Goal: Contribute content: Contribute content

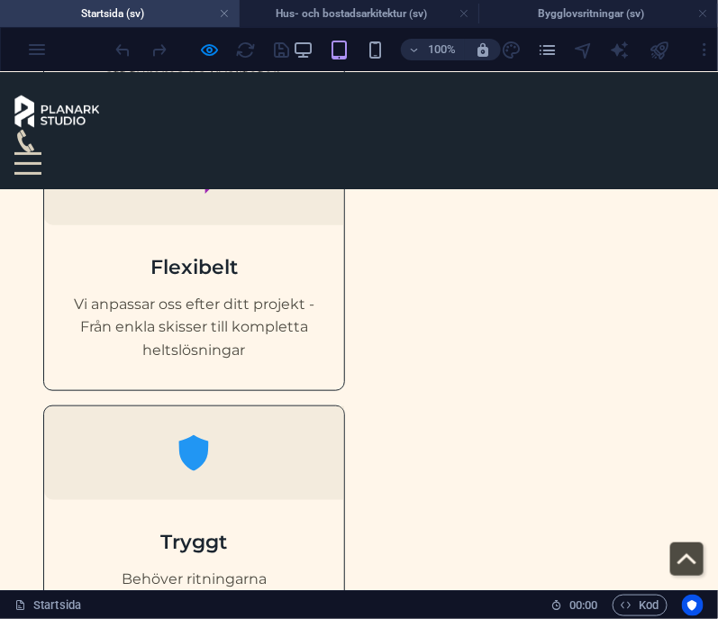
scroll to position [1615, 0]
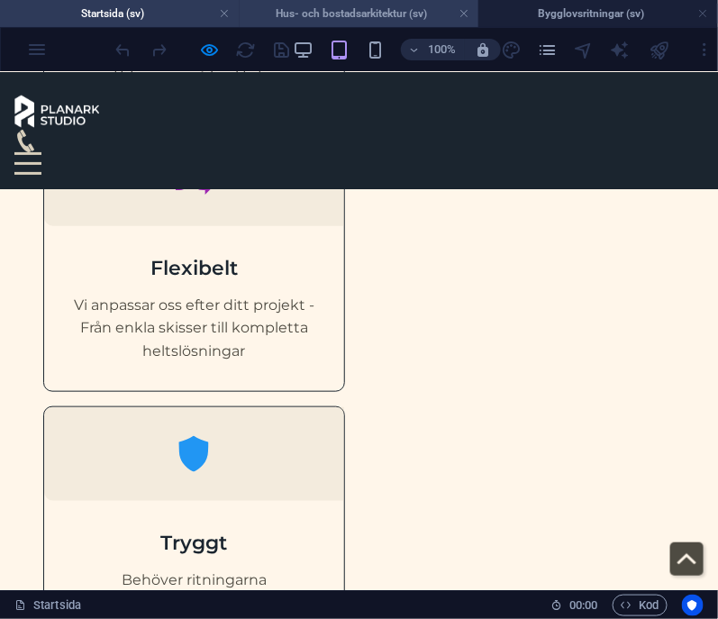
click at [406, 12] on h4 "Hus- och bostadsarkitektur (sv)" at bounding box center [360, 14] width 240 height 20
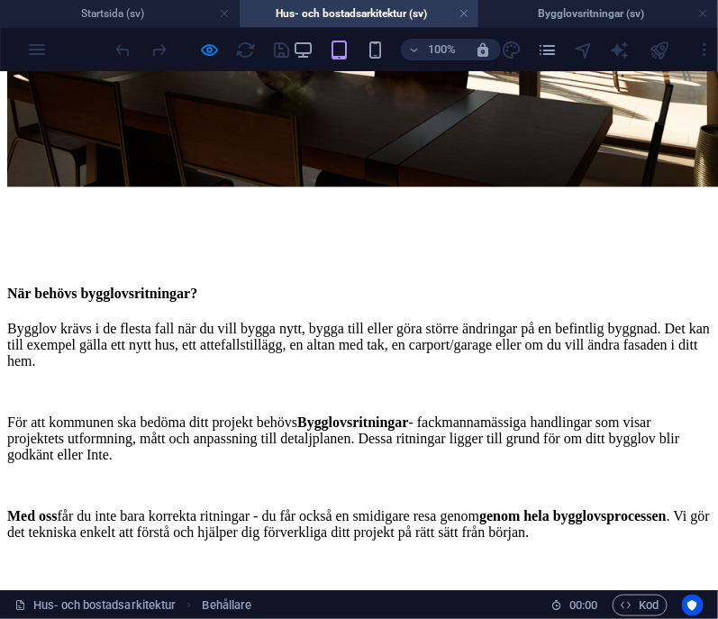
scroll to position [3663, 0]
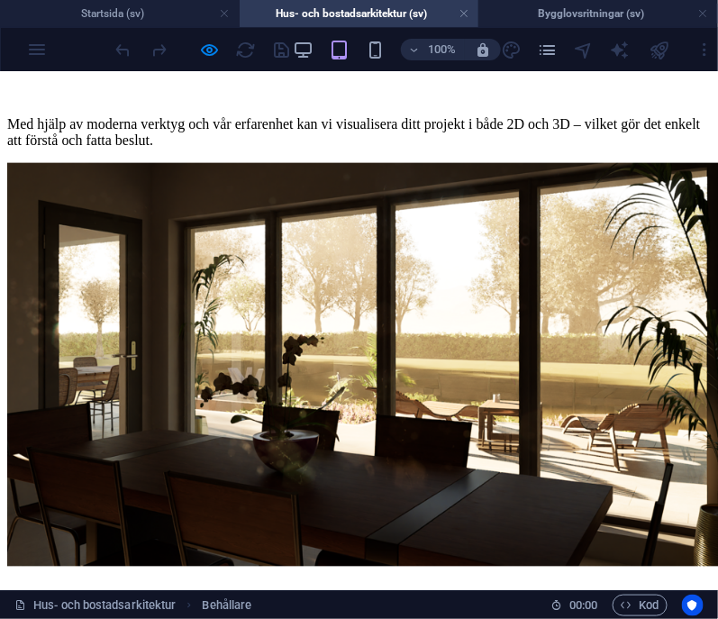
scroll to position [3314, 0]
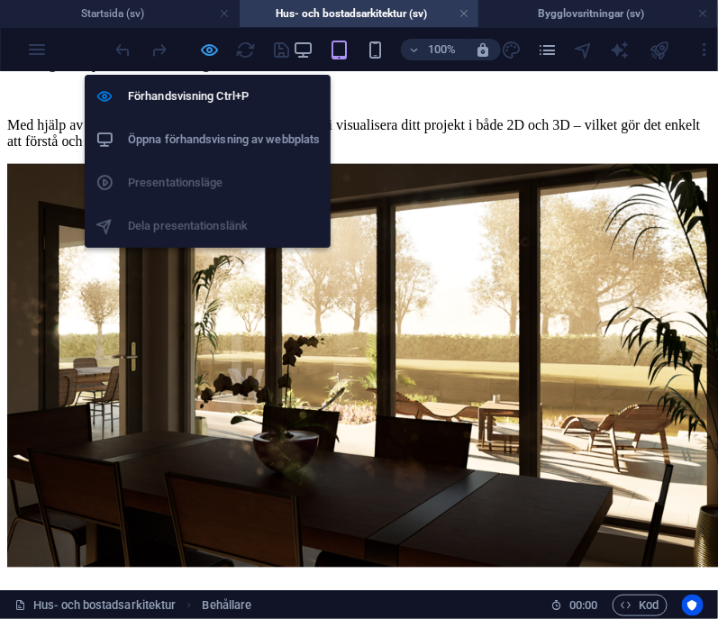
click at [204, 48] on icon "button" at bounding box center [210, 50] width 21 height 21
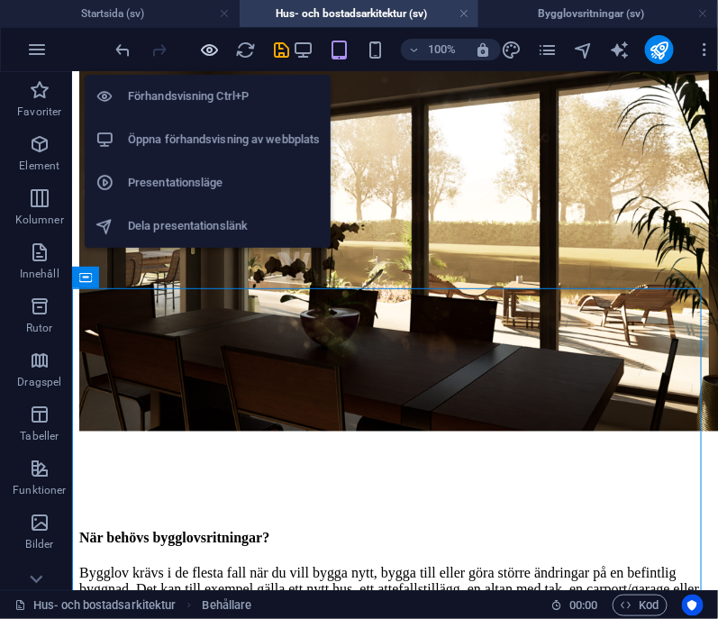
scroll to position [3467, 0]
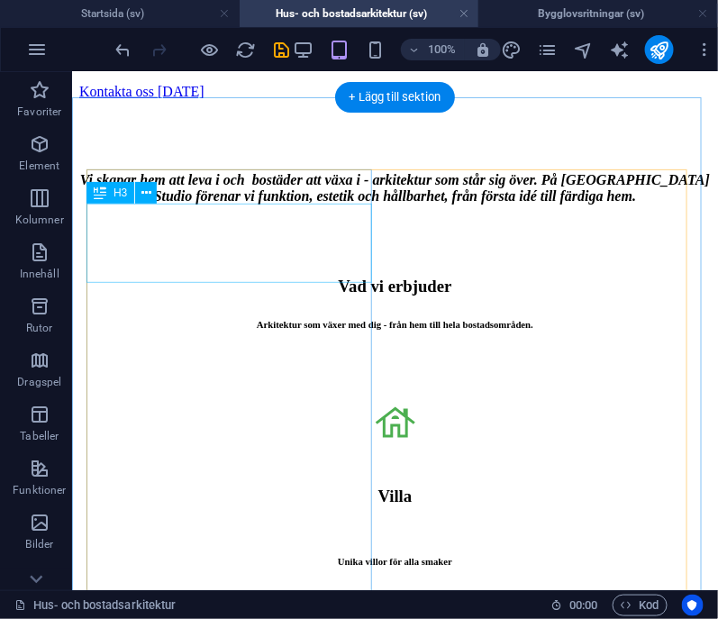
scroll to position [1691, 0]
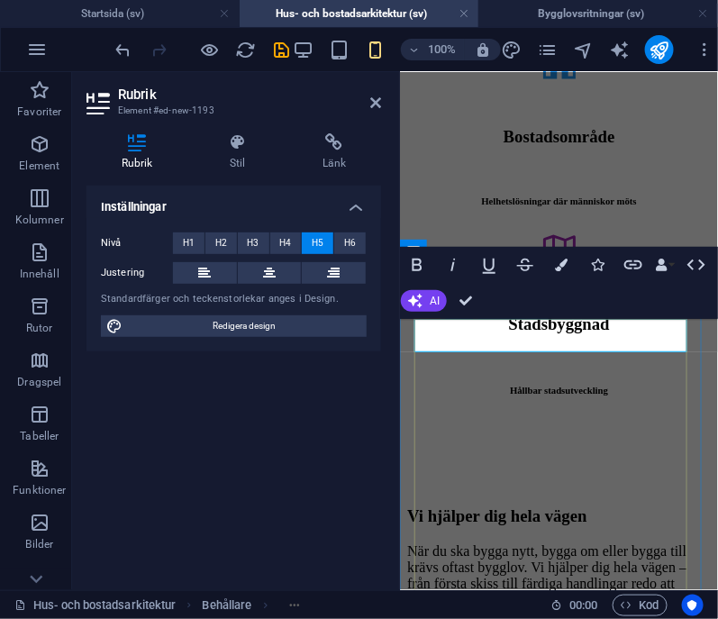
click at [524, 472] on h5 at bounding box center [558, 479] width 304 height 14
click at [513, 506] on div "Vi hjälper dig hela vägen" at bounding box center [558, 516] width 304 height 20
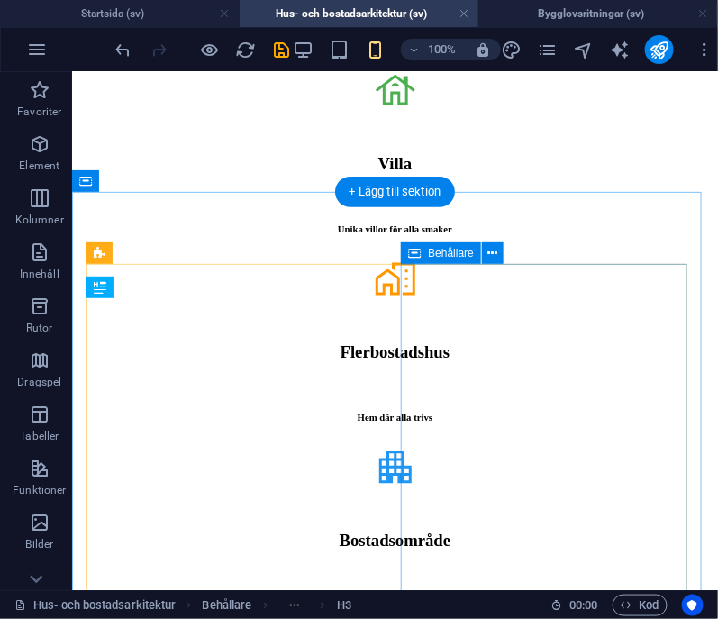
scroll to position [1598, 0]
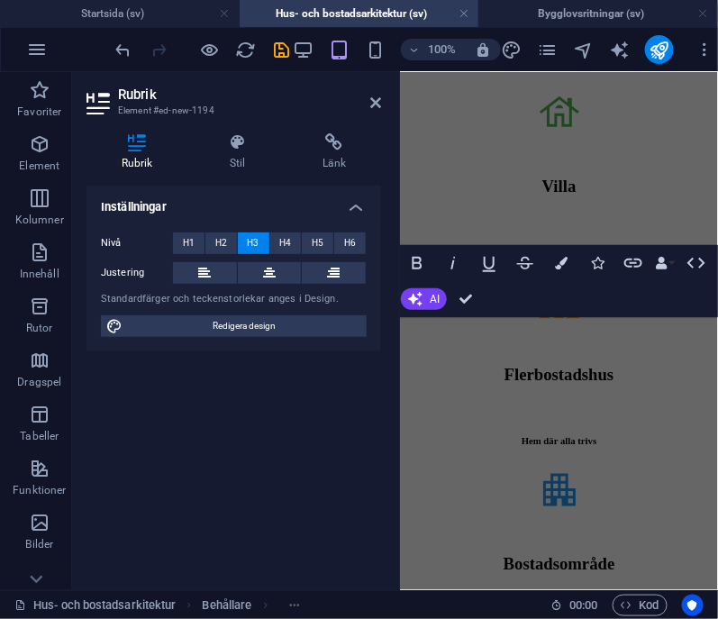
scroll to position [2027, 0]
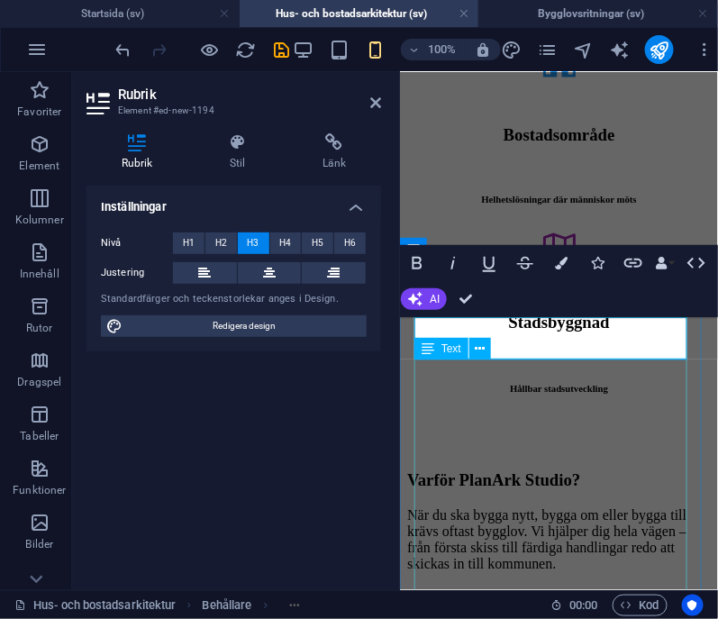
click at [509, 507] on div "När du ska bygga nytt, bygga om eller bygga till krävs oftast bygglov. Vi hjälp…" at bounding box center [558, 610] width 304 height 207
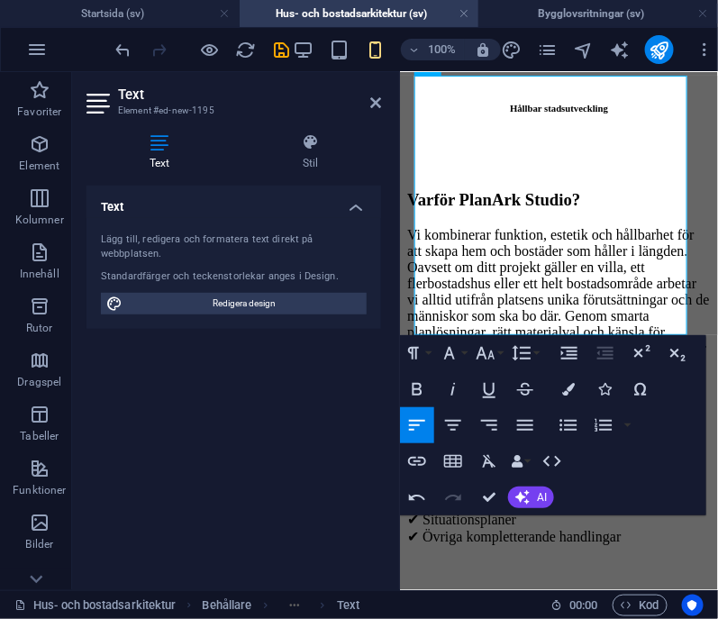
scroll to position [2314, 0]
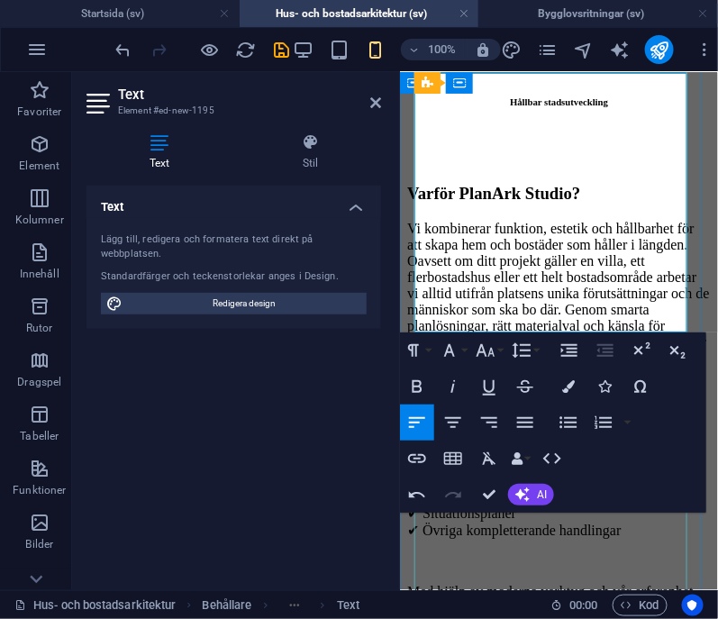
click at [604, 524] on div "✔ Planritningar ✔ Fasadritningar ✔ Sektionsritningar ✔ Situationsplaner ✔ Övrig…" at bounding box center [558, 541] width 304 height 179
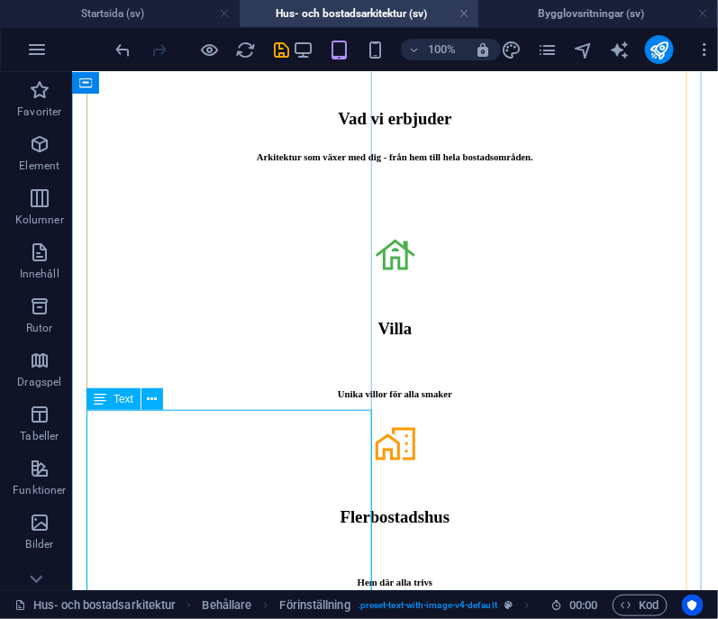
scroll to position [1861, 0]
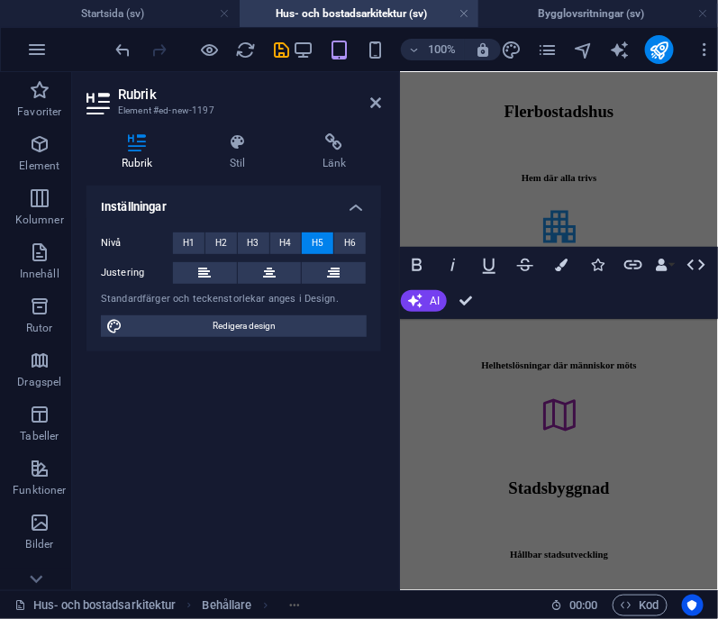
scroll to position [2345, 0]
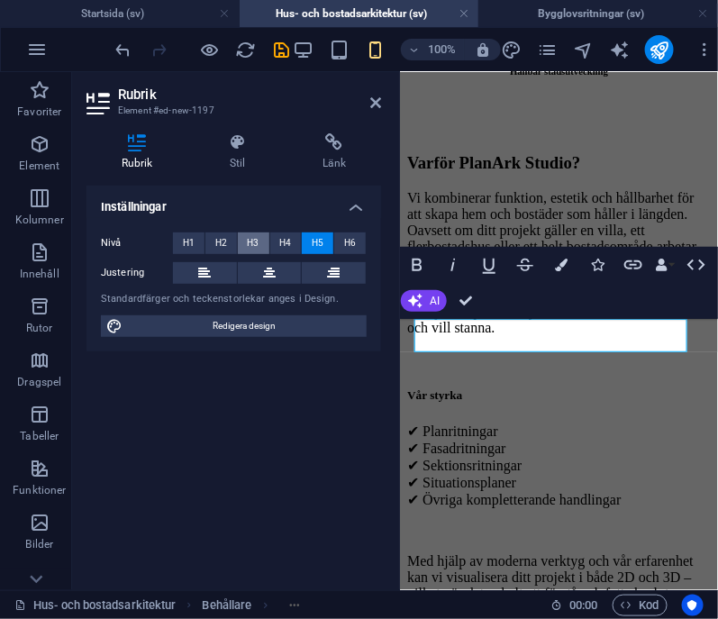
click at [254, 247] on span "H3" at bounding box center [254, 243] width 12 height 22
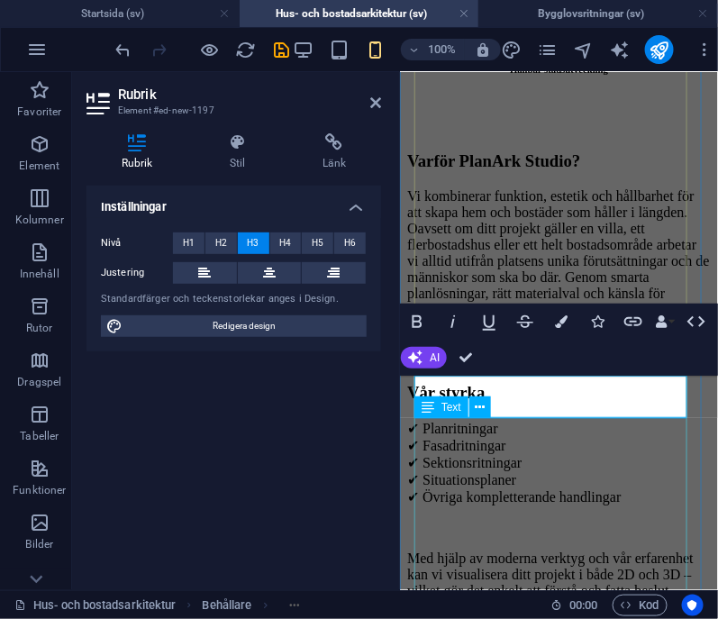
scroll to position [2355, 0]
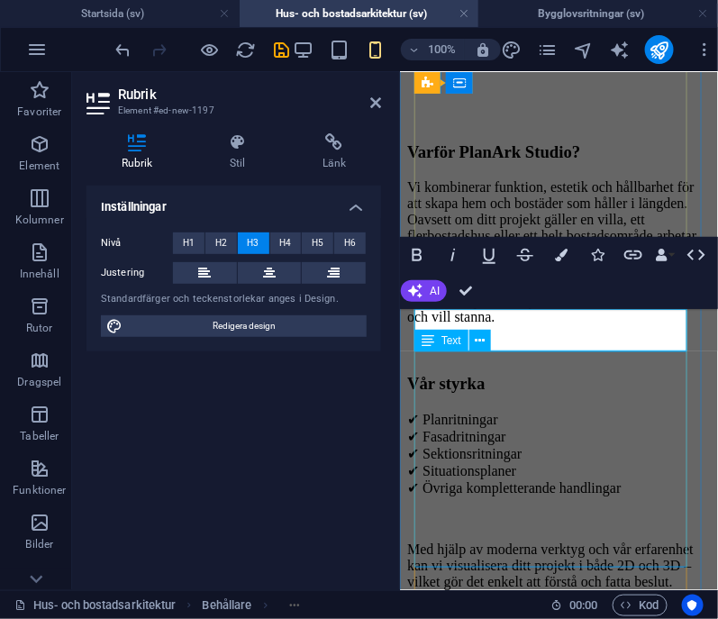
click at [504, 442] on div "✔ Planritningar ✔ Fasadritningar ✔ Sektionsritningar ✔ Situationsplaner ✔ Övrig…" at bounding box center [558, 499] width 304 height 179
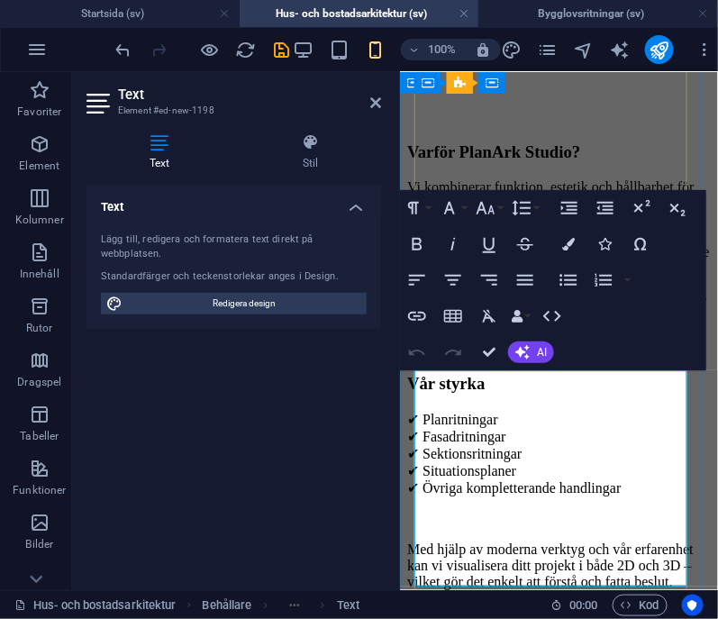
scroll to position [2355, 0]
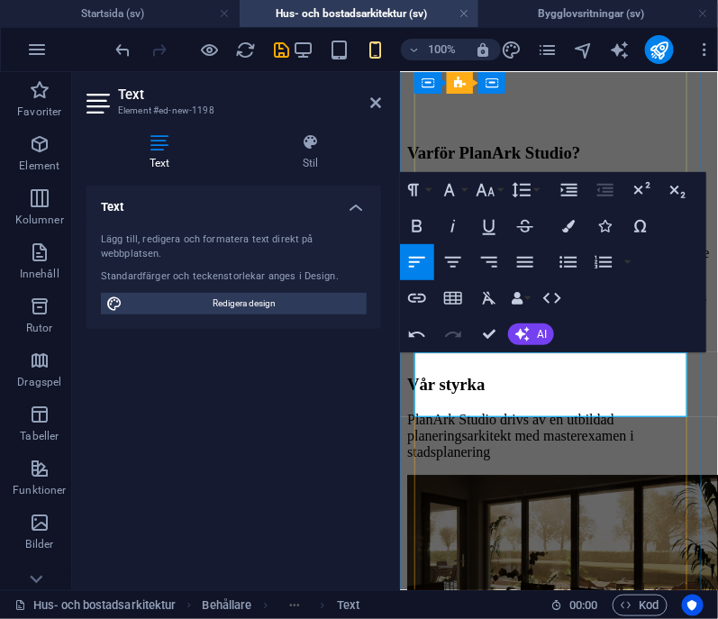
click at [490, 411] on p "PlanArk Studio drivs av en utbildad planeringsarkitekt med masterexamen i stads…" at bounding box center [558, 435] width 304 height 49
drag, startPoint x: 490, startPoint y: 395, endPoint x: 448, endPoint y: 375, distance: 46.7
click at [448, 411] on p "PlanArk Studio drivs av en utbildad planeringsarkitekt med masterexamen i stads…" at bounding box center [558, 435] width 304 height 49
click at [487, 411] on p "PlanArk Studio drivs av en utbildad planeringsarkitekt med masterexamen i stads…" at bounding box center [558, 435] width 304 height 49
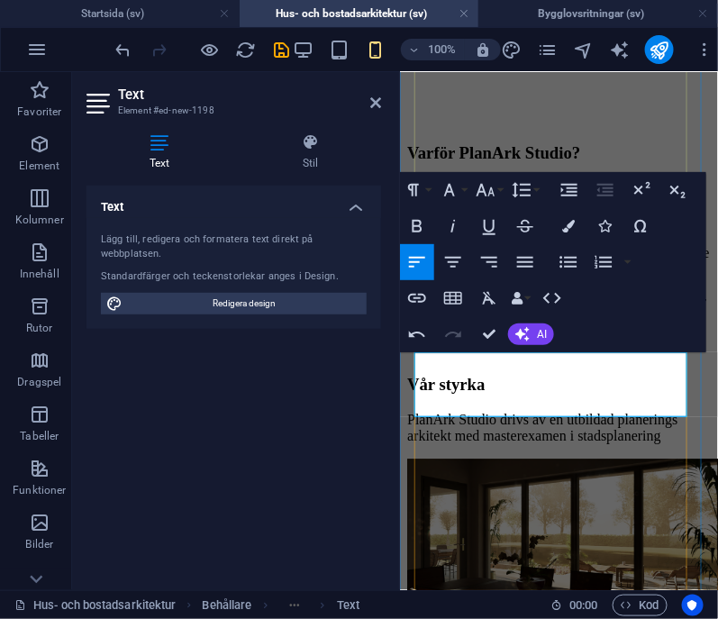
click at [493, 411] on p "PlanArk Studio drivs av en utbildad planerings arkitekt med masterexamen i stad…" at bounding box center [558, 427] width 304 height 32
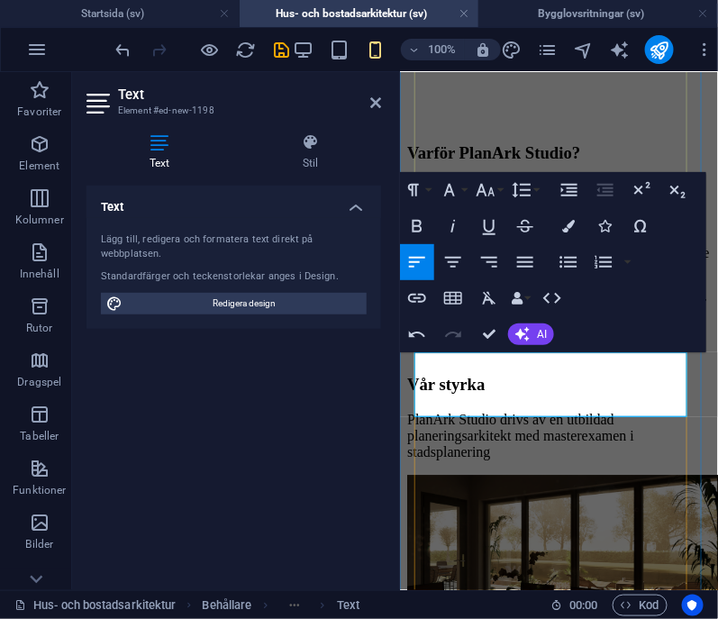
click at [519, 412] on p "PlanArk Studio drivs av en utbildad planeringsarkitekt med masterexamen i stads…" at bounding box center [558, 435] width 304 height 49
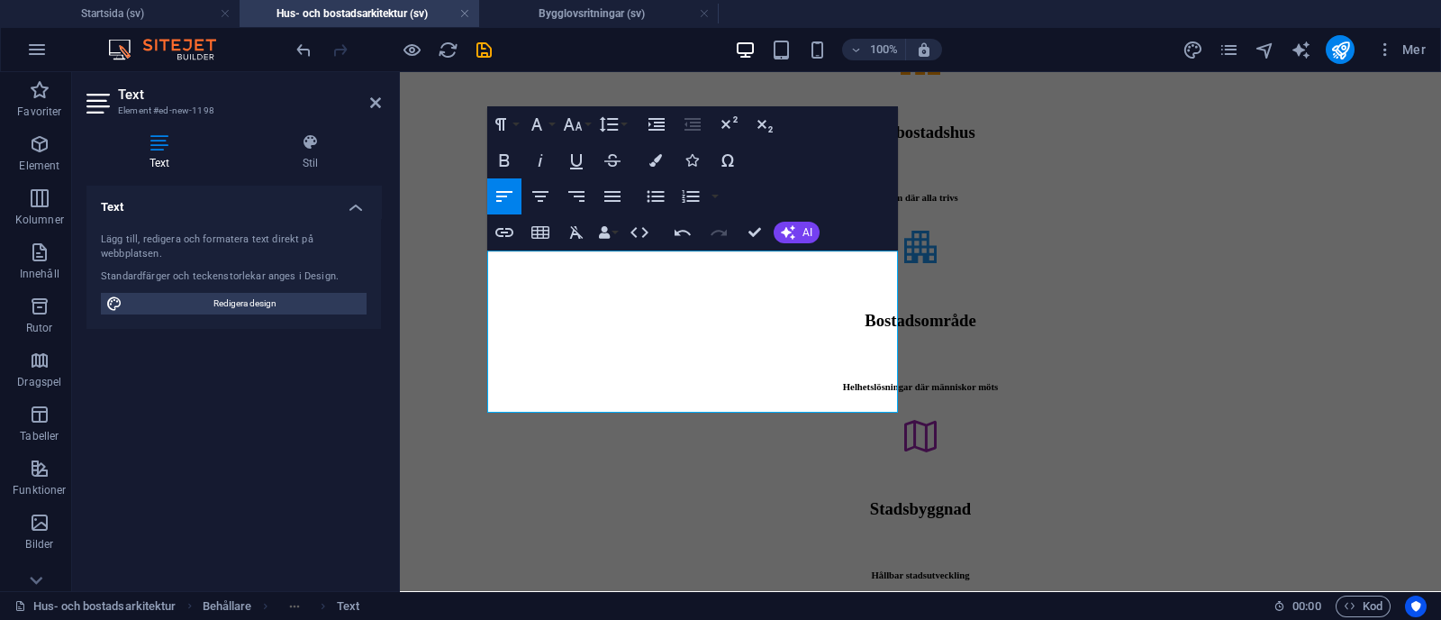
scroll to position [1886, 0]
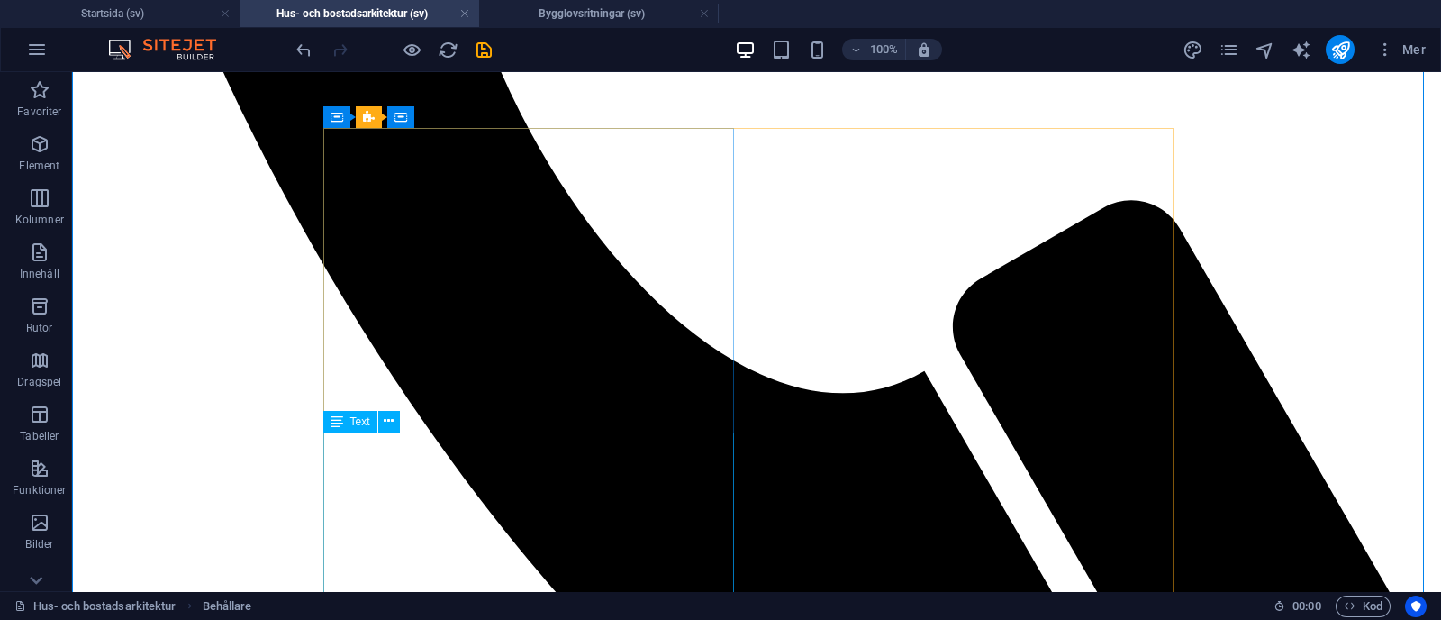
scroll to position [1709, 0]
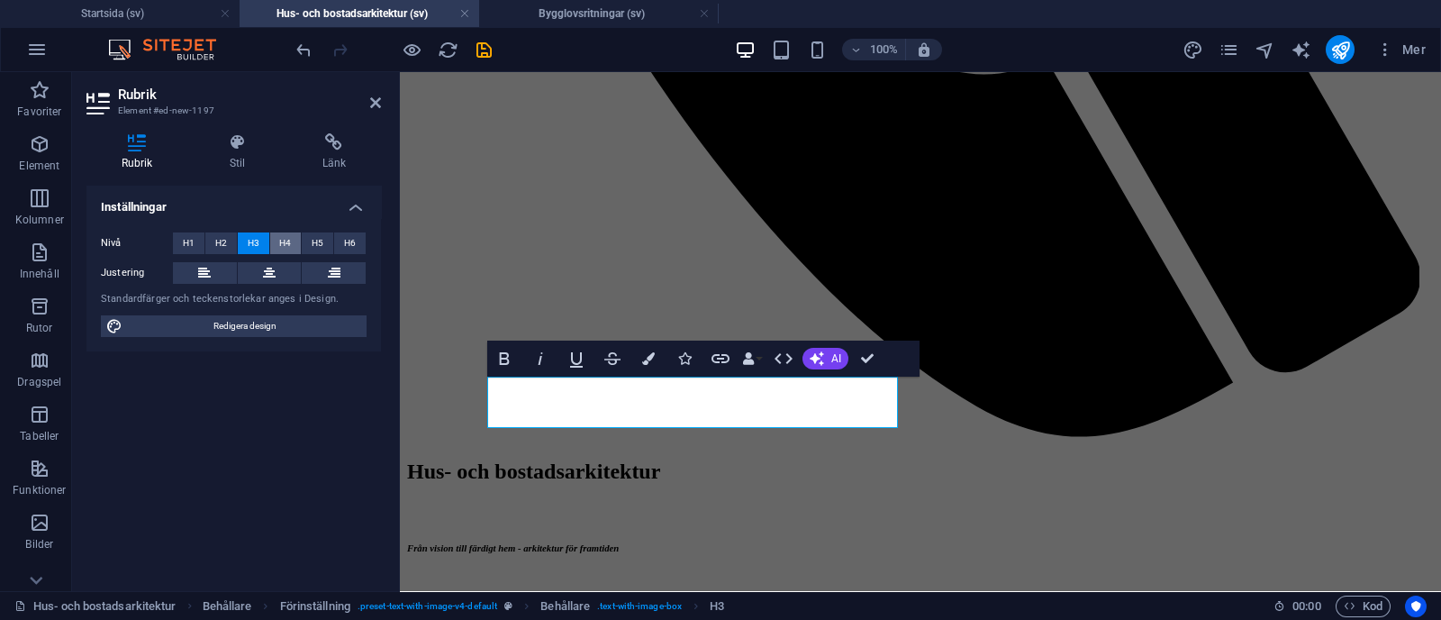
click at [293, 240] on button "H4" at bounding box center [286, 243] width 32 height 22
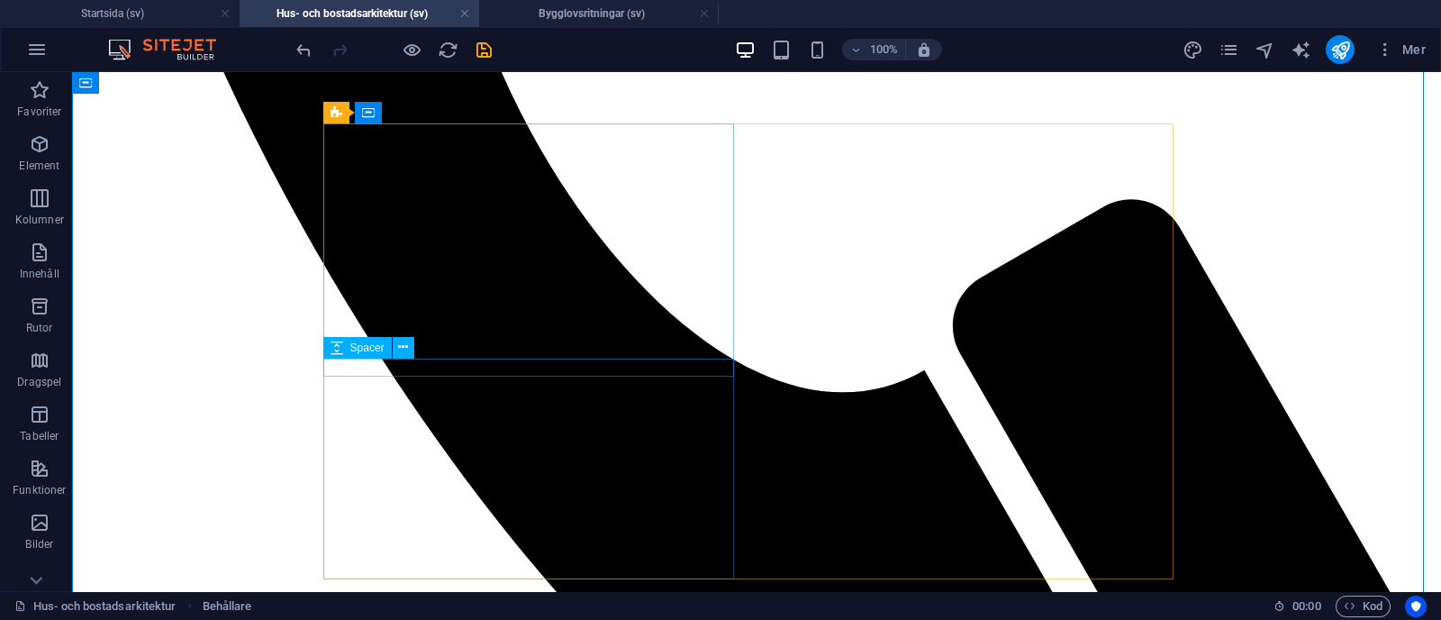
select select "px"
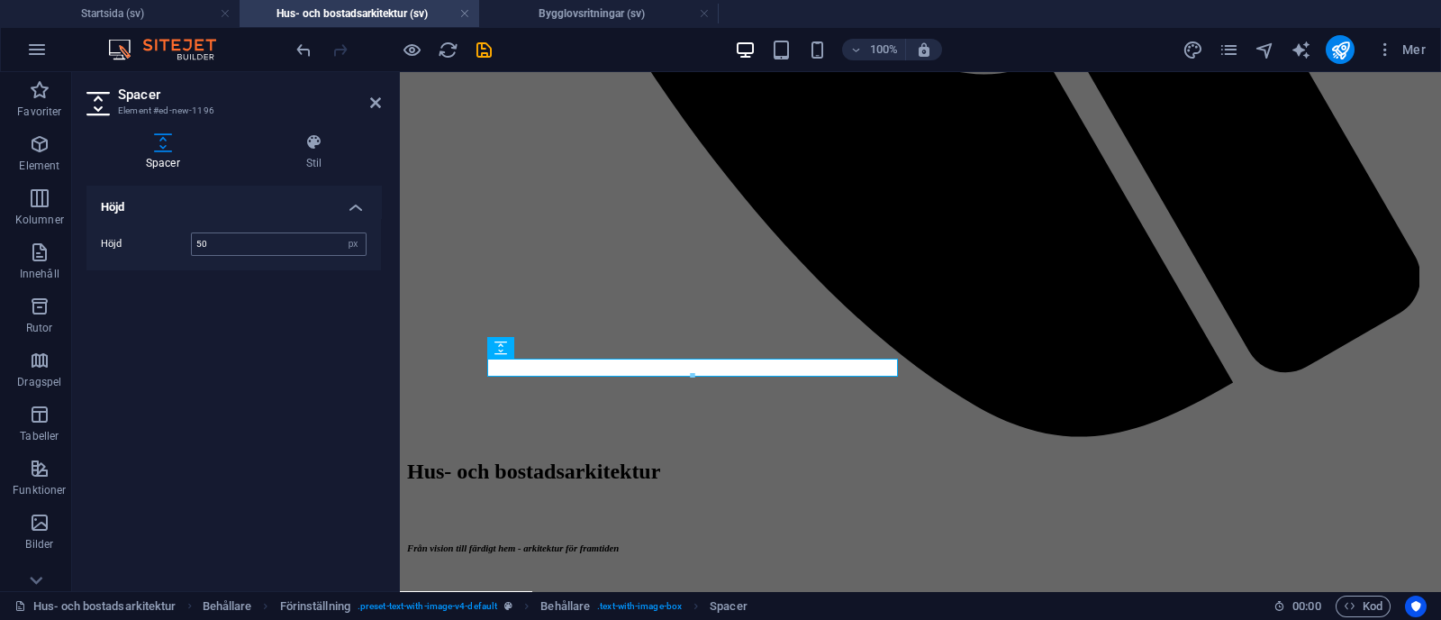
type input "50"
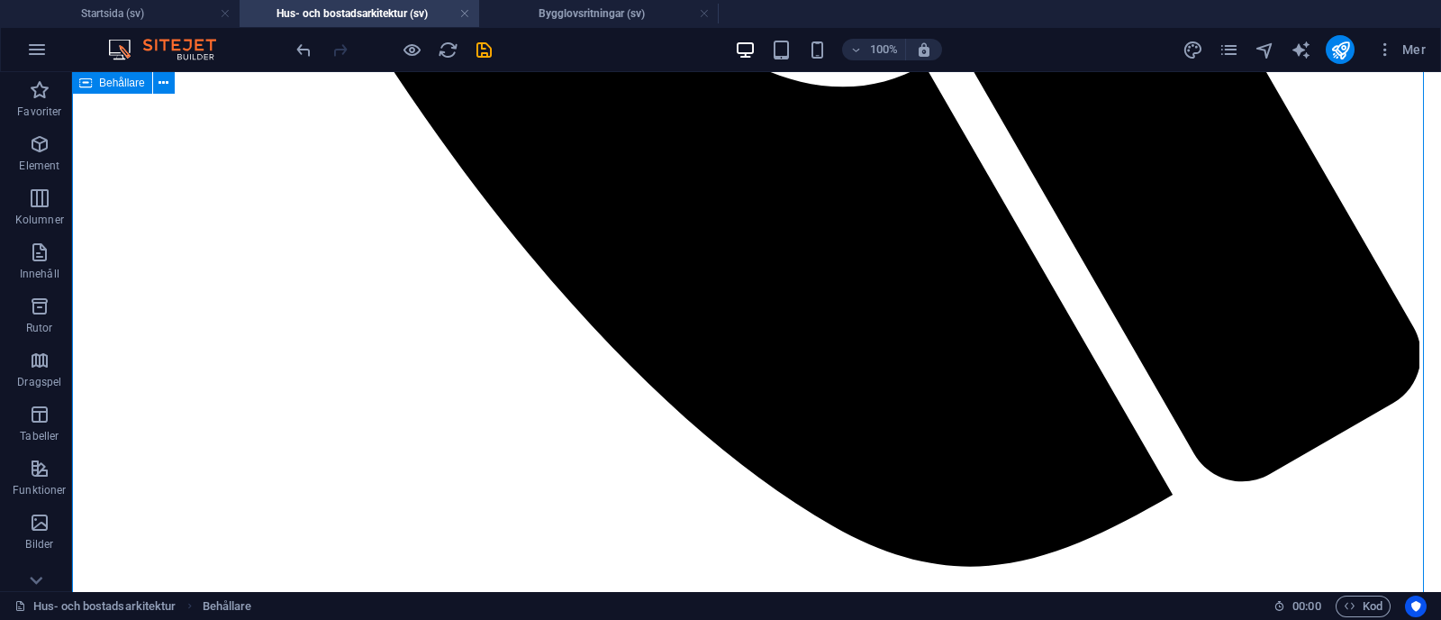
scroll to position [2076, 0]
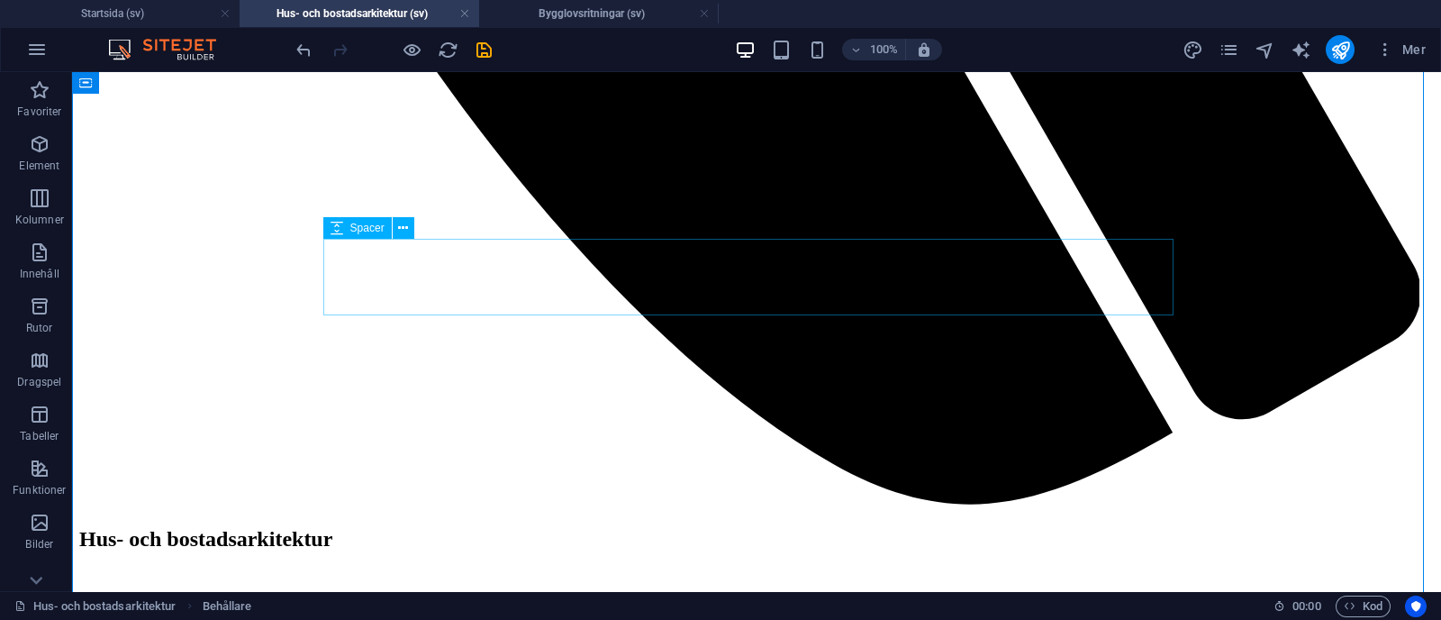
select select "px"
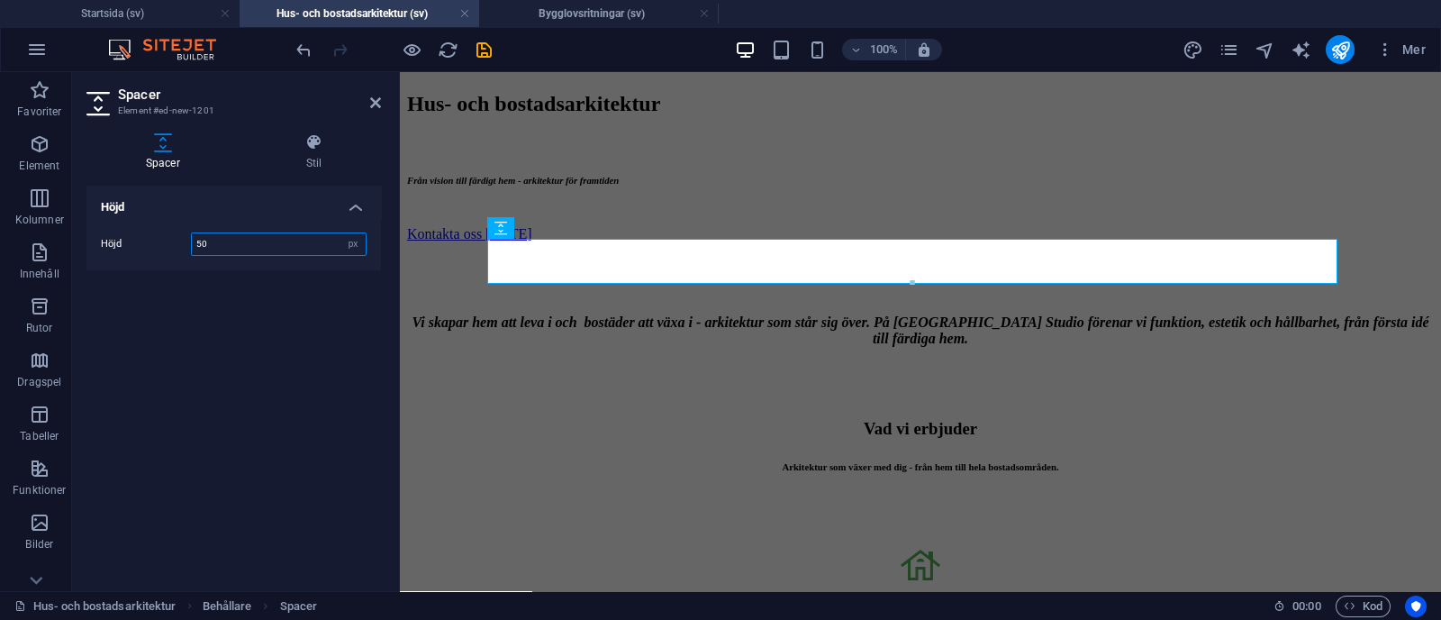
click at [225, 247] on input "50" at bounding box center [279, 244] width 174 height 22
type input "5"
type input "60"
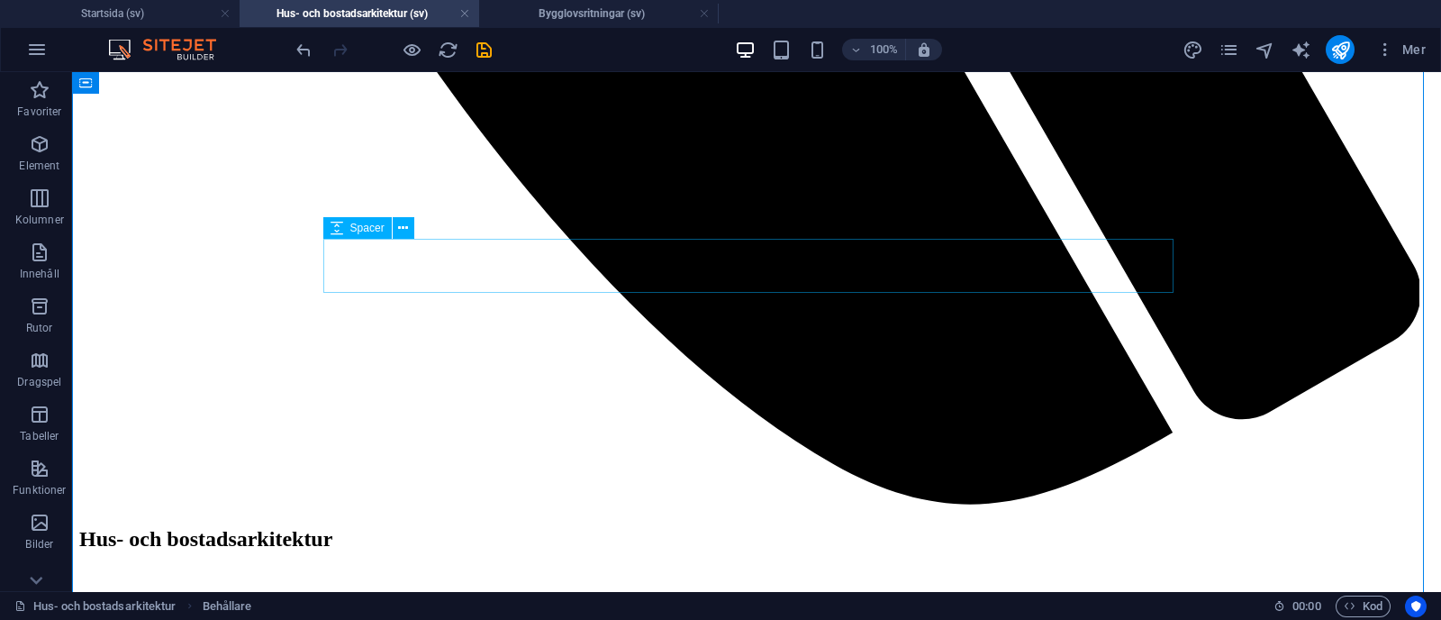
select select "px"
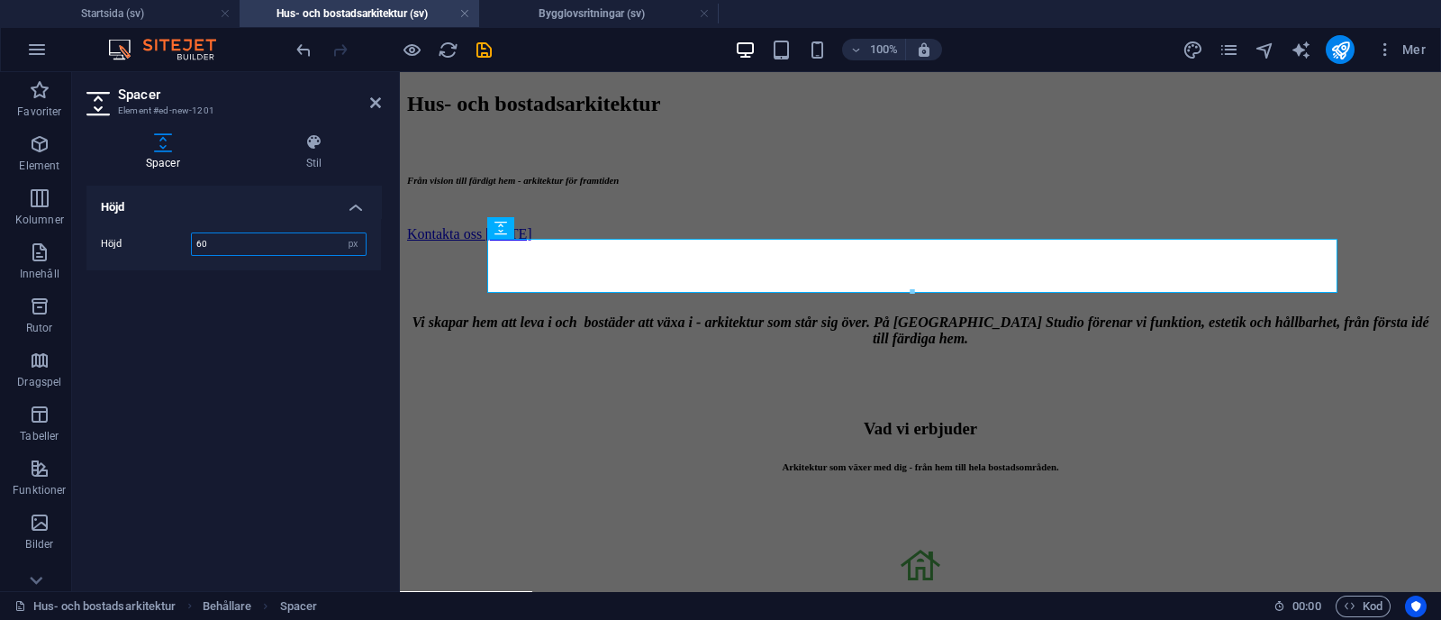
click at [222, 237] on input "60" at bounding box center [279, 244] width 174 height 22
type input "6"
type input "50"
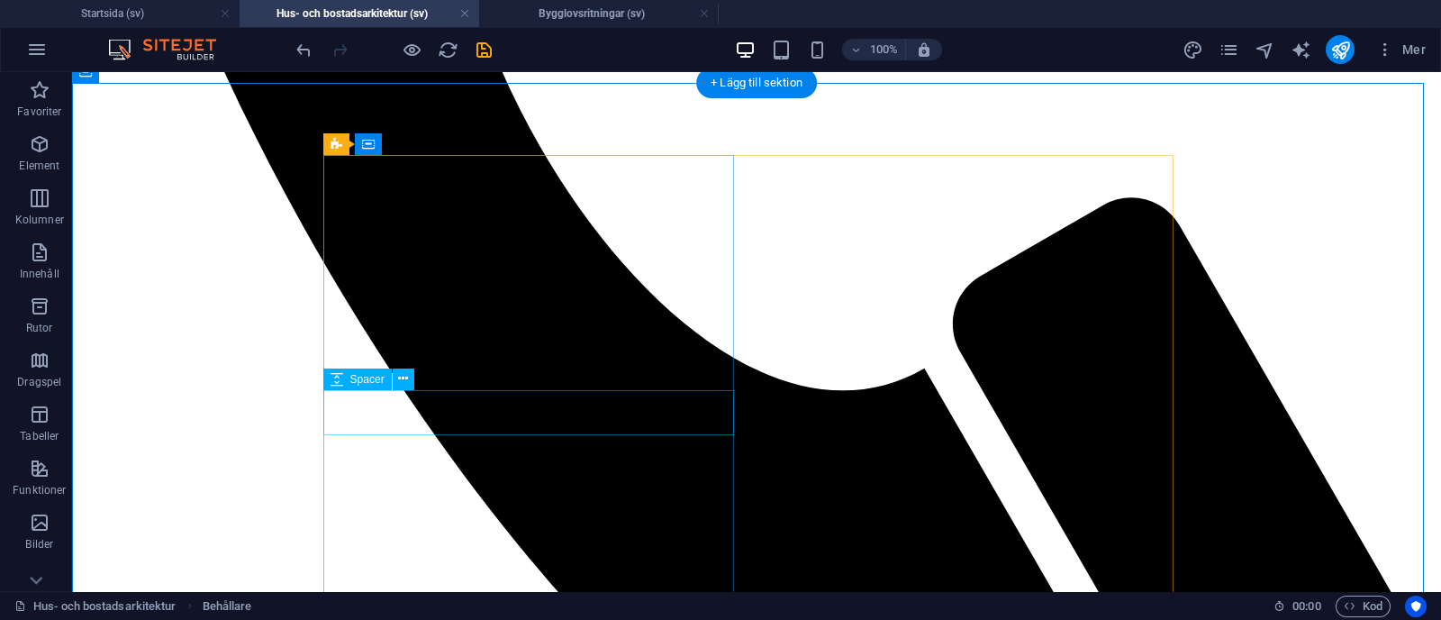
scroll to position [1754, 0]
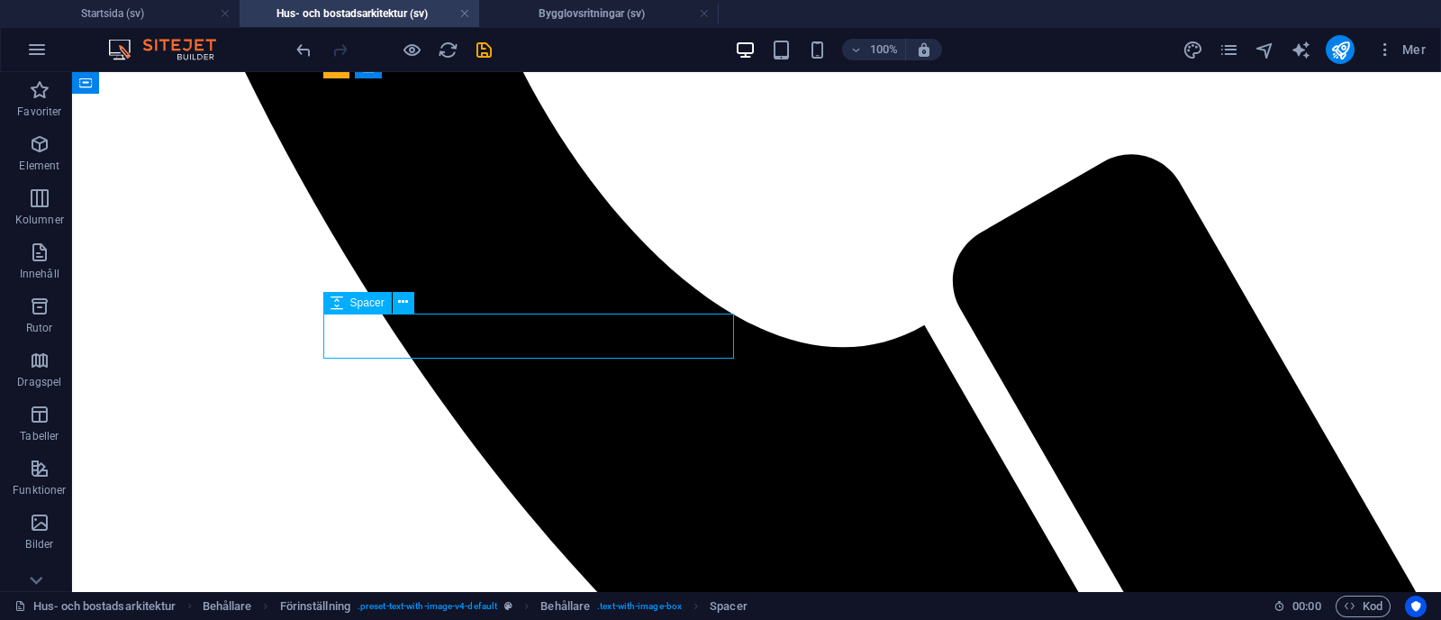
select select "px"
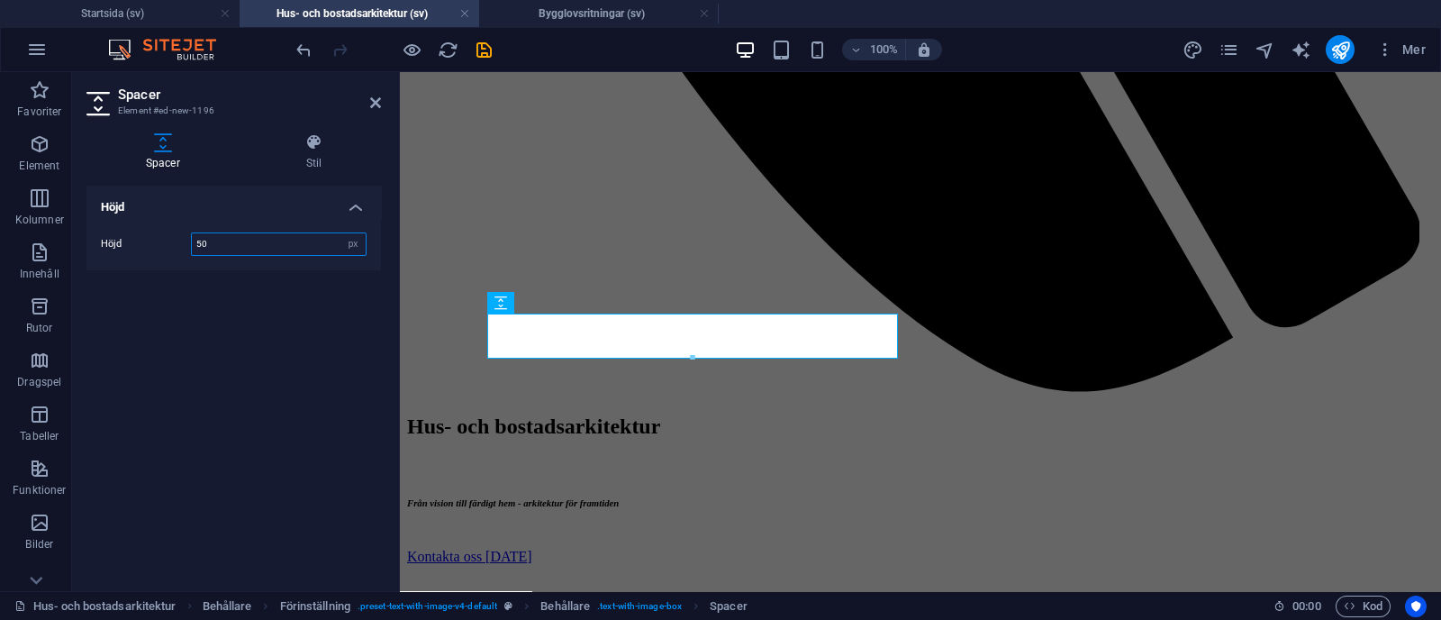
click at [248, 240] on input "50" at bounding box center [279, 244] width 174 height 22
type input "5"
type input "70"
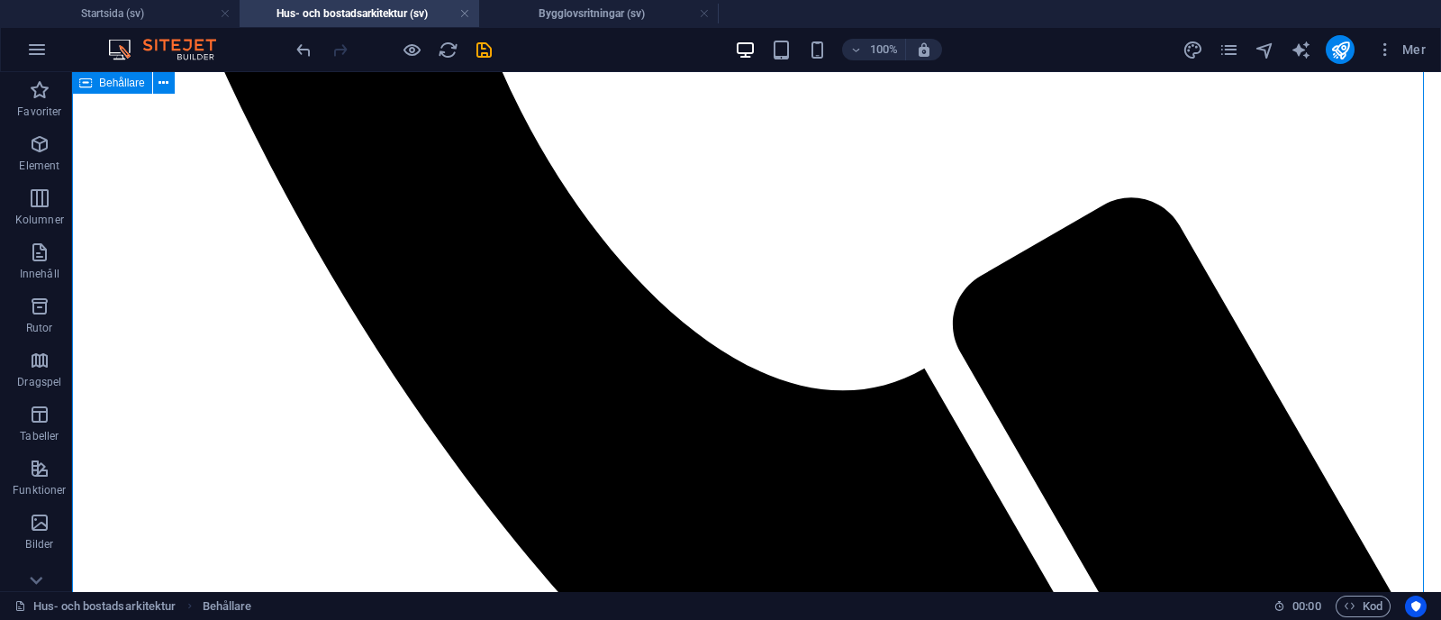
scroll to position [1711, 0]
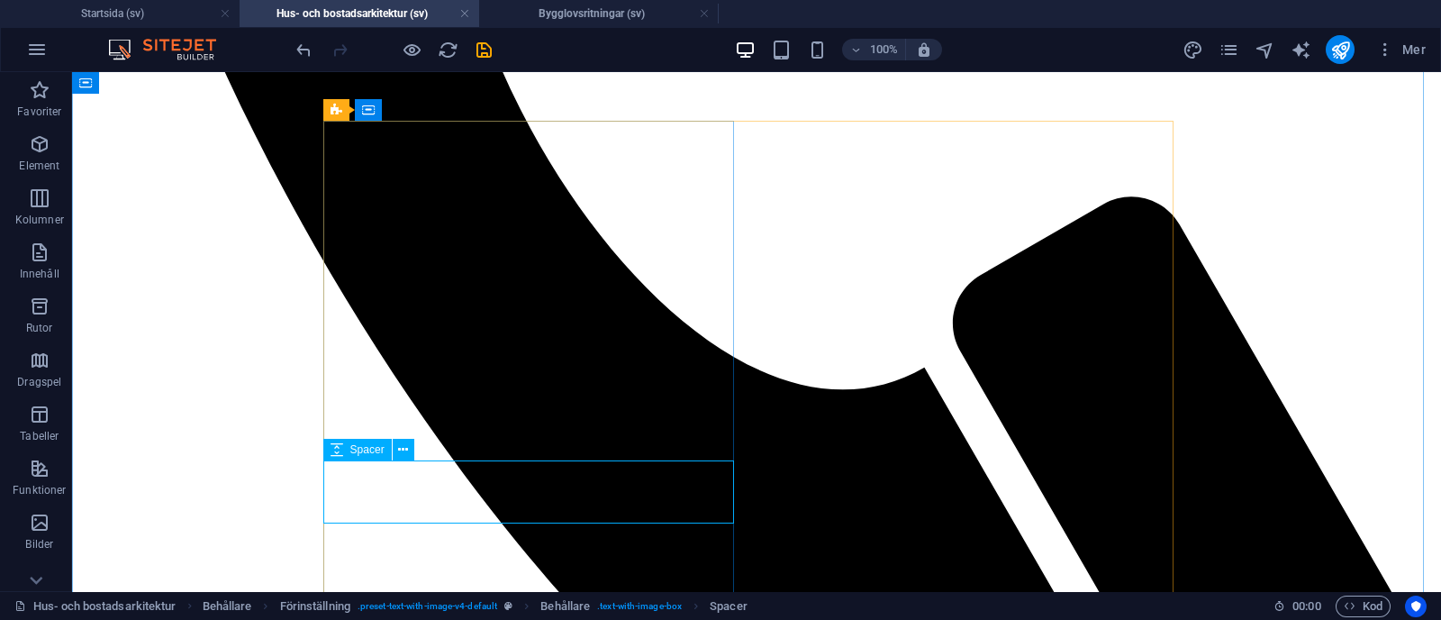
select select "px"
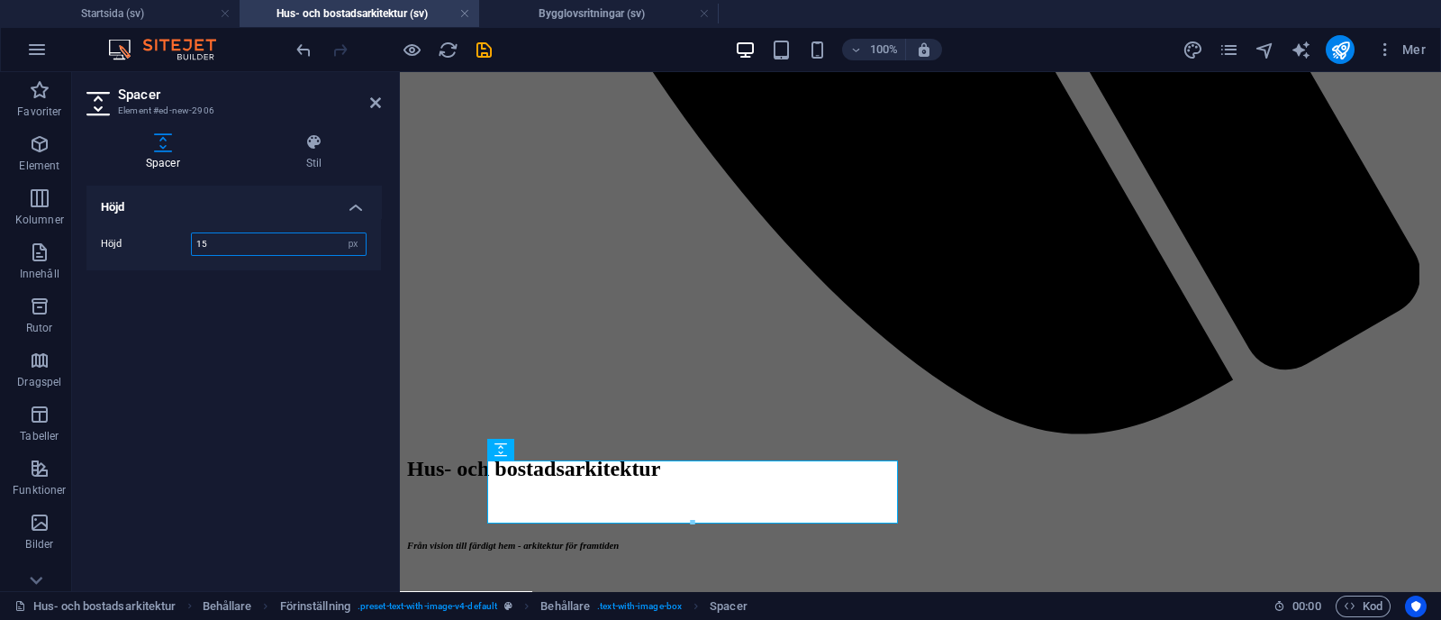
type input "15"
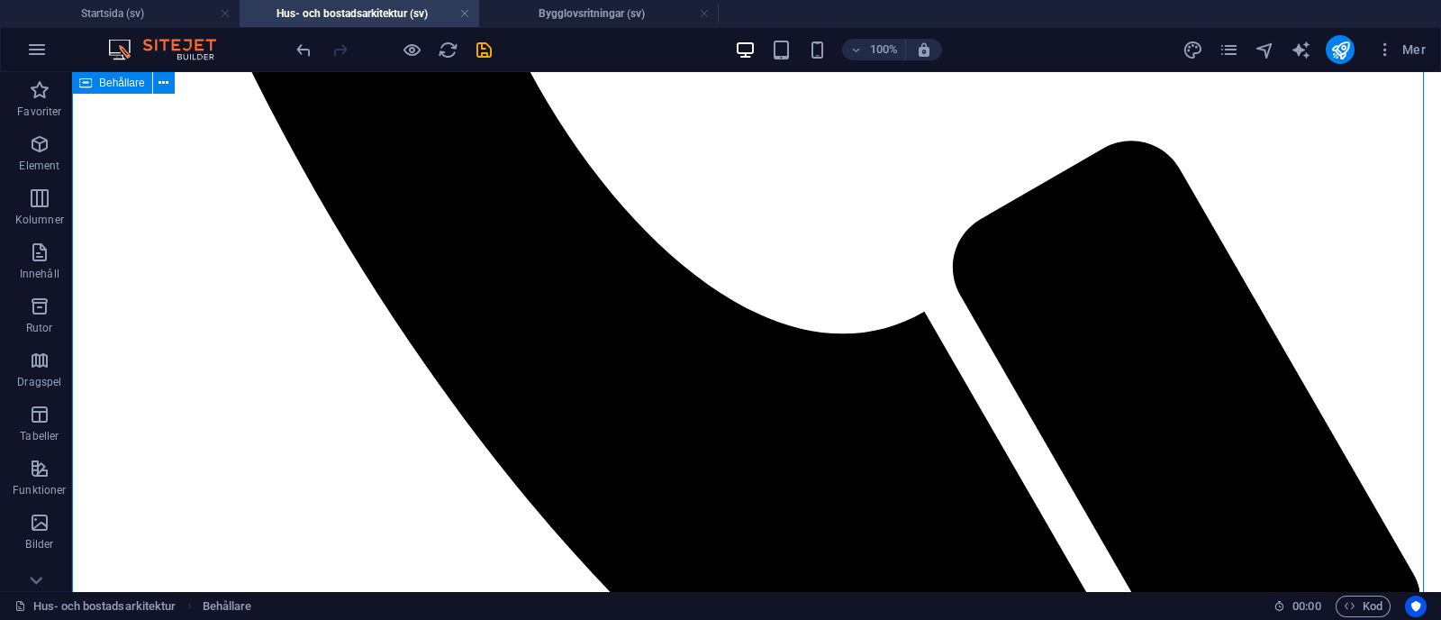
scroll to position [1769, 0]
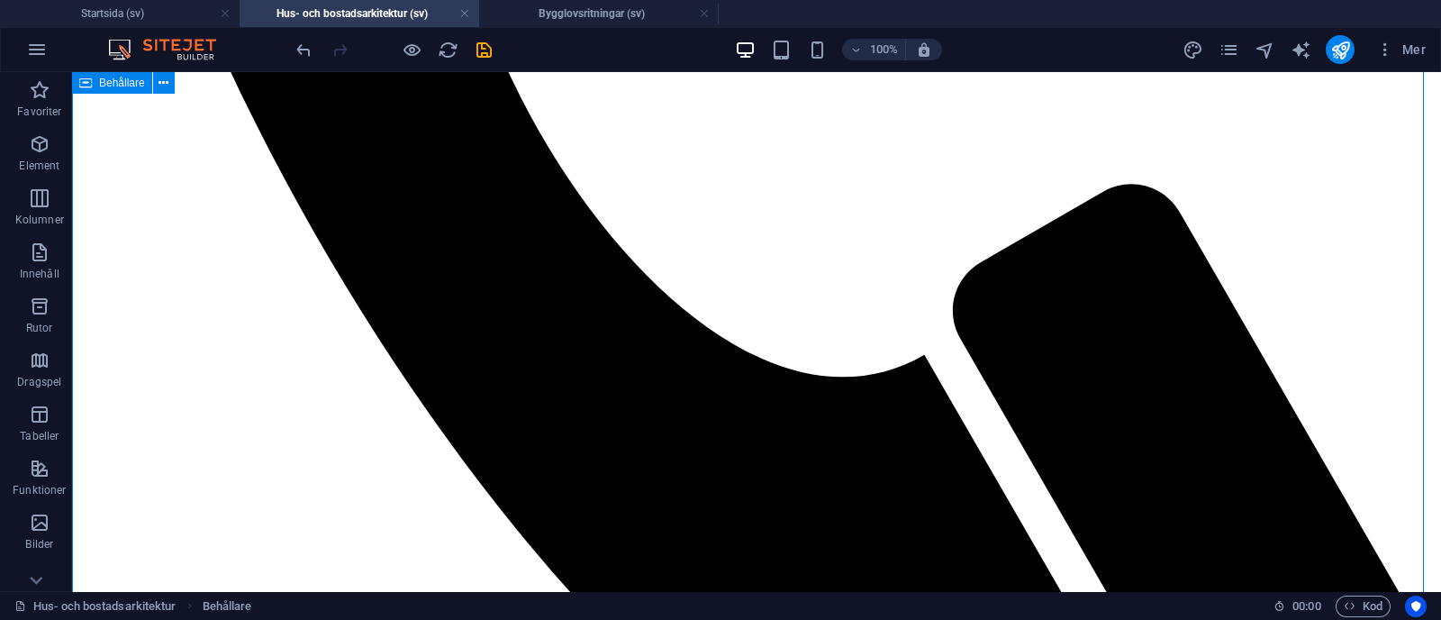
scroll to position [1738, 0]
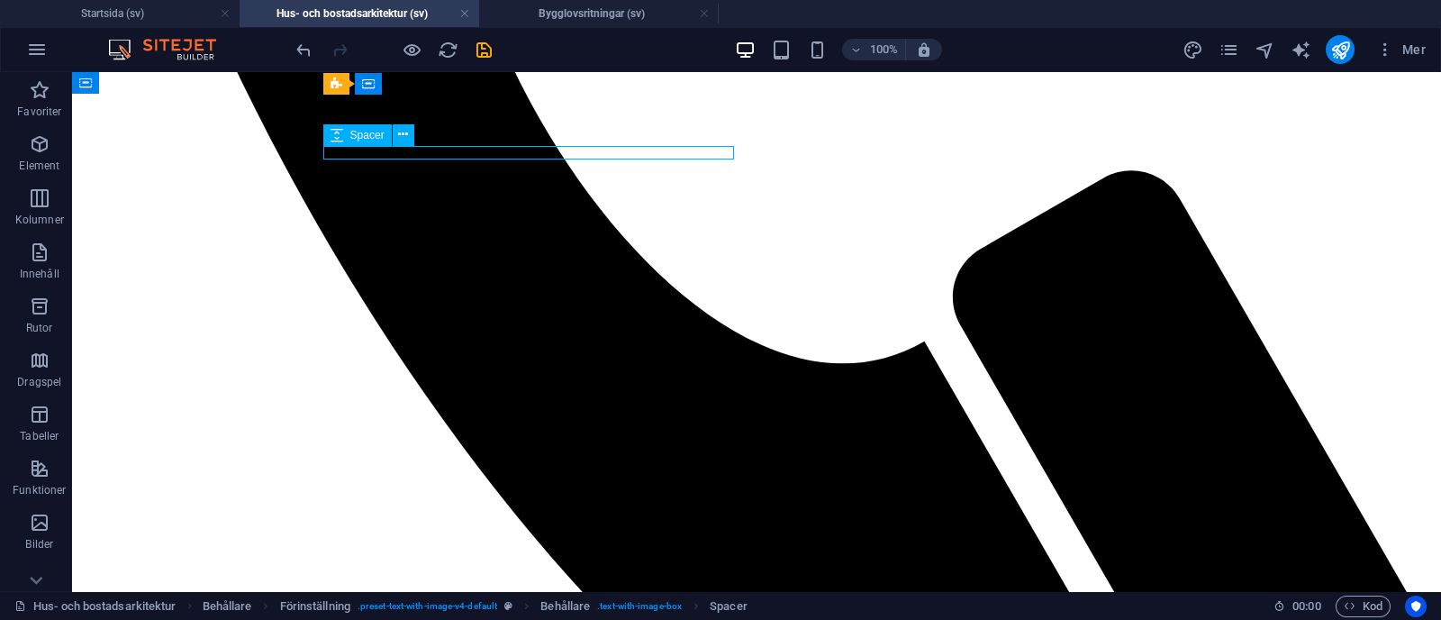
select select "px"
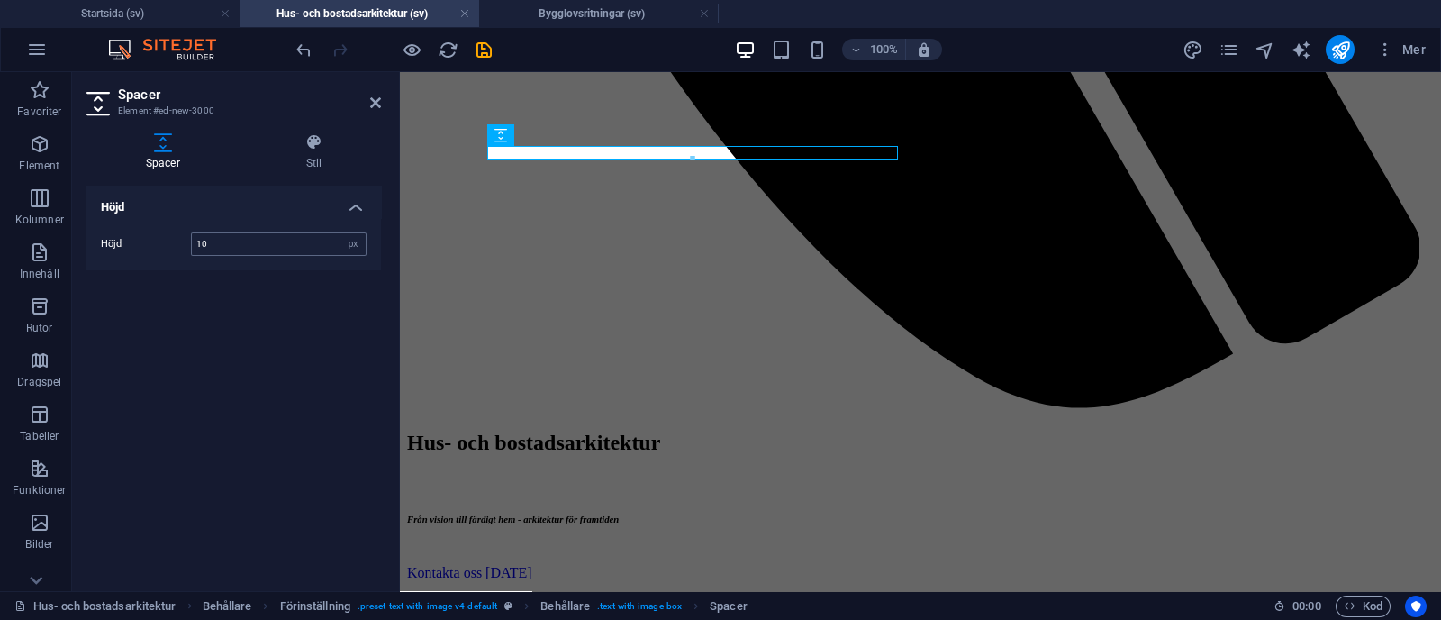
type input "10"
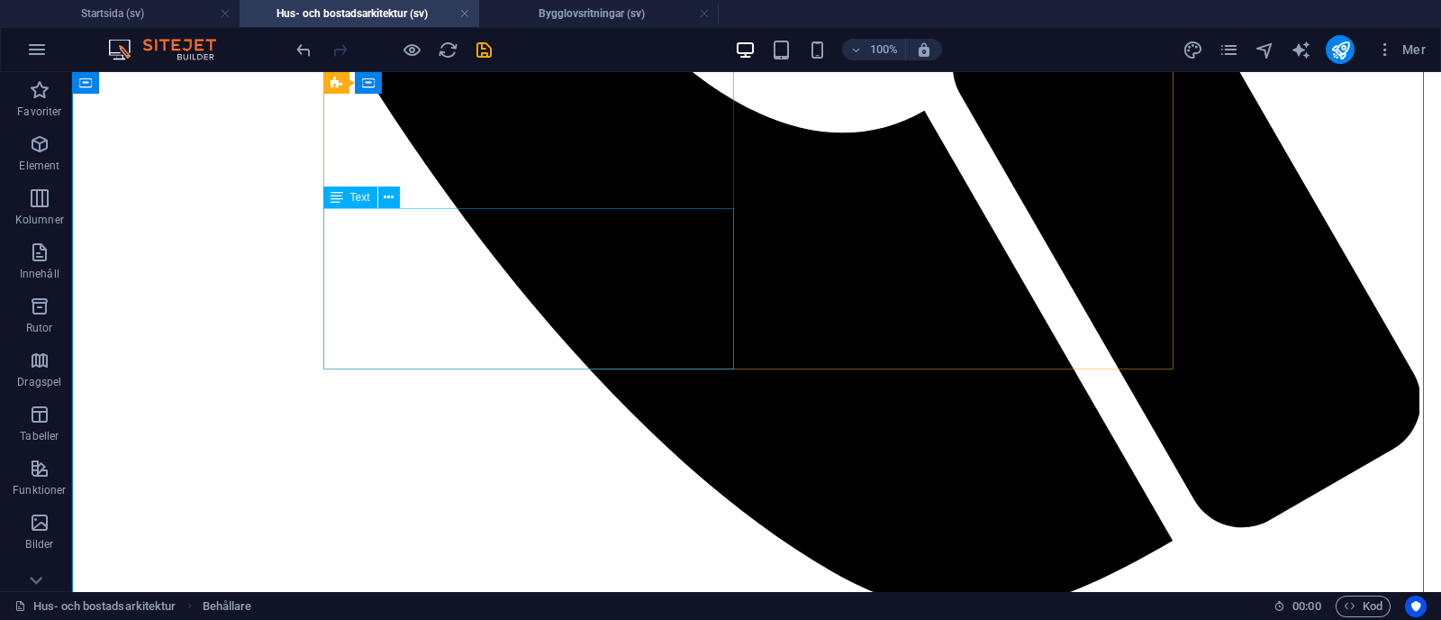
scroll to position [1965, 0]
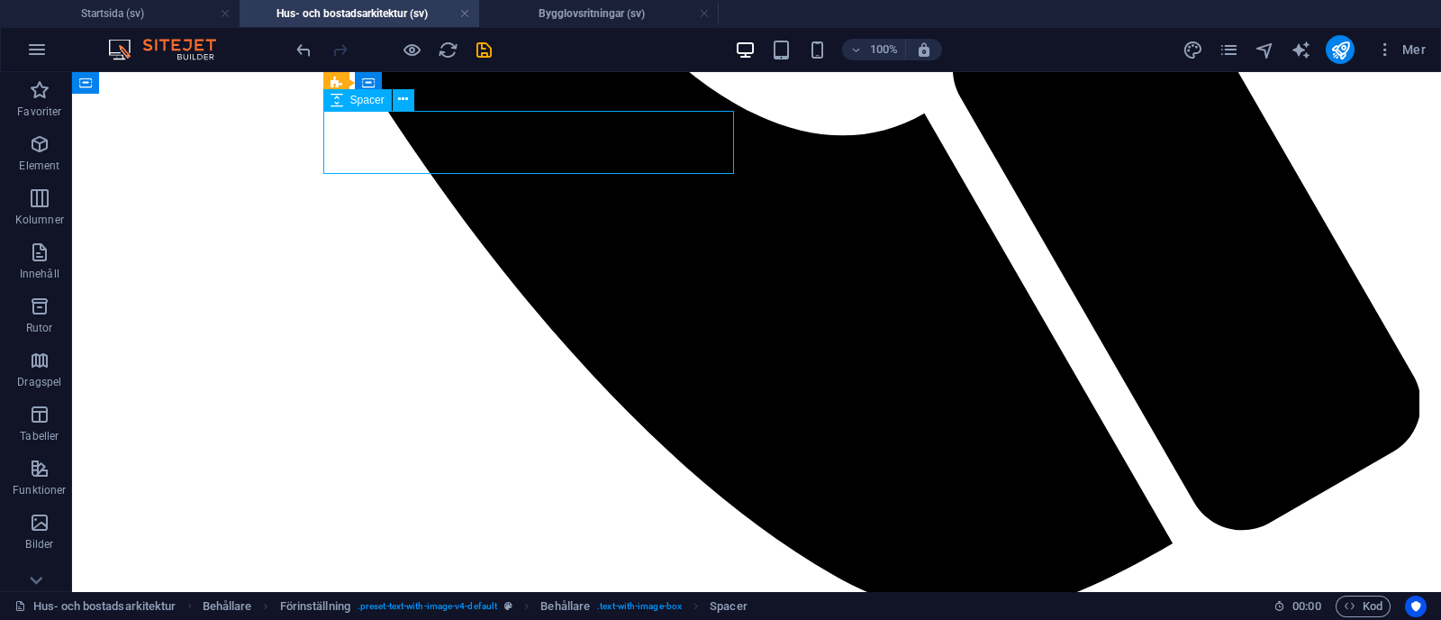
select select "px"
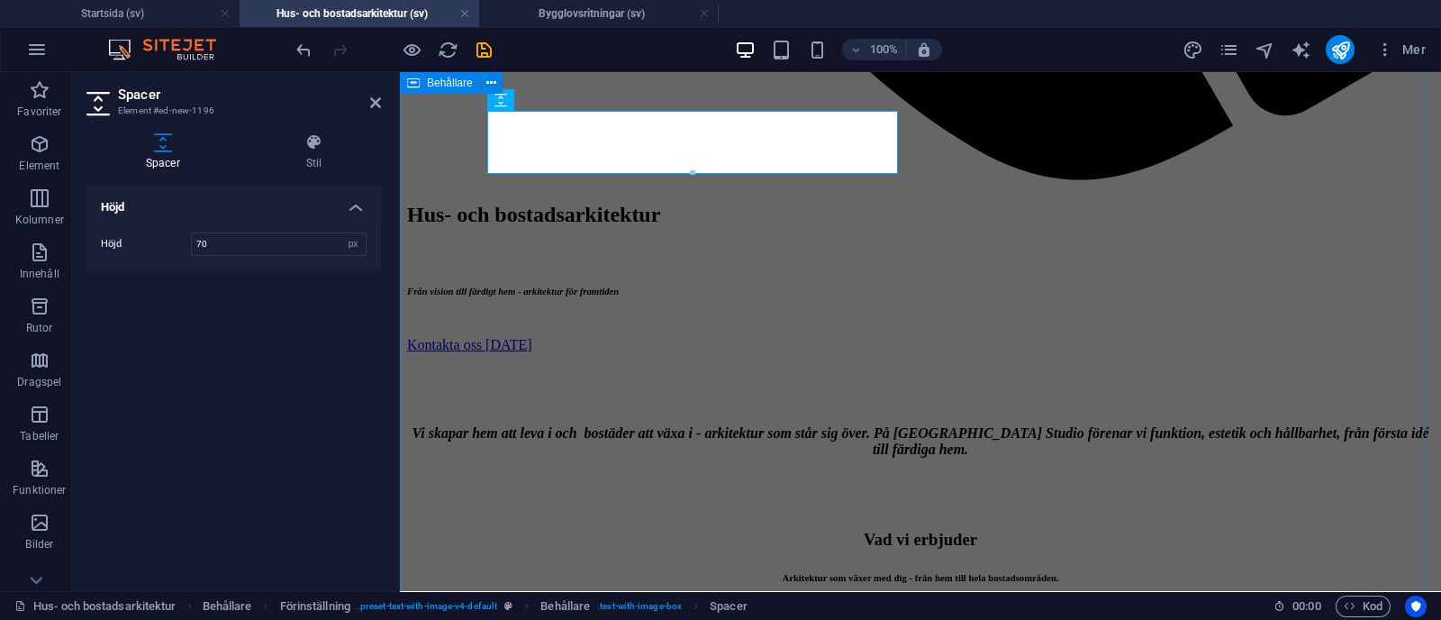
scroll to position [2027, 0]
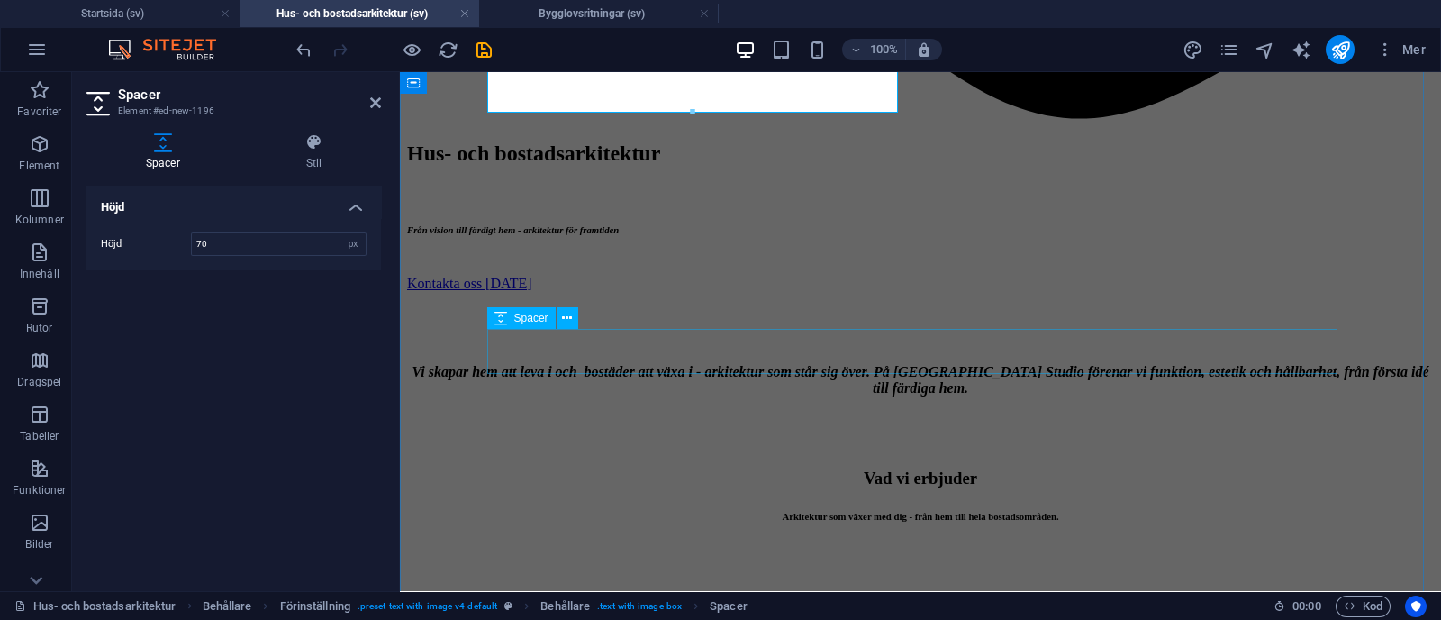
select select "px"
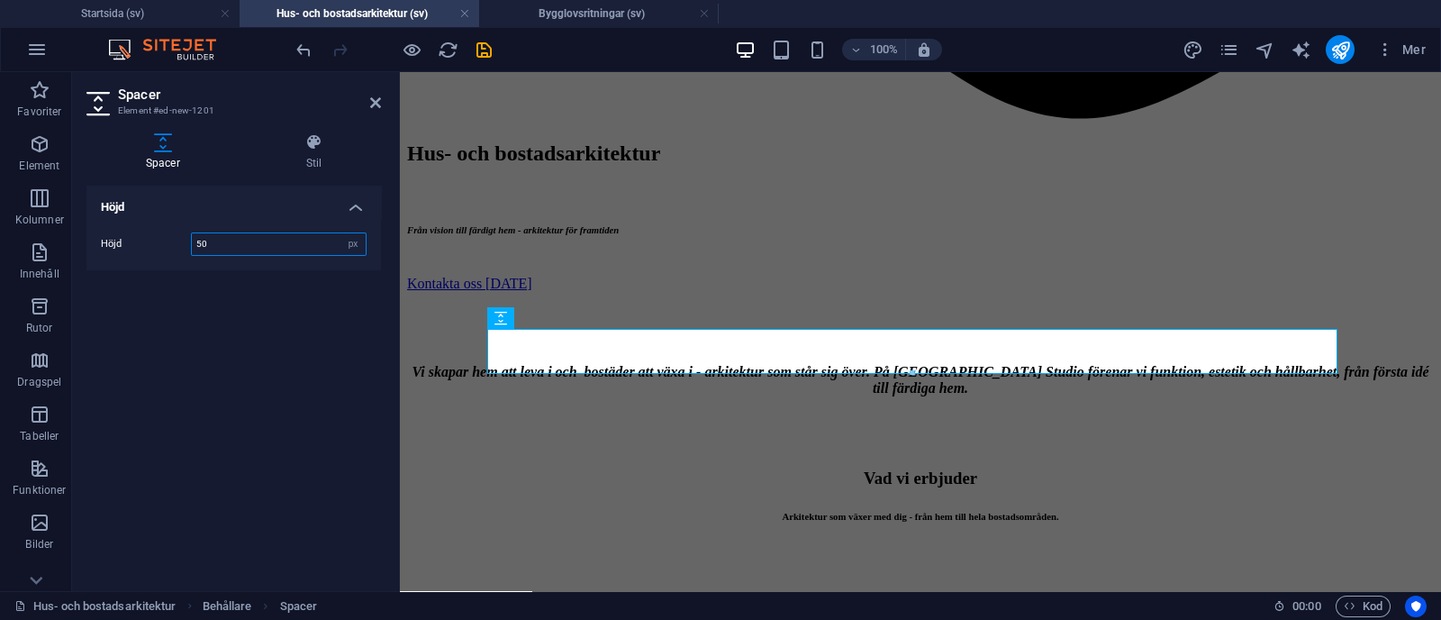
click at [231, 250] on input "50" at bounding box center [279, 244] width 174 height 22
type input "5"
type input "70"
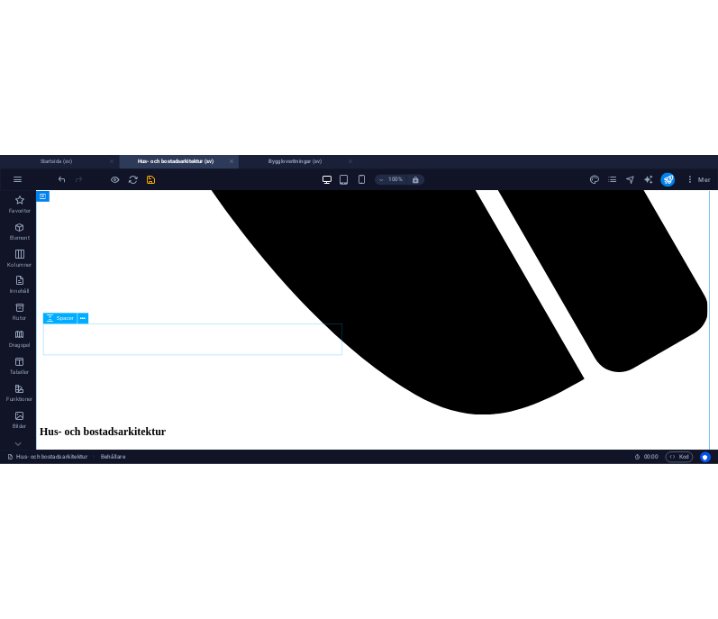
scroll to position [2210, 0]
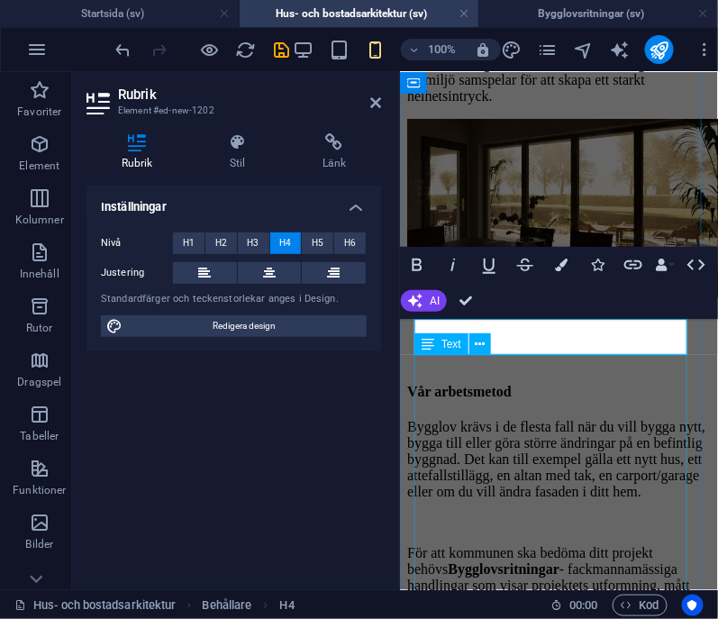
click at [539, 418] on div "Bygglov krävs i de flesta fall när du vill bygga nytt, bygga till eller göra st…" at bounding box center [558, 592] width 304 height 349
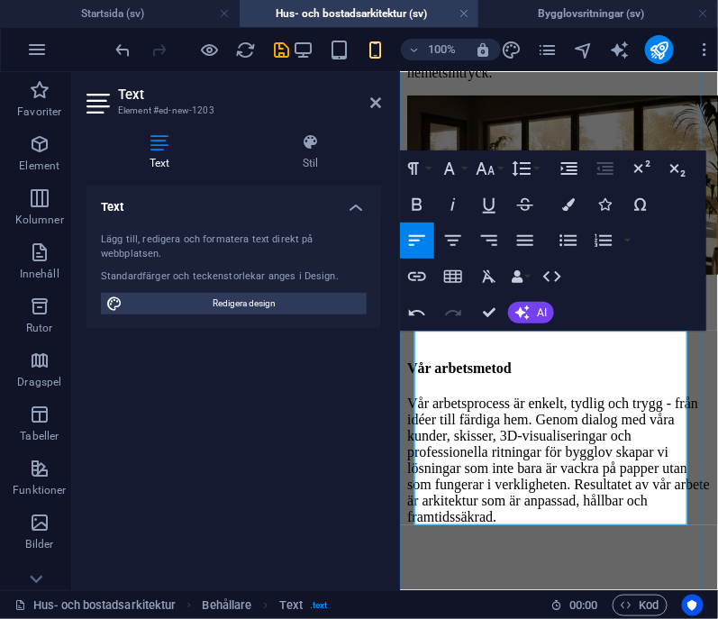
click at [622, 513] on p "Vår arbetsprocess är enkelt, tydlig och trygg - från idéer till färdiga hem. Ge…" at bounding box center [558, 460] width 304 height 130
click at [627, 514] on p "Vår arbetsprocess är enkelt, tydlig och trygg - från idéer till färdiga hem. Ge…" at bounding box center [558, 460] width 304 height 130
click at [640, 542] on div at bounding box center [558, 577] width 304 height 77
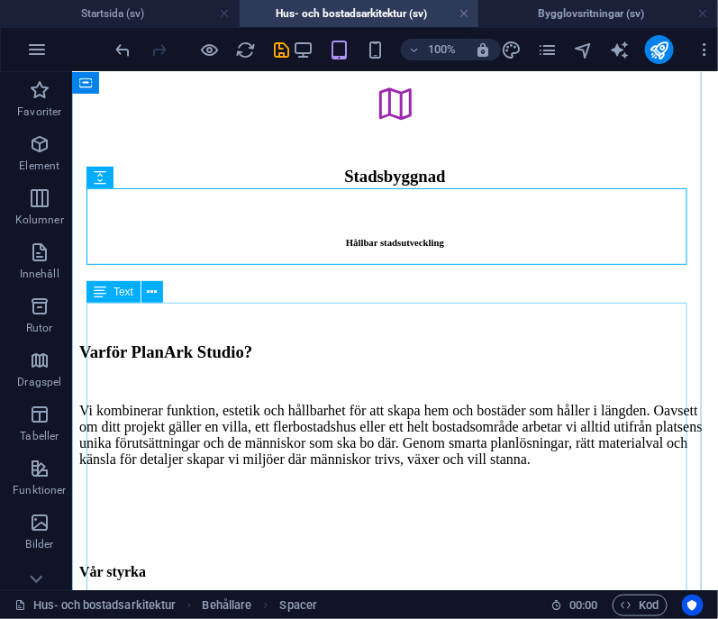
scroll to position [2579, 0]
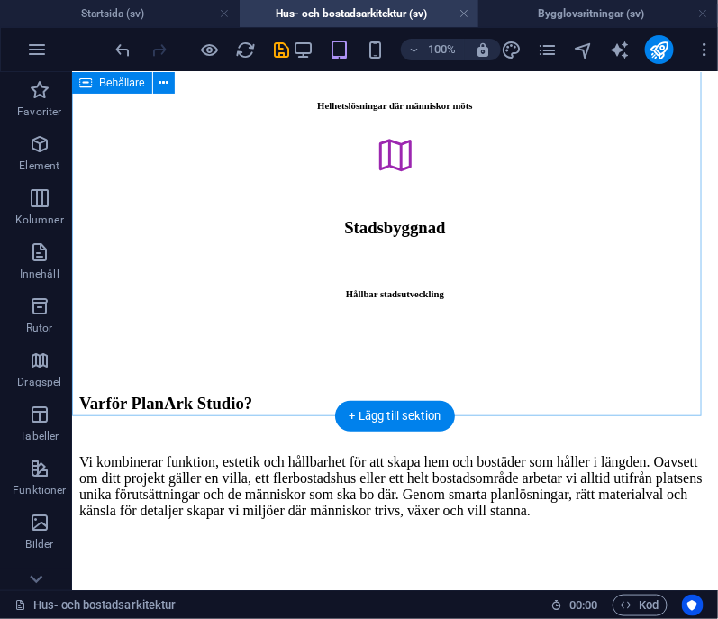
scroll to position [2524, 0]
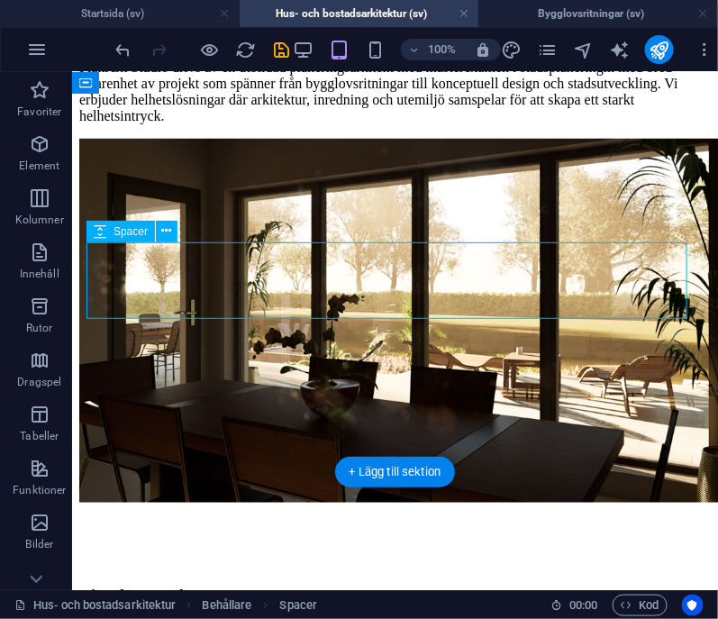
select select "px"
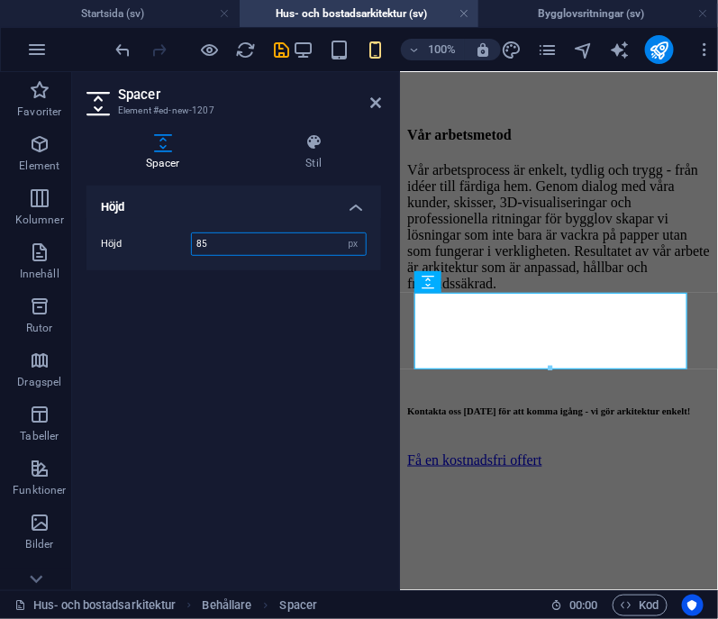
click at [237, 240] on input "85" at bounding box center [279, 244] width 174 height 22
type input "8"
type input "70"
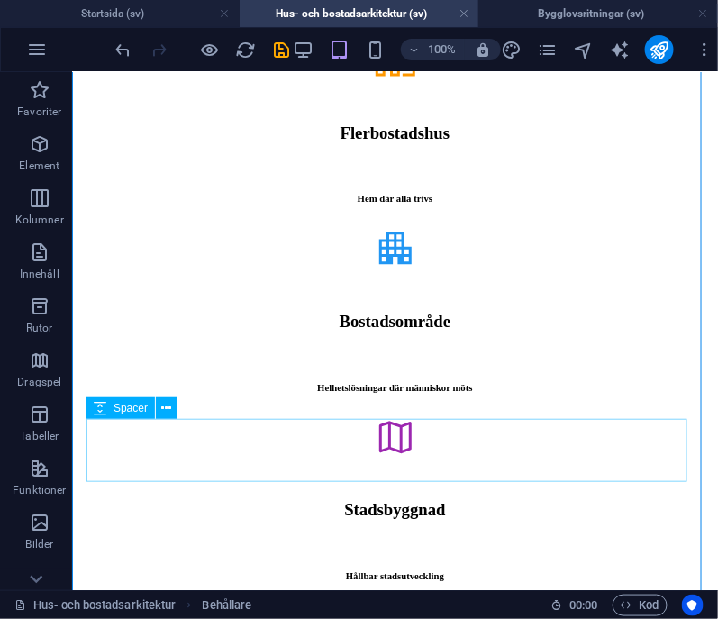
scroll to position [2397, 0]
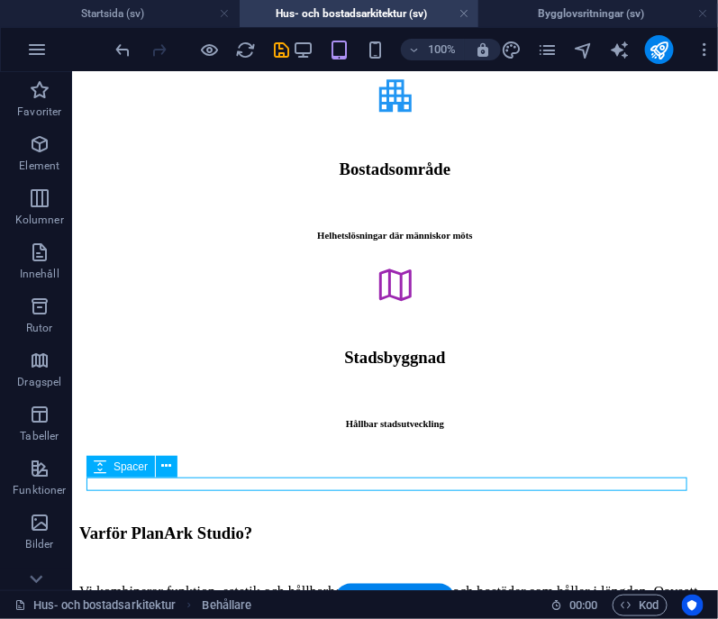
select select "px"
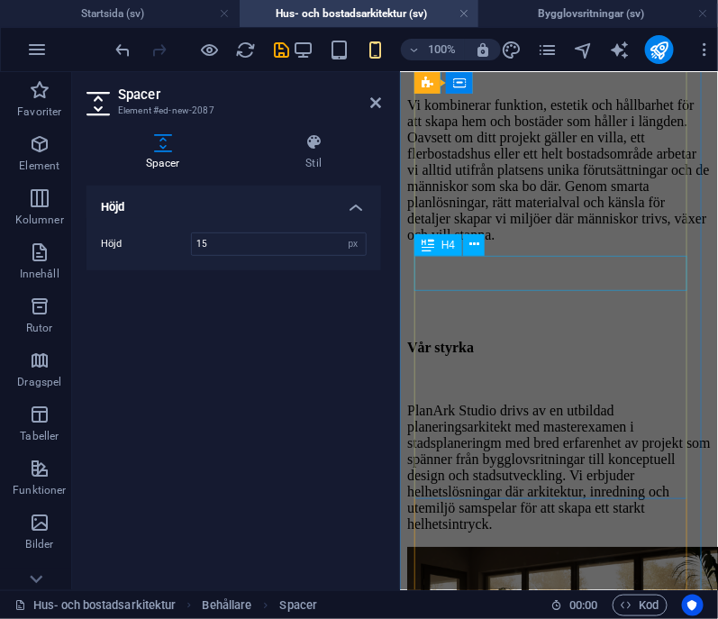
scroll to position [2459, 0]
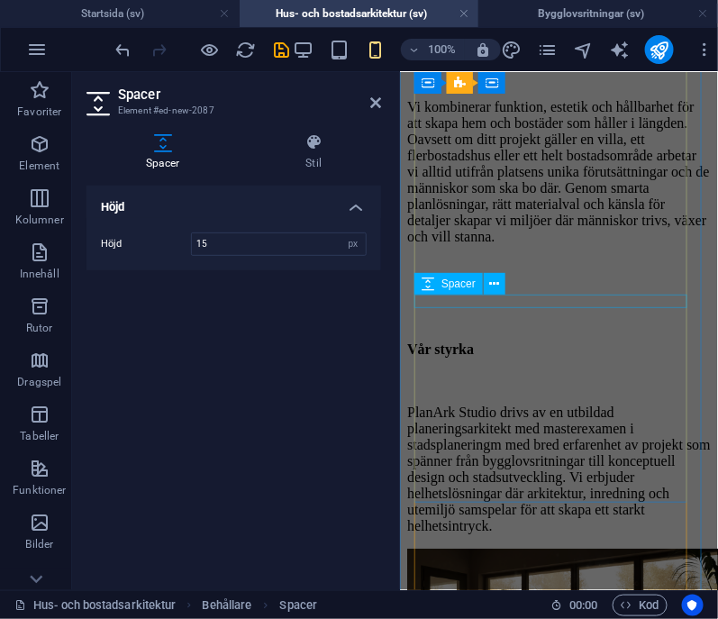
click at [494, 376] on div at bounding box center [558, 383] width 304 height 14
select select "px"
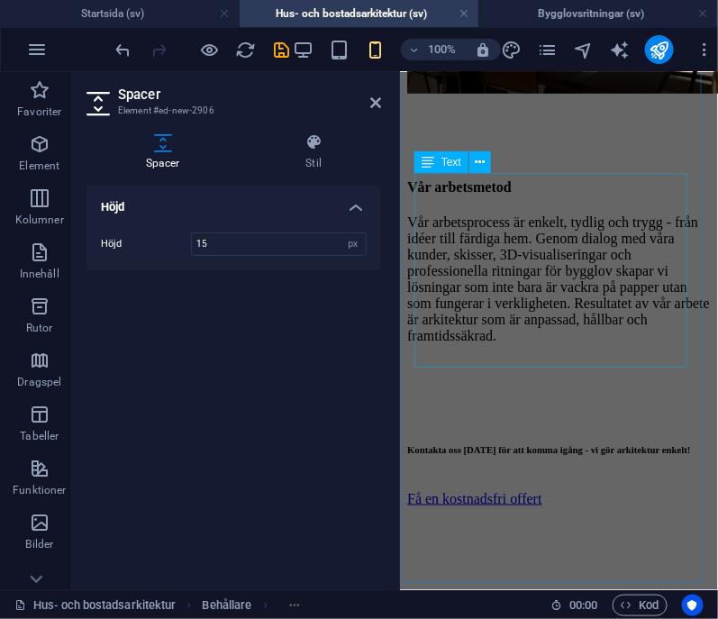
scroll to position [3107, 0]
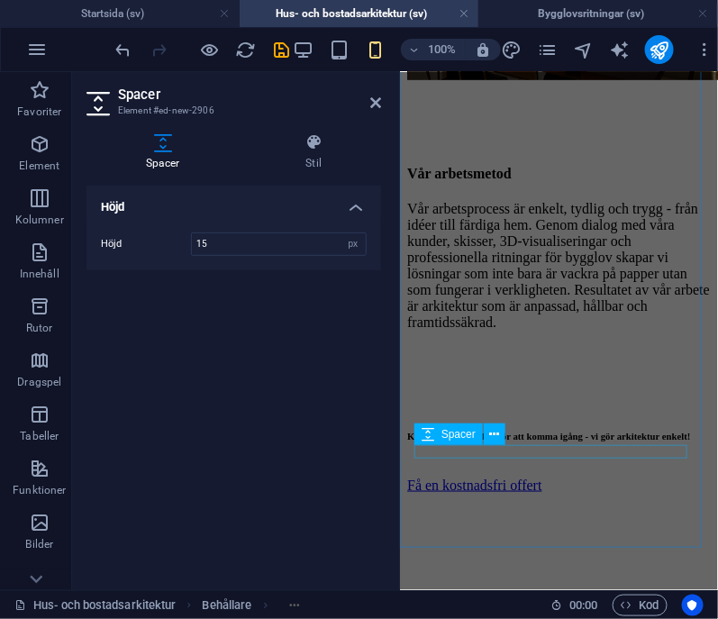
click at [476, 463] on div at bounding box center [558, 470] width 304 height 14
select select "px"
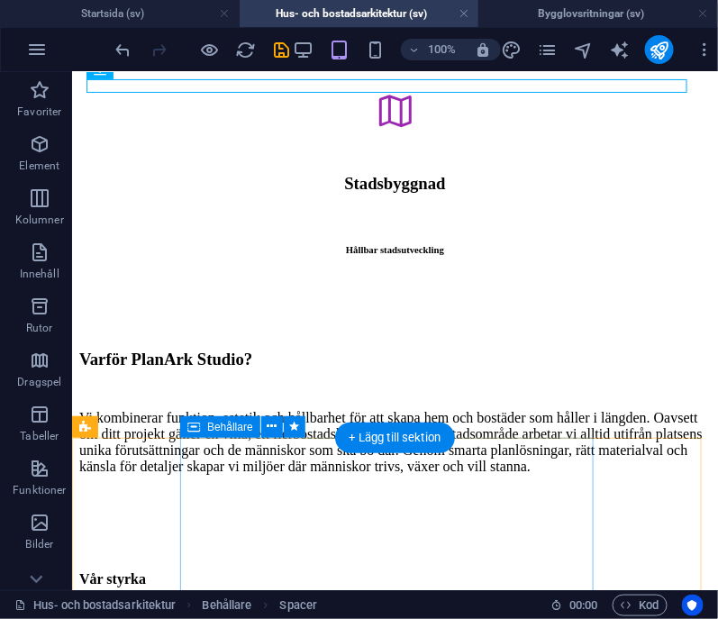
scroll to position [2572, 0]
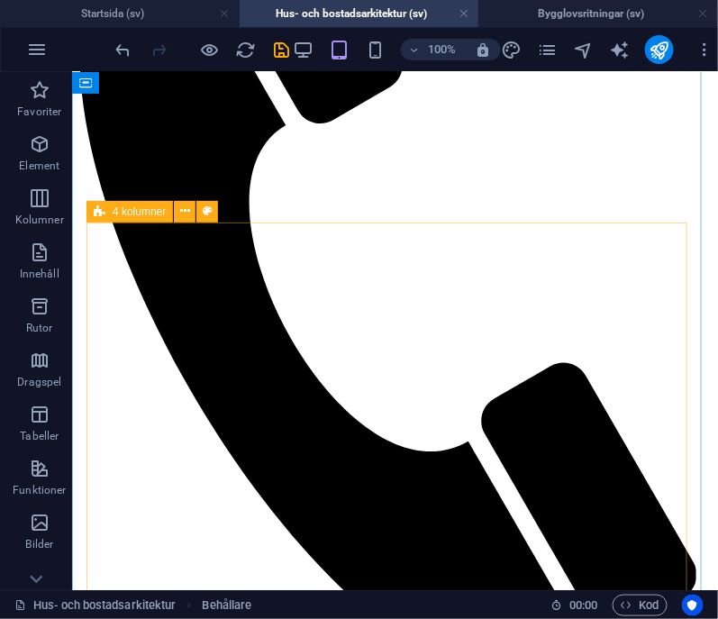
scroll to position [949, 0]
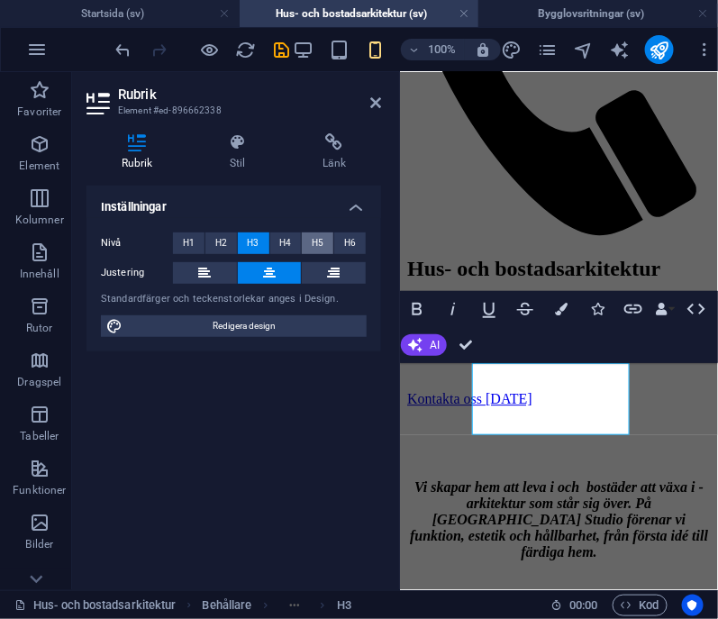
click at [306, 248] on button "H5" at bounding box center [318, 243] width 32 height 22
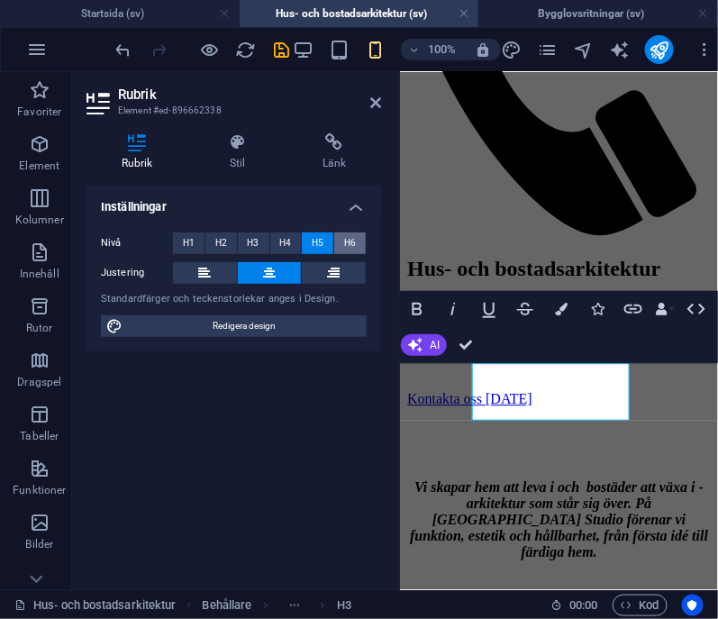
click at [351, 247] on span "H6" at bounding box center [350, 243] width 12 height 22
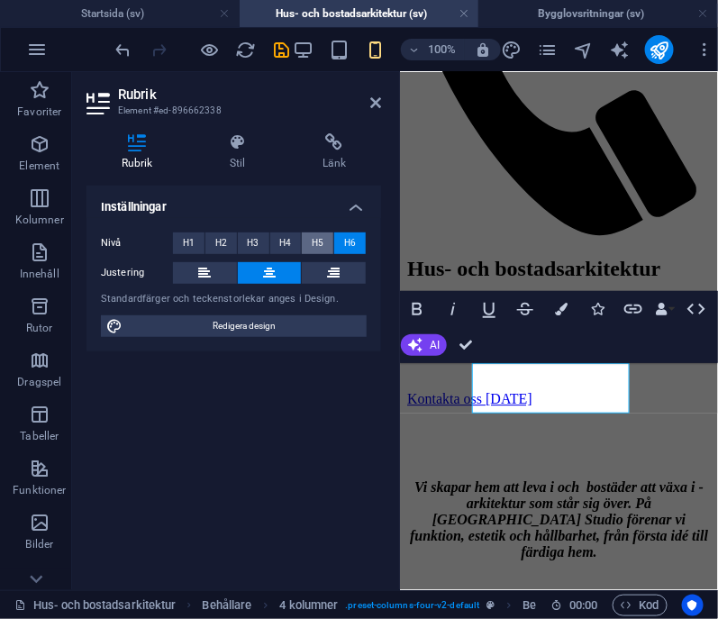
click at [314, 241] on span "H5" at bounding box center [318, 243] width 12 height 22
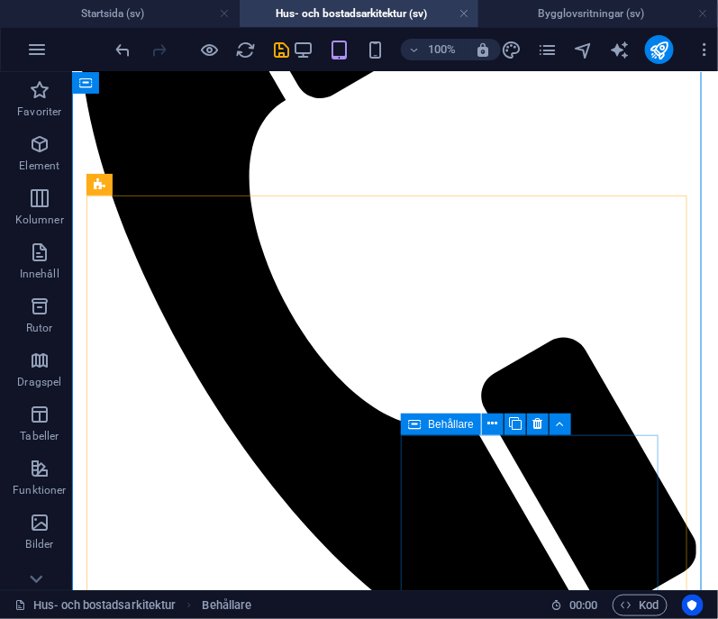
scroll to position [975, 0]
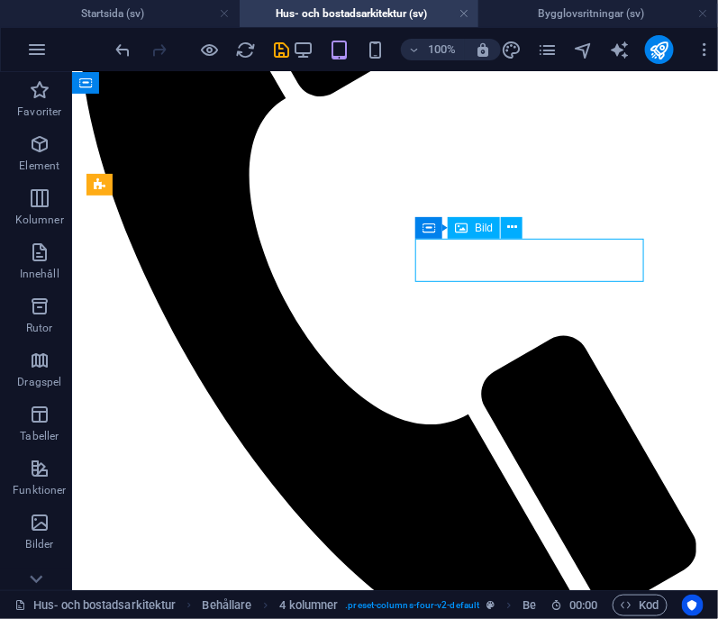
select select "px"
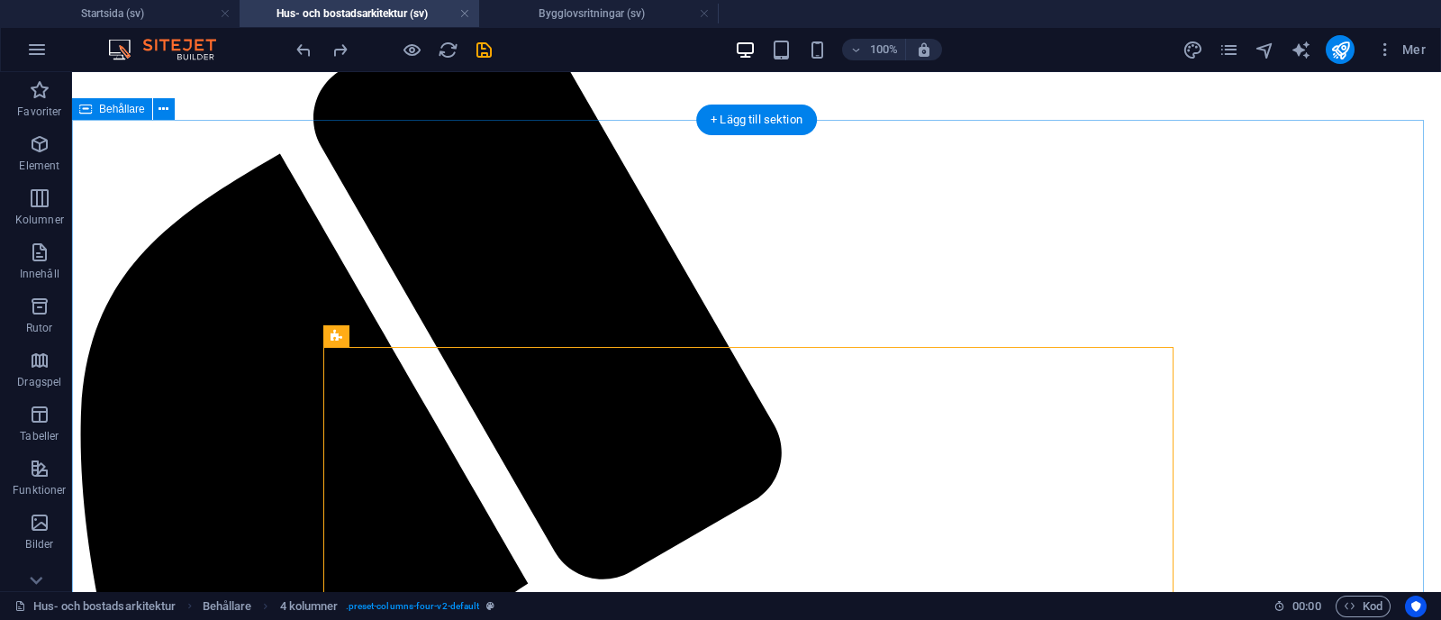
scroll to position [602, 0]
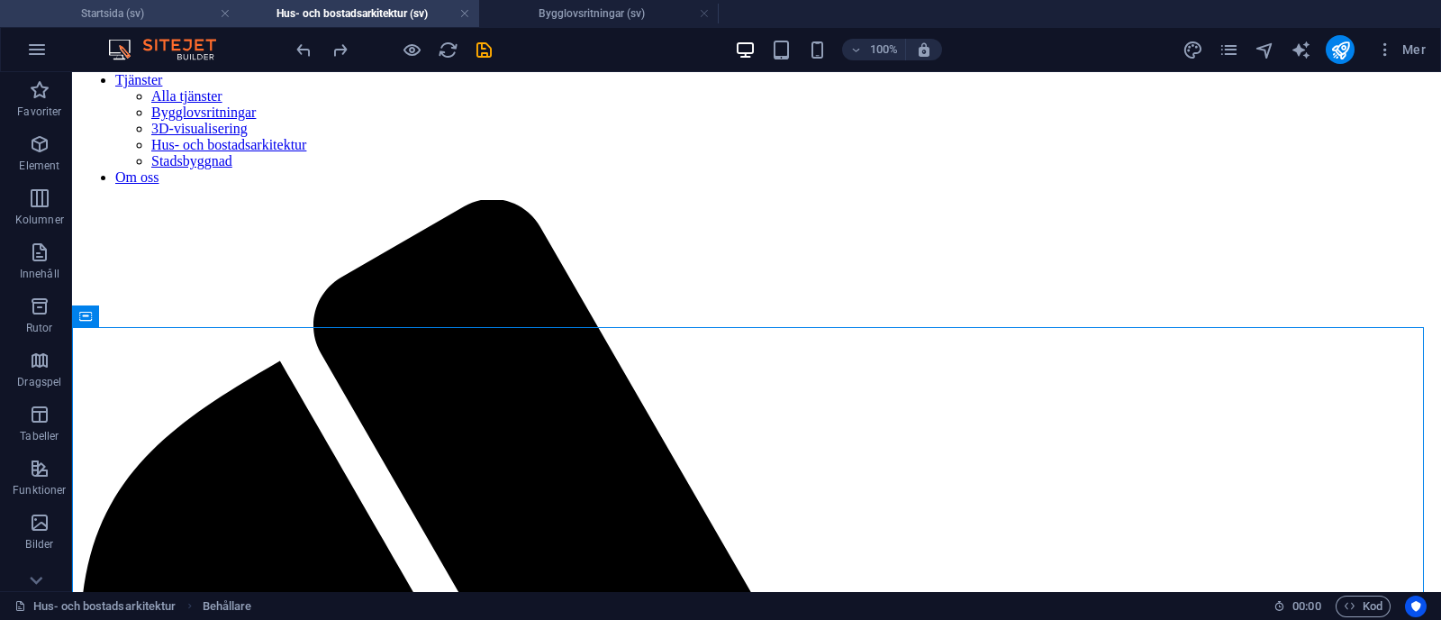
click at [144, 10] on h4 "Startsida (sv)" at bounding box center [120, 14] width 240 height 20
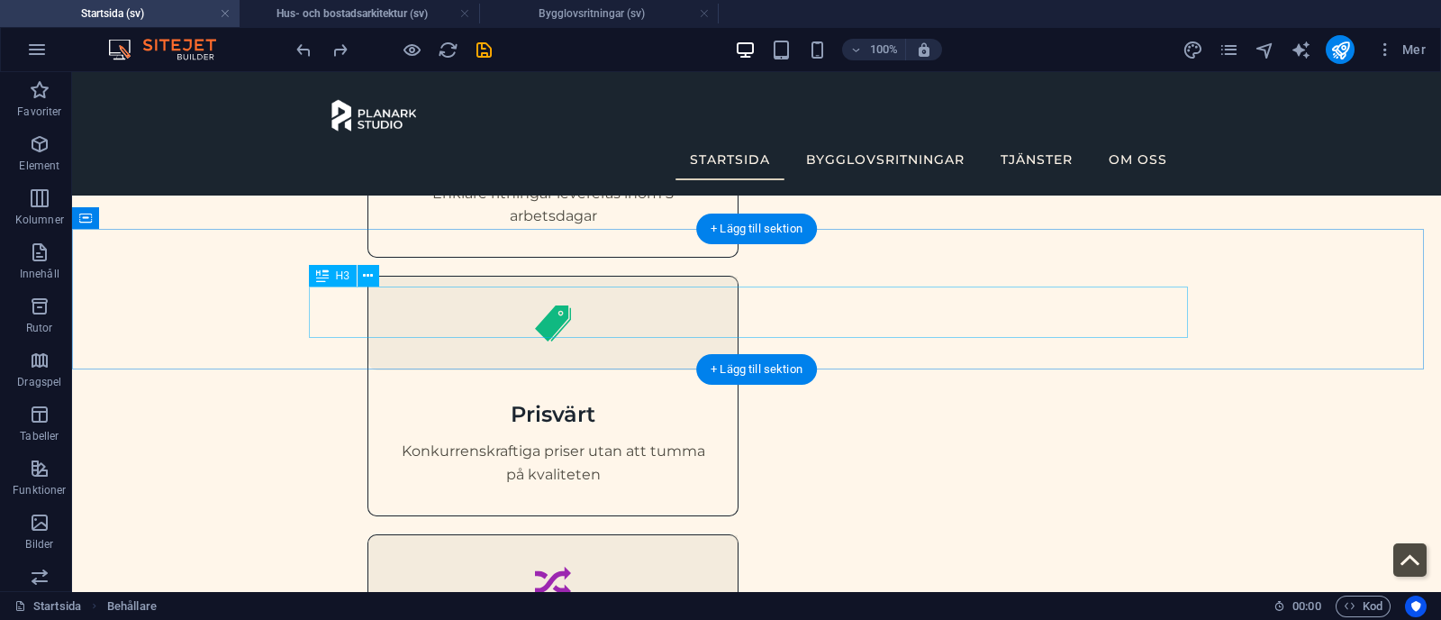
scroll to position [1204, 0]
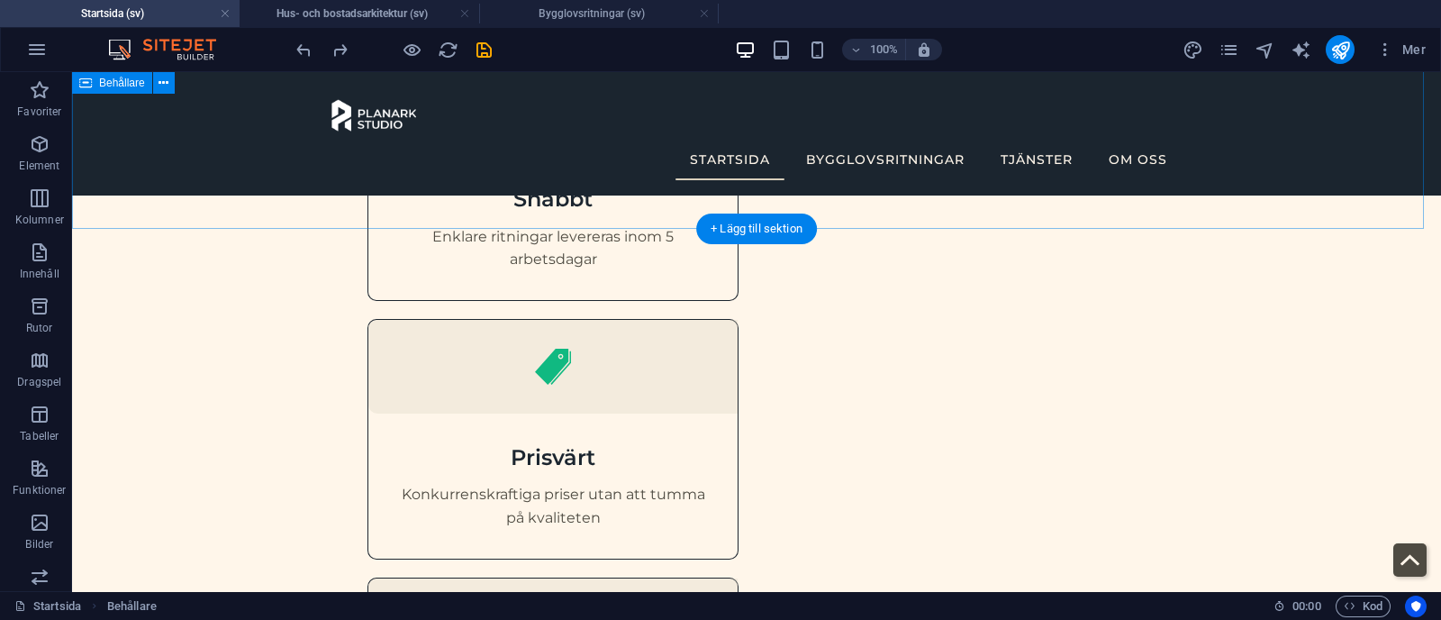
click at [624, 207] on div "Varför välja oss? Snabbt Enklare ritningar levereras inom 5 arbetsdagar Prisvär…" at bounding box center [756, 609] width 1369 height 1506
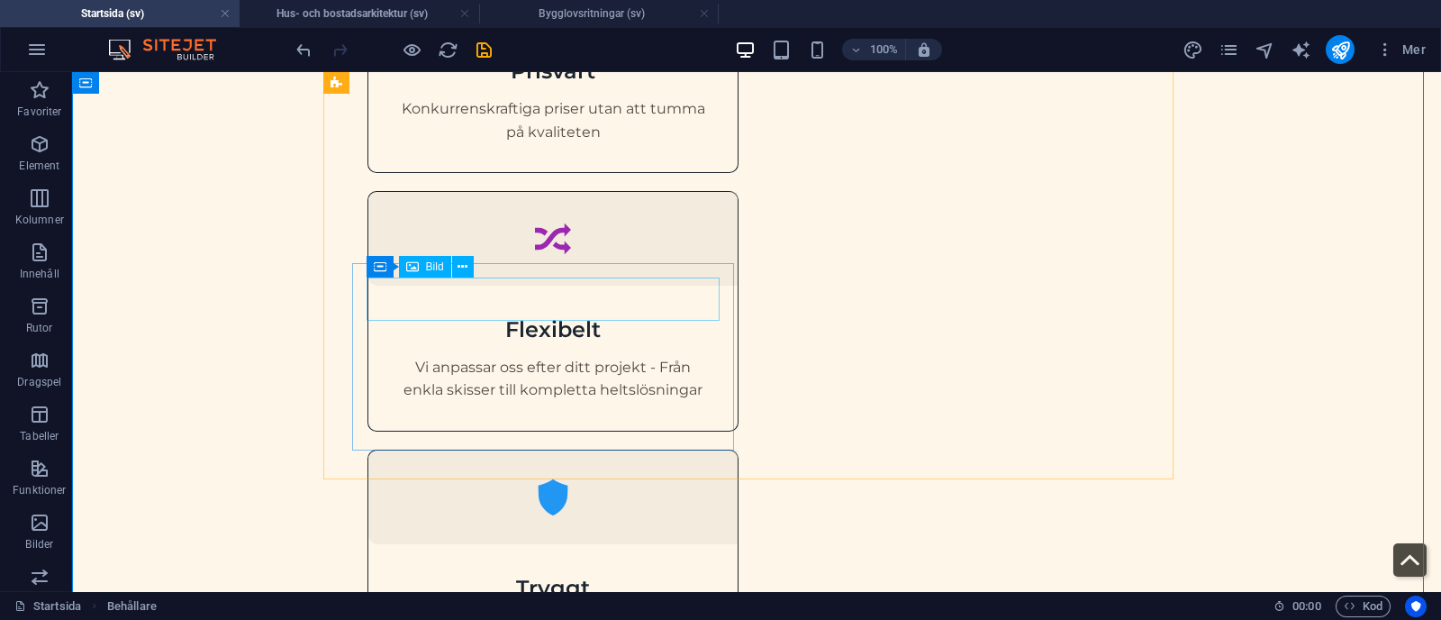
scroll to position [1641, 0]
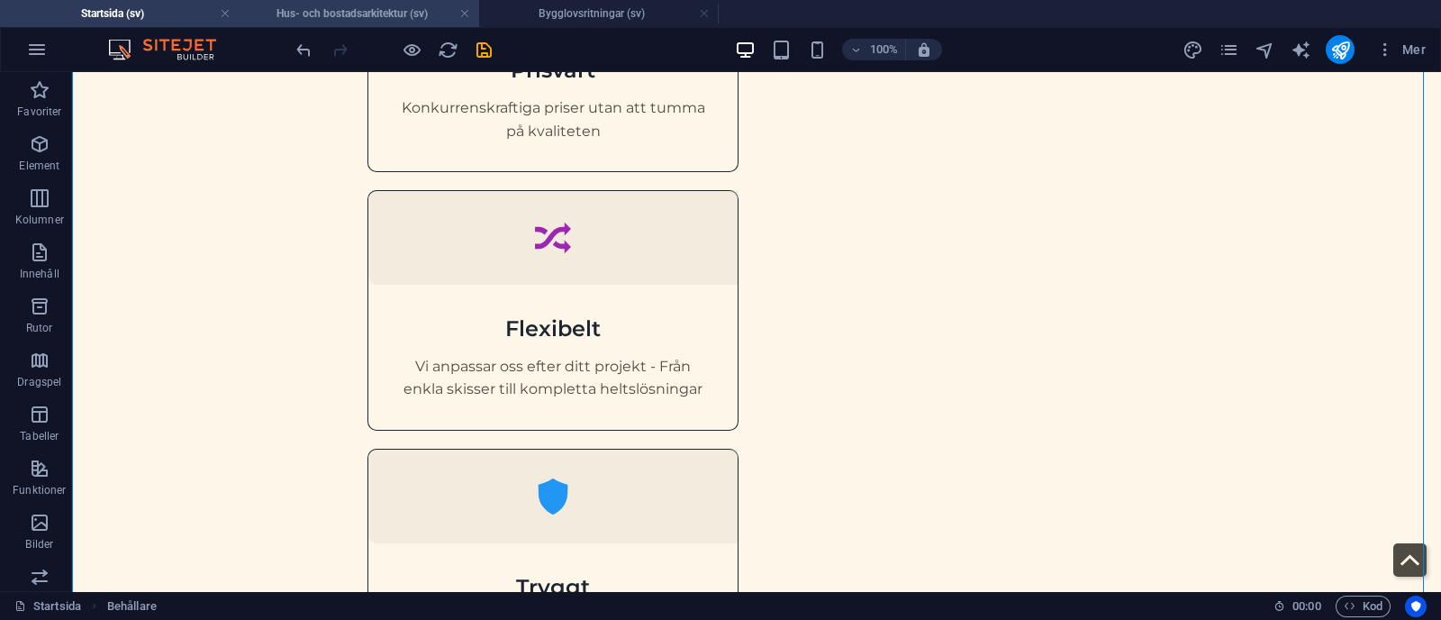
click at [358, 15] on h4 "Hus- och bostadsarkitektur (sv)" at bounding box center [360, 14] width 240 height 20
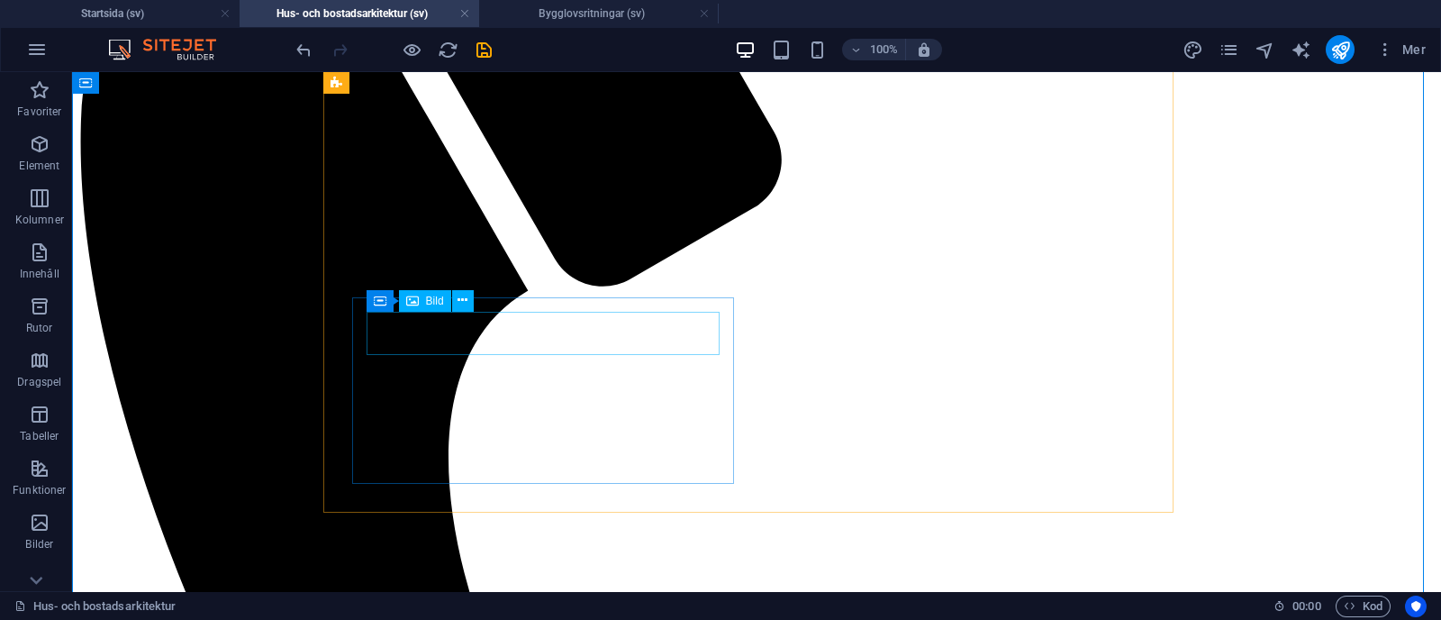
scroll to position [1103, 0]
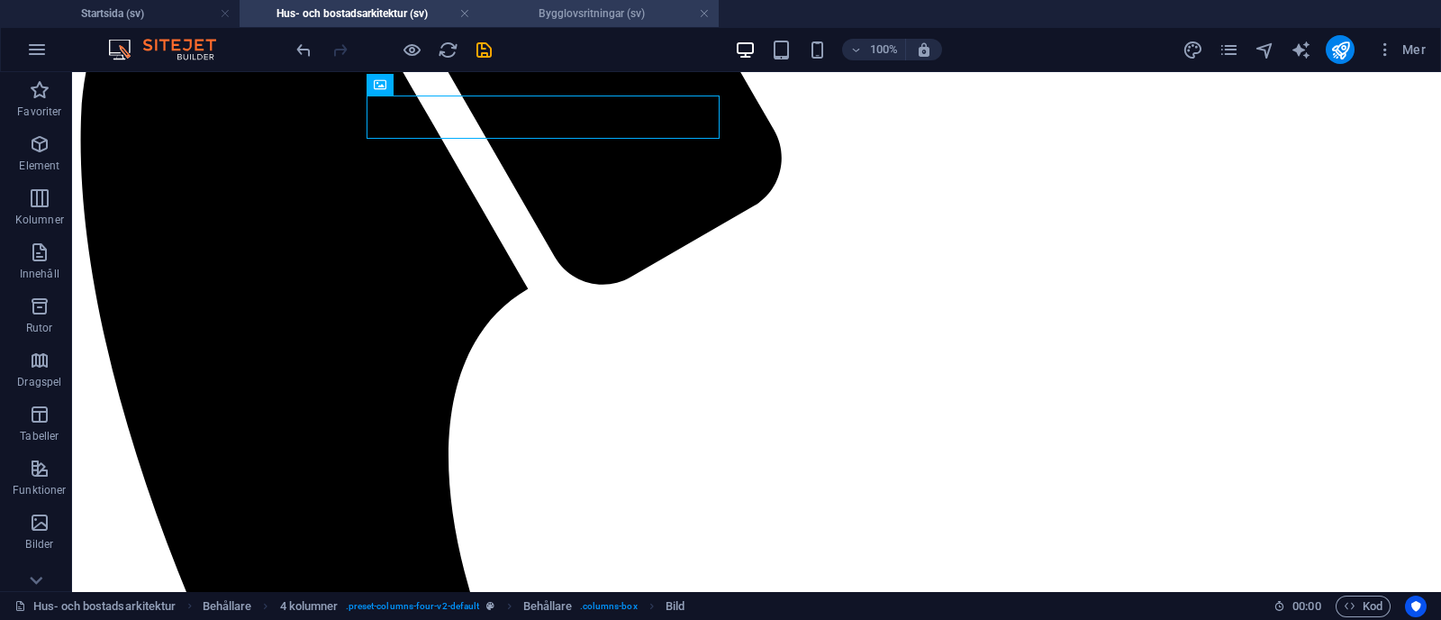
click at [609, 5] on h4 "Bygglovsritningar (sv)" at bounding box center [599, 14] width 240 height 20
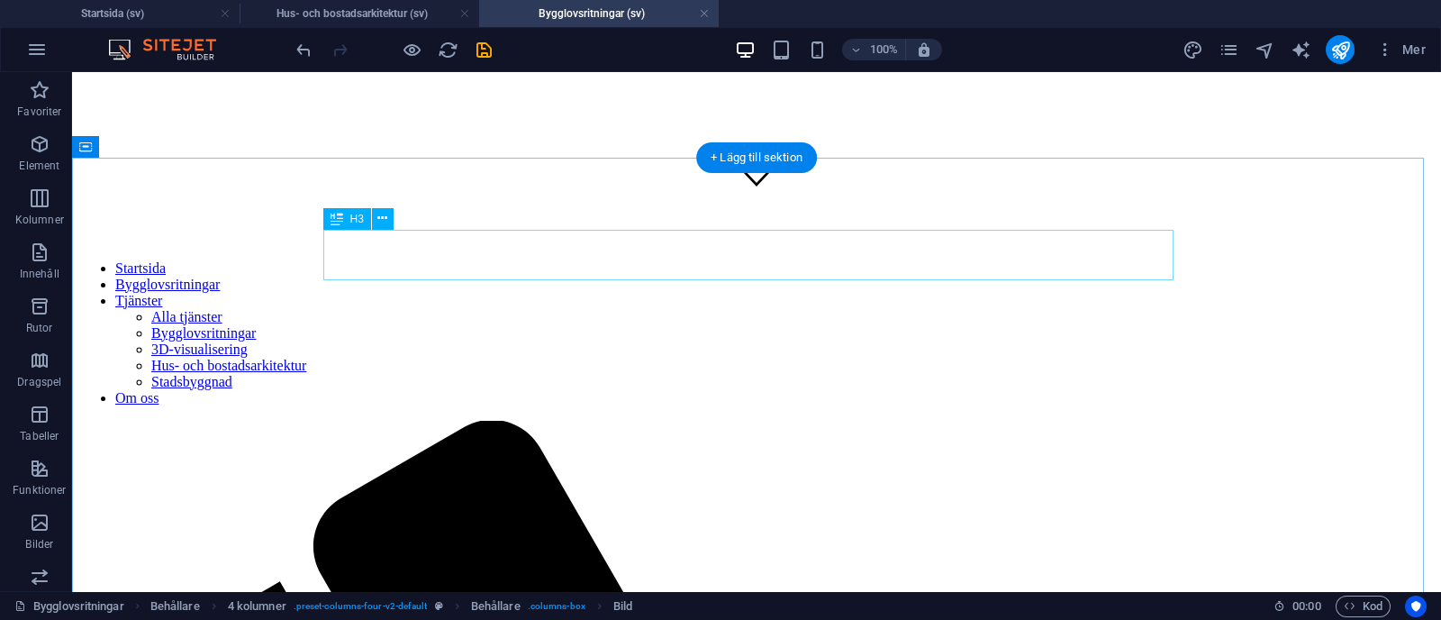
scroll to position [689, 0]
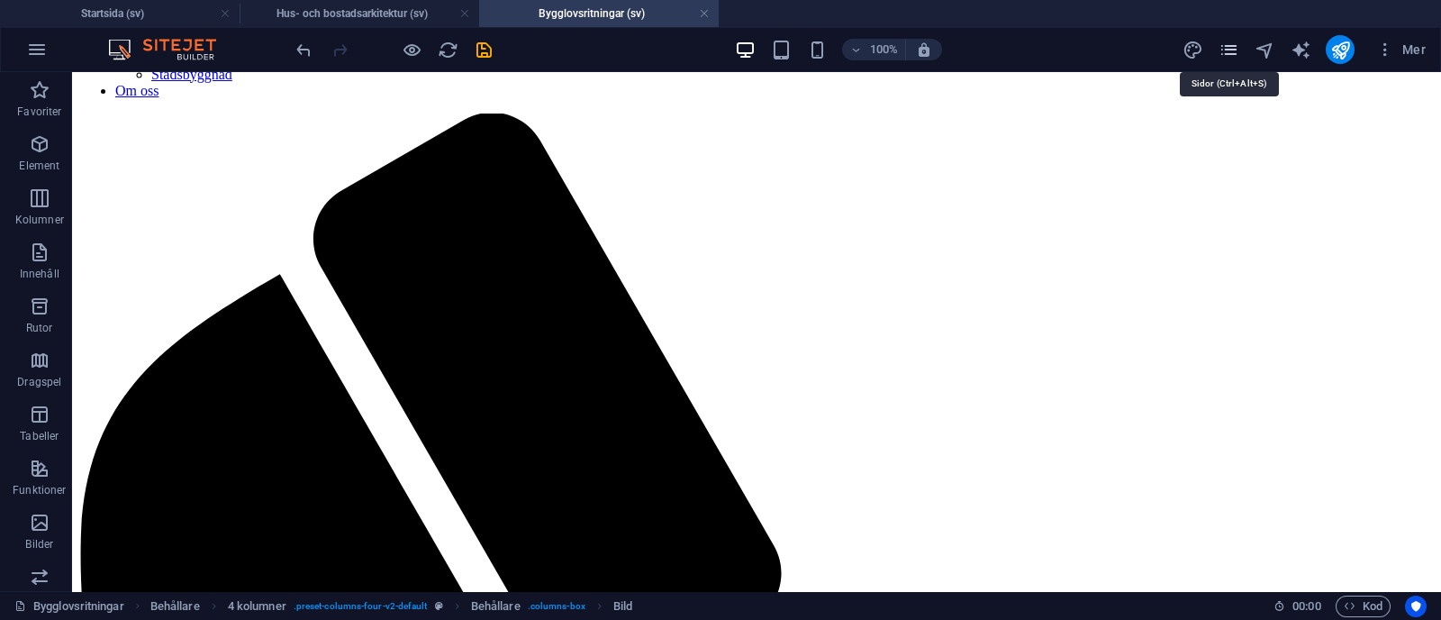
click at [717, 46] on icon "pages" at bounding box center [1229, 50] width 21 height 21
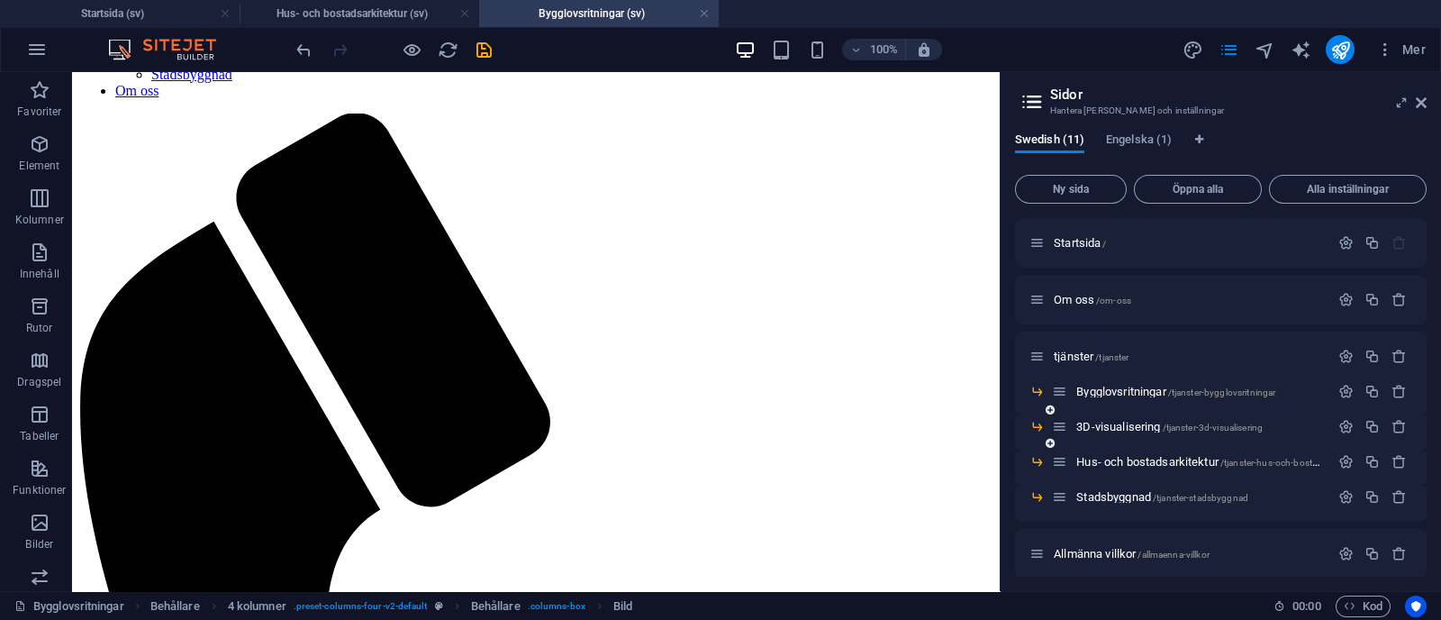
click at [717, 416] on div "3D-visualisering /tjanster-3d-visualisering" at bounding box center [1190, 426] width 277 height 21
click at [717, 432] on div "3D-visualisering /tjanster-3d-visualisering" at bounding box center [1190, 426] width 277 height 21
click at [717, 422] on span "3D-visualisering /tjanster-3d-visualisering" at bounding box center [1169, 427] width 186 height 14
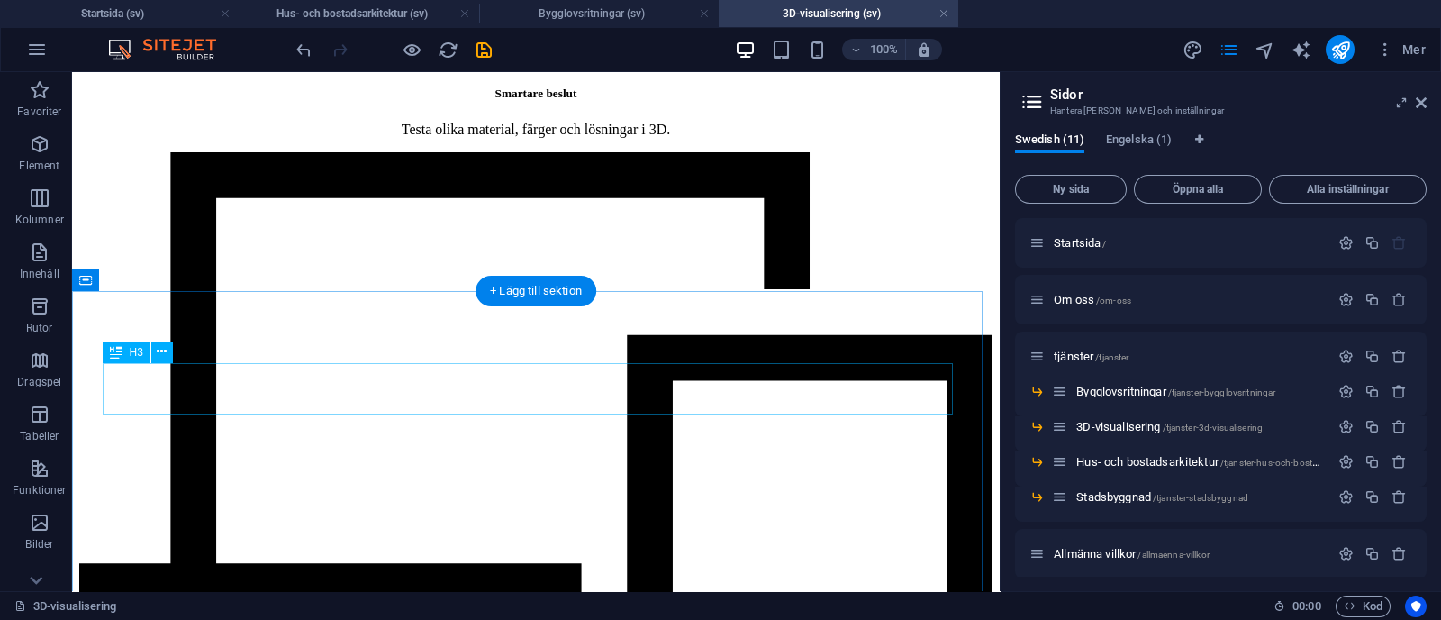
scroll to position [5229, 0]
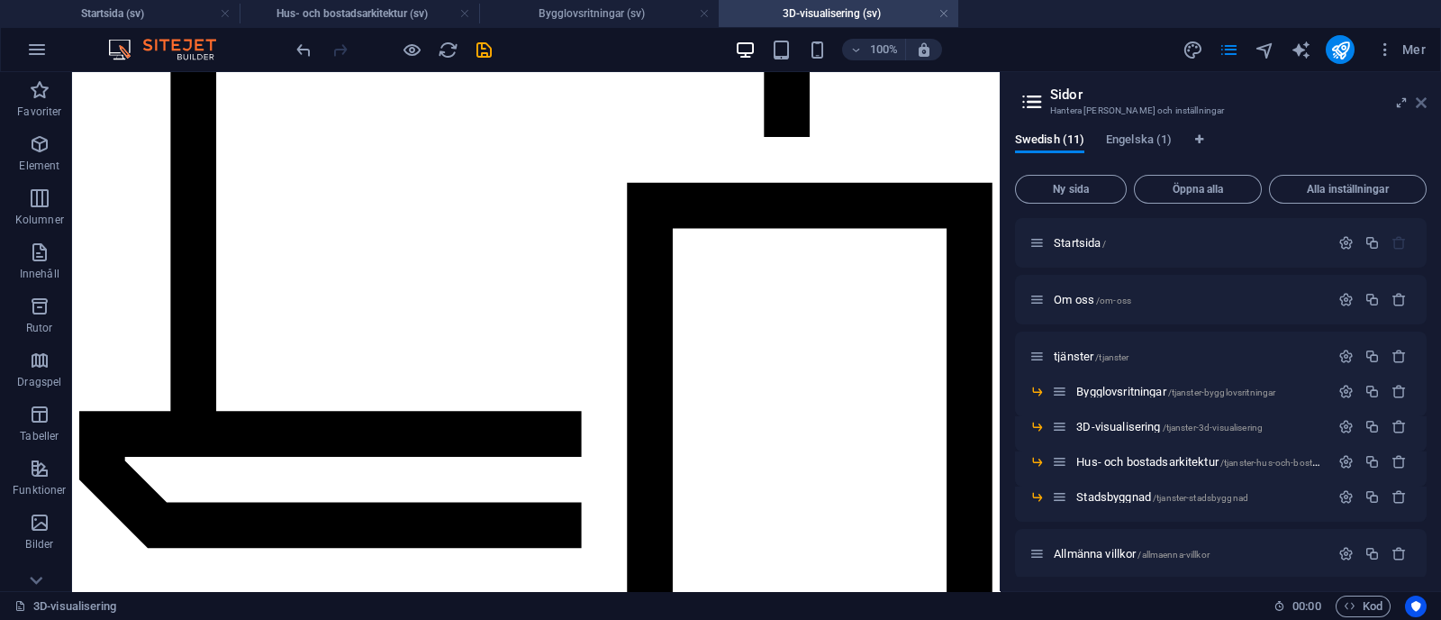
click at [717, 108] on icon at bounding box center [1421, 102] width 11 height 14
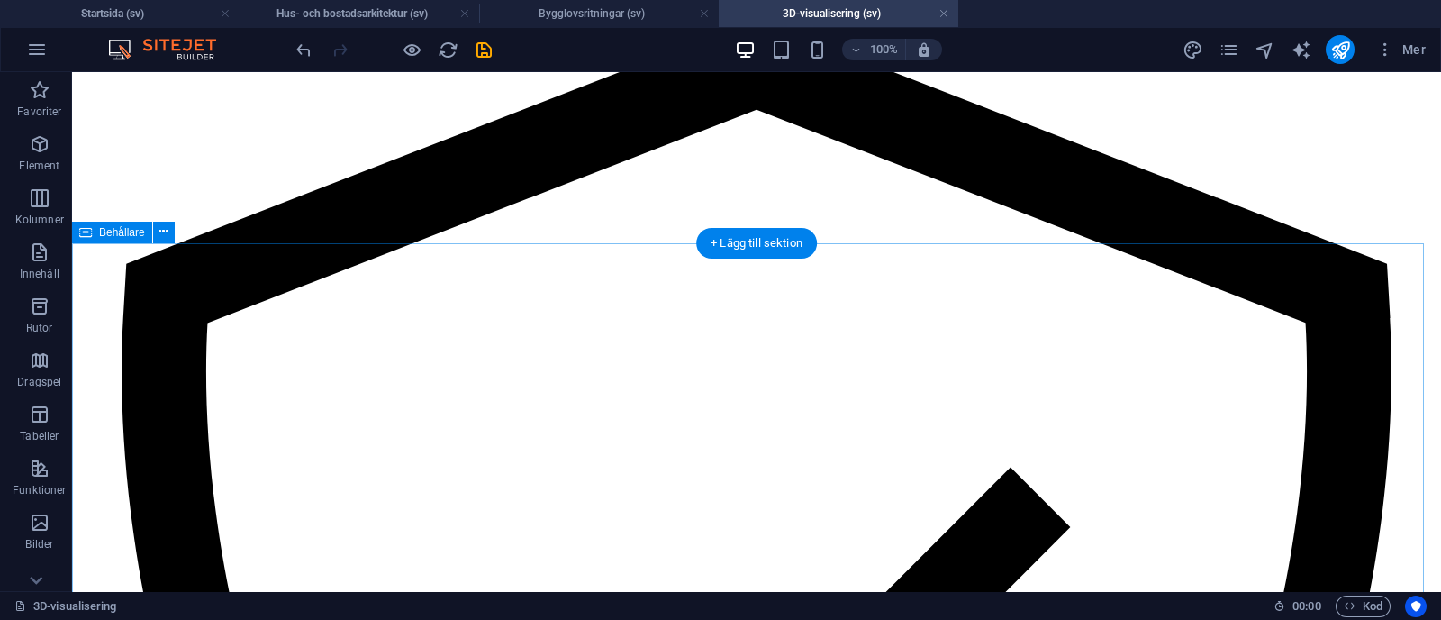
scroll to position [2836, 0]
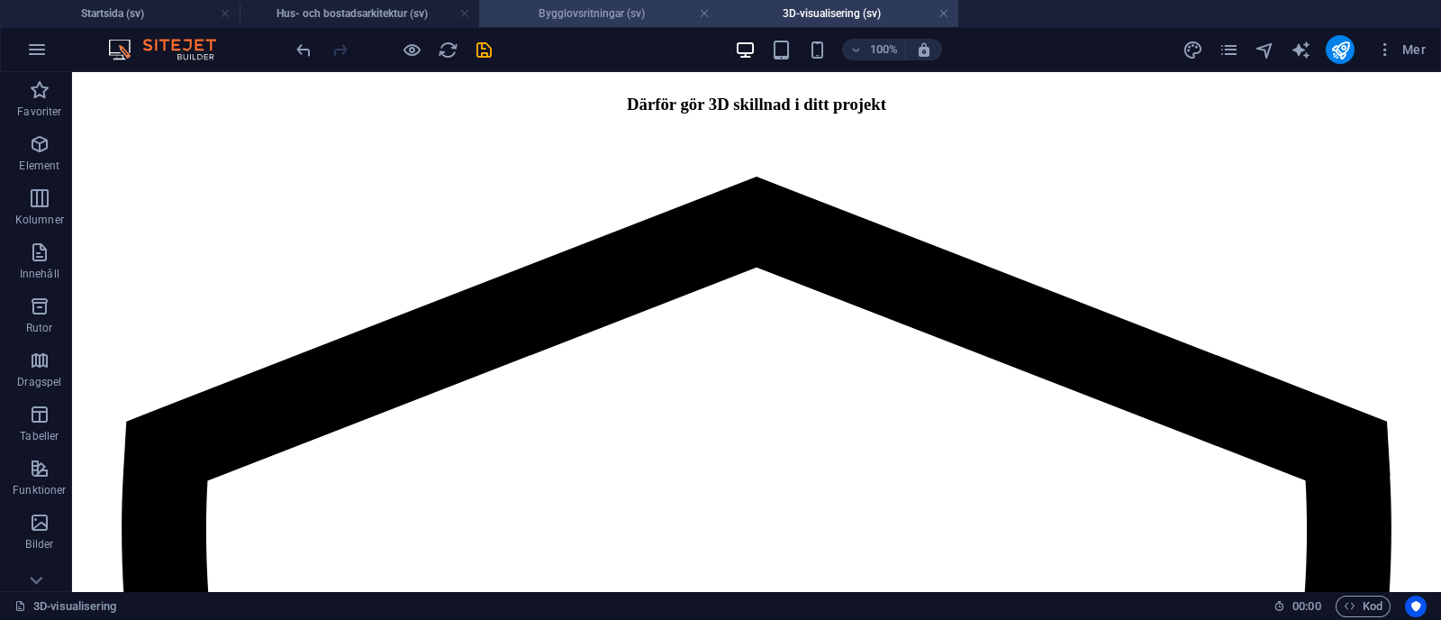
click at [603, 18] on h4 "Bygglovsritningar (sv)" at bounding box center [599, 14] width 240 height 20
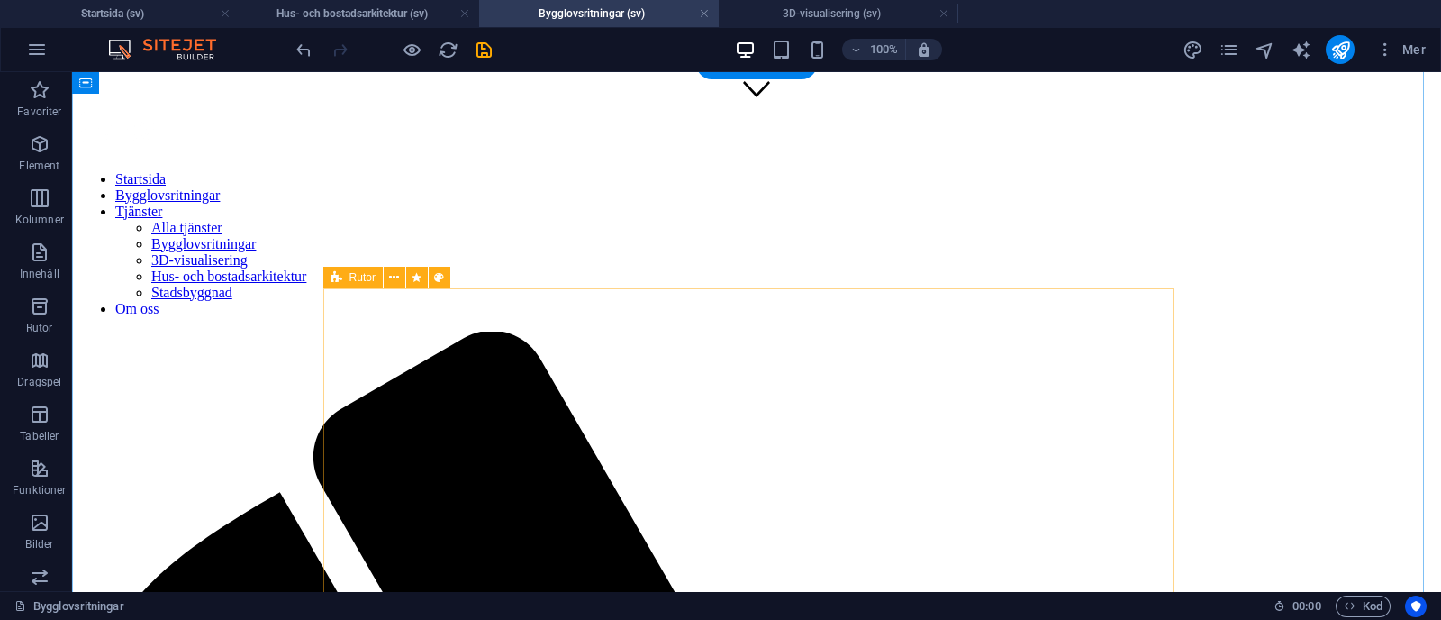
scroll to position [468, 0]
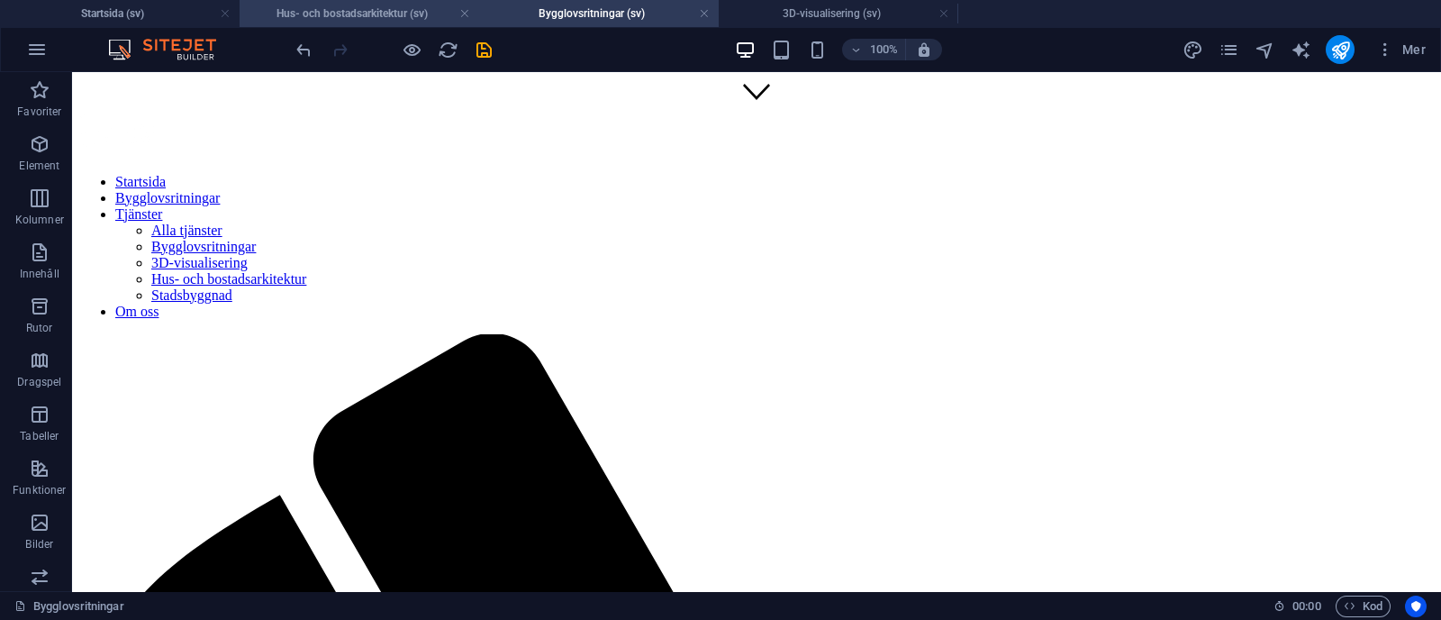
click at [362, 9] on h4 "Hus- och bostadsarkitektur (sv)" at bounding box center [360, 14] width 240 height 20
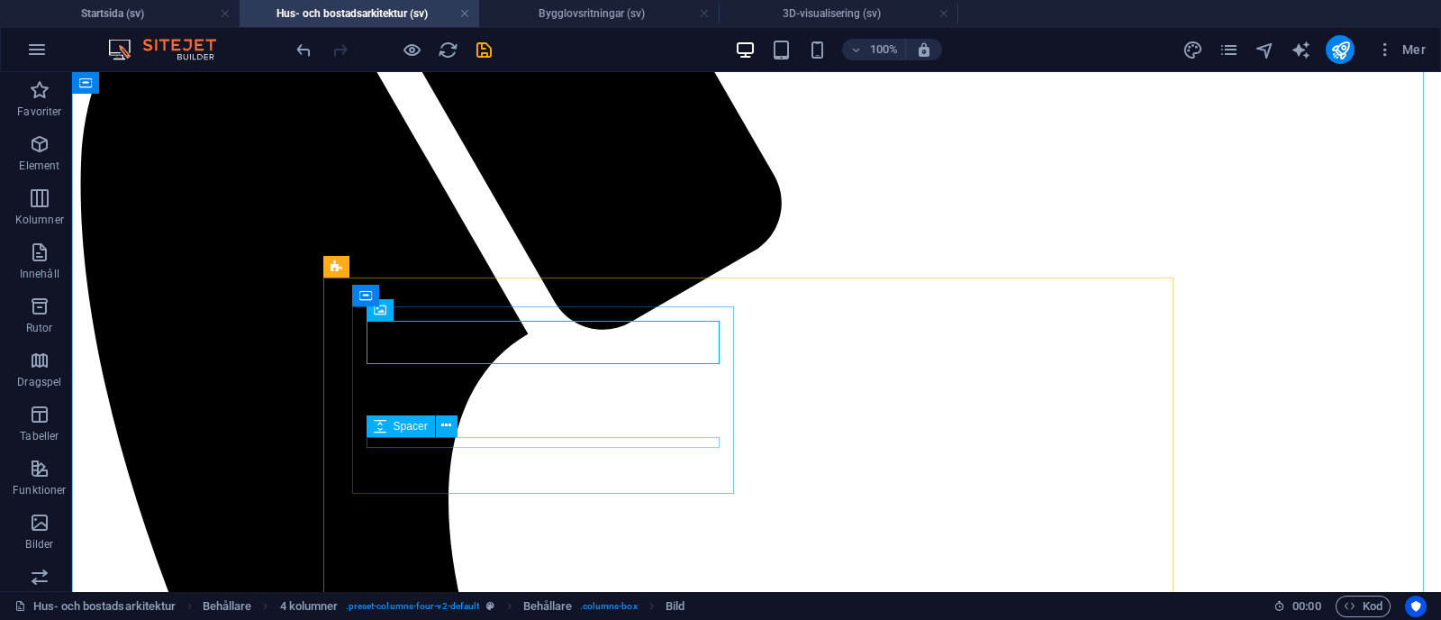
scroll to position [873, 0]
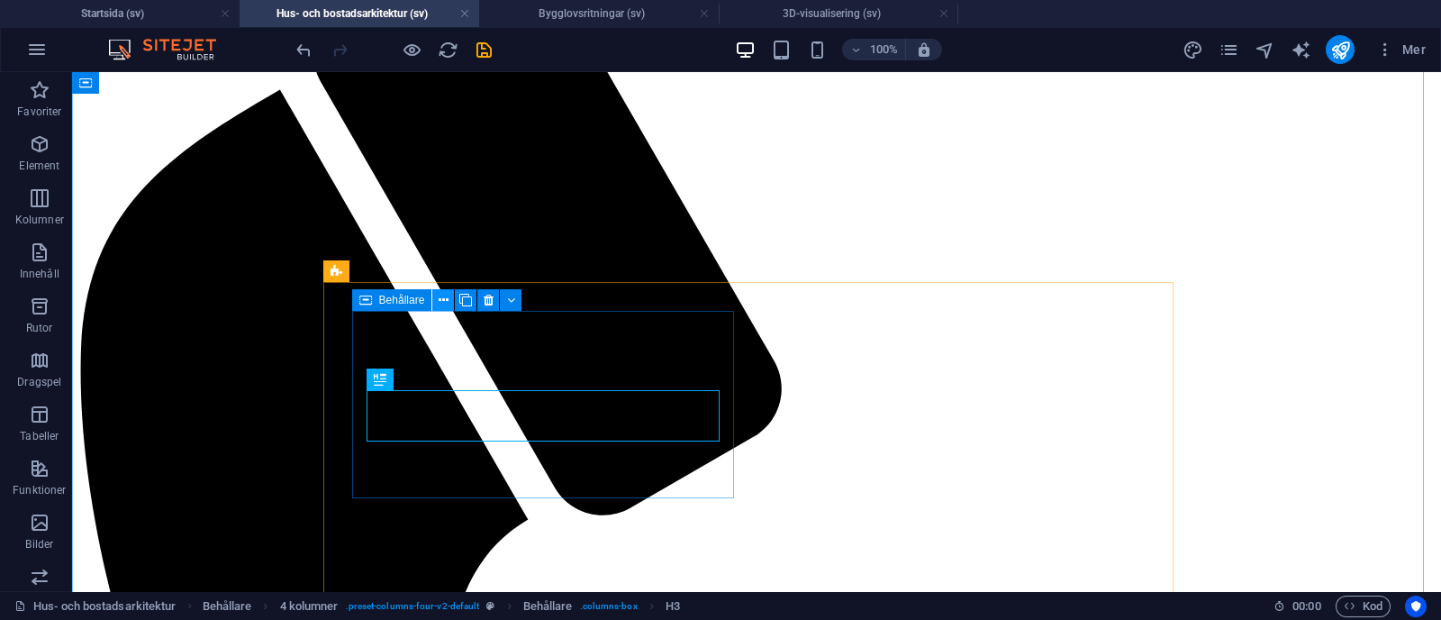
click at [449, 291] on button at bounding box center [443, 300] width 22 height 22
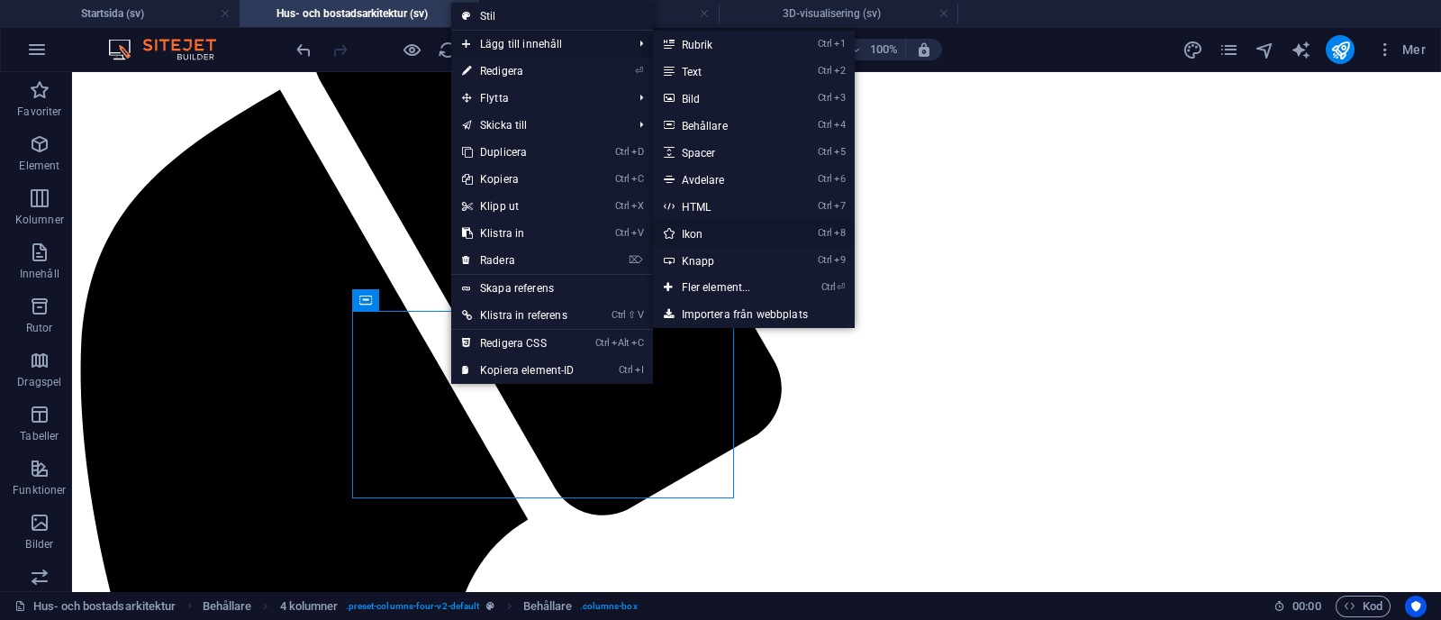
click at [687, 232] on link "Ctrl 8 Ikon" at bounding box center [720, 233] width 134 height 27
select select "xMidYMid"
select select "px"
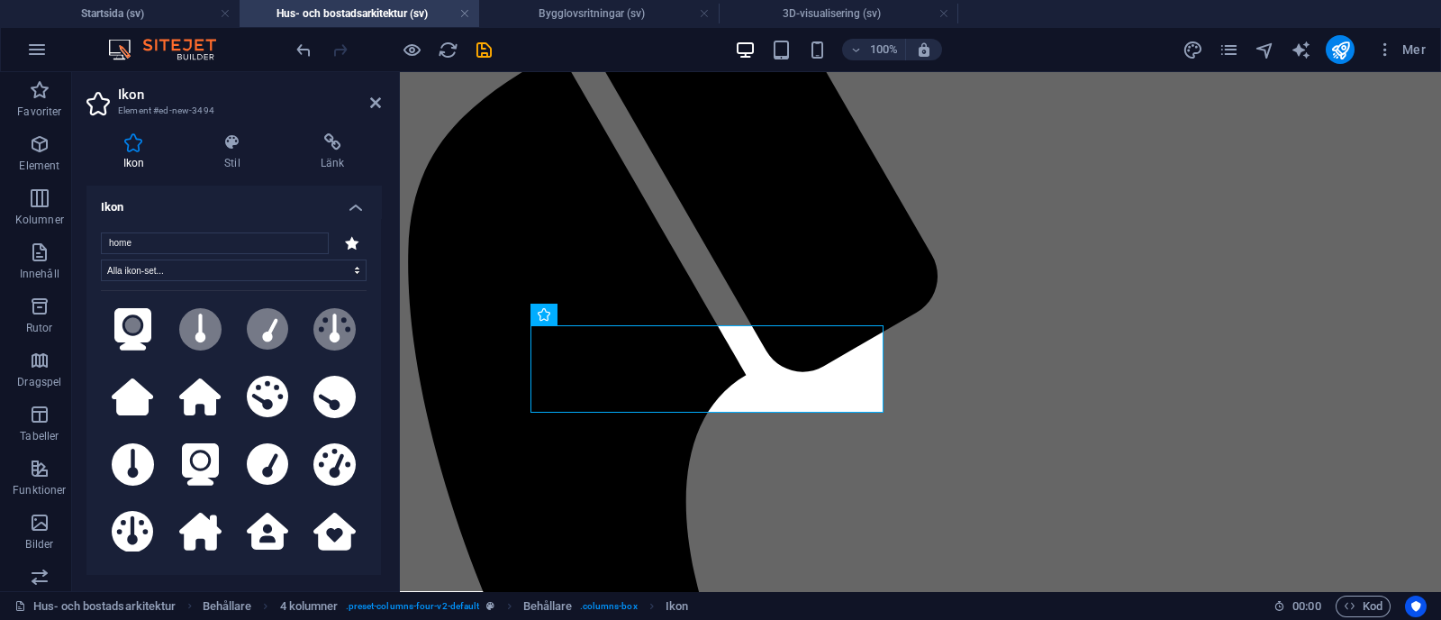
scroll to position [0, 0]
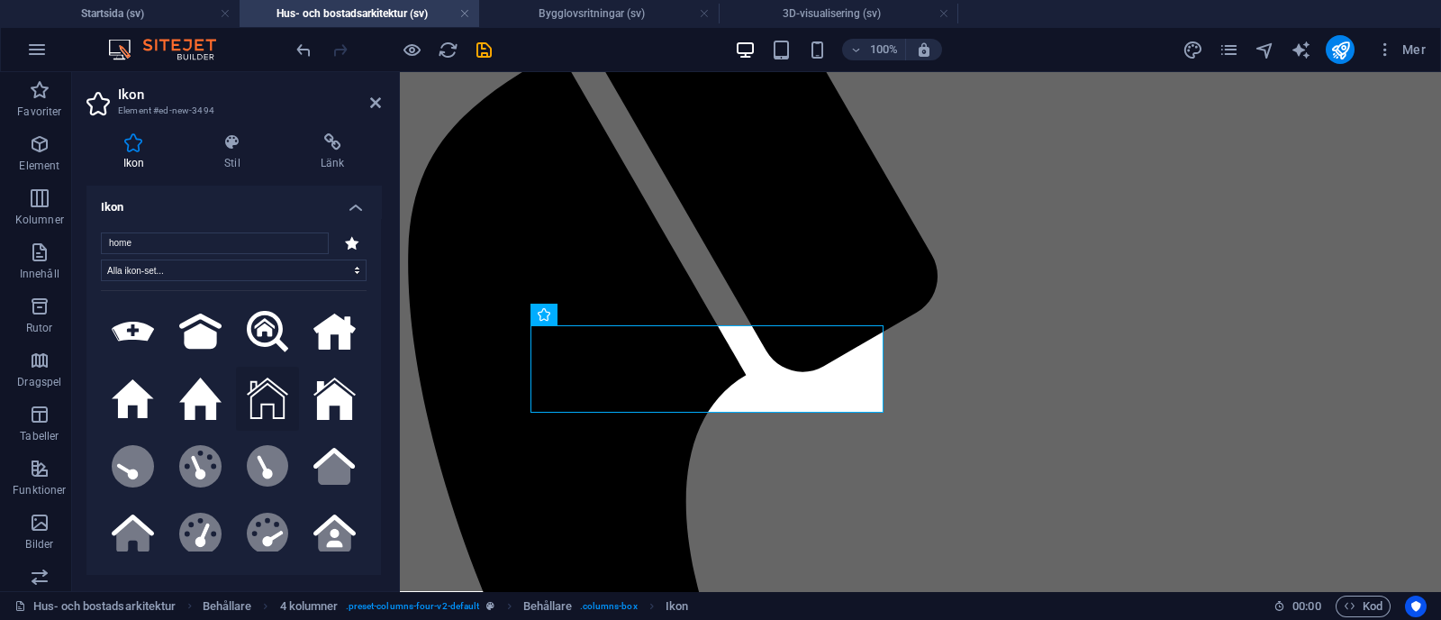
type input "home"
click at [259, 404] on icon at bounding box center [268, 398] width 42 height 42
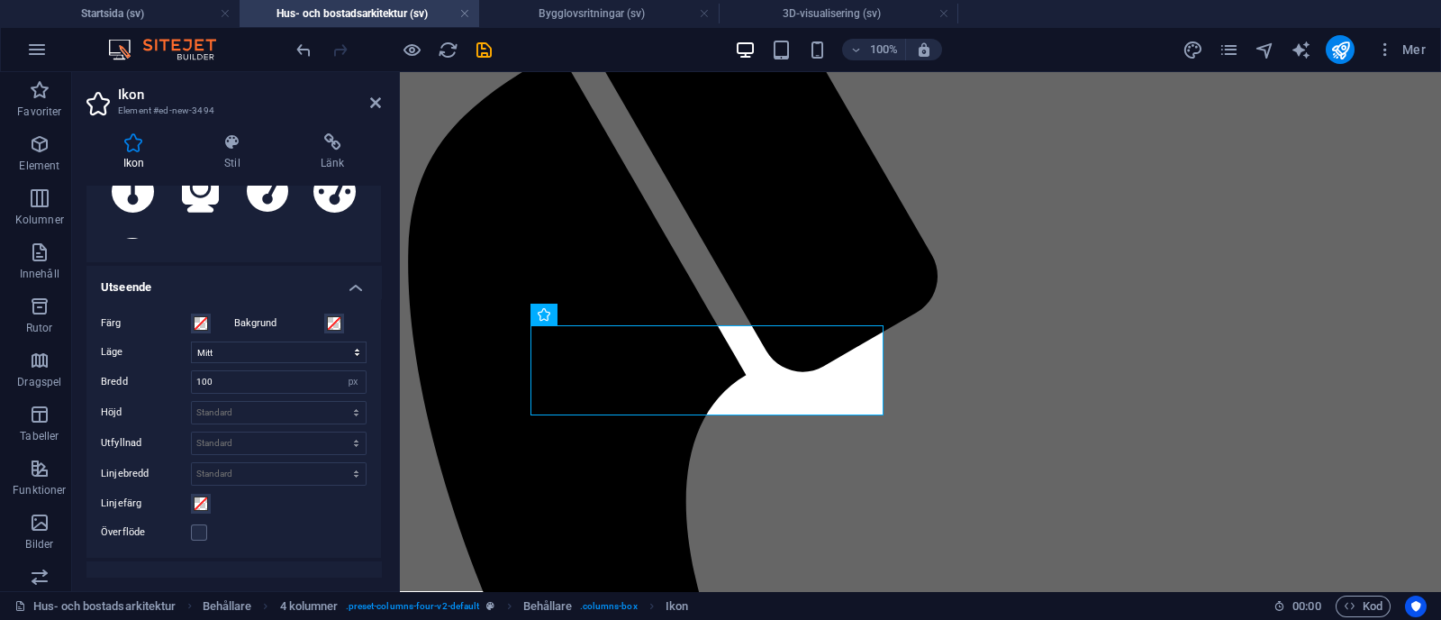
scroll to position [317, 0]
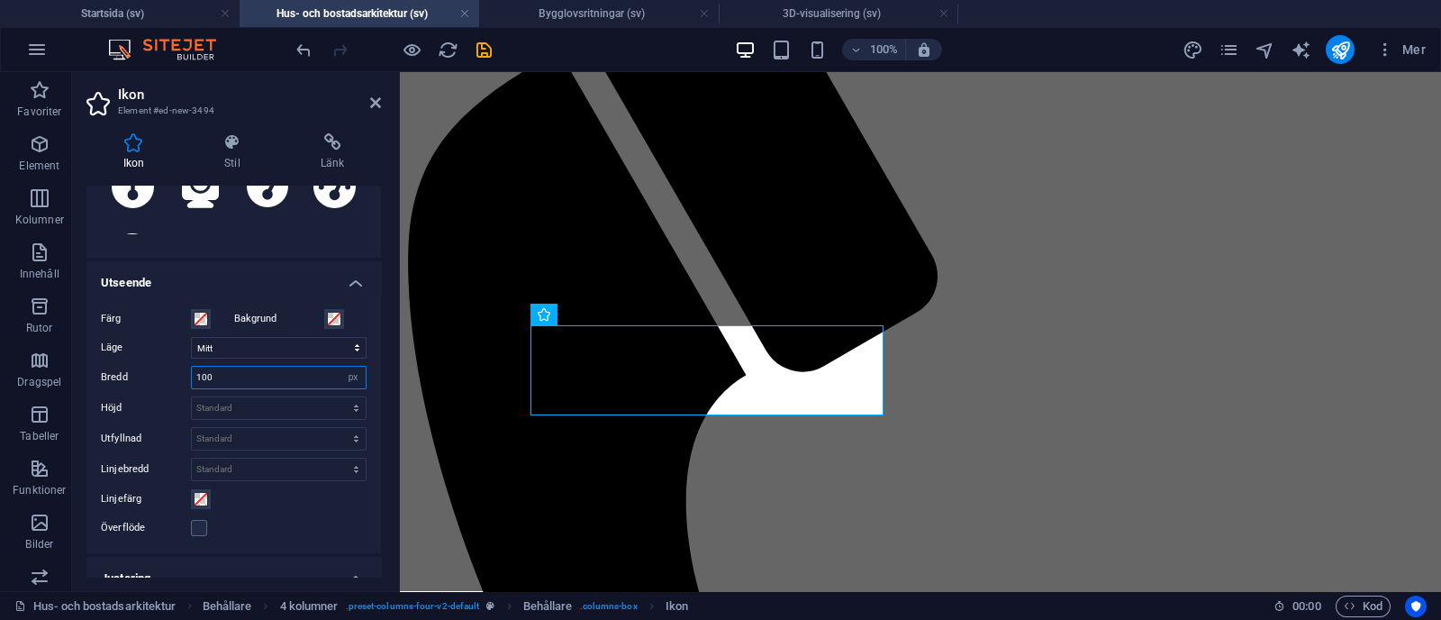
click at [289, 377] on input "100" at bounding box center [279, 378] width 174 height 22
type input "1"
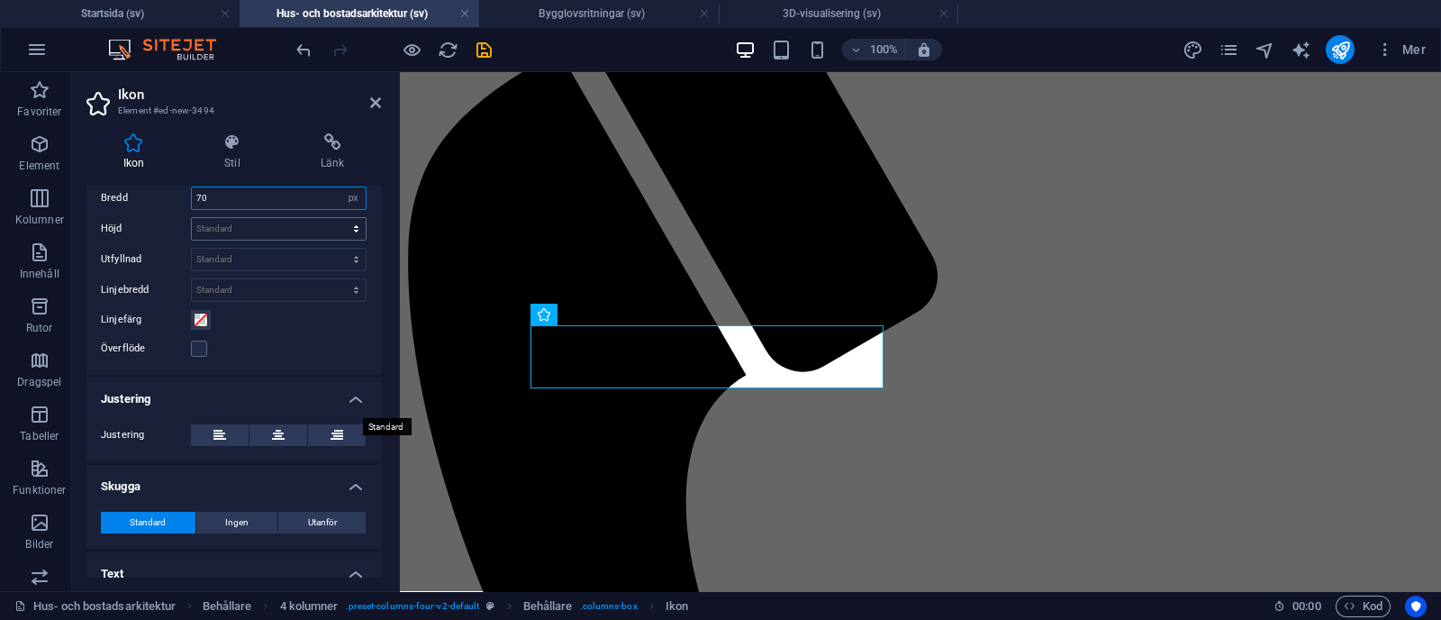
scroll to position [502, 0]
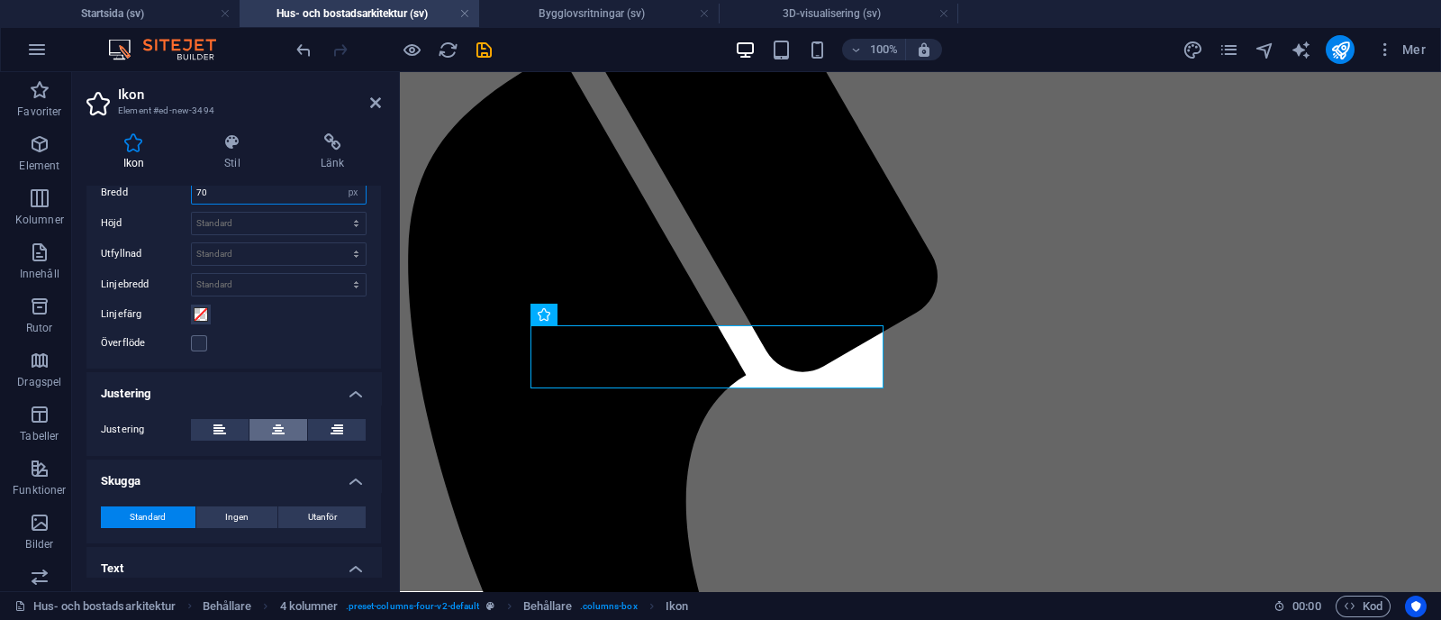
type input "70"
click at [275, 426] on icon at bounding box center [278, 430] width 13 height 22
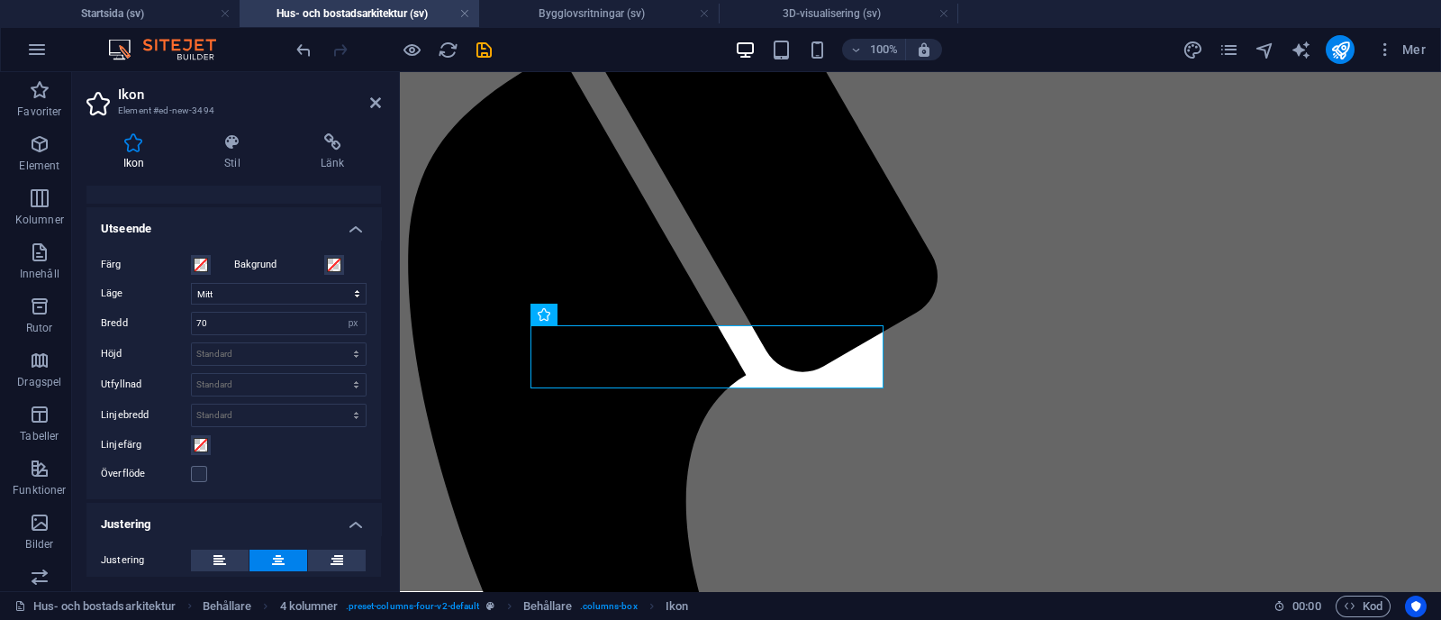
scroll to position [339, 0]
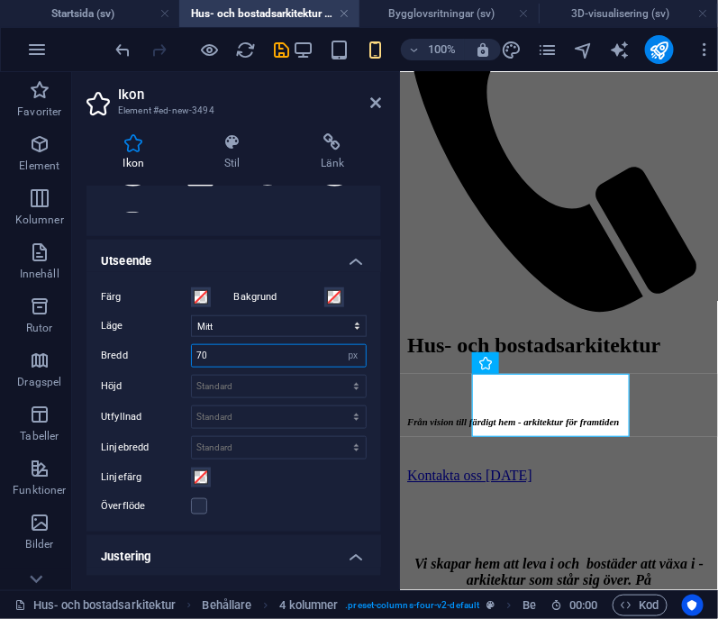
click at [244, 358] on input "70" at bounding box center [279, 356] width 174 height 22
type input "7"
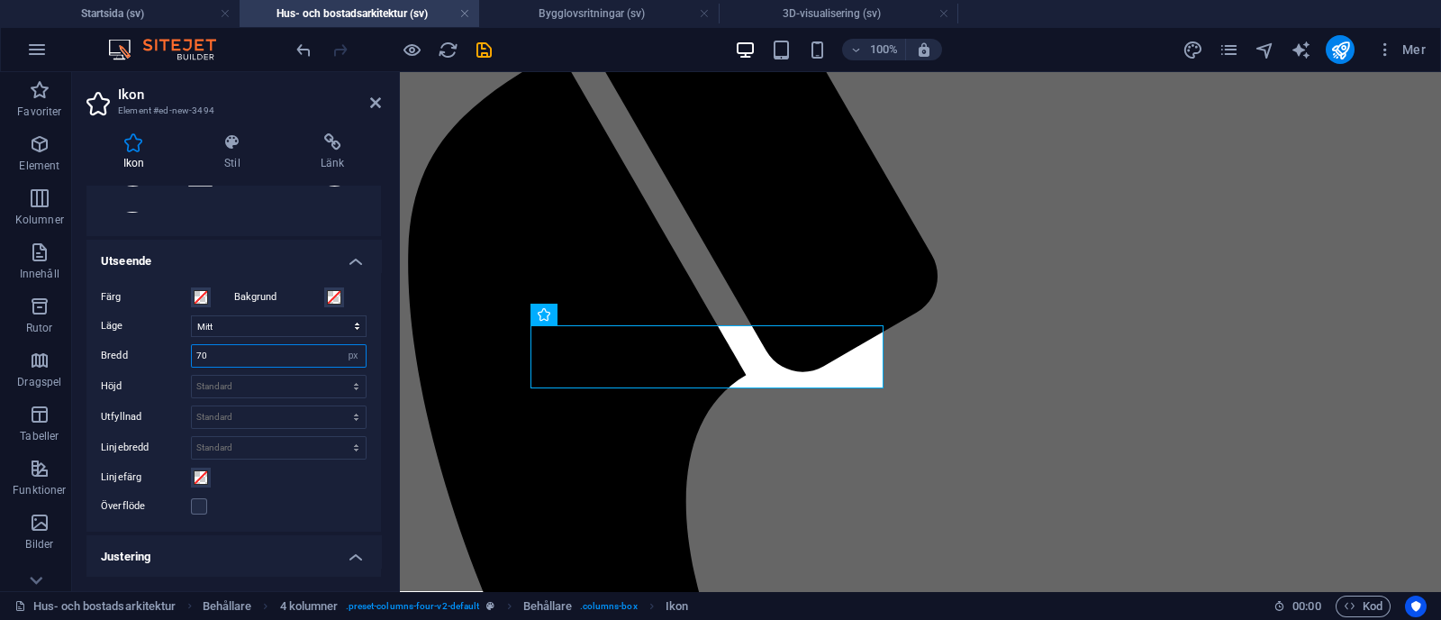
type input "7"
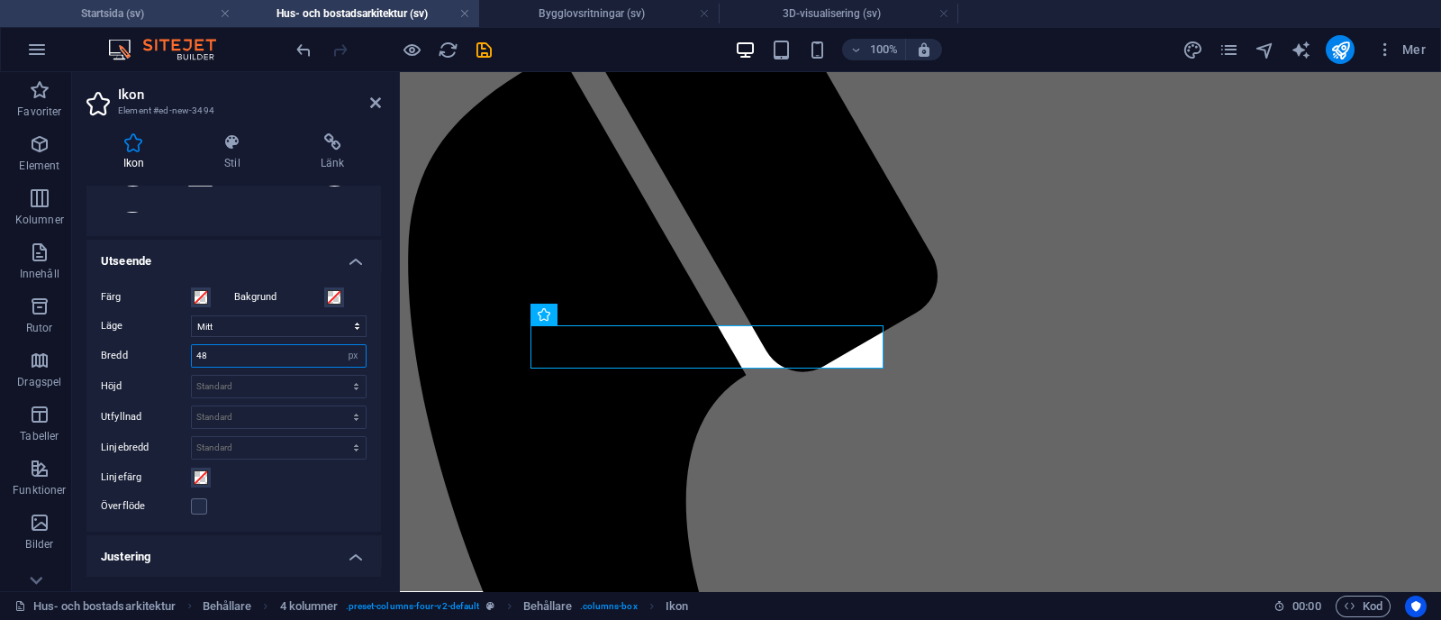
type input "48"
click at [174, 8] on h4 "Startsida (sv)" at bounding box center [120, 14] width 240 height 20
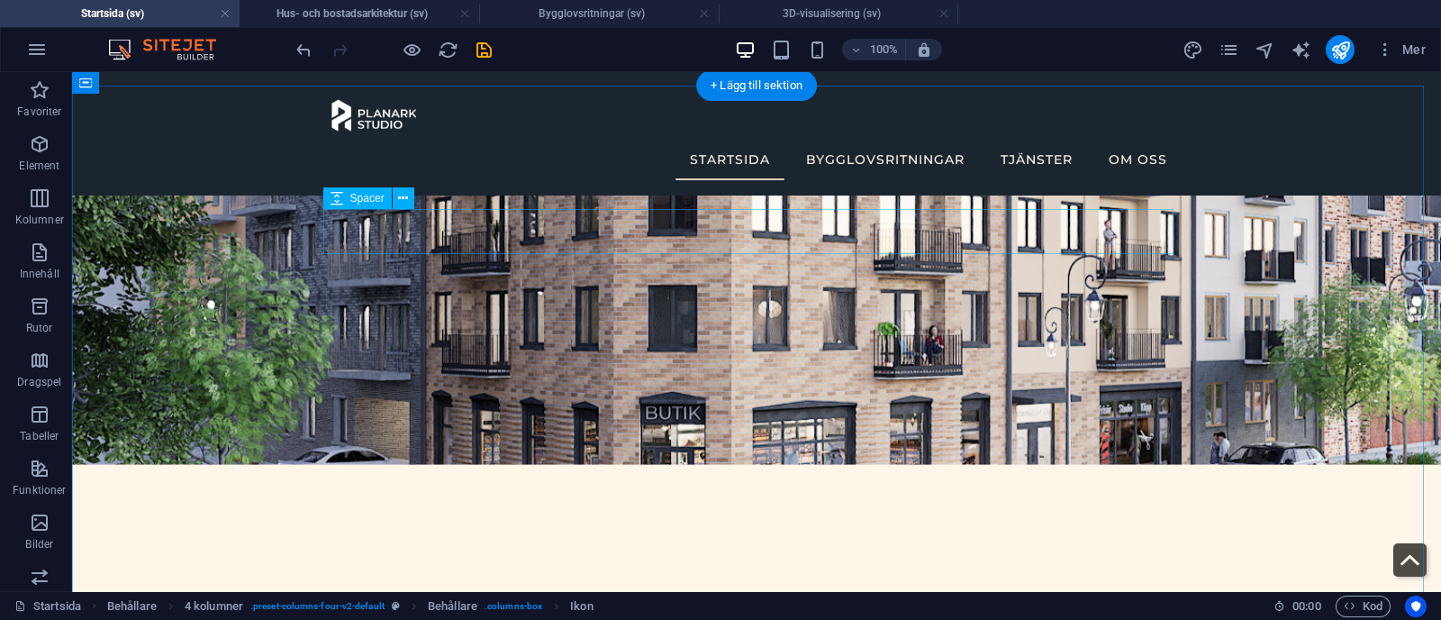
scroll to position [505, 0]
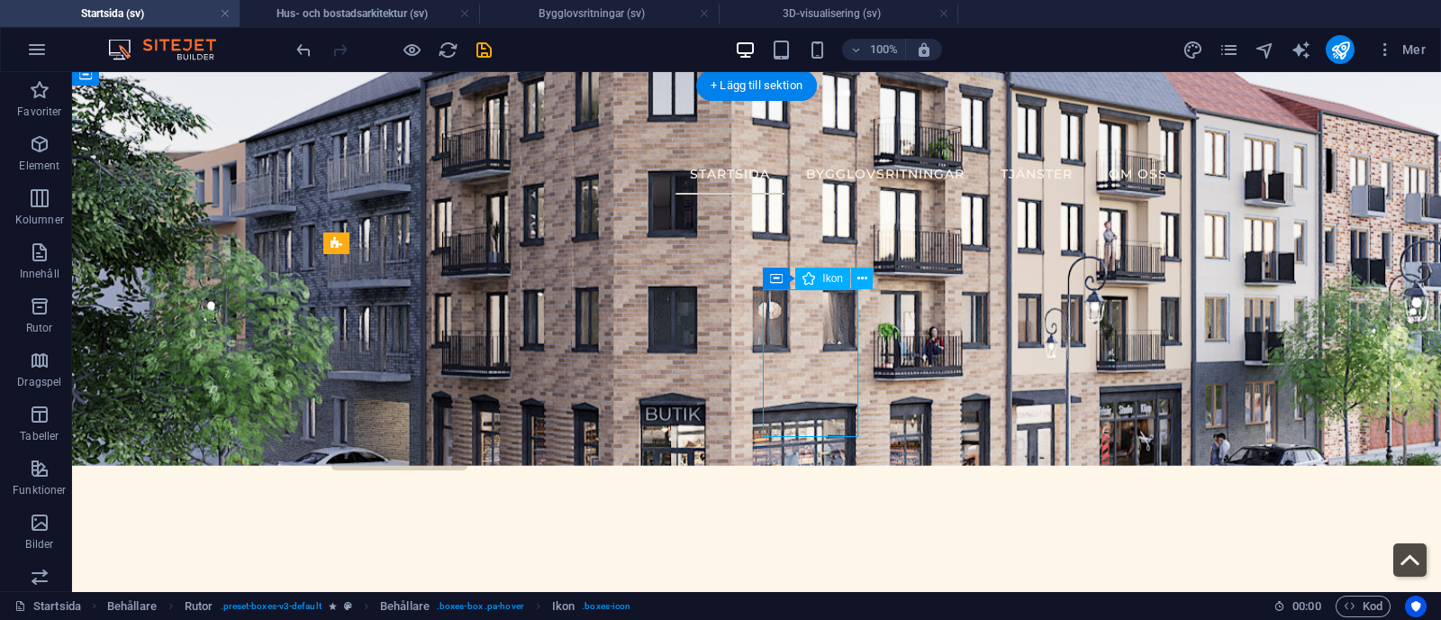
select select "xMidYMid"
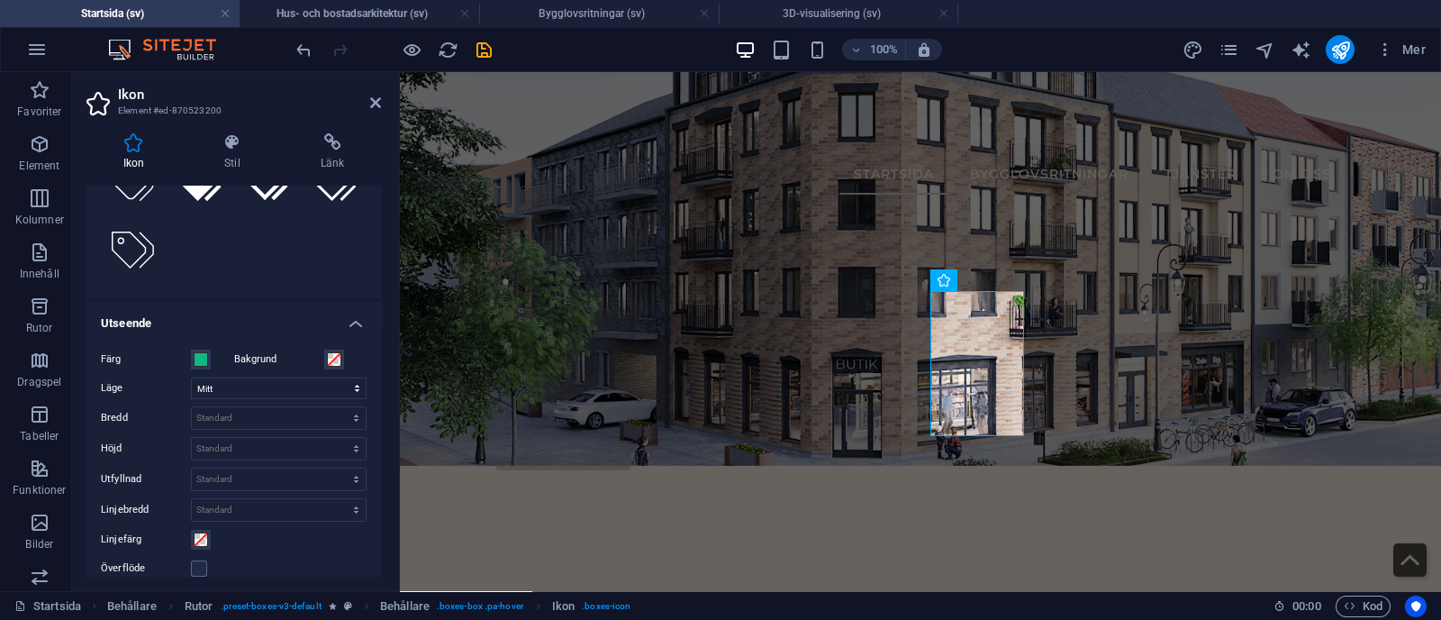
scroll to position [282, 0]
click at [206, 350] on span at bounding box center [201, 354] width 14 height 14
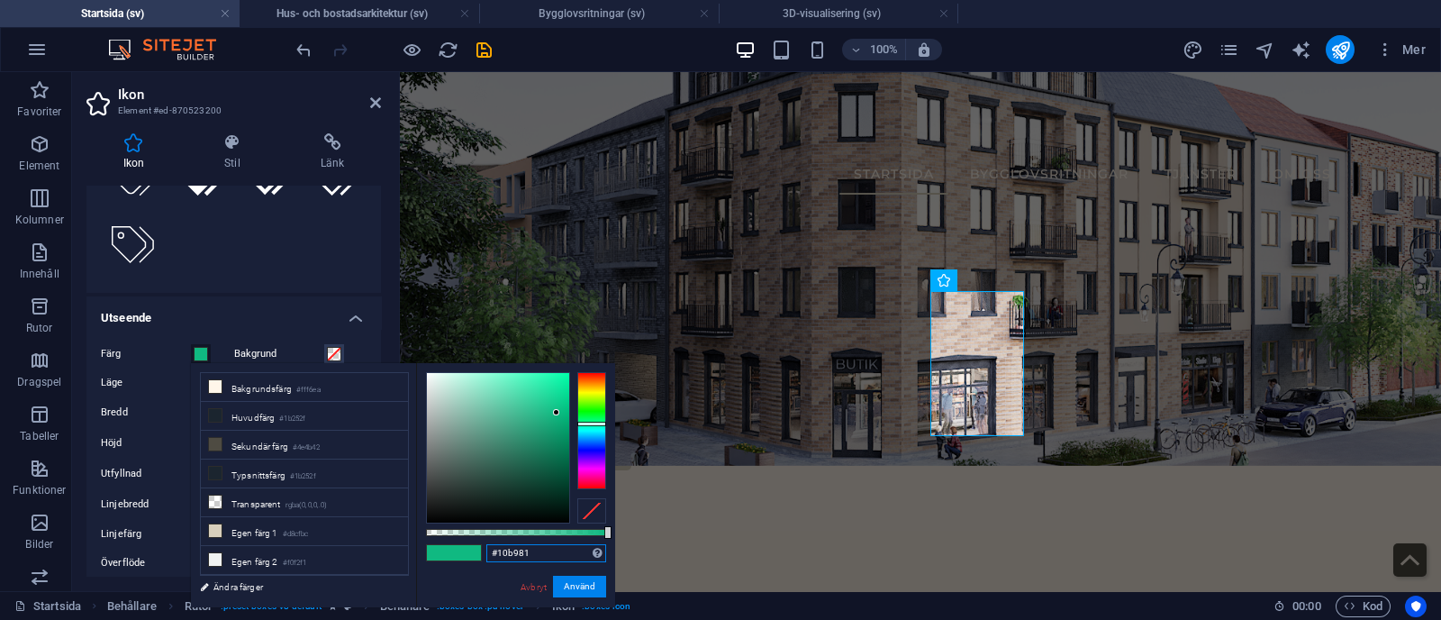
click at [541, 559] on input "#10b981" at bounding box center [546, 553] width 120 height 18
click at [321, 17] on h4 "Hus- och bostadsarkitektur (sv)" at bounding box center [360, 14] width 240 height 20
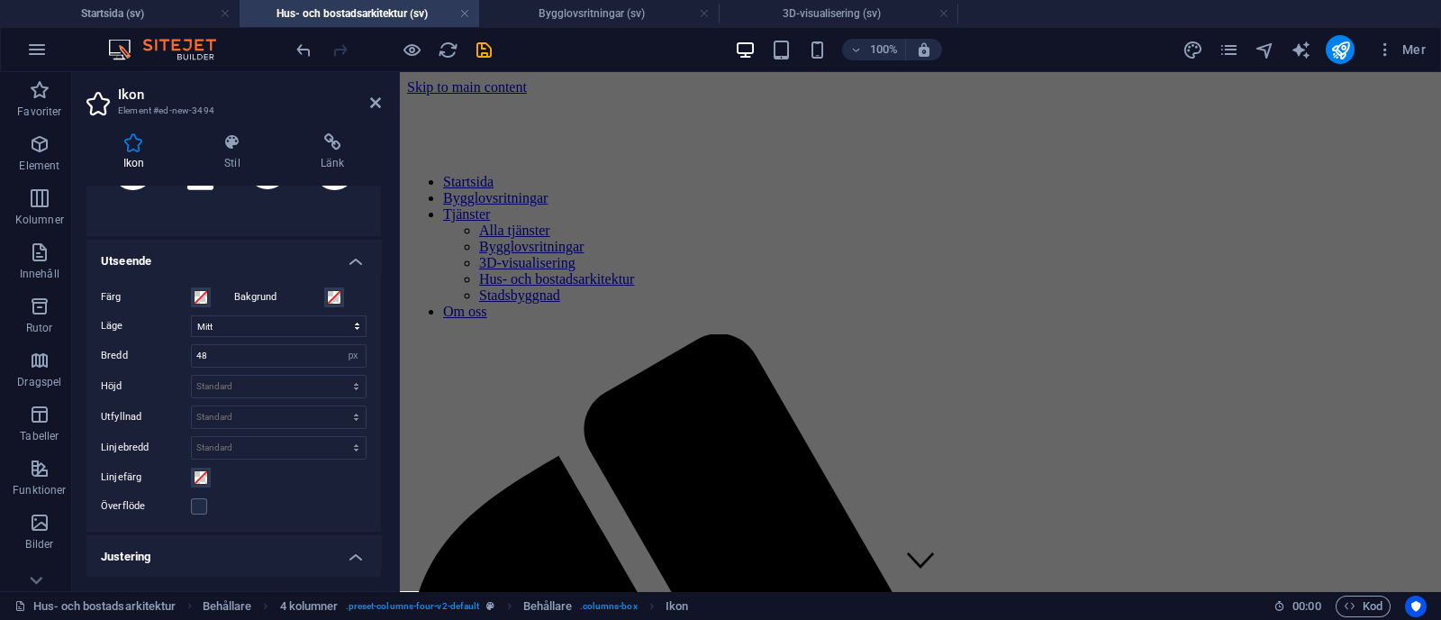
scroll to position [873, 0]
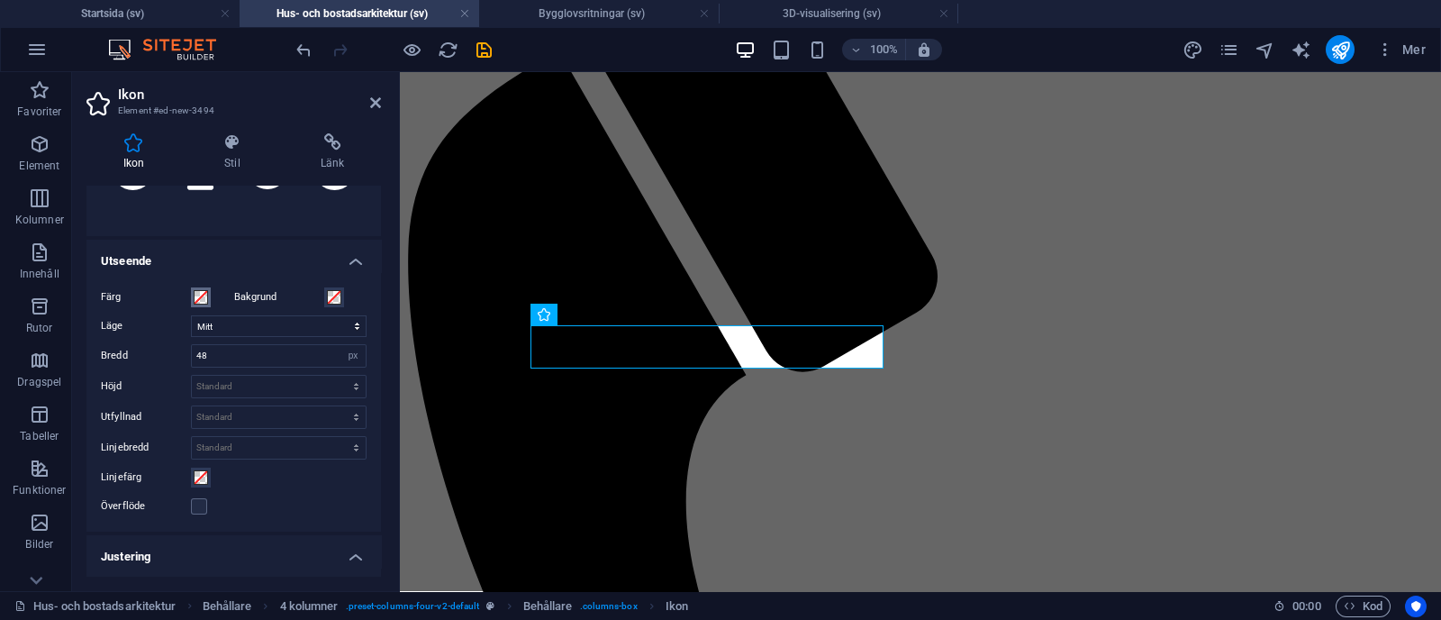
click at [195, 290] on span at bounding box center [201, 297] width 14 height 14
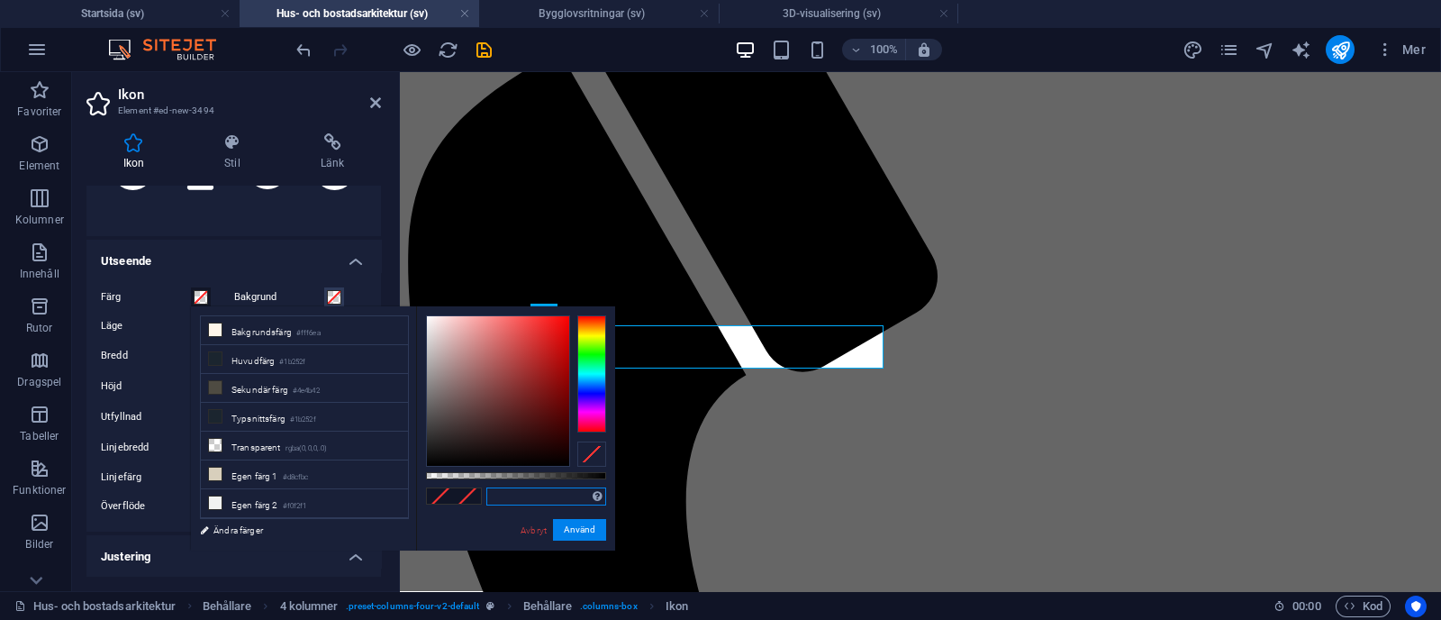
click at [533, 494] on input "text" at bounding box center [546, 496] width 120 height 18
paste input "#10b981"
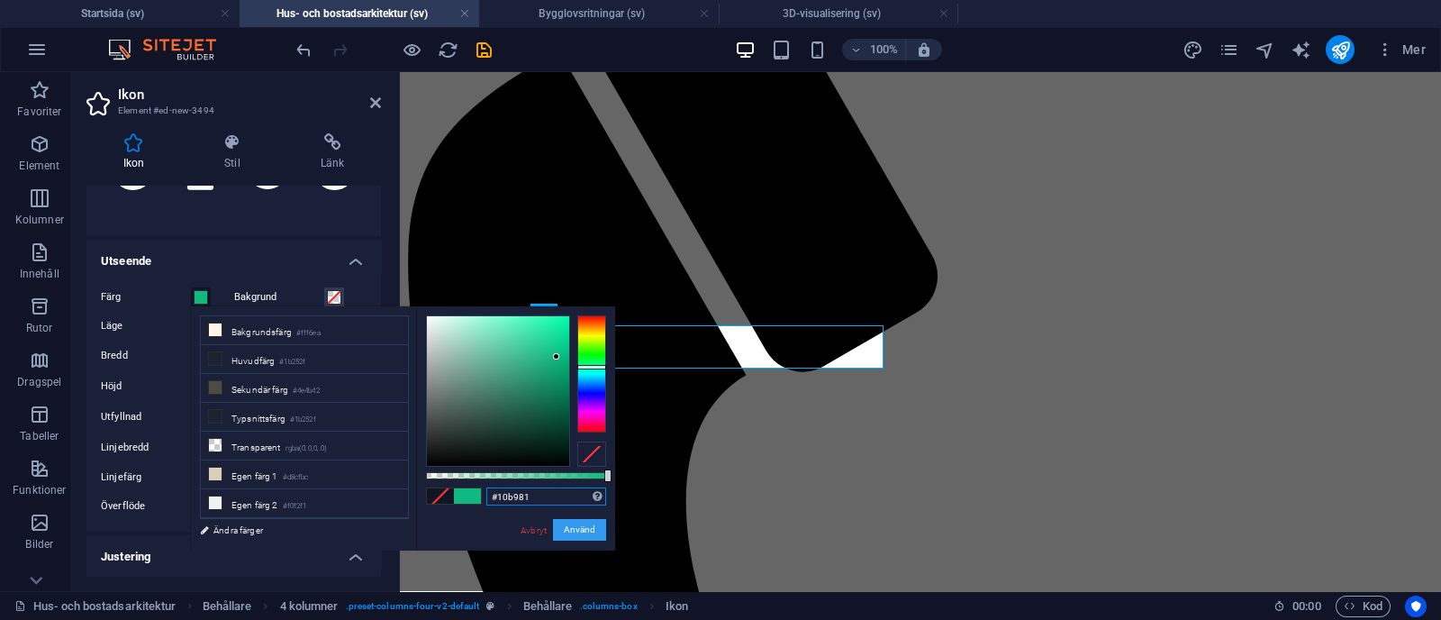
type input "#10b981"
click at [583, 530] on button "Använd" at bounding box center [579, 530] width 53 height 22
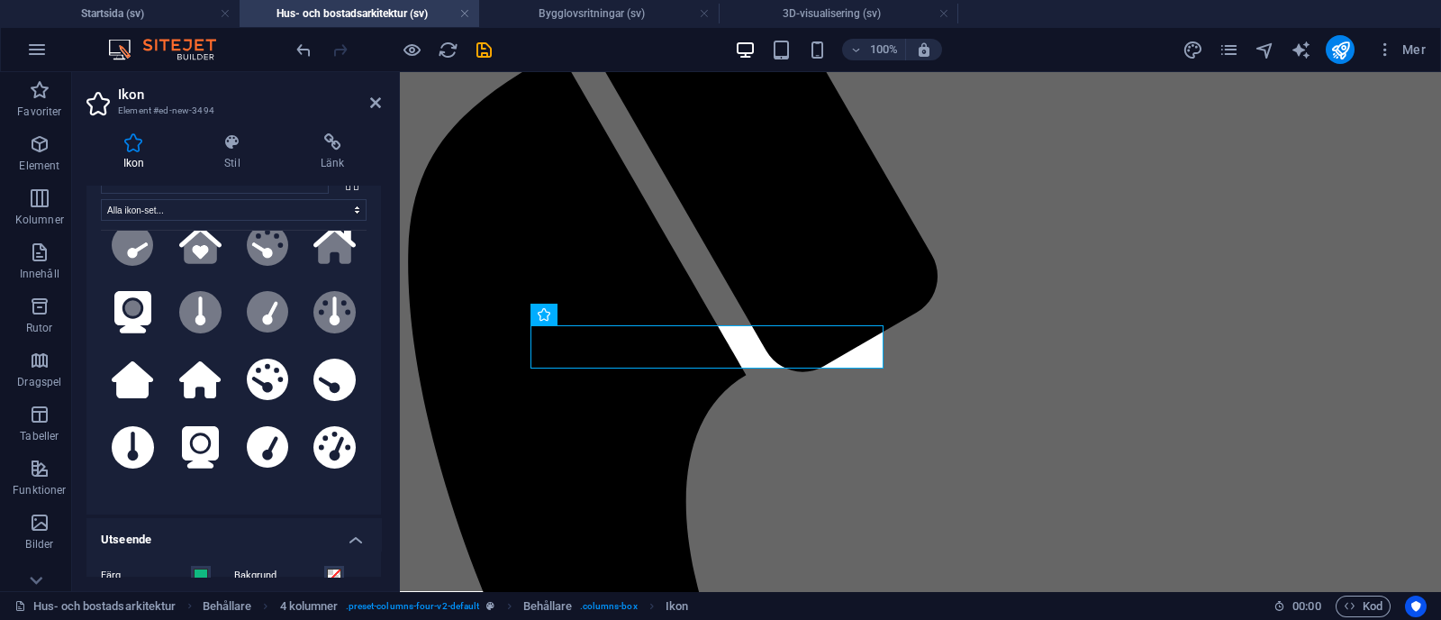
scroll to position [59, 0]
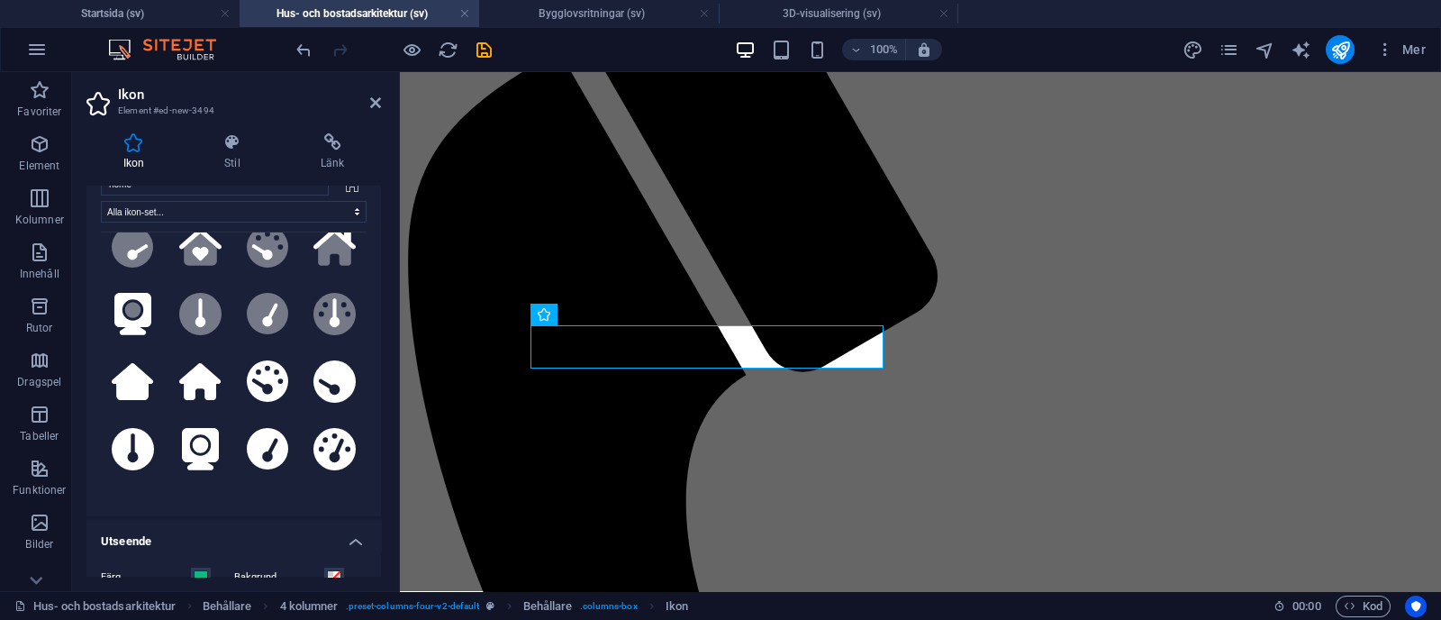
click at [286, 197] on div "home Alla ikon-set... IcoFont Ionicons FontAwesome Brands FontAwesome Duotone F…" at bounding box center [234, 338] width 266 height 328
click at [291, 213] on select "Alla ikon-set... IcoFont Ionicons FontAwesome Brands FontAwesome Duotone FontAw…" at bounding box center [234, 212] width 266 height 22
click at [297, 205] on select "Alla ikon-set... IcoFont Ionicons FontAwesome Brands FontAwesome Duotone FontAw…" at bounding box center [234, 212] width 266 height 22
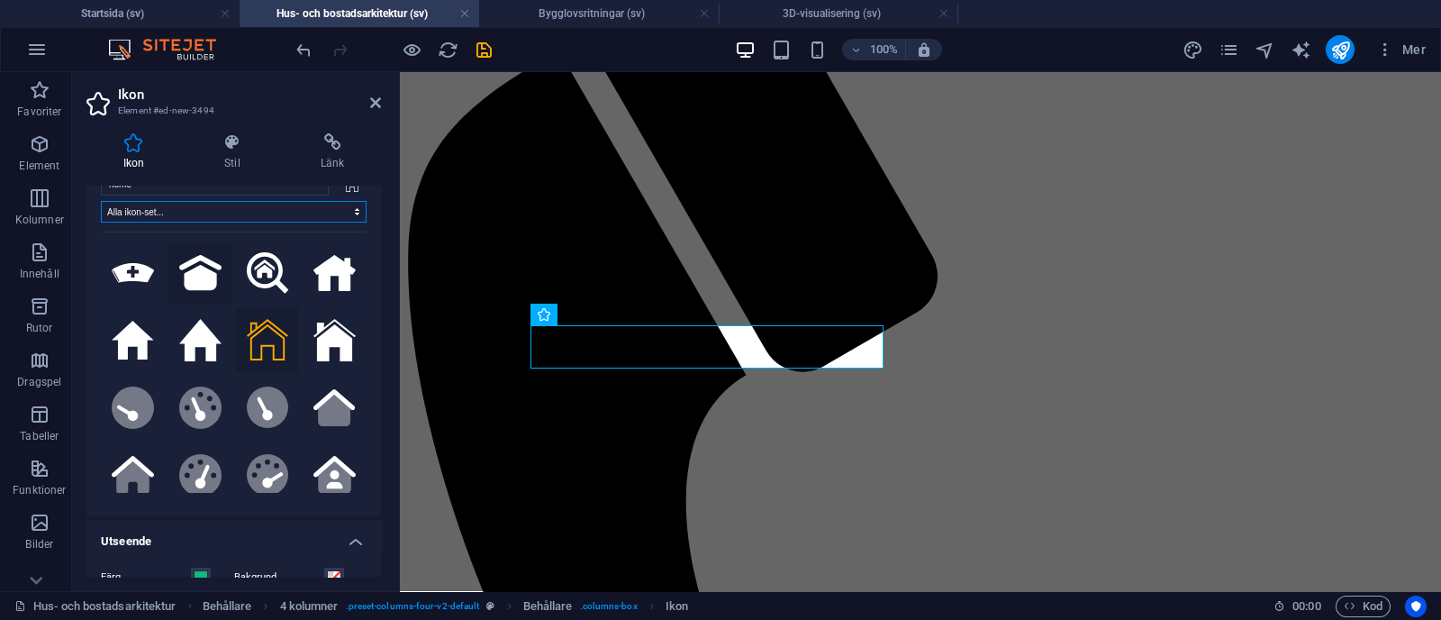
scroll to position [0, 0]
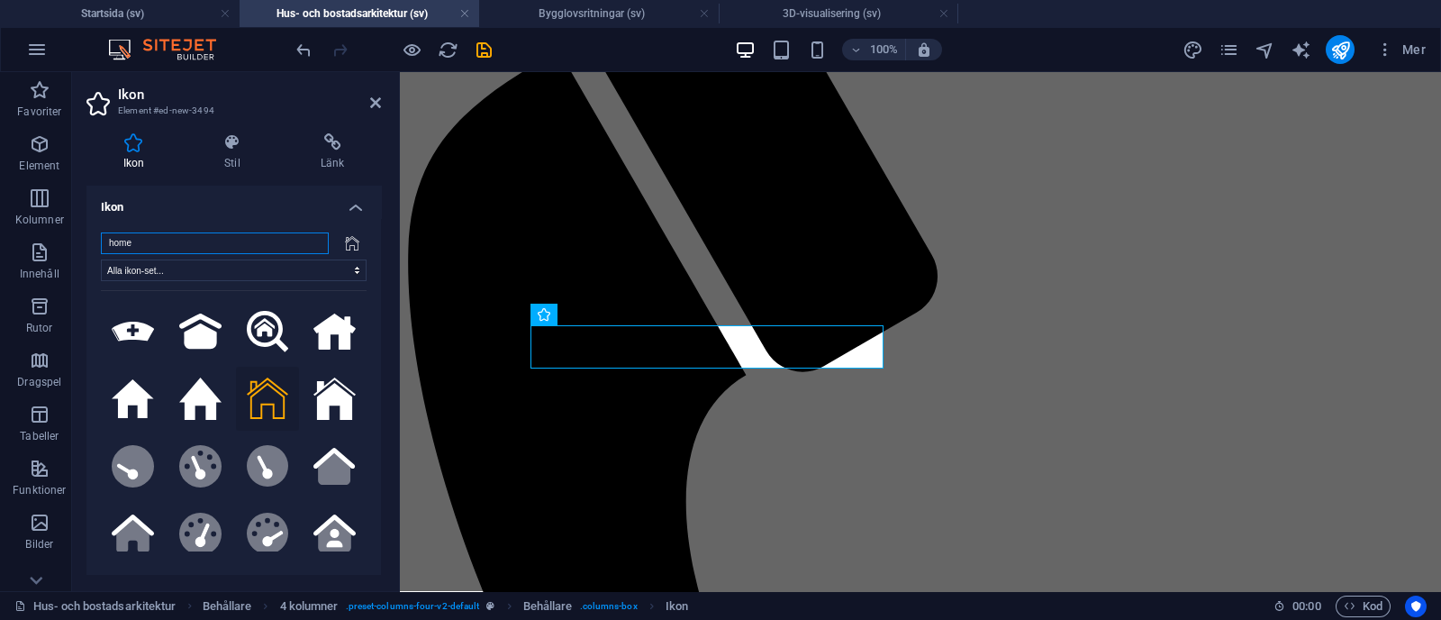
click at [254, 237] on input "home" at bounding box center [215, 243] width 228 height 22
type input "h"
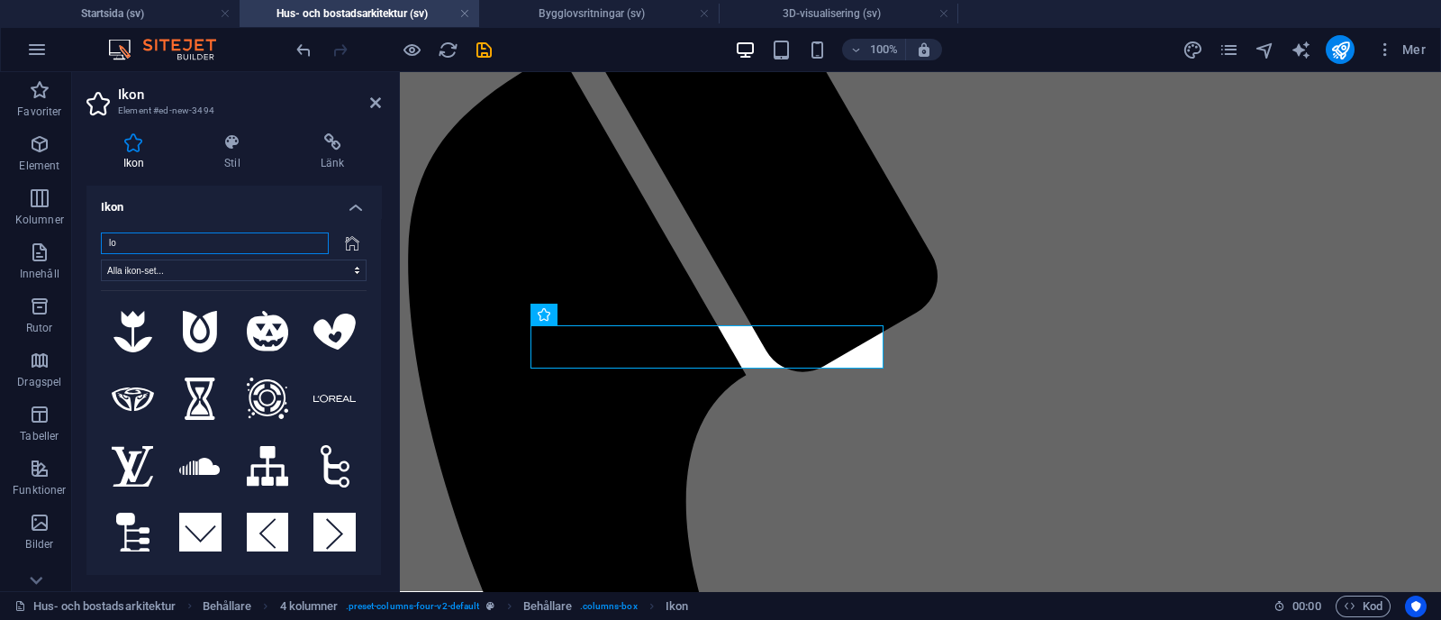
type input "l"
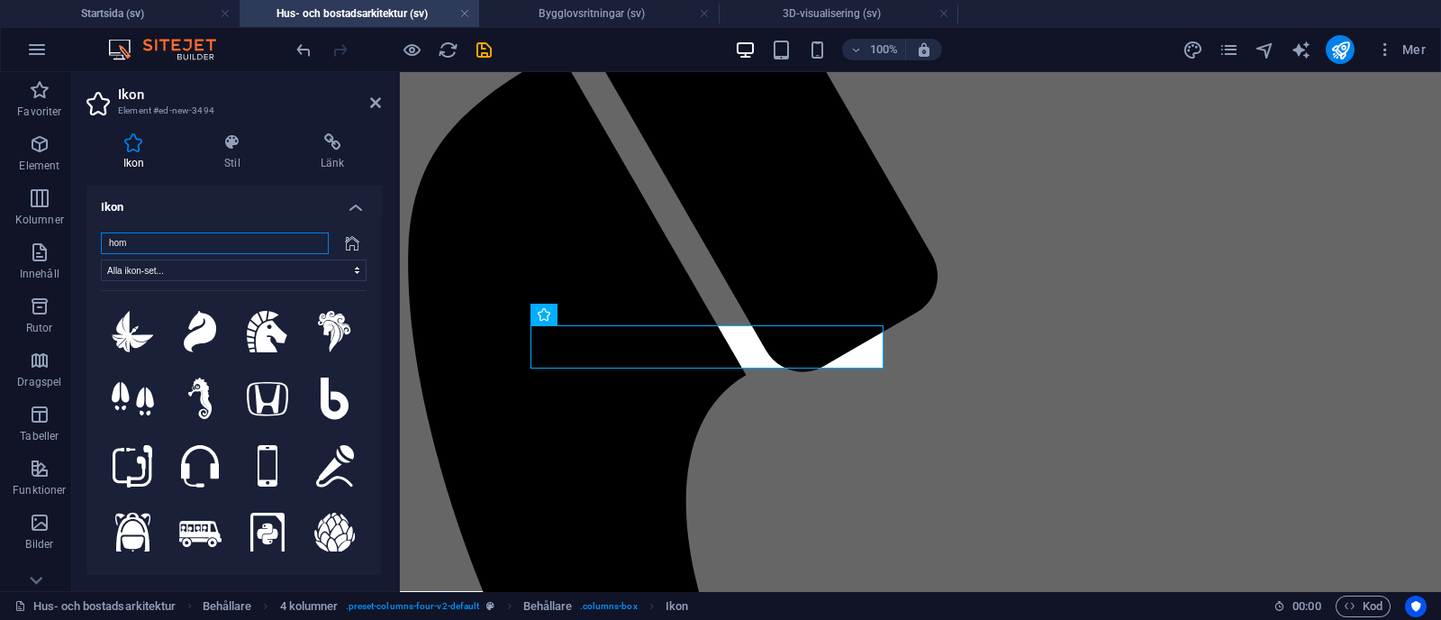
type input "home"
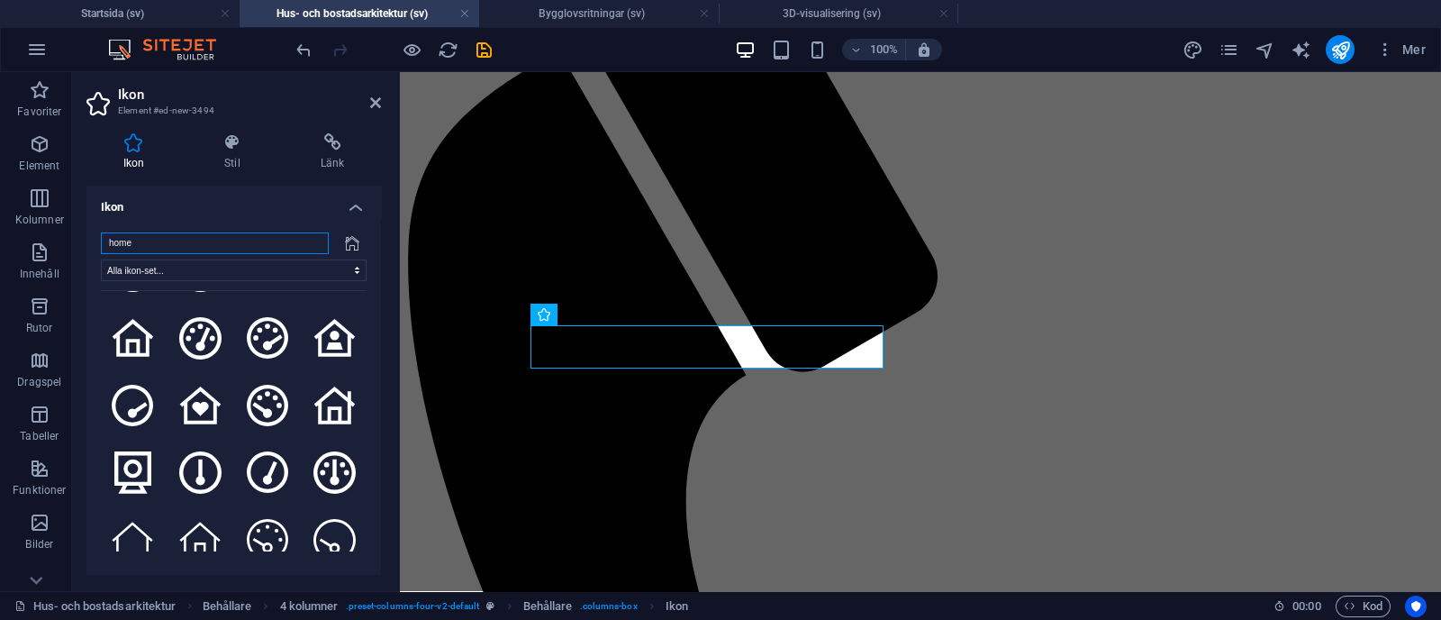
scroll to position [1816, 0]
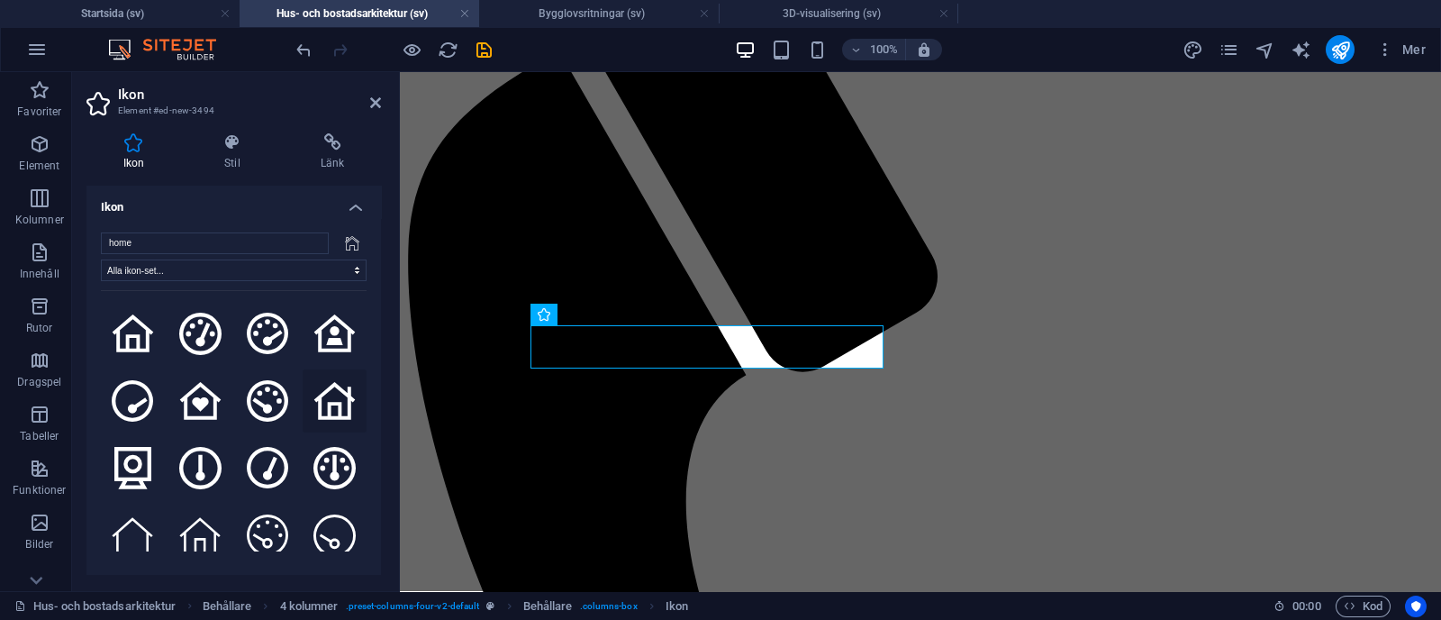
click at [326, 382] on icon at bounding box center [334, 401] width 42 height 38
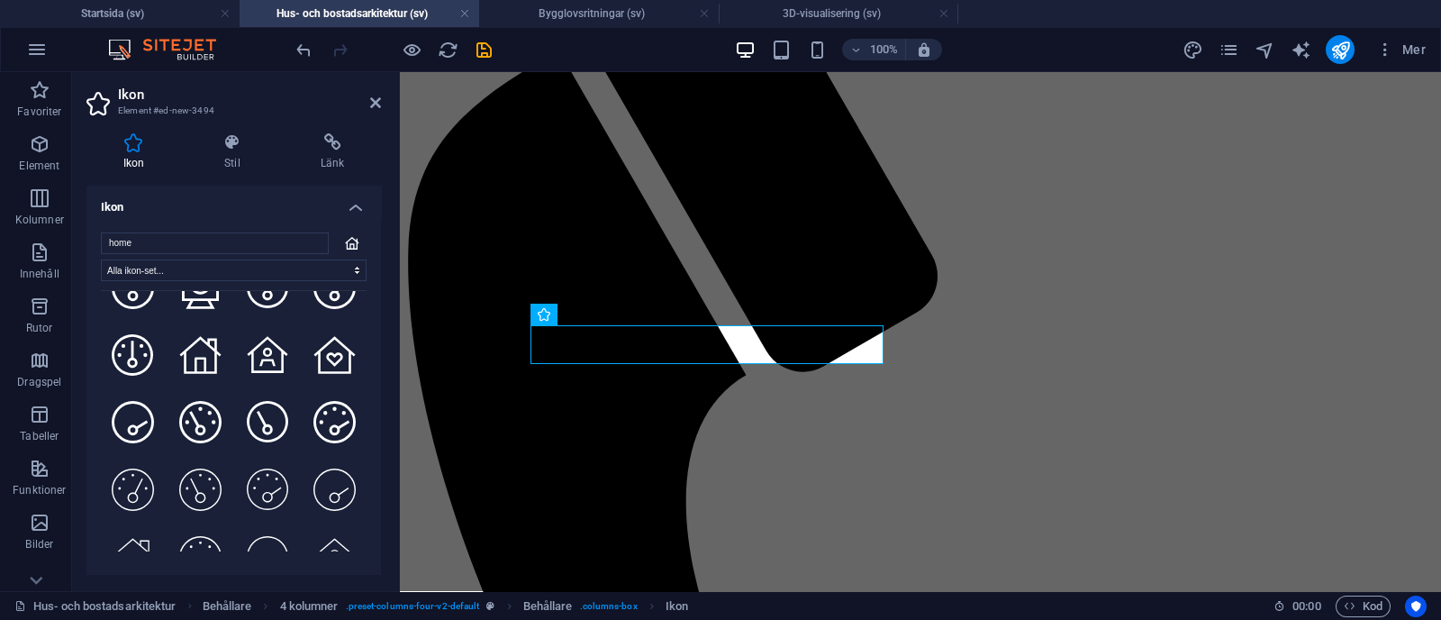
scroll to position [2240, 0]
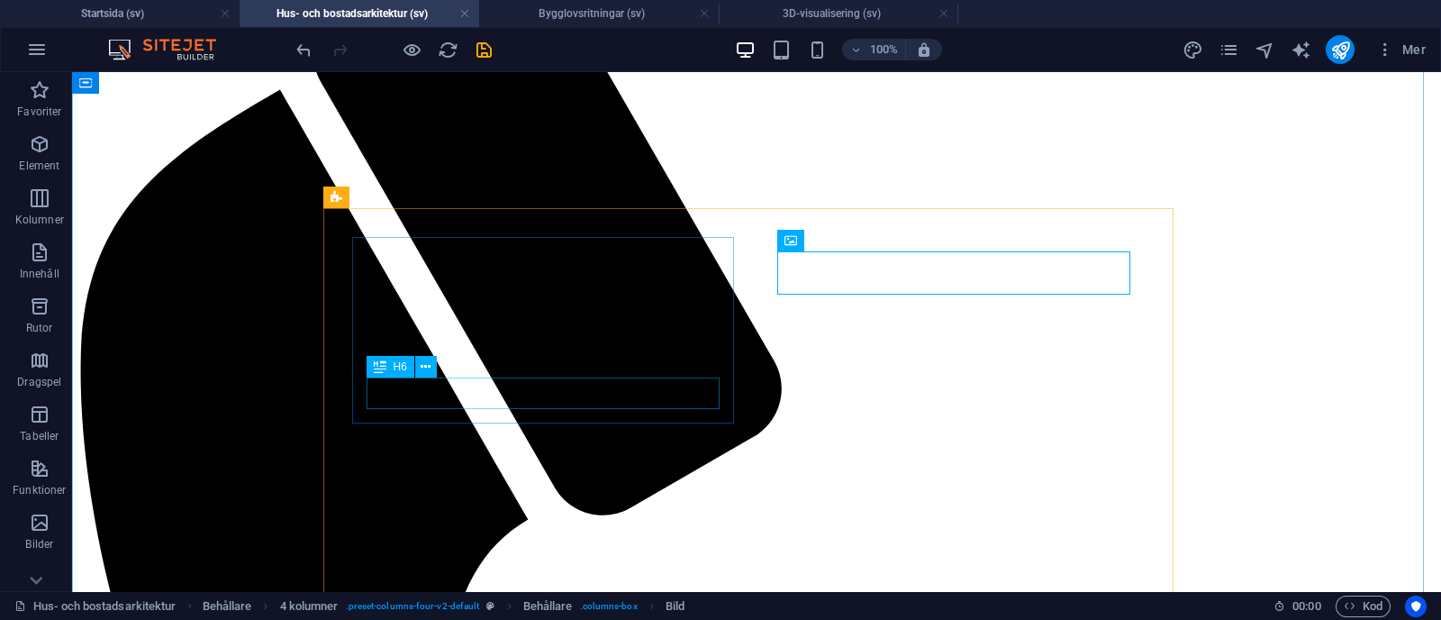
scroll to position [948, 0]
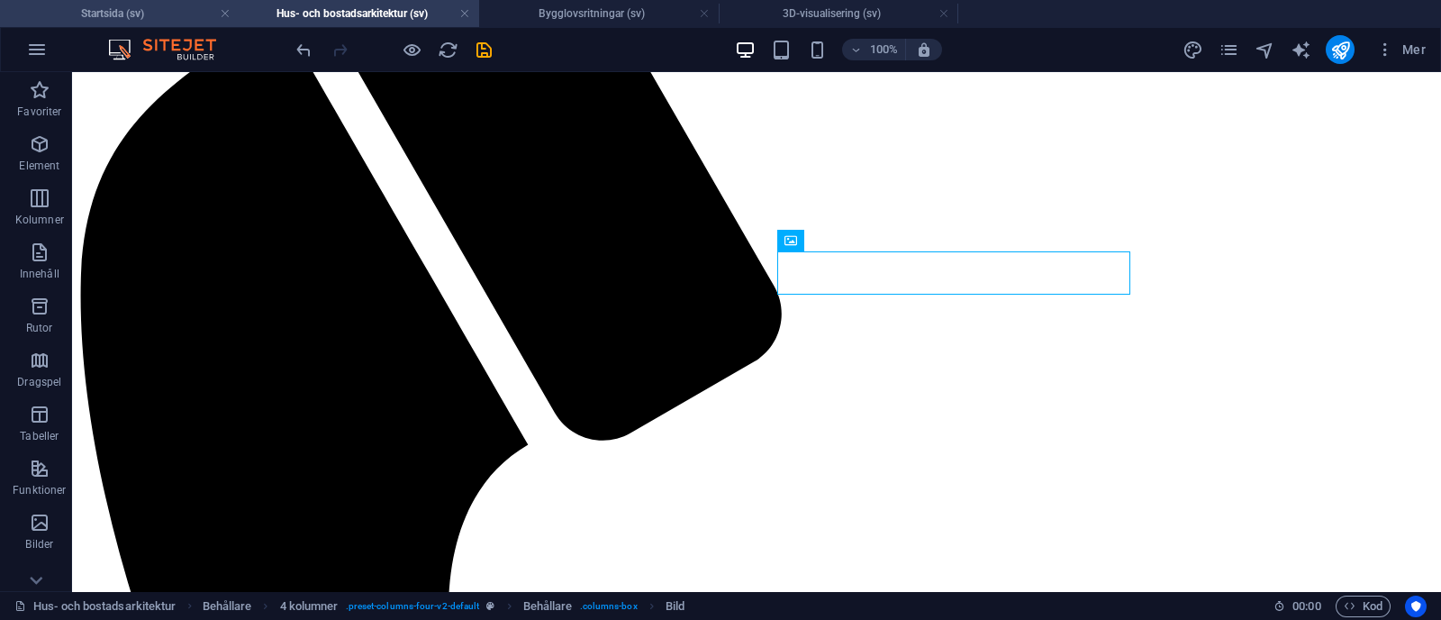
click at [147, 9] on h4 "Startsida (sv)" at bounding box center [120, 14] width 240 height 20
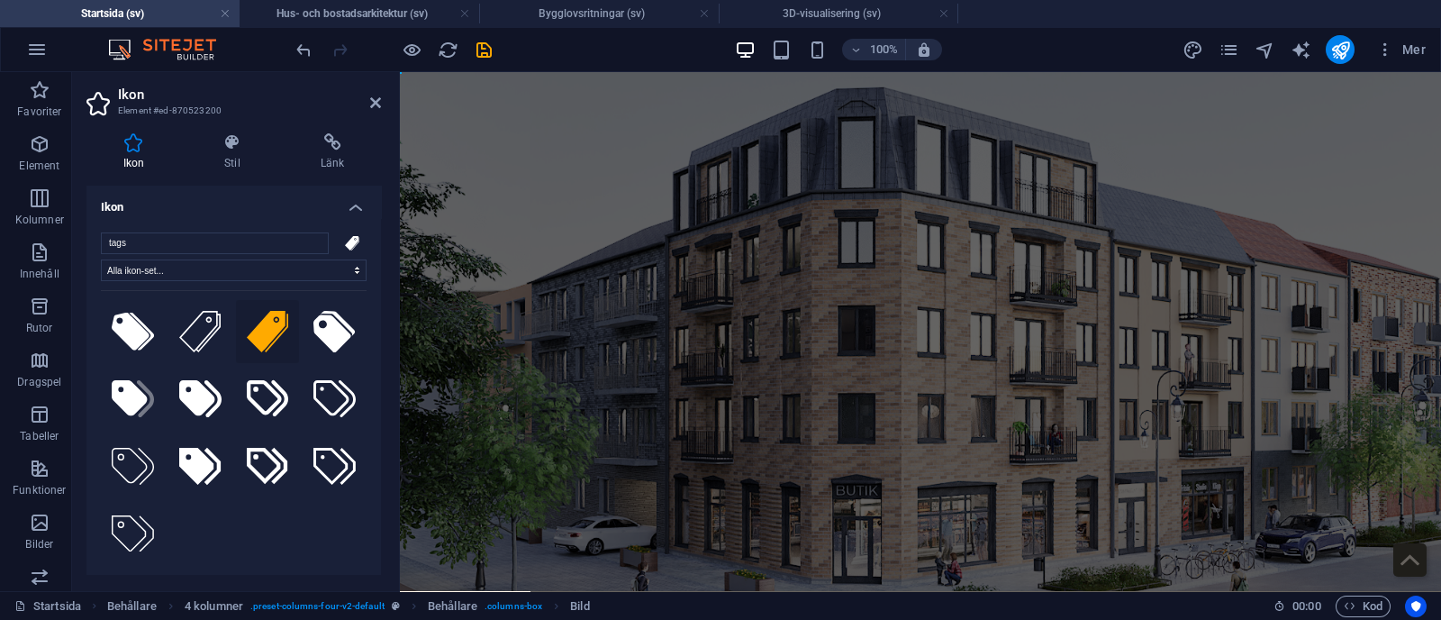
scroll to position [0, 0]
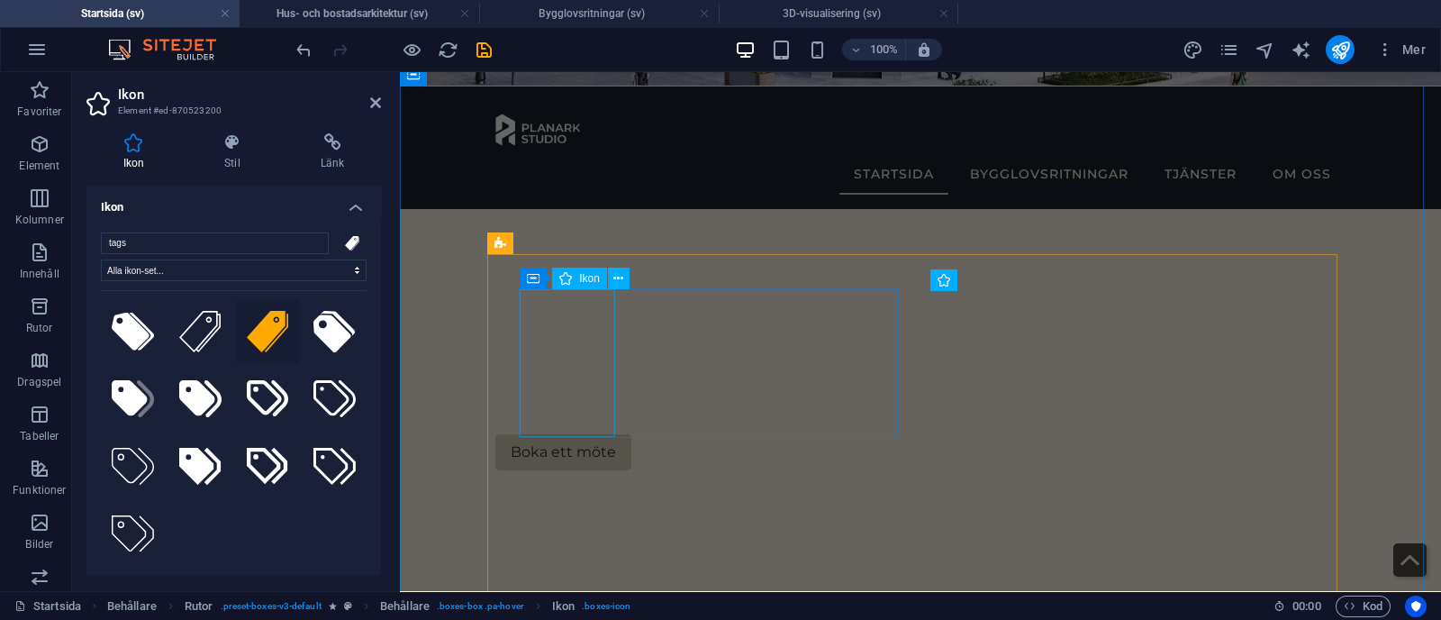
select select "xMidYMid"
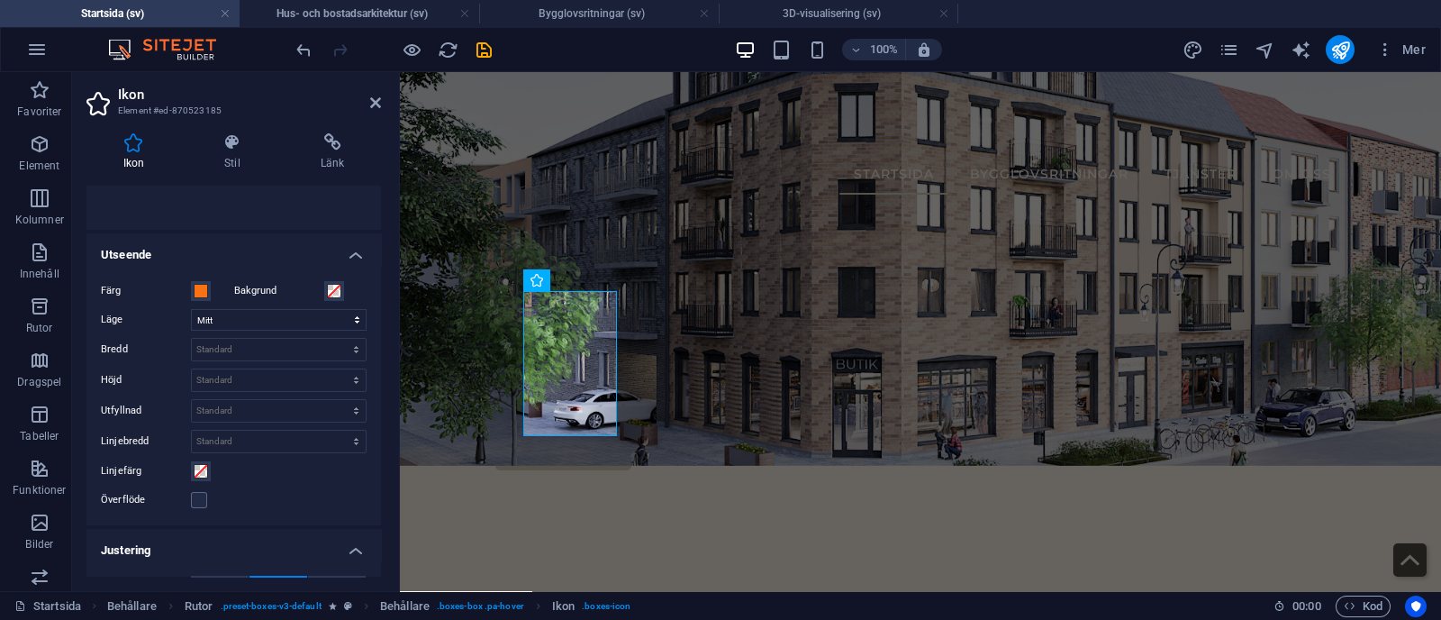
scroll to position [357, 0]
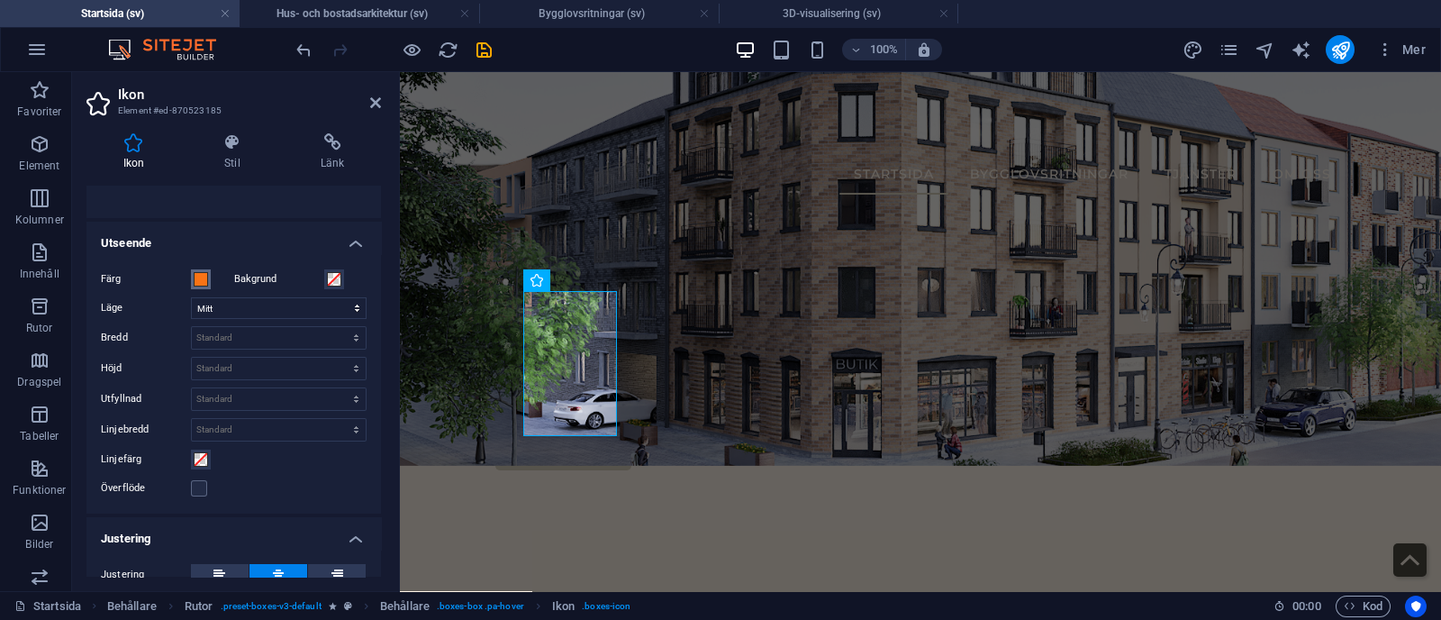
click at [196, 280] on span at bounding box center [201, 279] width 14 height 14
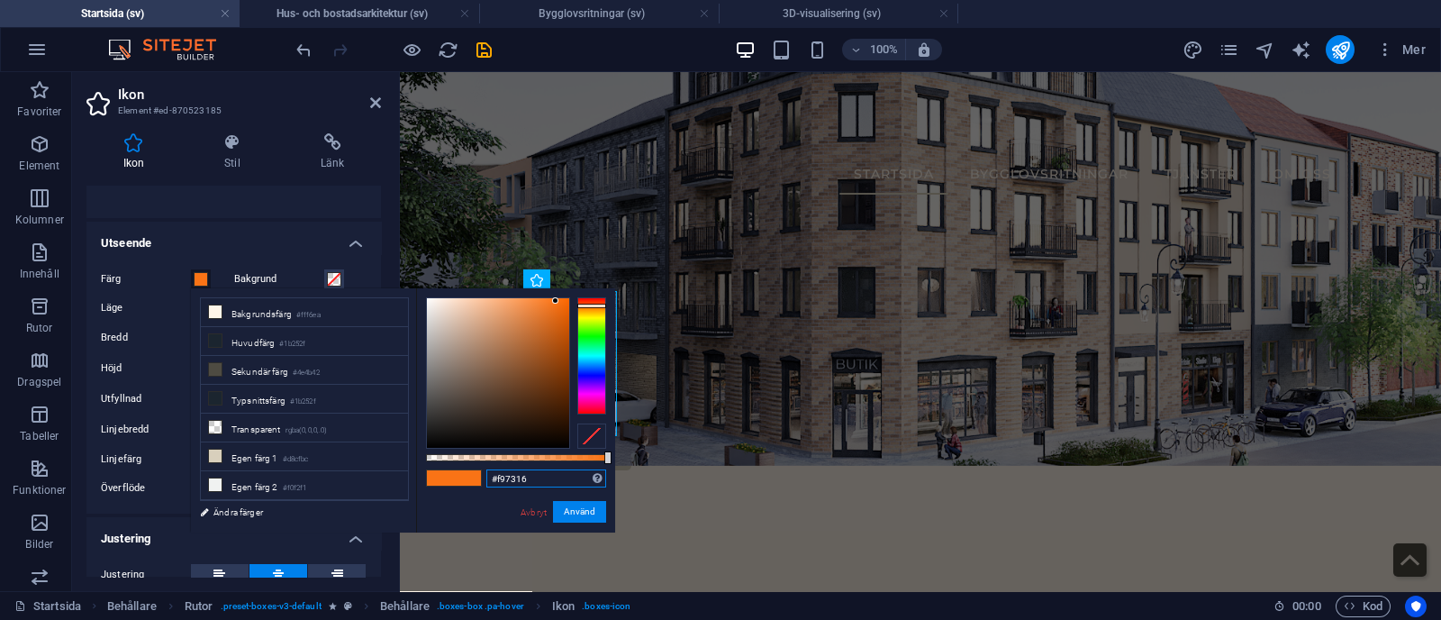
click at [547, 477] on input "#f97316" at bounding box center [546, 478] width 120 height 18
click at [374, 100] on icon at bounding box center [375, 102] width 11 height 14
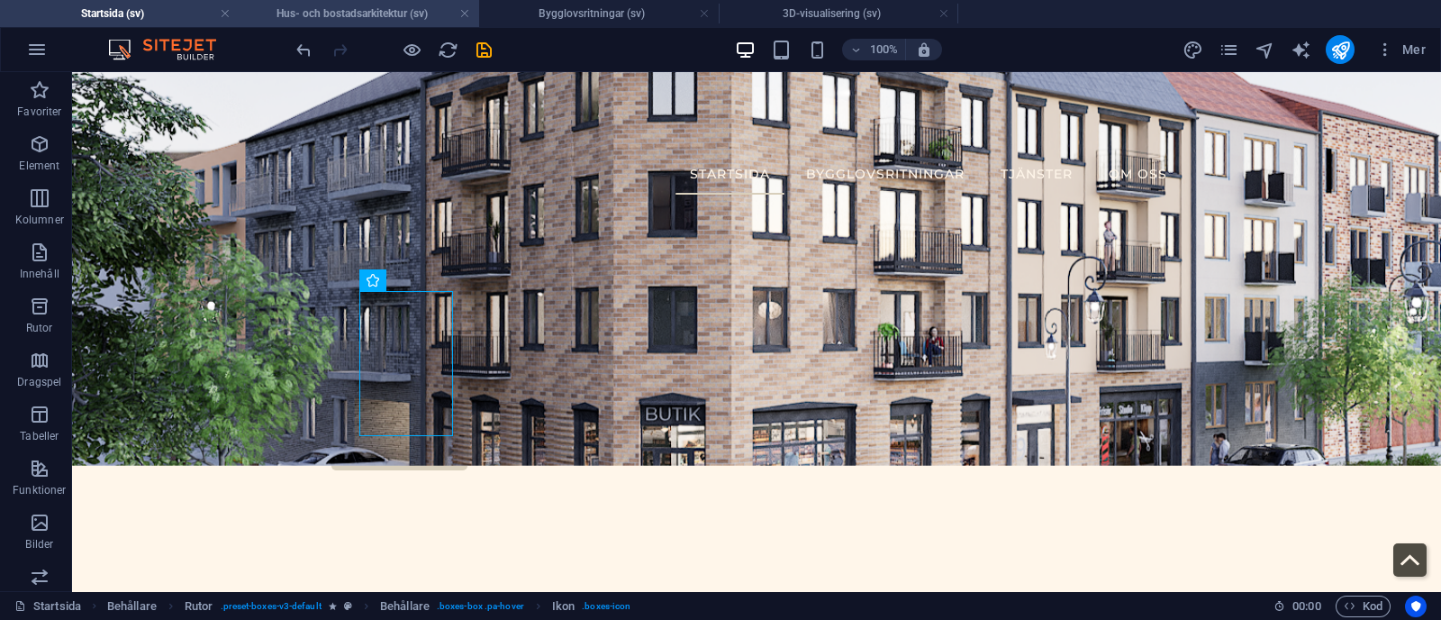
click at [358, 12] on h4 "Hus- och bostadsarkitektur (sv)" at bounding box center [360, 14] width 240 height 20
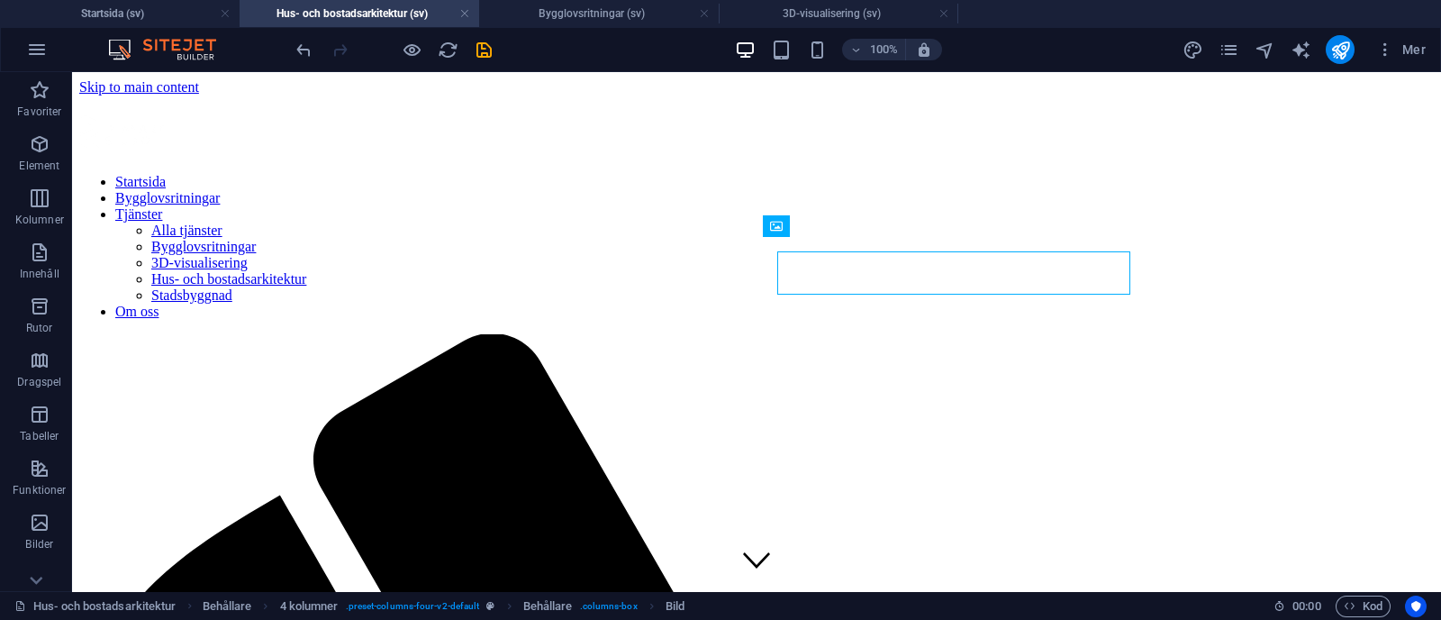
scroll to position [948, 0]
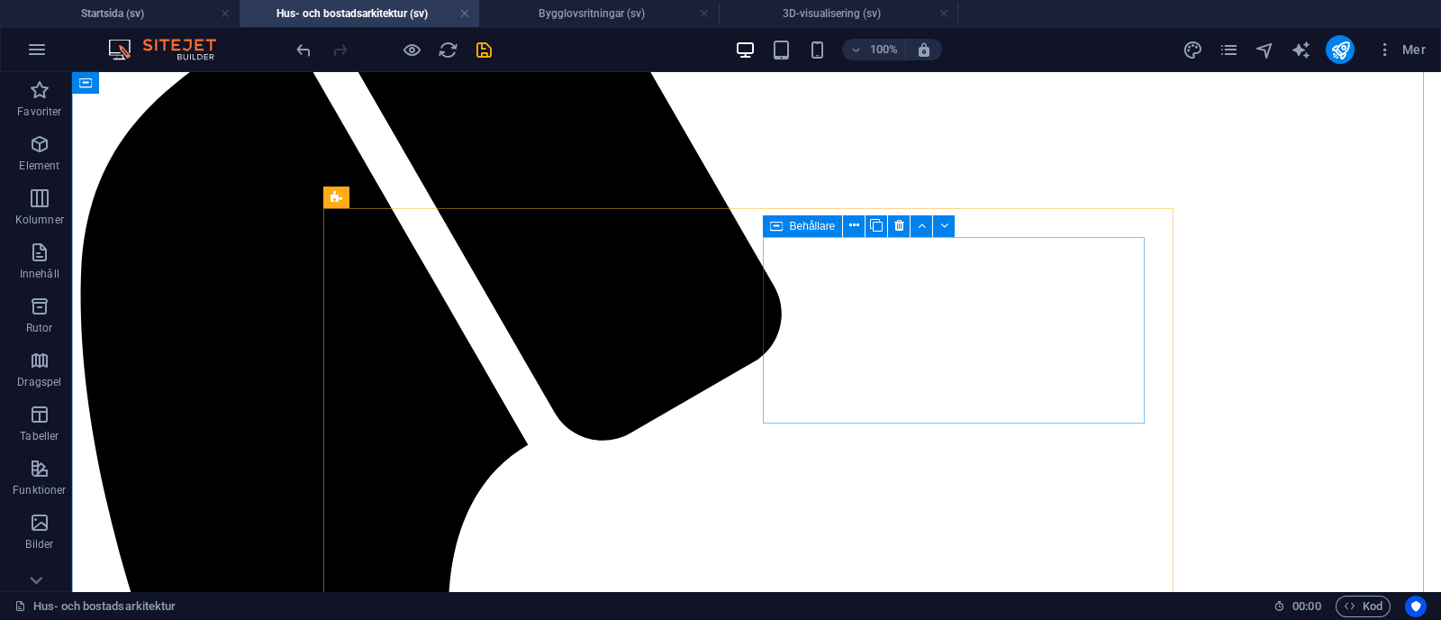
click at [847, 231] on button at bounding box center [854, 226] width 22 height 22
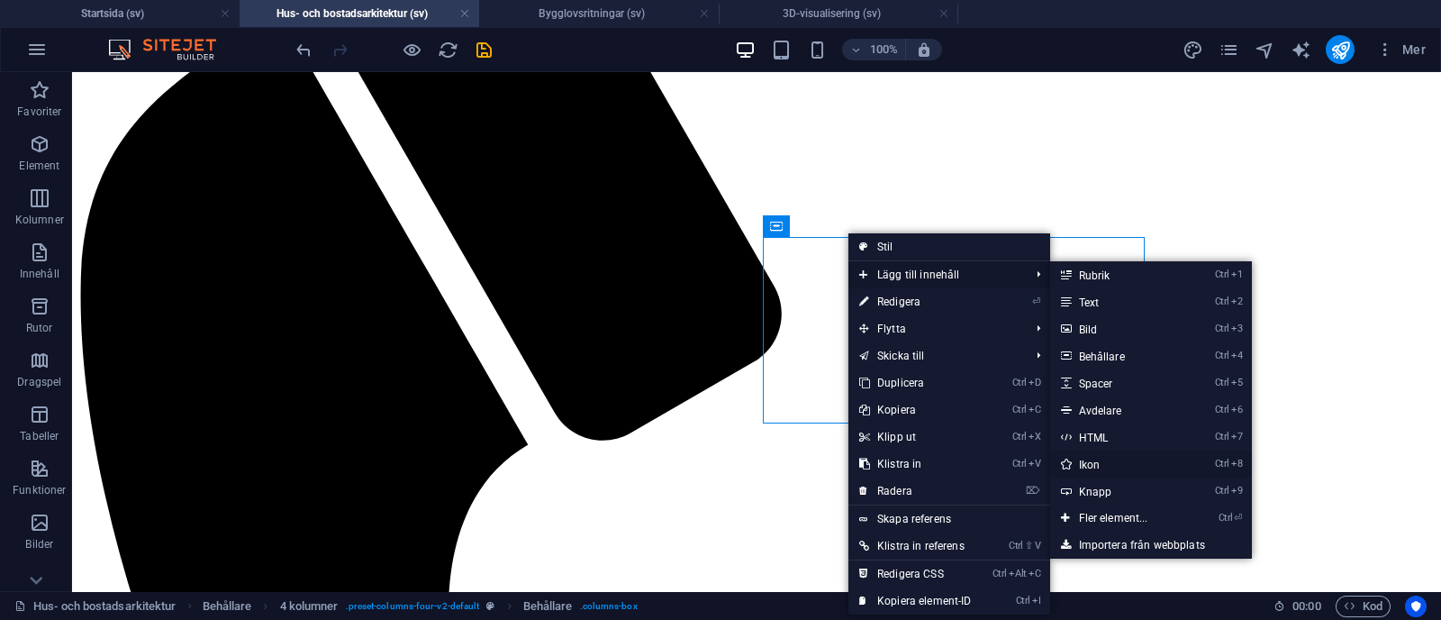
click at [1103, 462] on link "Ctrl 8 Ikon" at bounding box center [1117, 463] width 134 height 27
select select "xMidYMid"
select select "px"
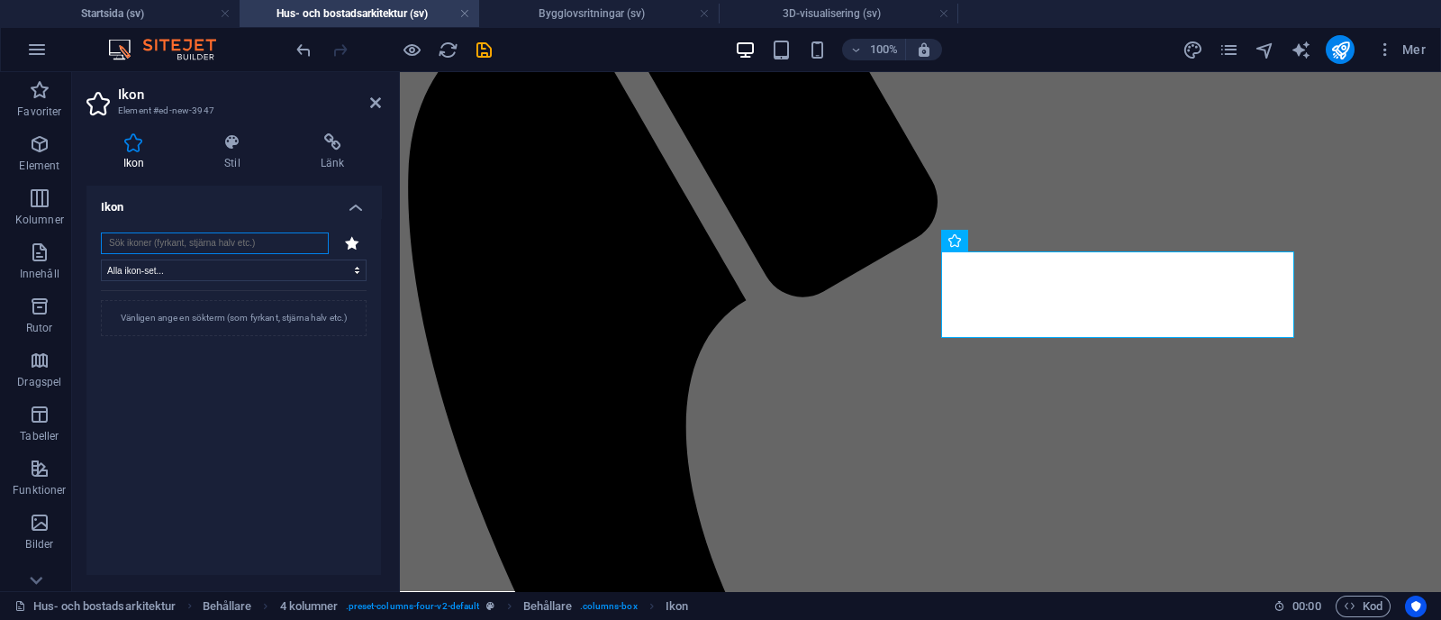
click at [236, 243] on input "search" at bounding box center [215, 243] width 228 height 22
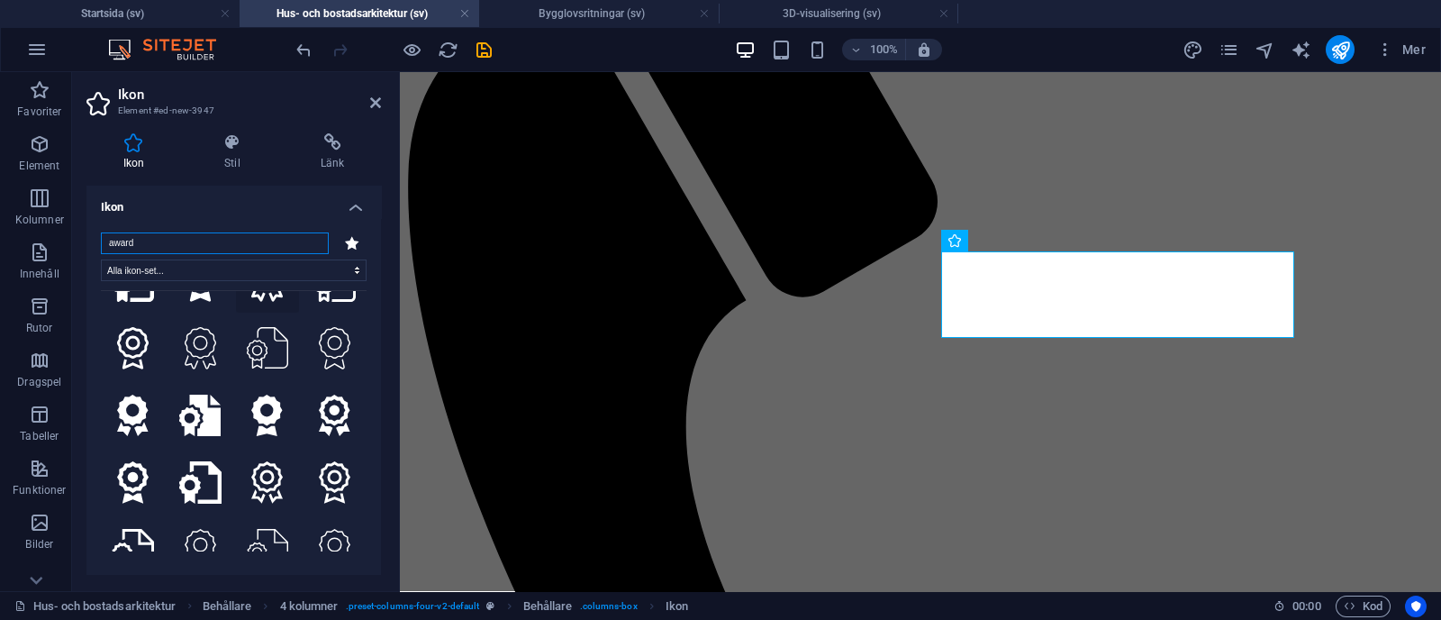
scroll to position [204, 0]
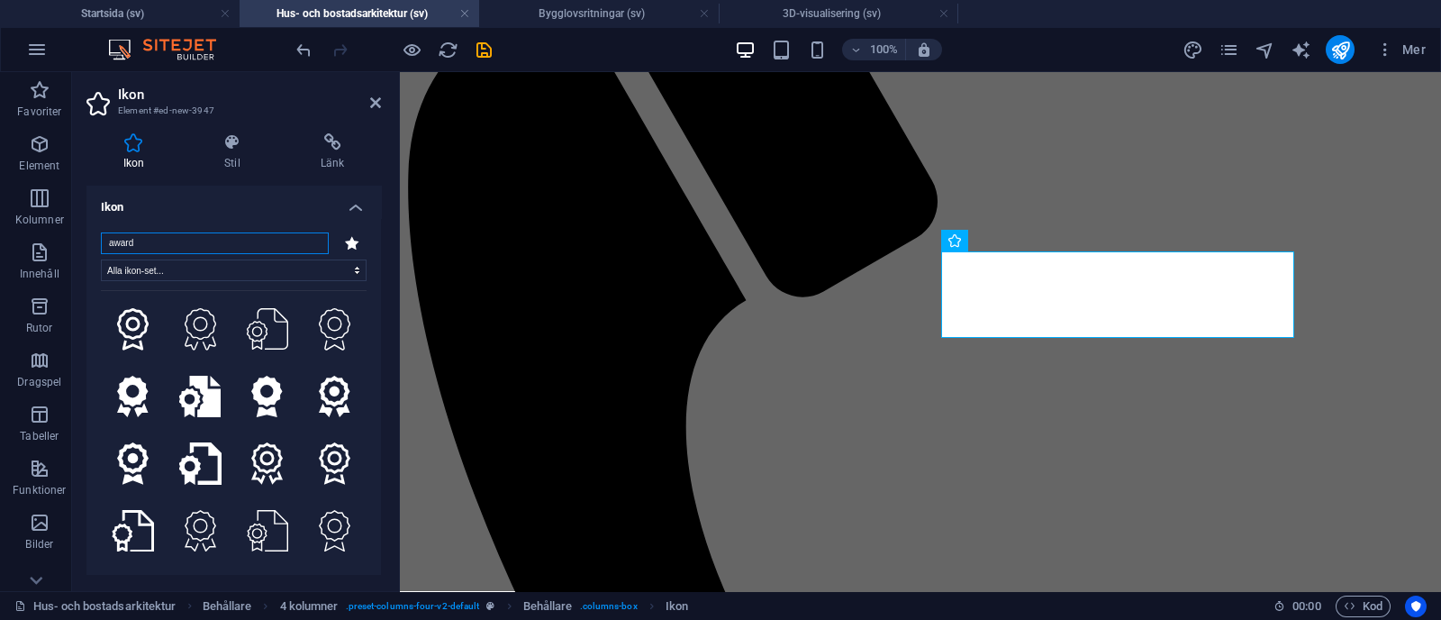
type input "award"
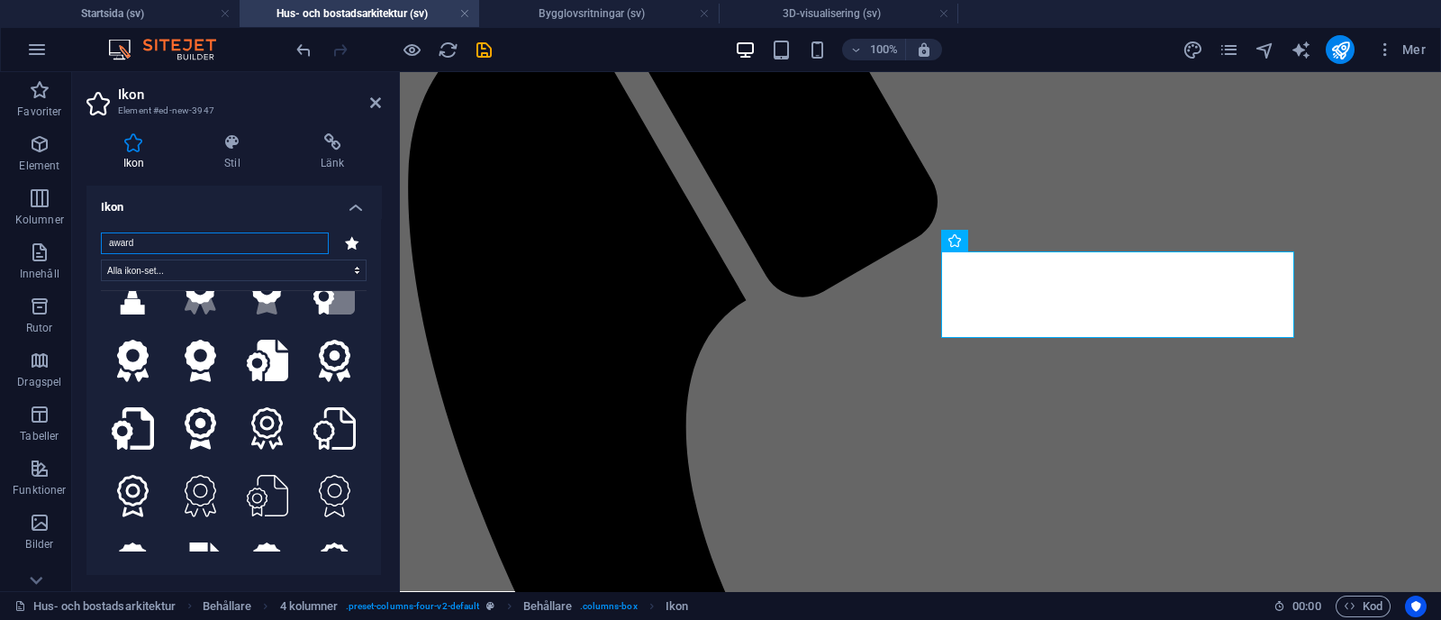
scroll to position [0, 0]
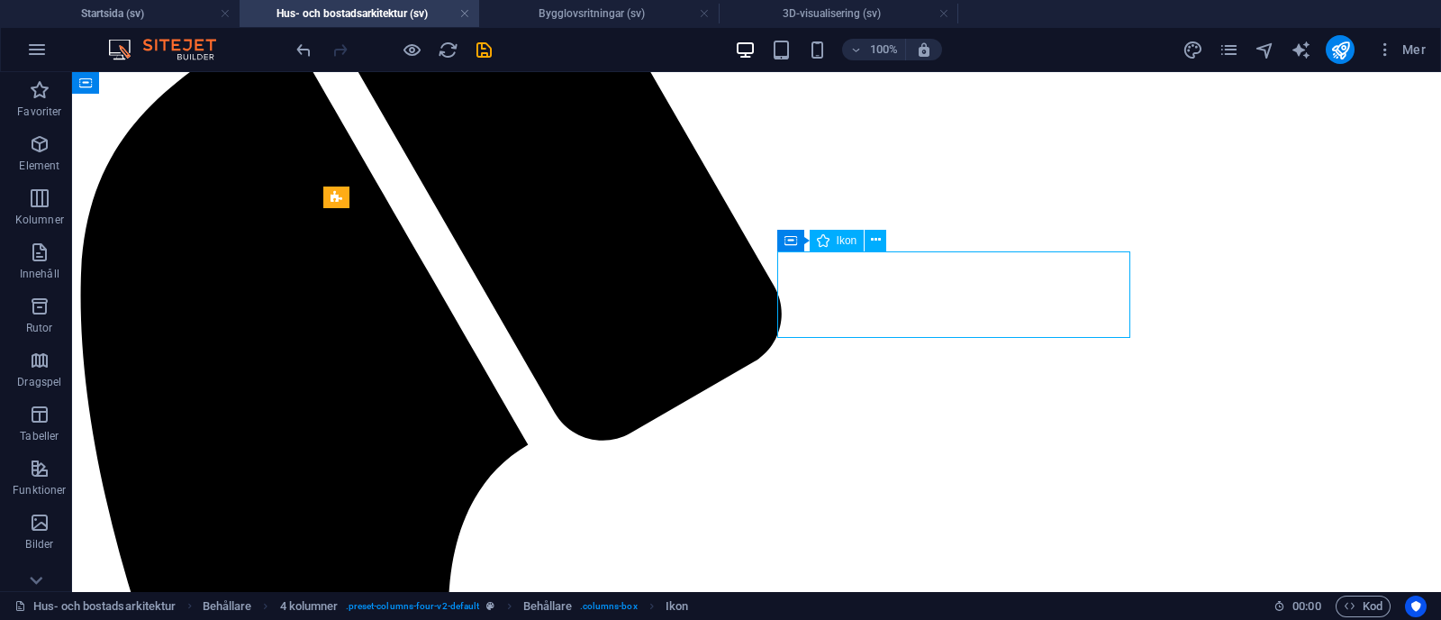
select select "xMidYMid"
select select "px"
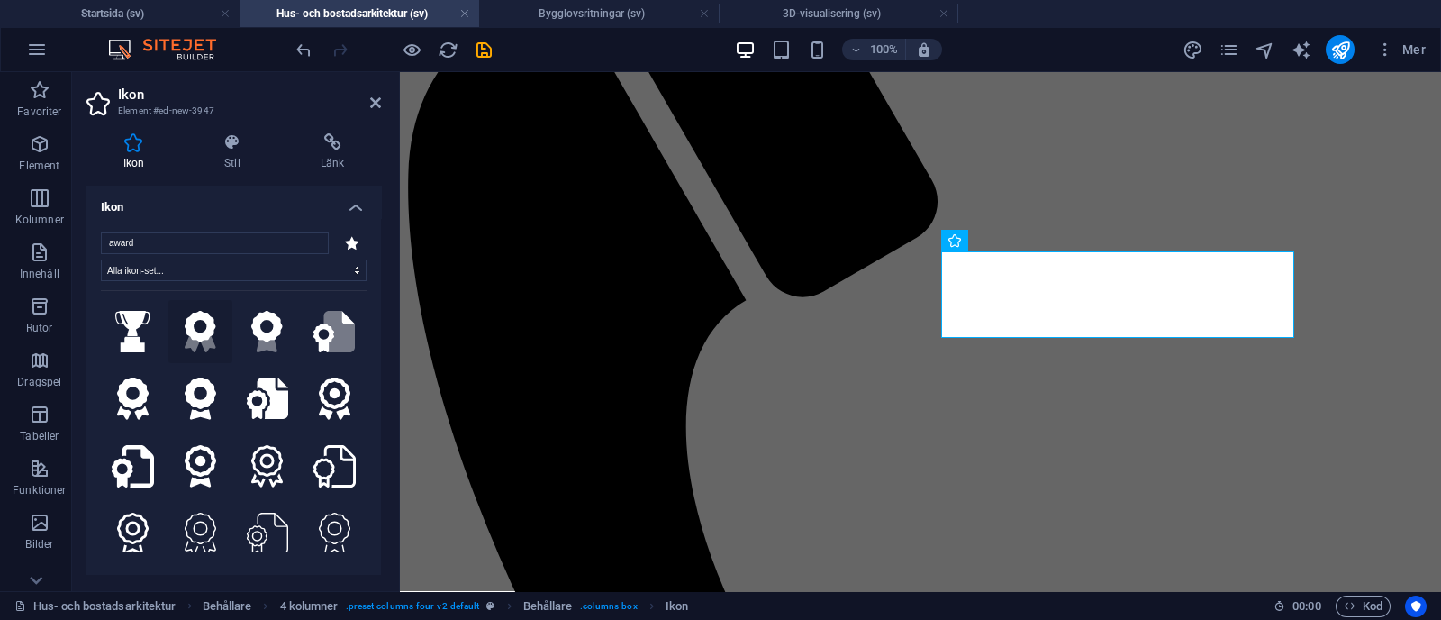
click at [199, 325] on icon ".fa-secondary{opacity:.4}" at bounding box center [201, 332] width 32 height 42
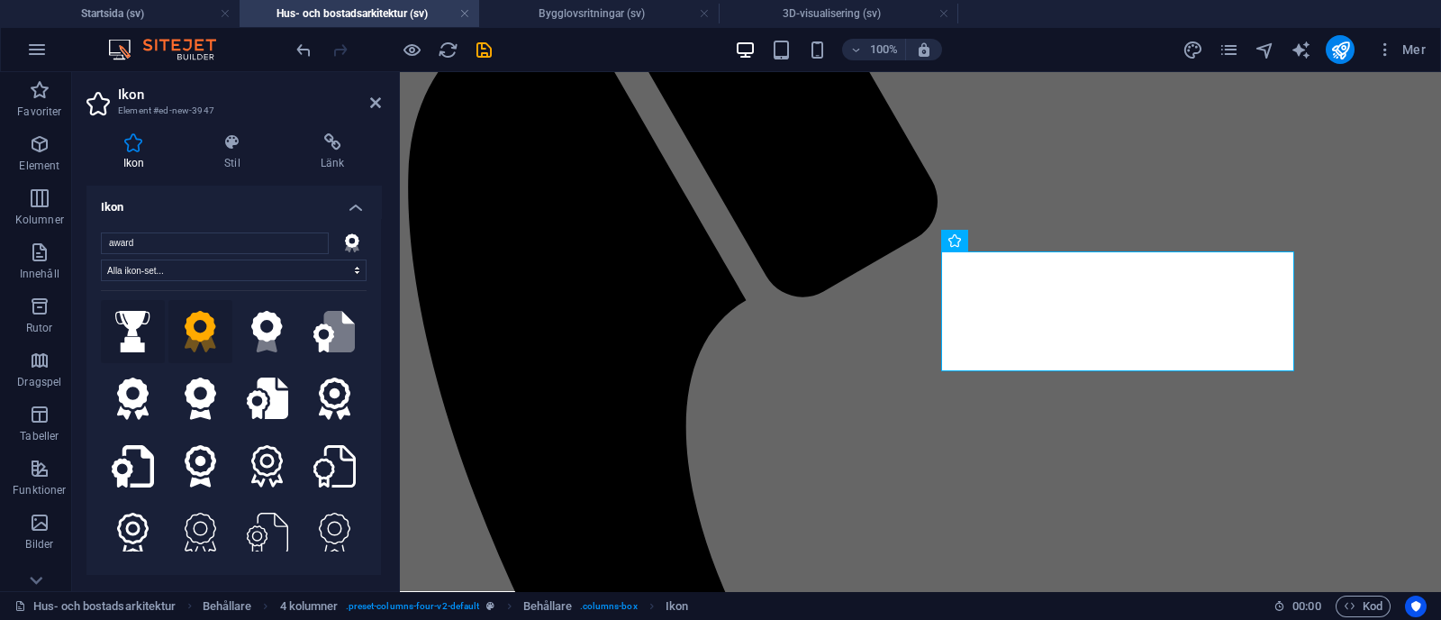
click at [137, 326] on icon at bounding box center [132, 332] width 35 height 42
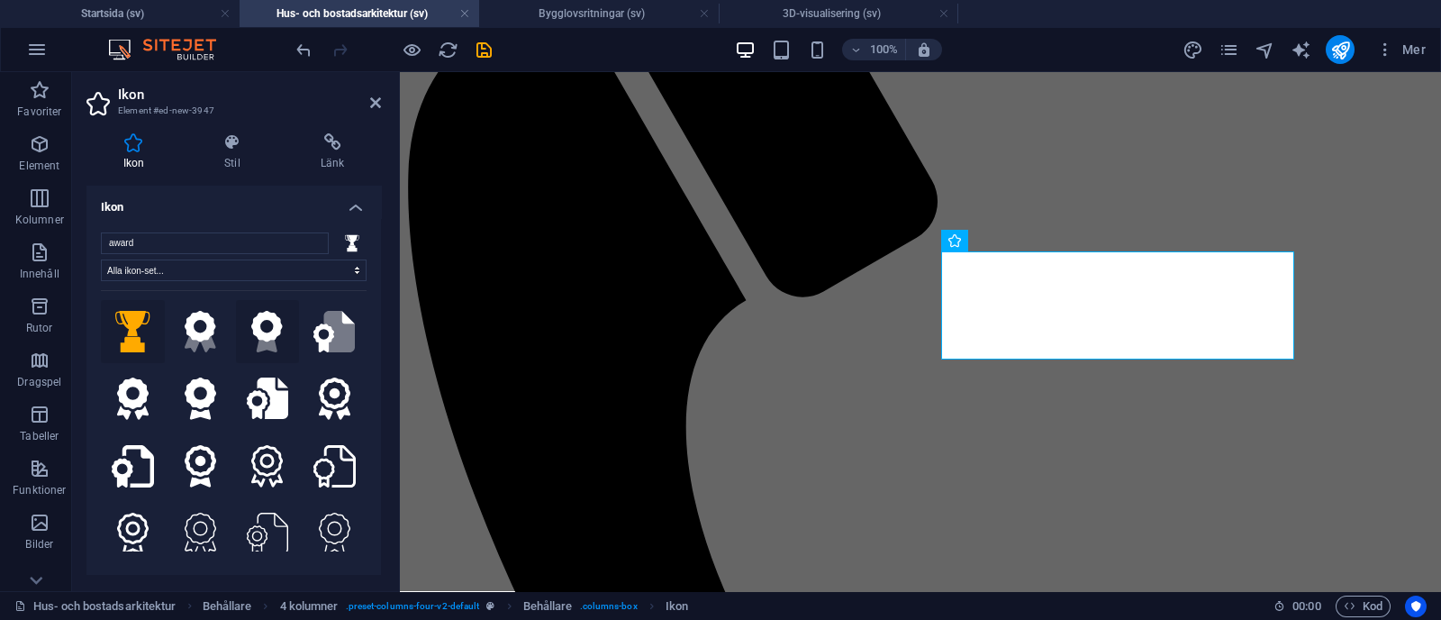
click at [261, 331] on icon ".fa-secondary{opacity:.4}" at bounding box center [267, 332] width 32 height 42
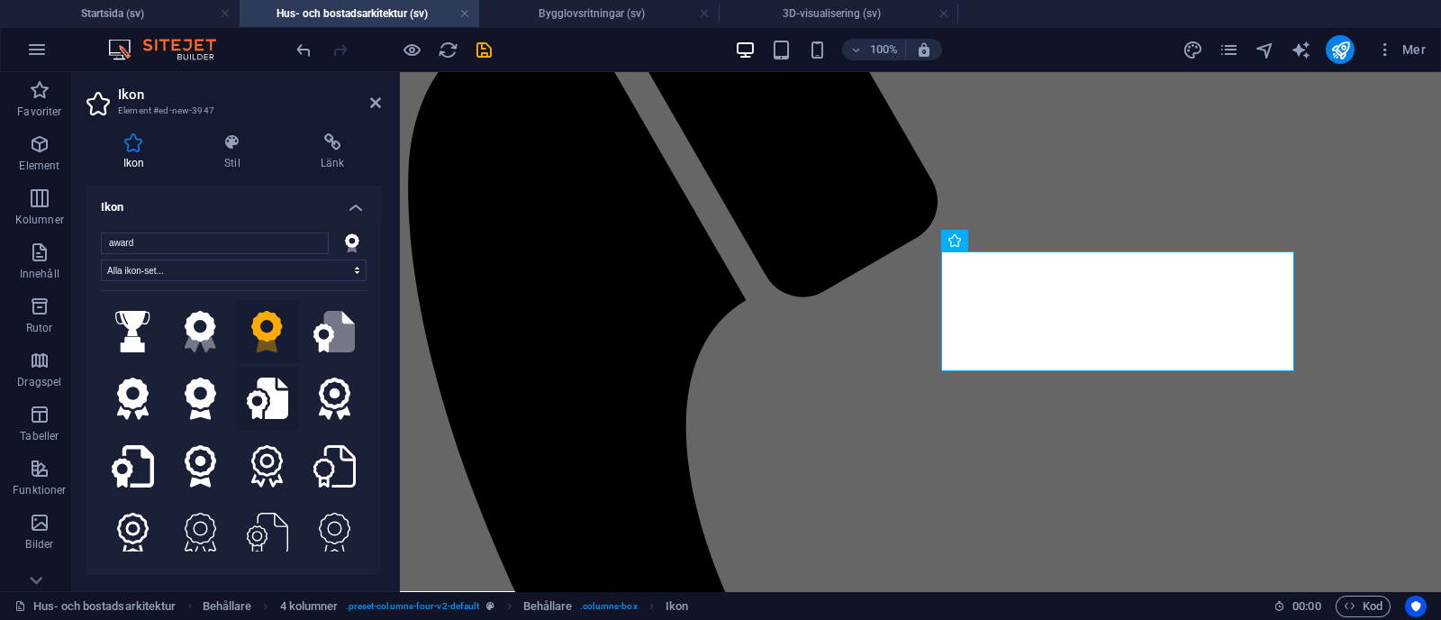
click at [274, 402] on icon at bounding box center [267, 398] width 42 height 42
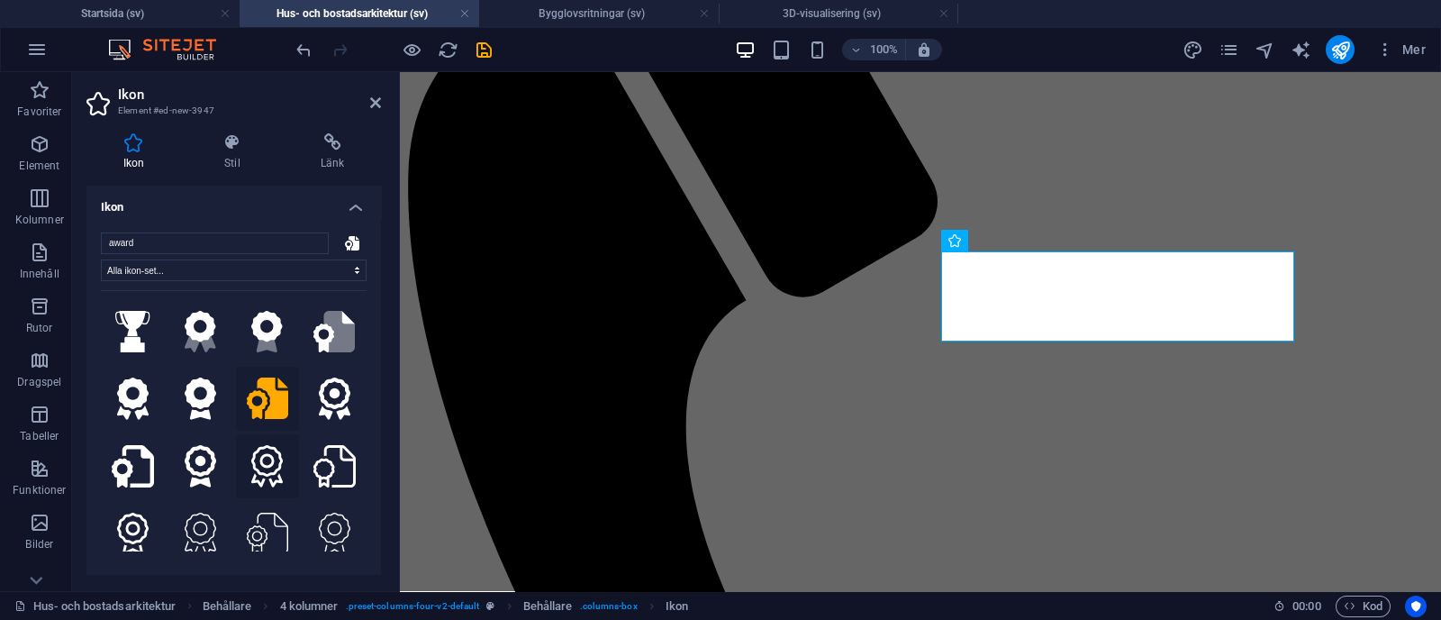
click at [260, 454] on icon at bounding box center [267, 466] width 32 height 42
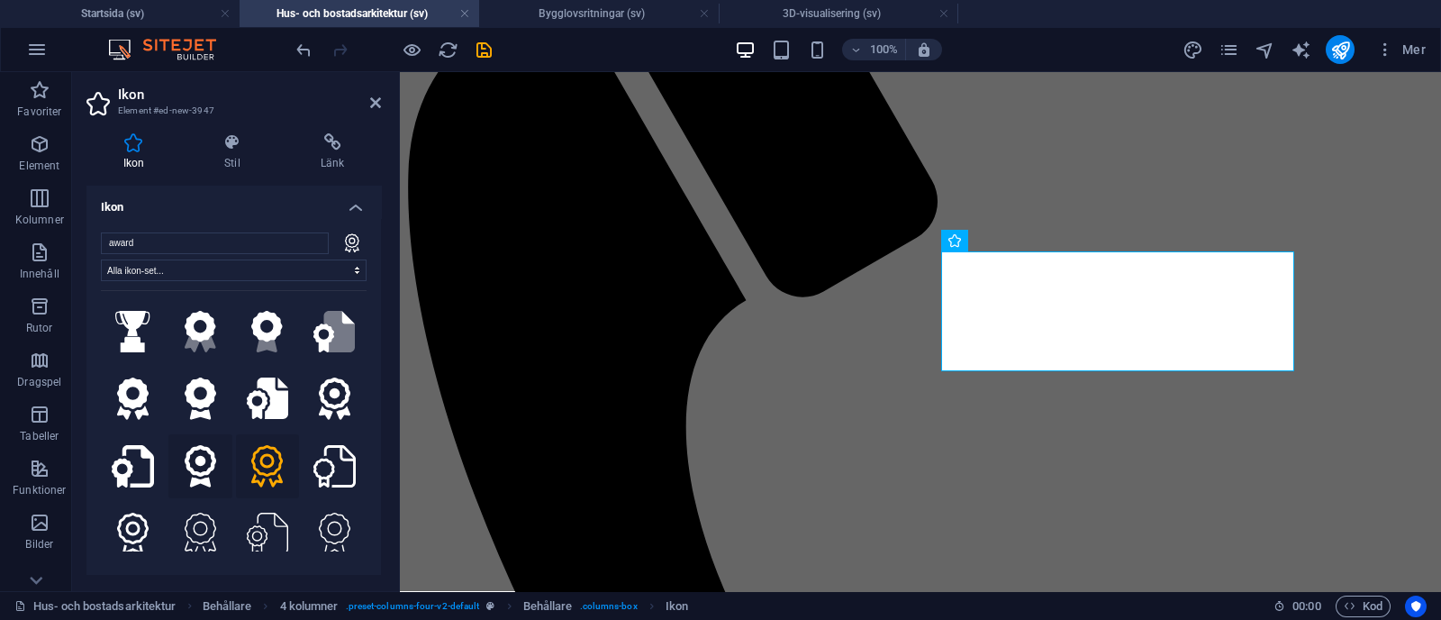
scroll to position [47, 0]
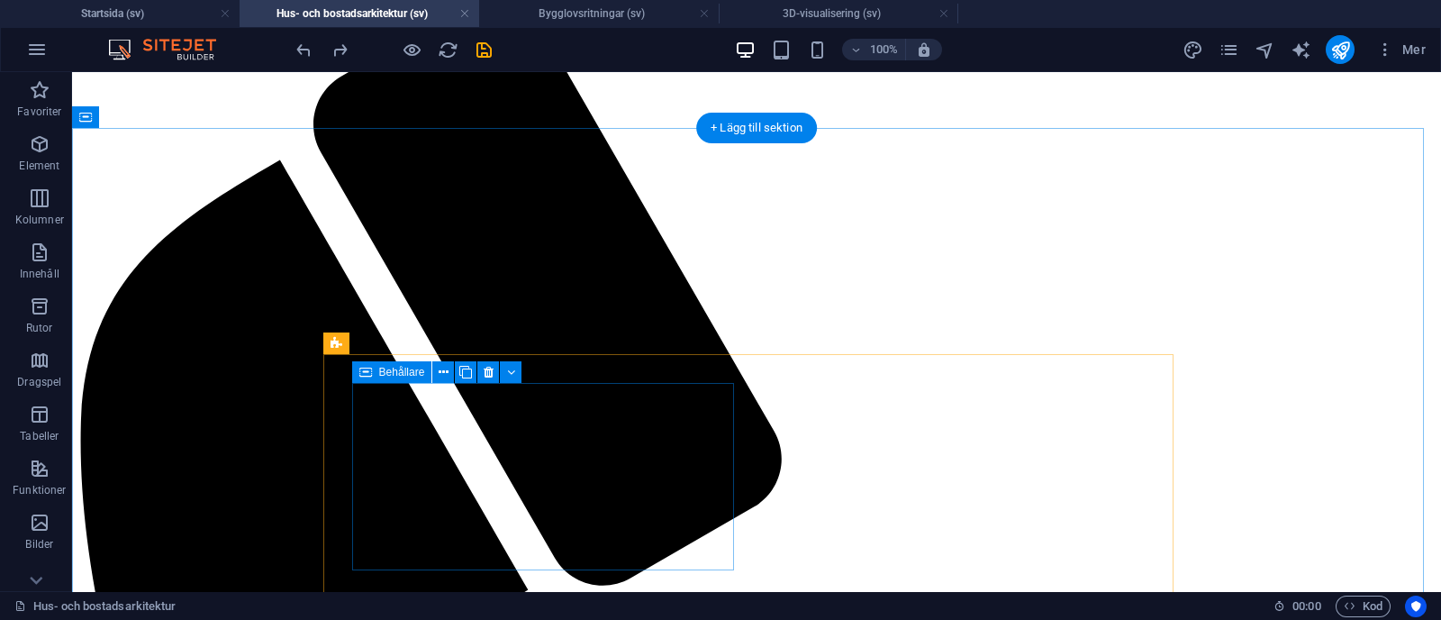
scroll to position [801, 0]
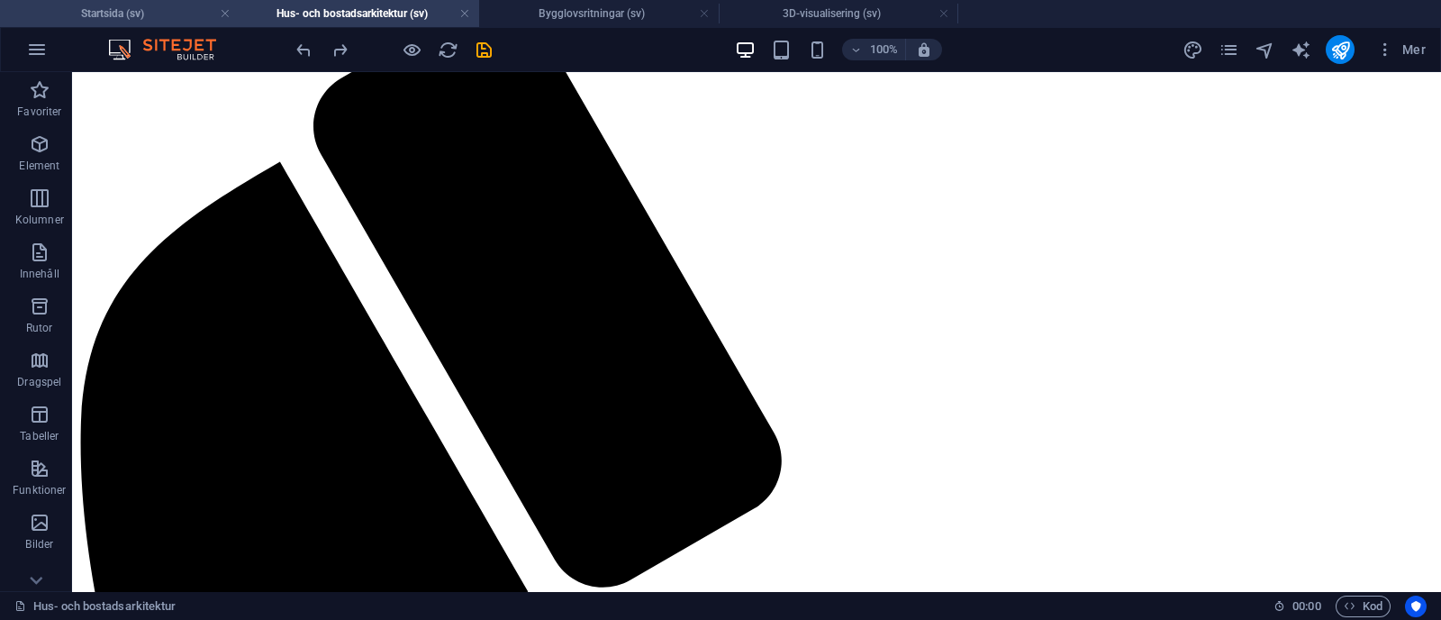
click at [167, 9] on h4 "Startsida (sv)" at bounding box center [120, 14] width 240 height 20
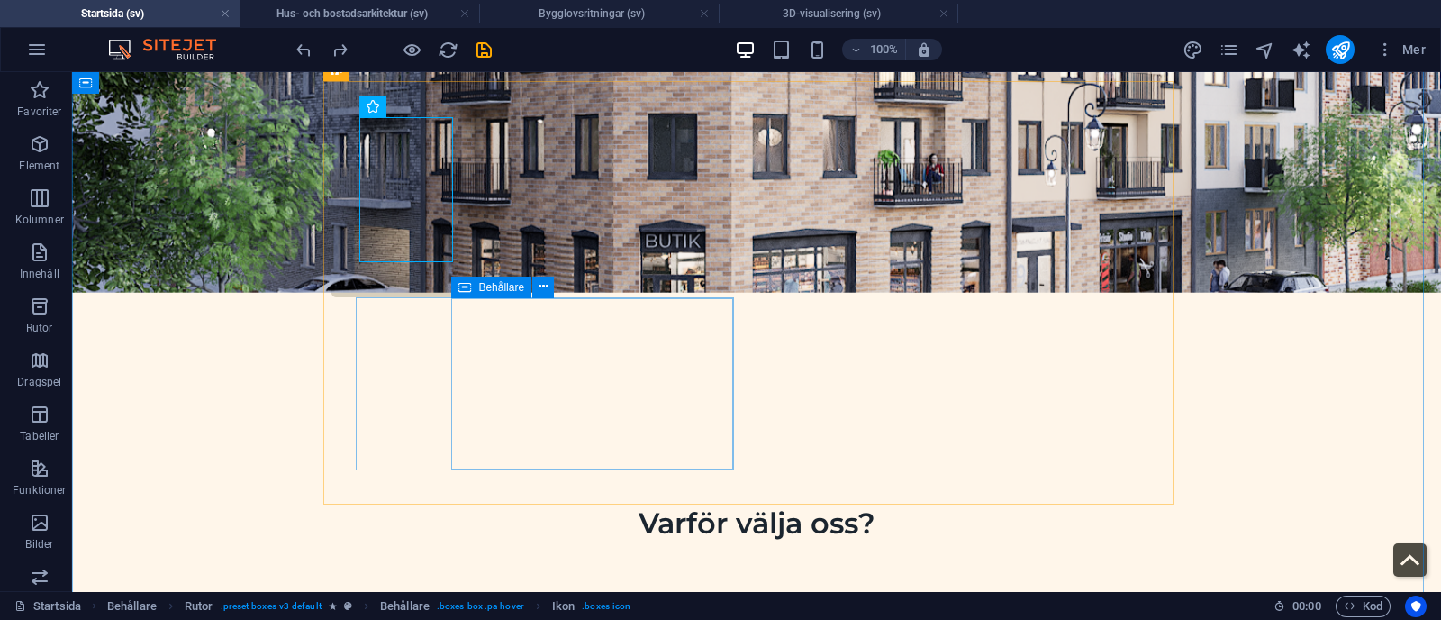
scroll to position [680, 0]
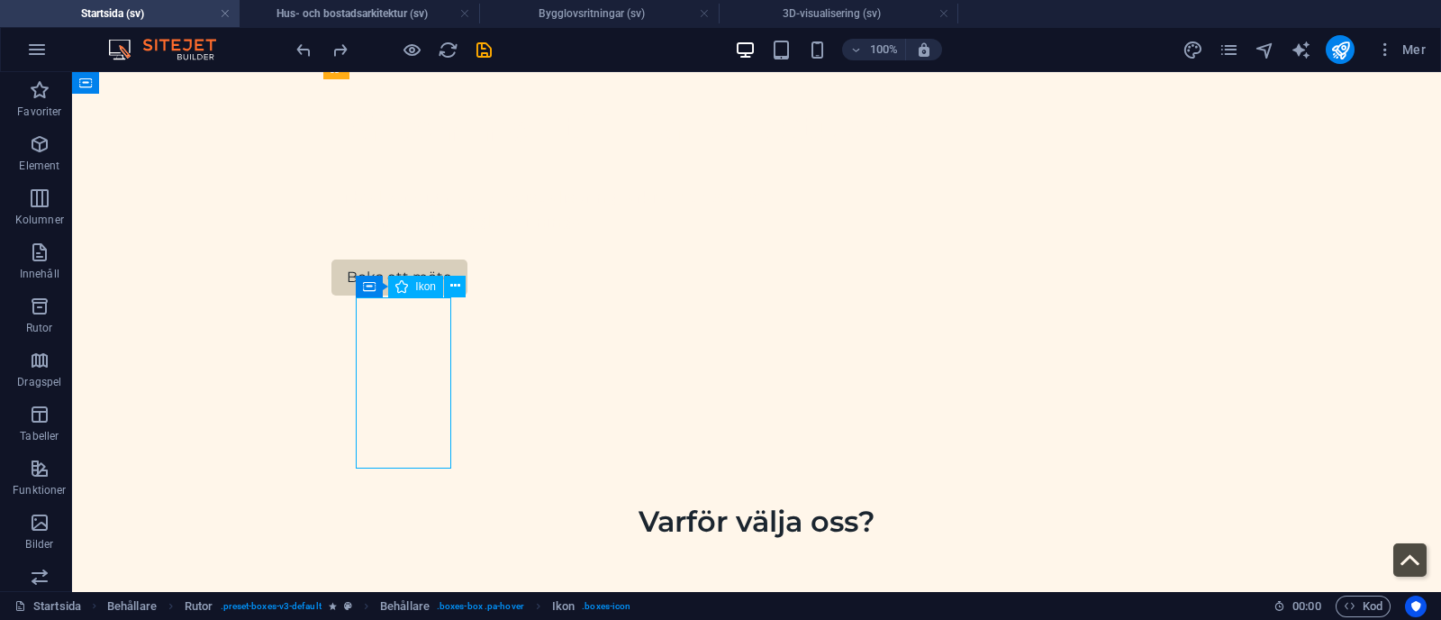
select select "xMidYMid"
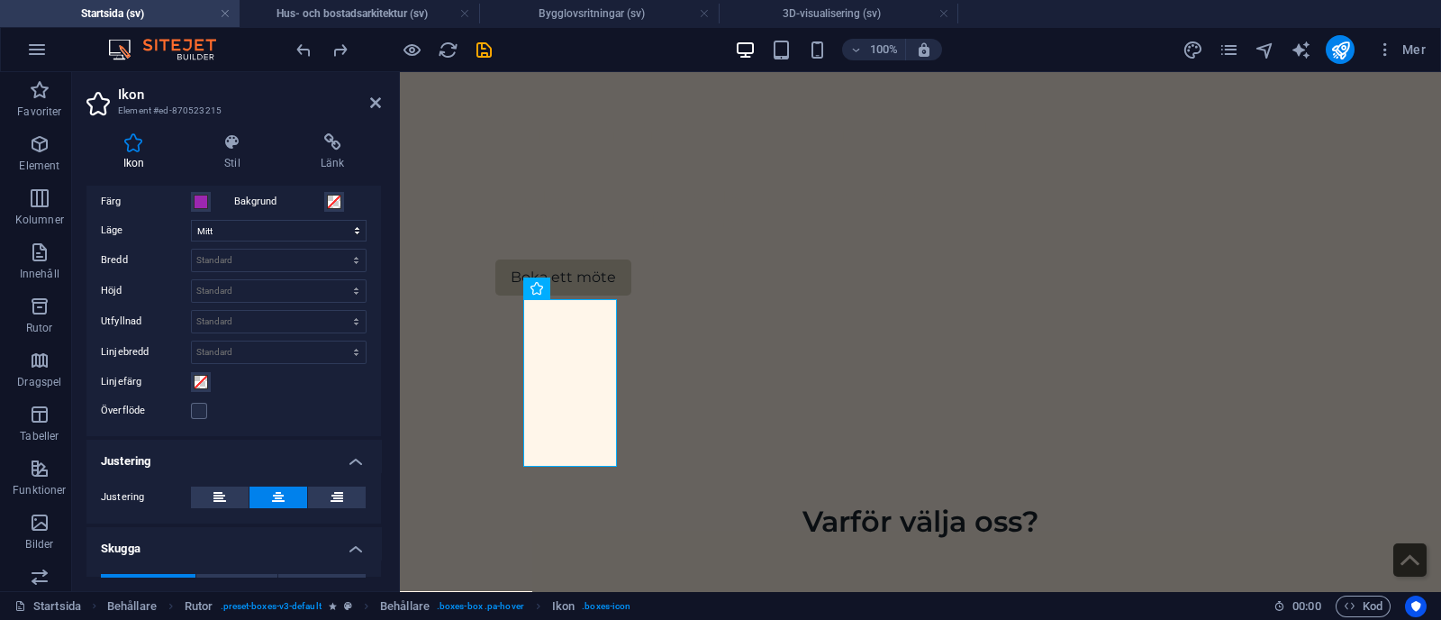
scroll to position [284, 0]
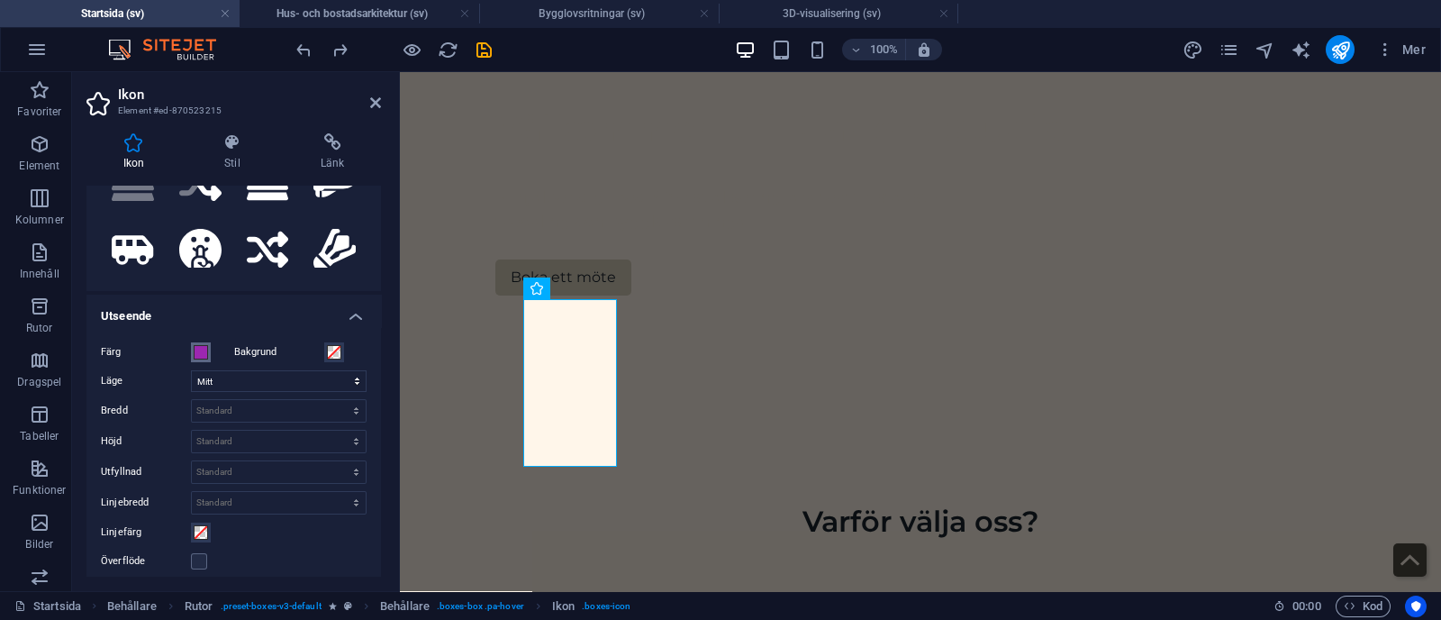
click at [199, 346] on span at bounding box center [201, 352] width 14 height 14
click at [202, 346] on span at bounding box center [201, 352] width 14 height 14
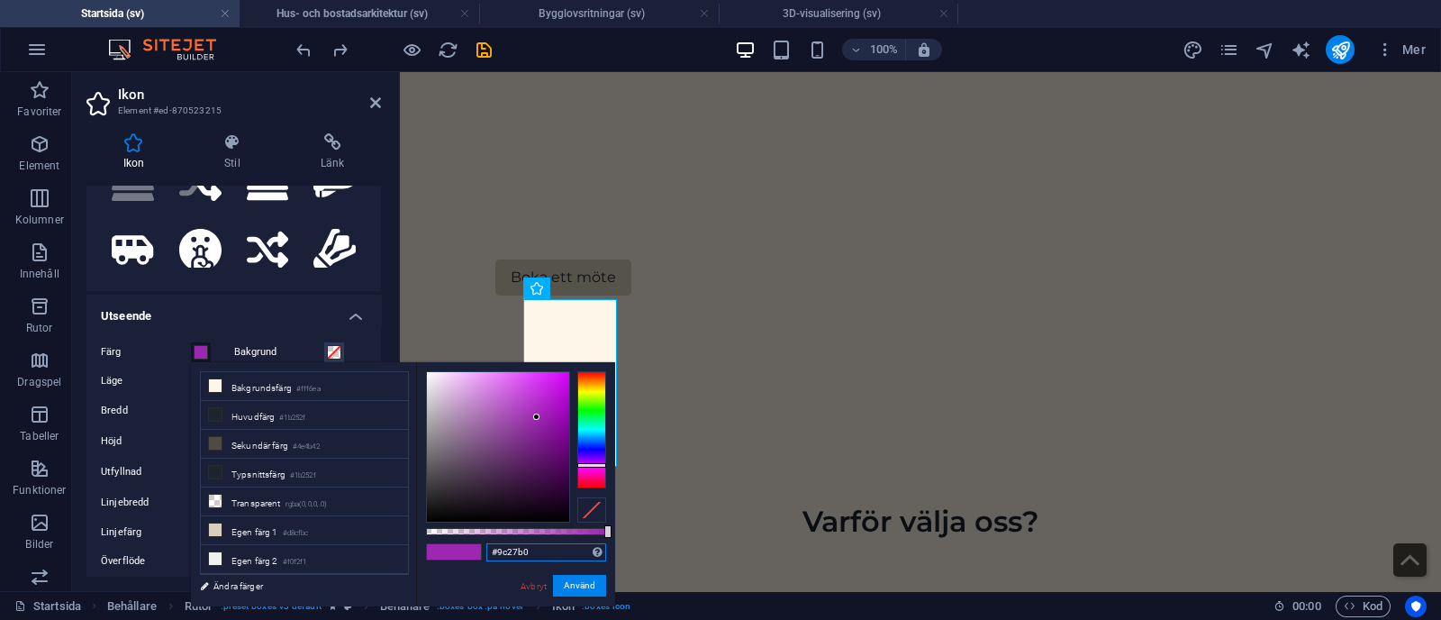
click at [563, 546] on input "#9c27b0" at bounding box center [546, 552] width 120 height 18
click at [536, 583] on link "Avbryt" at bounding box center [534, 586] width 30 height 14
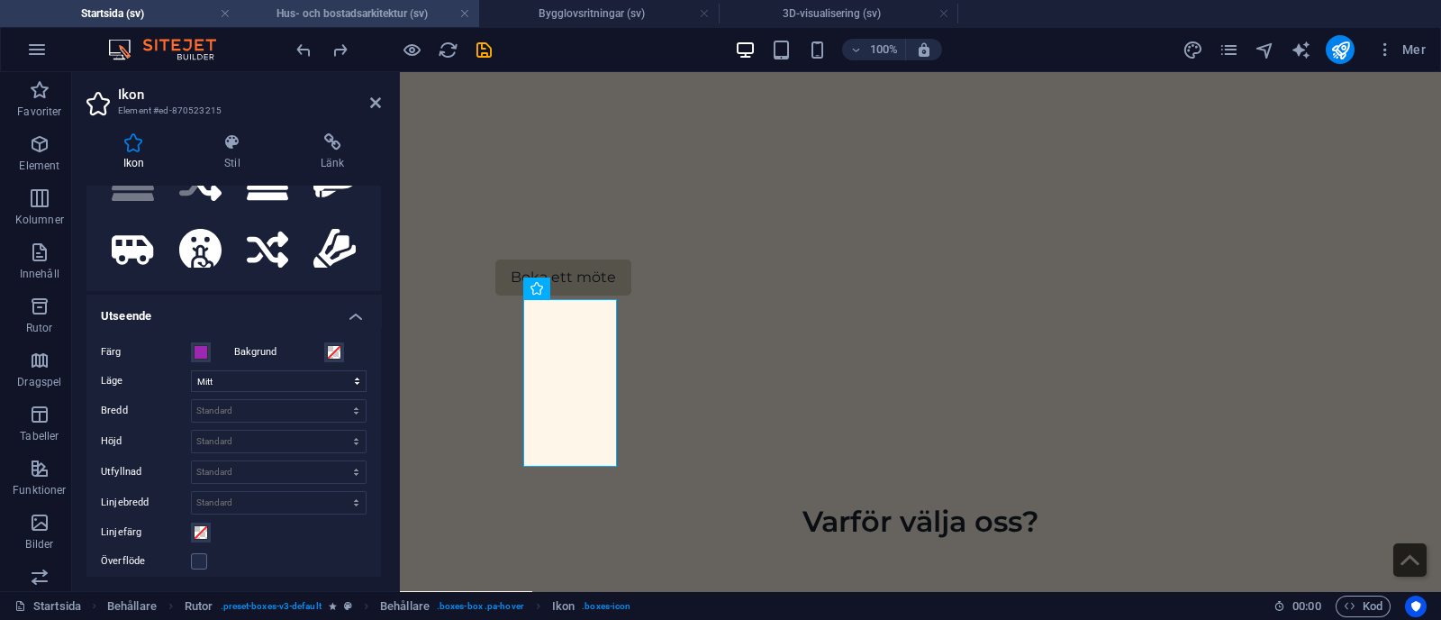
click at [357, 11] on h4 "Hus- och bostadsarkitektur (sv)" at bounding box center [360, 14] width 240 height 20
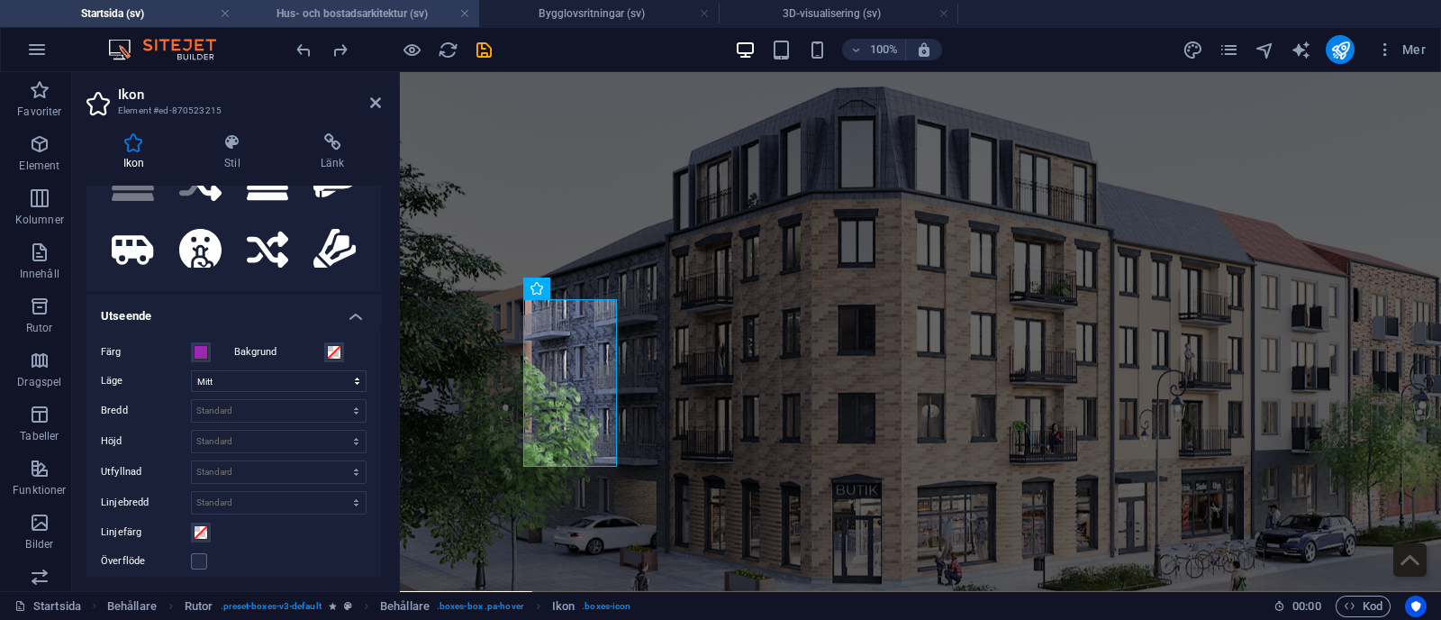
scroll to position [801, 0]
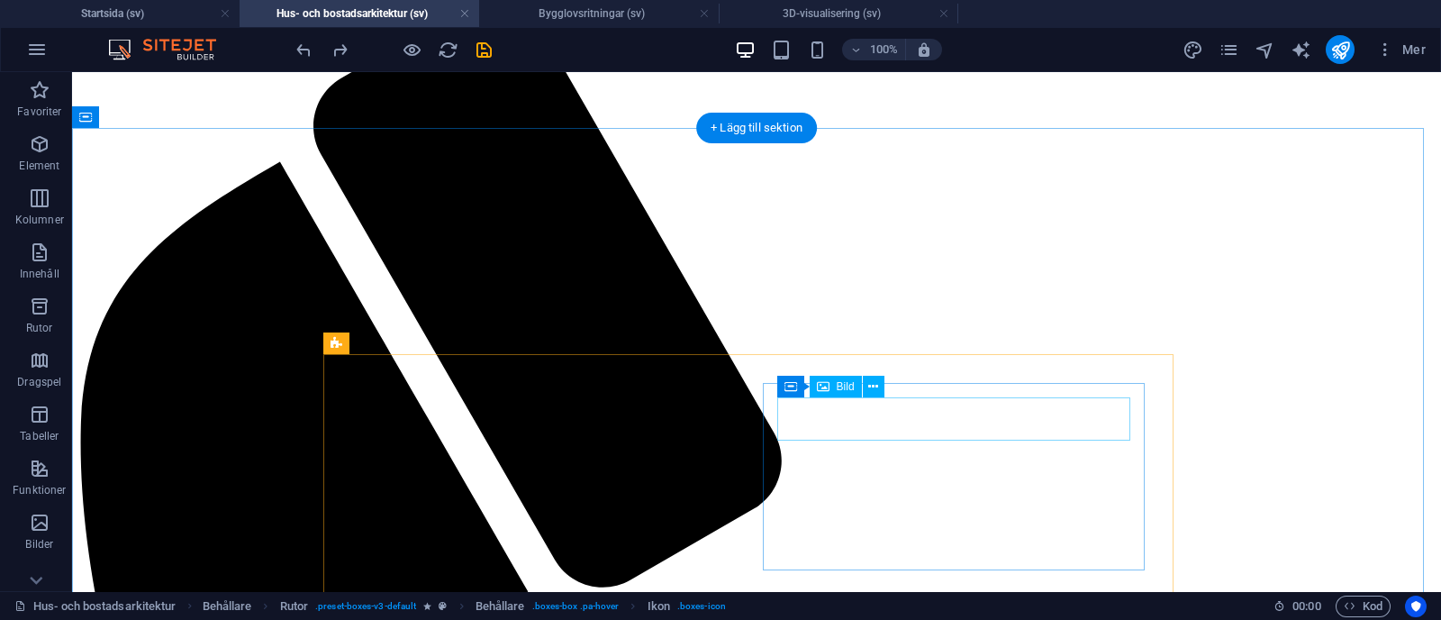
select select "px"
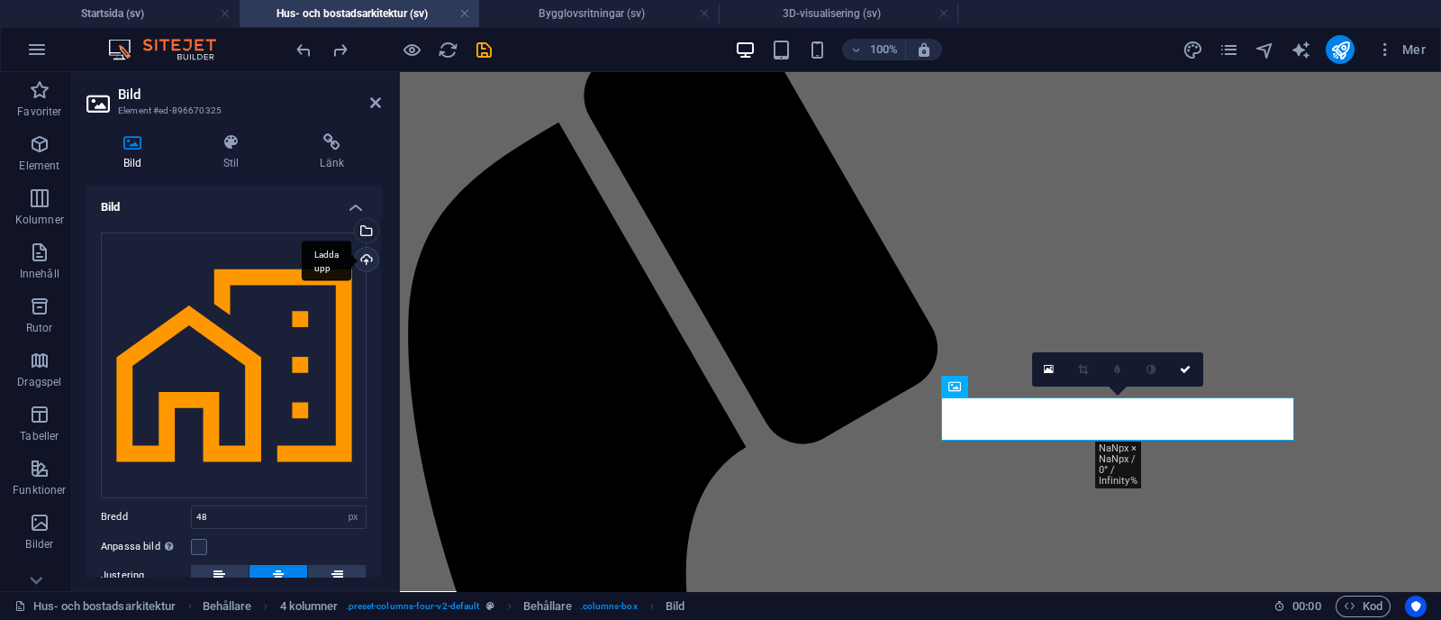
click at [363, 257] on div "Ladda upp" at bounding box center [364, 261] width 27 height 27
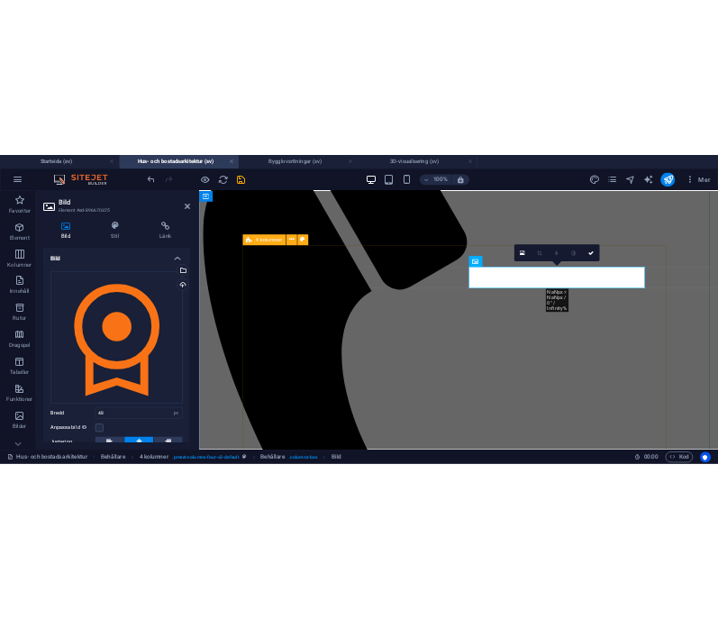
scroll to position [982, 0]
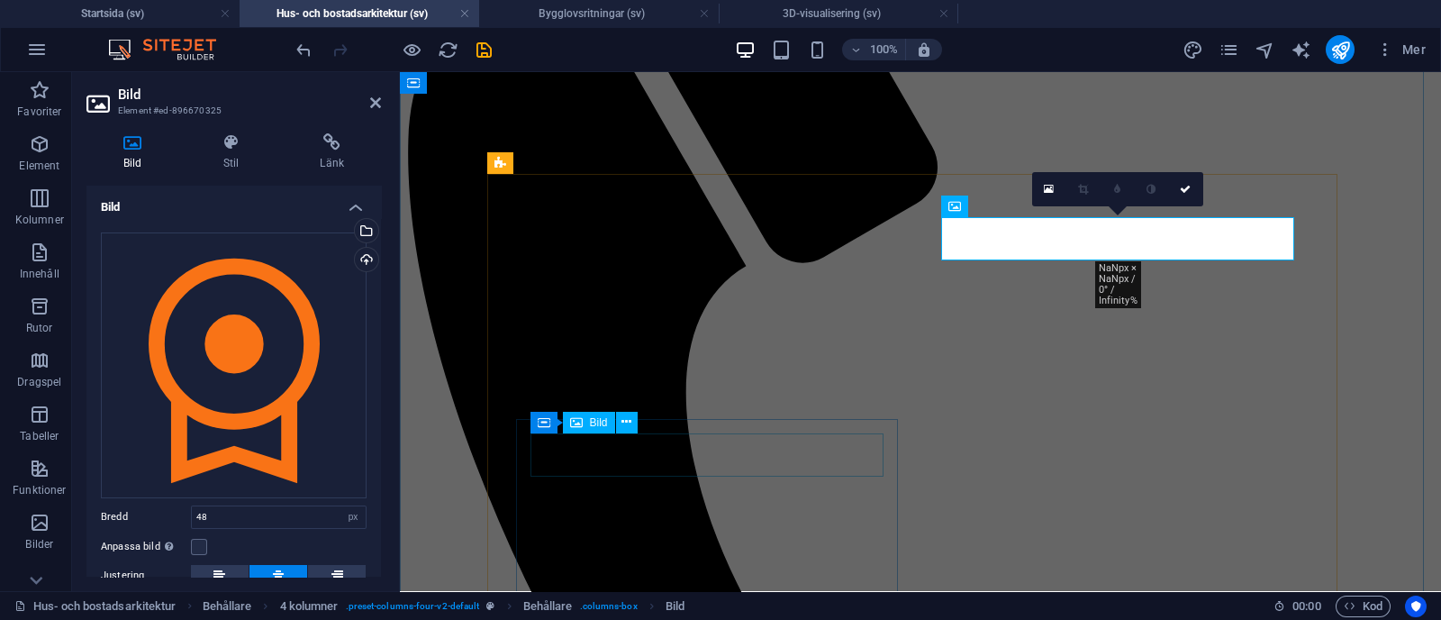
select select "px"
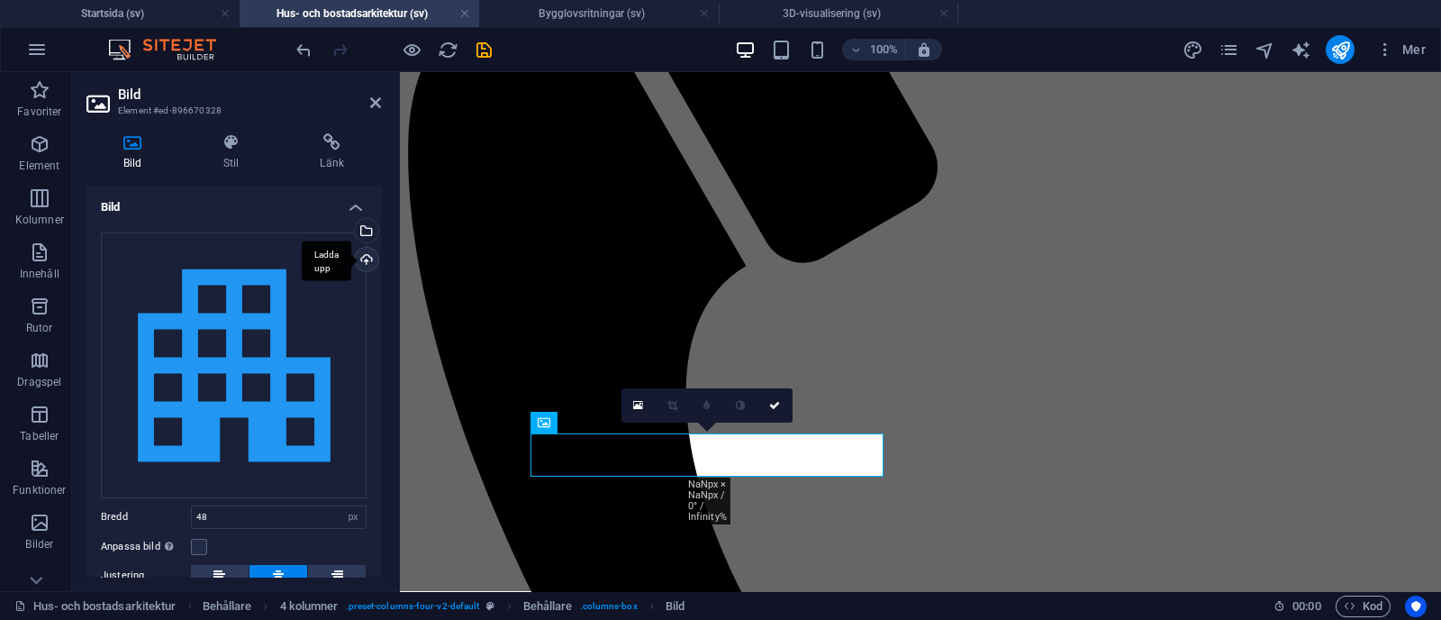
click at [357, 259] on div "Ladda upp" at bounding box center [364, 261] width 27 height 27
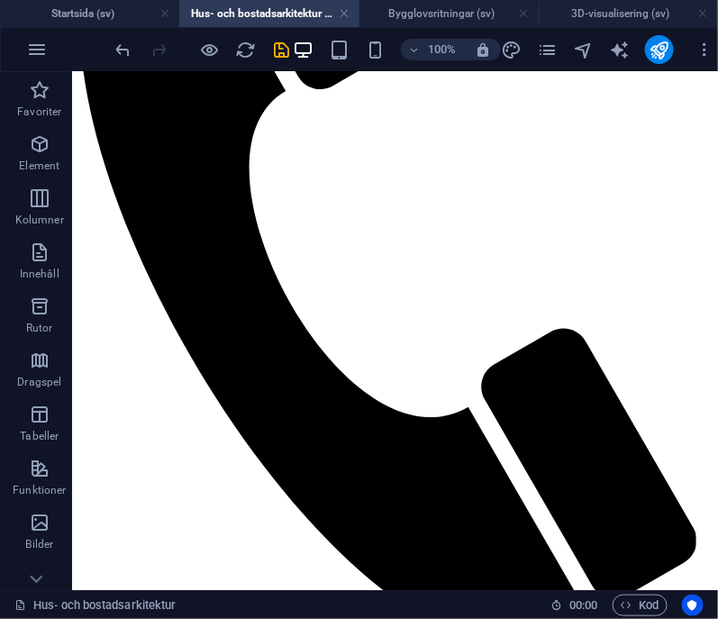
scroll to position [996, 0]
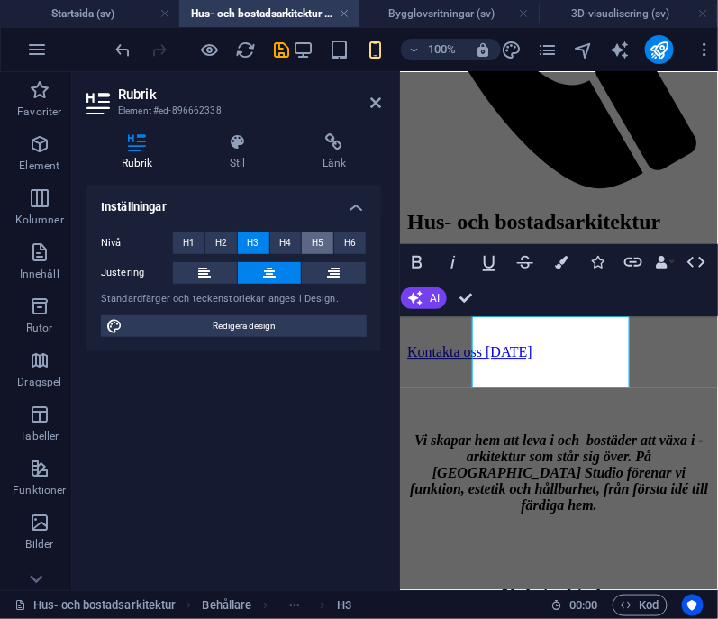
click at [311, 240] on button "H5" at bounding box center [318, 243] width 32 height 22
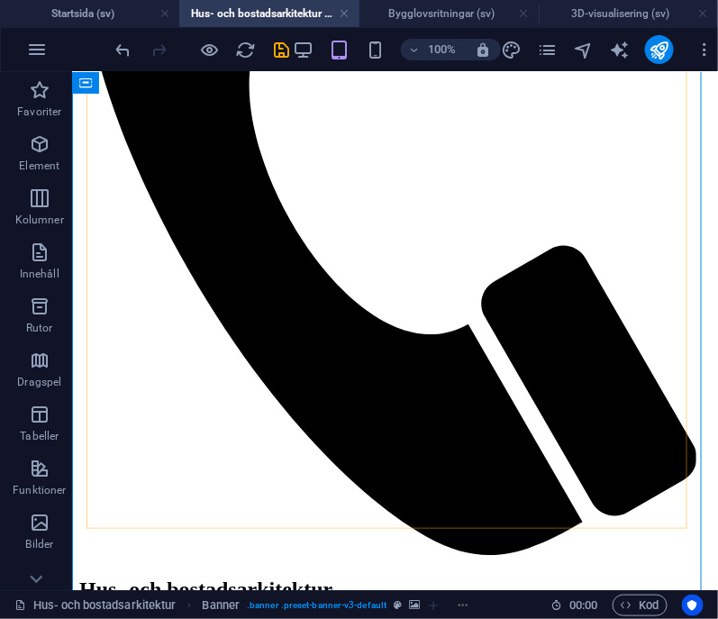
scroll to position [1056, 0]
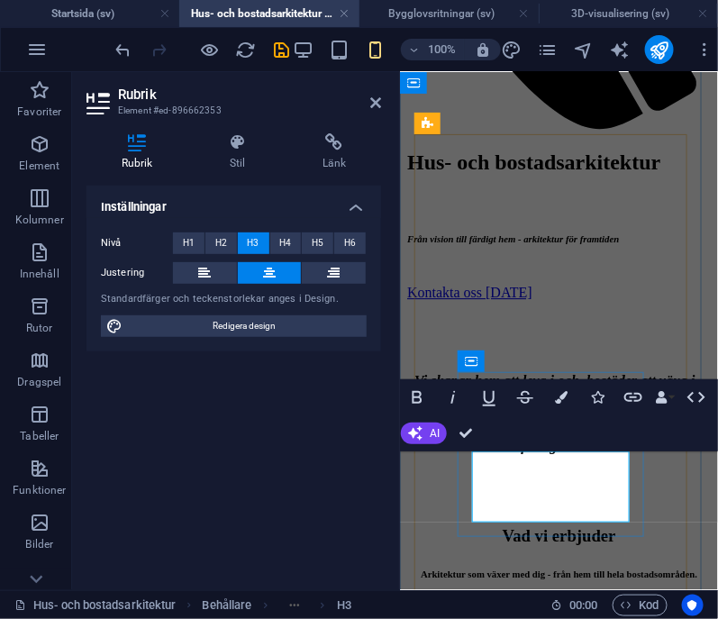
drag, startPoint x: 613, startPoint y: 495, endPoint x: 510, endPoint y: 473, distance: 104.9
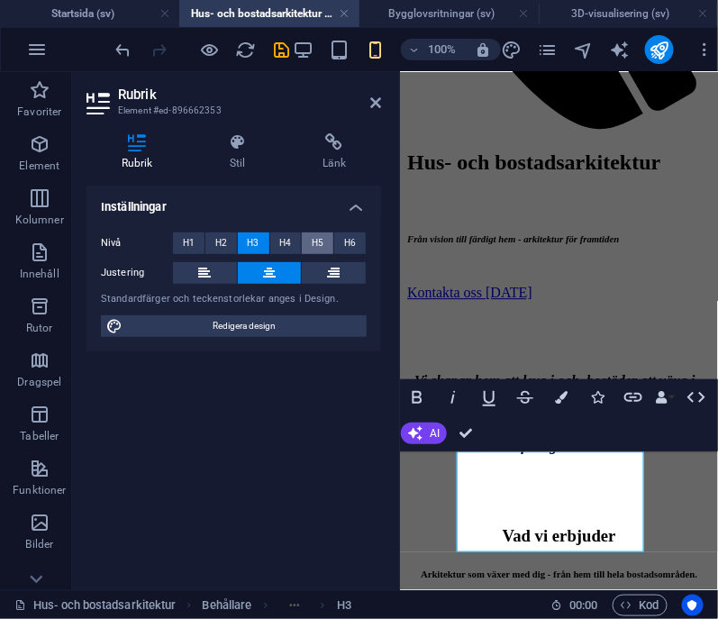
click at [314, 250] on span "H5" at bounding box center [318, 243] width 12 height 22
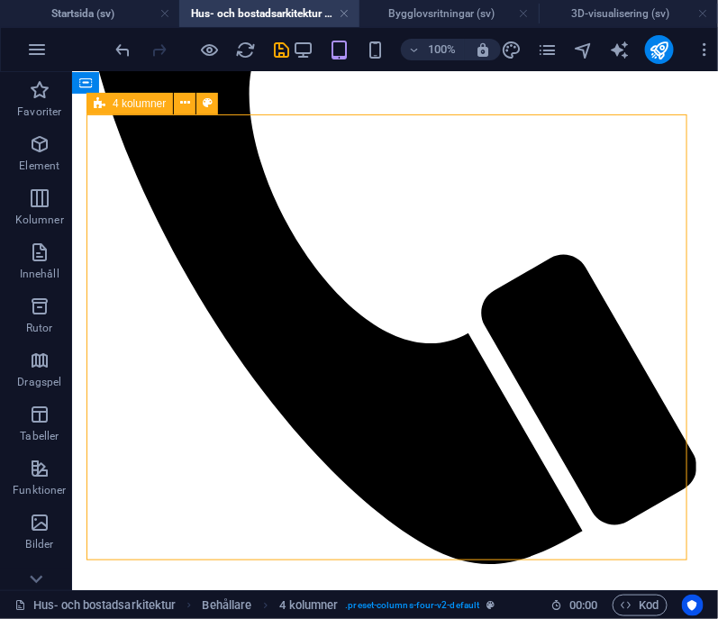
scroll to position [1096, 0]
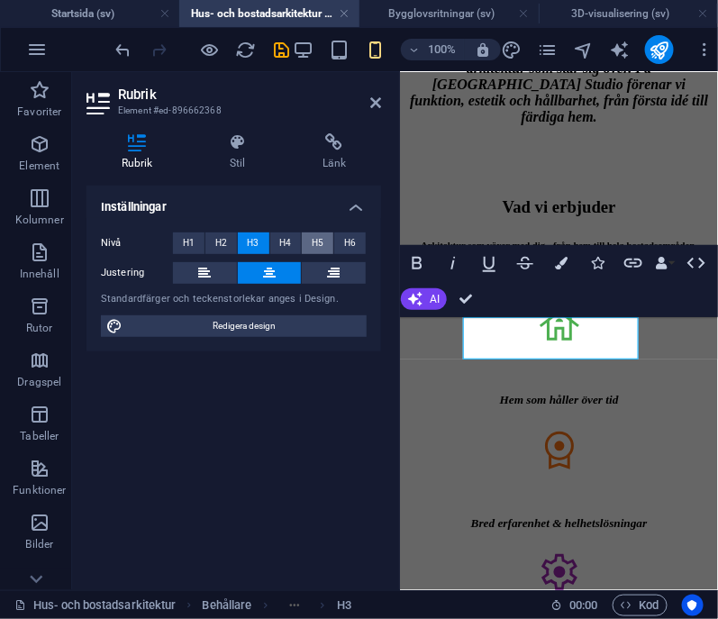
click at [306, 237] on button "H5" at bounding box center [318, 243] width 32 height 22
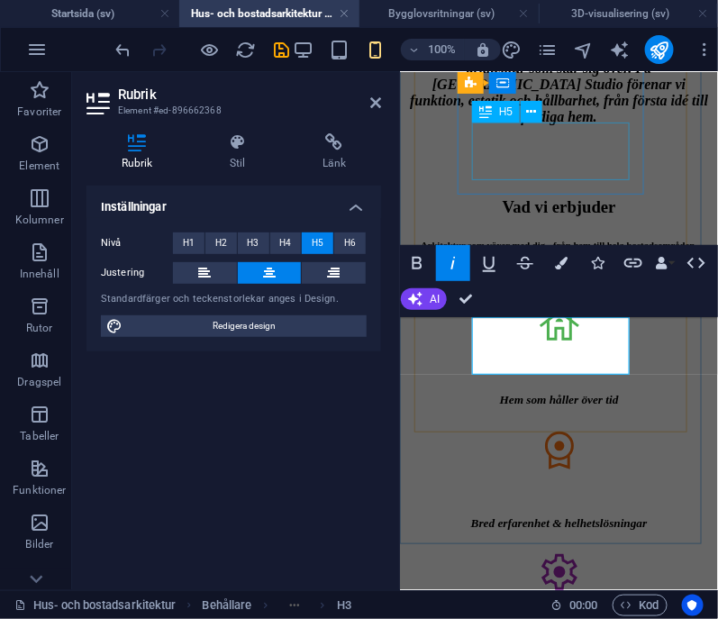
click at [618, 515] on div "Bred erfarenhet & helhetslösningar" at bounding box center [558, 522] width 304 height 14
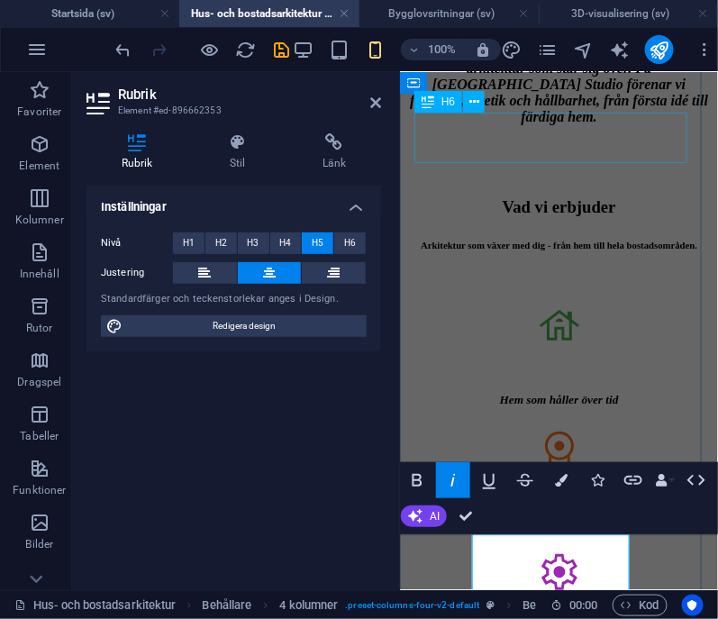
scroll to position [973, 0]
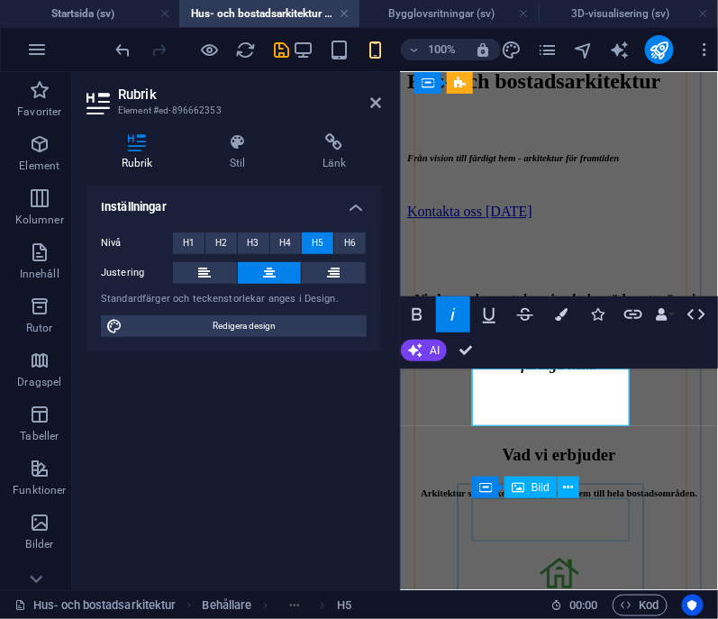
scroll to position [1138, 0]
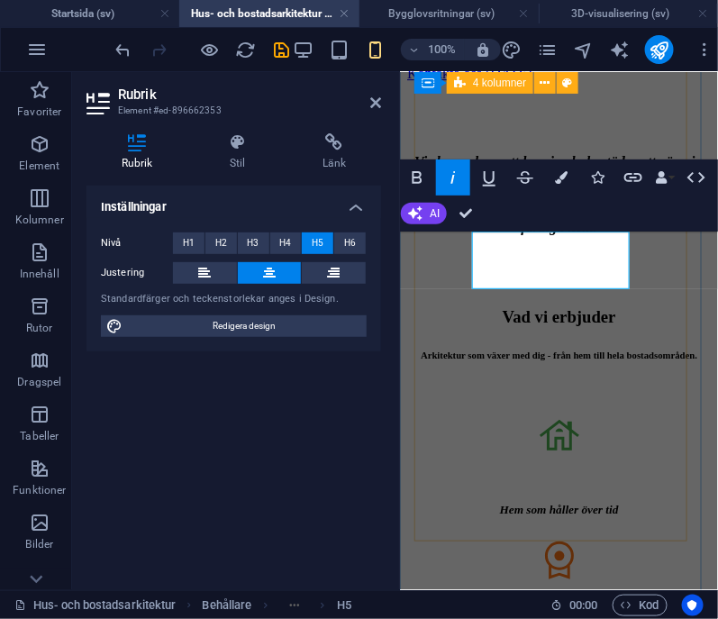
scroll to position [1275, 0]
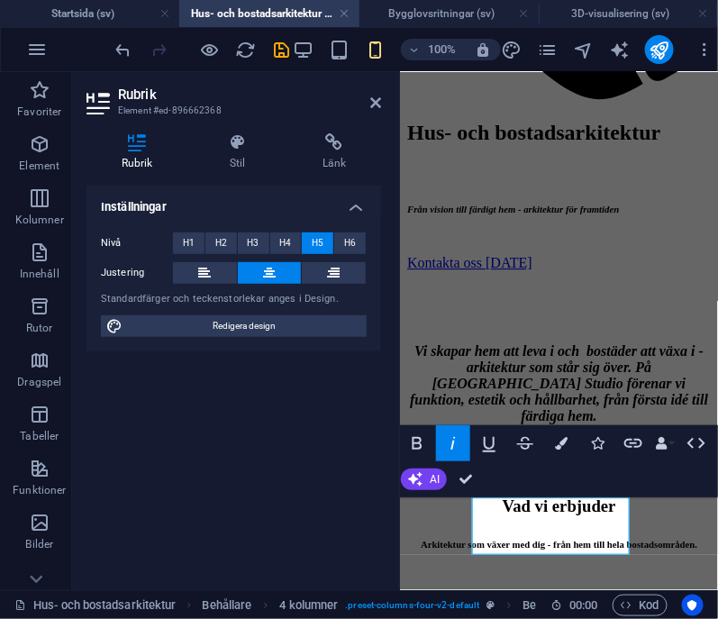
scroll to position [1204, 0]
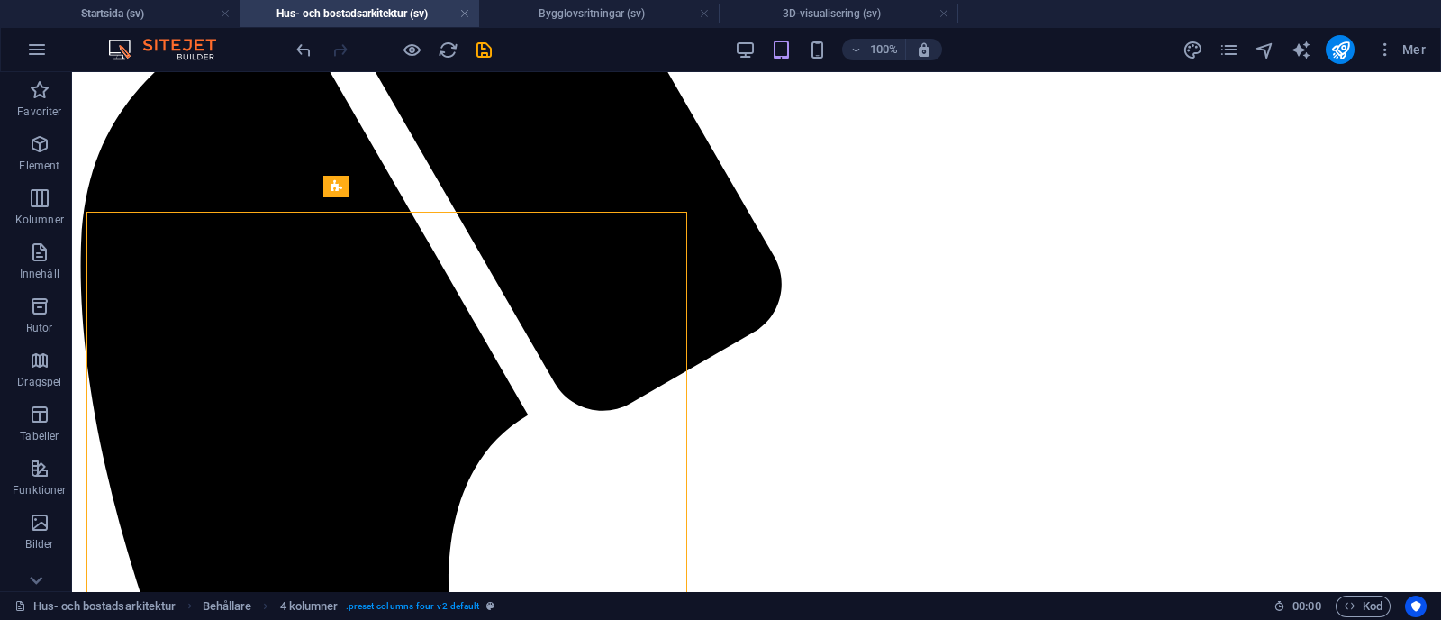
scroll to position [958, 0]
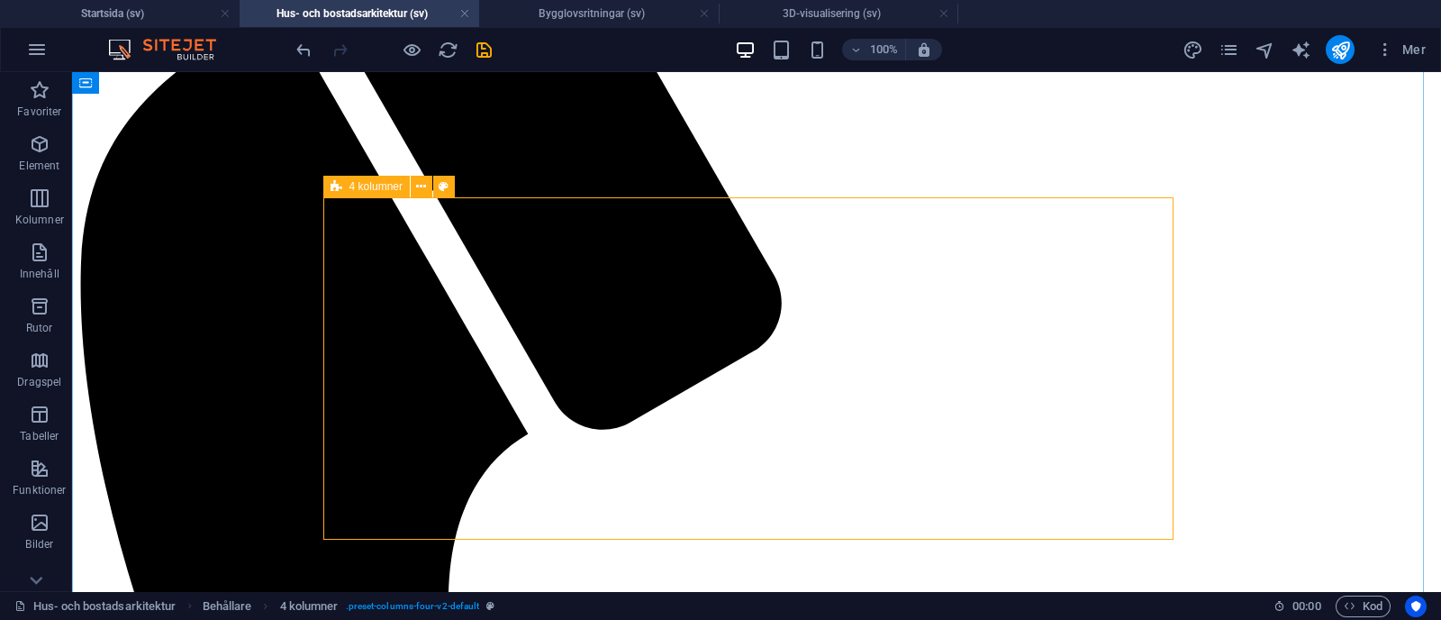
click at [338, 186] on icon at bounding box center [337, 187] width 12 height 22
select select "rem"
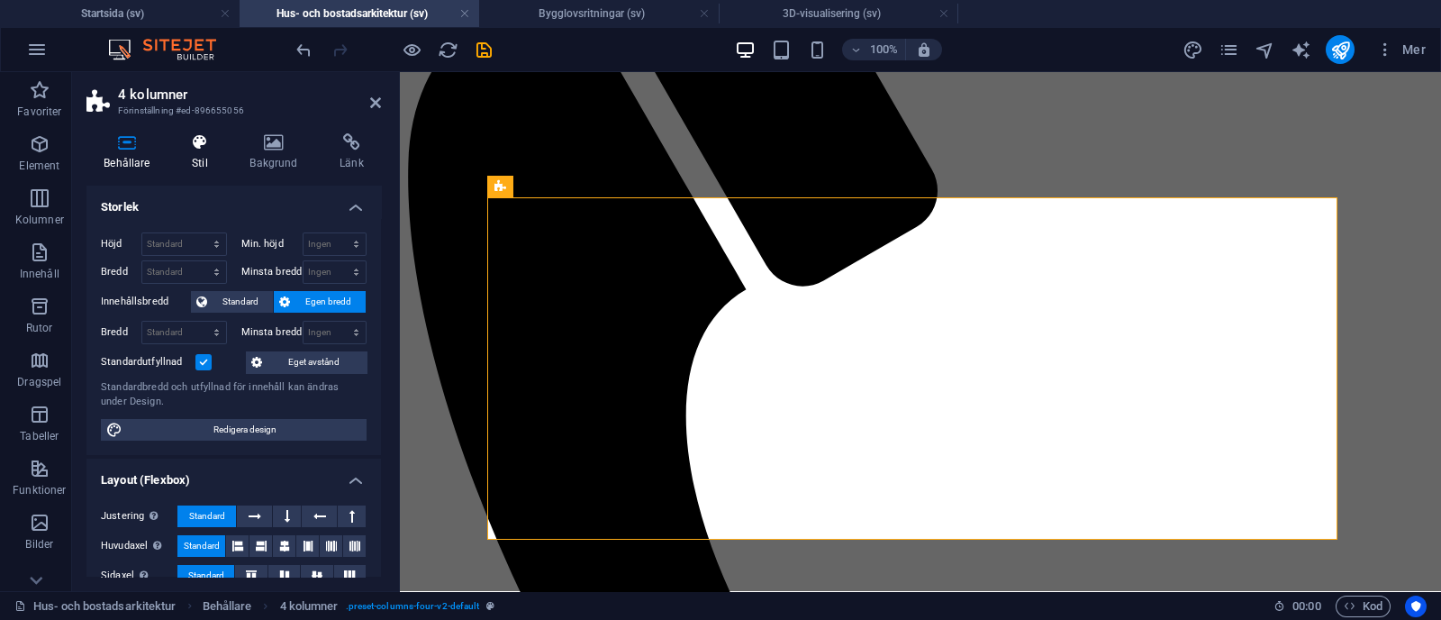
click at [197, 135] on icon at bounding box center [200, 142] width 50 height 18
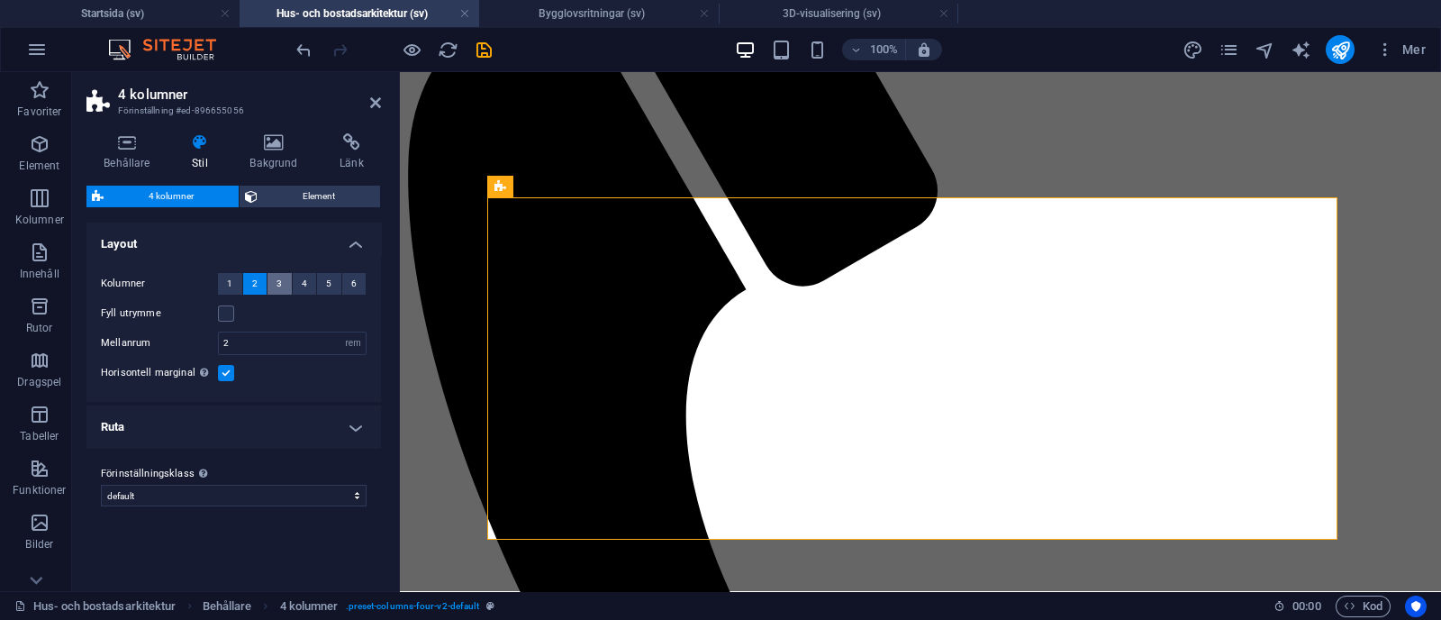
click at [275, 277] on button "3" at bounding box center [280, 284] width 24 height 22
click at [295, 282] on button "4" at bounding box center [305, 284] width 24 height 22
click at [274, 274] on button "3" at bounding box center [280, 284] width 24 height 22
click at [255, 277] on span "2" at bounding box center [254, 284] width 5 height 22
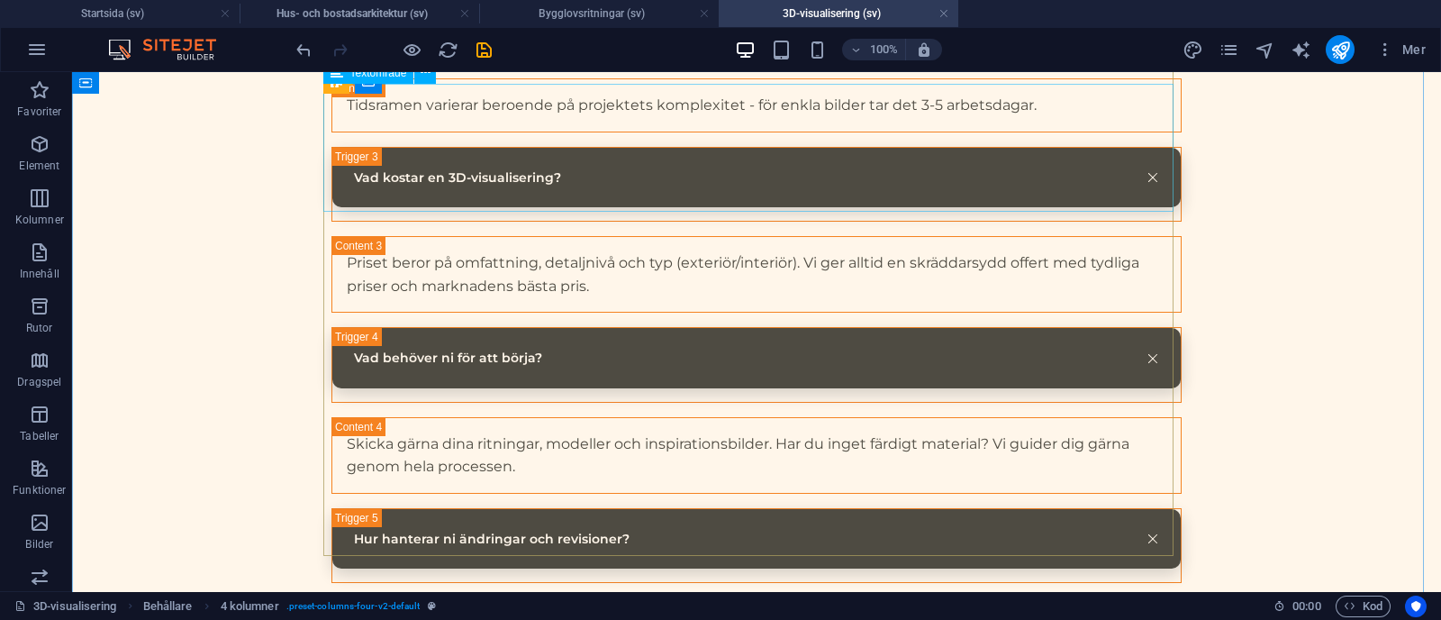
scroll to position [6272, 0]
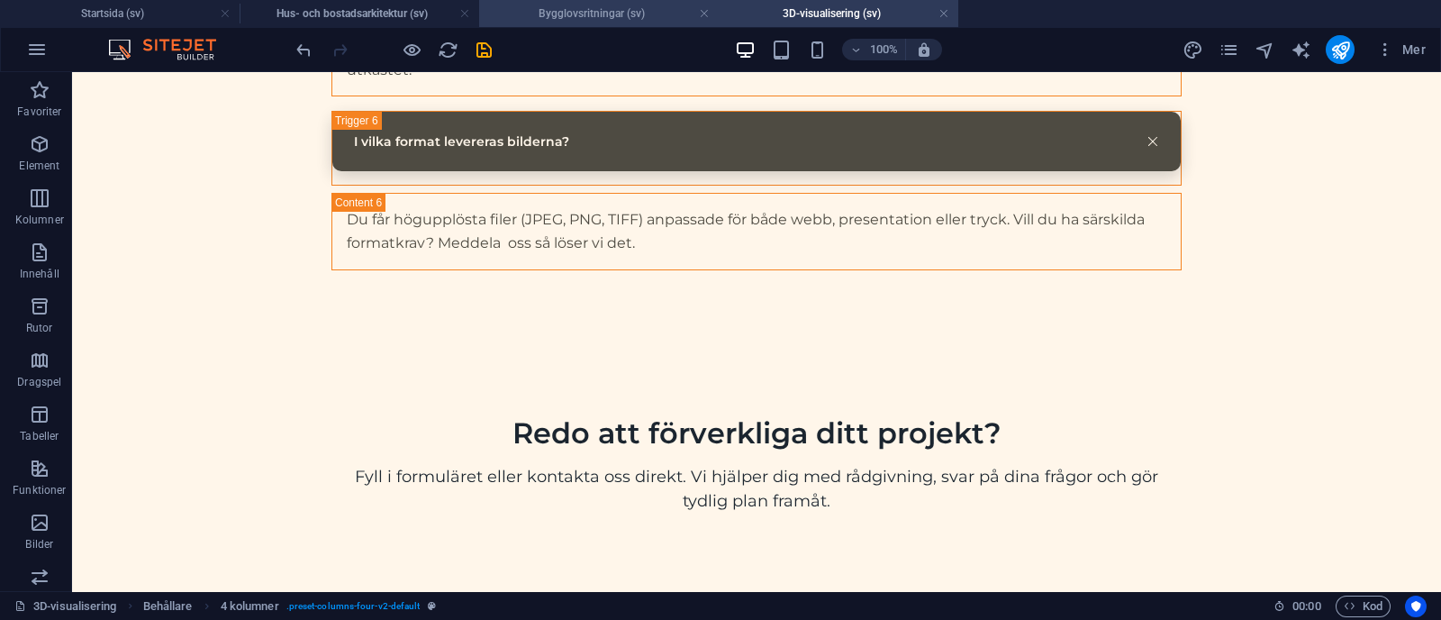
click at [605, 12] on h4 "Bygglovsritningar (sv)" at bounding box center [599, 14] width 240 height 20
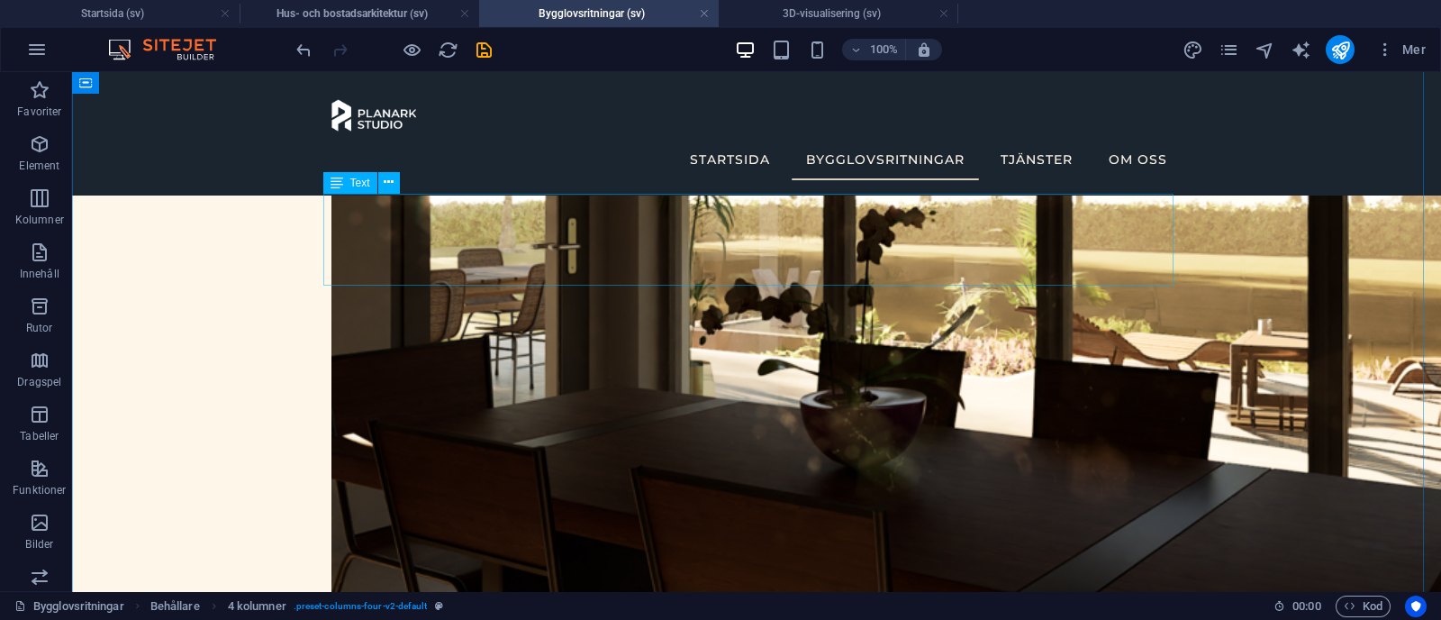
scroll to position [2908, 0]
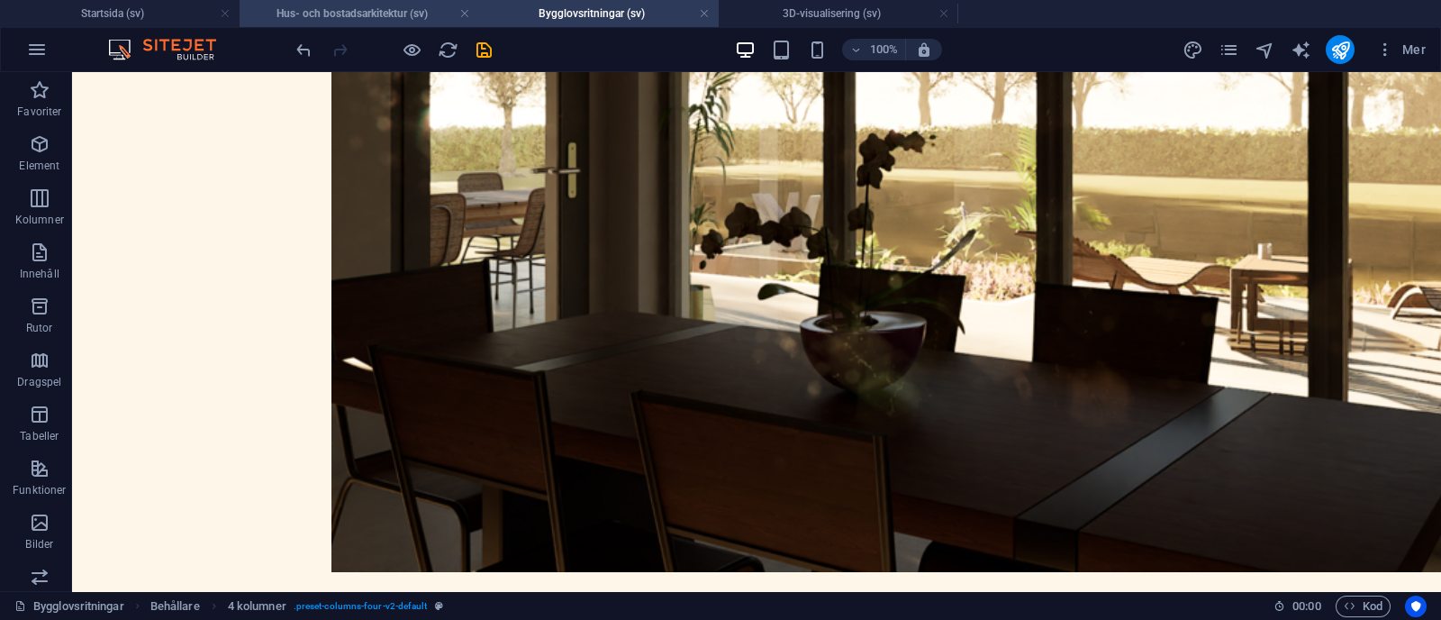
click at [334, 14] on h4 "Hus- och bostadsarkitektur (sv)" at bounding box center [360, 14] width 240 height 20
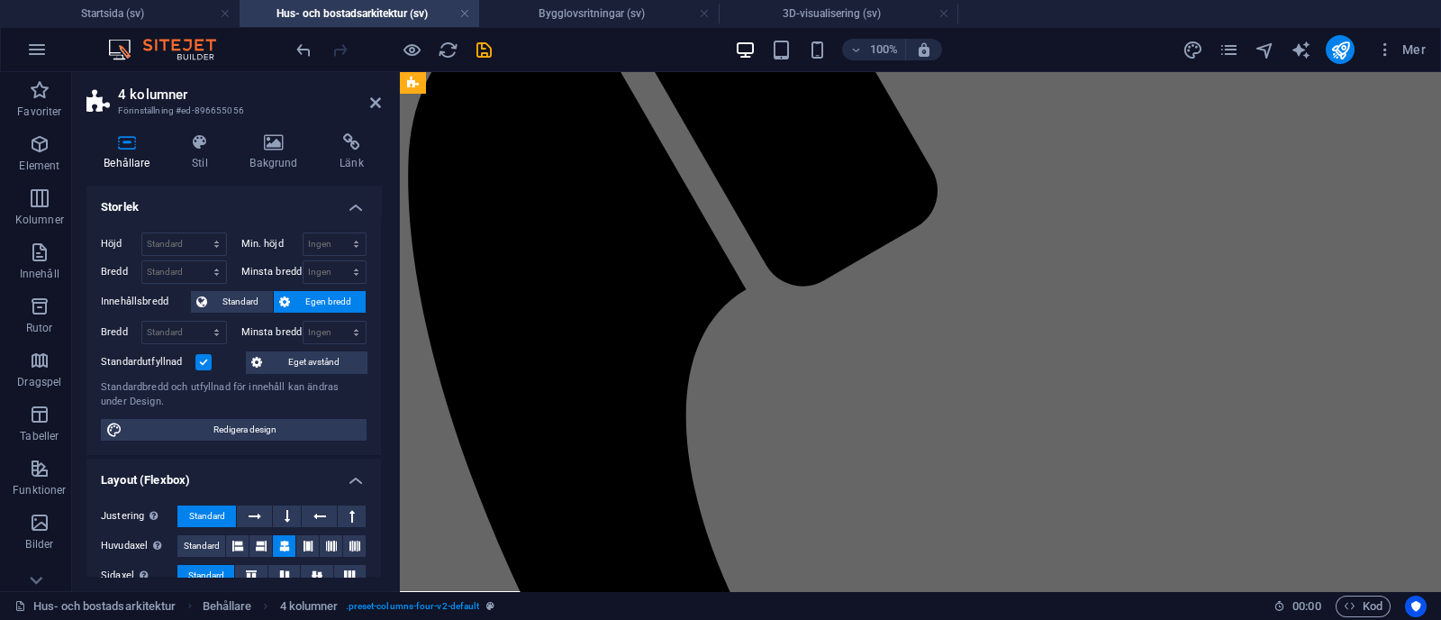
scroll to position [0, 0]
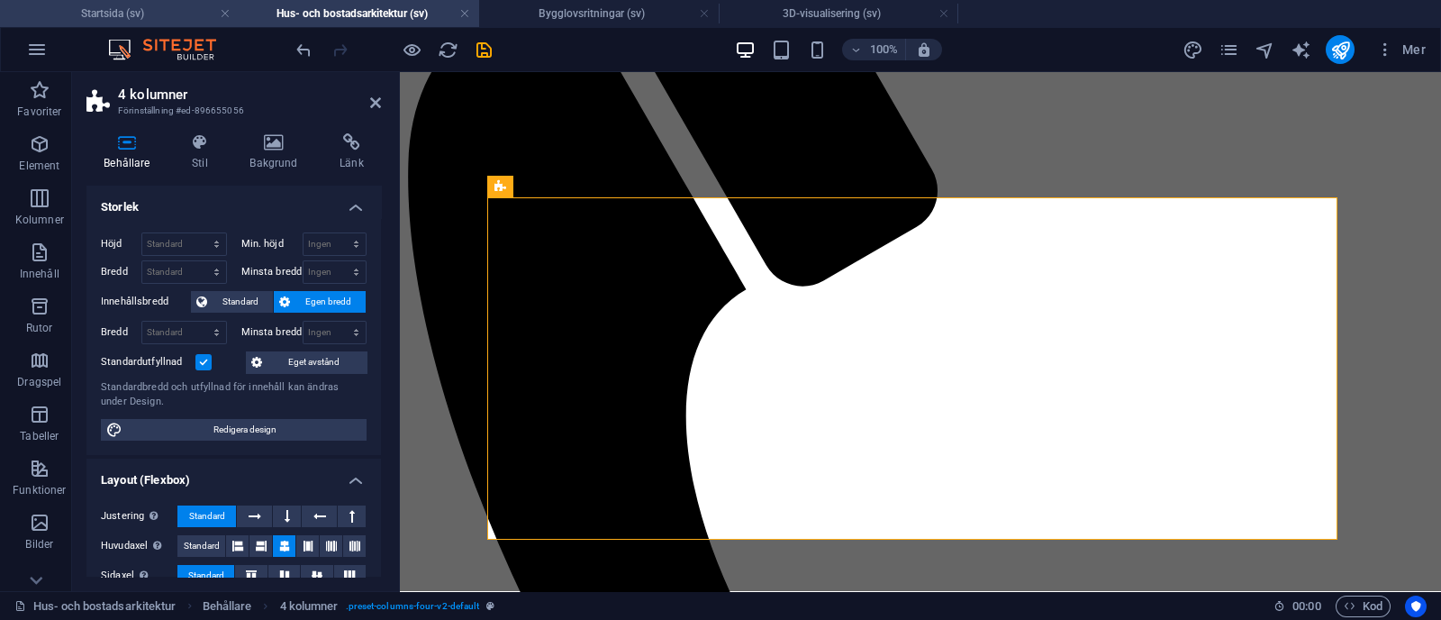
click at [165, 10] on h4 "Startsida (sv)" at bounding box center [120, 14] width 240 height 20
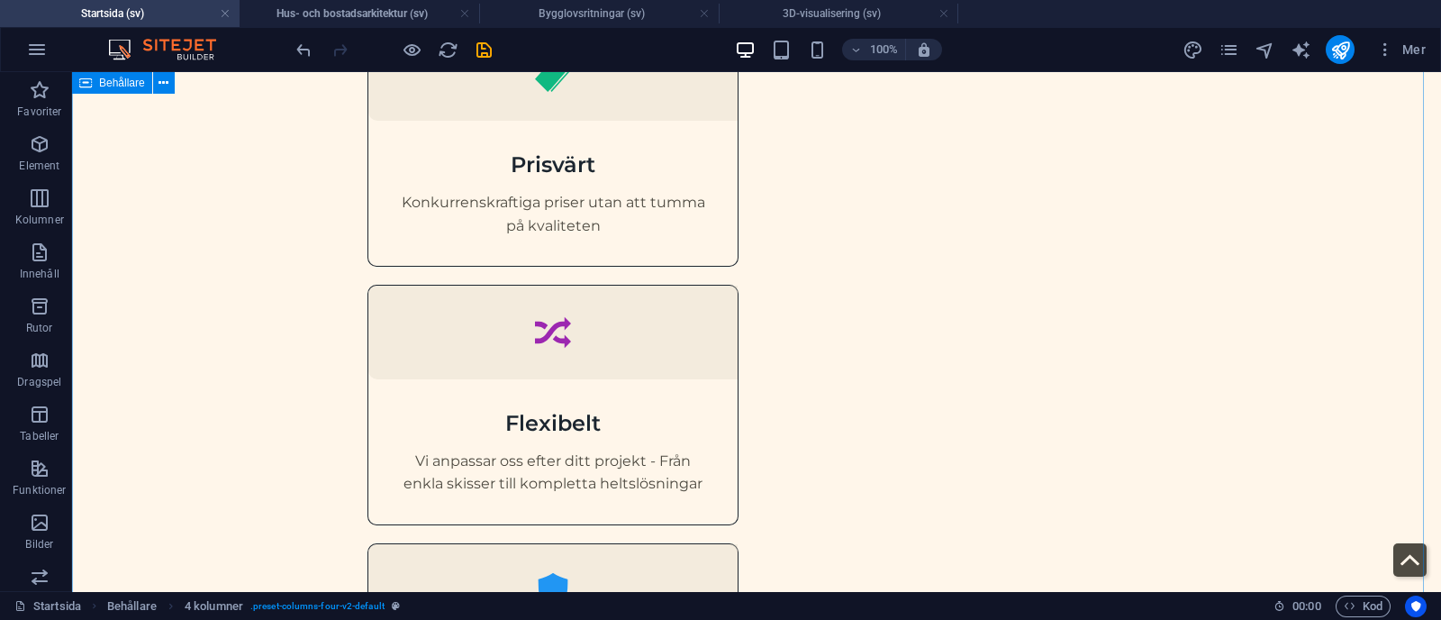
scroll to position [1547, 0]
click at [405, 17] on h4 "Hus- och bostadsarkitektur (sv)" at bounding box center [360, 14] width 240 height 20
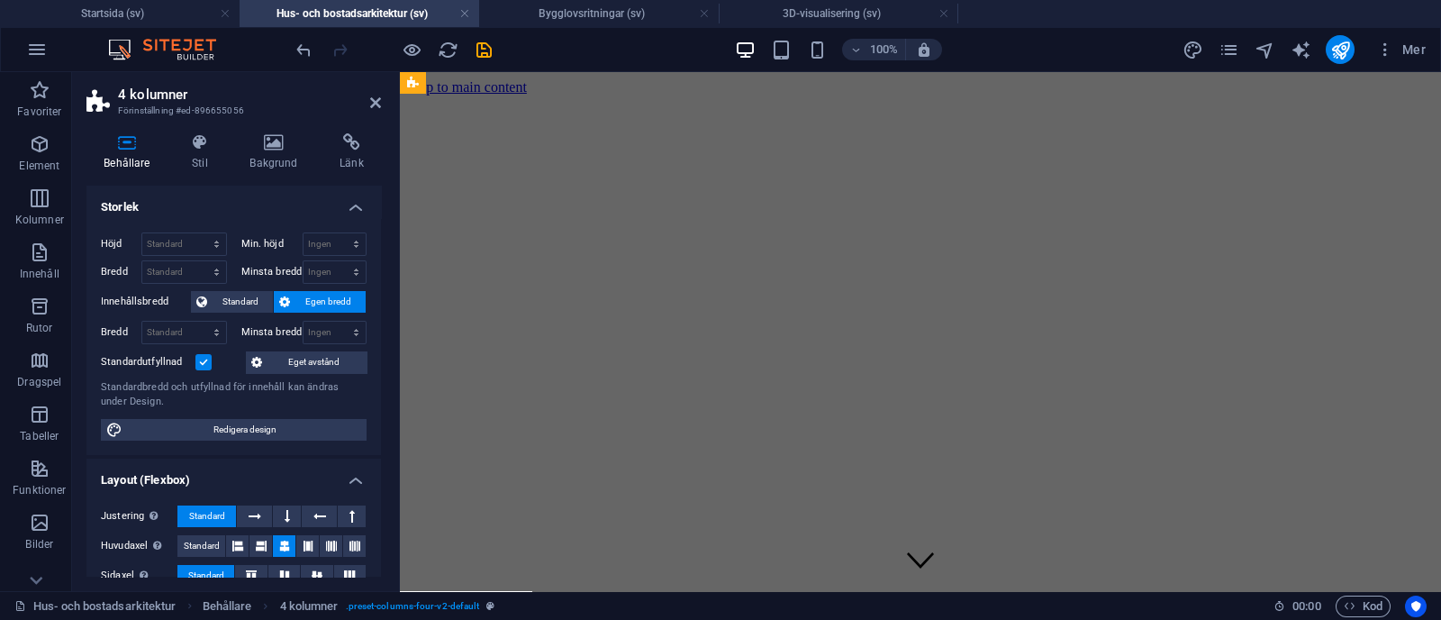
scroll to position [958, 0]
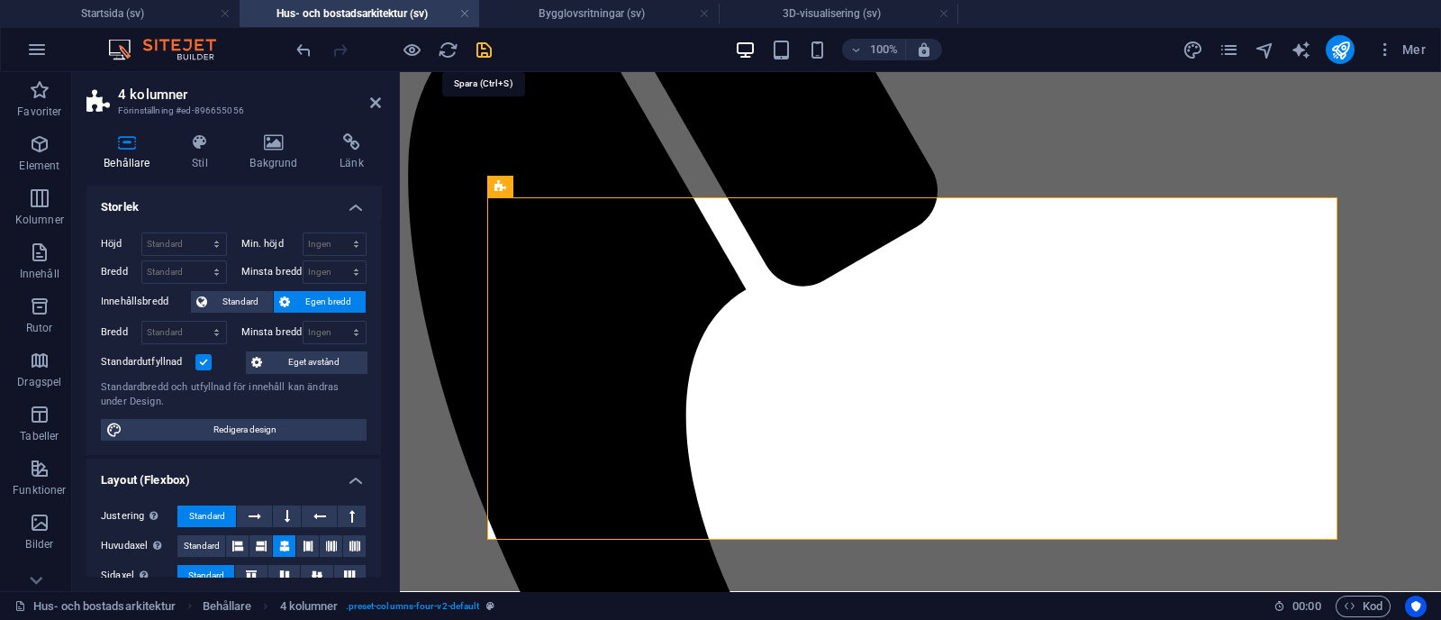
click at [484, 47] on icon "save" at bounding box center [484, 50] width 21 height 21
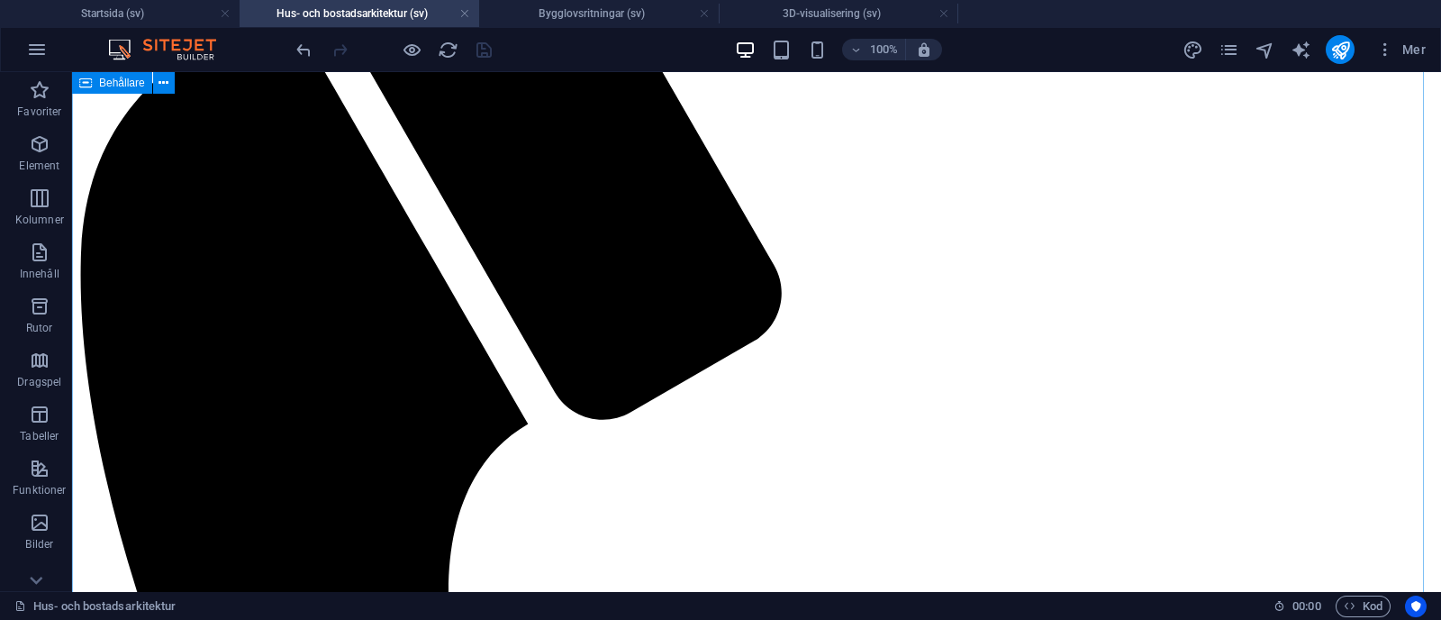
scroll to position [969, 0]
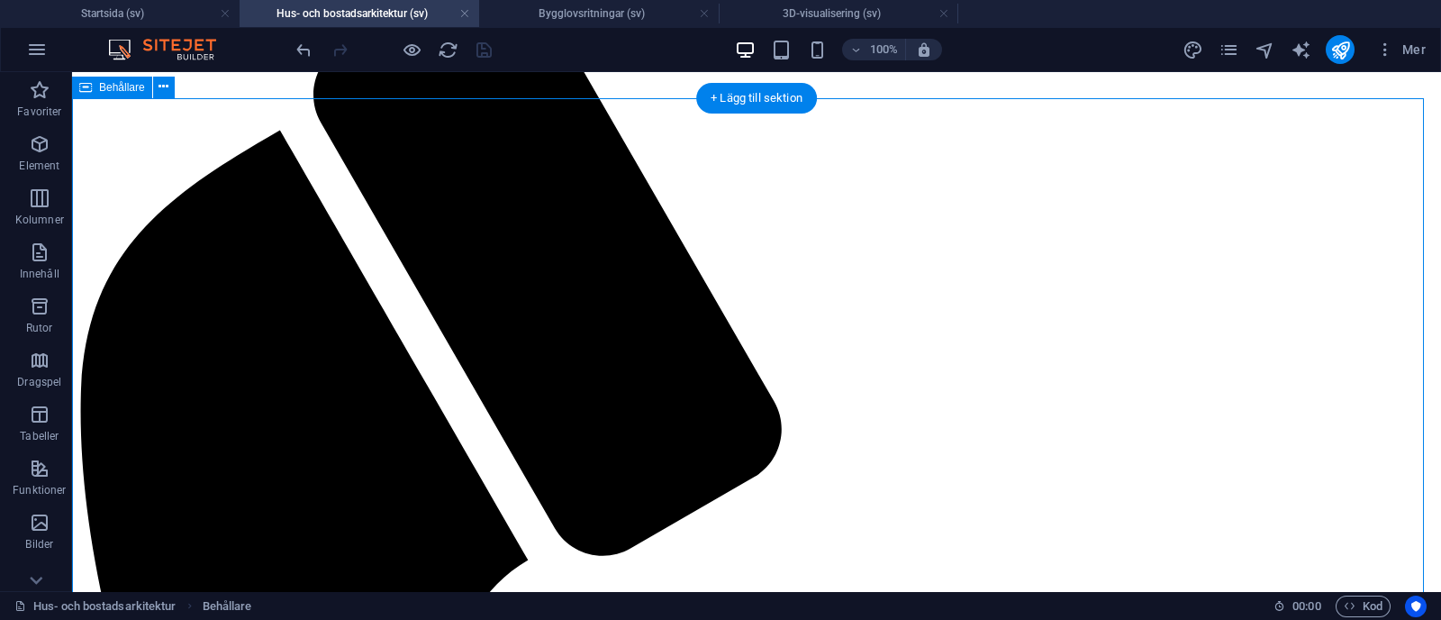
scroll to position [830, 0]
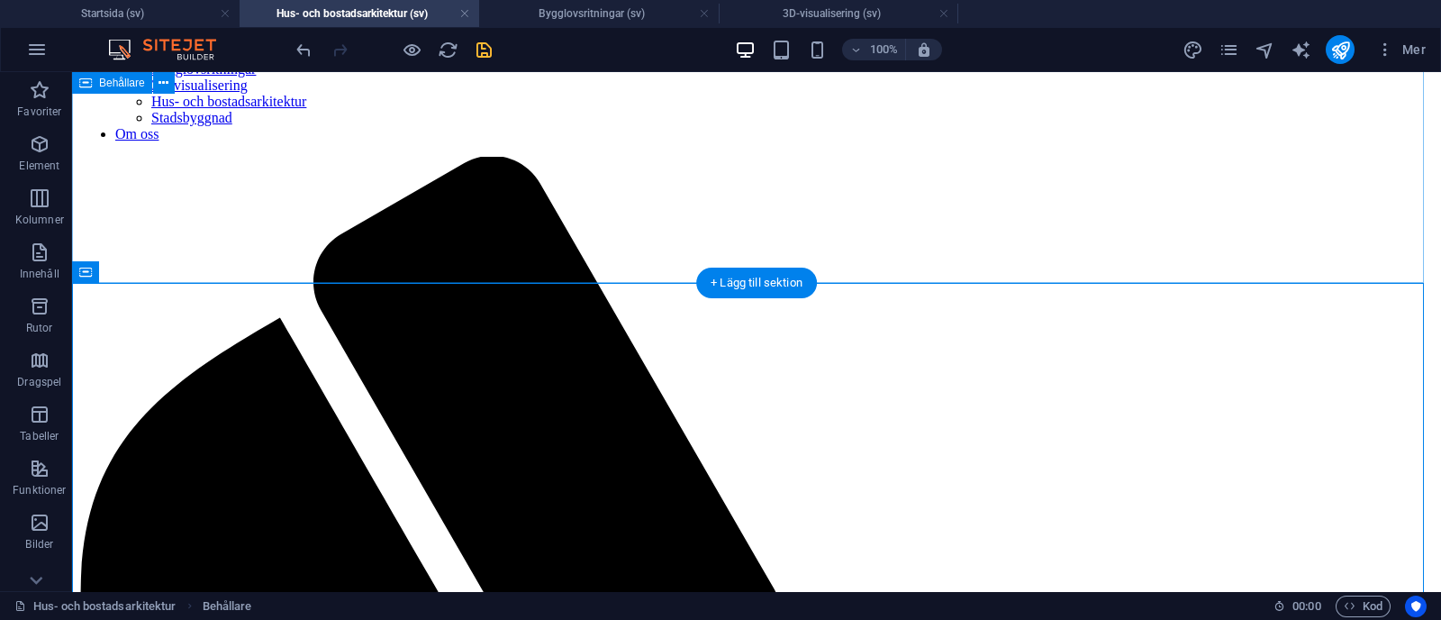
scroll to position [644, 0]
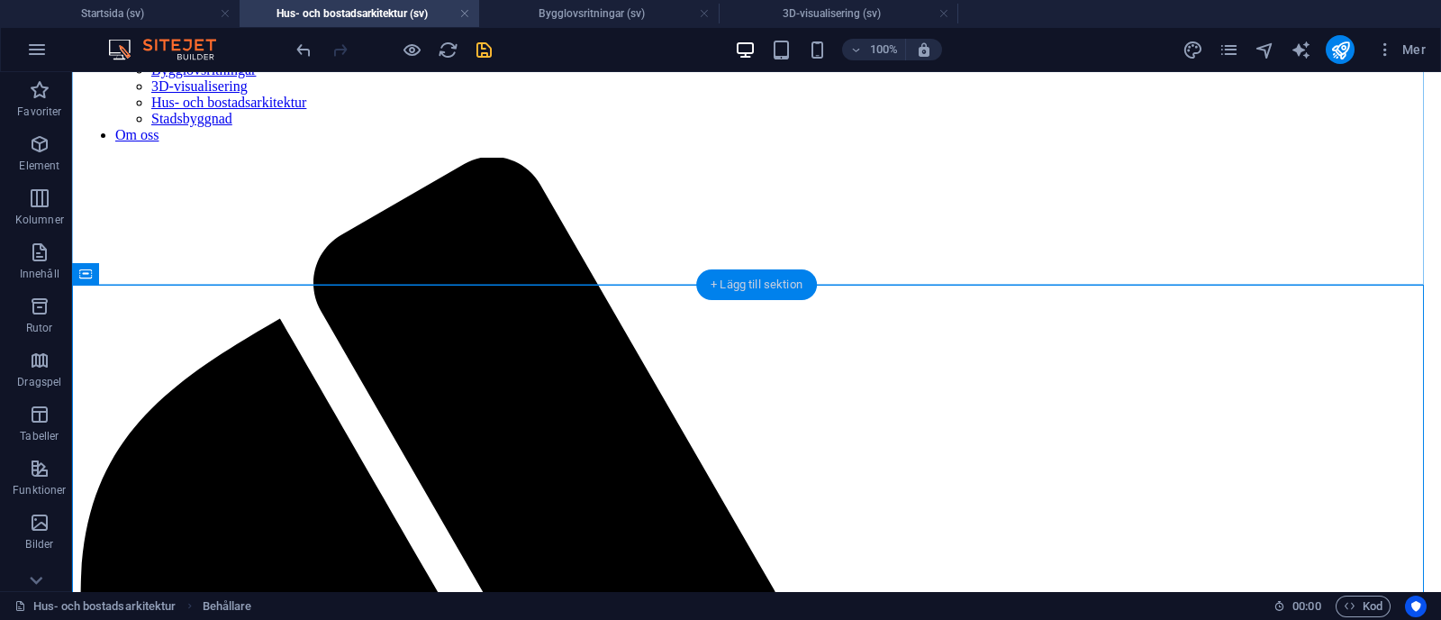
click at [732, 282] on div "+ Lägg till sektion" at bounding box center [756, 284] width 121 height 31
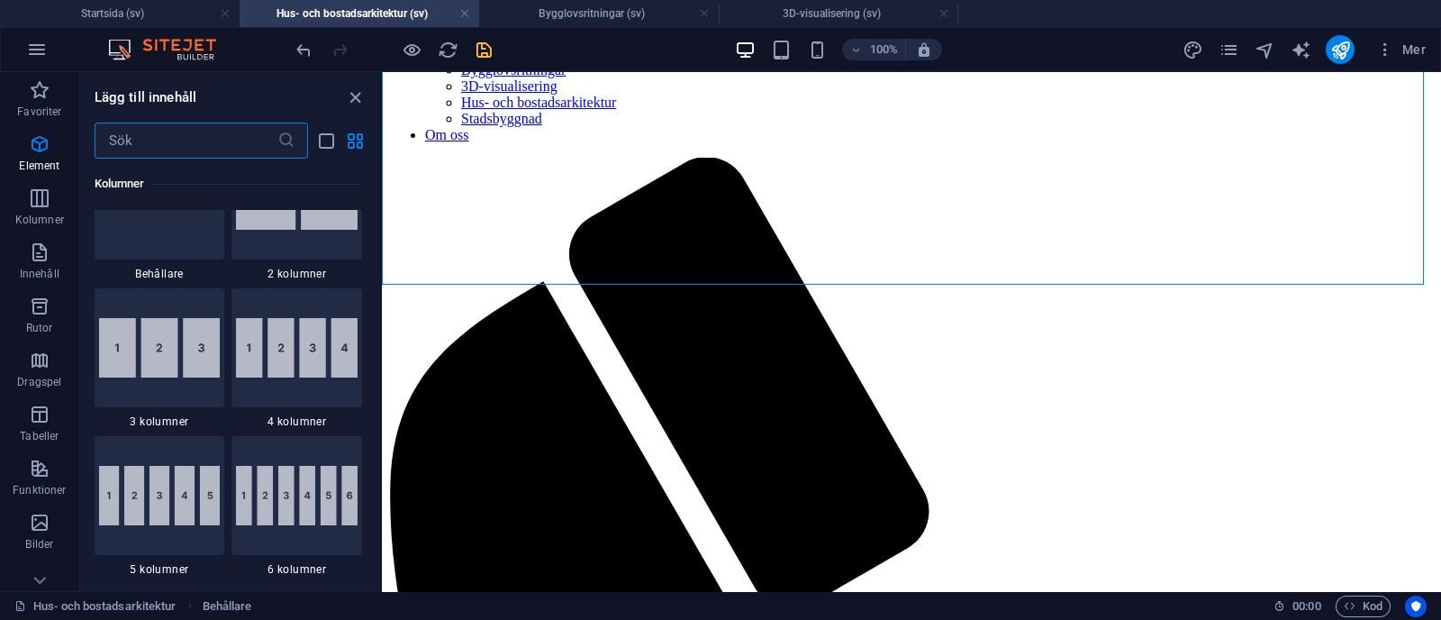
scroll to position [1110, 0]
click at [182, 374] on img at bounding box center [160, 346] width 122 height 59
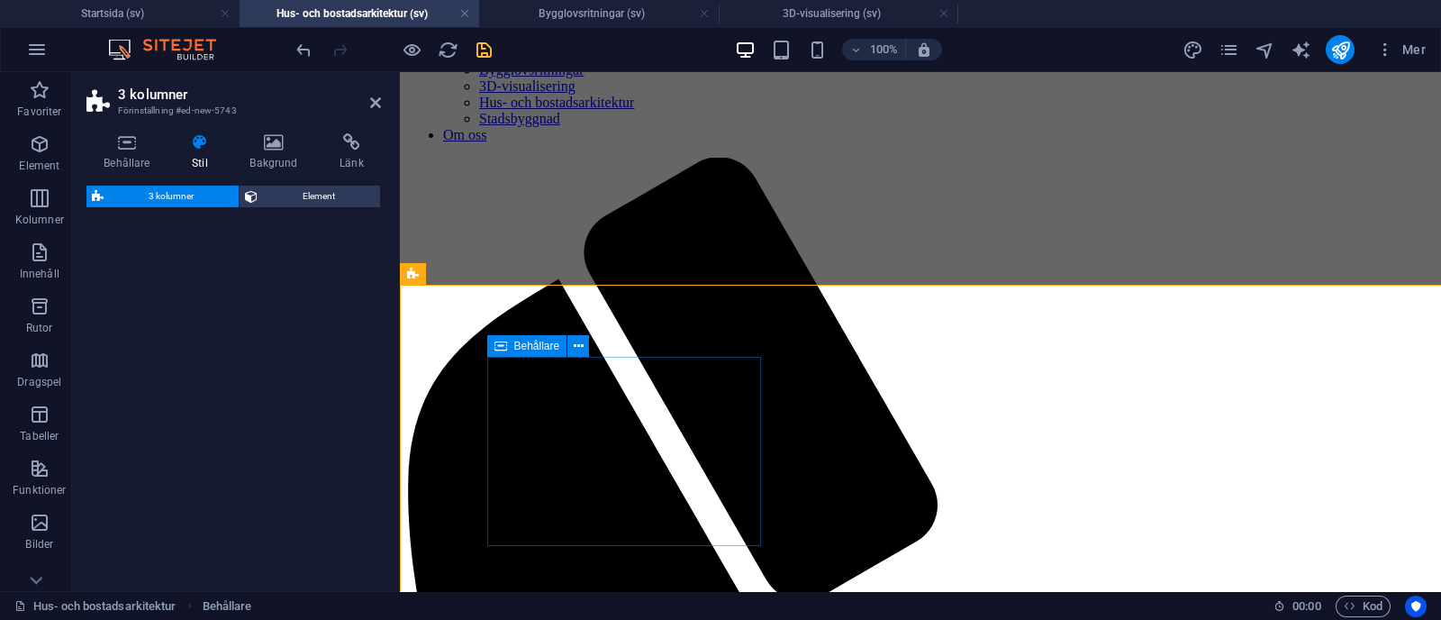
select select "rem"
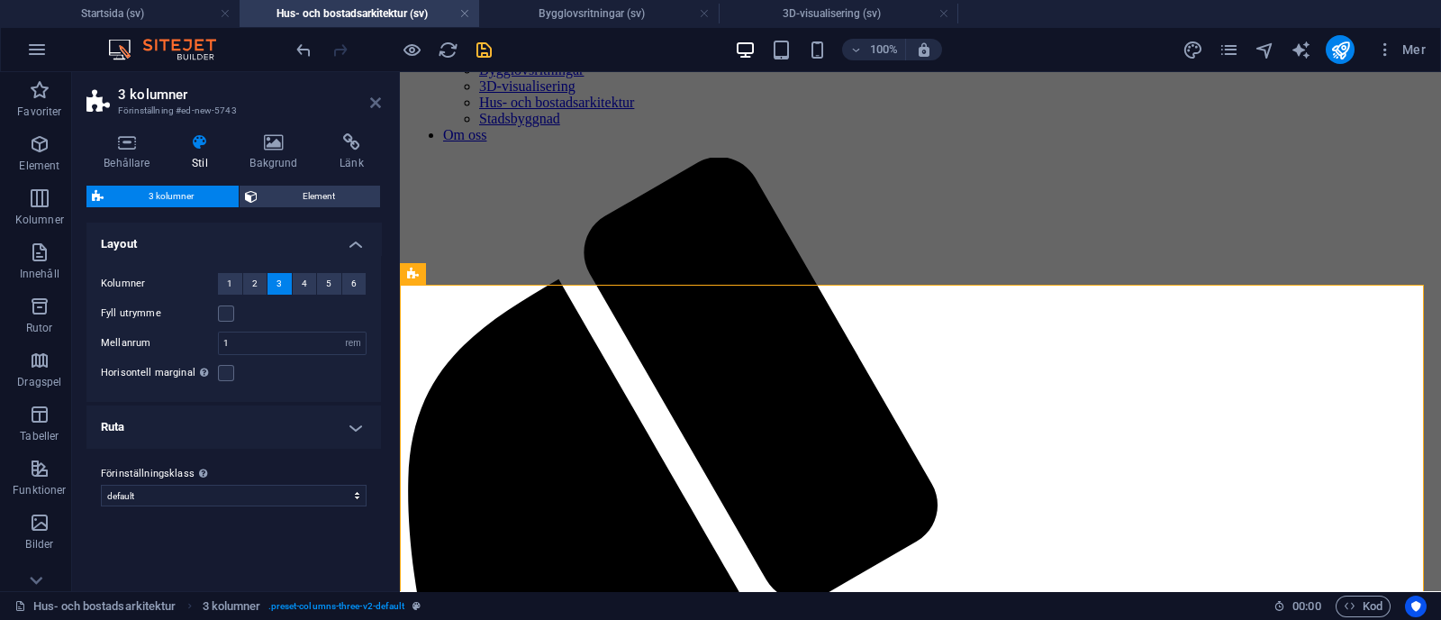
click at [377, 104] on icon at bounding box center [375, 102] width 11 height 14
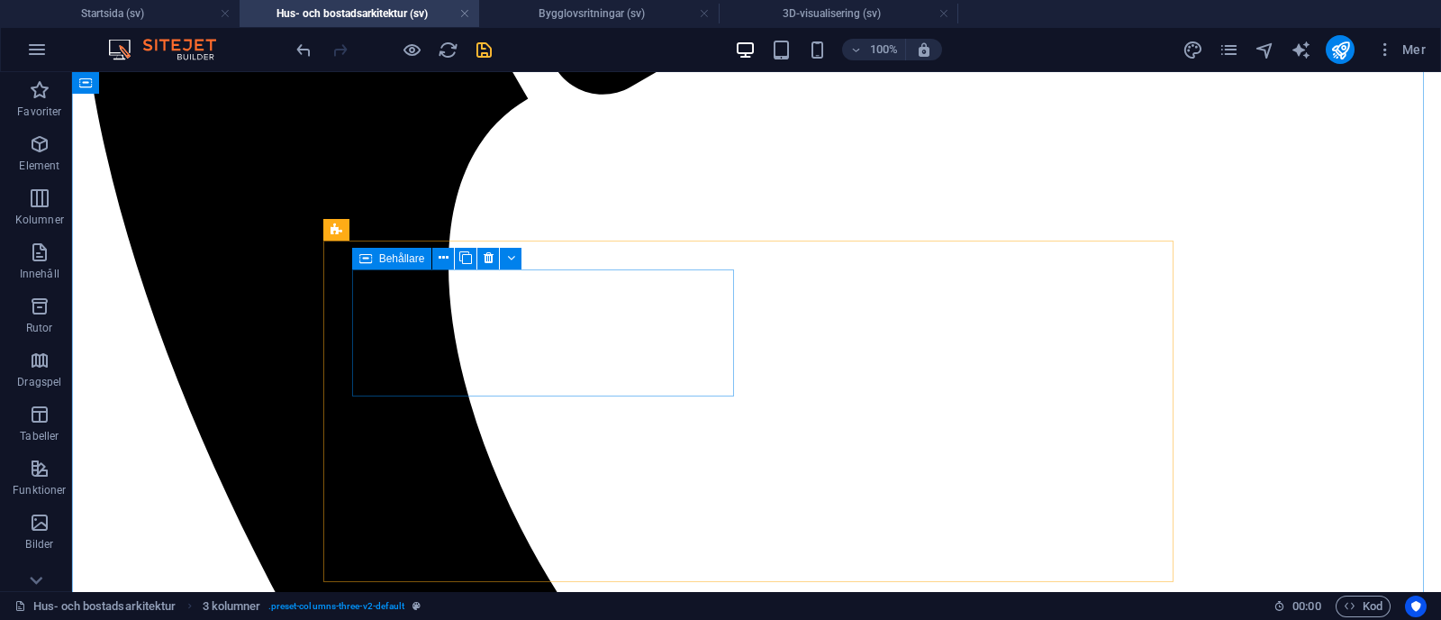
scroll to position [1294, 0]
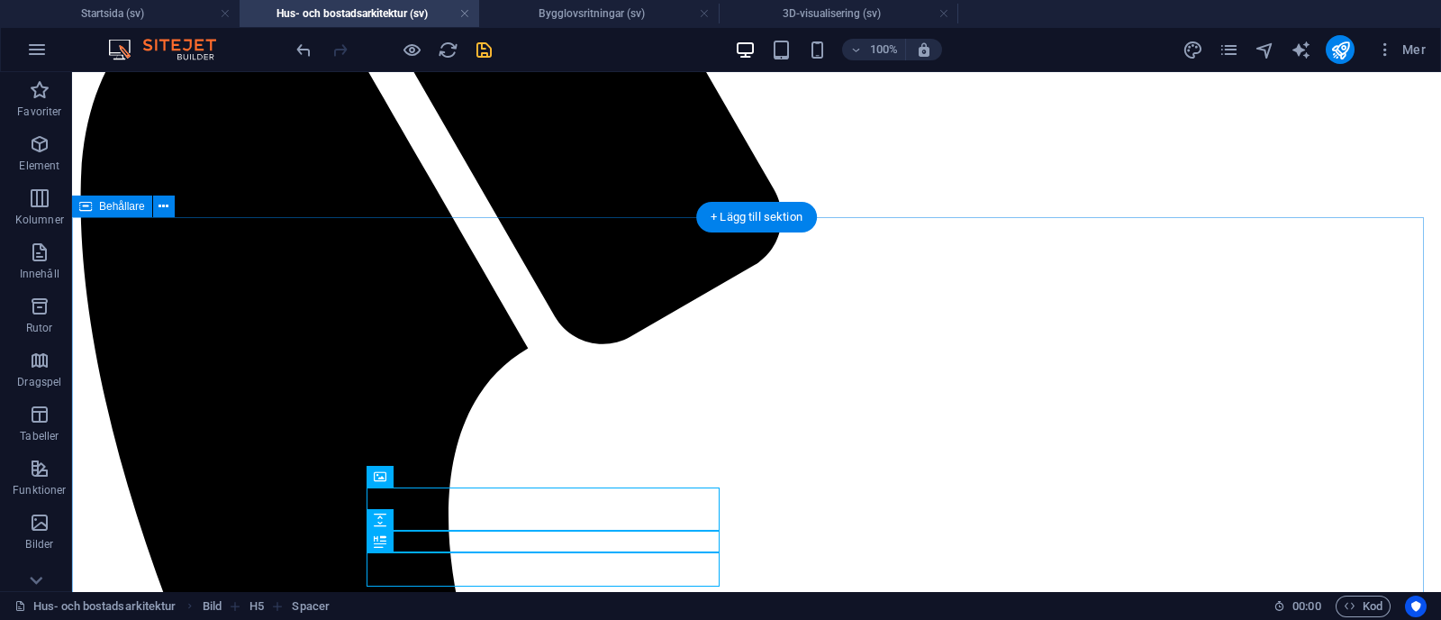
scroll to position [1045, 0]
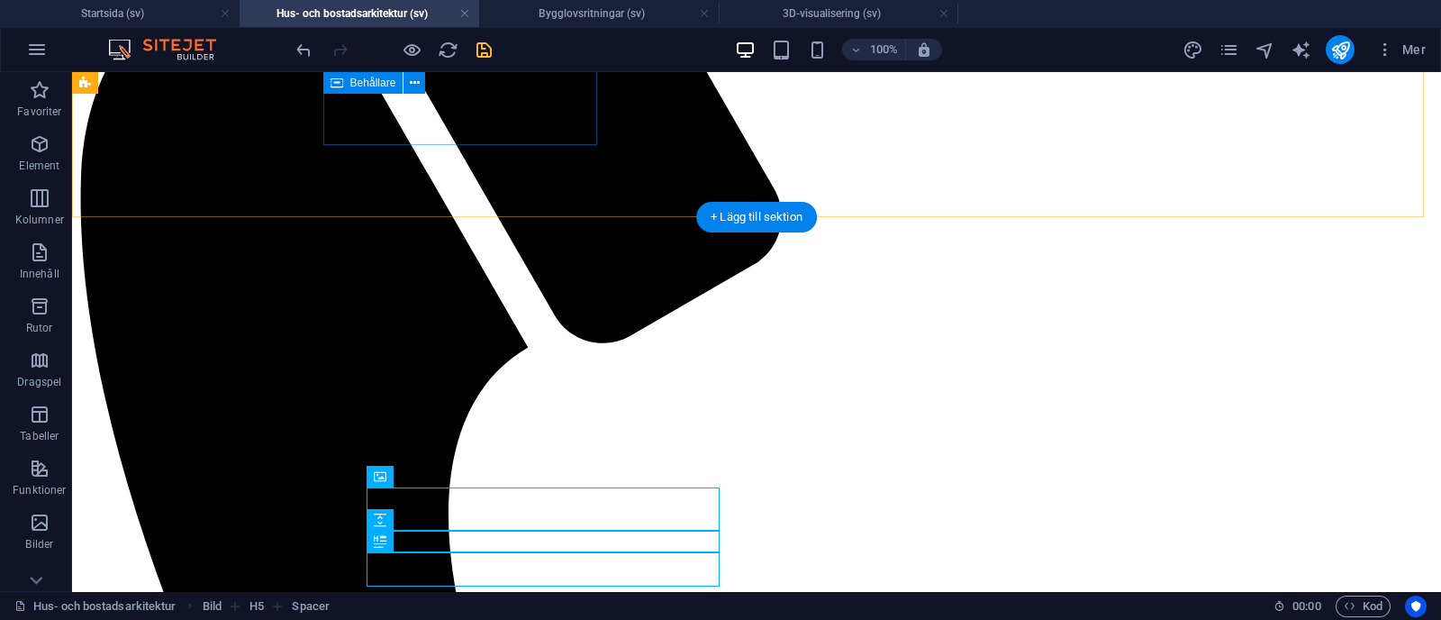
drag, startPoint x: 459, startPoint y: 556, endPoint x: 458, endPoint y: 88, distance: 467.5
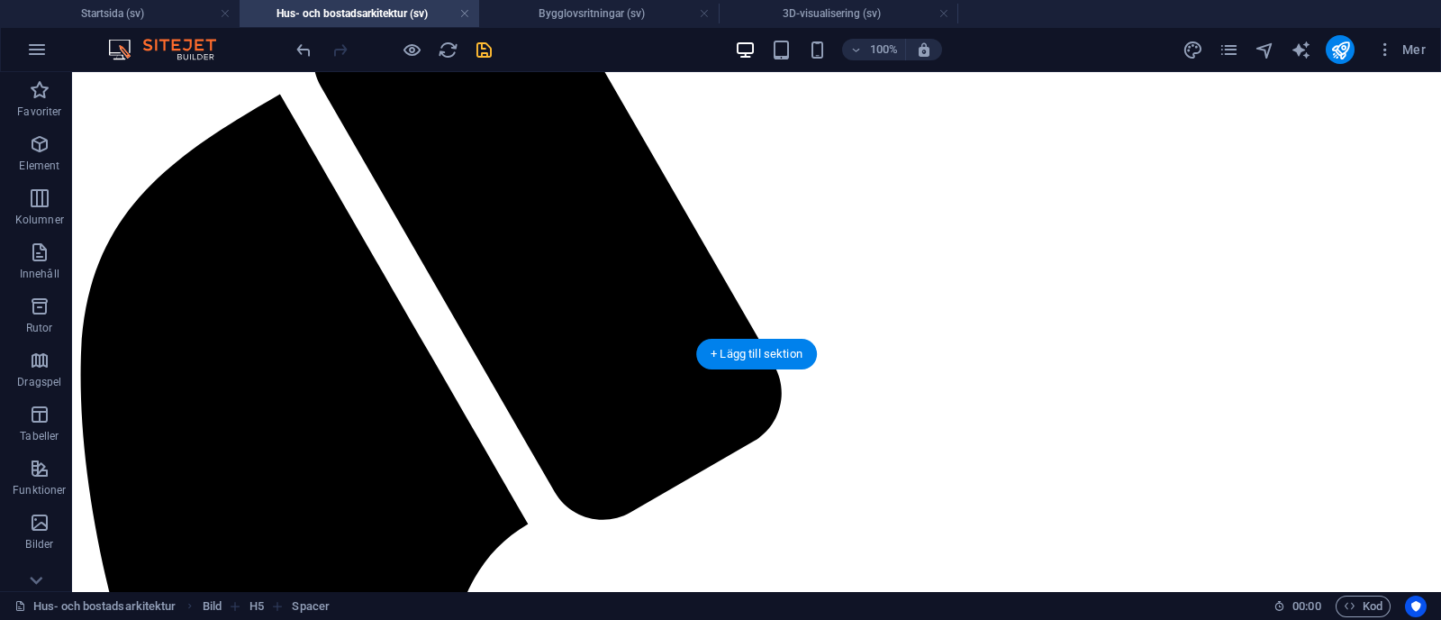
scroll to position [816, 0]
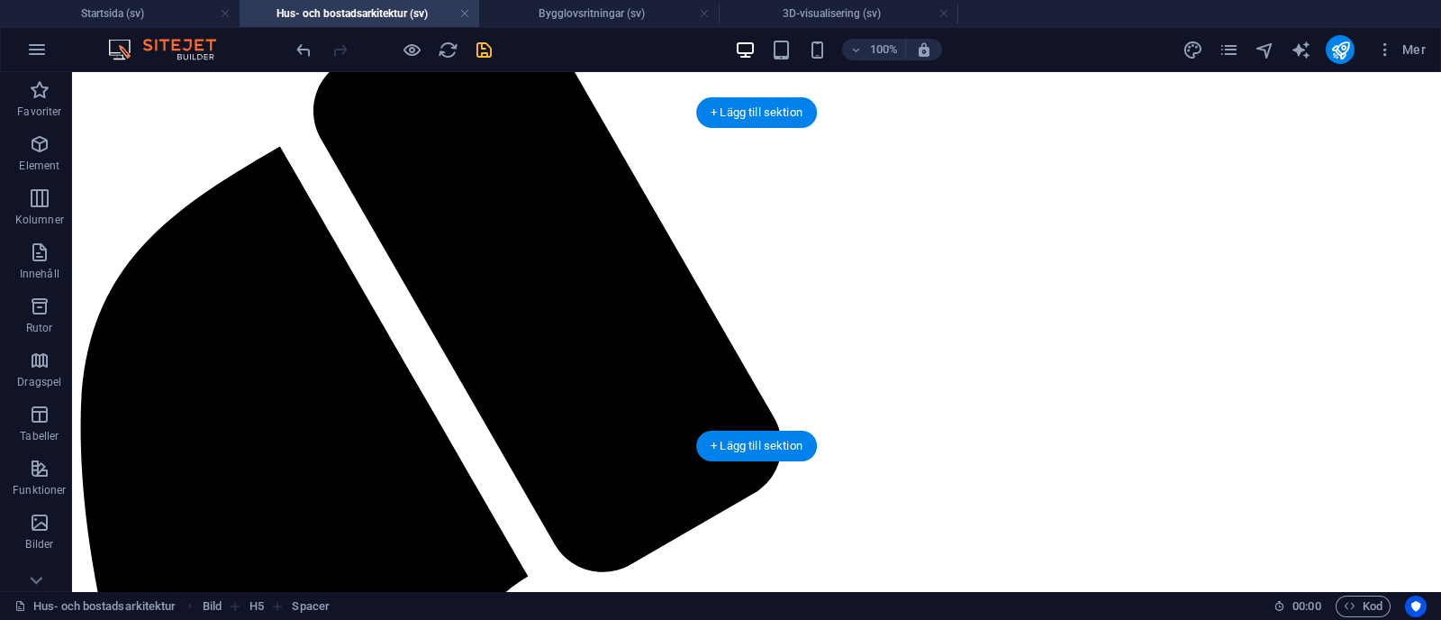
drag, startPoint x: 423, startPoint y: 496, endPoint x: 450, endPoint y: 276, distance: 222.3
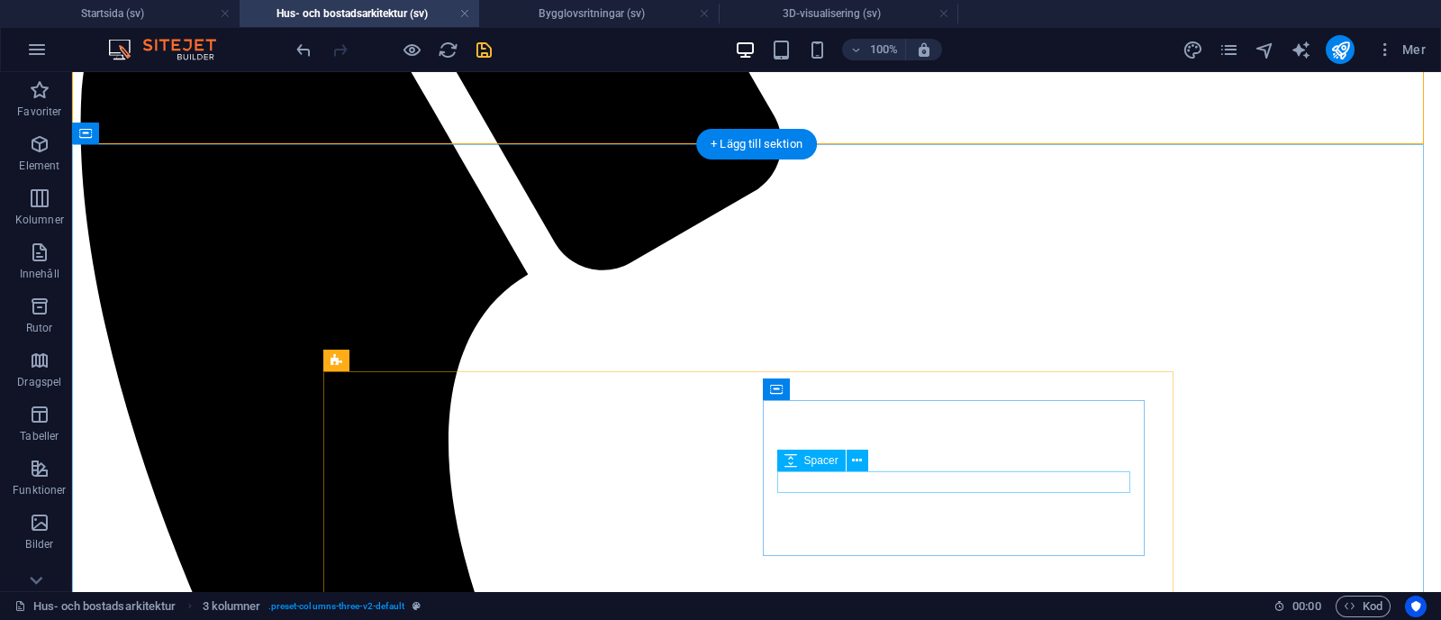
scroll to position [1121, 0]
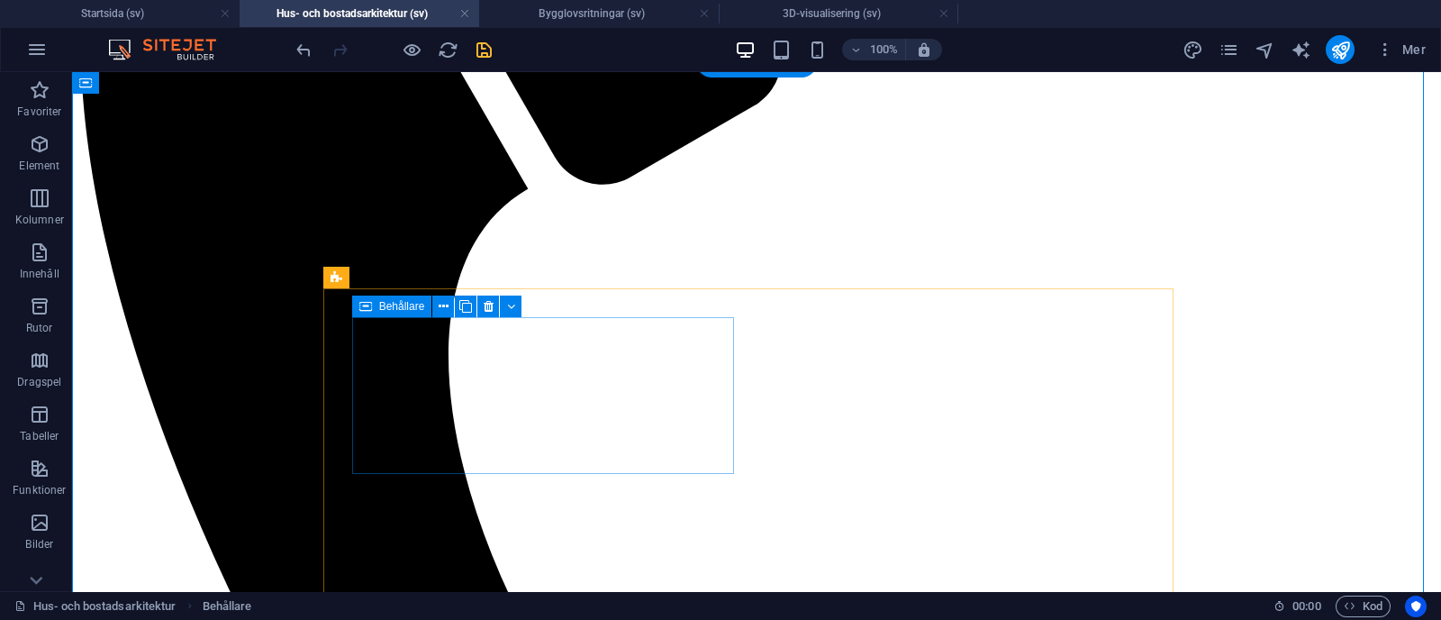
scroll to position [1204, 0]
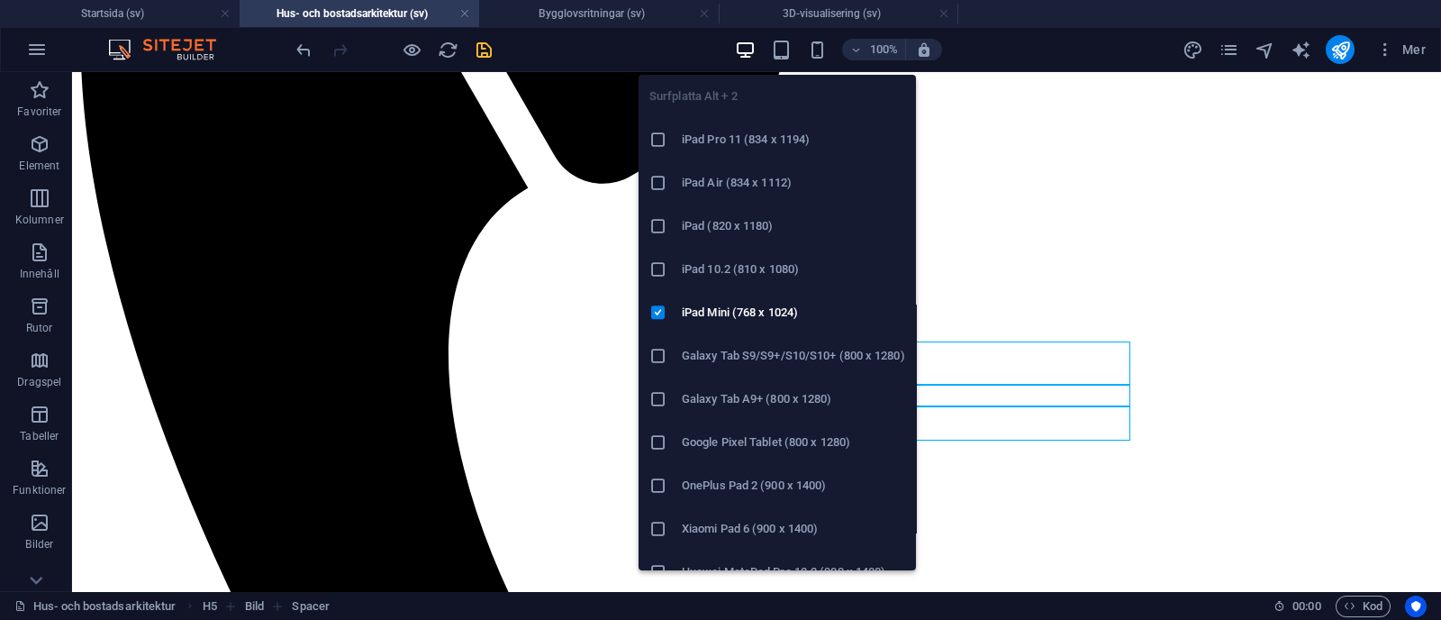
drag, startPoint x: 889, startPoint y: 408, endPoint x: 1012, endPoint y: 254, distance: 197.4
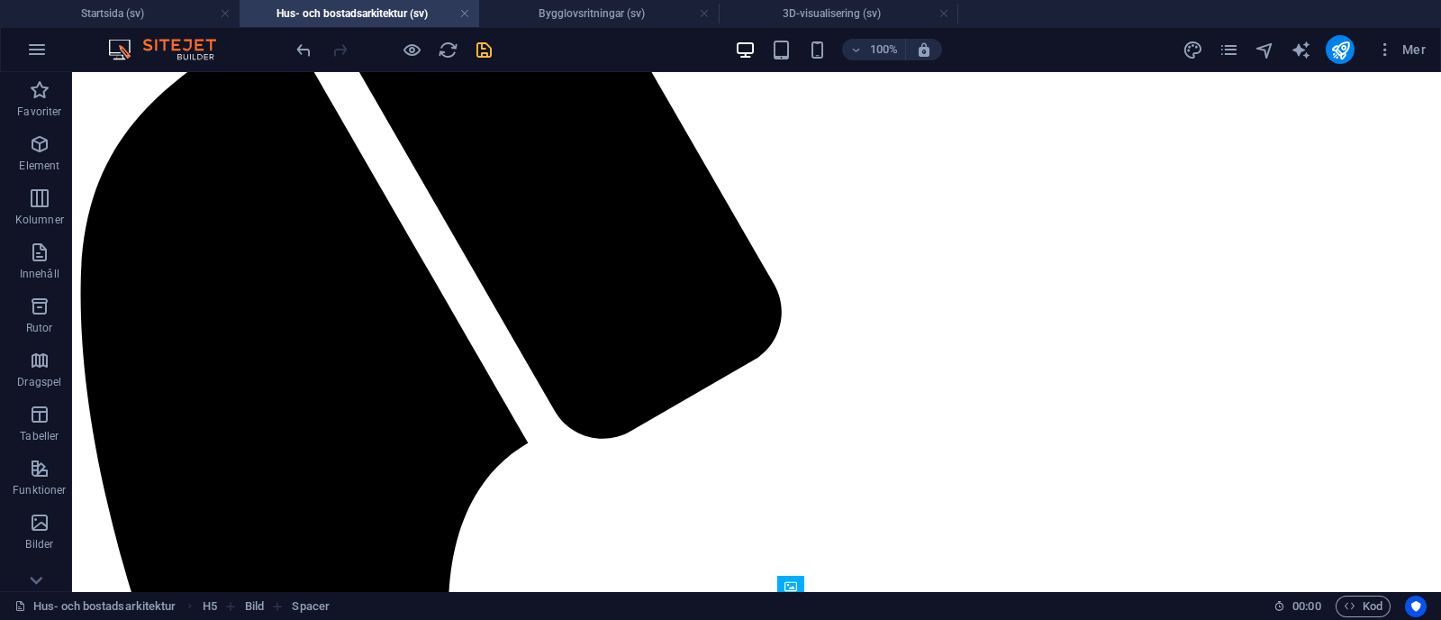
scroll to position [938, 0]
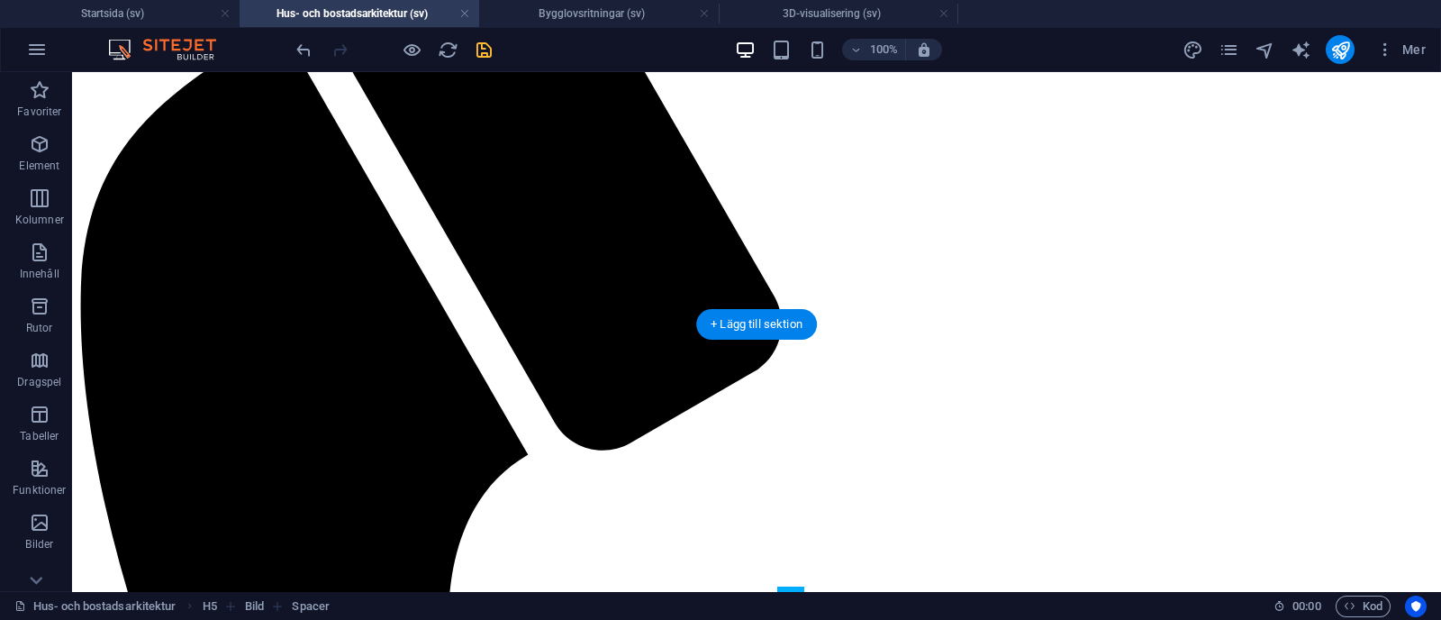
drag, startPoint x: 888, startPoint y: 596, endPoint x: 720, endPoint y: 187, distance: 442.3
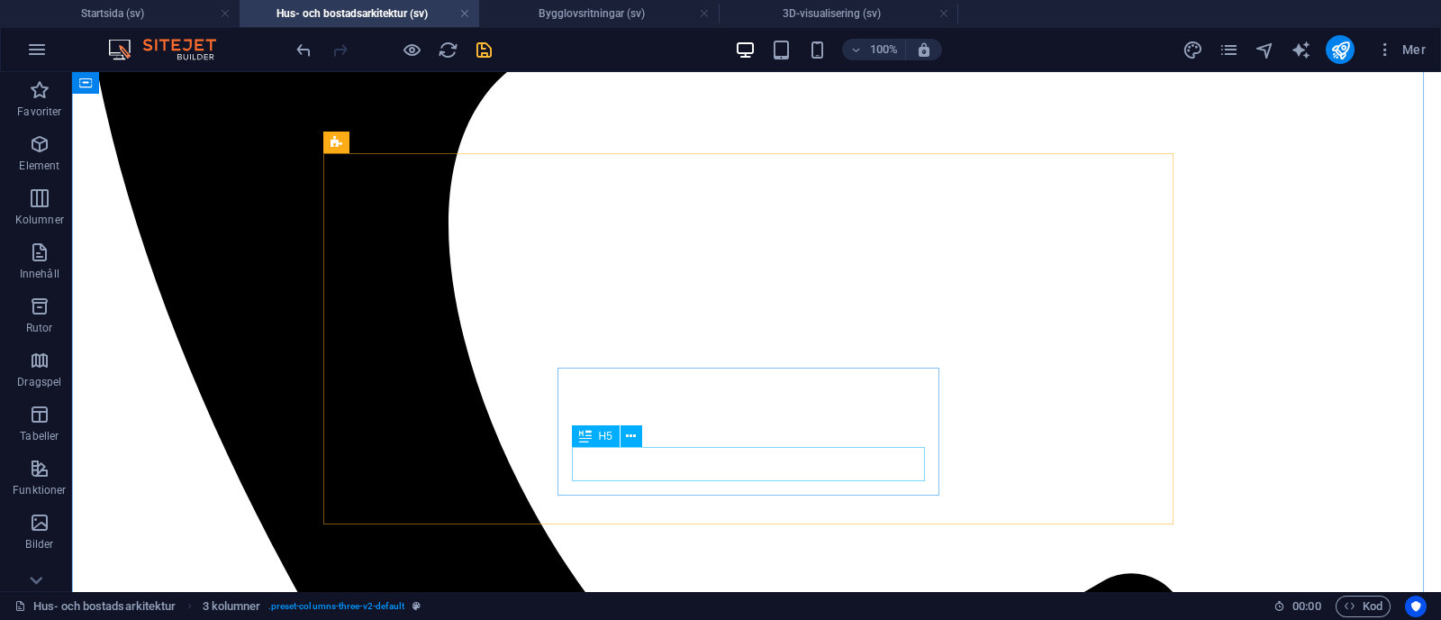
scroll to position [1337, 0]
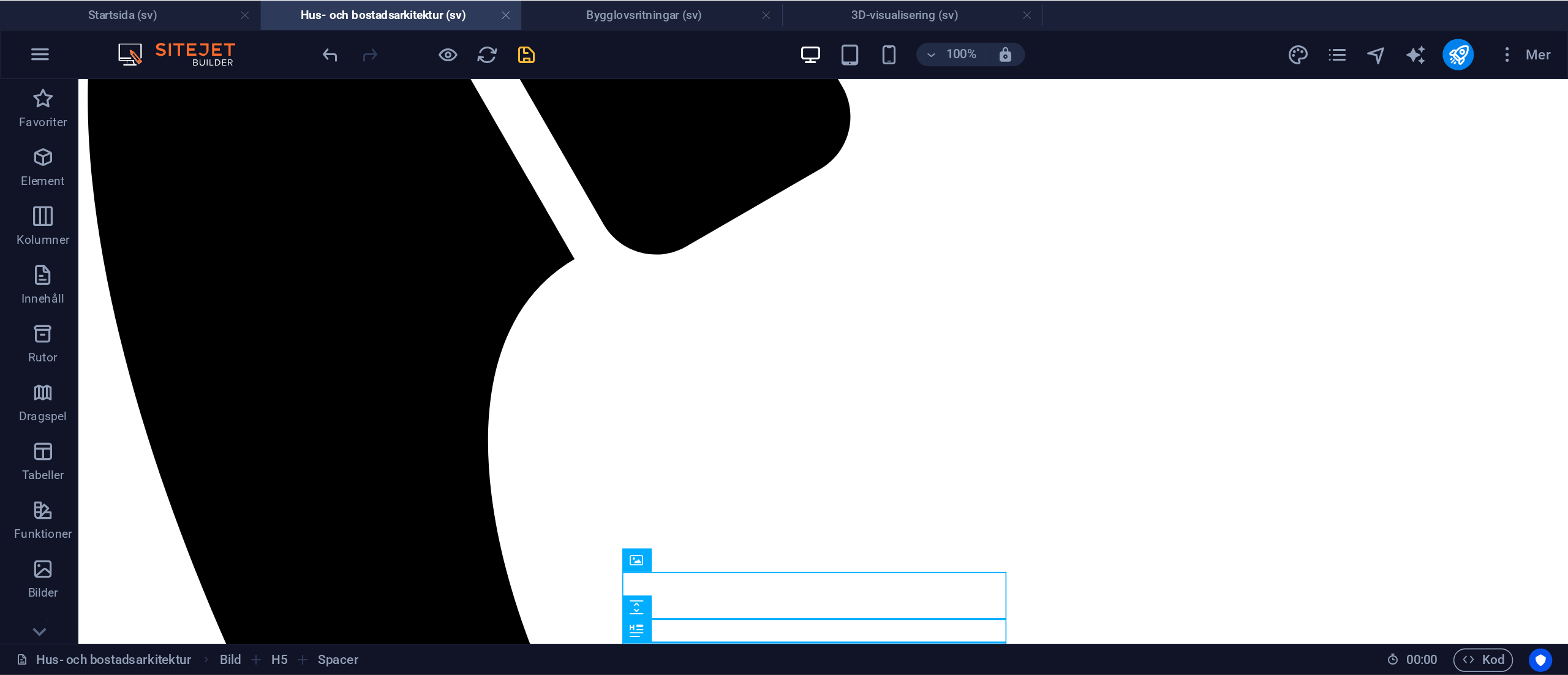
scroll to position [811, 0]
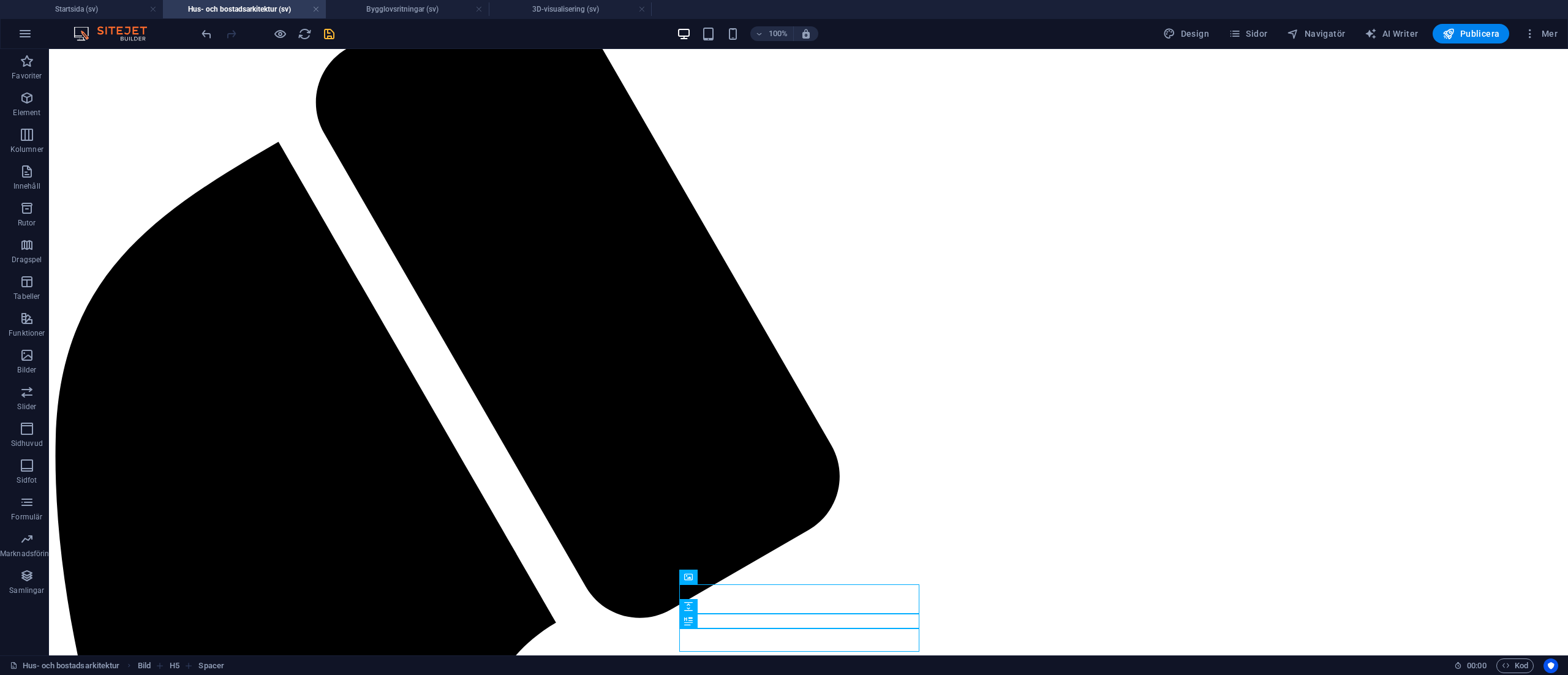
drag, startPoint x: 952, startPoint y: 55, endPoint x: 1110, endPoint y: 183, distance: 203.3
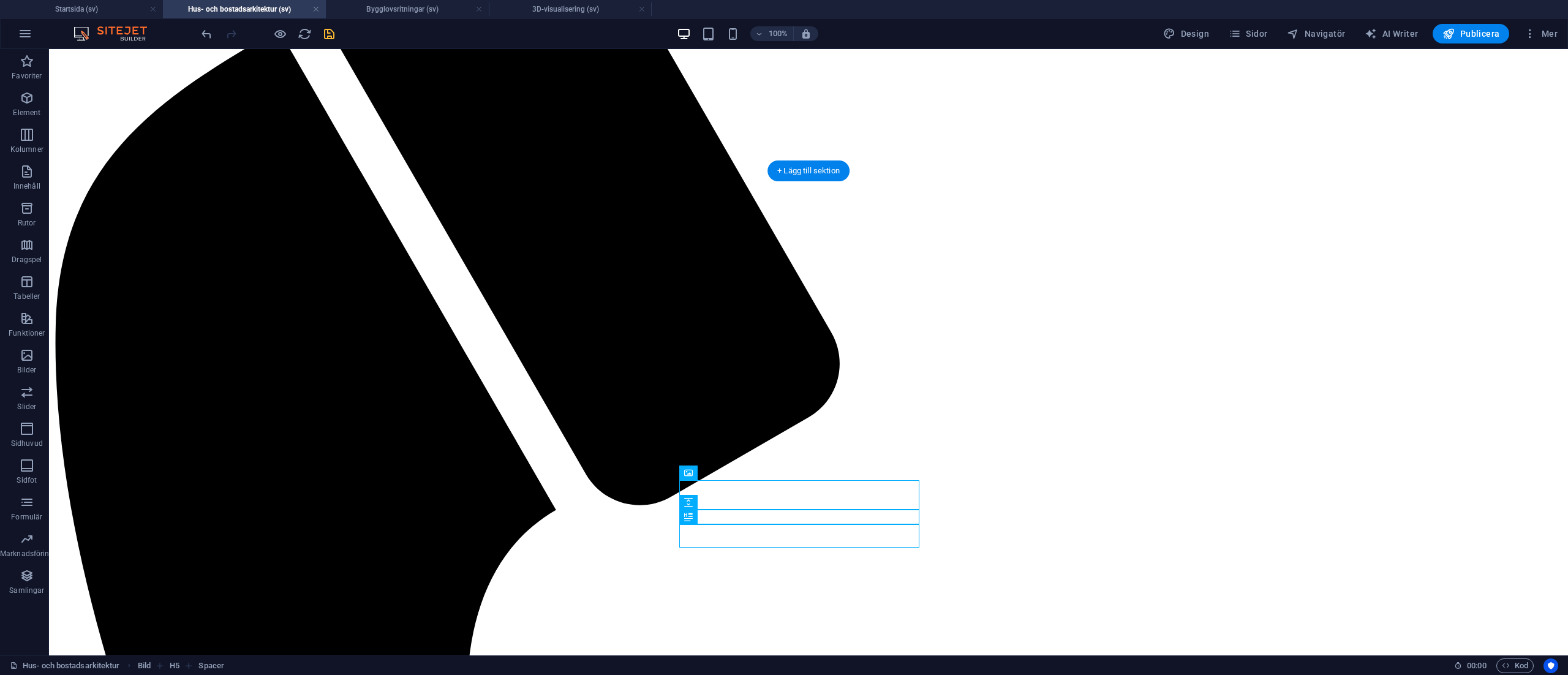
drag, startPoint x: 762, startPoint y: 629, endPoint x: 818, endPoint y: 591, distance: 67.7
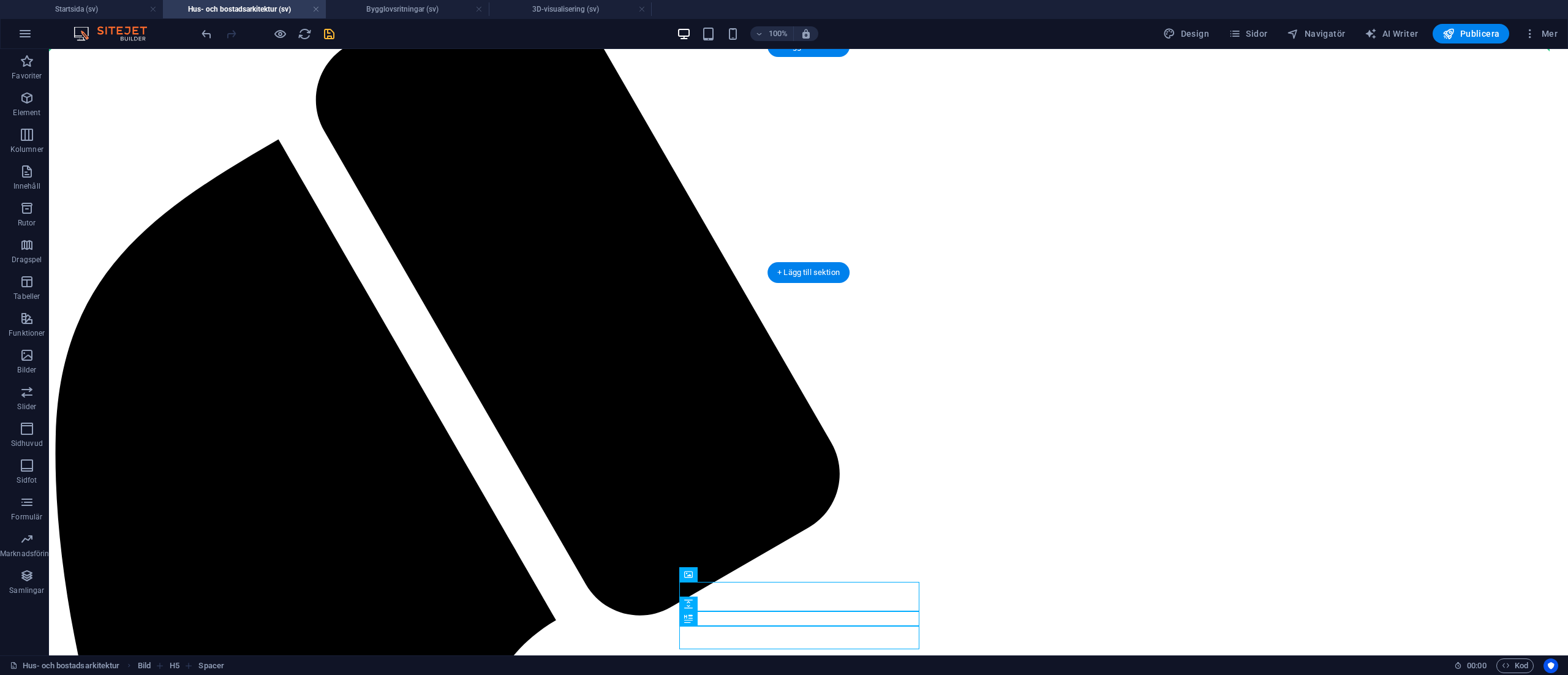
scroll to position [781, 0]
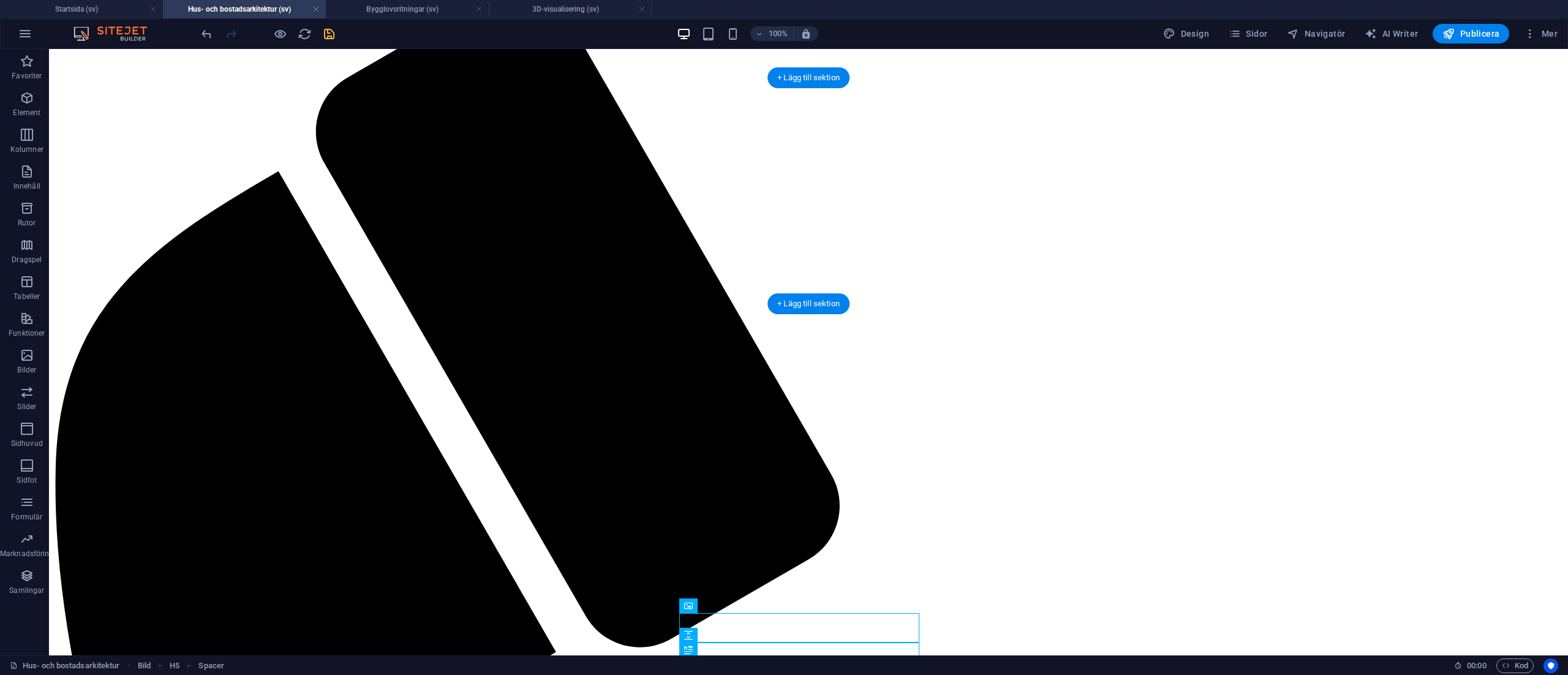
drag, startPoint x: 773, startPoint y: 503, endPoint x: 992, endPoint y: 191, distance: 381.2
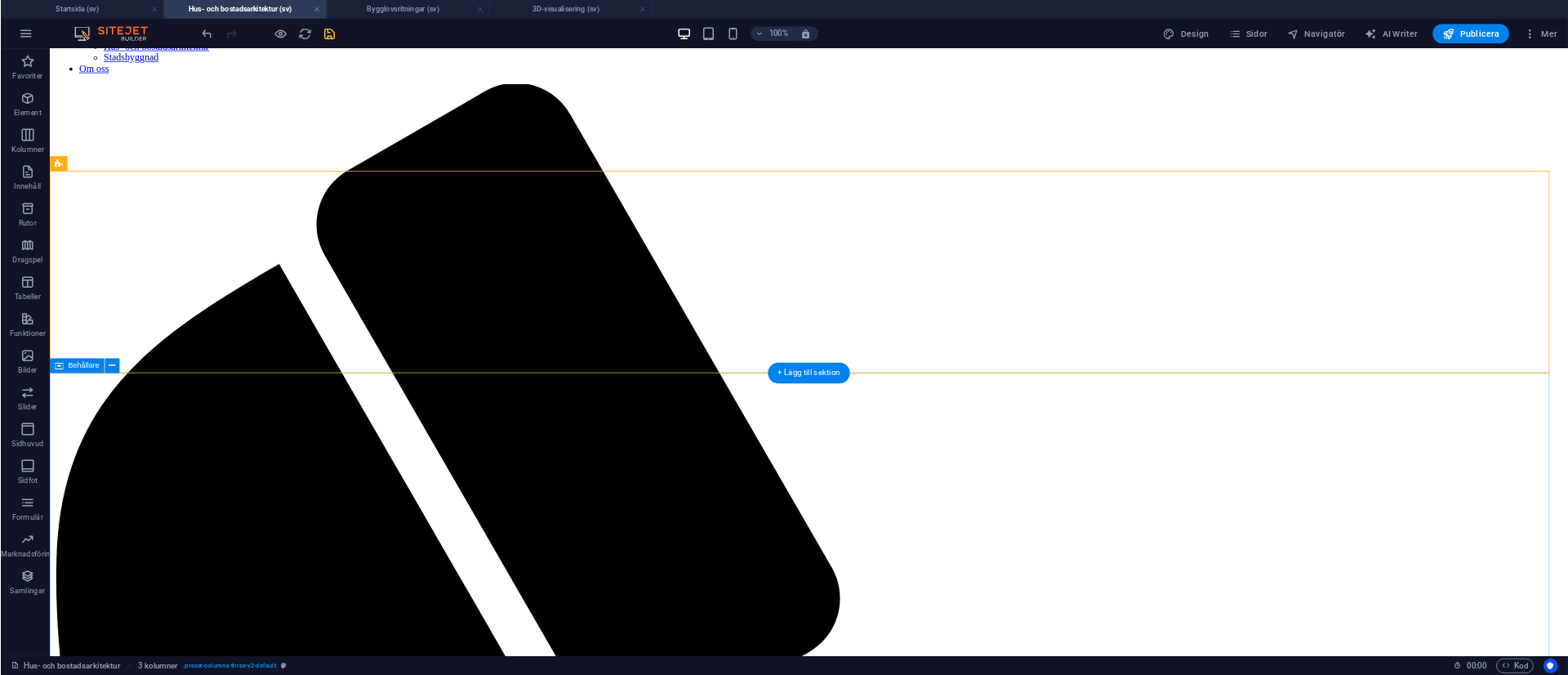
scroll to position [991, 0]
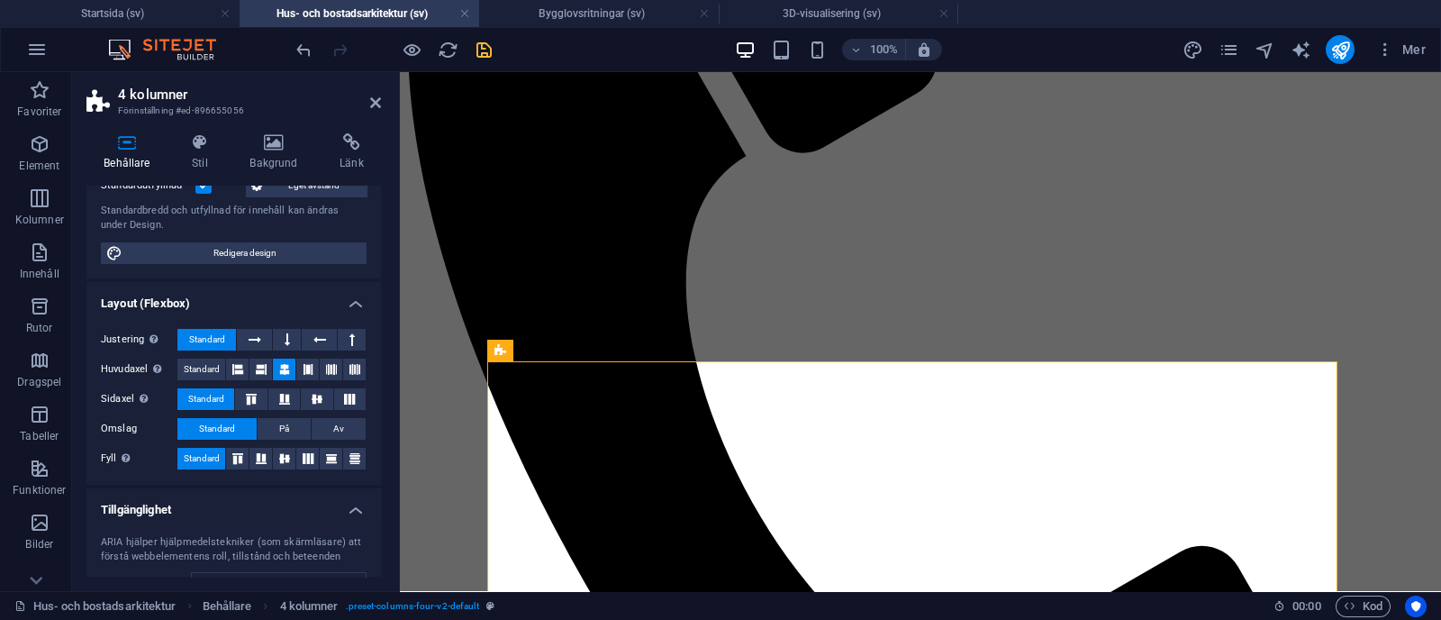
scroll to position [177, 0]
drag, startPoint x: 1184, startPoint y: 18, endPoint x: 198, endPoint y: 360, distance: 1043.2
click at [198, 360] on span "Standard" at bounding box center [202, 369] width 36 height 22
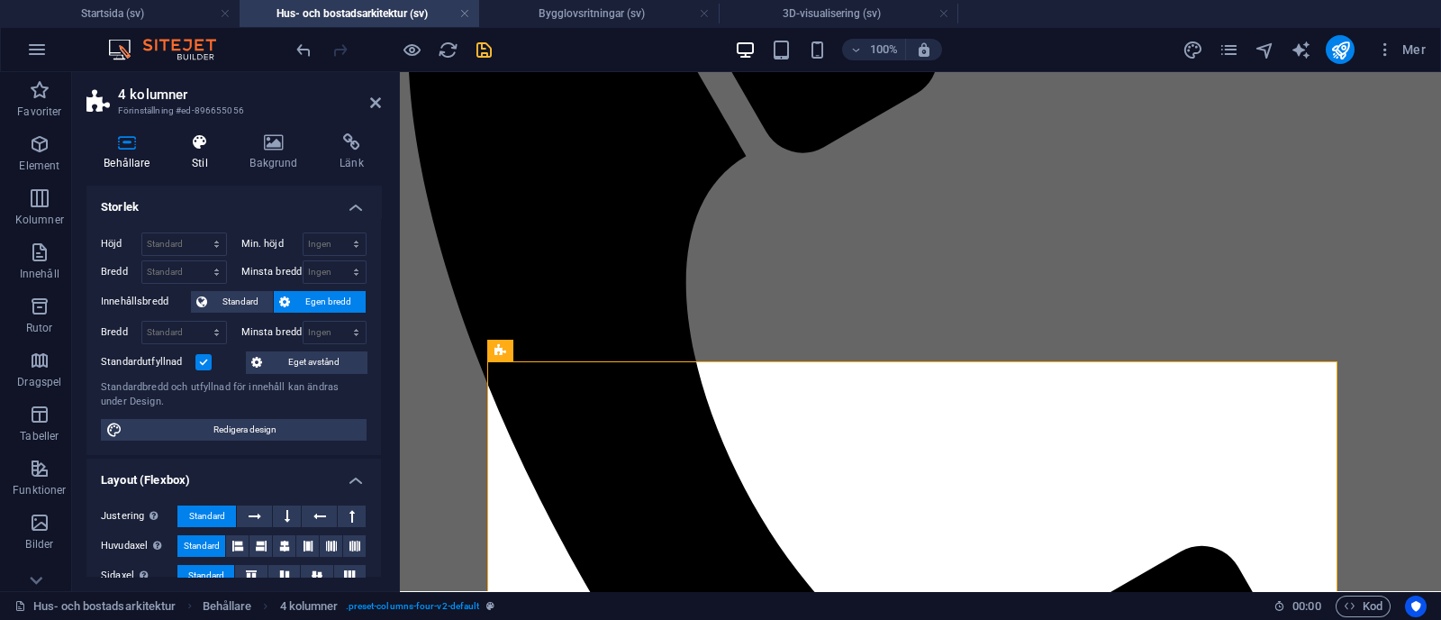
click at [201, 150] on icon at bounding box center [200, 142] width 50 height 18
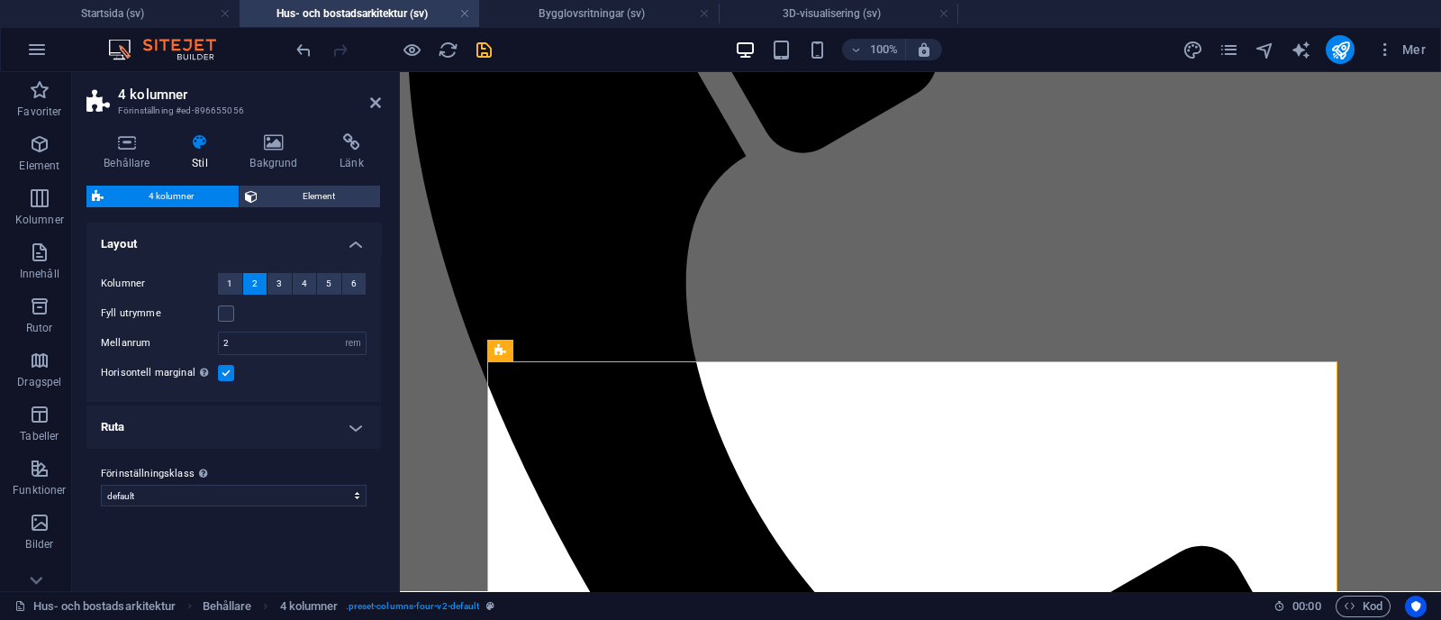
click at [326, 419] on h4 "Ruta" at bounding box center [233, 426] width 295 height 43
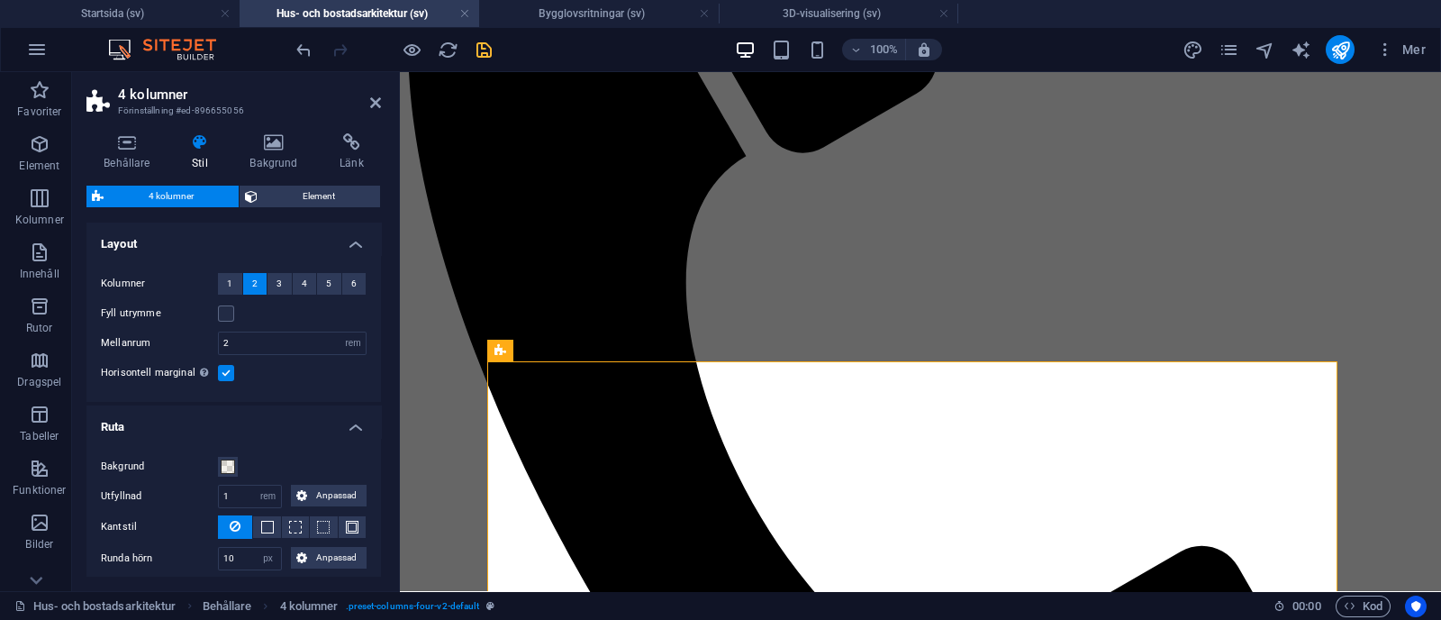
scroll to position [110, 0]
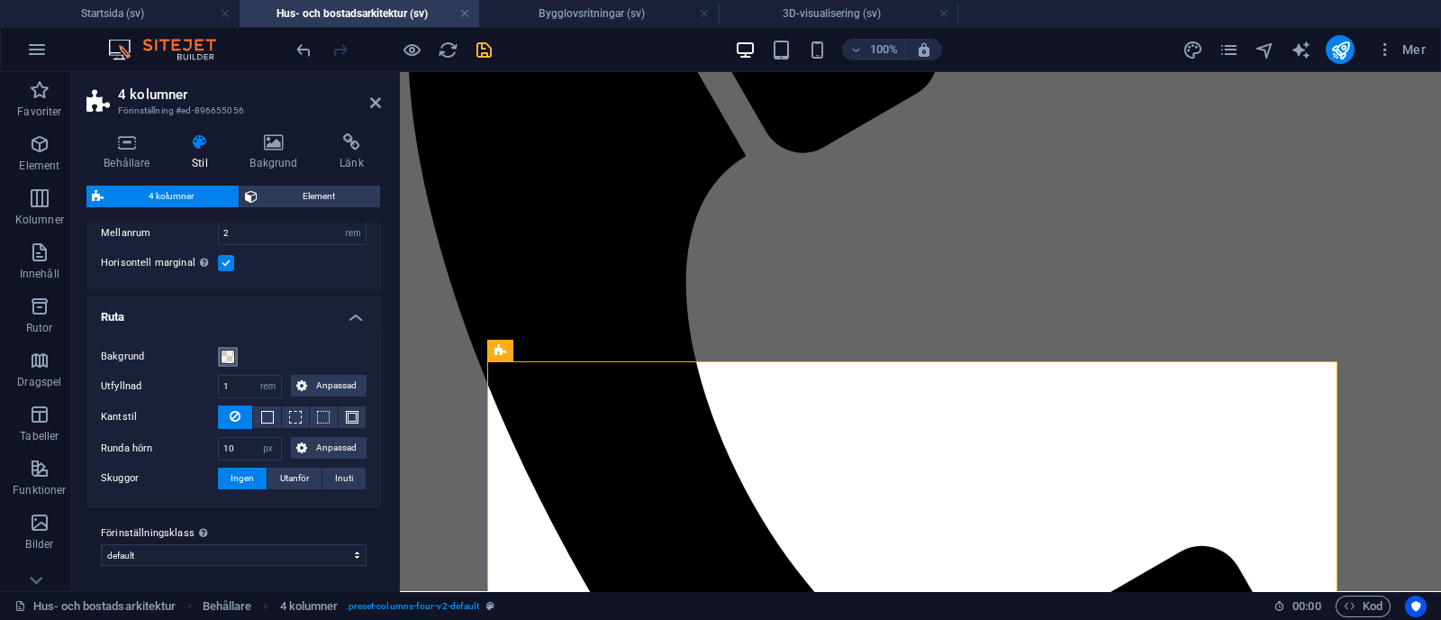
click at [229, 354] on span at bounding box center [228, 356] width 14 height 14
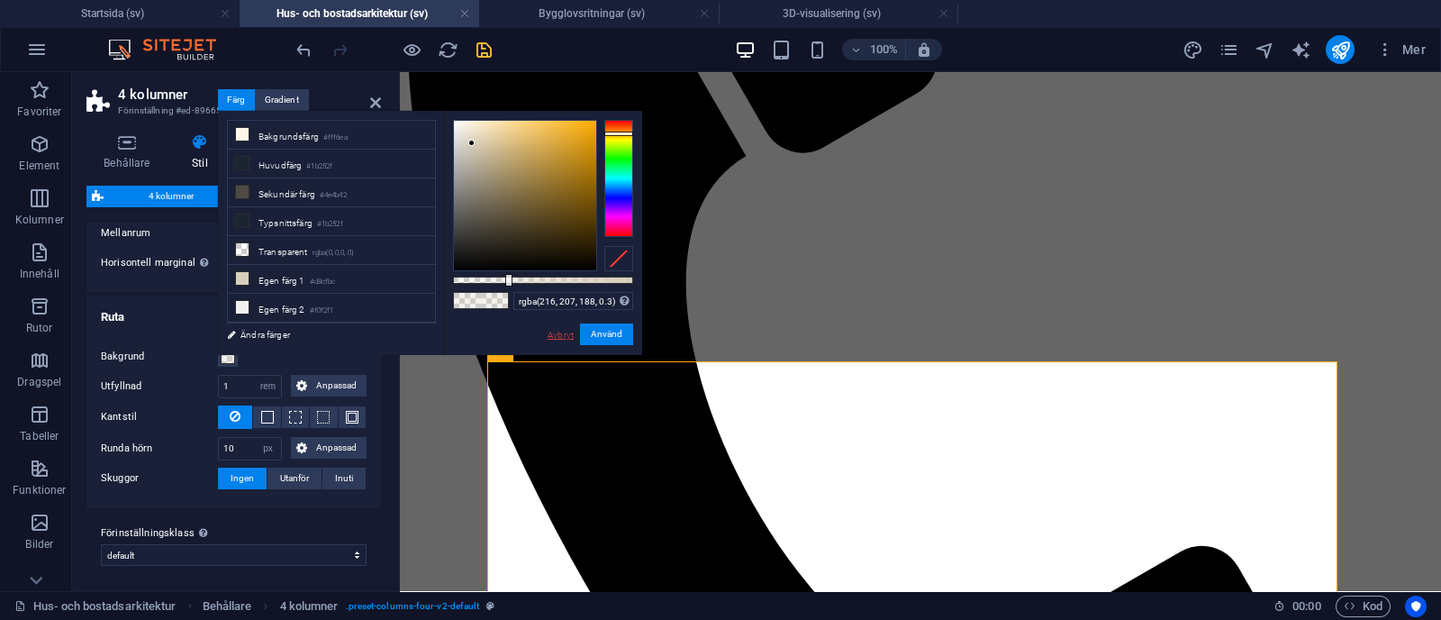
click at [558, 333] on link "Avbryt" at bounding box center [561, 335] width 30 height 14
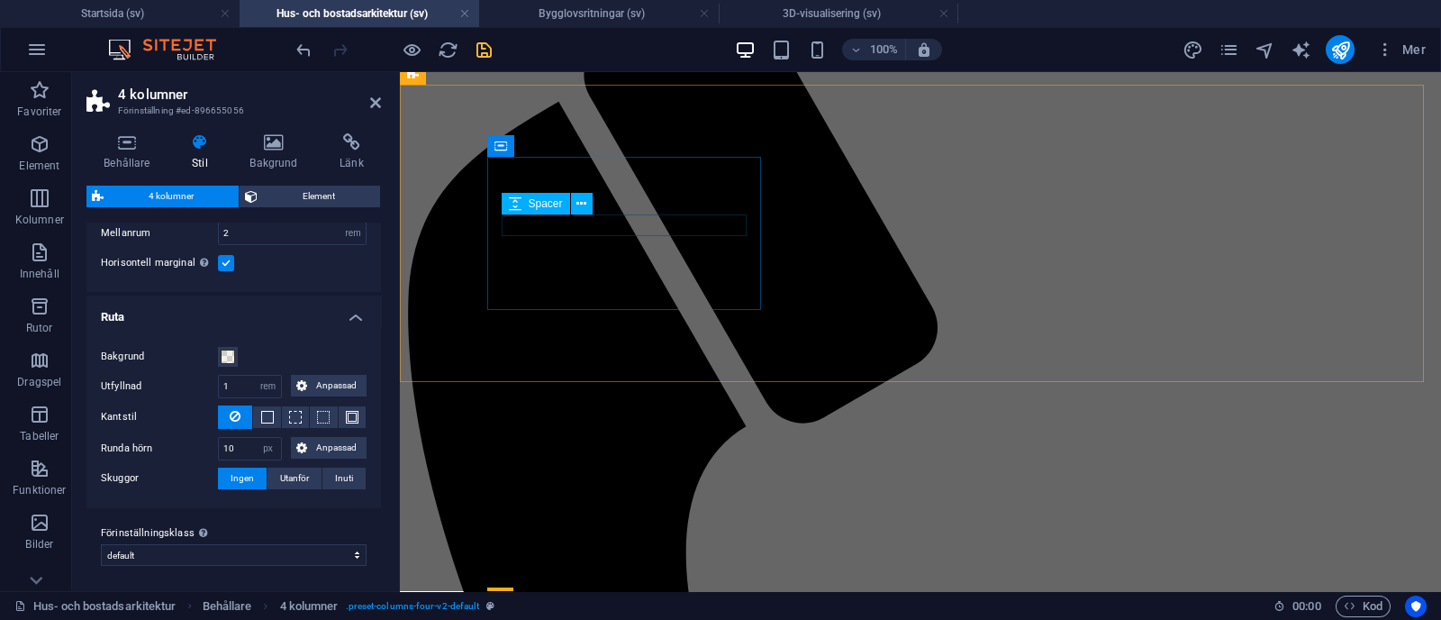
scroll to position [795, 0]
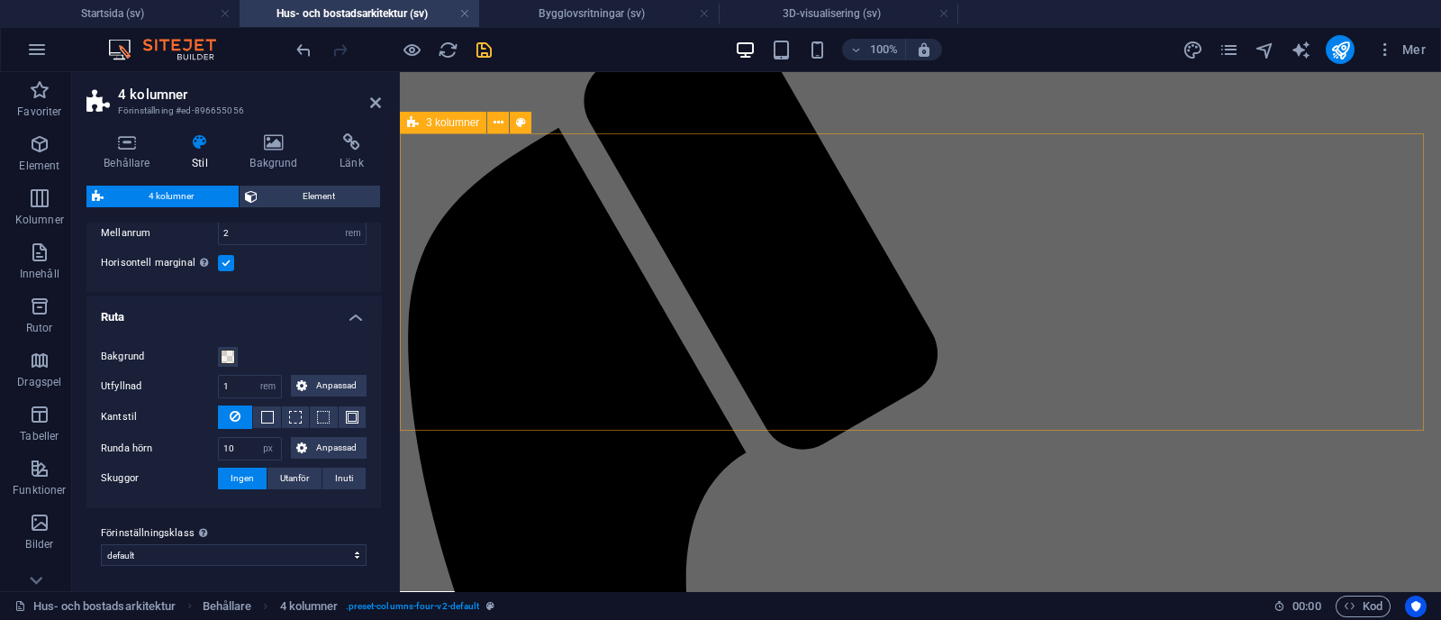
select select "rem"
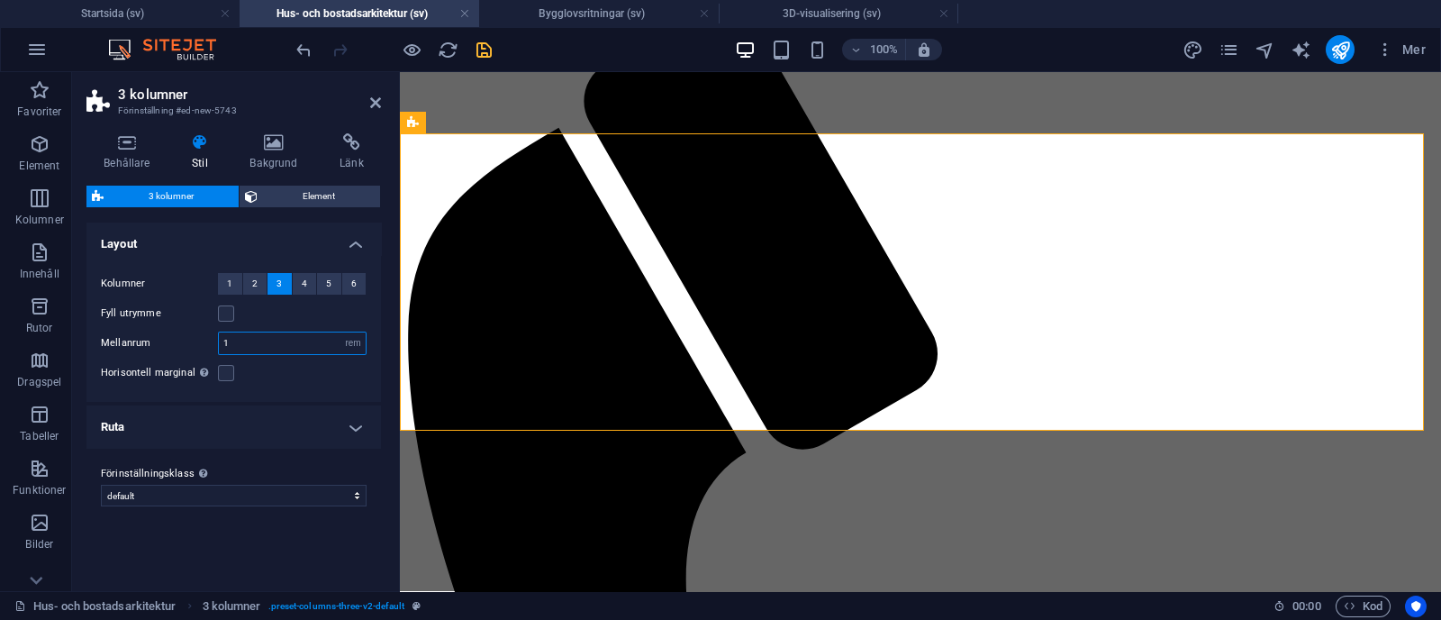
click at [272, 342] on input "1" at bounding box center [292, 343] width 147 height 22
type input "2"
click at [234, 424] on h4 "Ruta" at bounding box center [233, 426] width 295 height 43
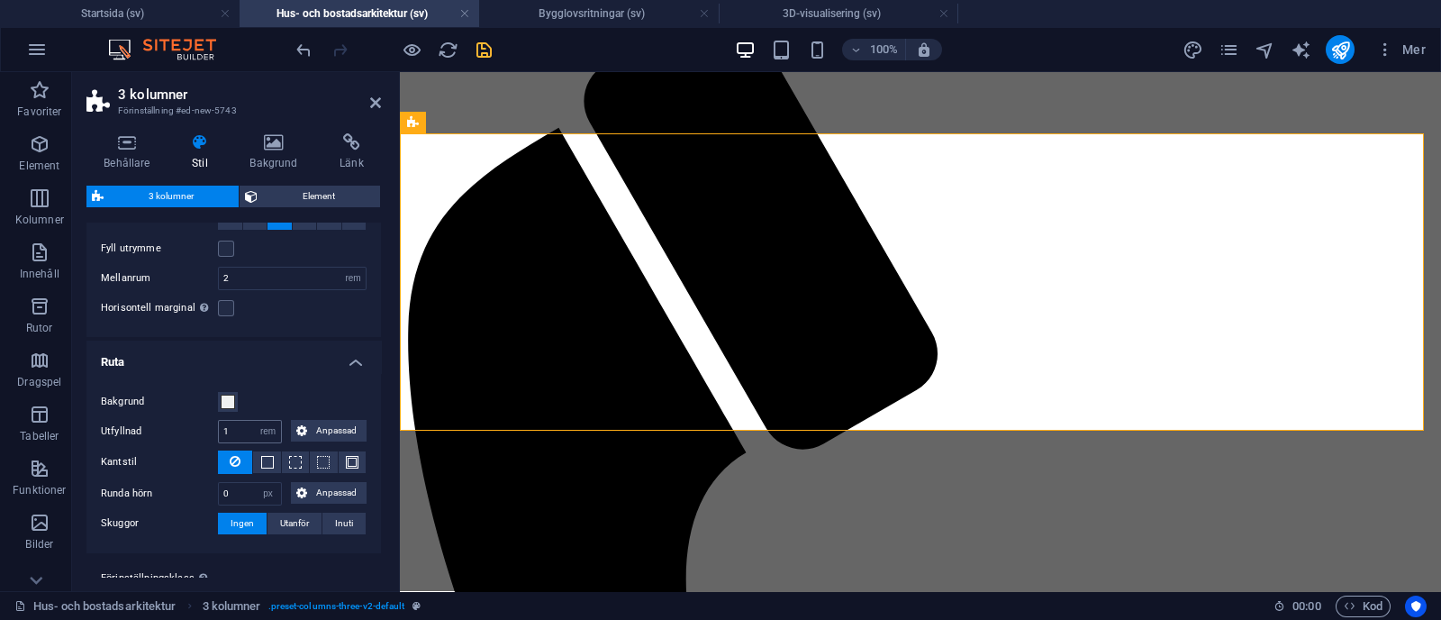
scroll to position [77, 0]
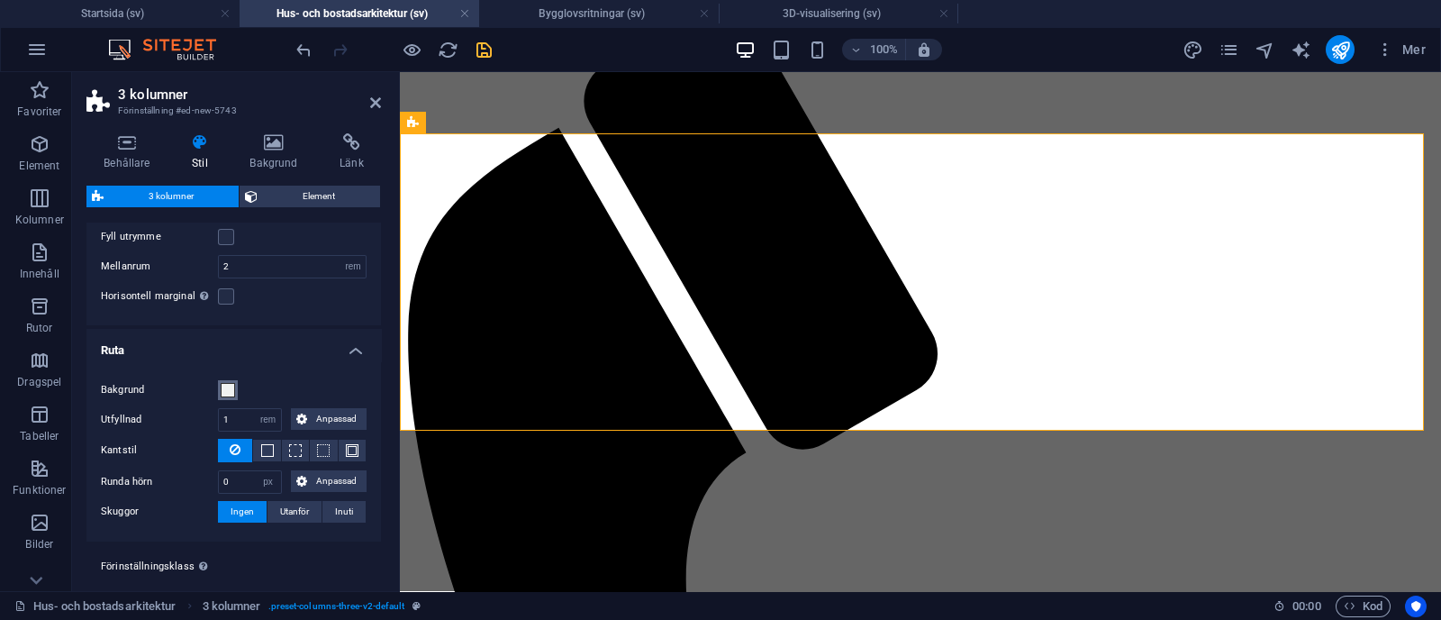
click at [231, 387] on span at bounding box center [228, 390] width 14 height 14
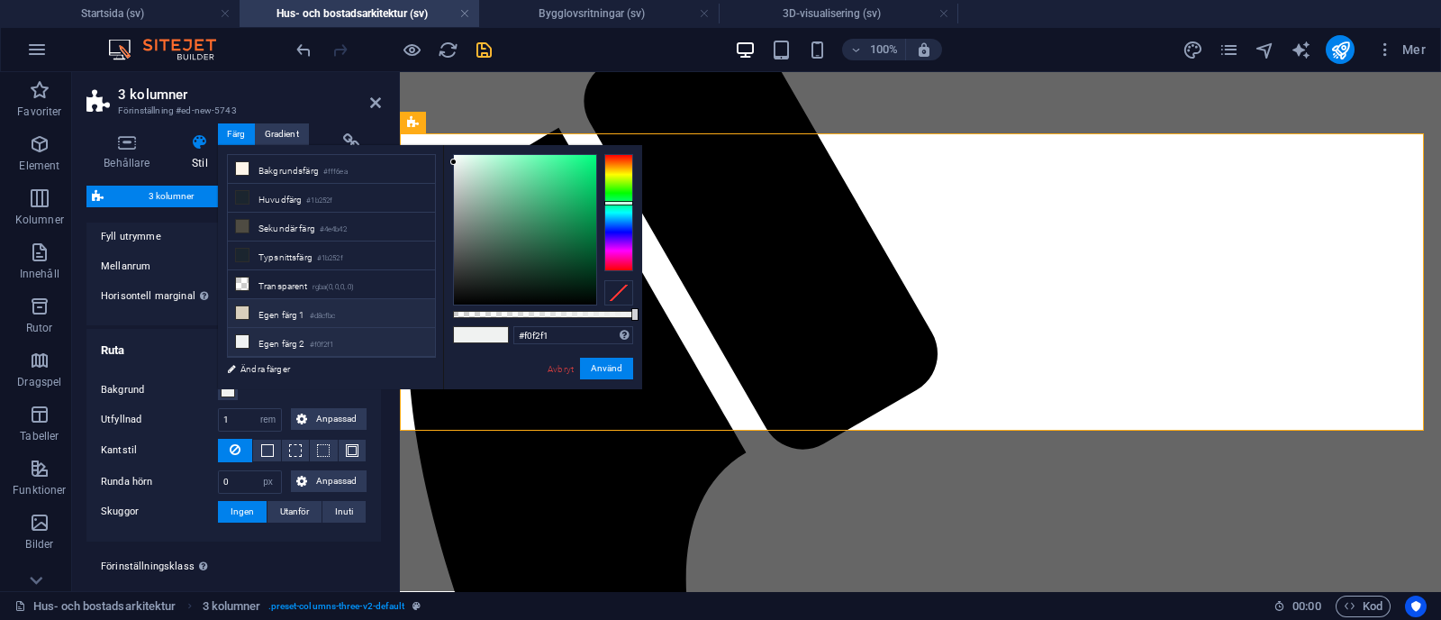
click at [310, 310] on li "Egen färg 1 #d8cfbc" at bounding box center [331, 313] width 207 height 29
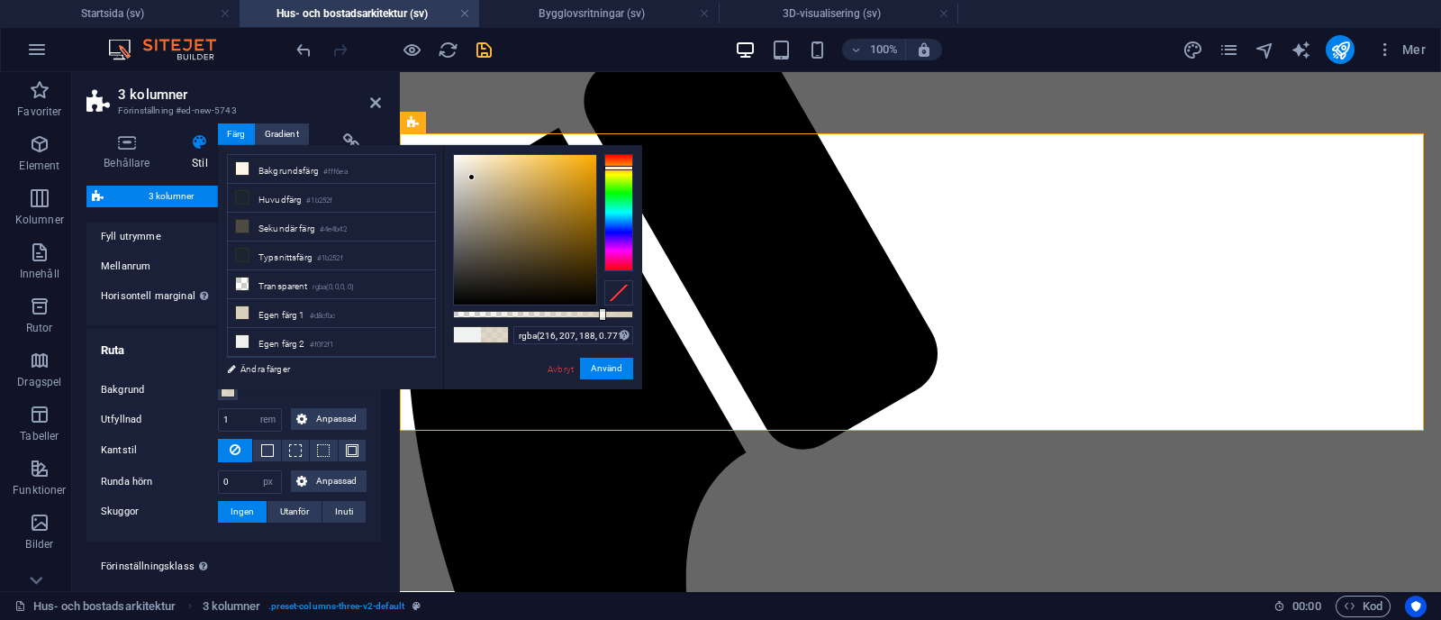
drag, startPoint x: 631, startPoint y: 308, endPoint x: 591, endPoint y: 310, distance: 40.6
click at [599, 310] on div at bounding box center [602, 314] width 7 height 13
click at [608, 329] on input "rgba(216, 207, 188, 0.766)" at bounding box center [573, 335] width 120 height 18
type input "rgba(216, 207, 188, 0.3)"
click at [613, 366] on button "Använd" at bounding box center [606, 369] width 53 height 22
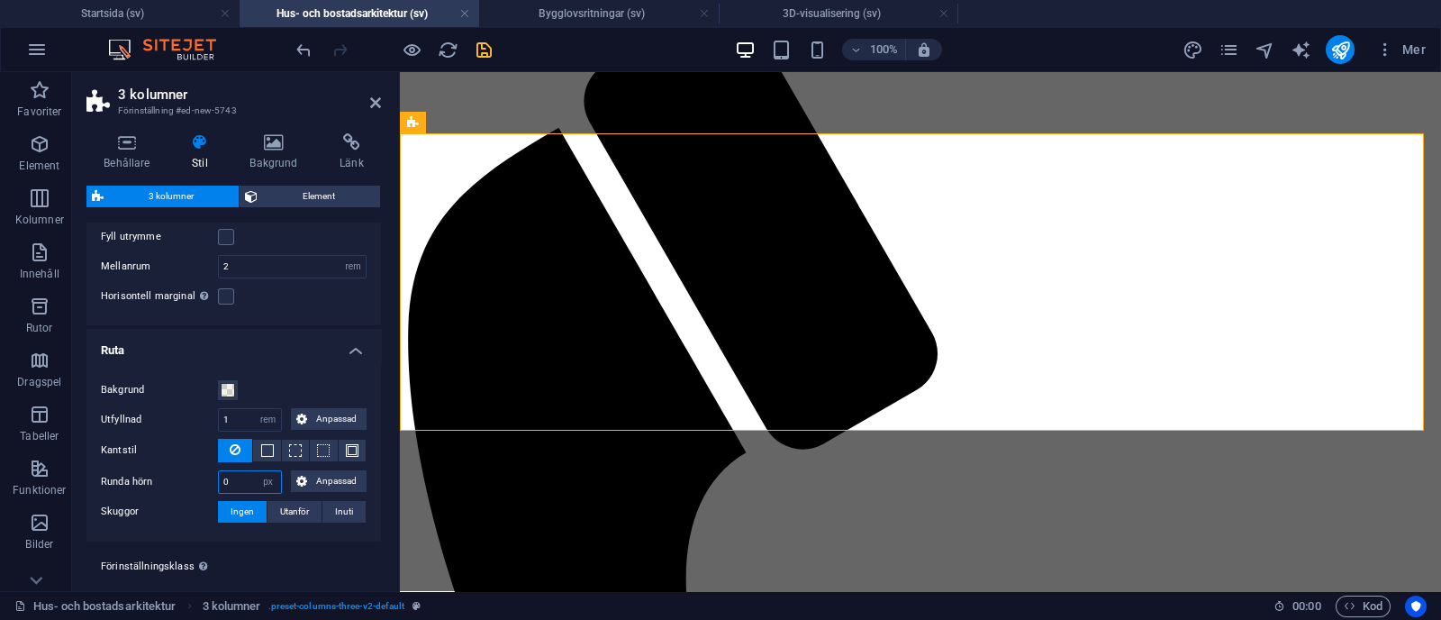
click at [232, 477] on input "0" at bounding box center [250, 482] width 62 height 22
type input "10"
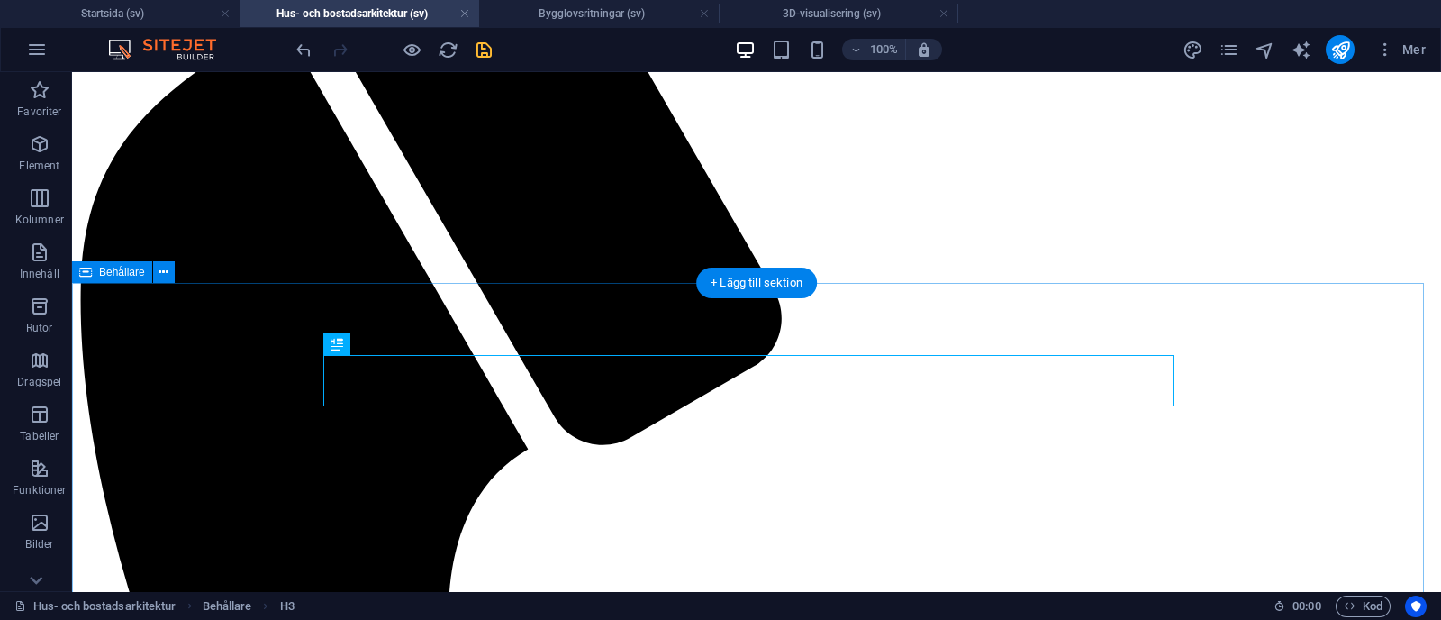
scroll to position [980, 0]
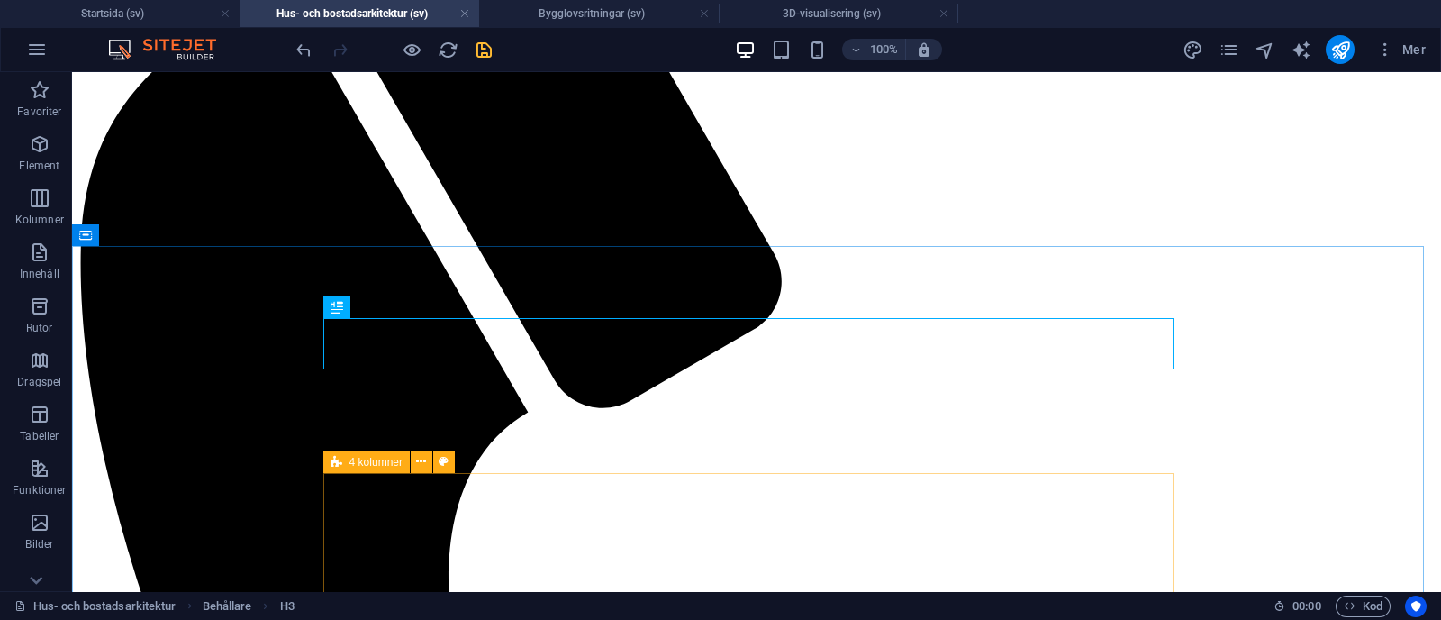
click at [360, 459] on span "4 kolumner" at bounding box center [375, 462] width 53 height 11
select select "rem"
select select "px"
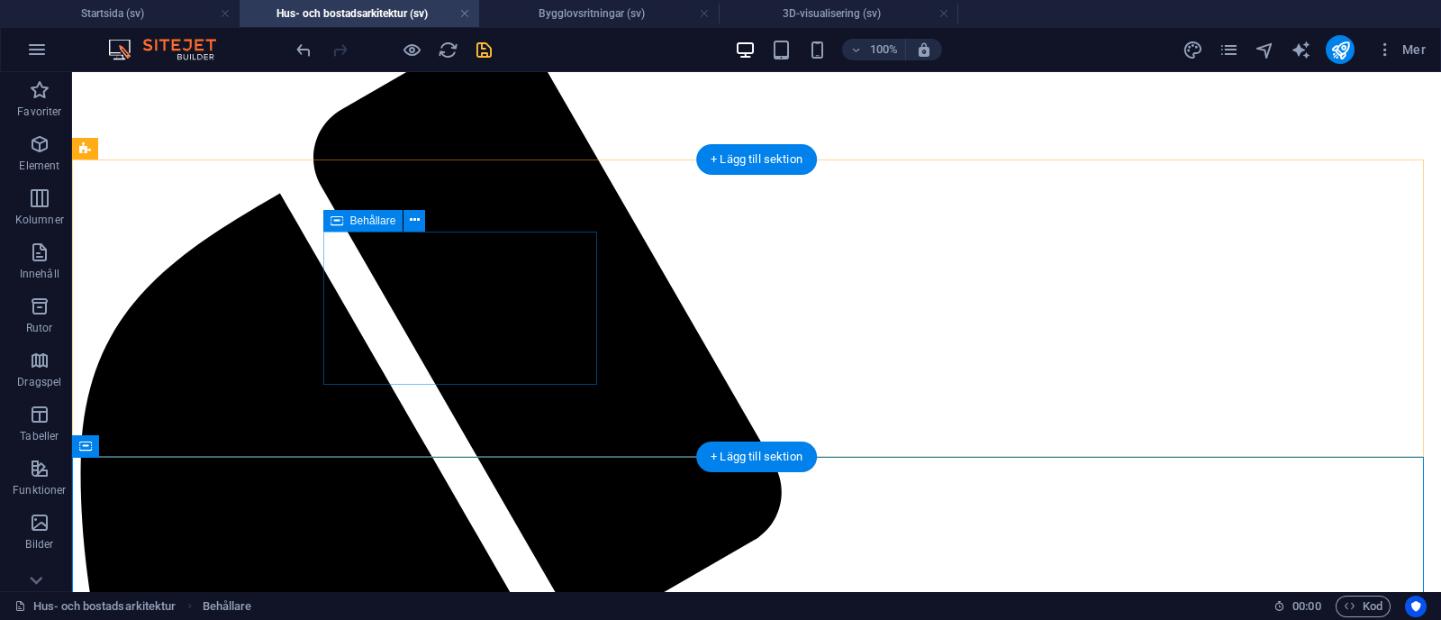
scroll to position [740, 0]
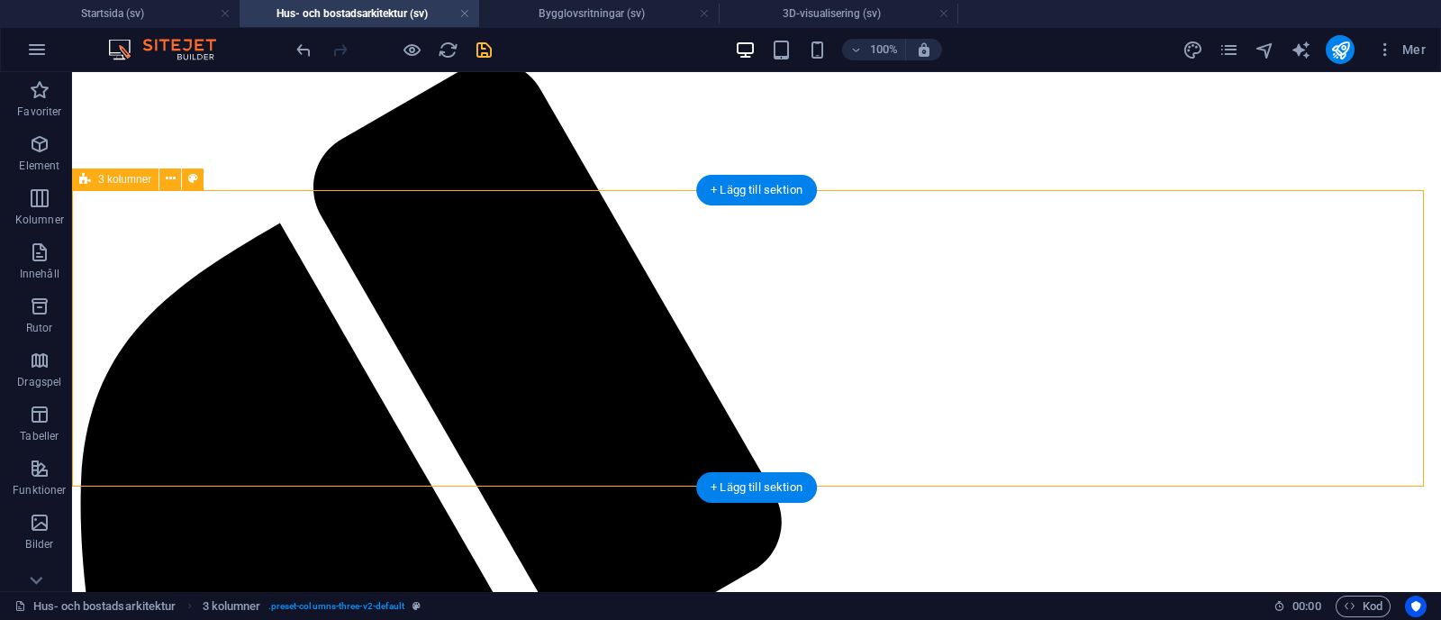
select select "rem"
select select "px"
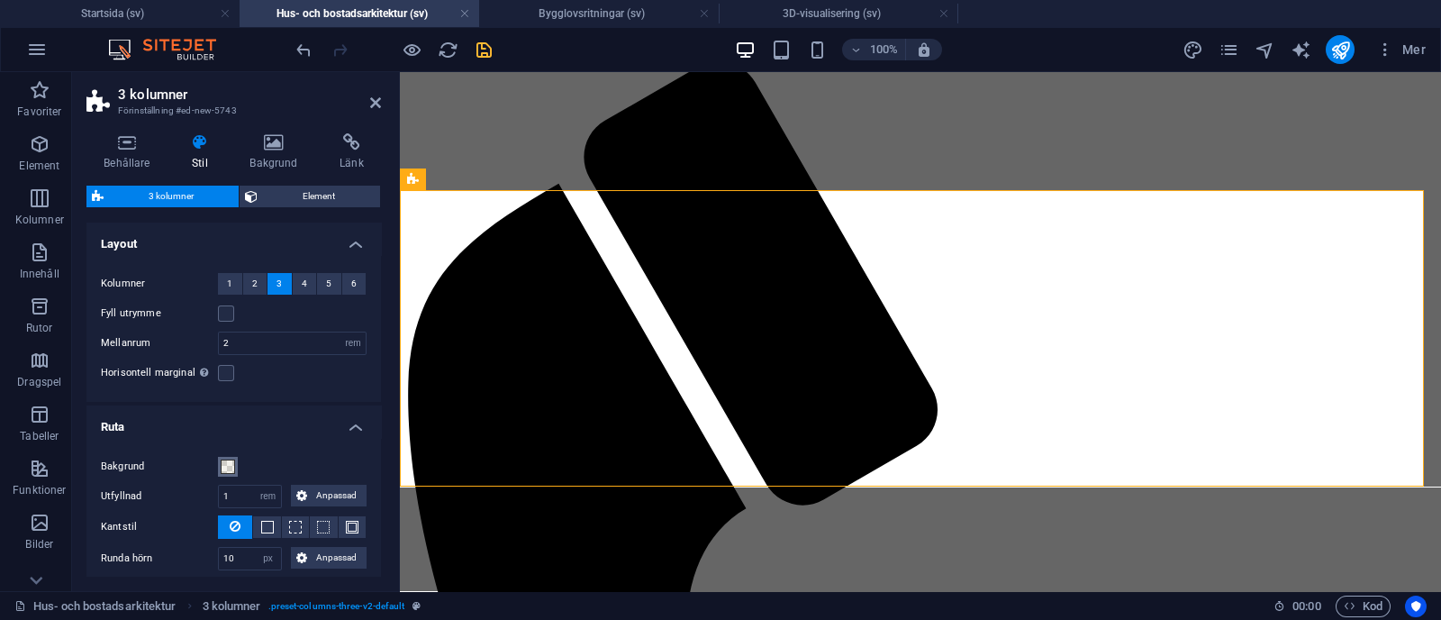
click at [230, 467] on span at bounding box center [228, 466] width 14 height 14
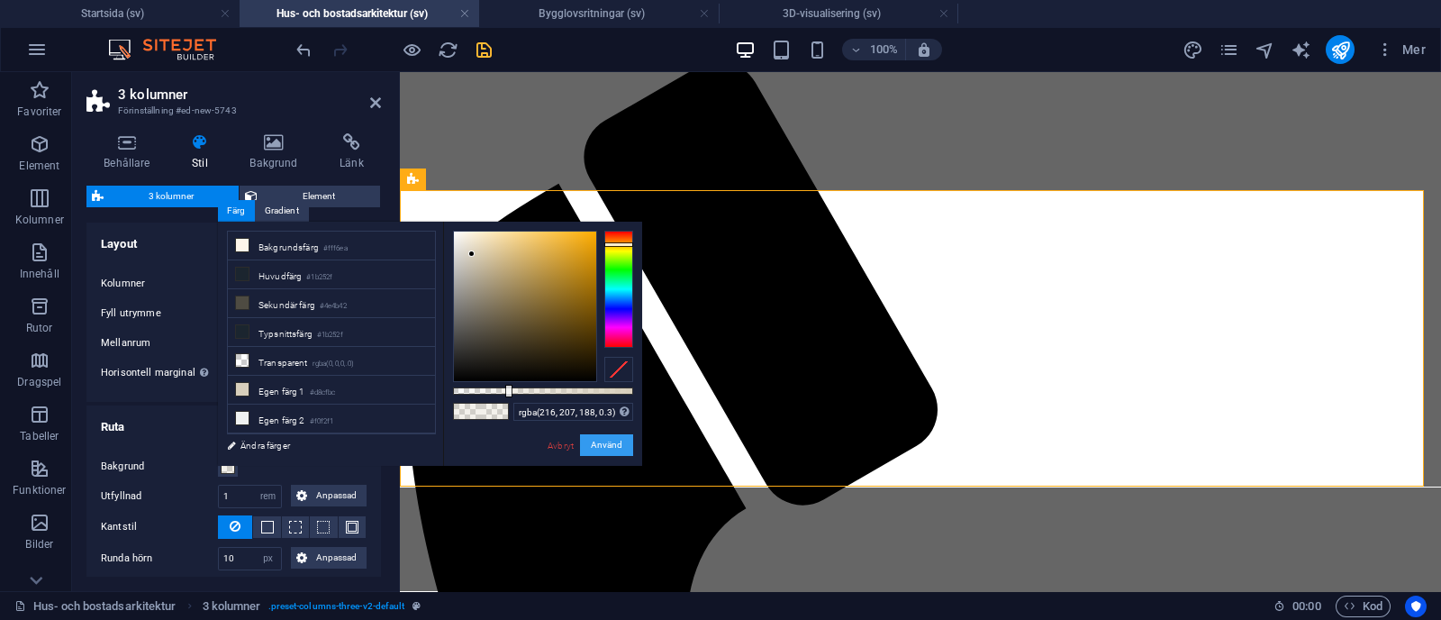
click at [590, 437] on button "Använd" at bounding box center [606, 445] width 53 height 22
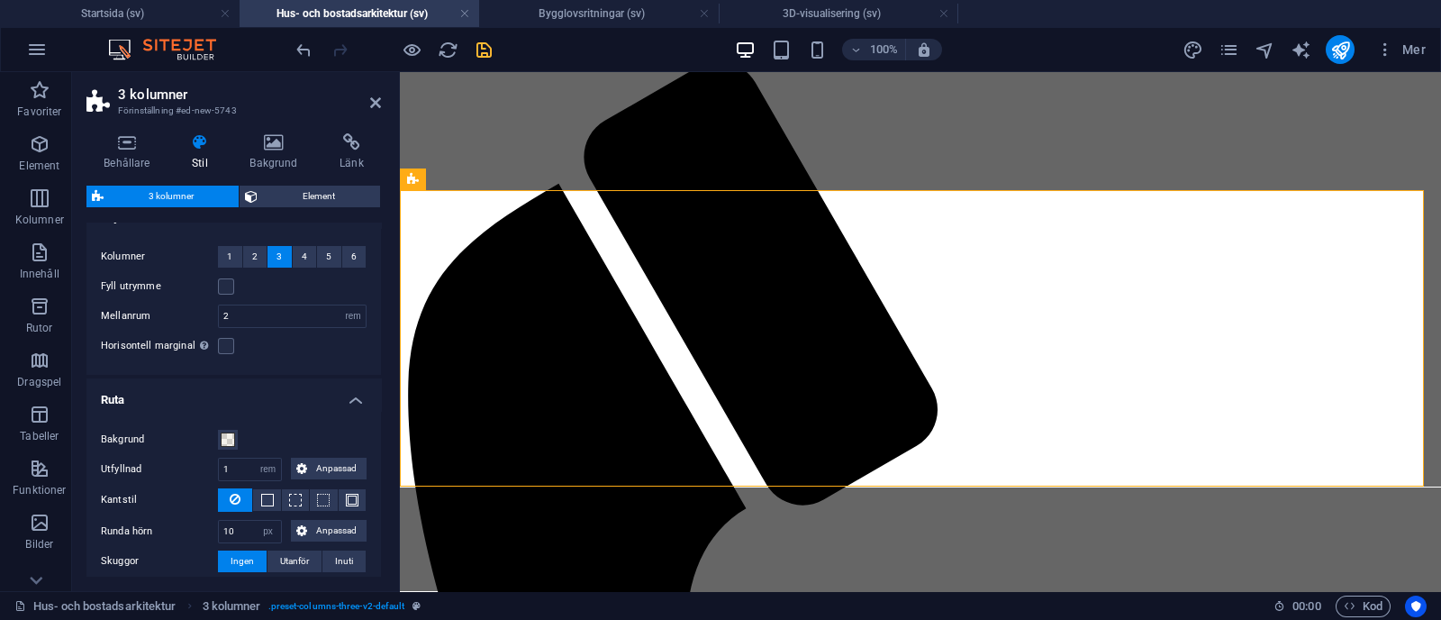
scroll to position [0, 0]
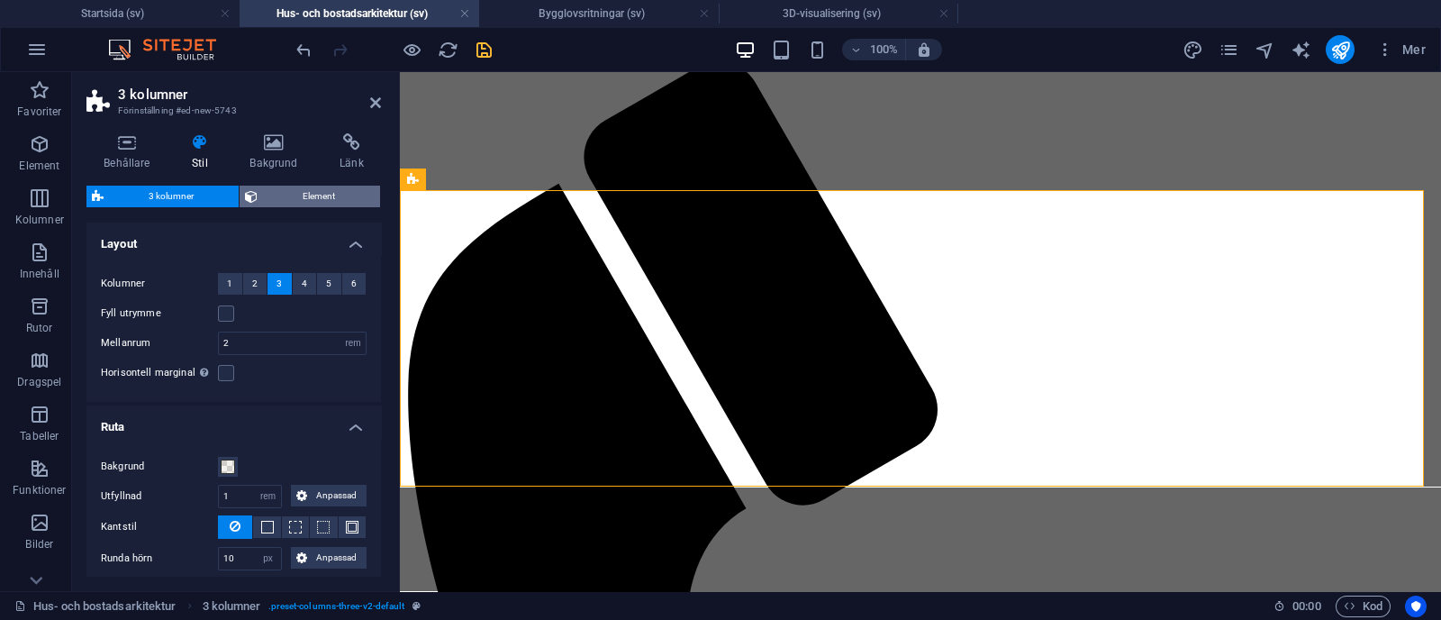
click at [289, 194] on span "Element" at bounding box center [319, 197] width 112 height 22
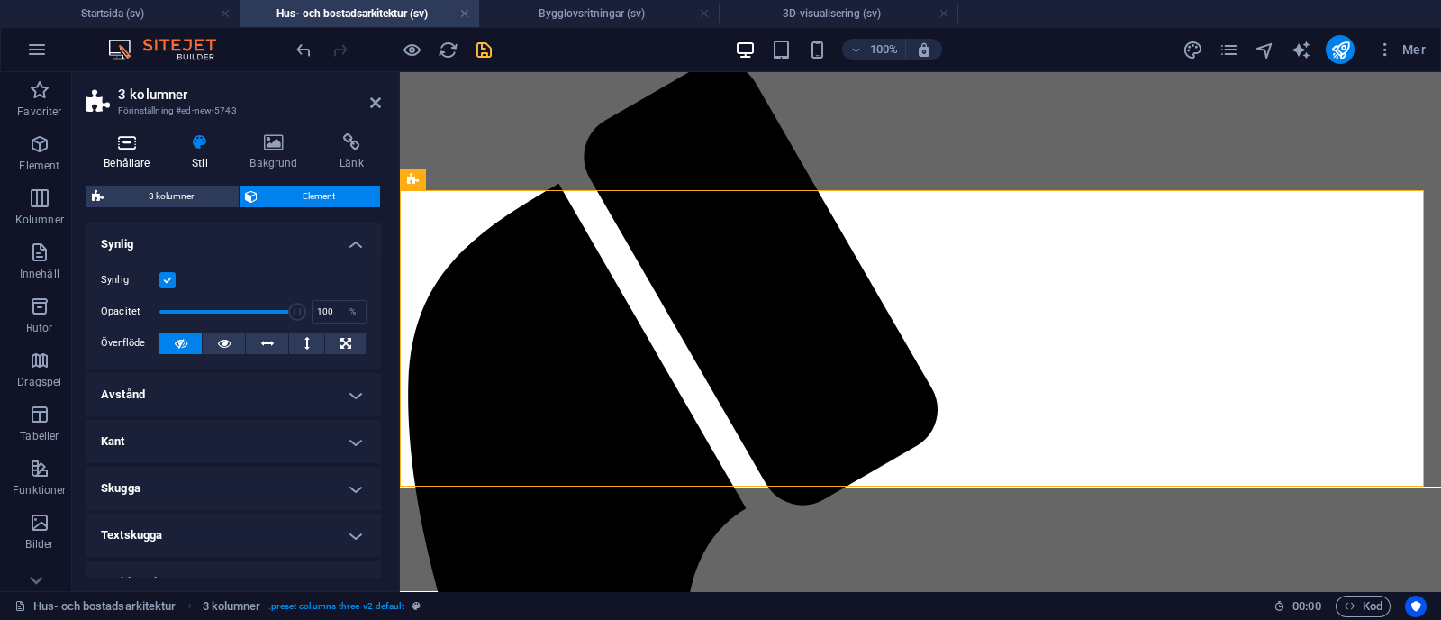
click at [125, 158] on h4 "Behållare" at bounding box center [130, 152] width 88 height 38
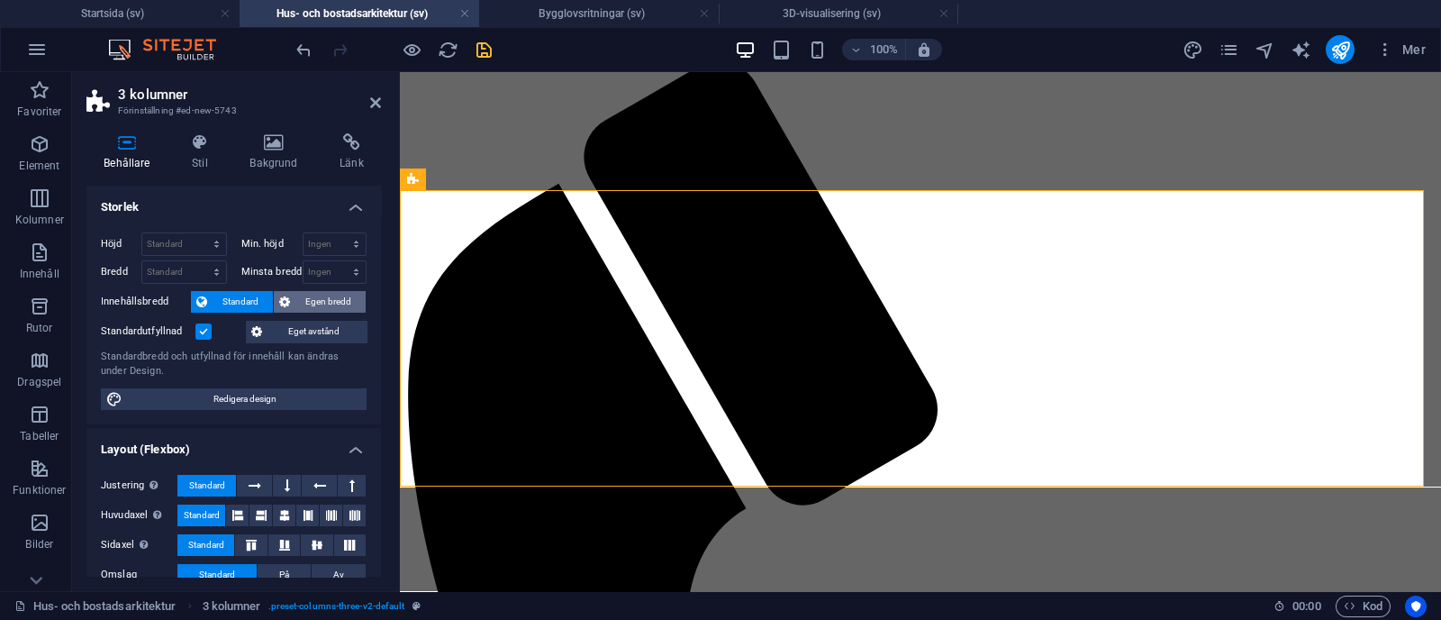
click at [322, 304] on span "Egen bredd" at bounding box center [327, 302] width 65 height 22
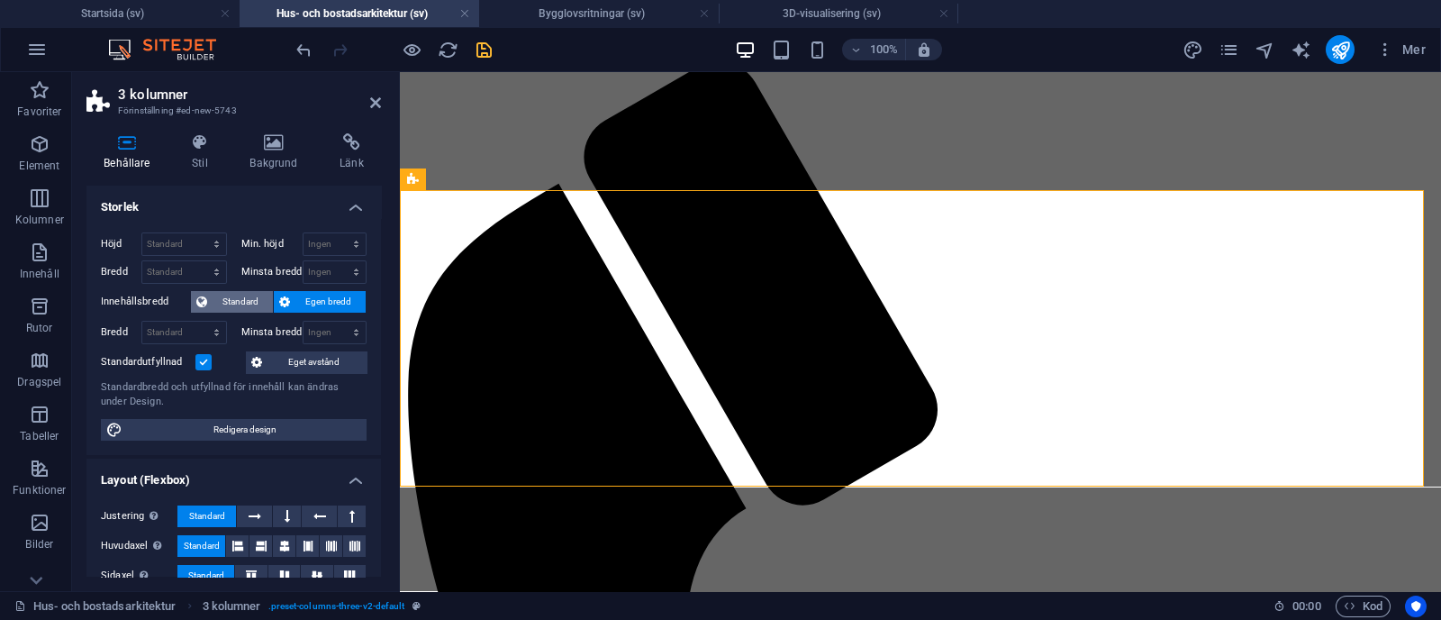
click at [243, 301] on span "Standard" at bounding box center [240, 302] width 55 height 22
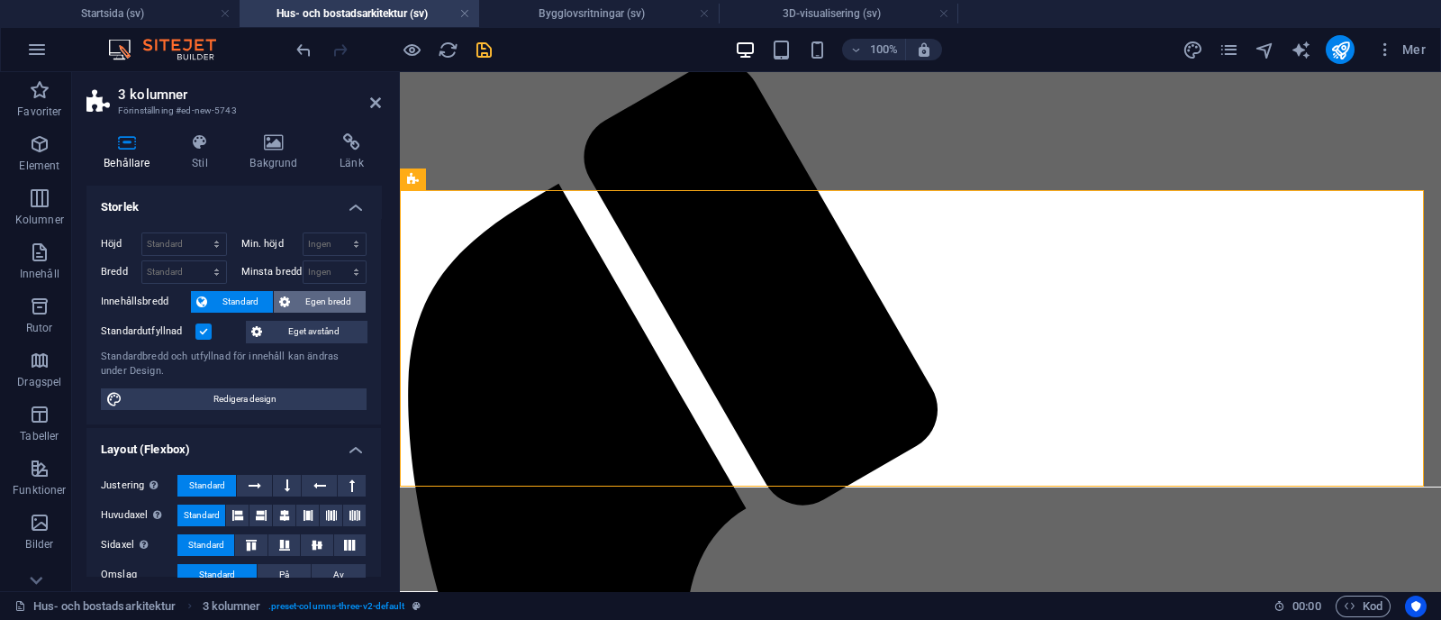
click at [291, 295] on button "Egen bredd" at bounding box center [320, 302] width 92 height 22
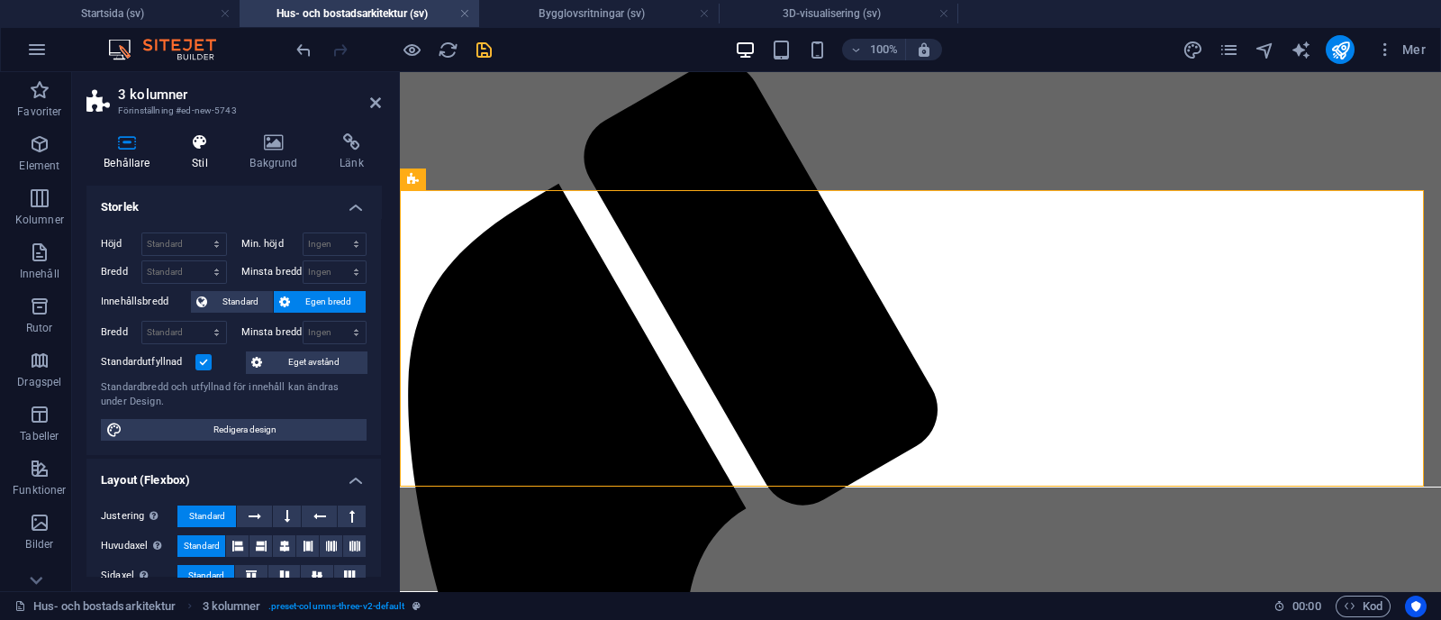
click at [197, 148] on icon at bounding box center [200, 142] width 50 height 18
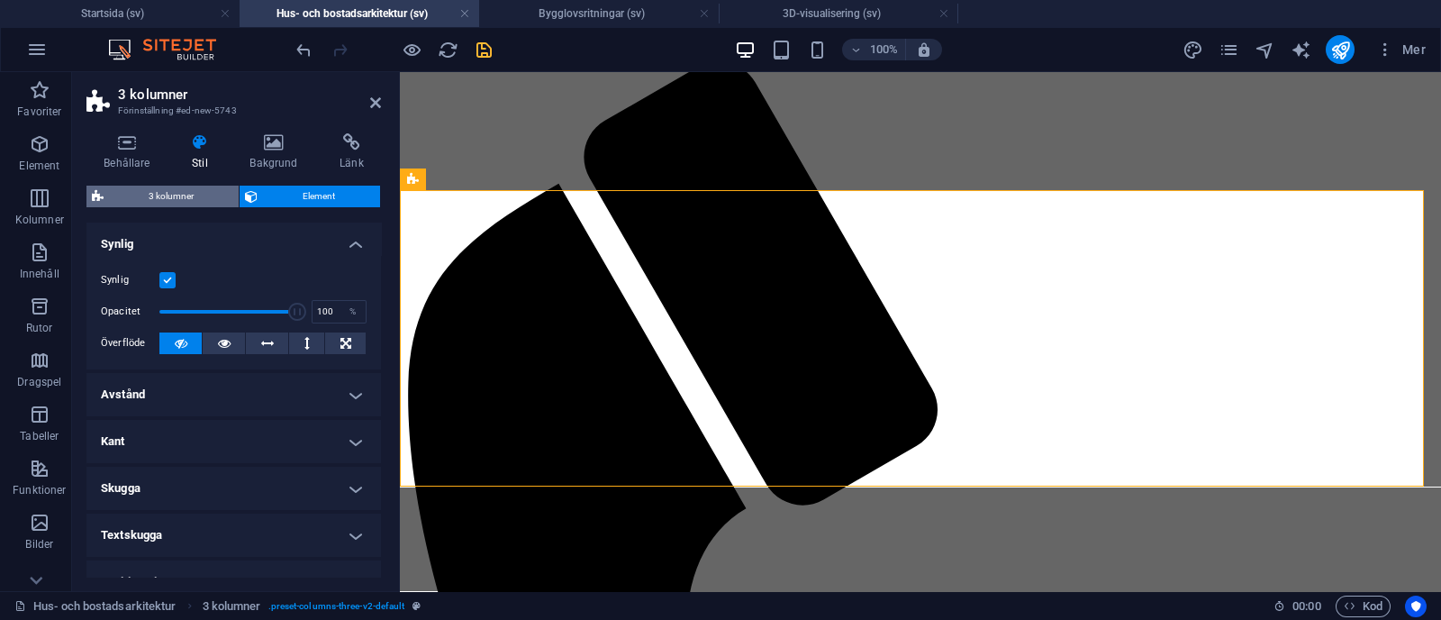
click at [192, 194] on span "3 kolumner" at bounding box center [171, 197] width 124 height 22
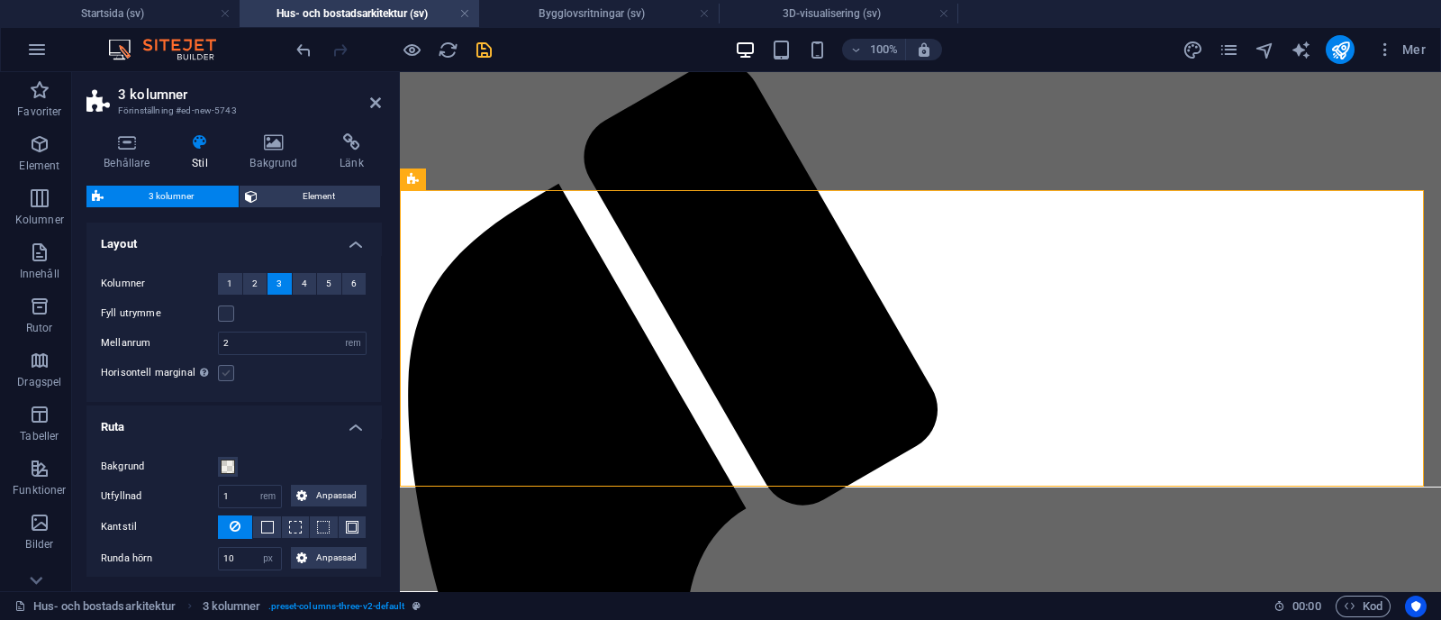
click at [225, 369] on label at bounding box center [226, 373] width 16 height 16
click at [0, 0] on input "Horisontell marginal Enbart om behållarnas "Innehållsbredd" inte är inställd på…" at bounding box center [0, 0] width 0 height 0
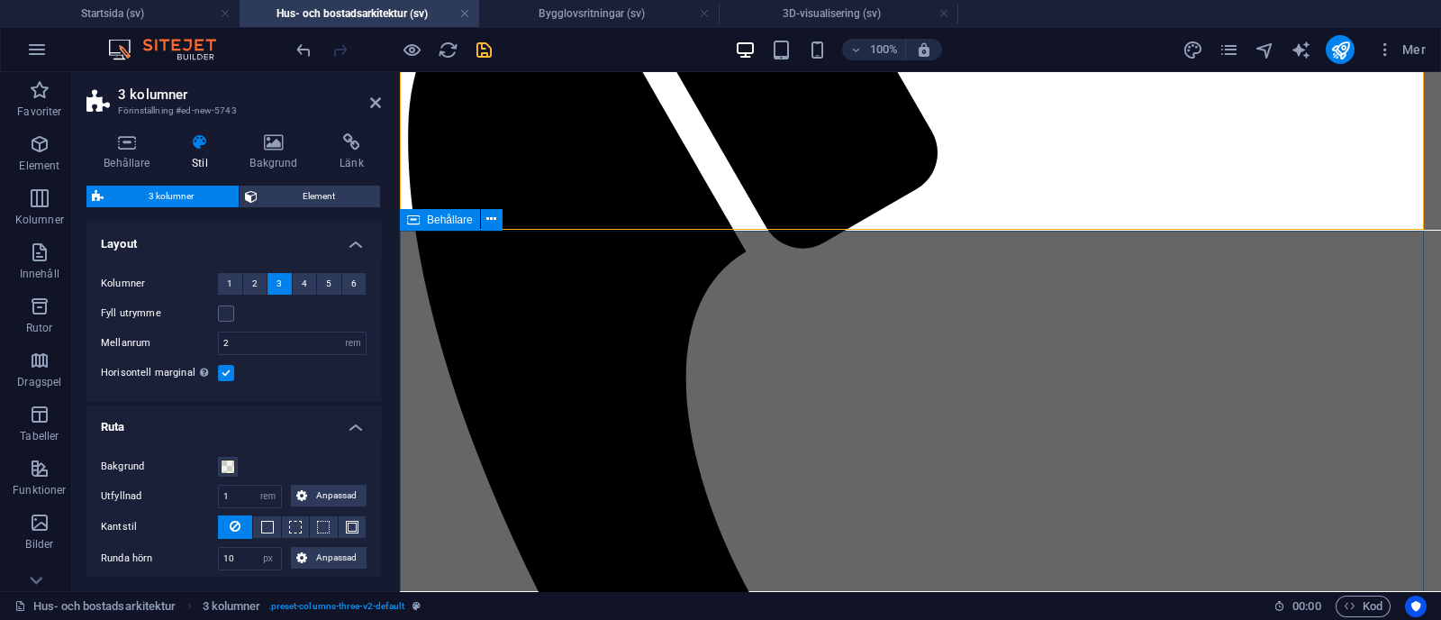
scroll to position [1000, 0]
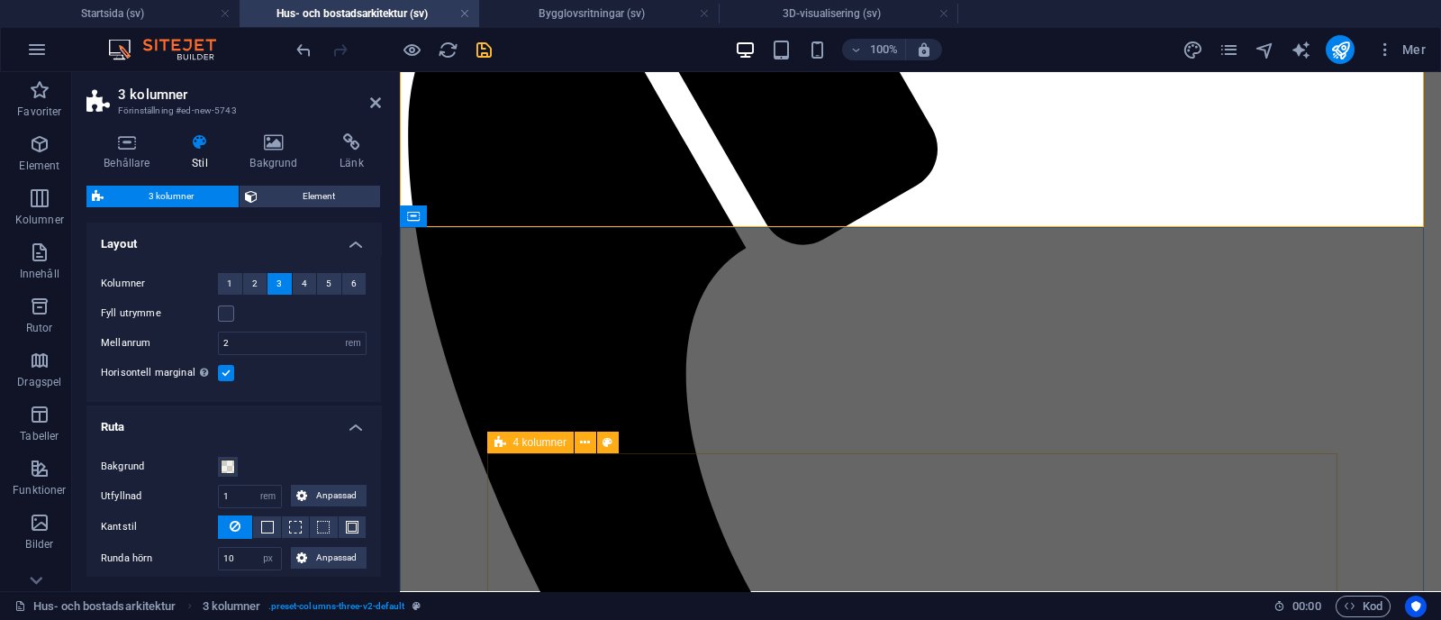
select select "rem"
select select "px"
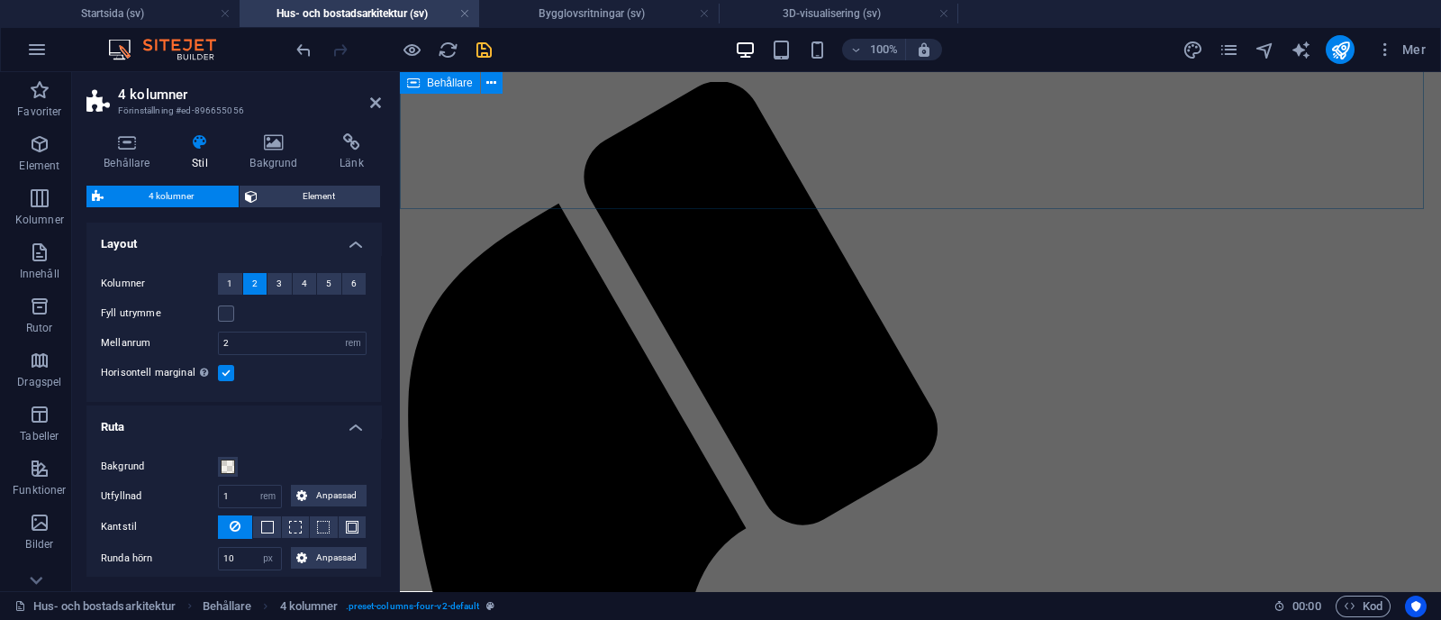
scroll to position [706, 0]
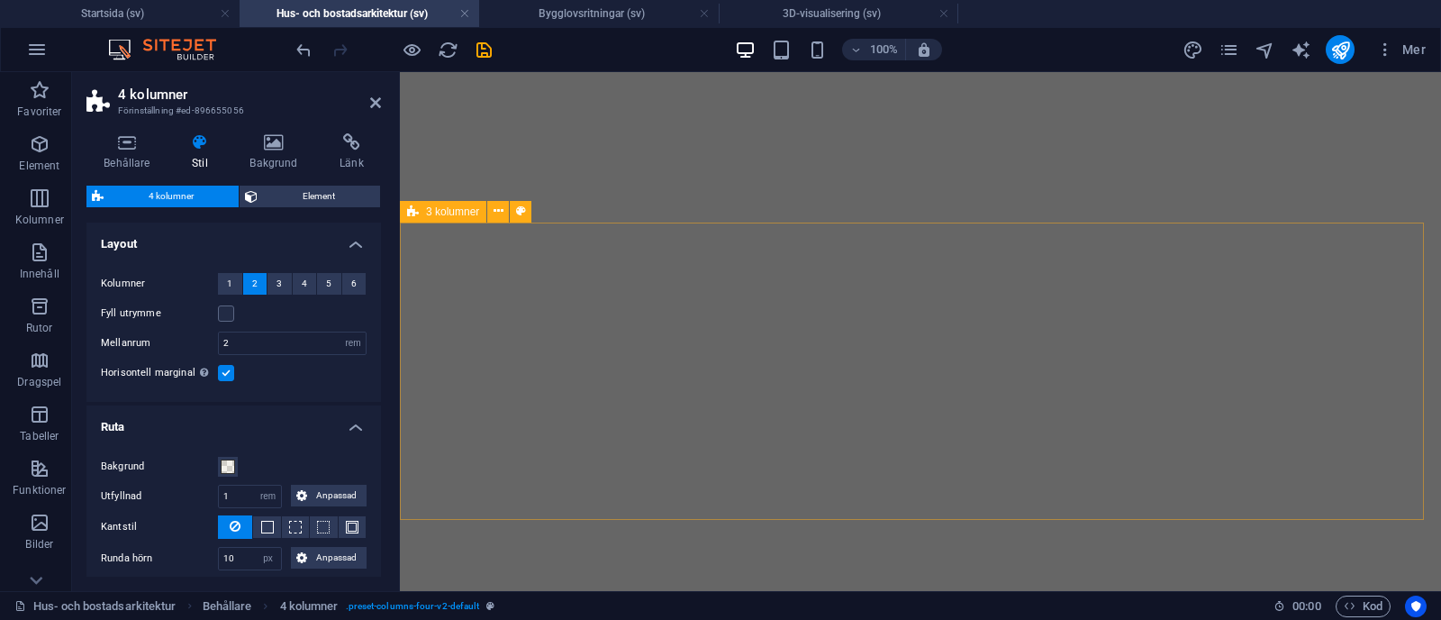
select select "rem"
select select "px"
select select "rem"
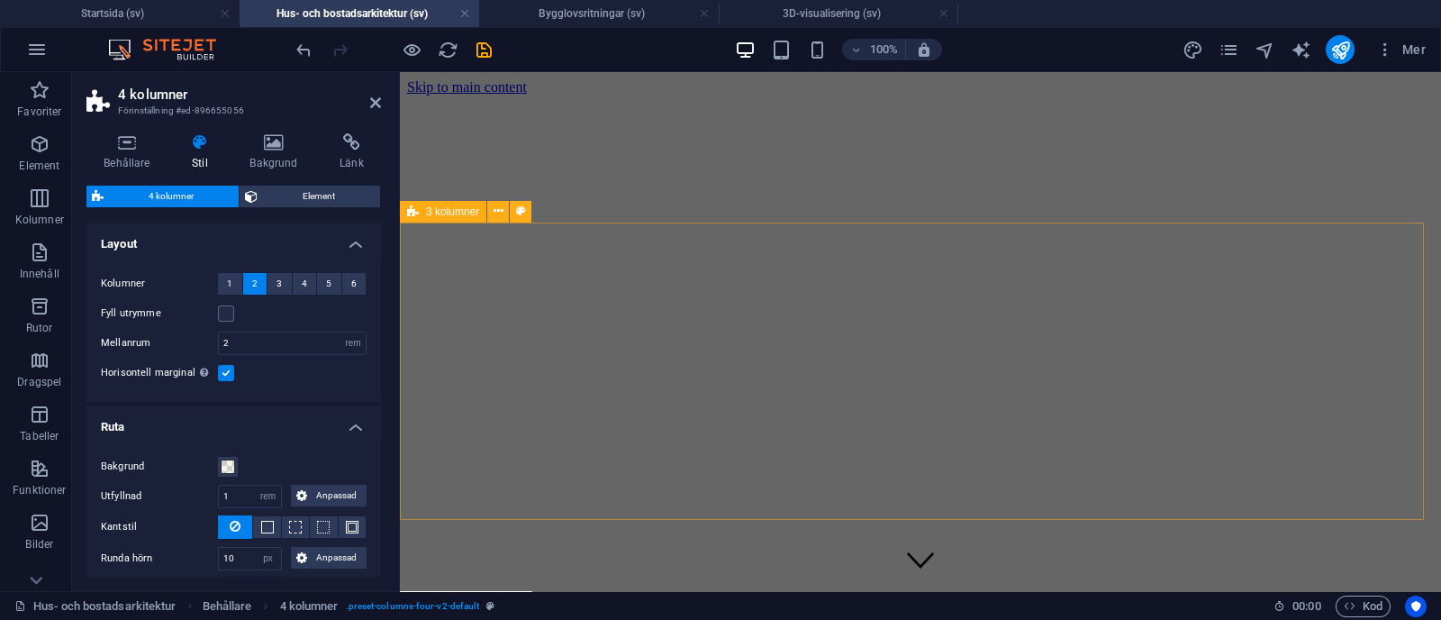
select select "rem"
select select "px"
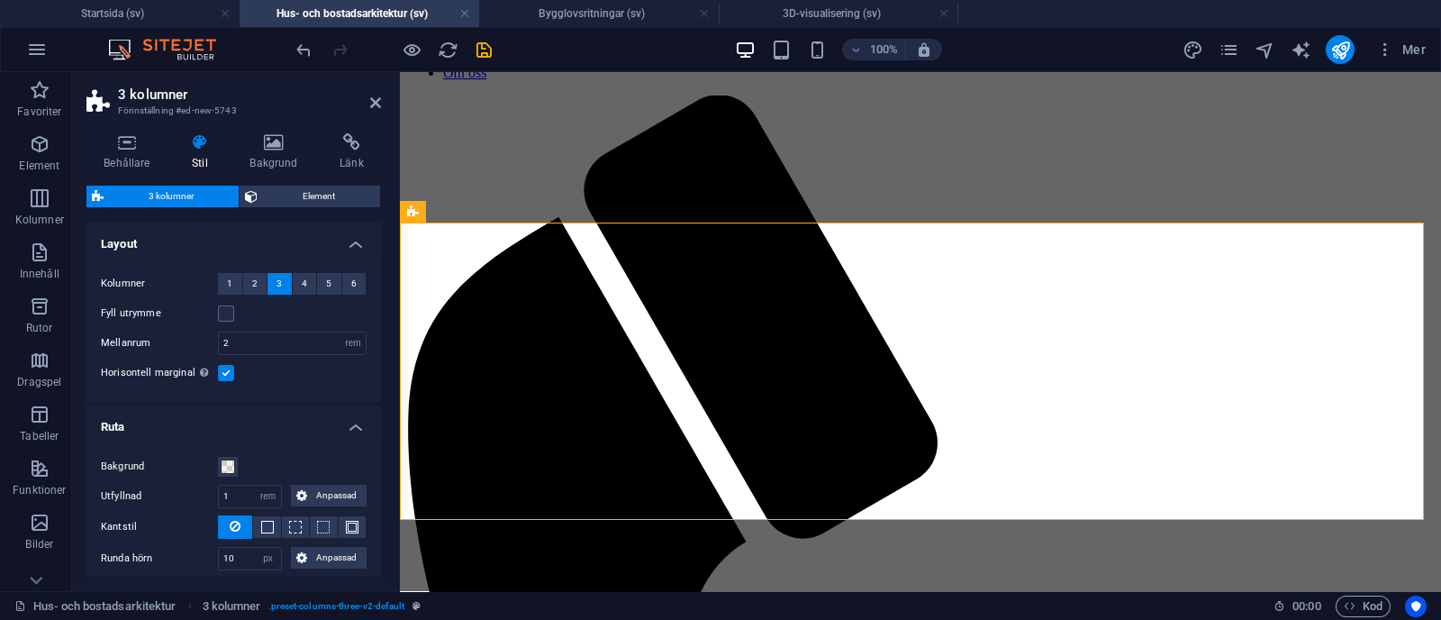
click at [222, 374] on label at bounding box center [226, 373] width 16 height 16
click at [0, 0] on input "Horisontell marginal Enbart om behållarnas "Innehållsbredd" inte är inställd på…" at bounding box center [0, 0] width 0 height 0
click at [222, 374] on label at bounding box center [226, 373] width 16 height 16
click at [0, 0] on input "Horisontell marginal Enbart om behållarnas "Innehållsbredd" inte är inställd på…" at bounding box center [0, 0] width 0 height 0
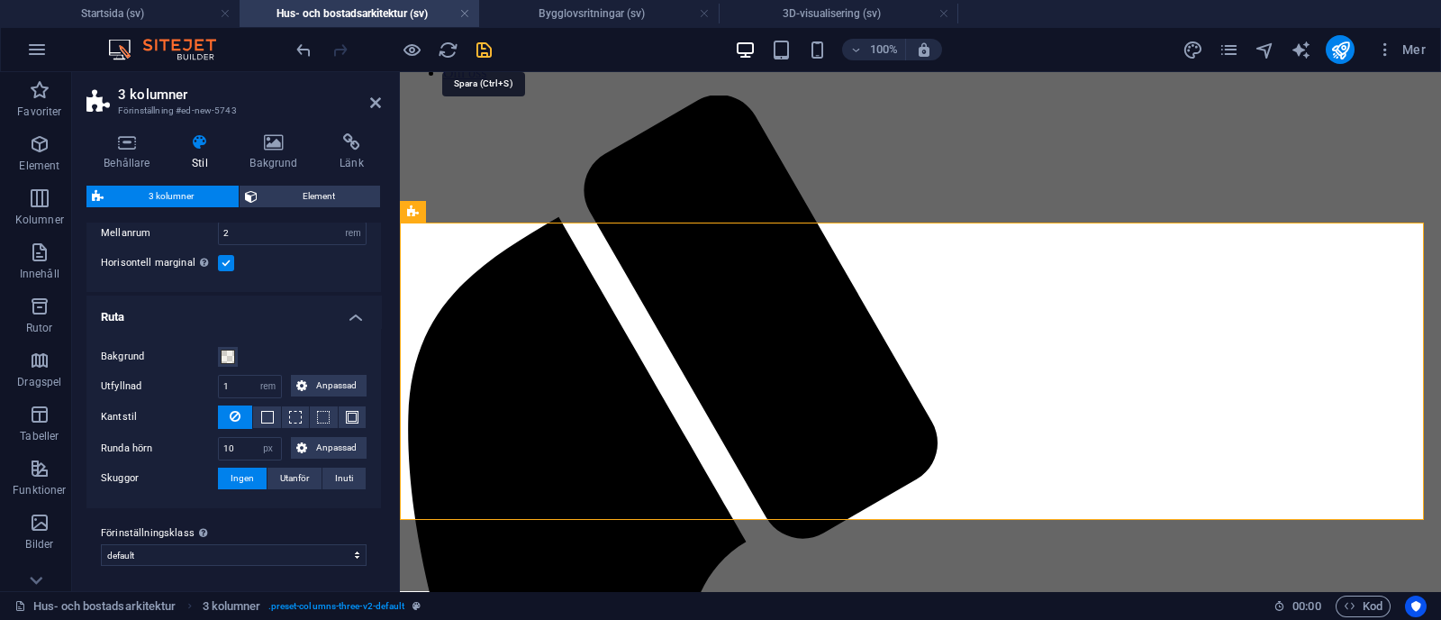
click at [484, 40] on icon "save" at bounding box center [484, 50] width 21 height 21
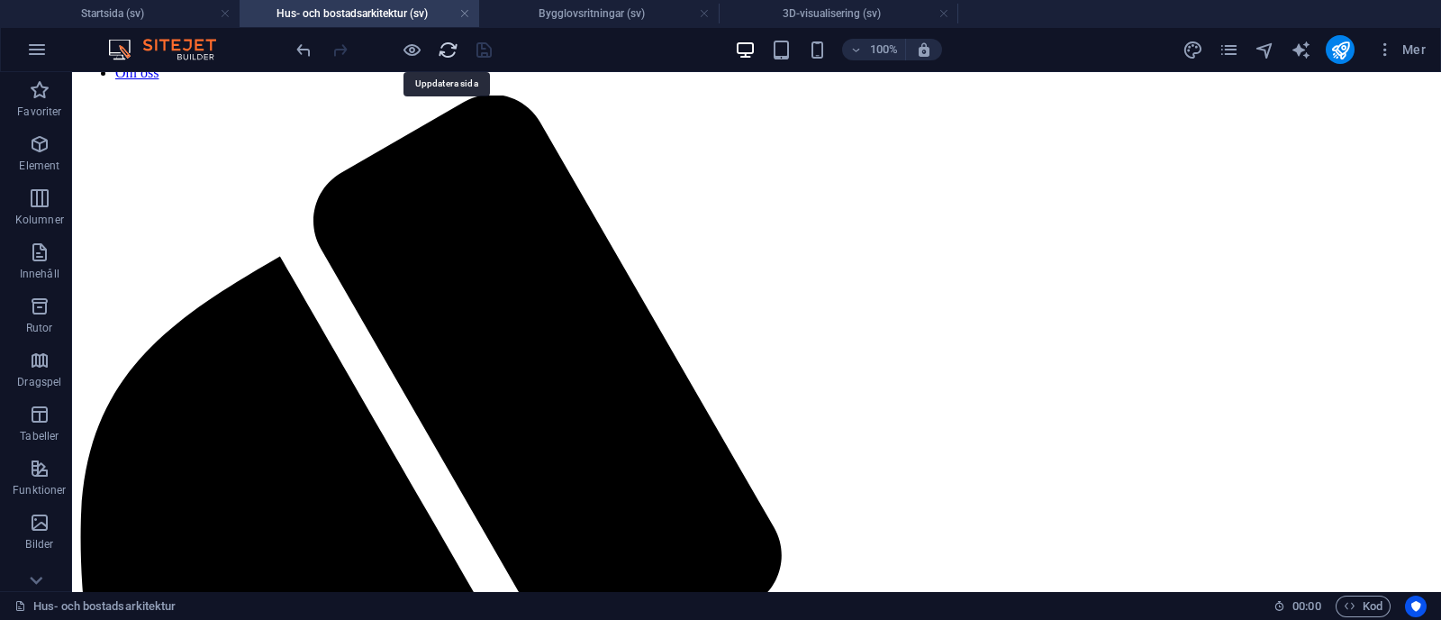
click at [445, 53] on icon "reload" at bounding box center [448, 50] width 21 height 21
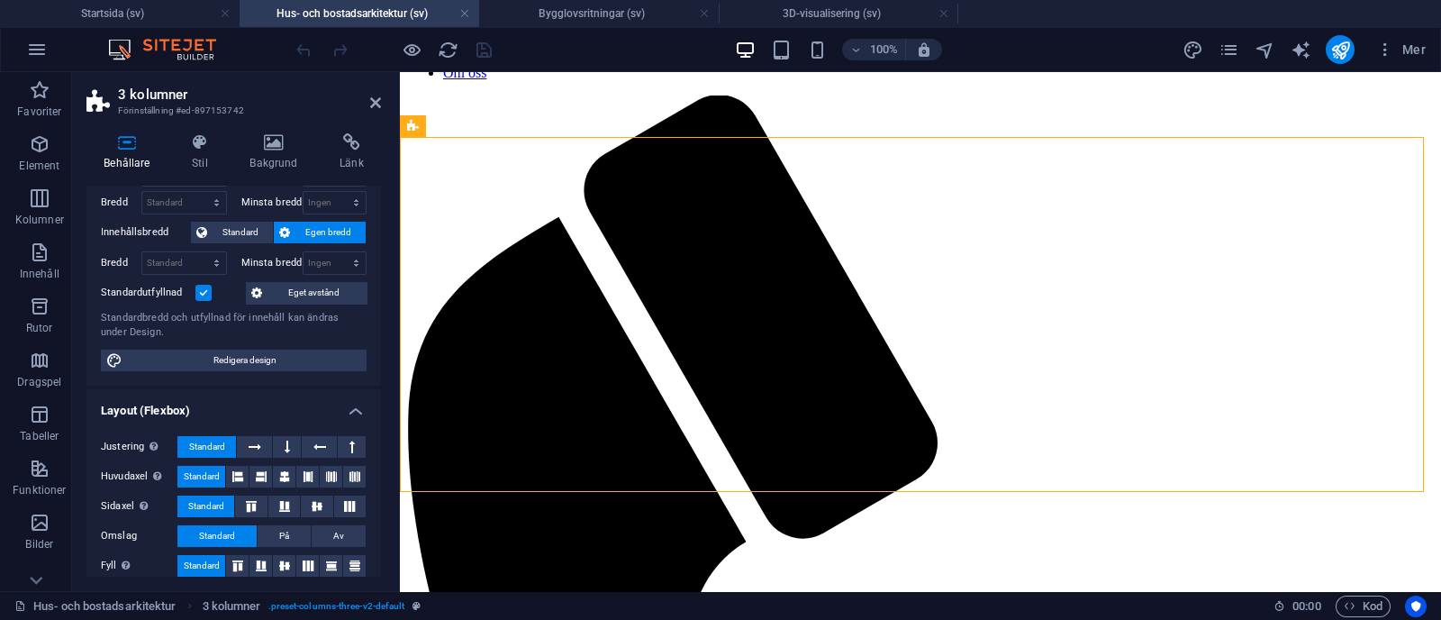
scroll to position [0, 0]
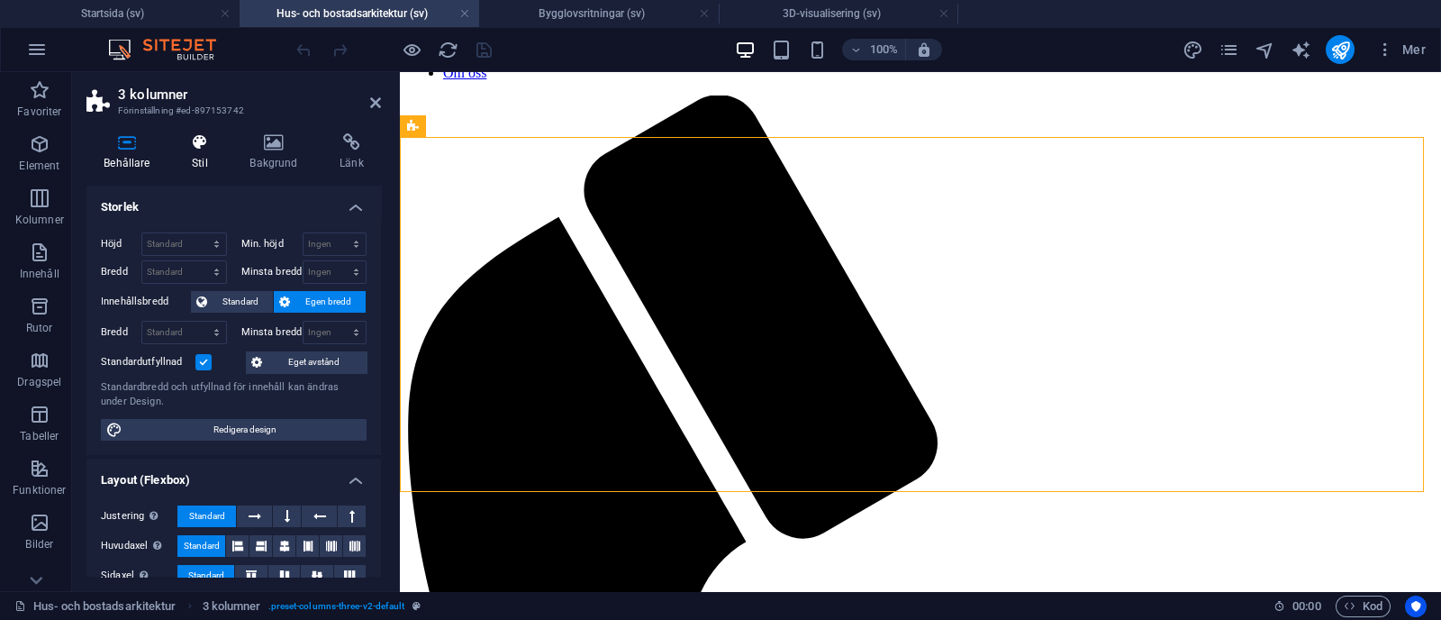
click at [206, 167] on h4 "Stil" at bounding box center [204, 152] width 58 height 38
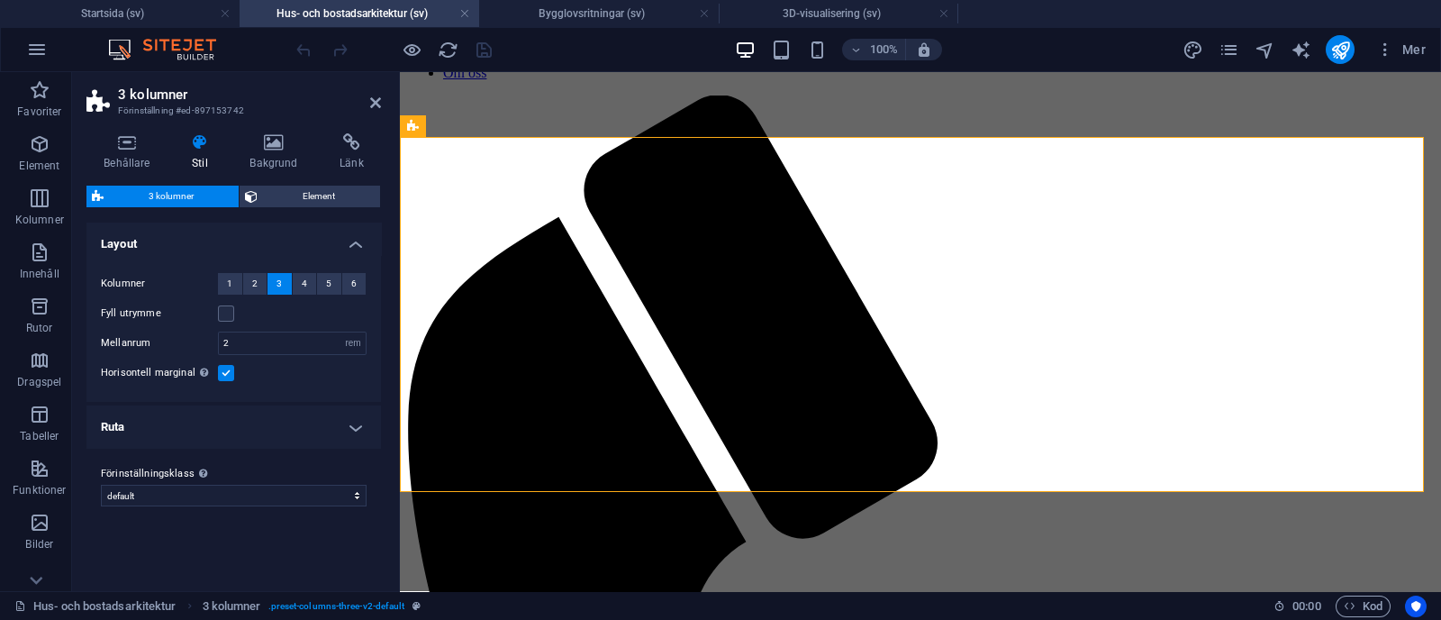
click at [225, 376] on label at bounding box center [226, 373] width 16 height 16
click at [0, 0] on input "Horisontell marginal Enbart om behållarnas "Innehållsbredd" inte är inställd på…" at bounding box center [0, 0] width 0 height 0
click at [225, 376] on label at bounding box center [226, 373] width 16 height 16
click at [0, 0] on input "Horisontell marginal Enbart om behållarnas "Innehållsbredd" inte är inställd på…" at bounding box center [0, 0] width 0 height 0
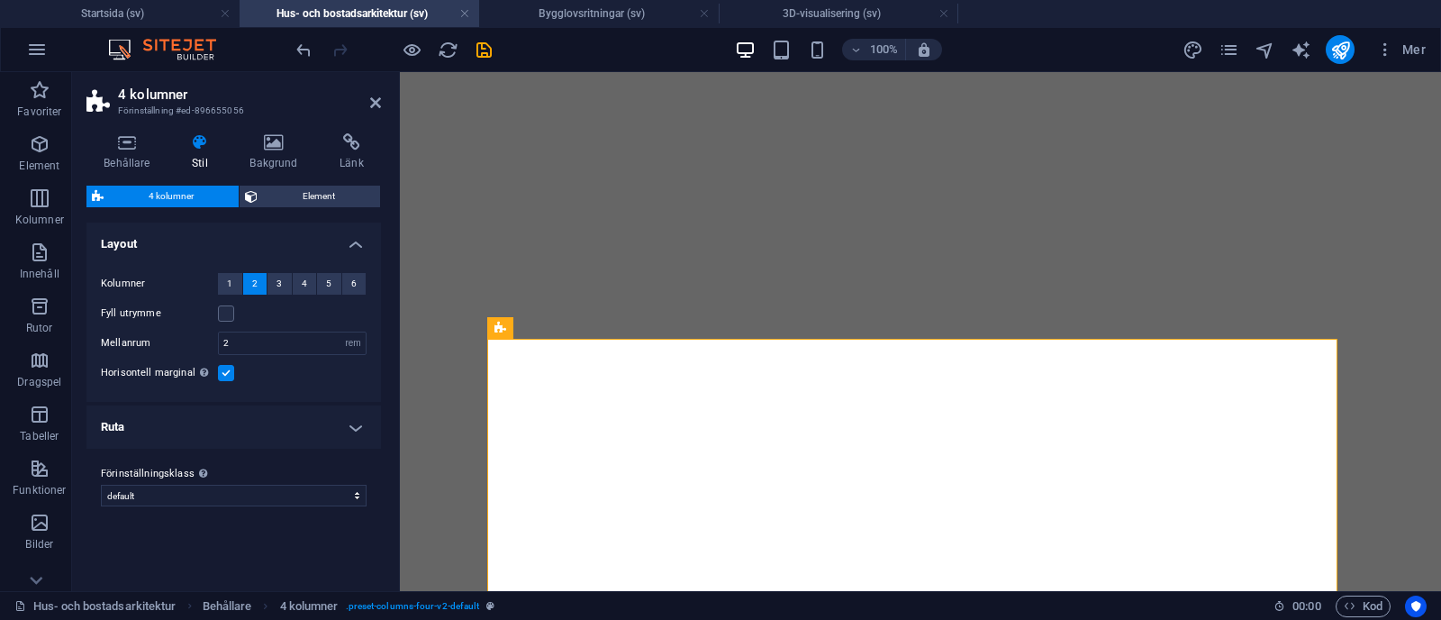
select select "rem"
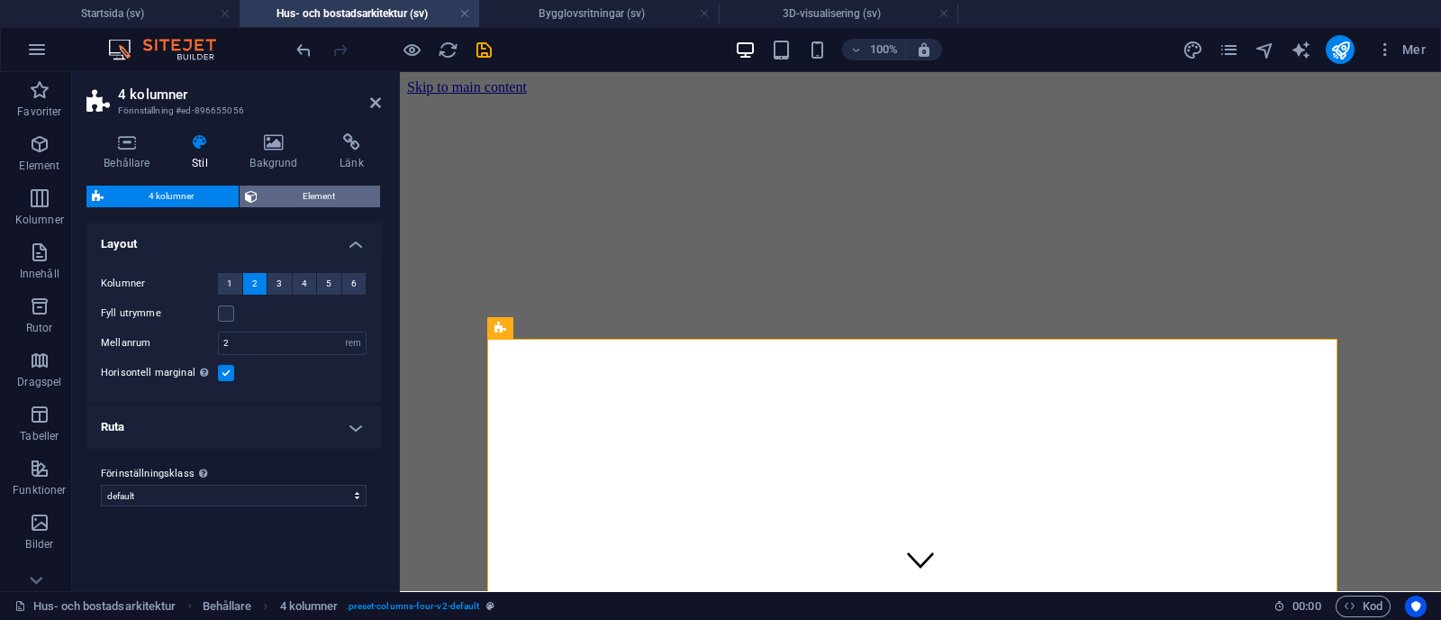
scroll to position [1028, 0]
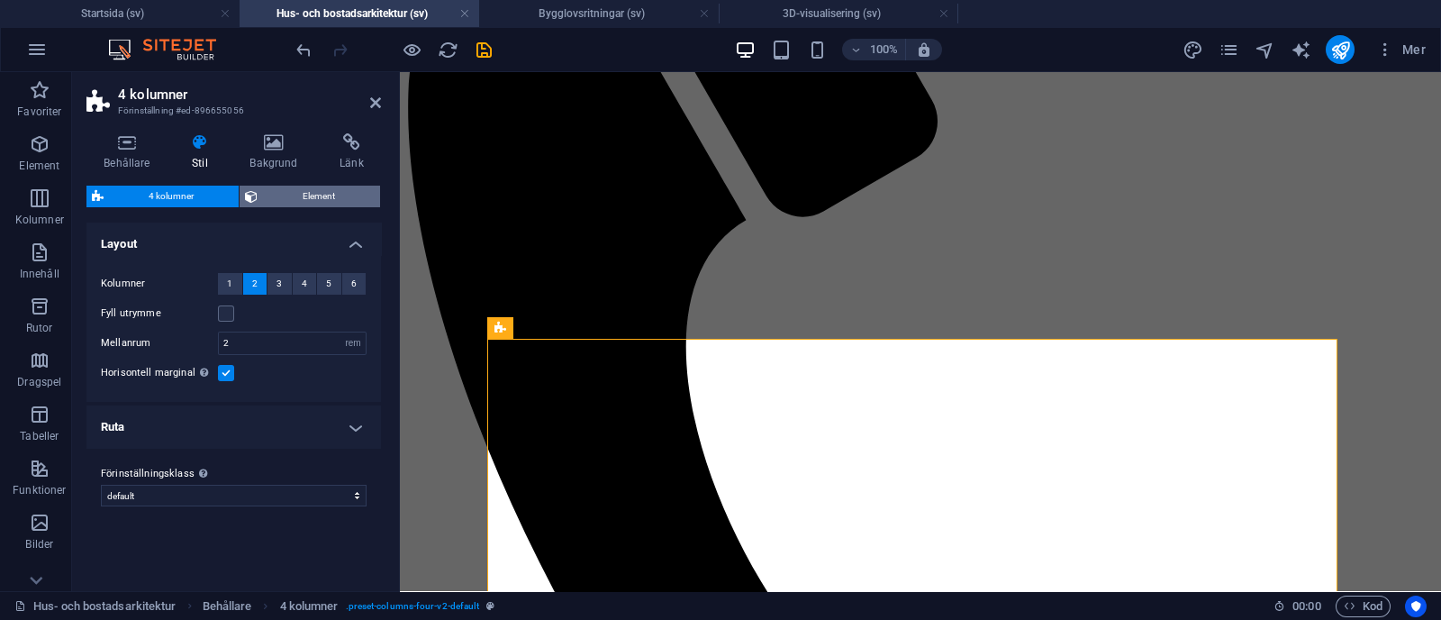
click at [324, 195] on span "Element" at bounding box center [319, 197] width 112 height 22
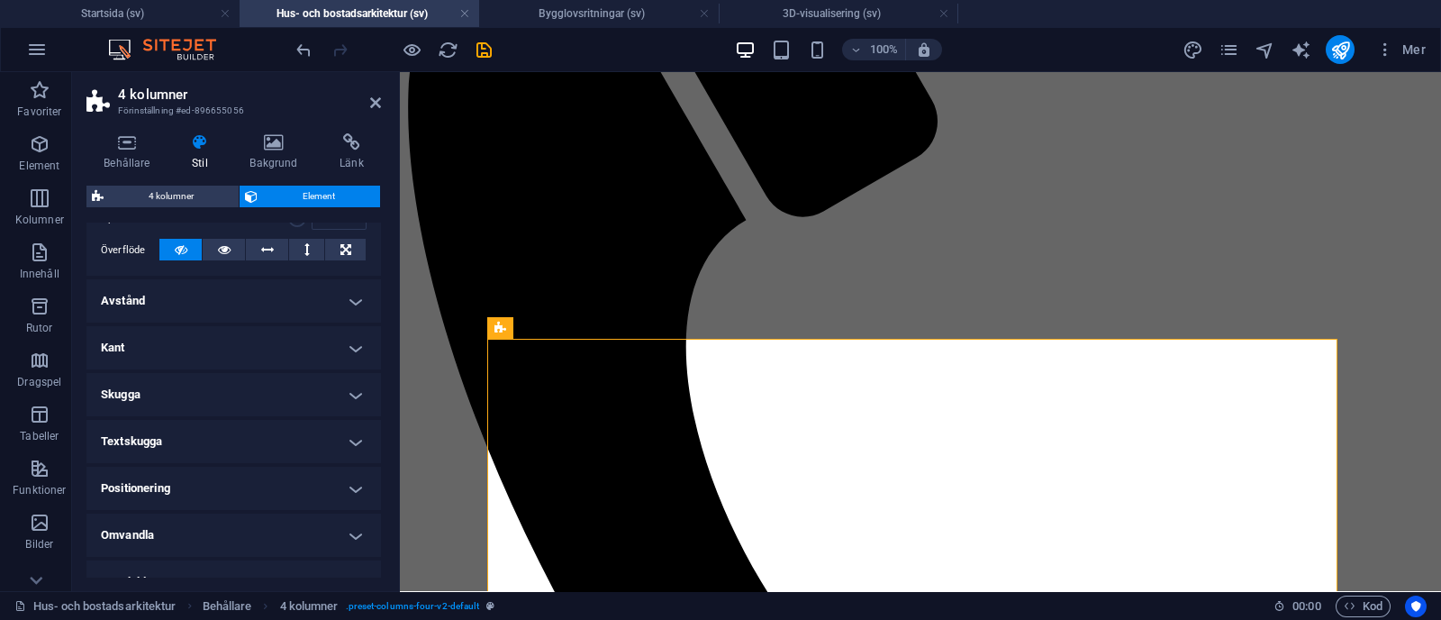
scroll to position [298, 0]
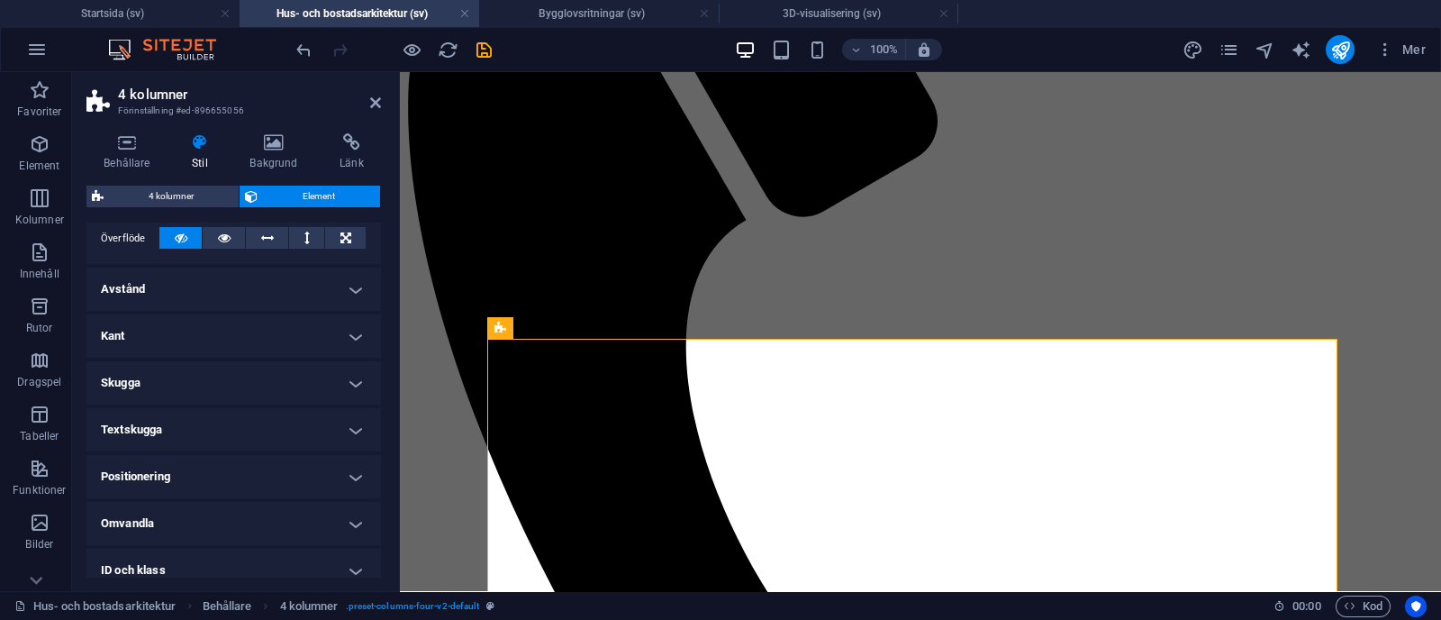
click at [340, 300] on h4 "Avstånd" at bounding box center [233, 289] width 295 height 43
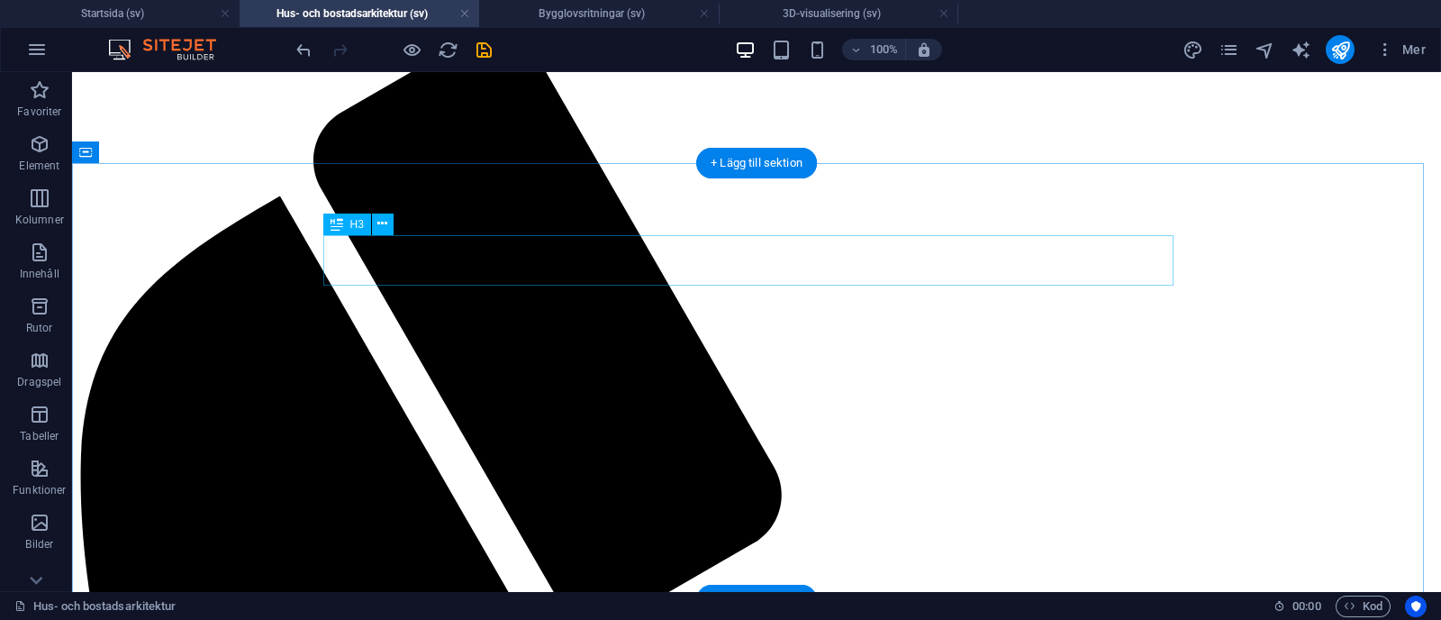
scroll to position [765, 0]
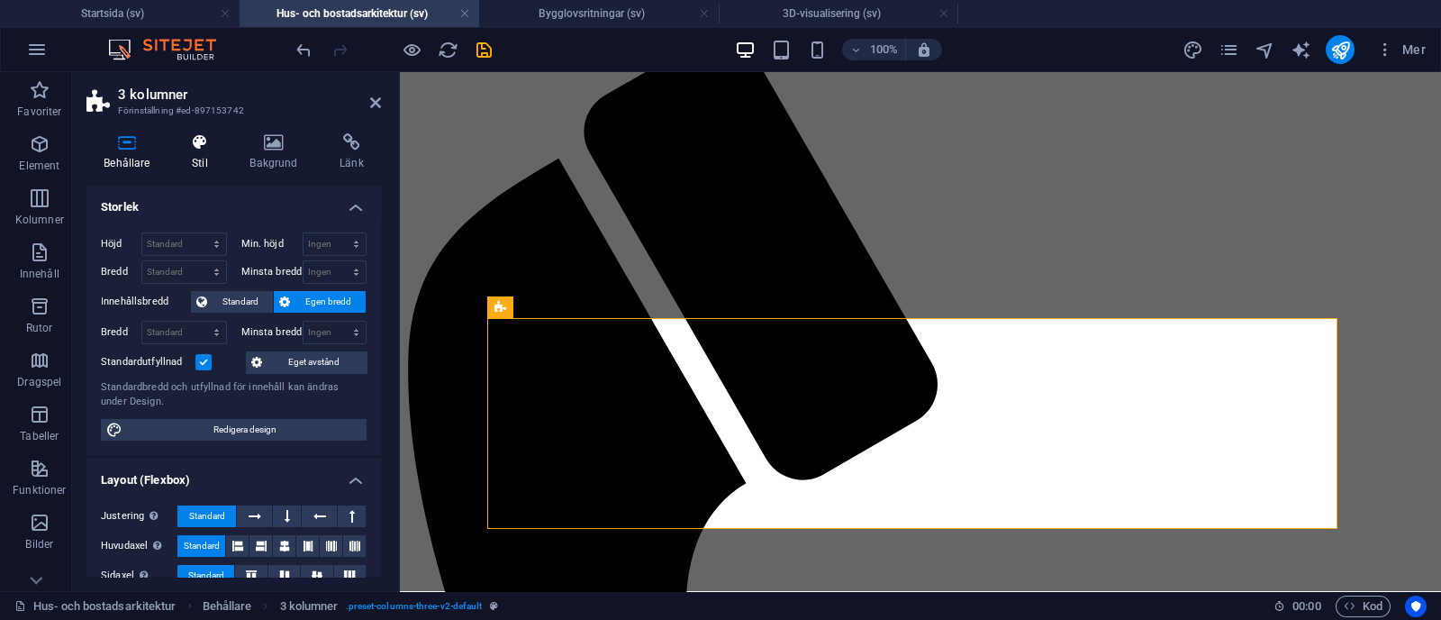
click at [213, 147] on icon at bounding box center [200, 142] width 50 height 18
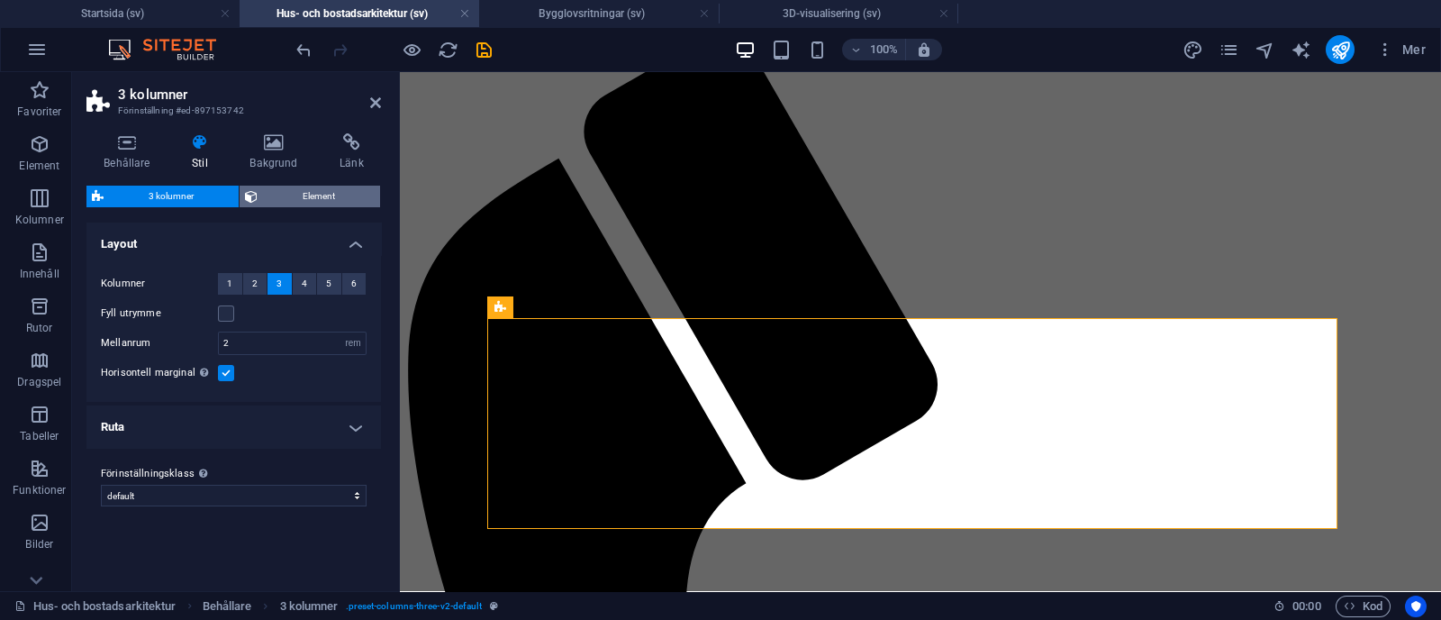
click at [346, 188] on span "Element" at bounding box center [319, 197] width 112 height 22
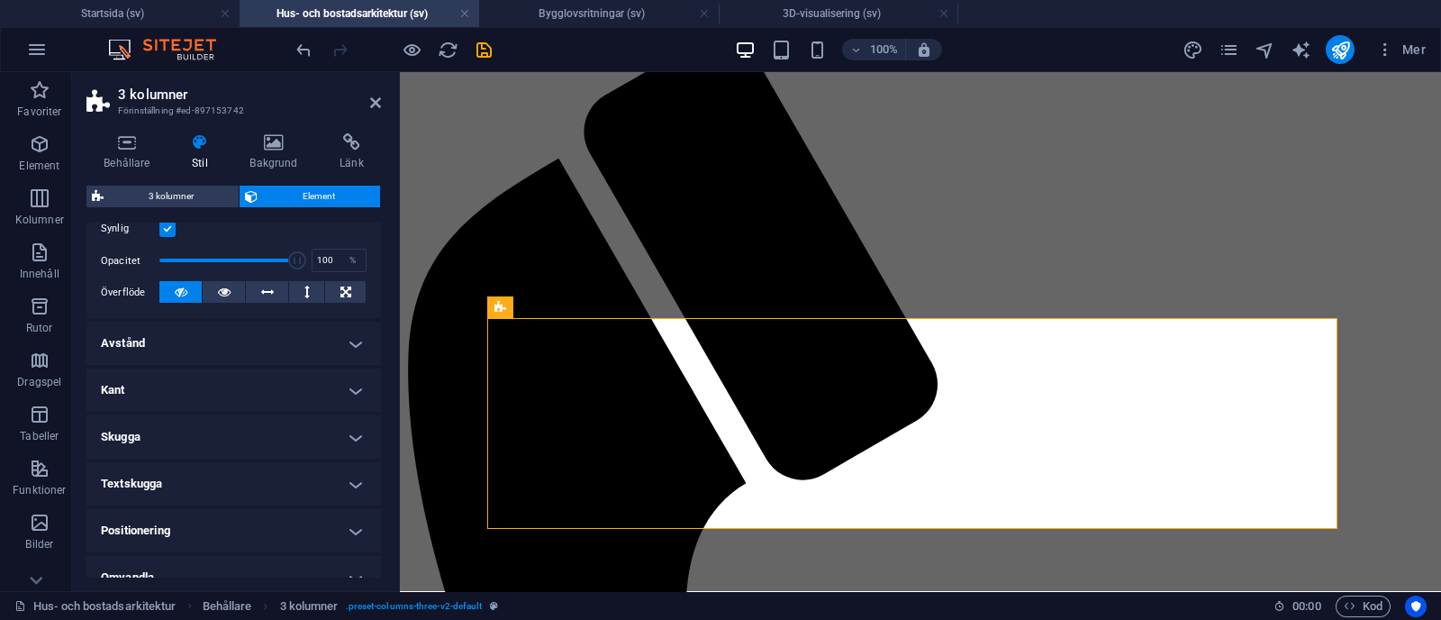
scroll to position [243, 0]
click at [296, 348] on h4 "Avstånd" at bounding box center [233, 343] width 295 height 43
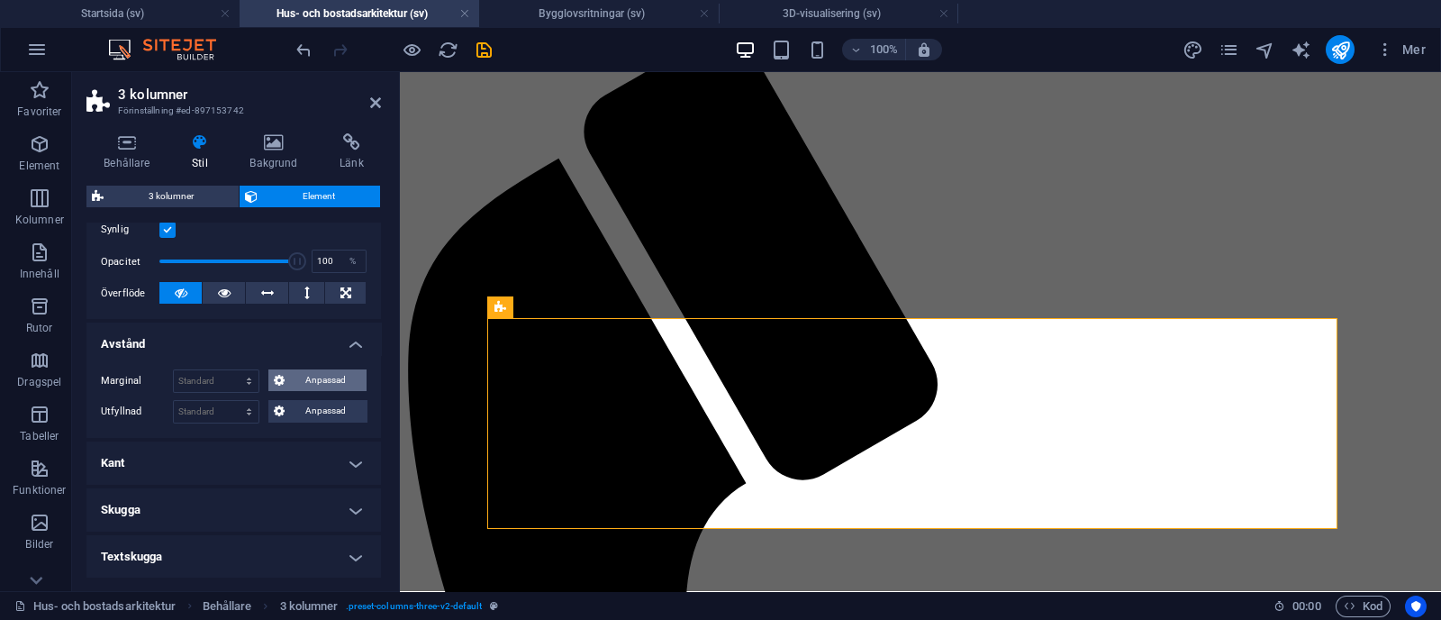
click at [281, 377] on icon at bounding box center [279, 380] width 11 height 22
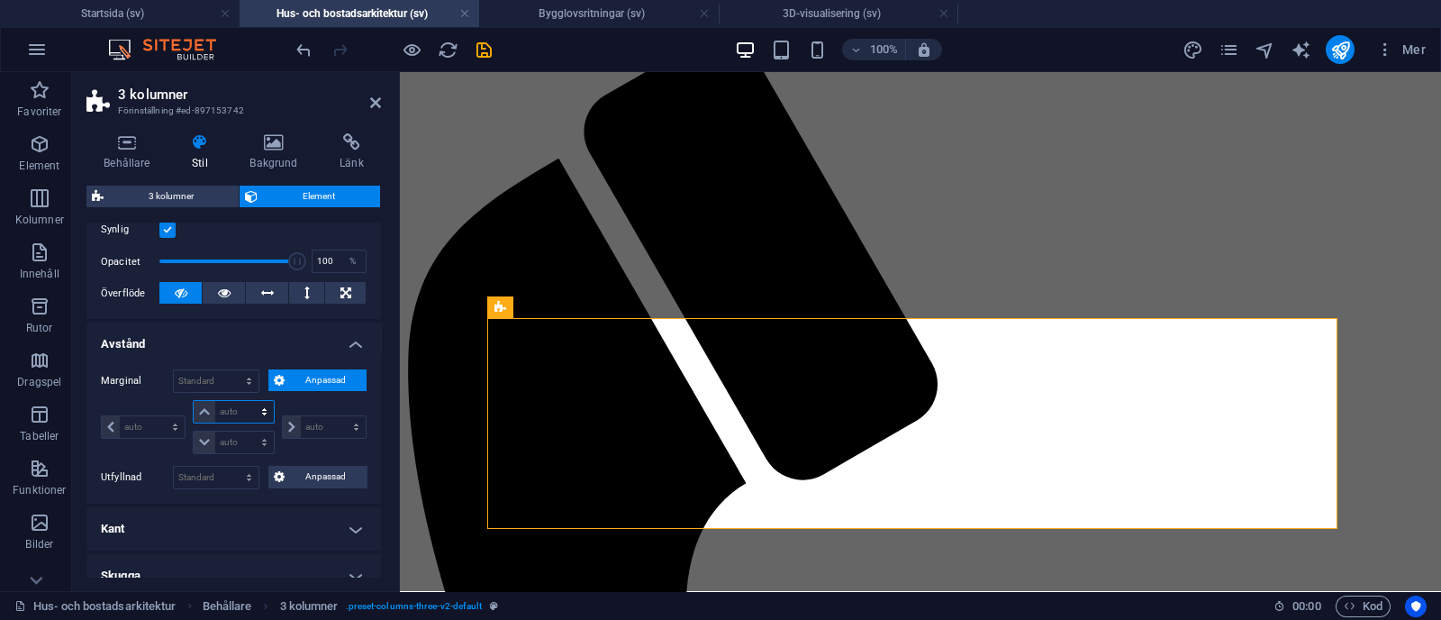
click at [236, 416] on select "auto px % rem vw vh" at bounding box center [233, 412] width 79 height 22
select select "px"
click at [246, 401] on select "auto px % rem vw vh" at bounding box center [233, 412] width 79 height 22
type input "0"
select select "px"
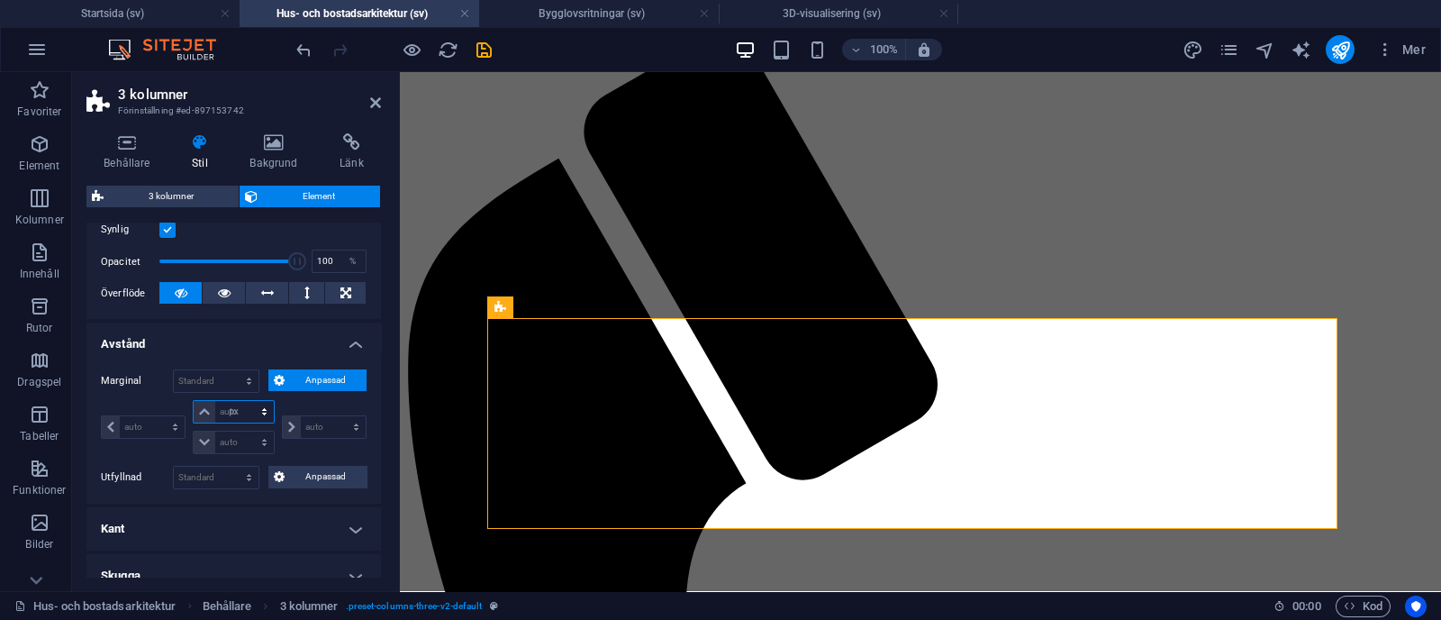
type input "0"
select select "px"
type input "0"
select select "px"
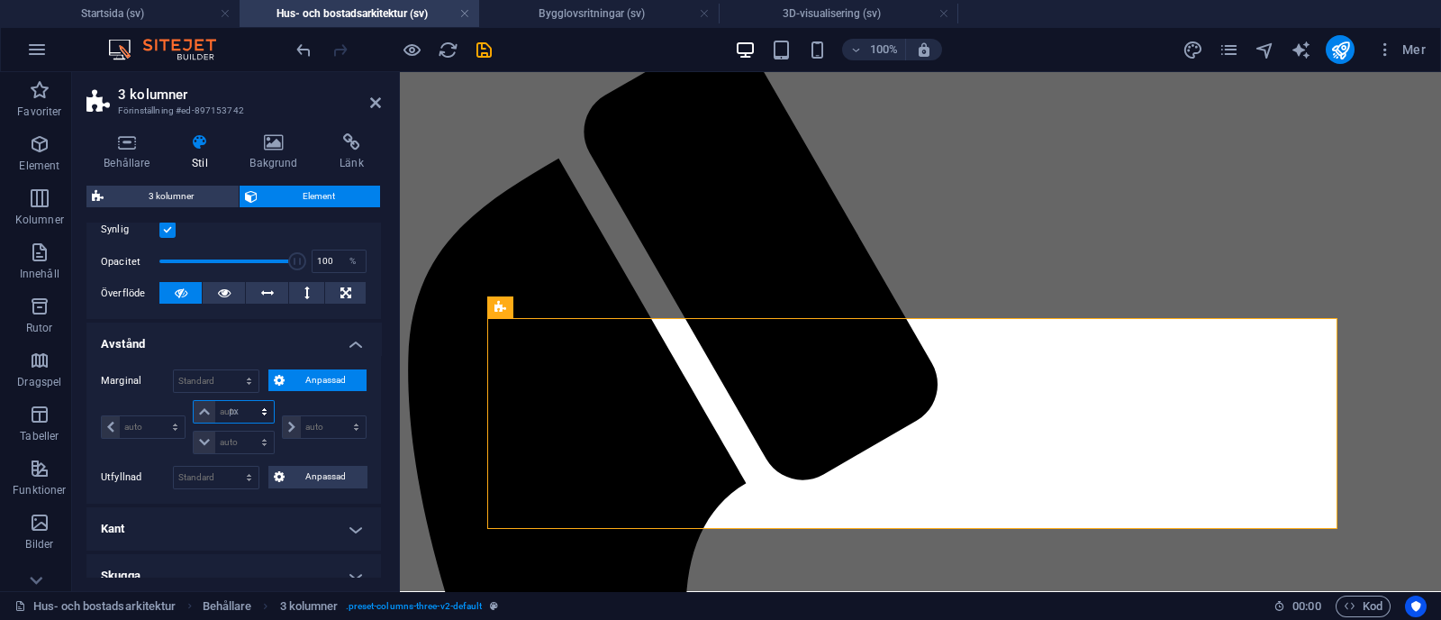
type input "0"
select select "px"
type input "80"
select select "DISABLED_OPTION_VALUE"
click at [236, 439] on input "0" at bounding box center [244, 442] width 58 height 22
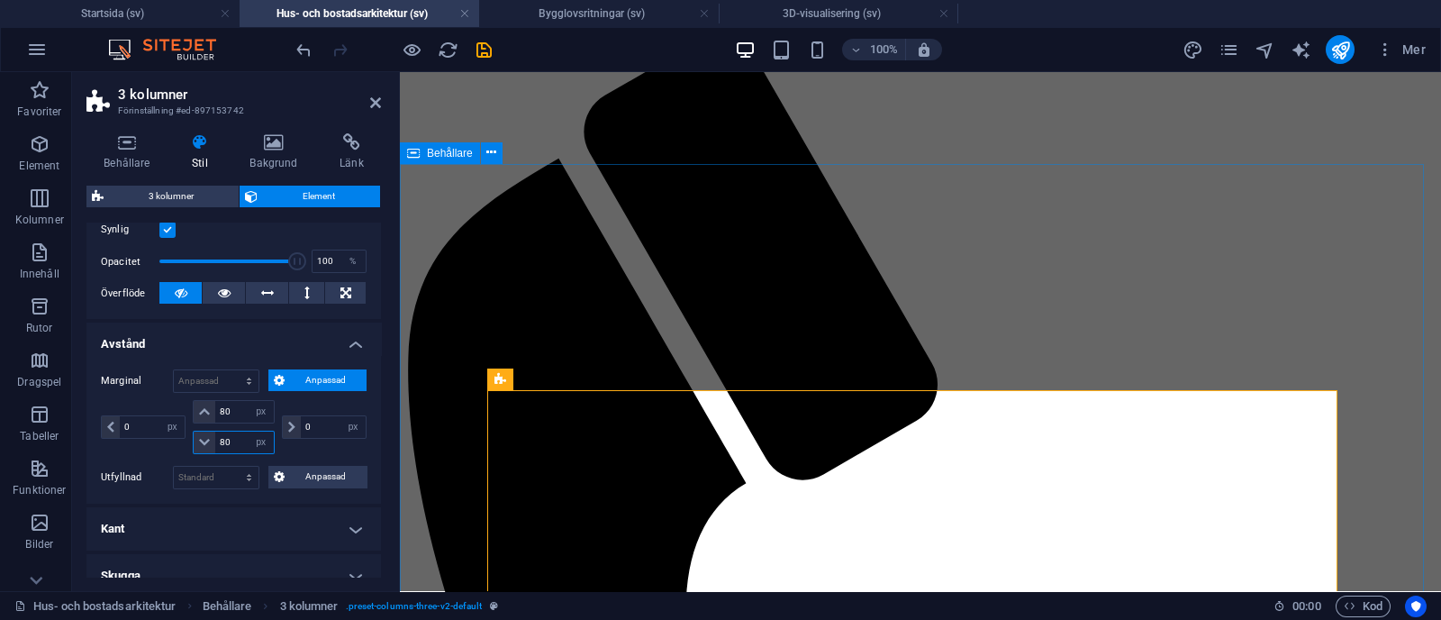
type input "80"
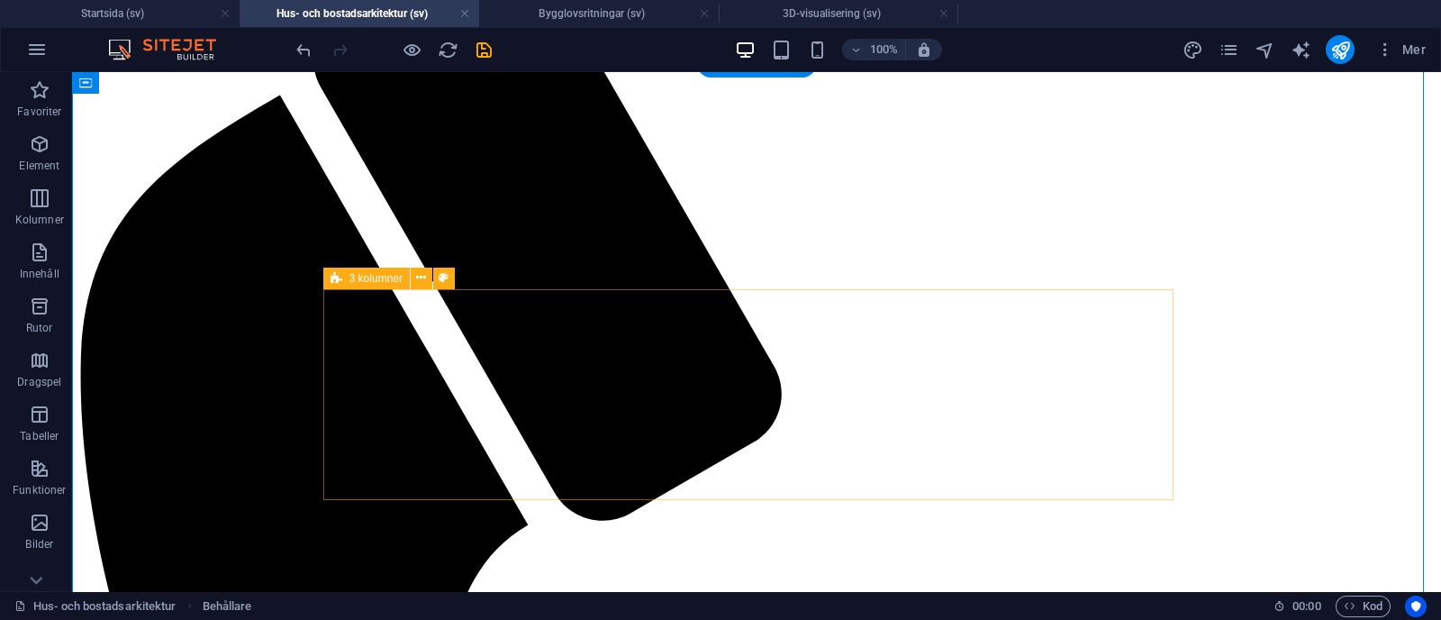
scroll to position [867, 0]
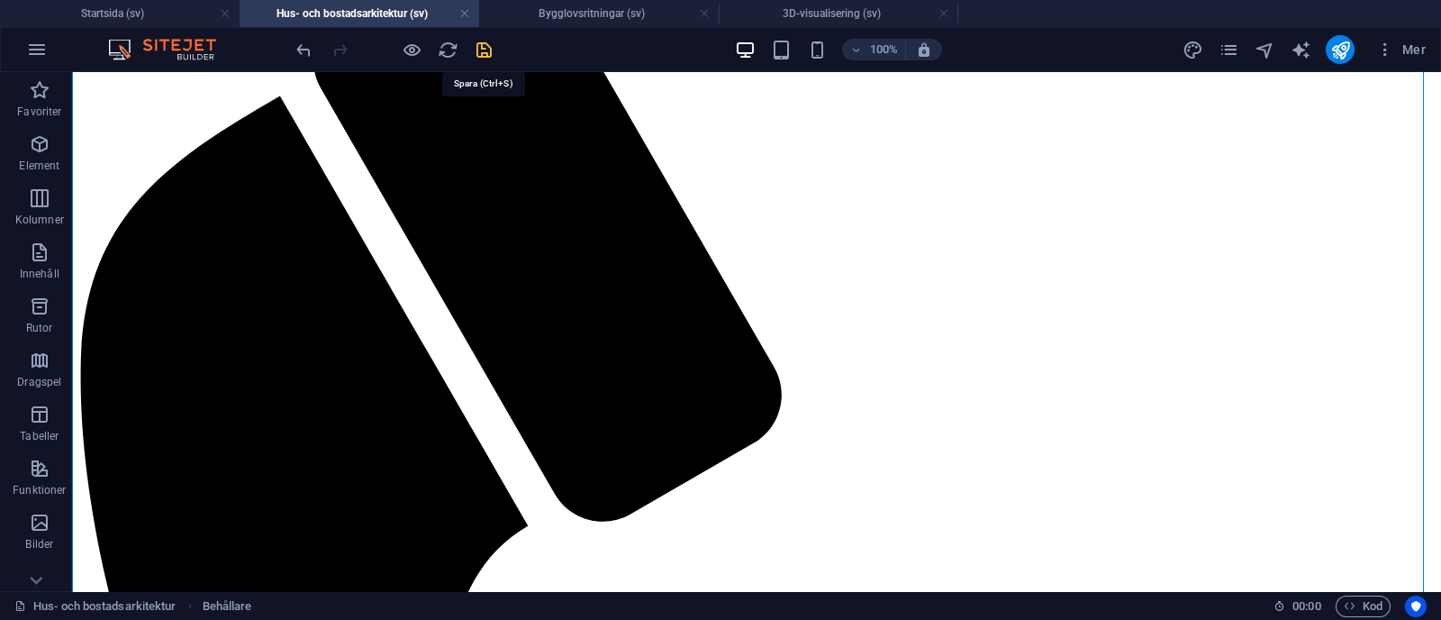
click at [489, 46] on icon "save" at bounding box center [484, 50] width 21 height 21
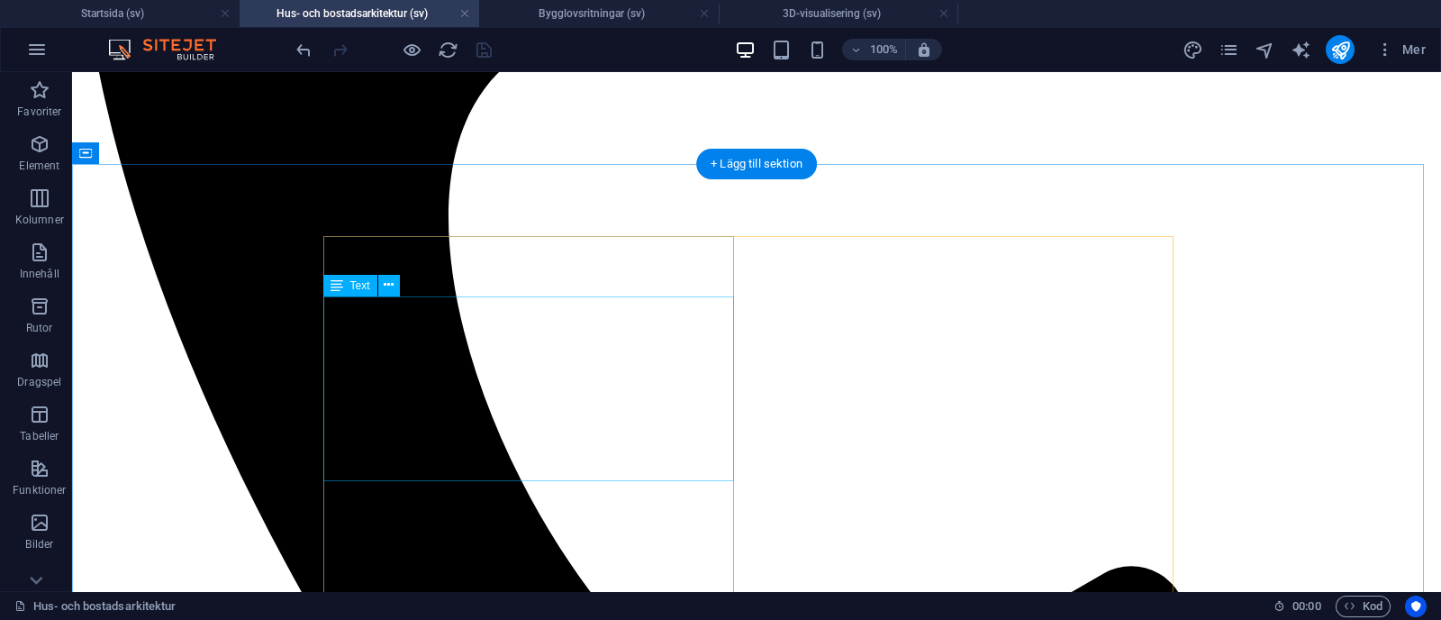
scroll to position [1340, 0]
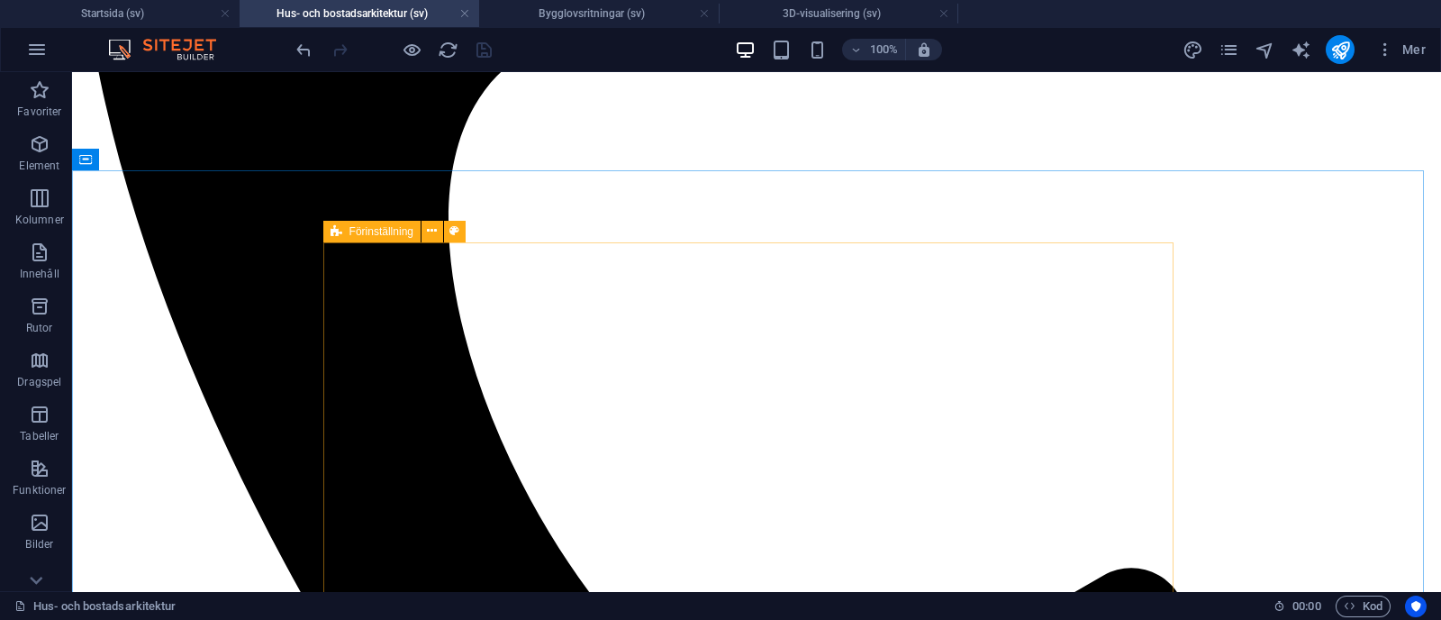
click at [338, 236] on icon at bounding box center [337, 232] width 12 height 22
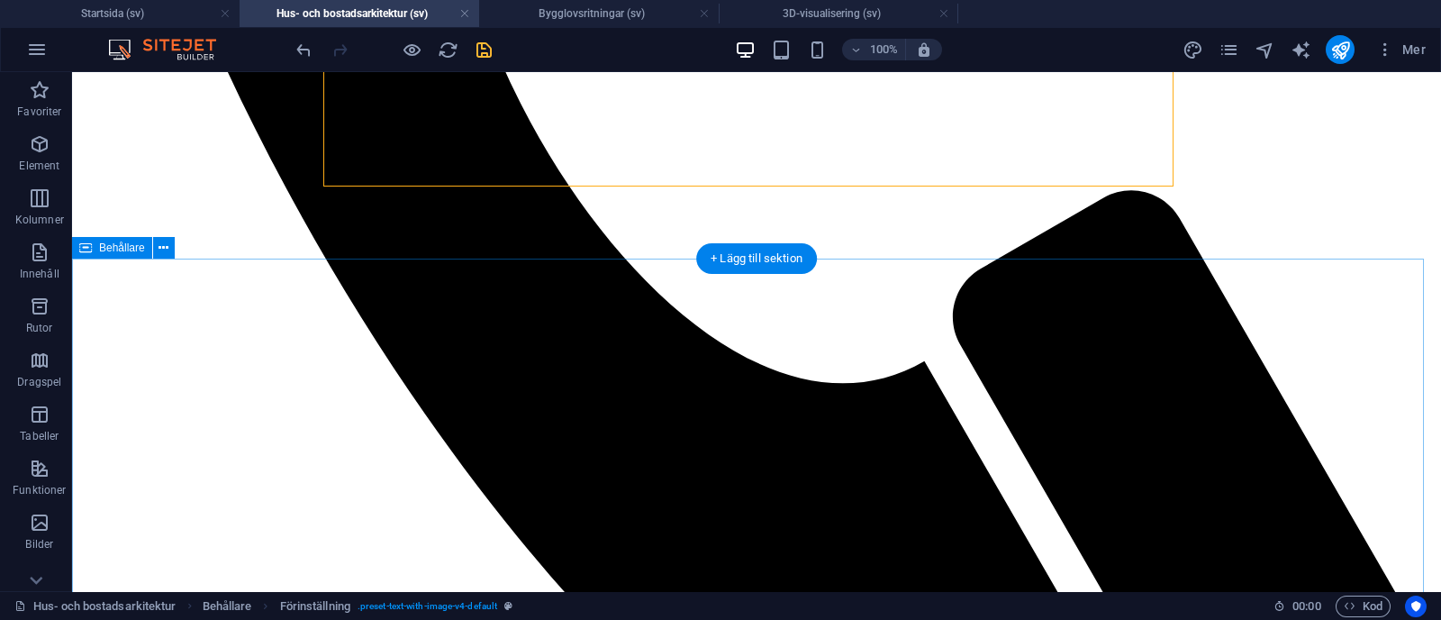
scroll to position [1780, 0]
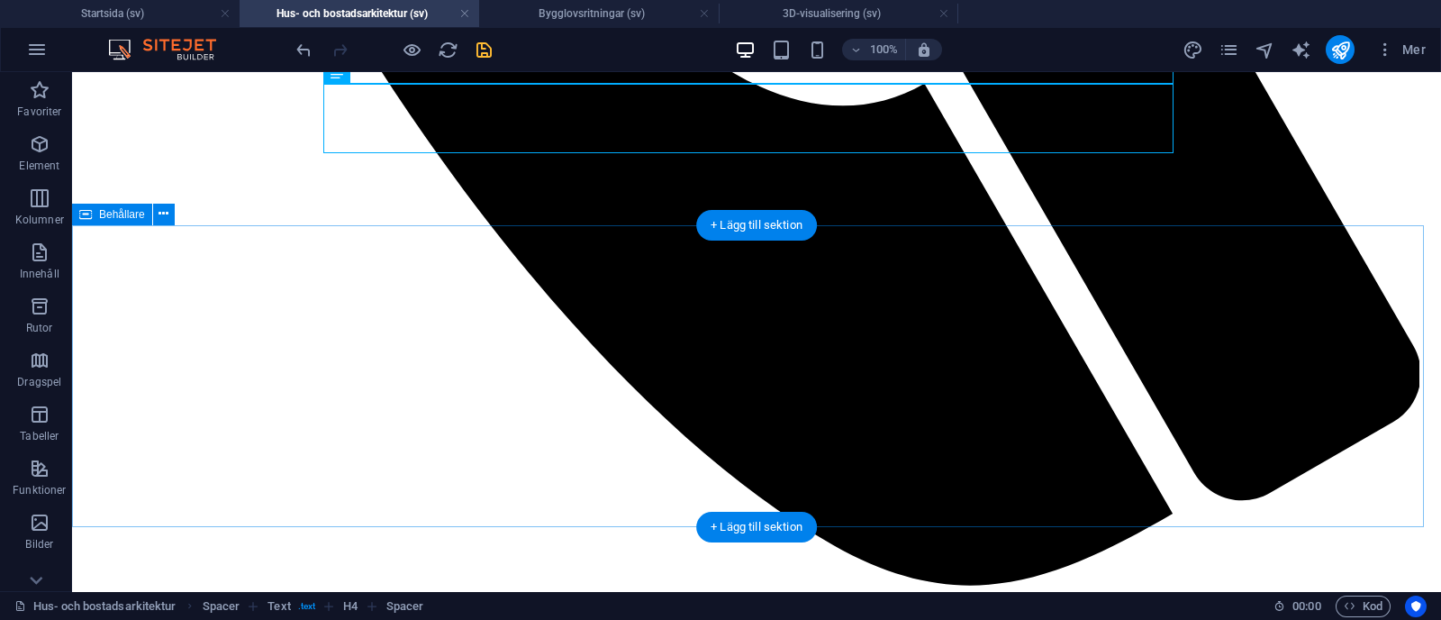
scroll to position [1996, 0]
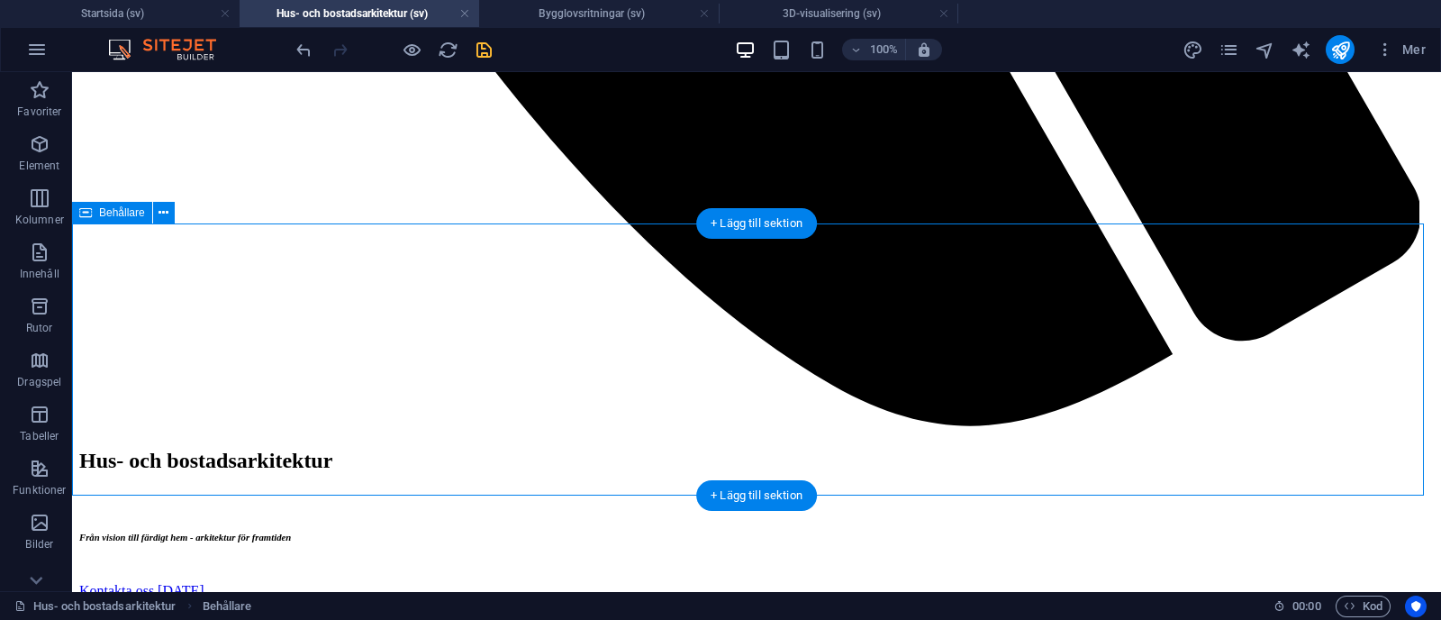
scroll to position [2155, 0]
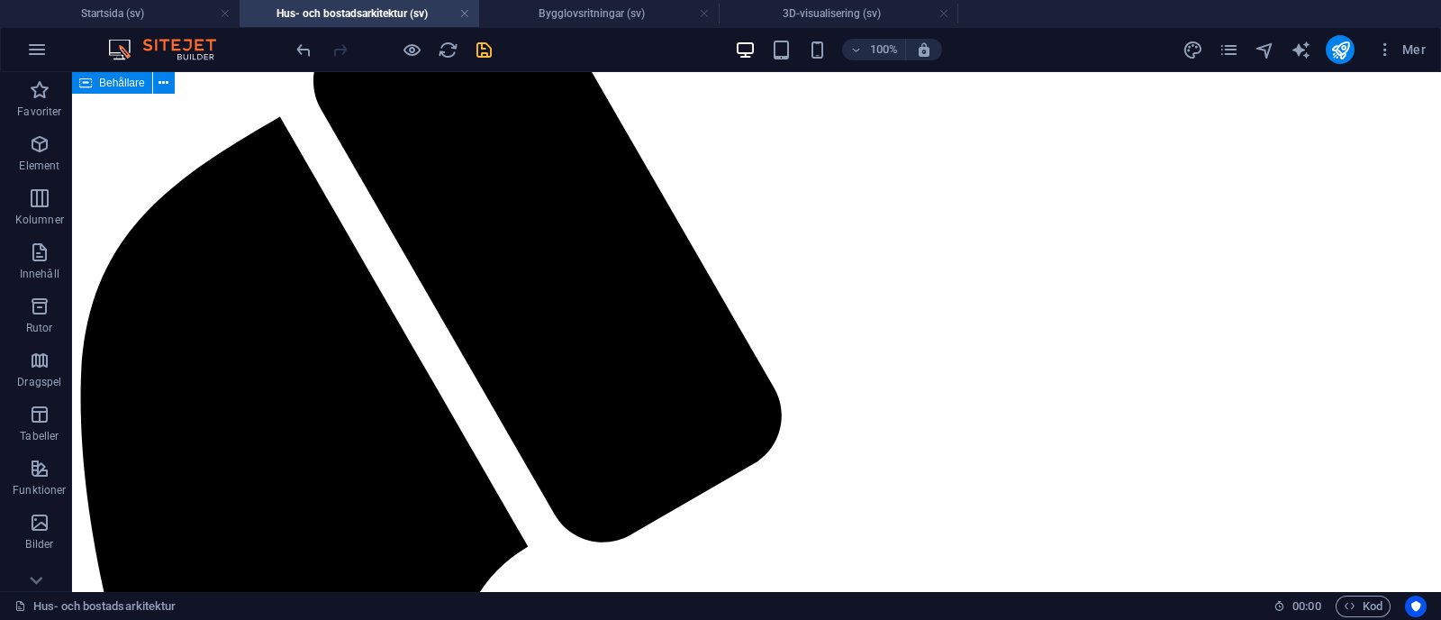
scroll to position [835, 0]
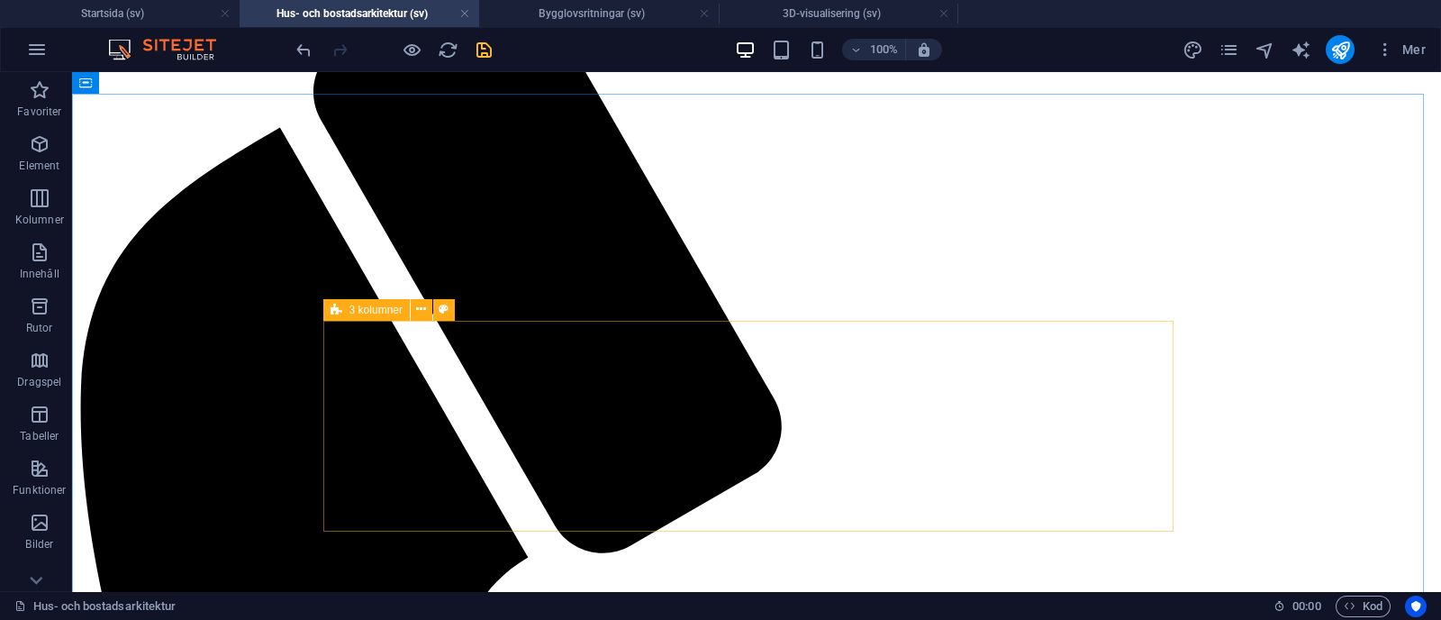
click at [351, 313] on span "3 kolumner" at bounding box center [375, 309] width 53 height 11
select select "px"
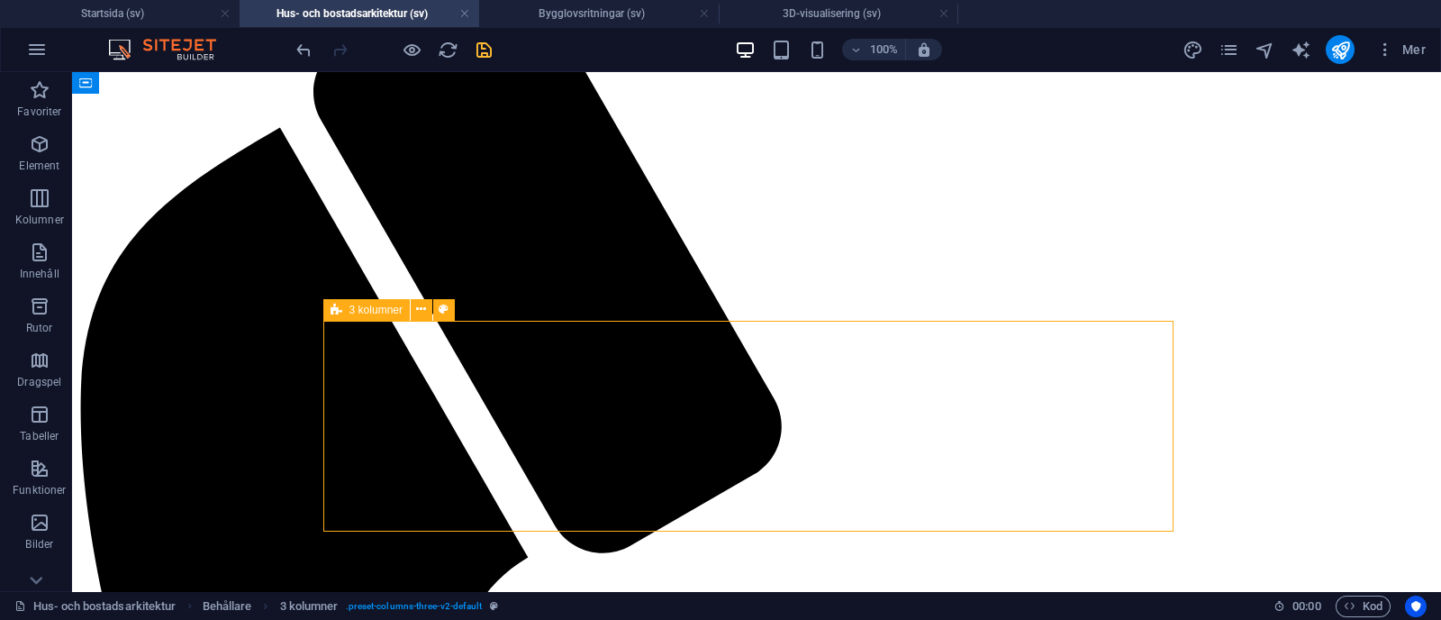
select select "px"
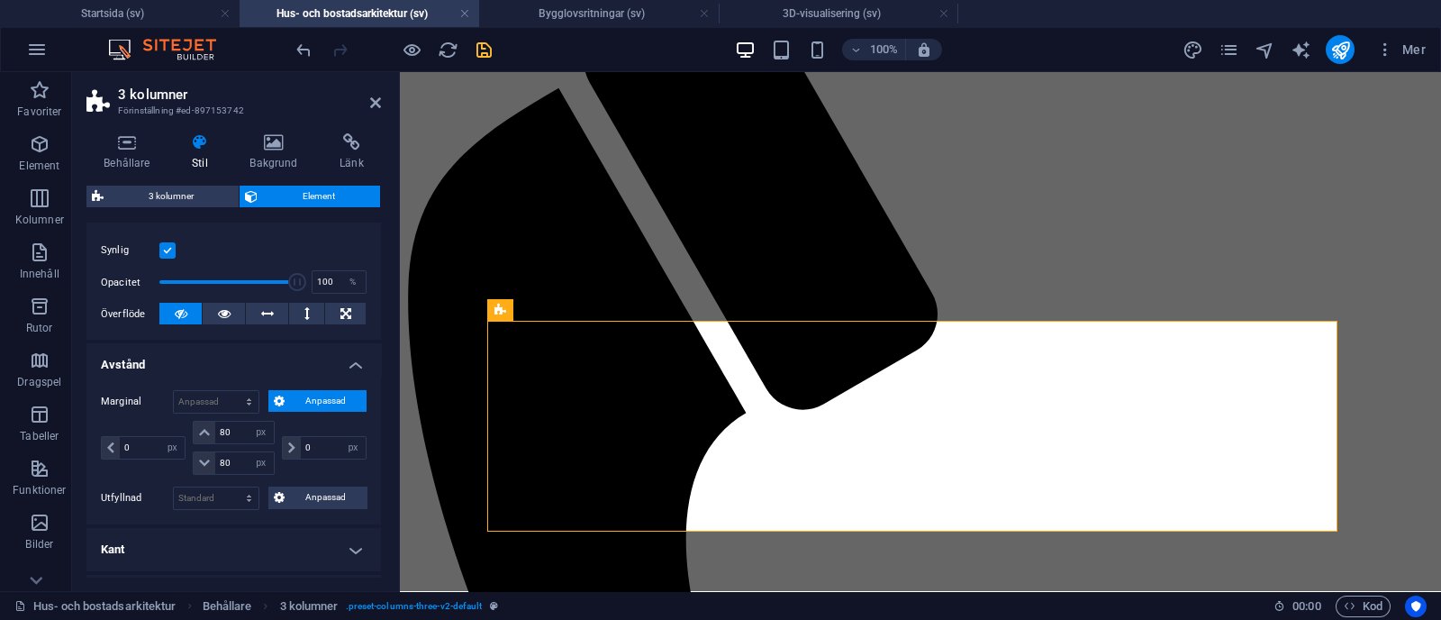
scroll to position [234, 0]
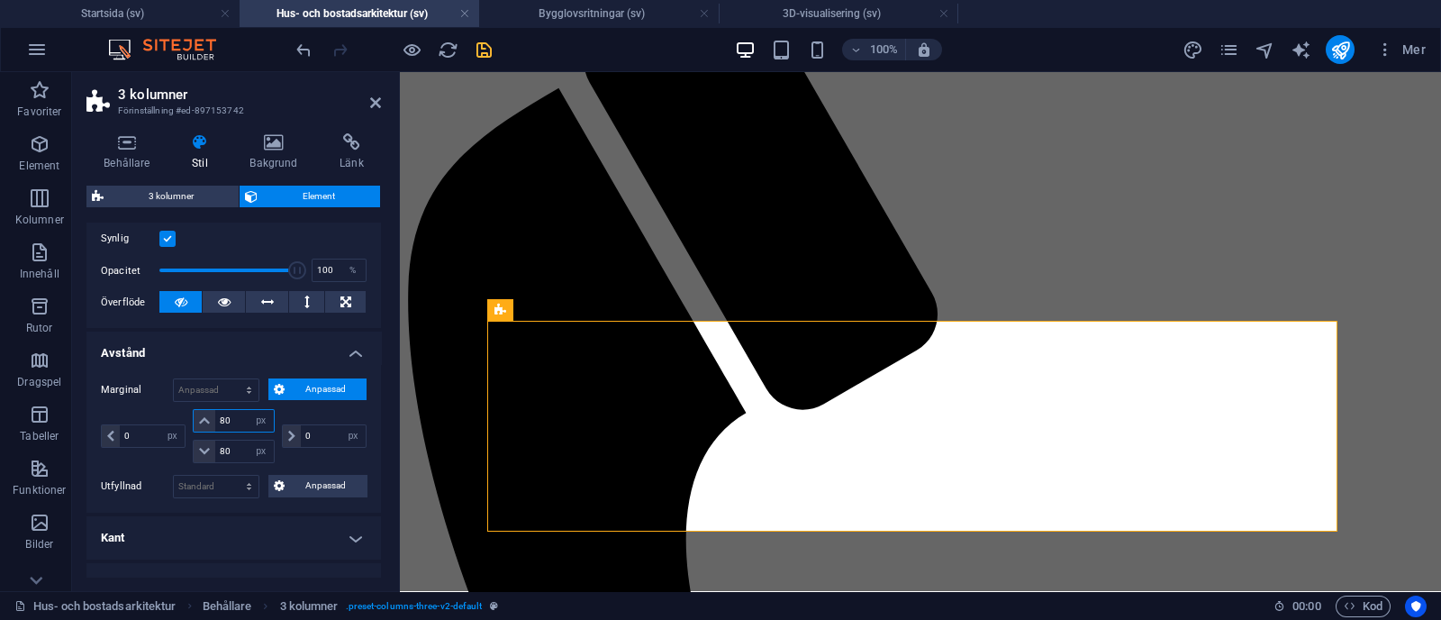
click at [234, 415] on input "80" at bounding box center [244, 421] width 58 height 22
type input "8"
type input "60"
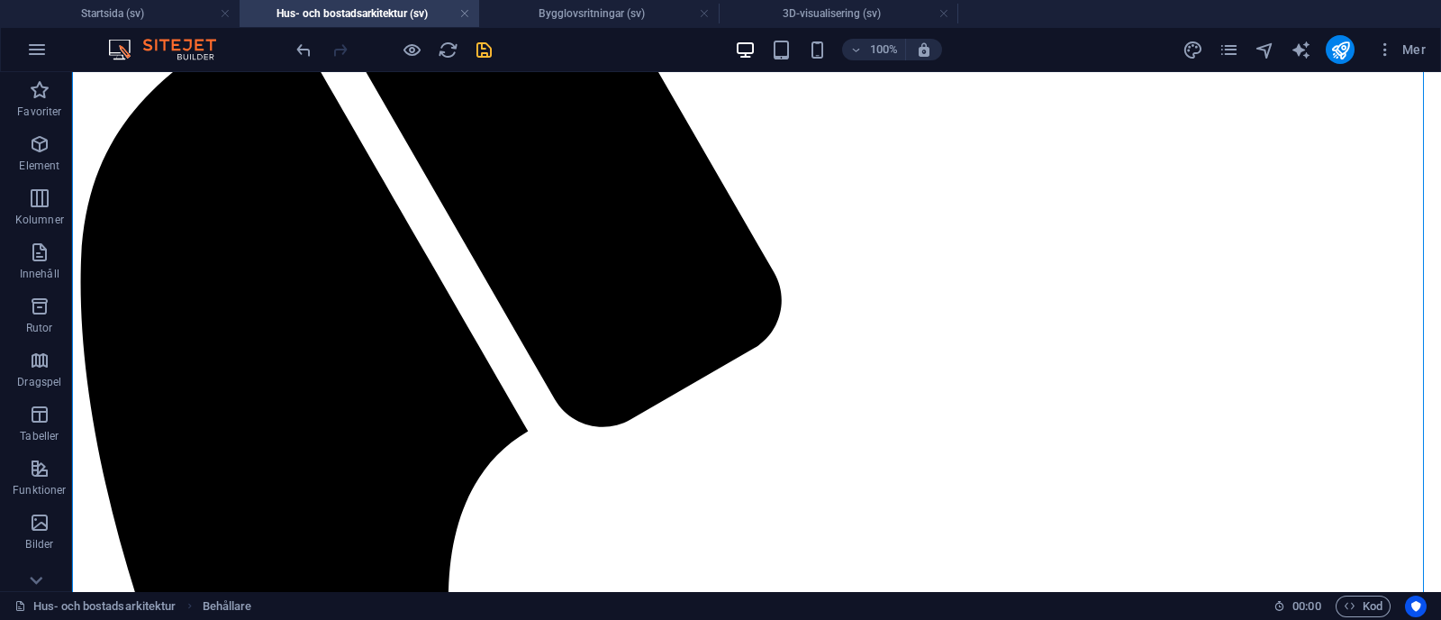
scroll to position [962, 0]
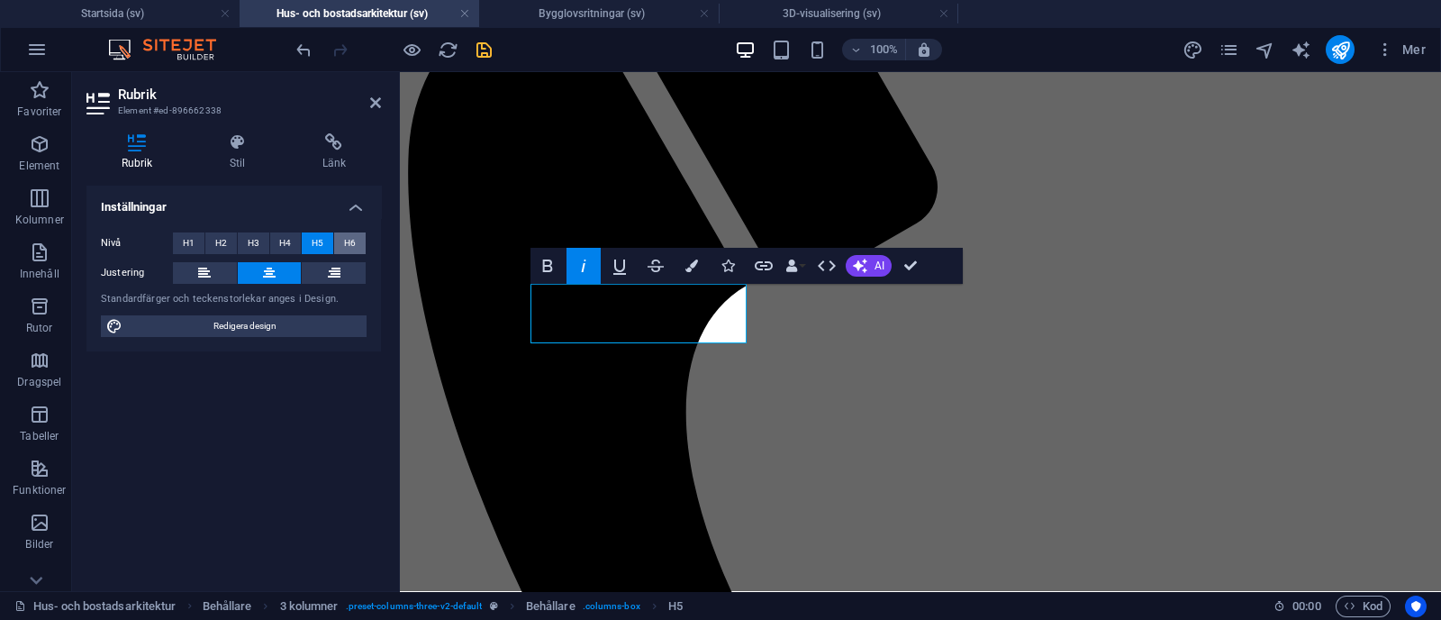
click at [335, 236] on button "H6" at bounding box center [350, 243] width 32 height 22
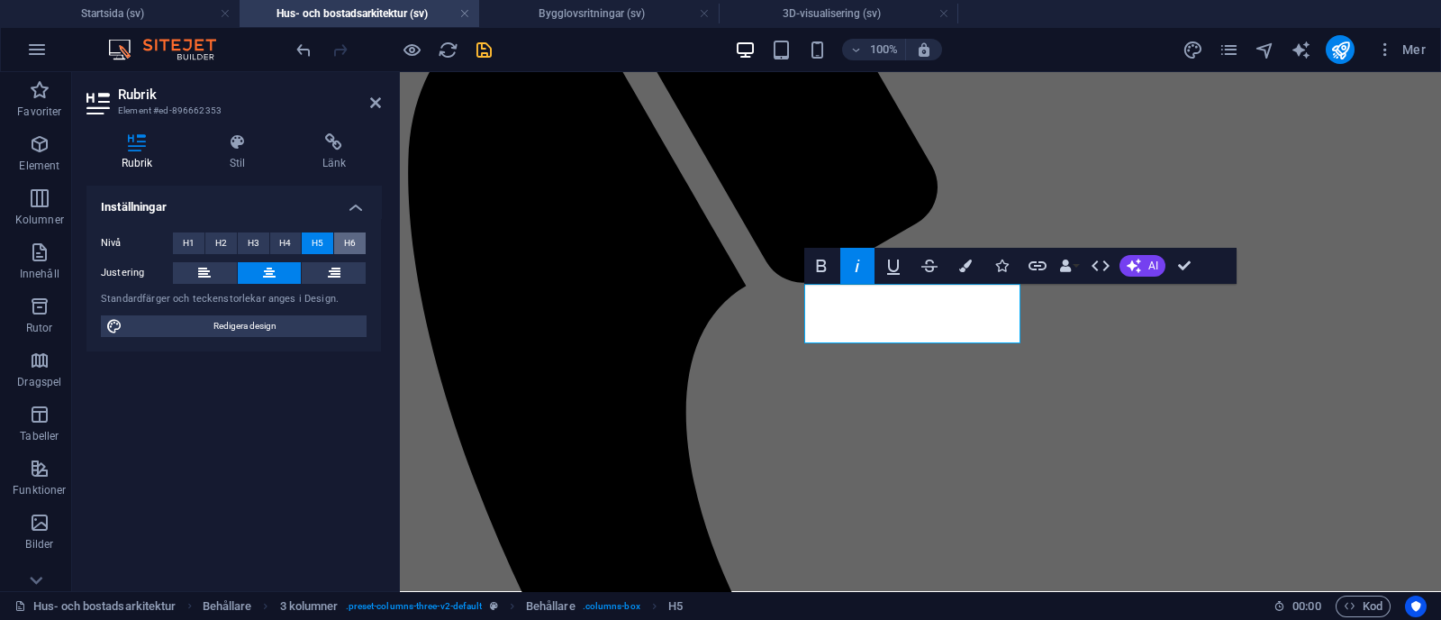
click at [353, 236] on span "H6" at bounding box center [350, 243] width 12 height 22
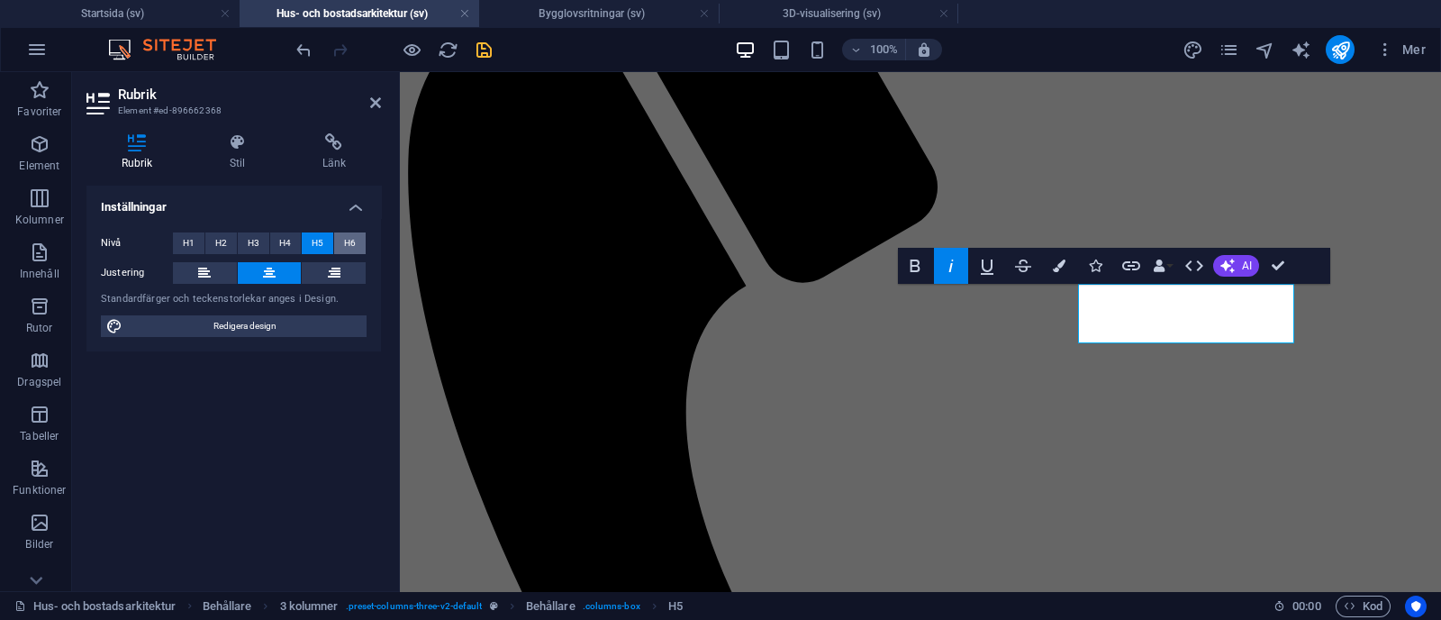
click at [337, 241] on button "H6" at bounding box center [350, 243] width 32 height 22
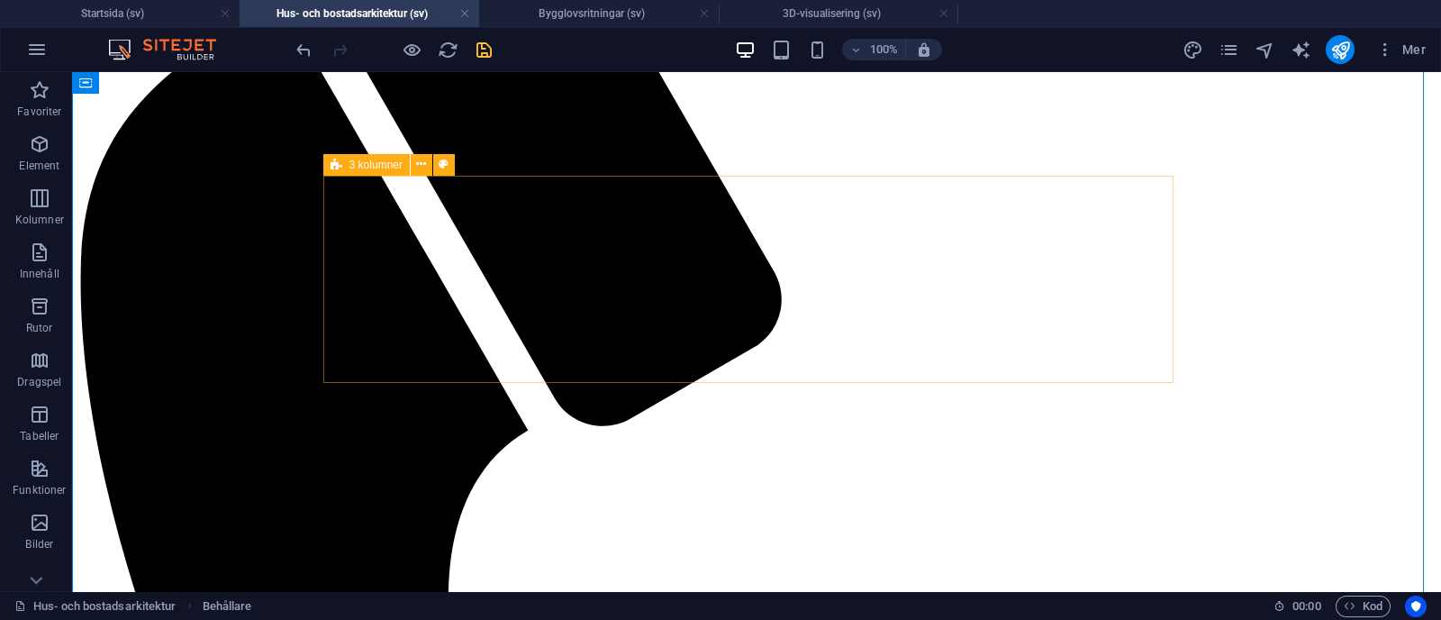
click at [344, 170] on div "3 kolumner" at bounding box center [366, 165] width 86 height 22
select select "px"
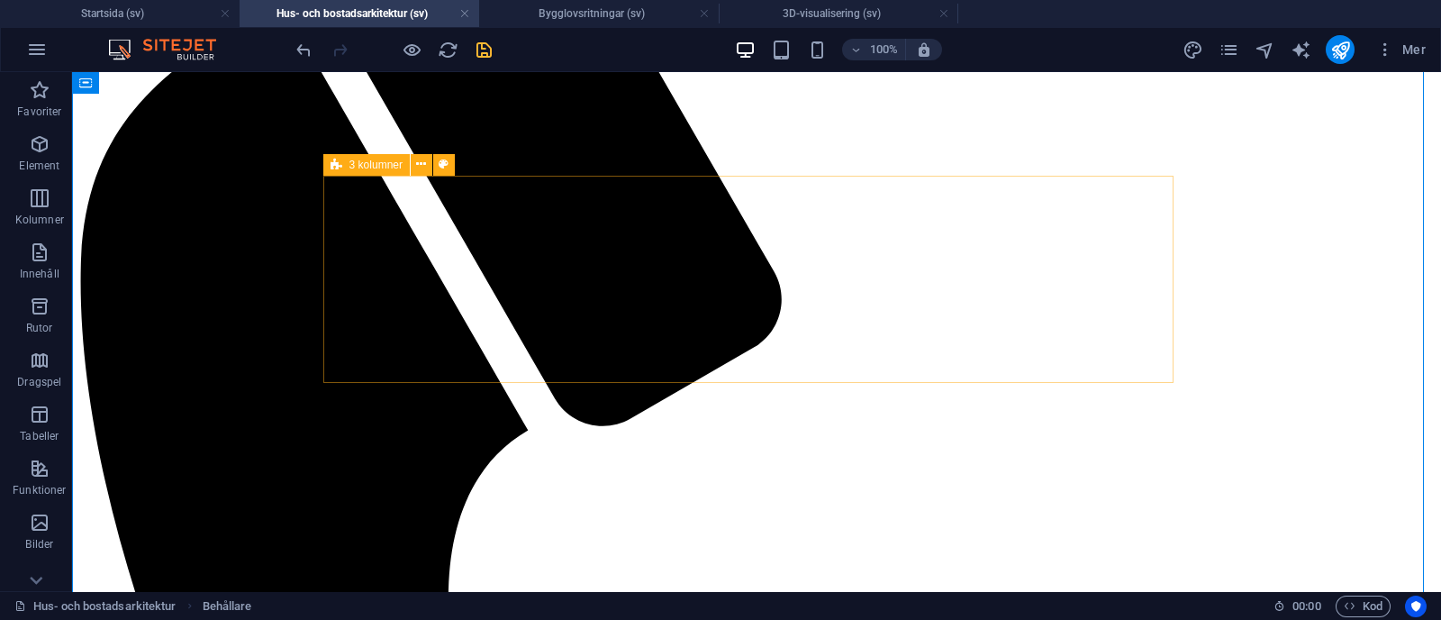
select select "px"
select select "rem"
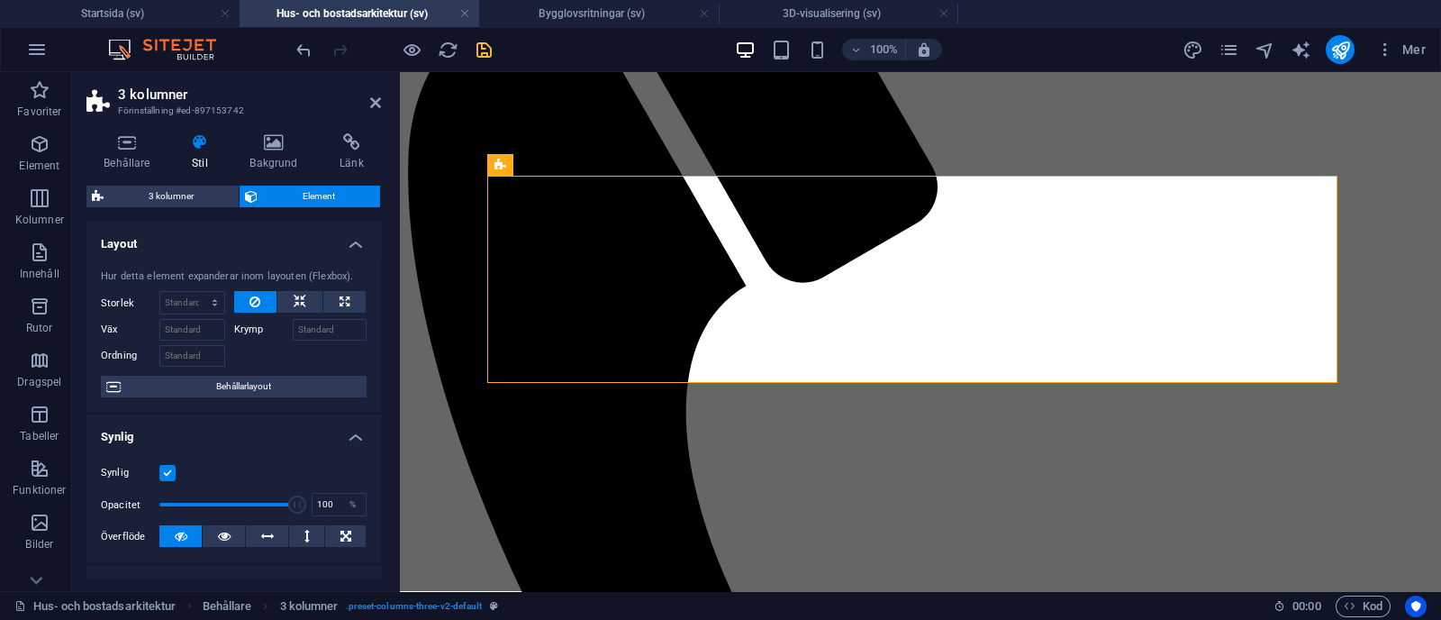
scroll to position [25, 0]
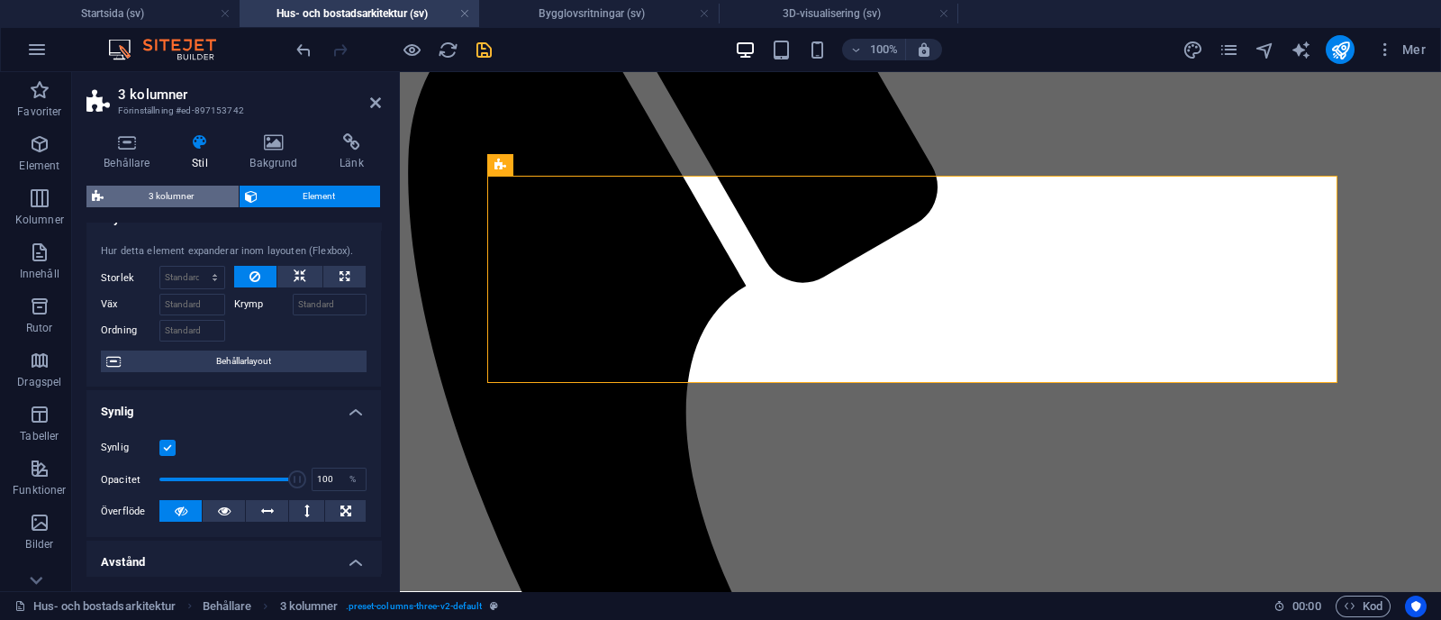
click at [168, 195] on span "3 kolumner" at bounding box center [171, 197] width 124 height 22
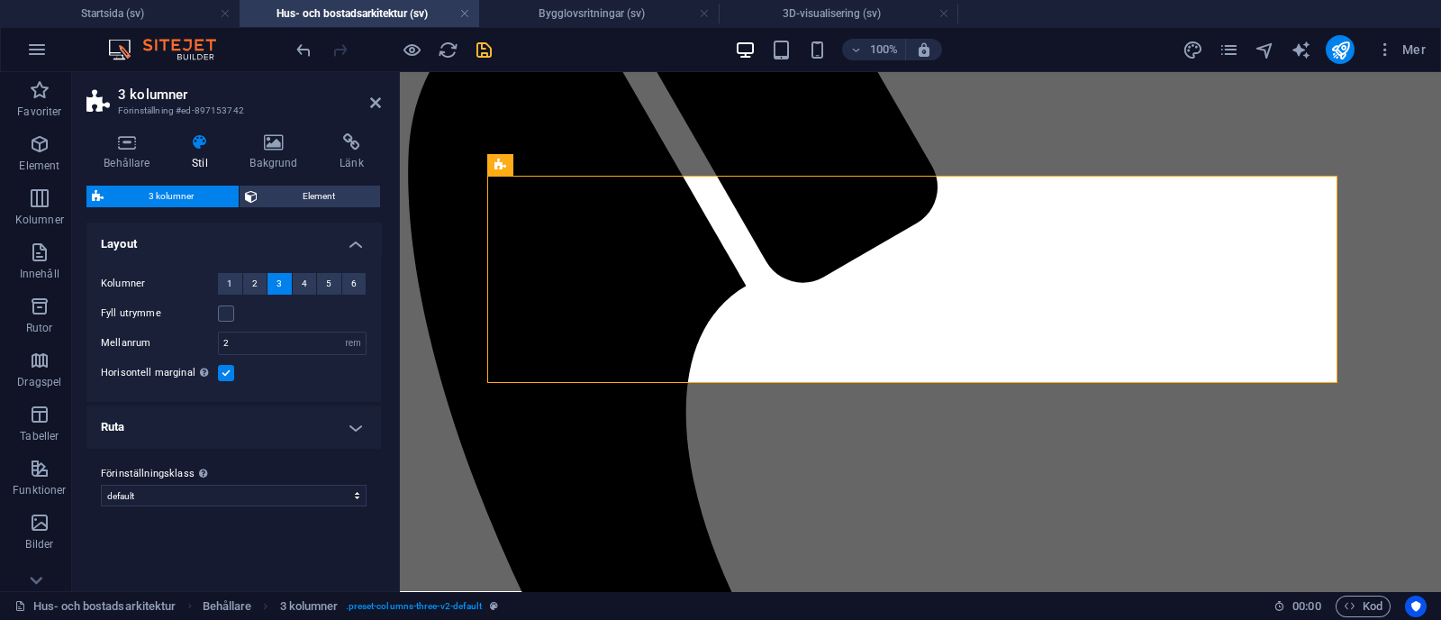
click at [299, 422] on h4 "Ruta" at bounding box center [233, 426] width 295 height 43
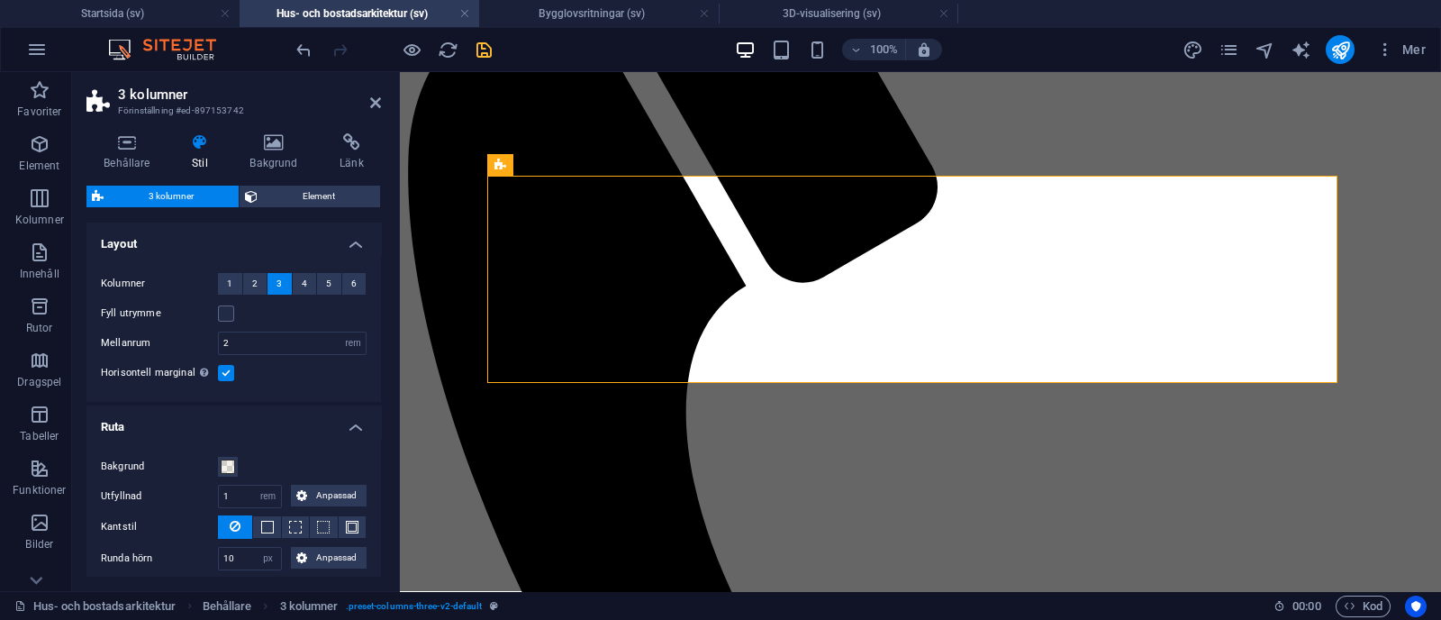
scroll to position [110, 0]
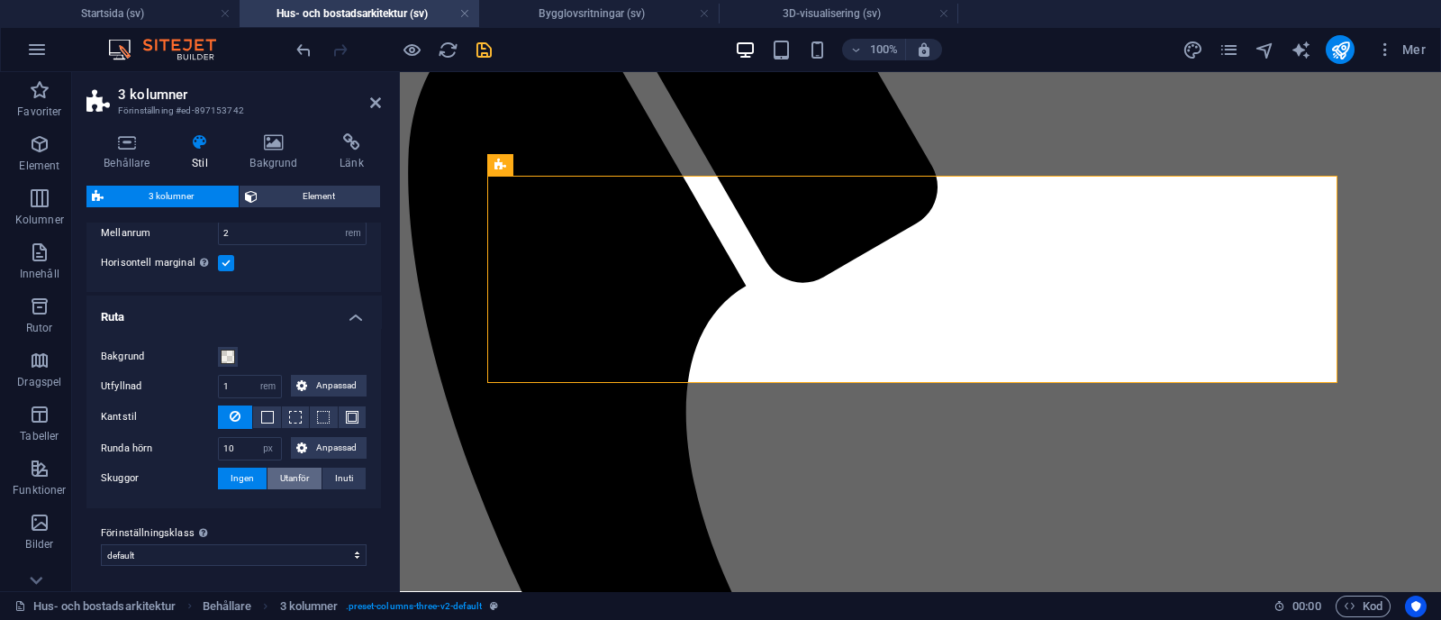
click at [286, 479] on span "Utanför" at bounding box center [294, 478] width 29 height 22
type input "2"
type input "4"
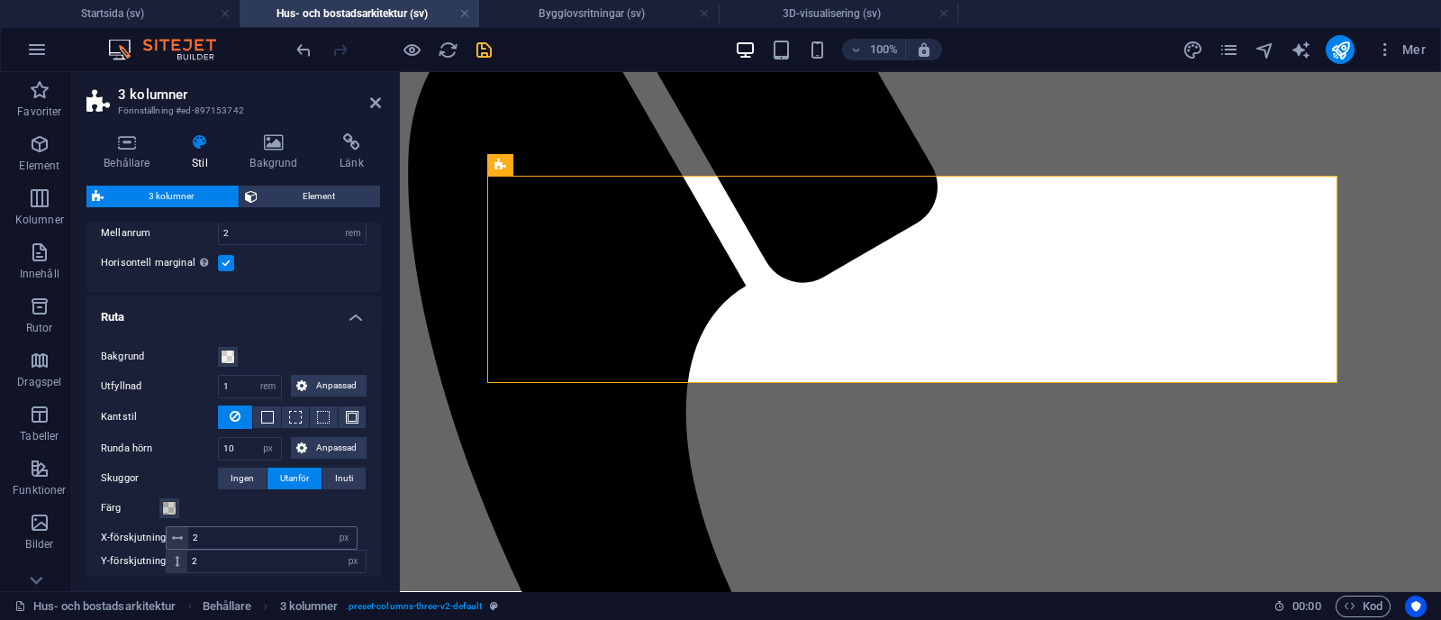
scroll to position [208, 0]
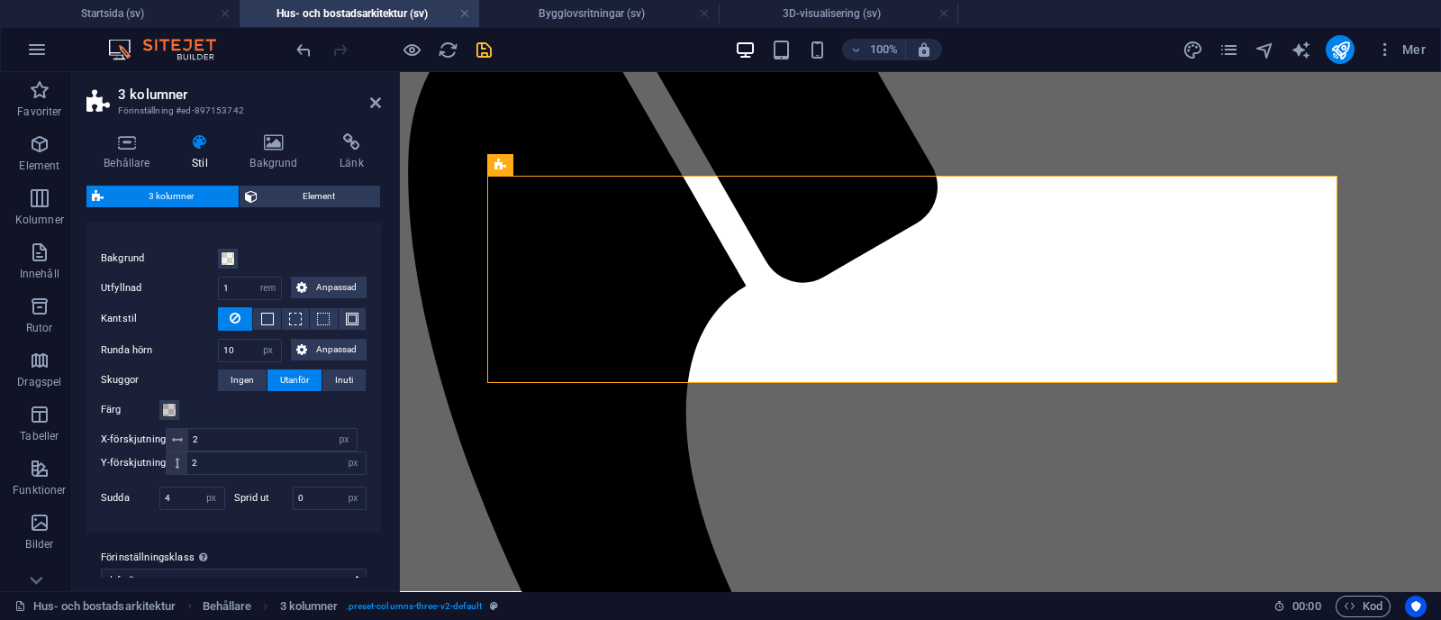
click at [171, 395] on div "Skuggor Ingen Utanför Inuti Färg X-förskjutning 2 px rem vh vw Y-förskjutning 2…" at bounding box center [234, 441] width 266 height 145
click at [170, 403] on span at bounding box center [169, 410] width 14 height 14
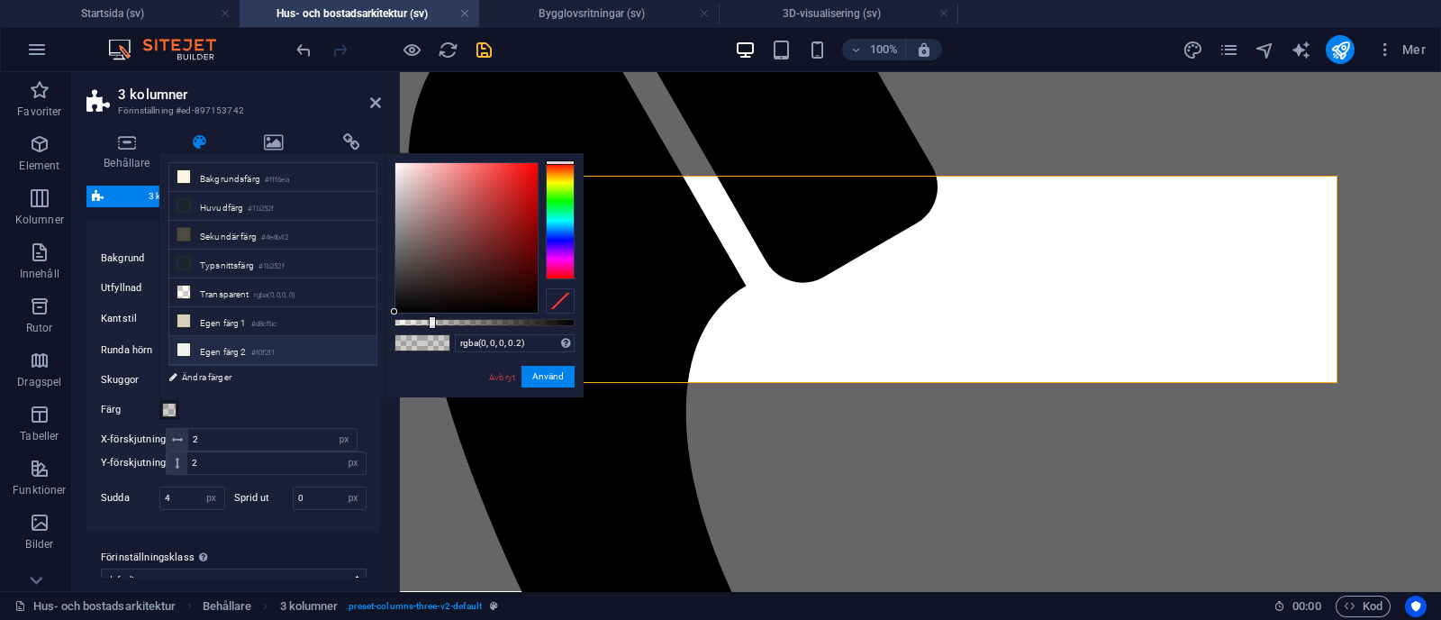
scroll to position [48, 0]
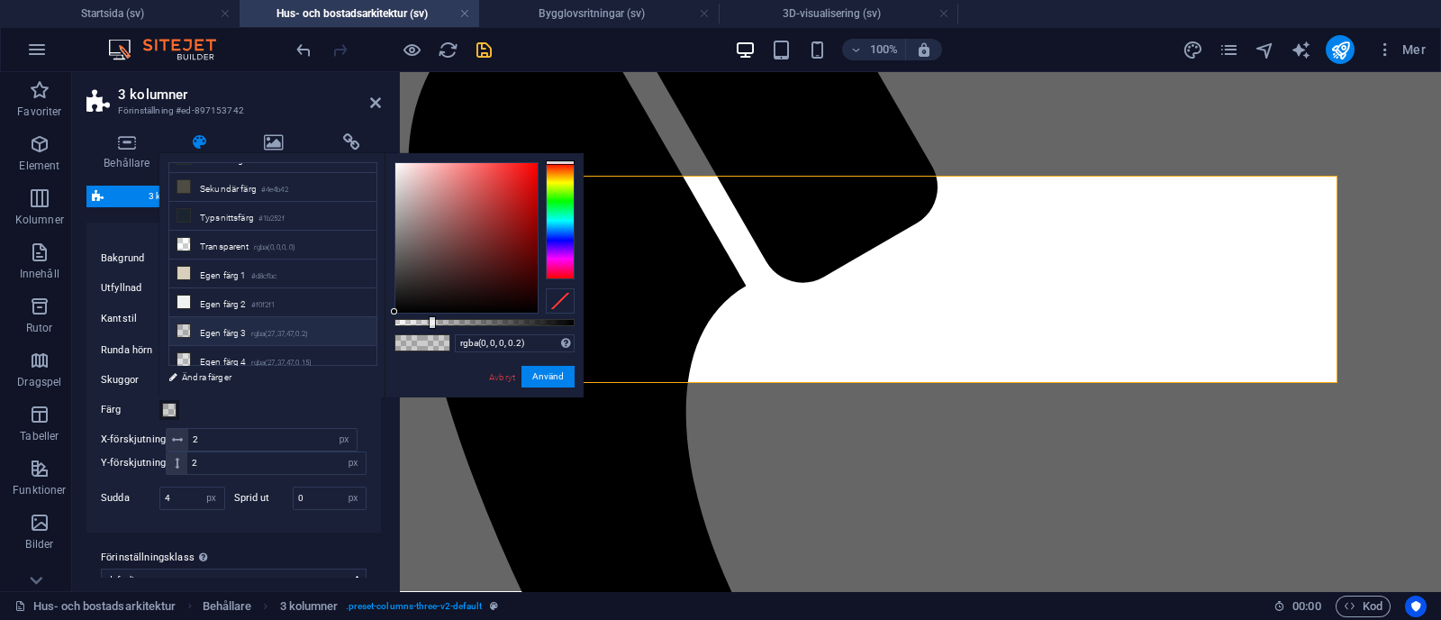
click at [304, 328] on small "rgba(27,37,47,0.2)" at bounding box center [280, 334] width 58 height 13
type input "rgba(27, 37, 47, 0.2)"
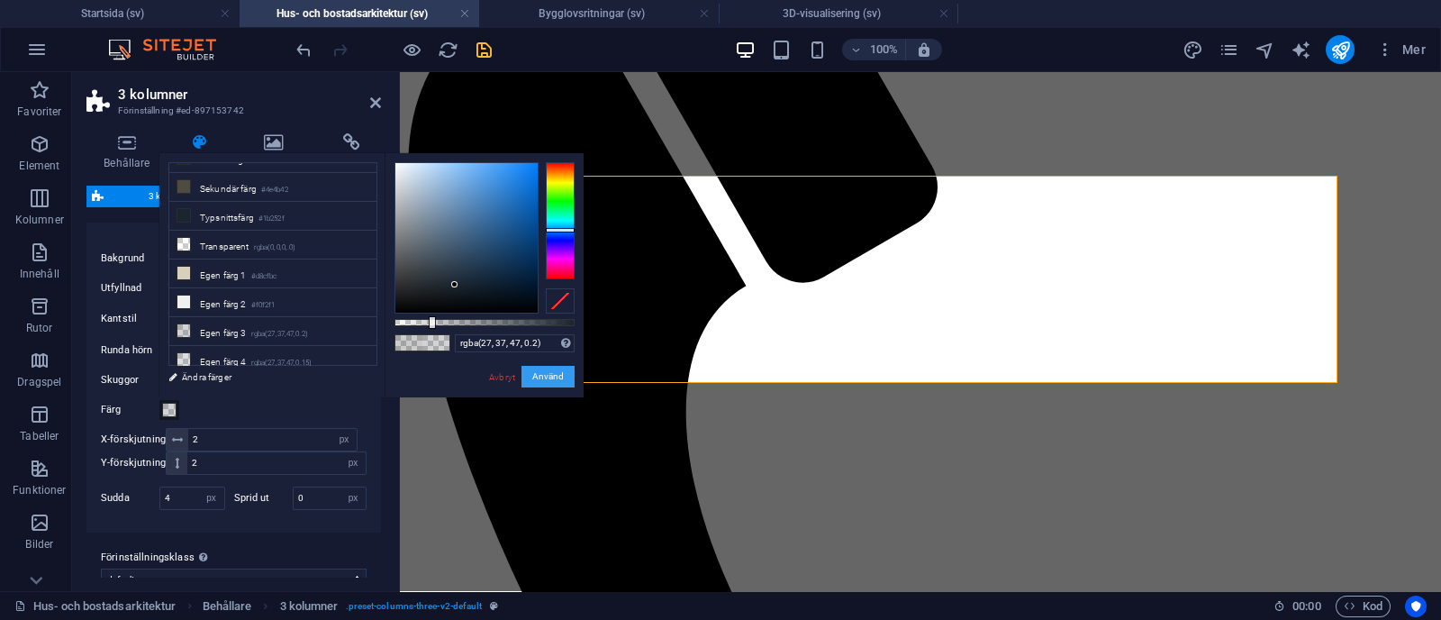
click at [539, 371] on button "Använd" at bounding box center [548, 377] width 53 height 22
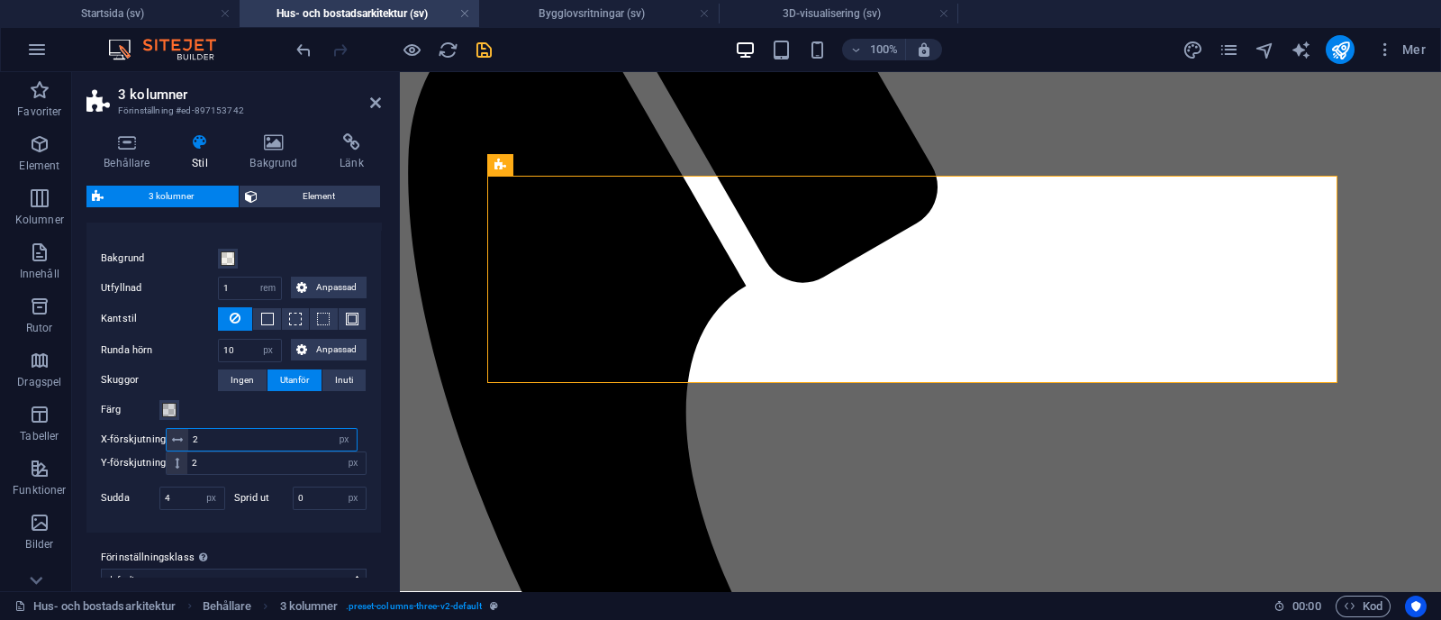
click at [250, 434] on input "2" at bounding box center [272, 440] width 168 height 22
type input "6"
click at [218, 464] on input "2" at bounding box center [276, 463] width 178 height 22
click at [221, 437] on input "6" at bounding box center [272, 440] width 168 height 22
type input "0"
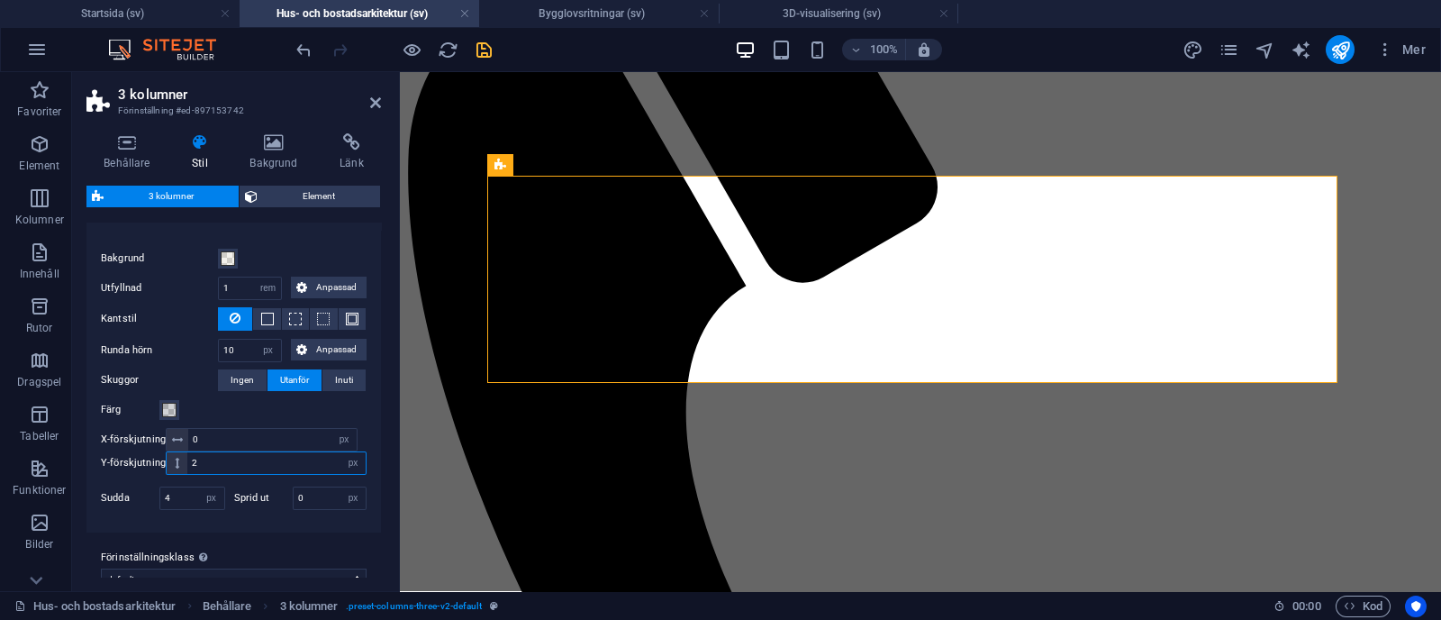
click at [221, 458] on input "2" at bounding box center [276, 463] width 178 height 22
type input "2"
type input "6"
click at [181, 492] on input "4" at bounding box center [192, 498] width 64 height 22
type input "4"
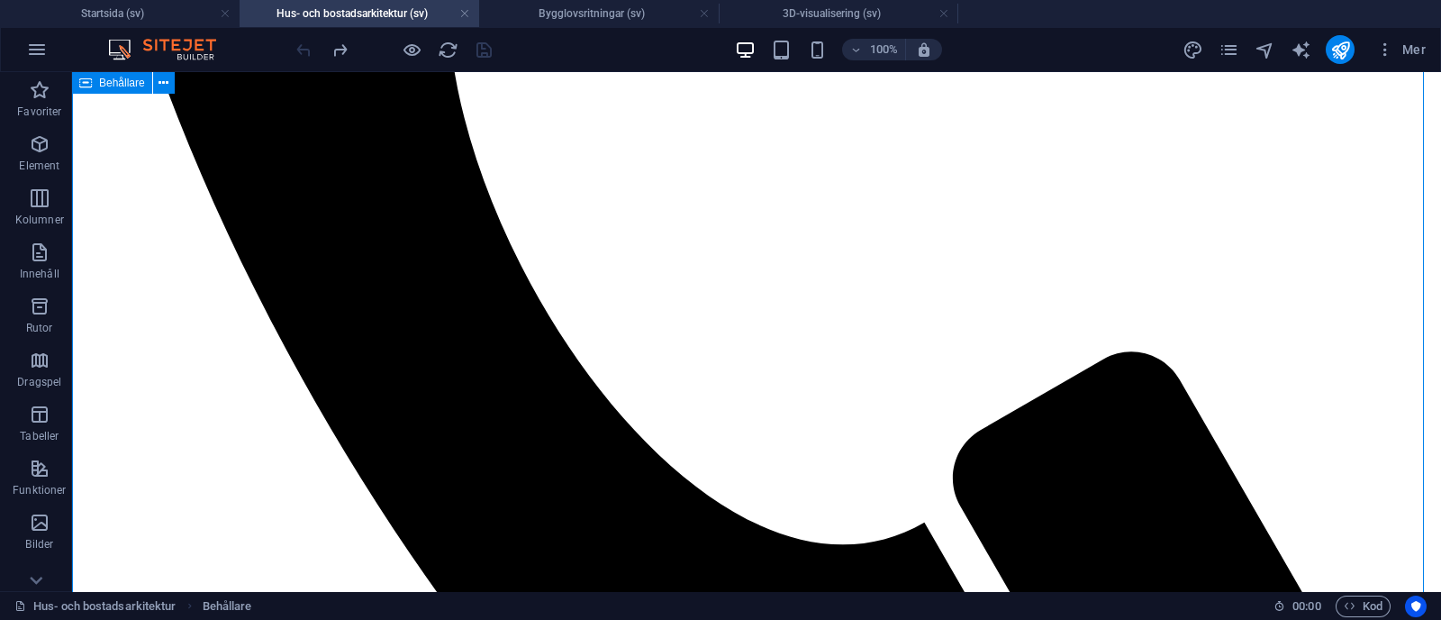
scroll to position [1556, 0]
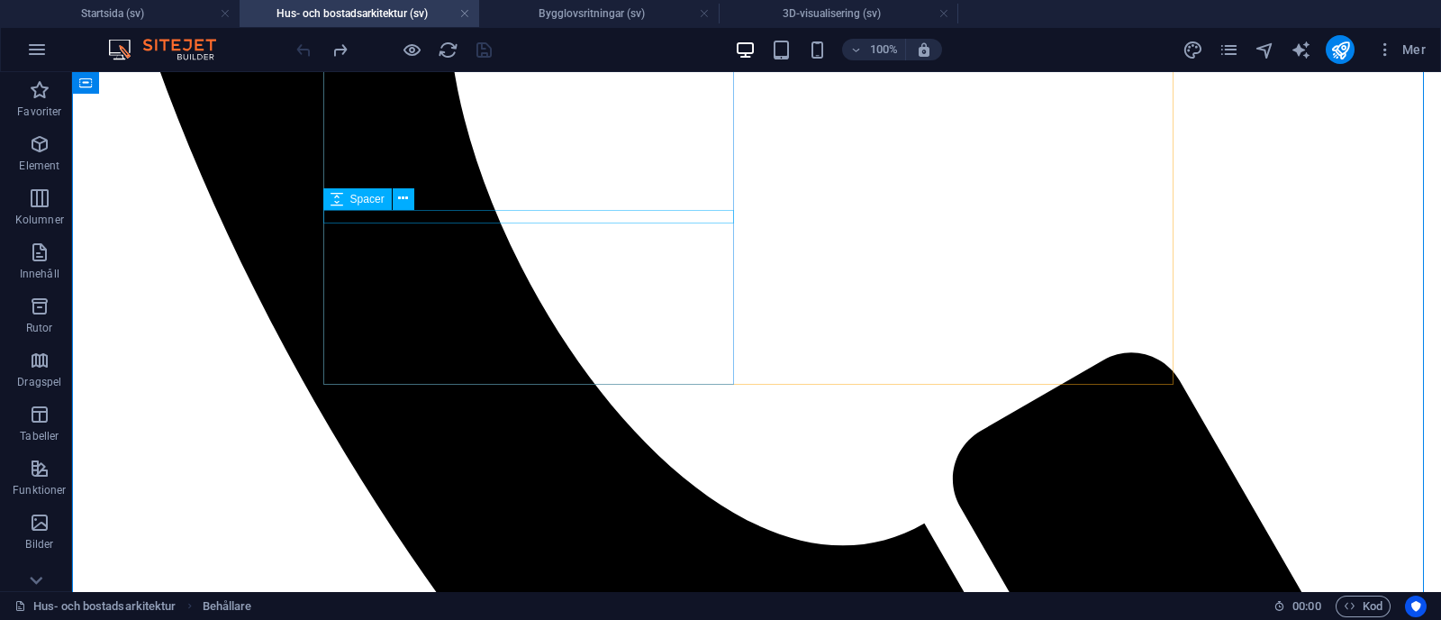
click at [386, 210] on div "Spacer" at bounding box center [374, 199] width 103 height 23
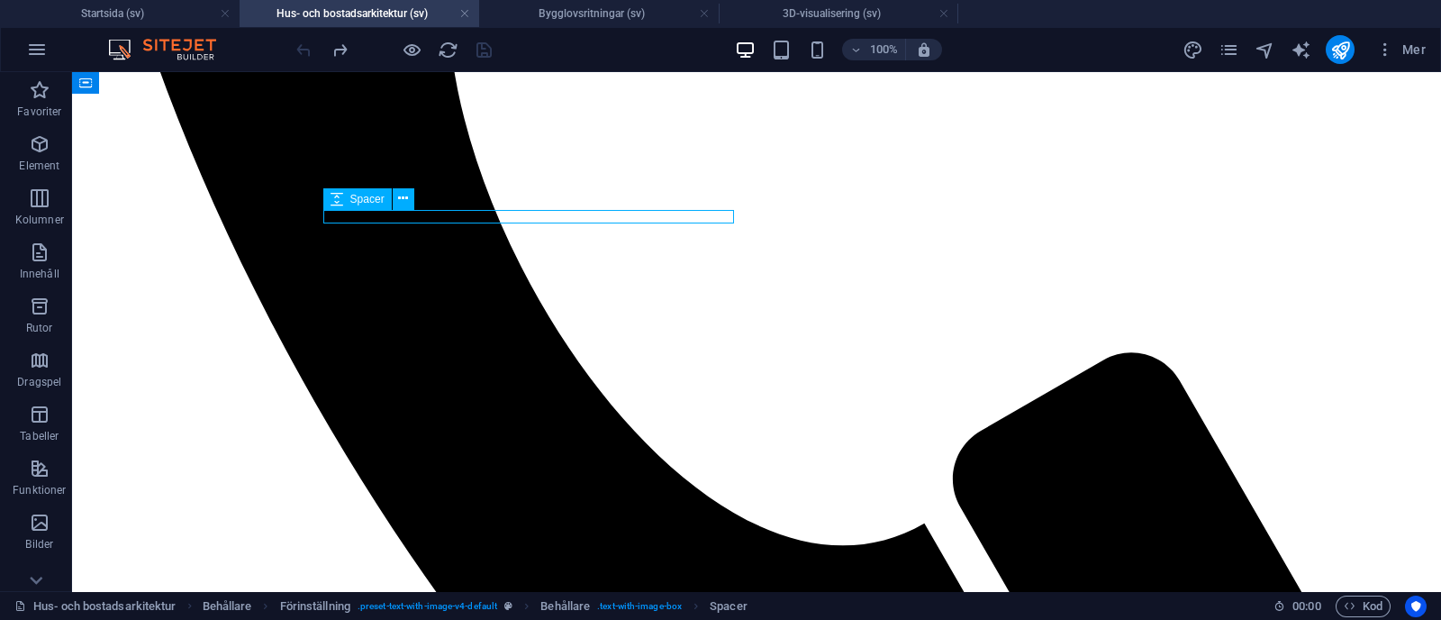
select select "px"
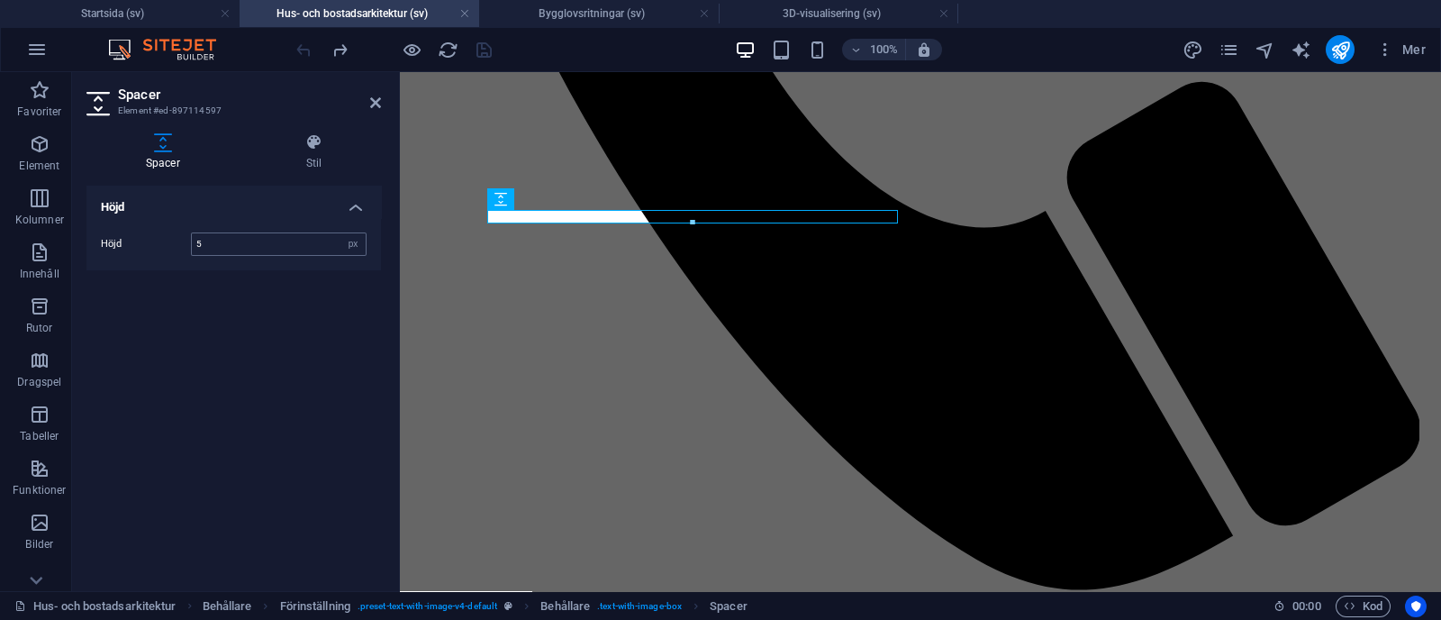
type input "5"
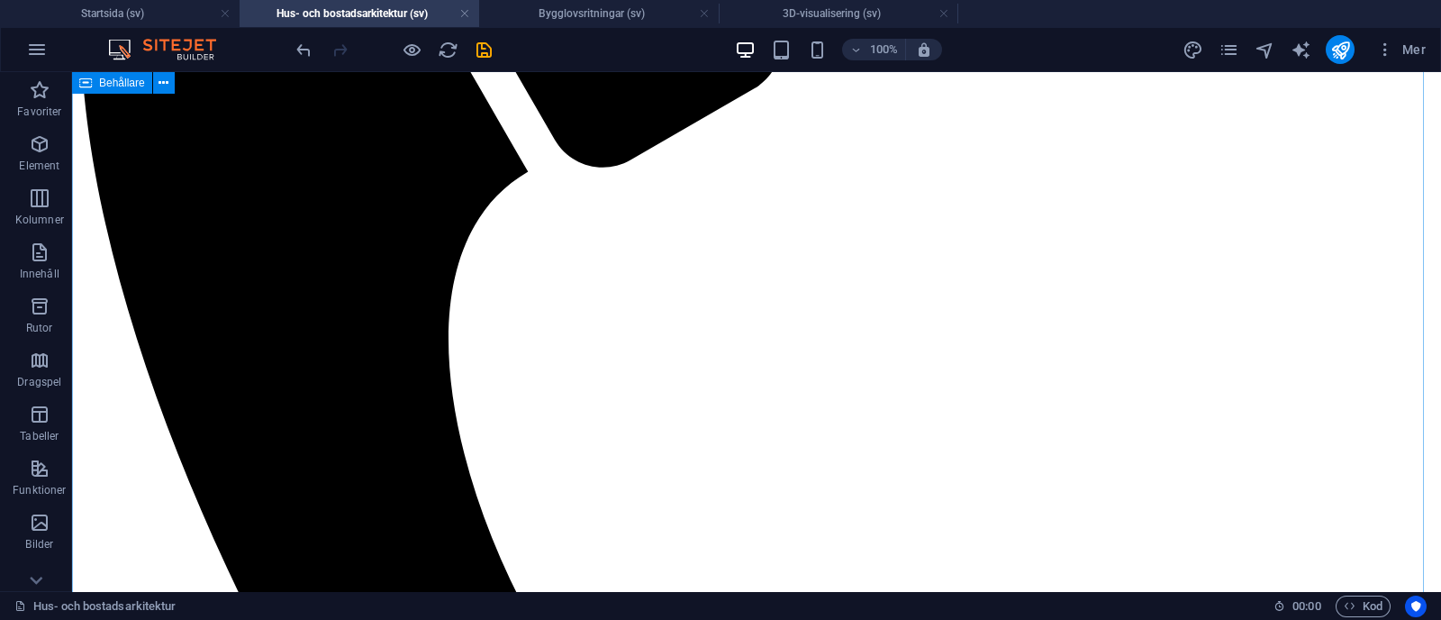
scroll to position [1219, 0]
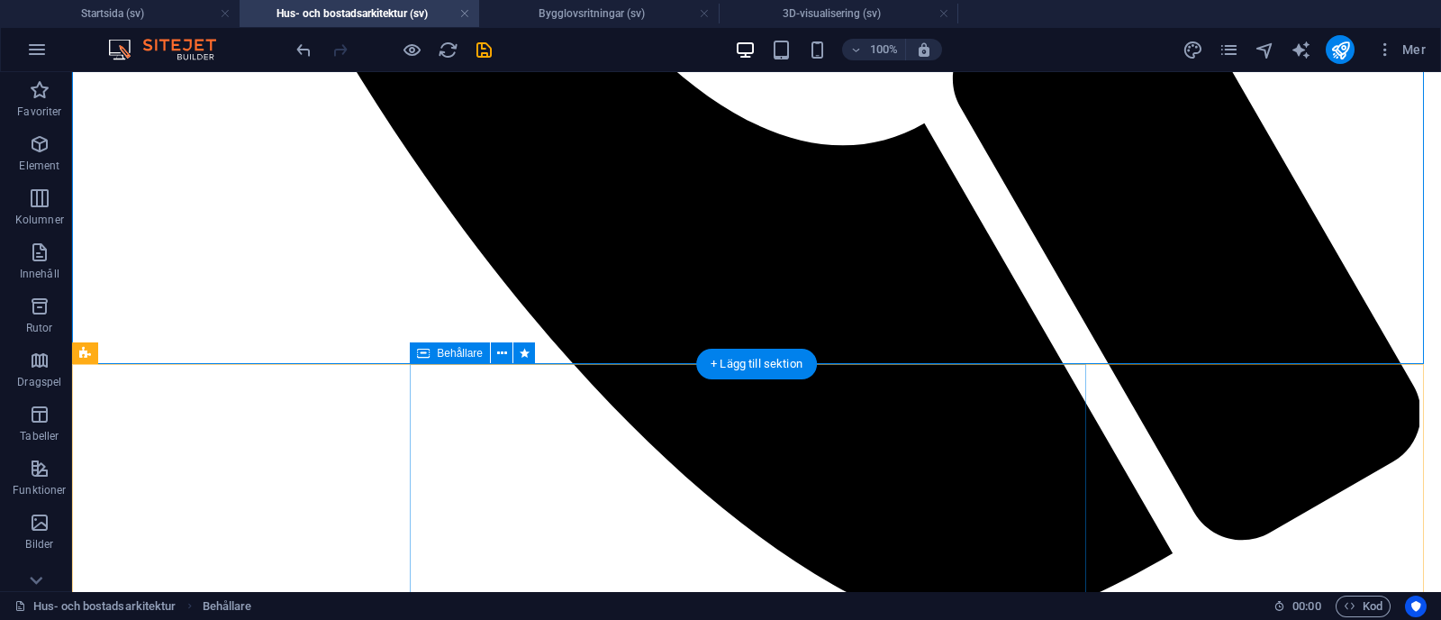
scroll to position [1956, 0]
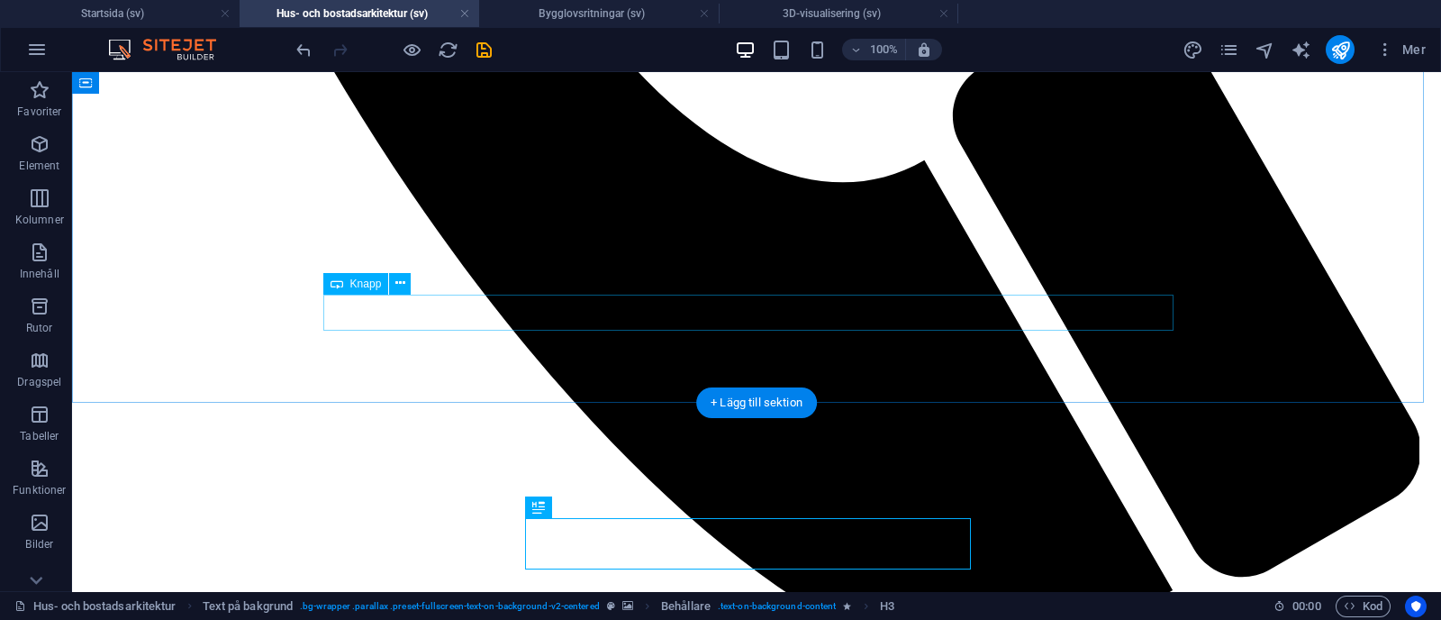
scroll to position [1917, 0]
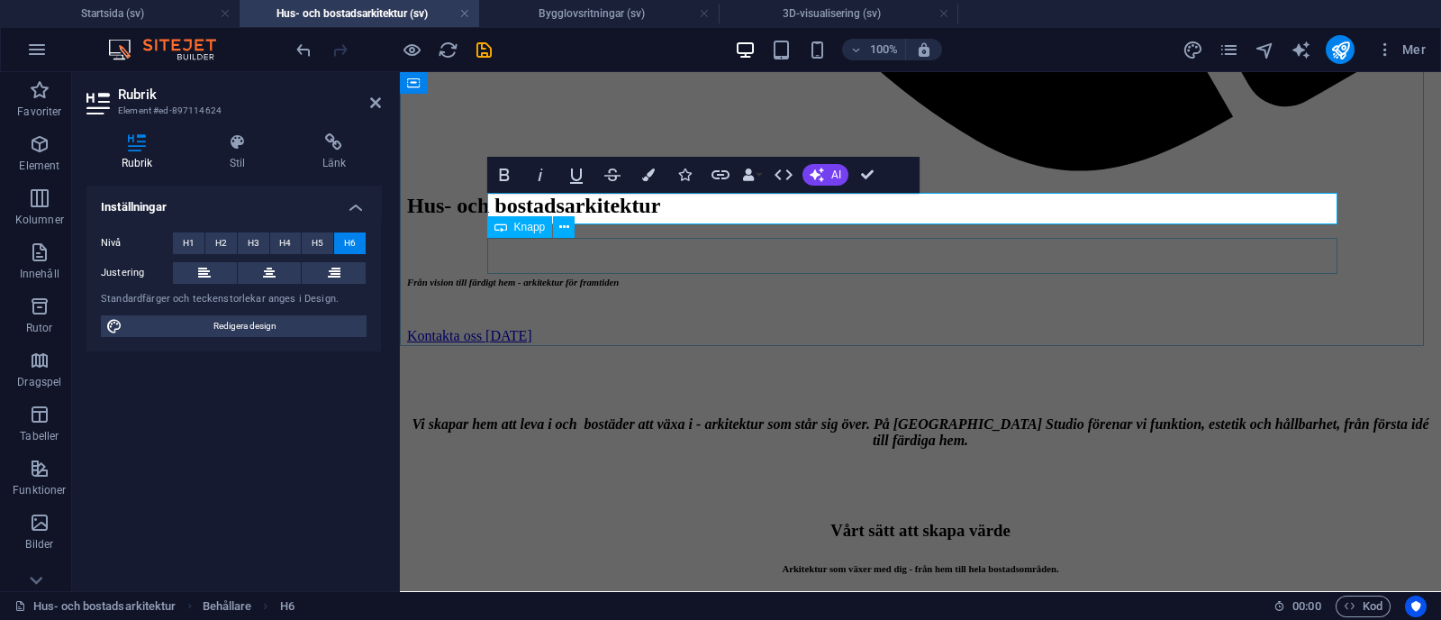
scroll to position [1975, 0]
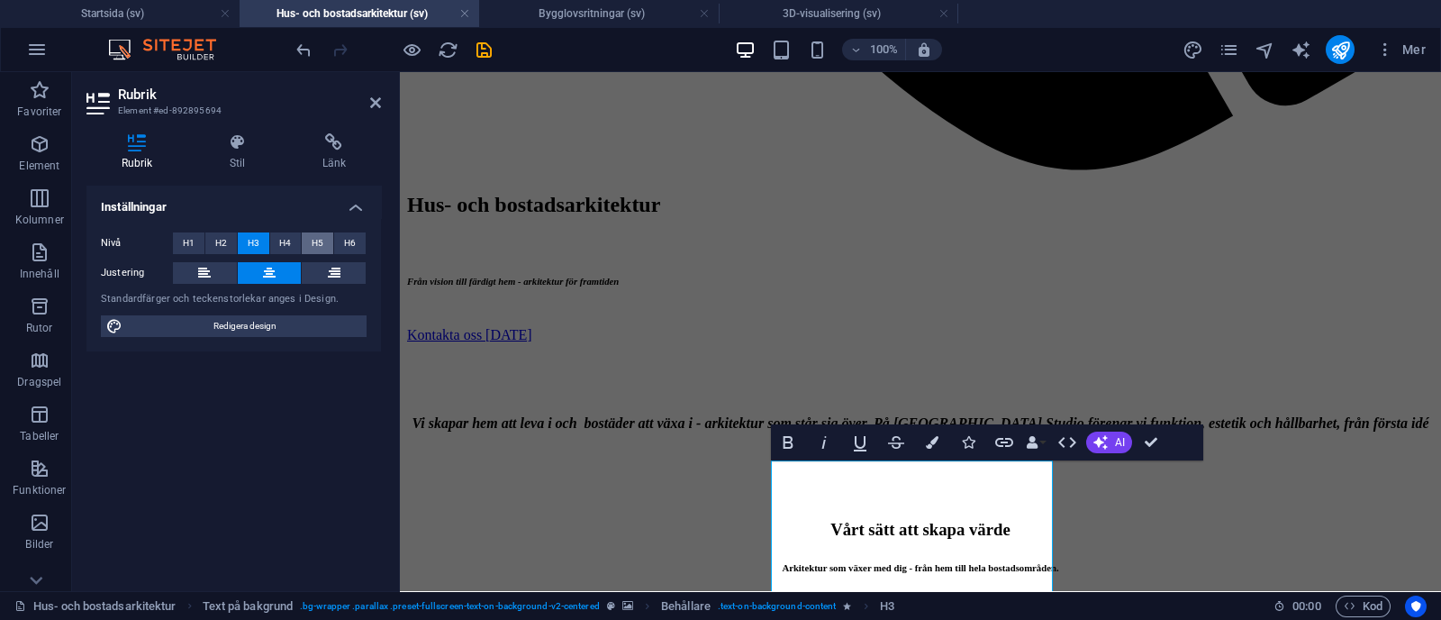
click at [322, 240] on span "H5" at bounding box center [318, 243] width 12 height 22
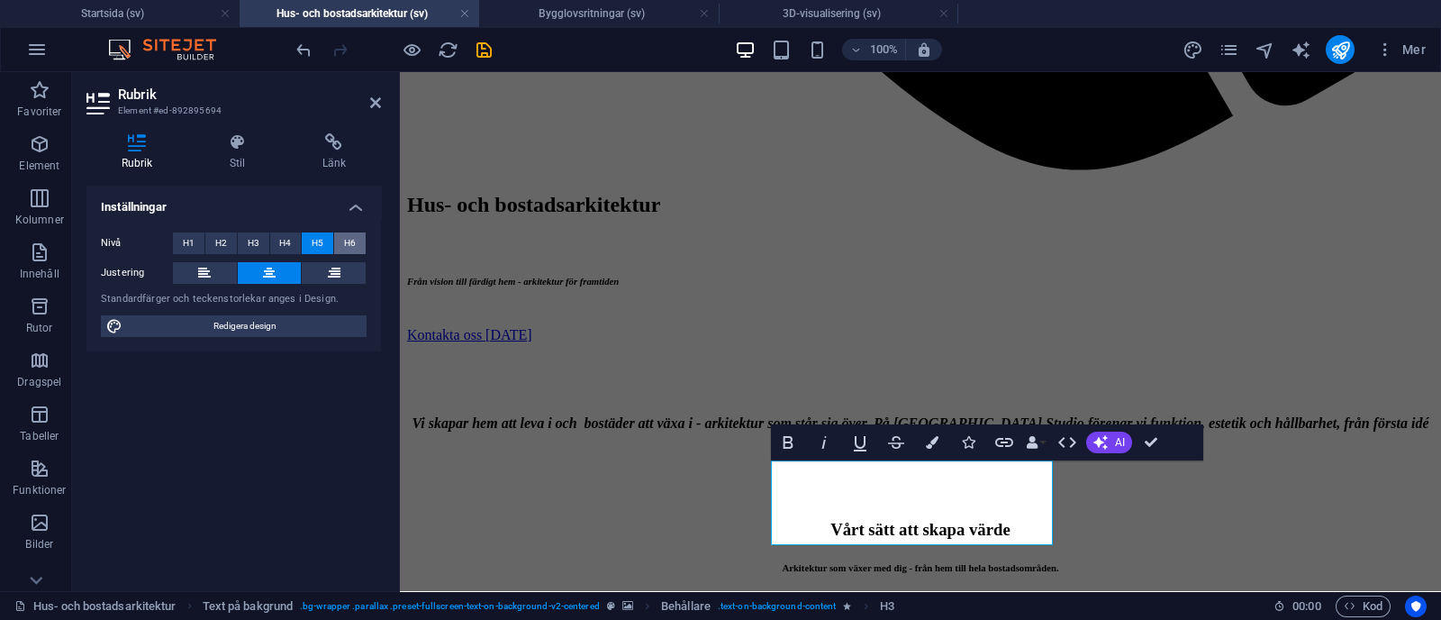
click at [354, 240] on span "H6" at bounding box center [350, 243] width 12 height 22
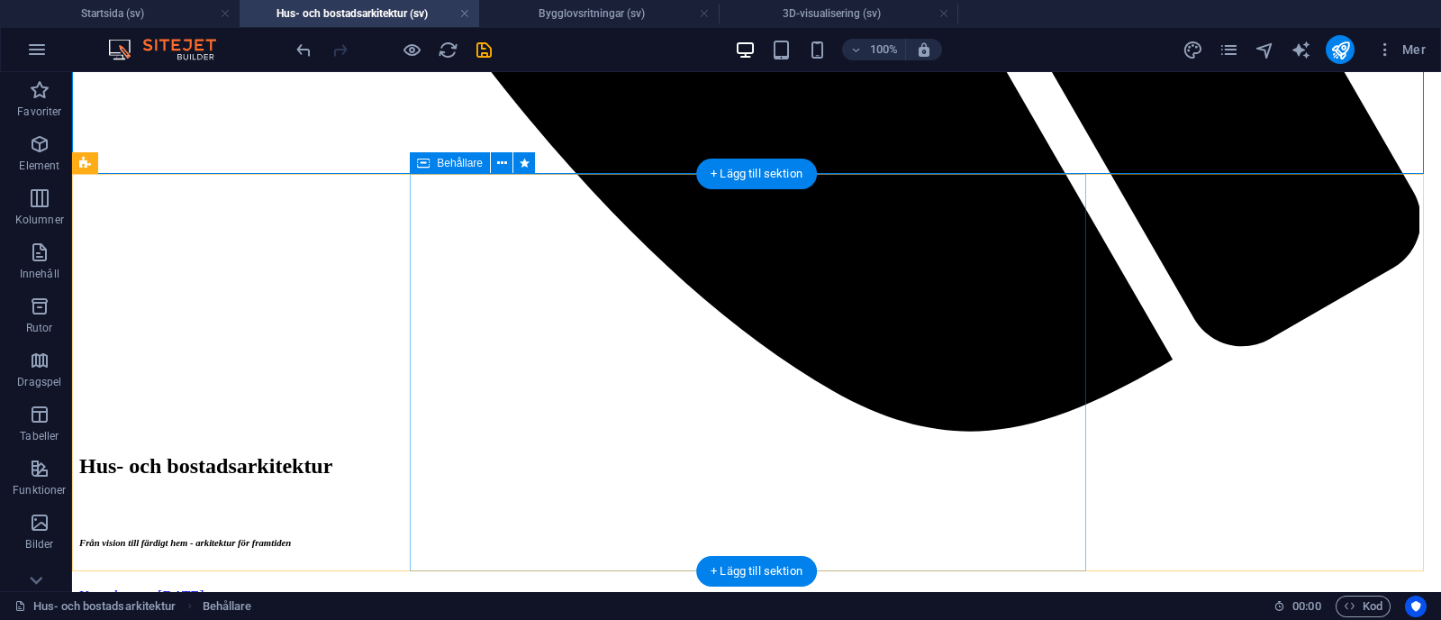
scroll to position [2154, 0]
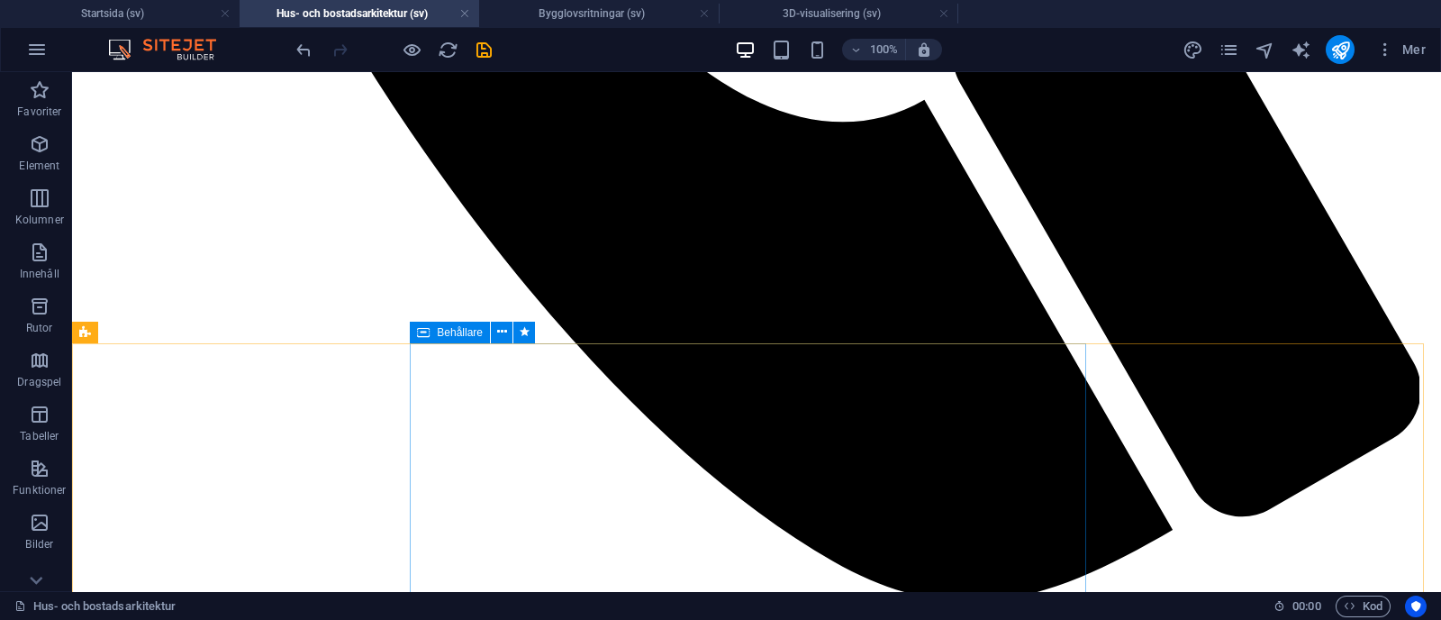
scroll to position [1978, 0]
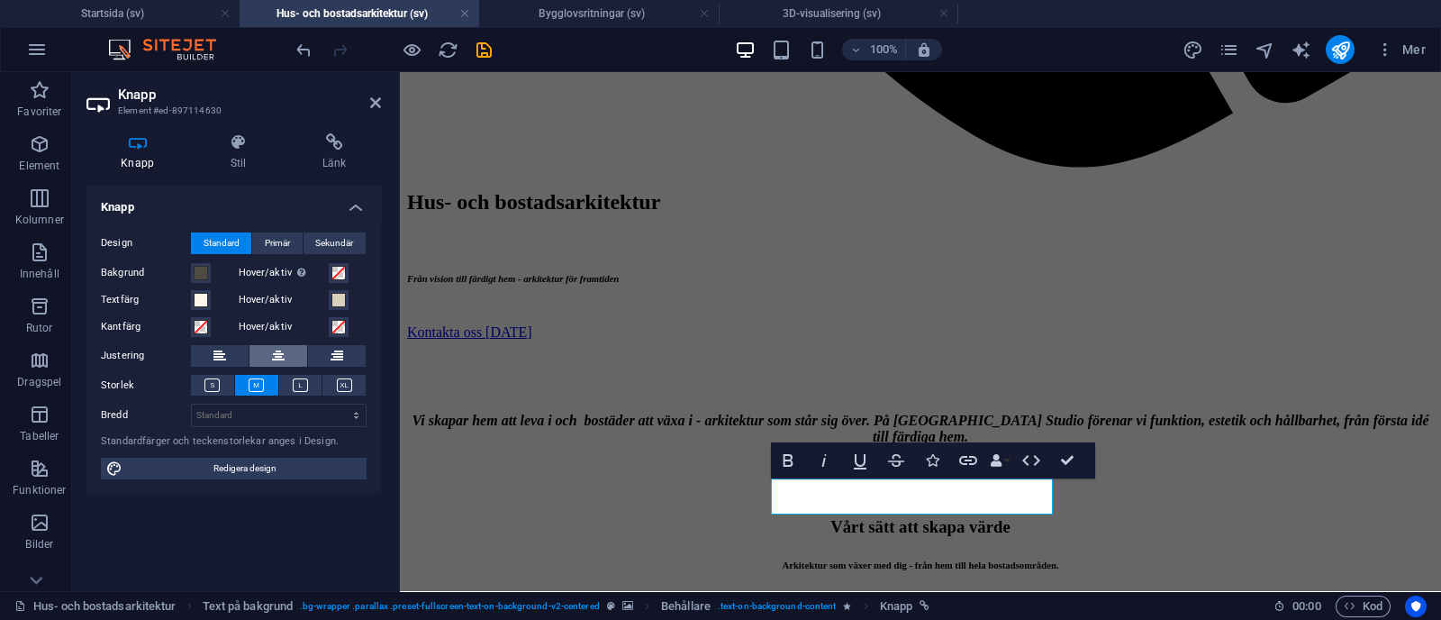
click at [285, 357] on button at bounding box center [279, 356] width 58 height 22
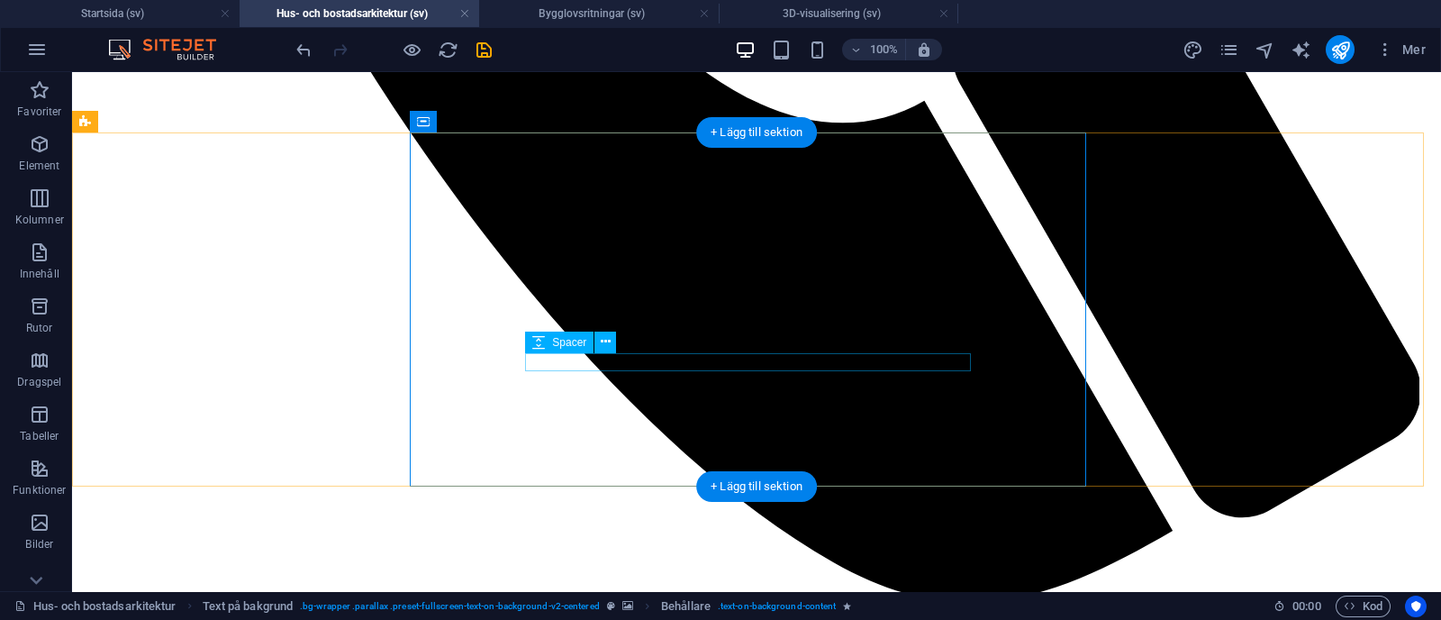
scroll to position [2195, 0]
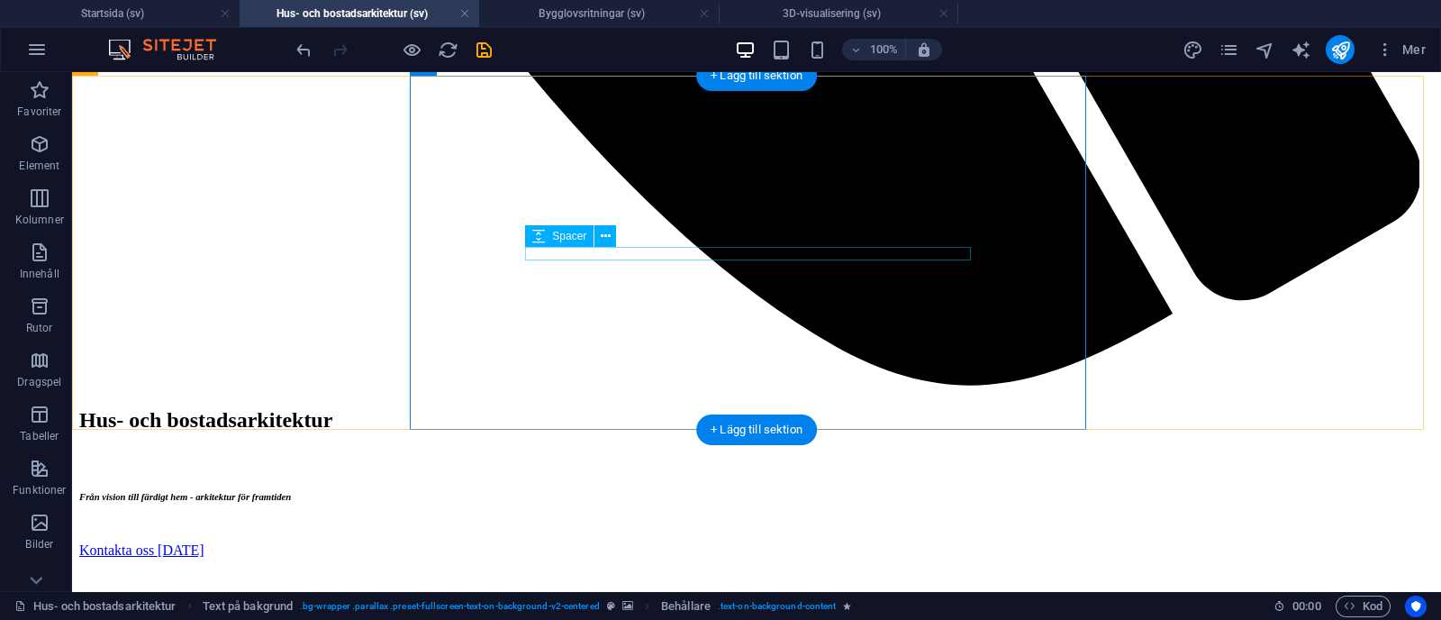
select select "px"
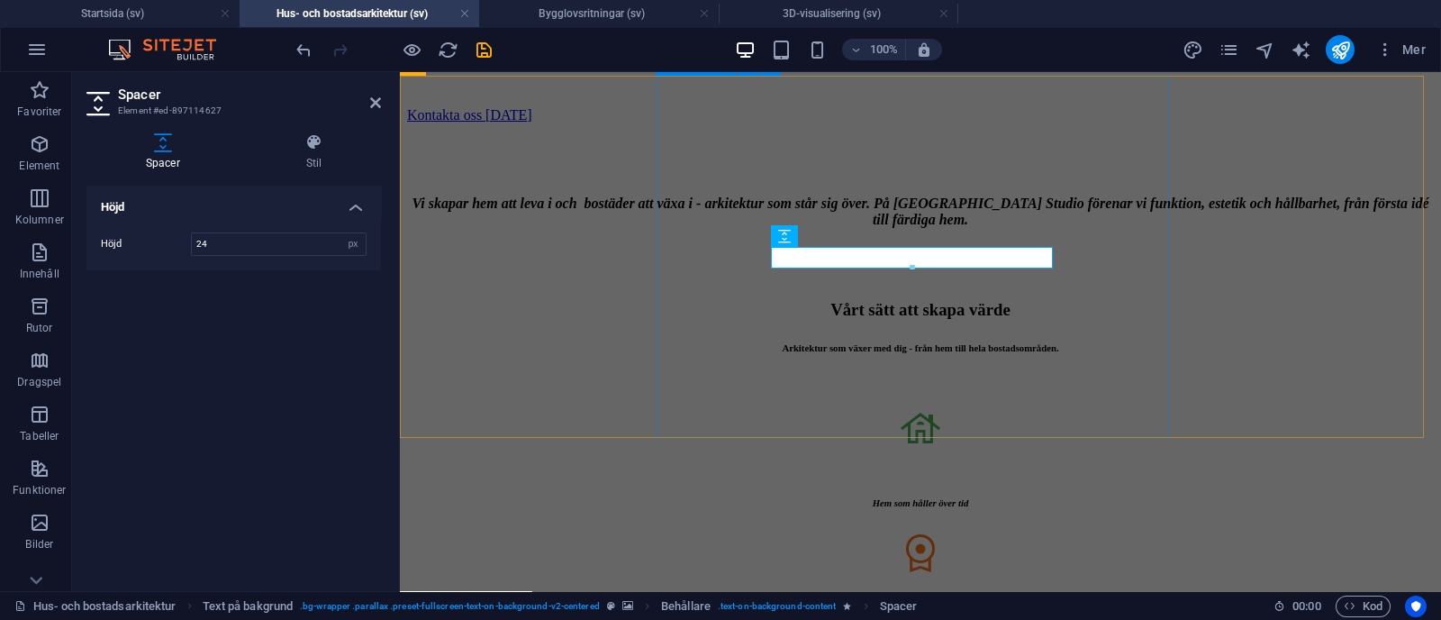
type input "24"
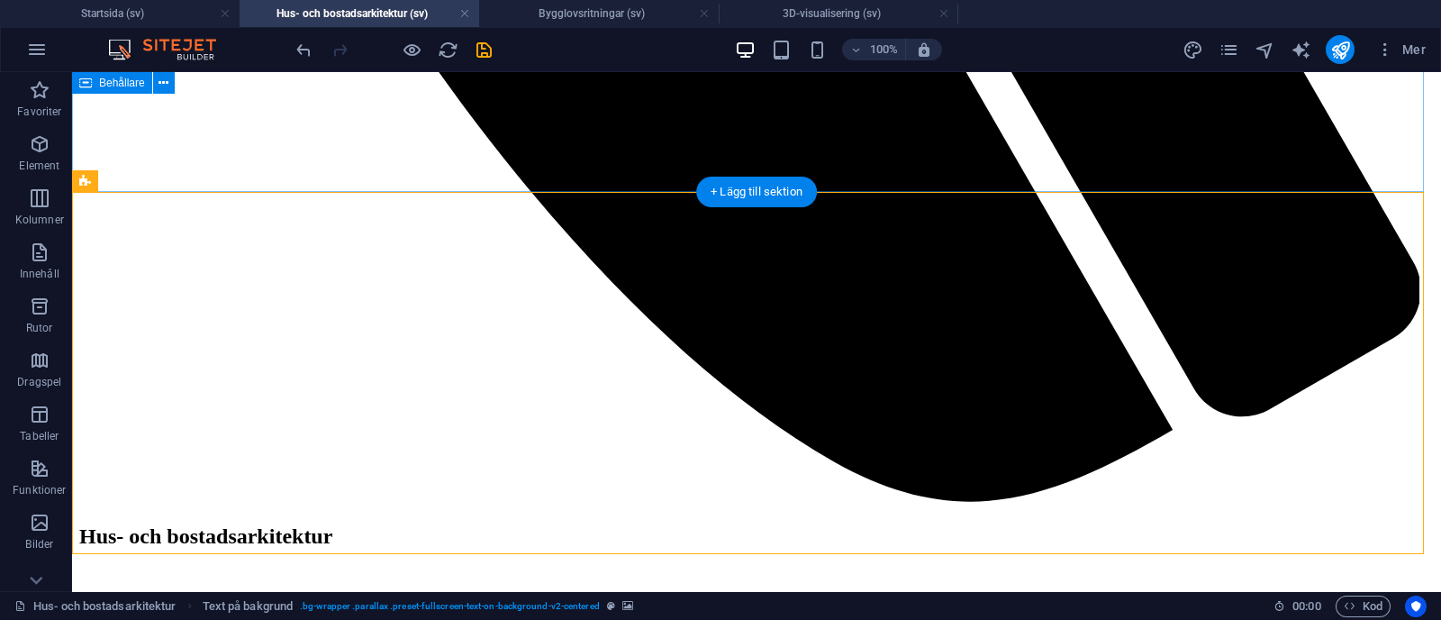
scroll to position [2081, 0]
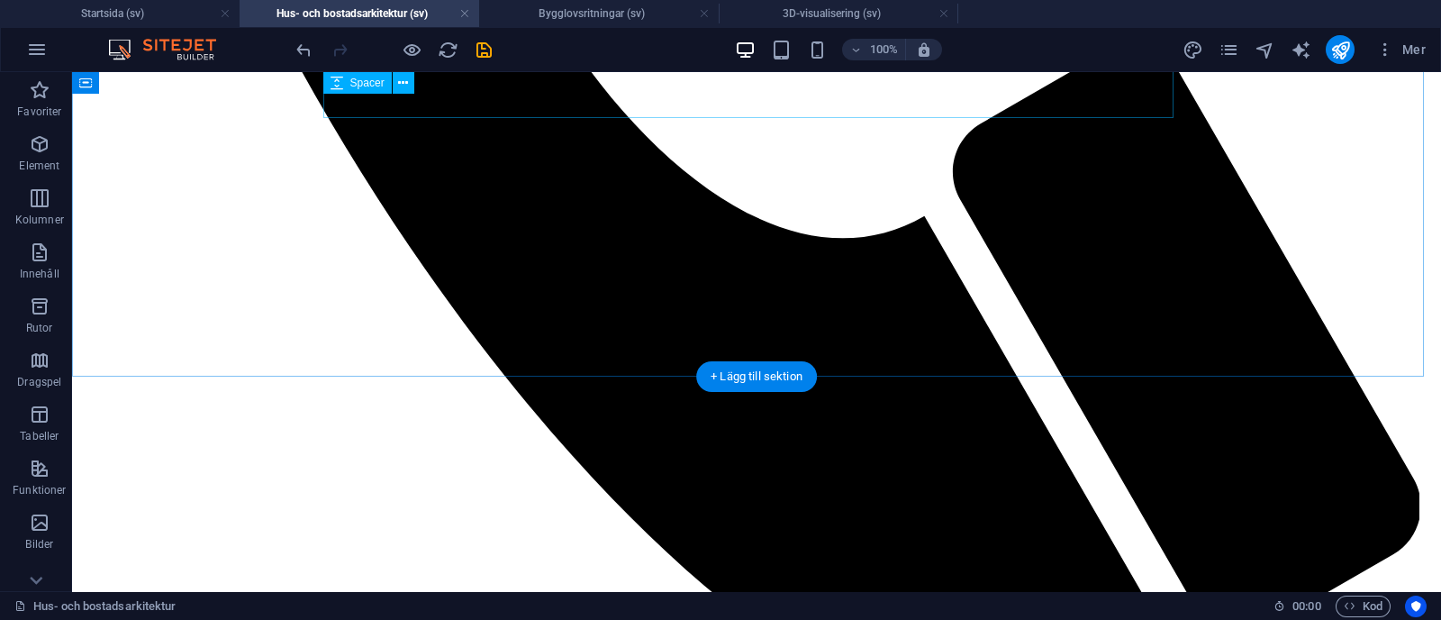
scroll to position [1862, 0]
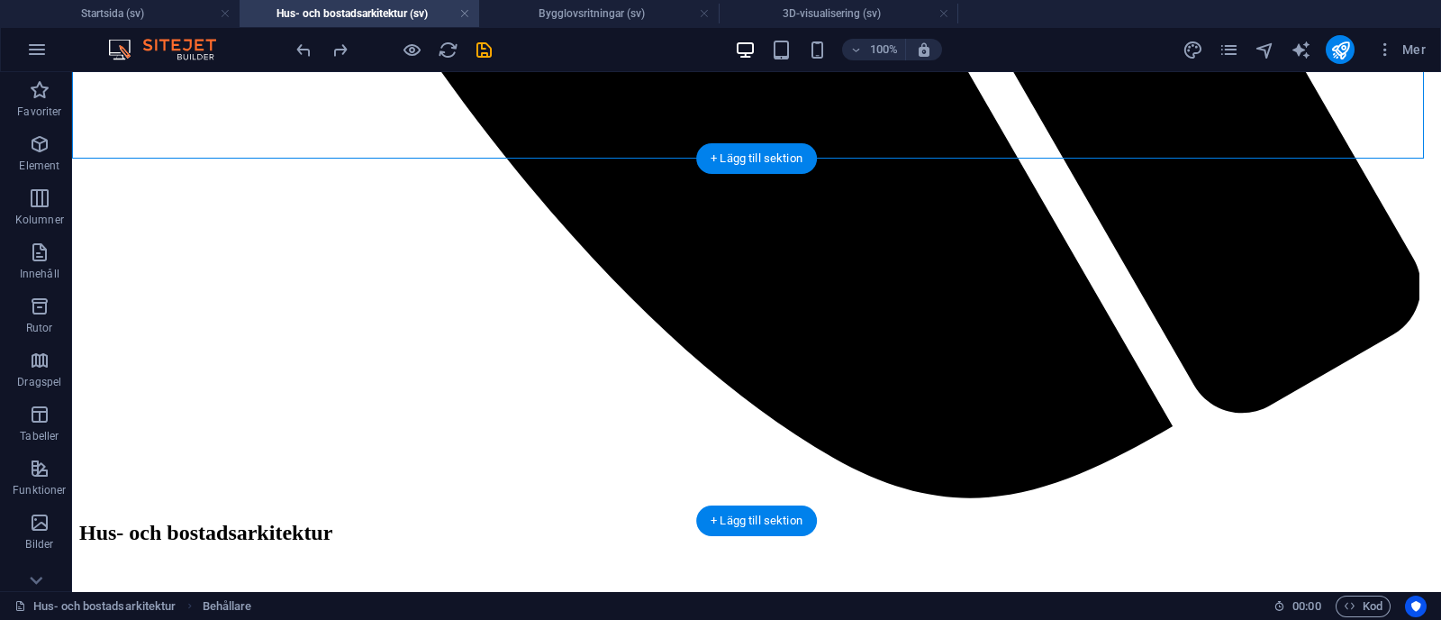
scroll to position [2082, 0]
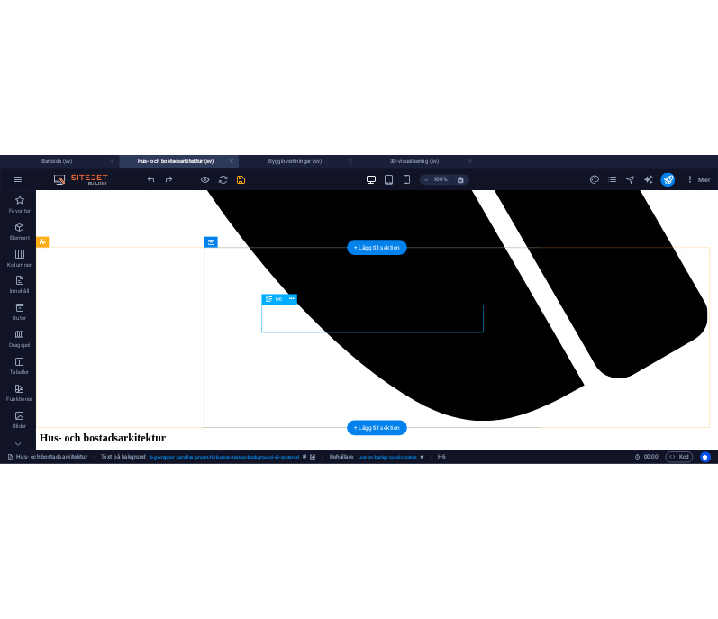
scroll to position [2067, 0]
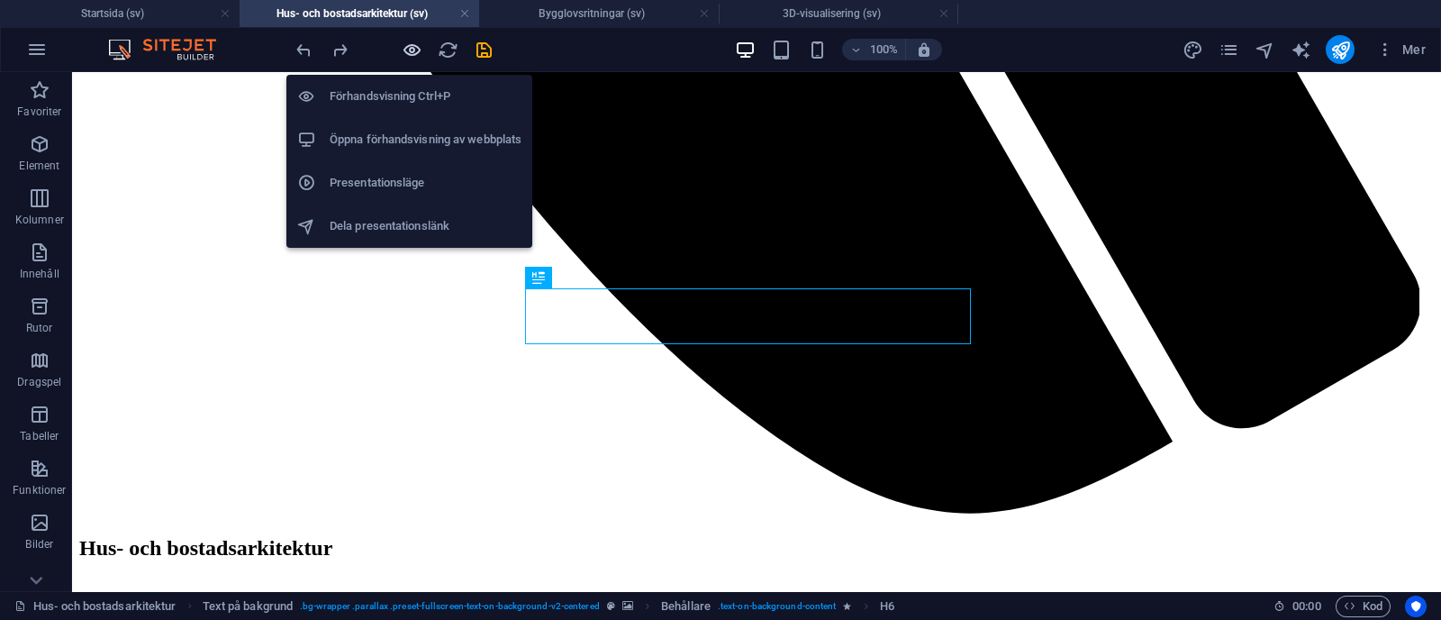
click at [413, 42] on icon "button" at bounding box center [412, 50] width 21 height 21
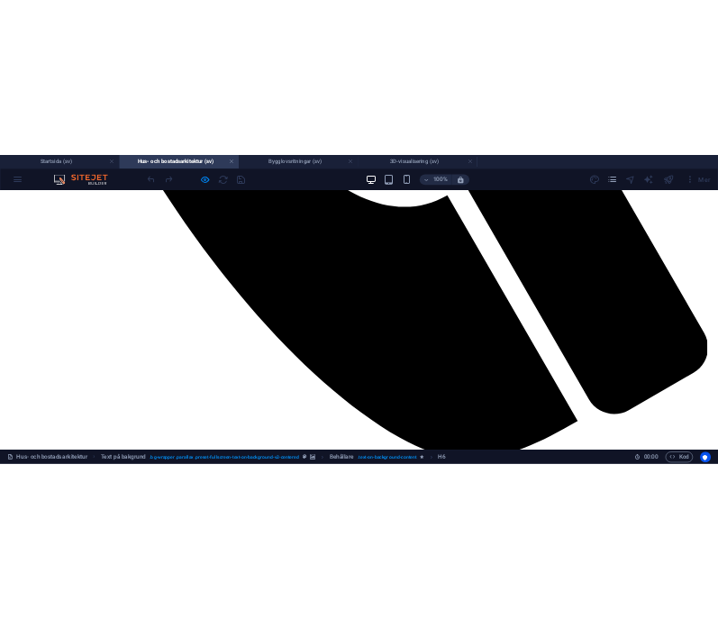
scroll to position [2128, 0]
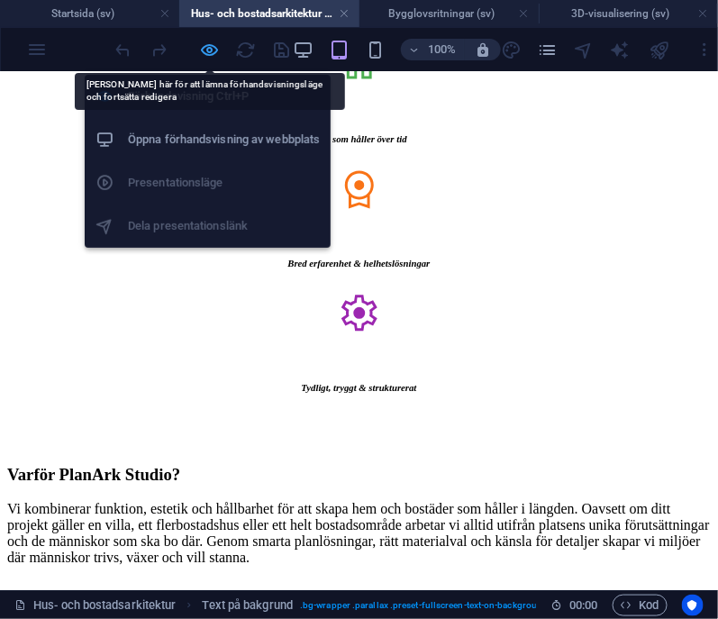
click at [203, 43] on icon "button" at bounding box center [210, 50] width 21 height 21
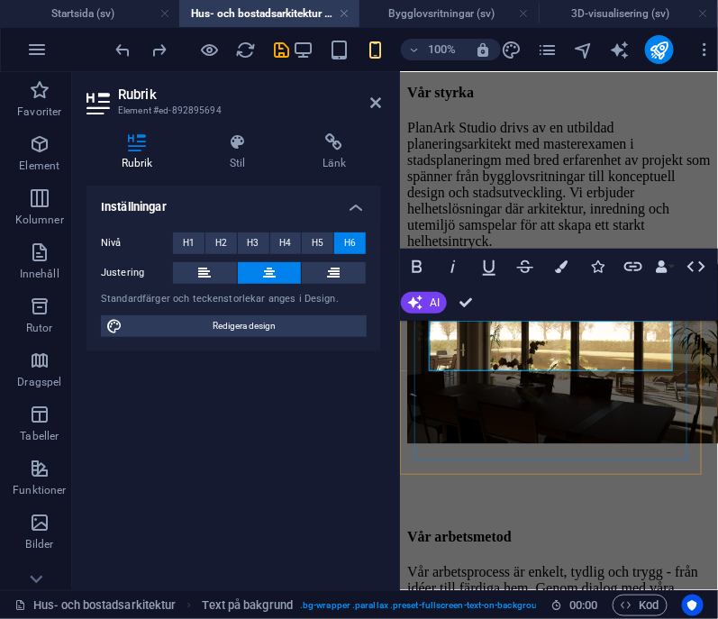
scroll to position [2666, 0]
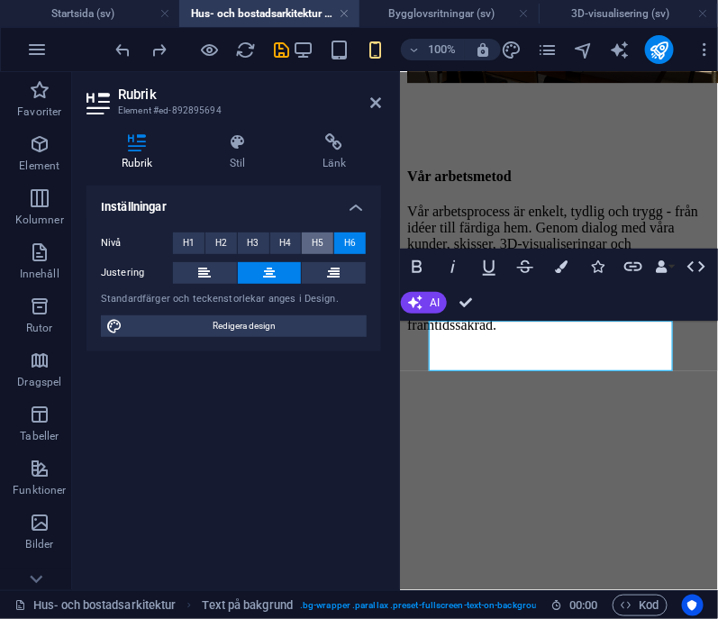
click at [319, 240] on span "H5" at bounding box center [318, 243] width 12 height 22
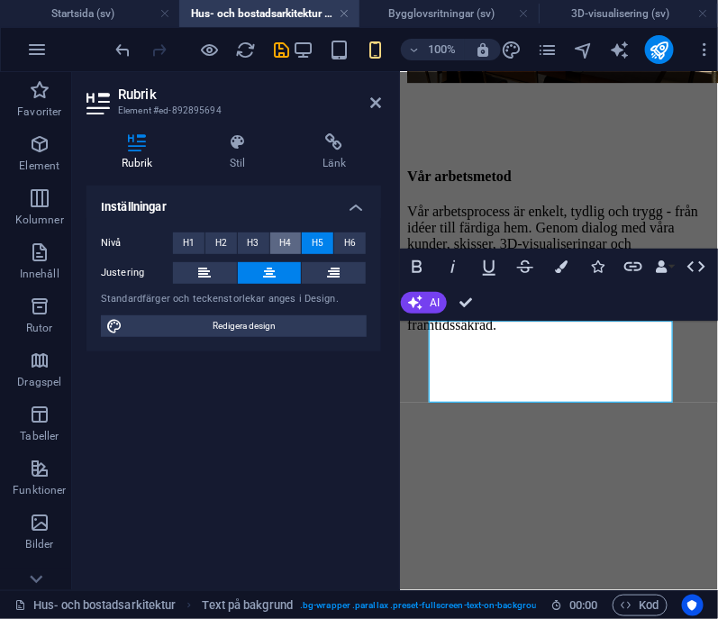
click at [290, 240] on span "H4" at bounding box center [285, 243] width 12 height 22
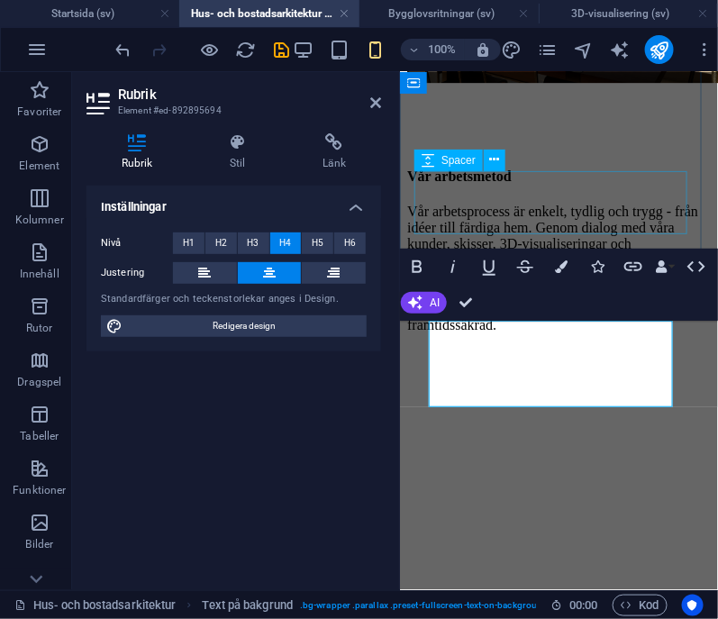
click at [487, 347] on div at bounding box center [558, 378] width 304 height 63
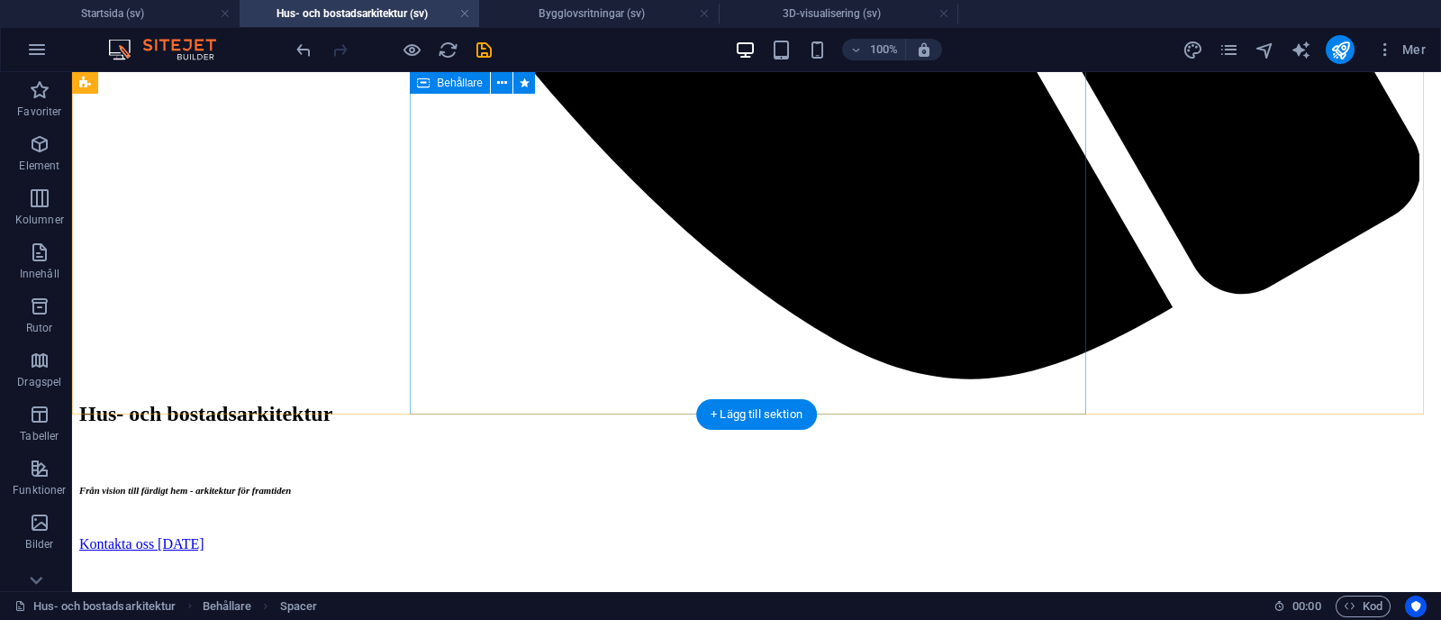
scroll to position [2202, 0]
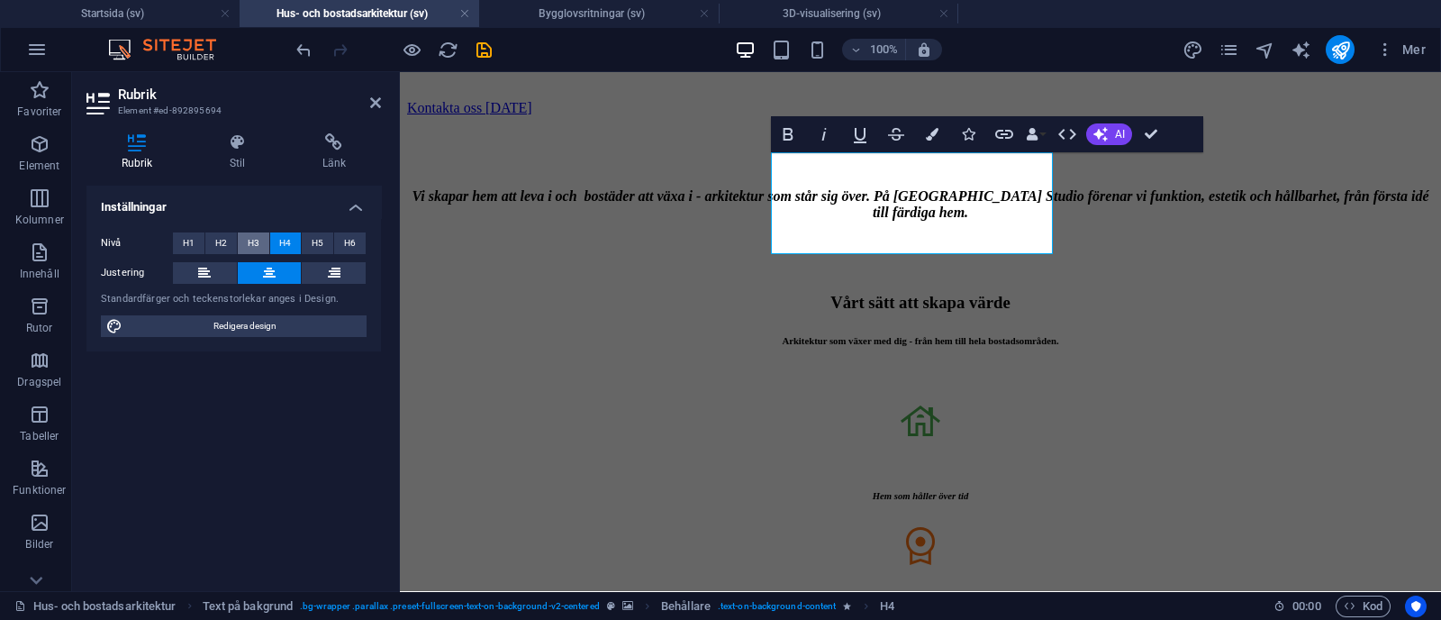
click at [241, 234] on button "H3" at bounding box center [254, 243] width 32 height 22
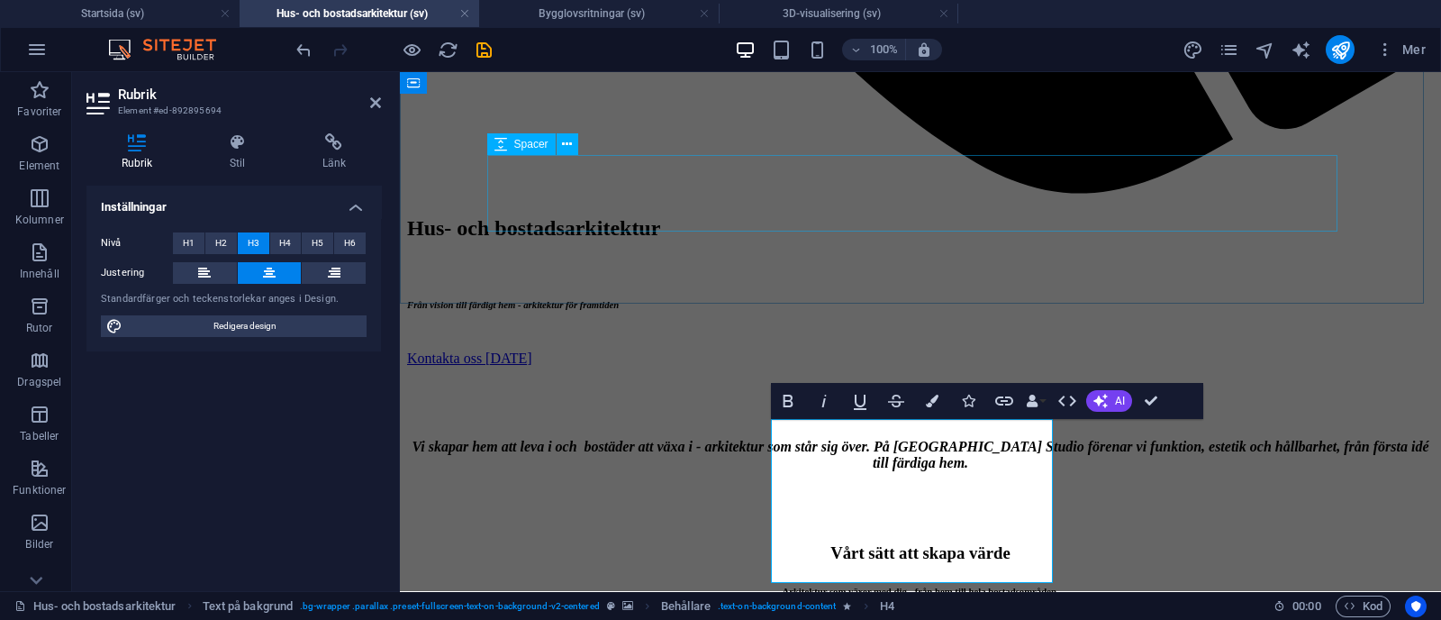
scroll to position [1934, 0]
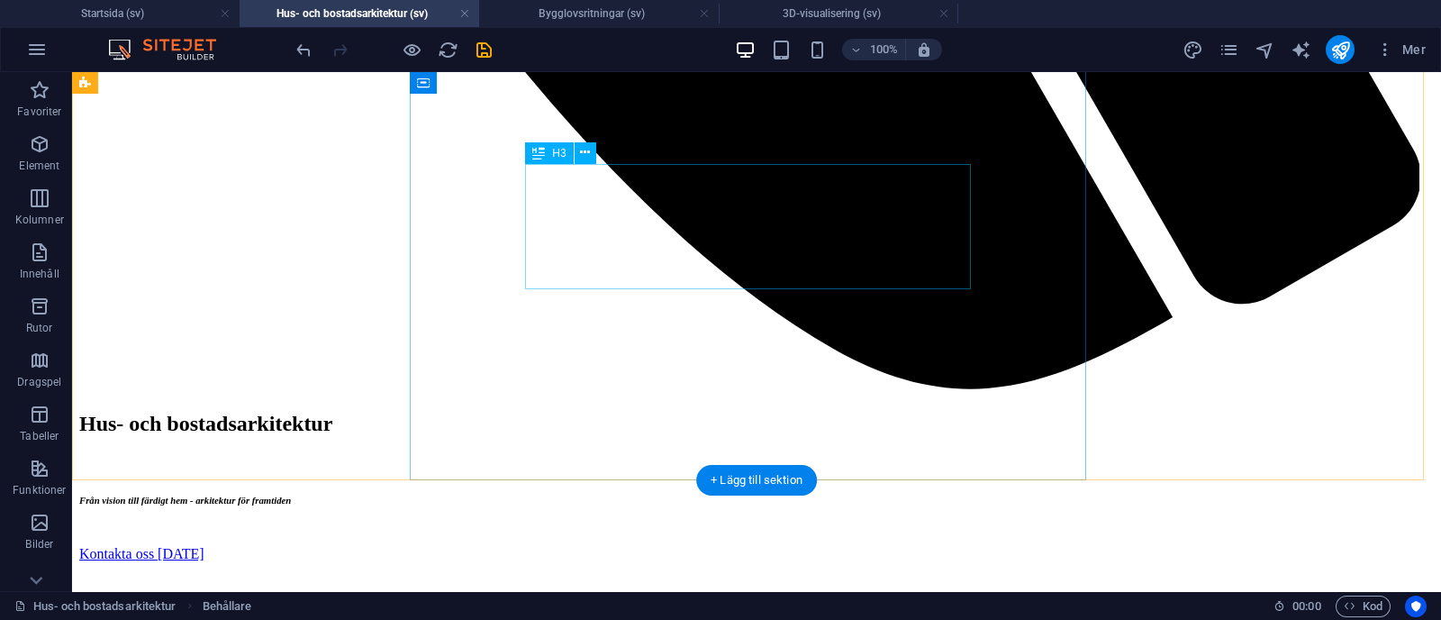
scroll to position [2192, 0]
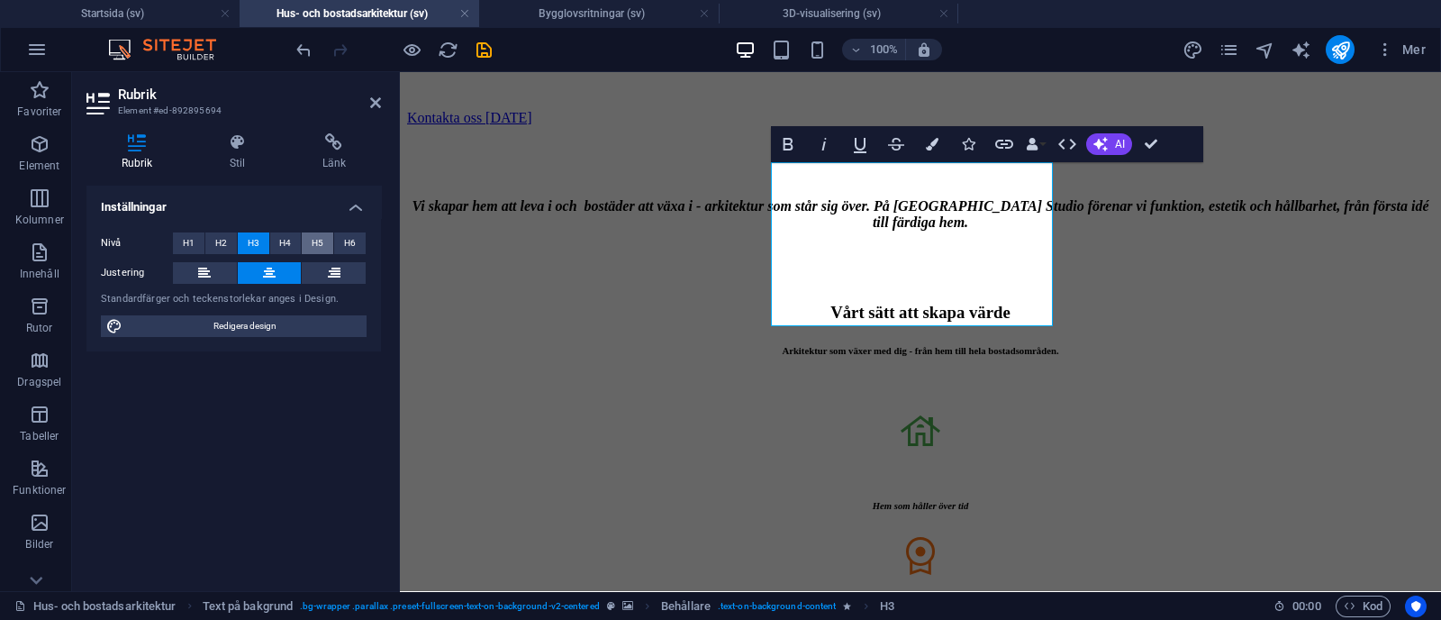
click at [327, 236] on button "H5" at bounding box center [318, 243] width 32 height 22
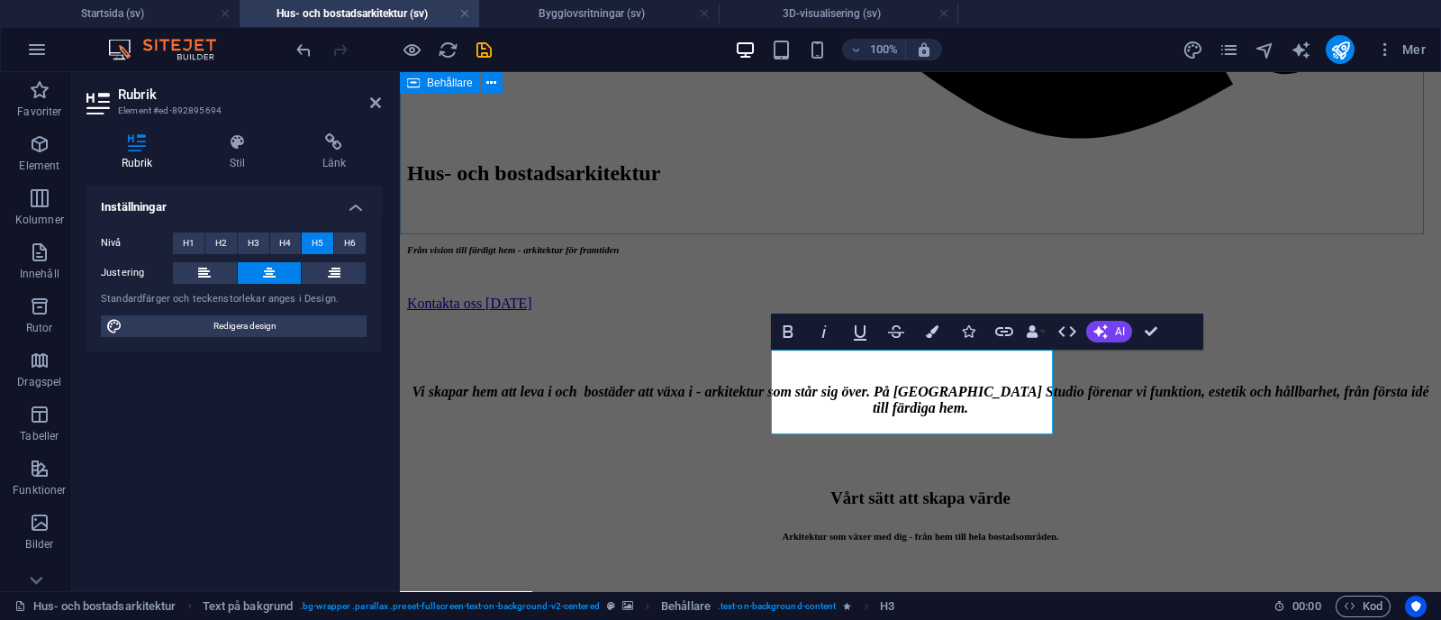
scroll to position [2006, 0]
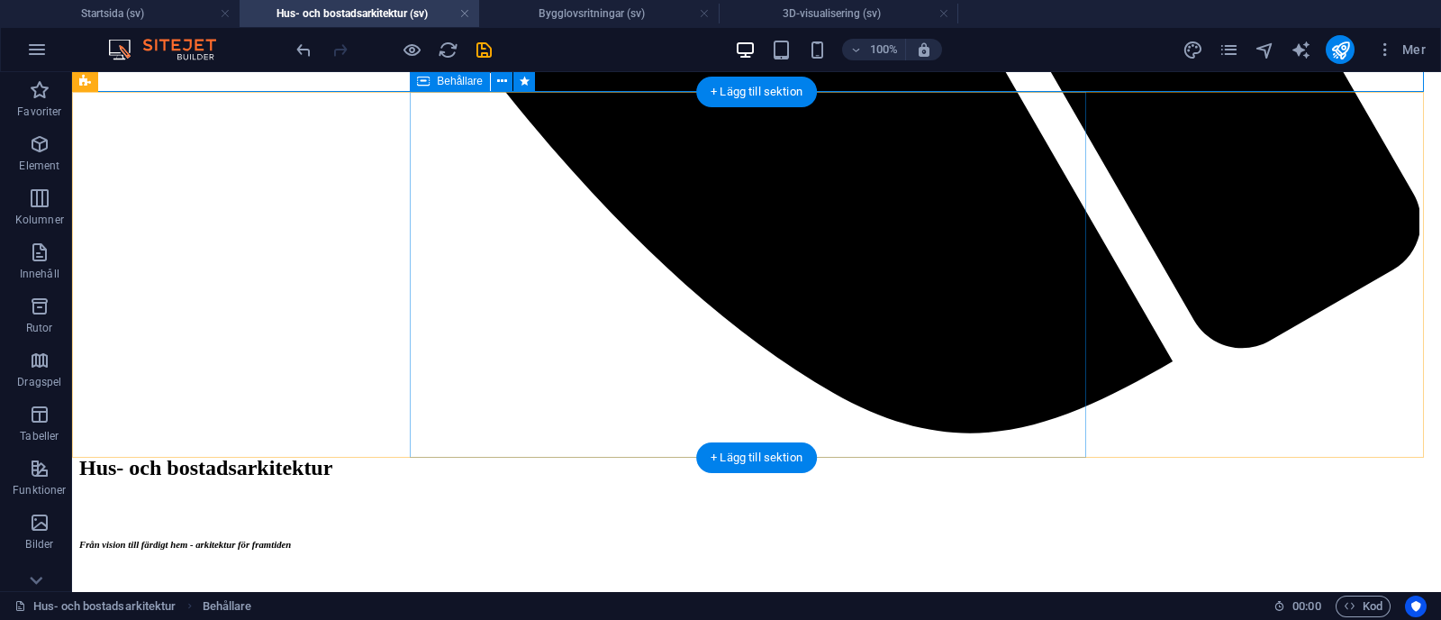
scroll to position [2148, 0]
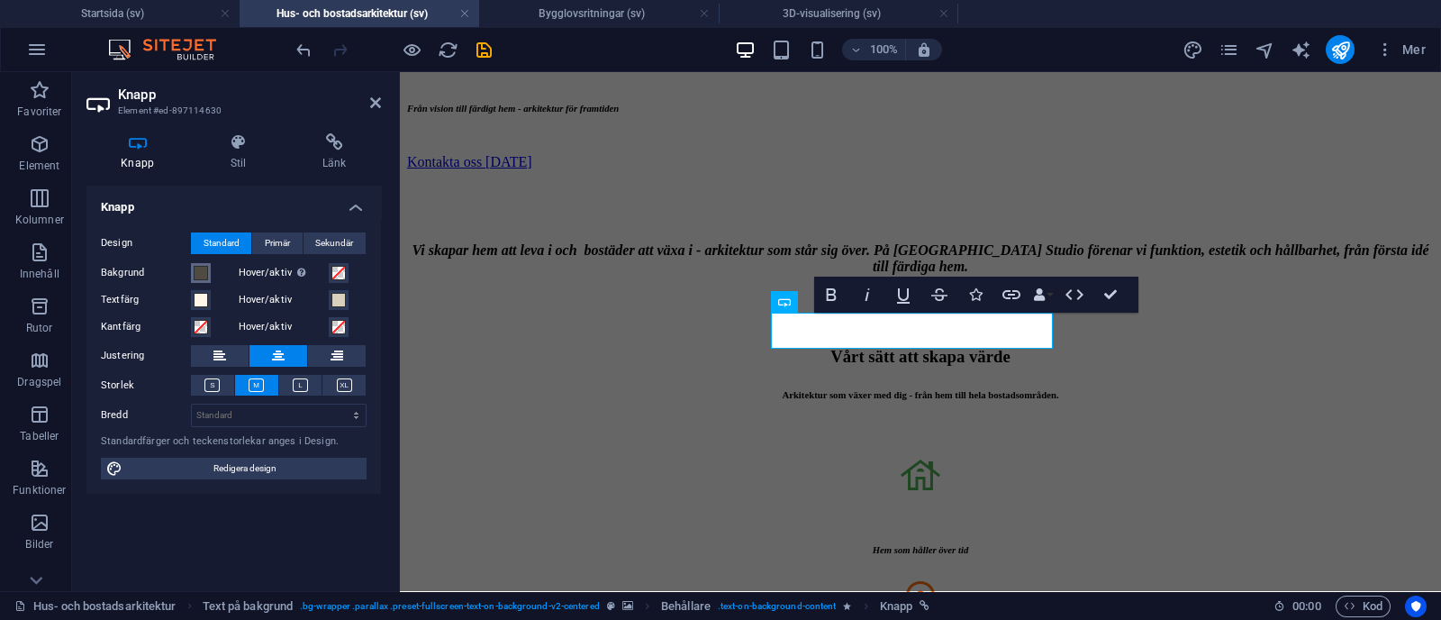
click at [198, 271] on span at bounding box center [201, 273] width 14 height 14
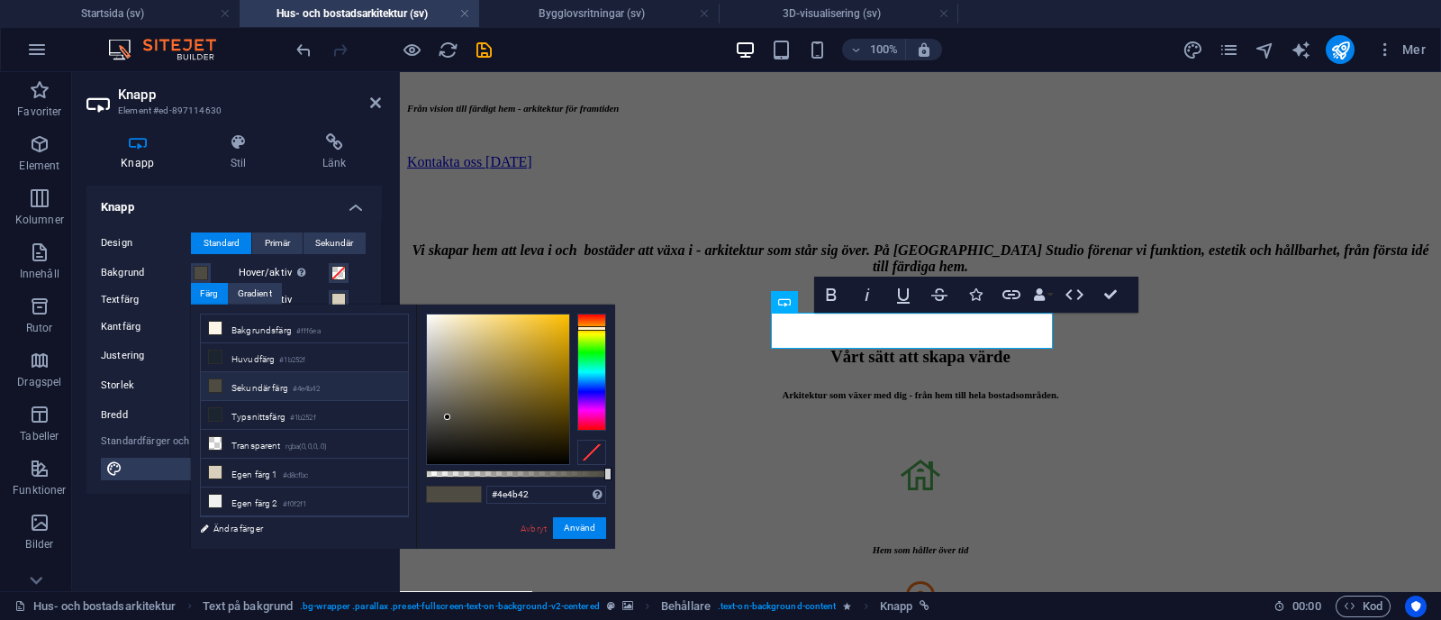
click at [593, 455] on div at bounding box center [591, 452] width 29 height 25
click at [588, 532] on button "Använd" at bounding box center [579, 528] width 53 height 22
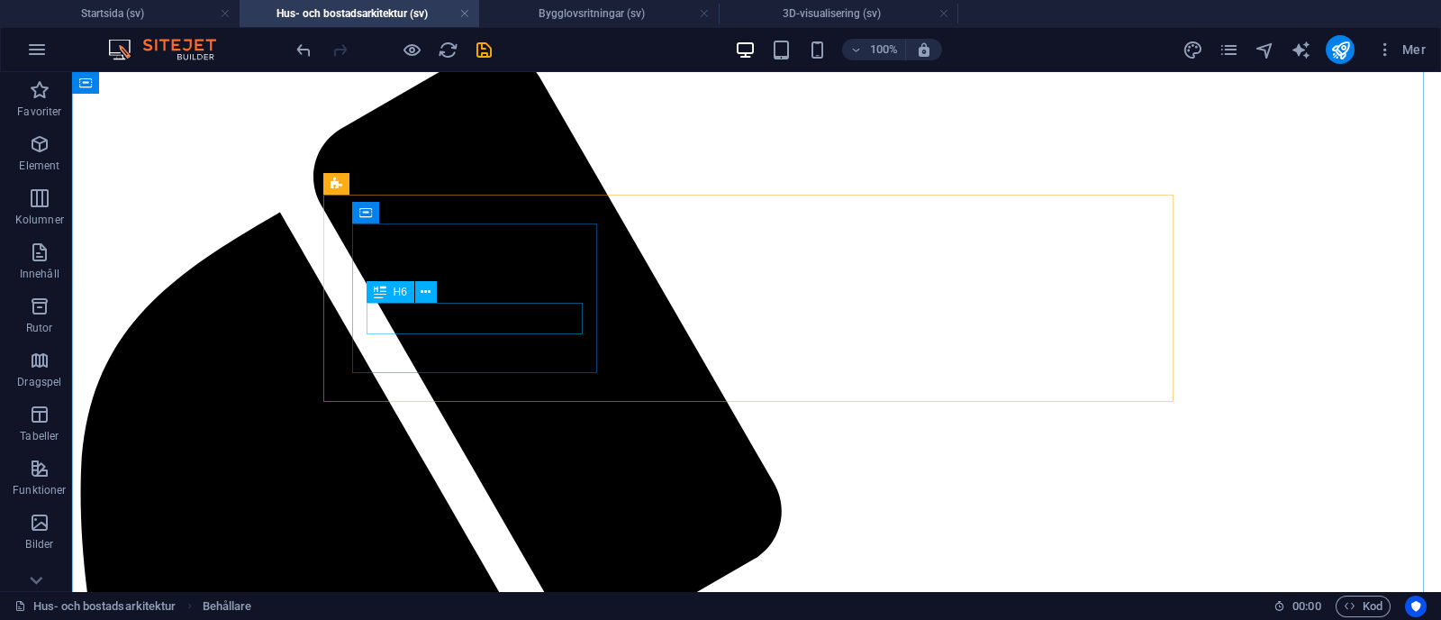
scroll to position [1117, 0]
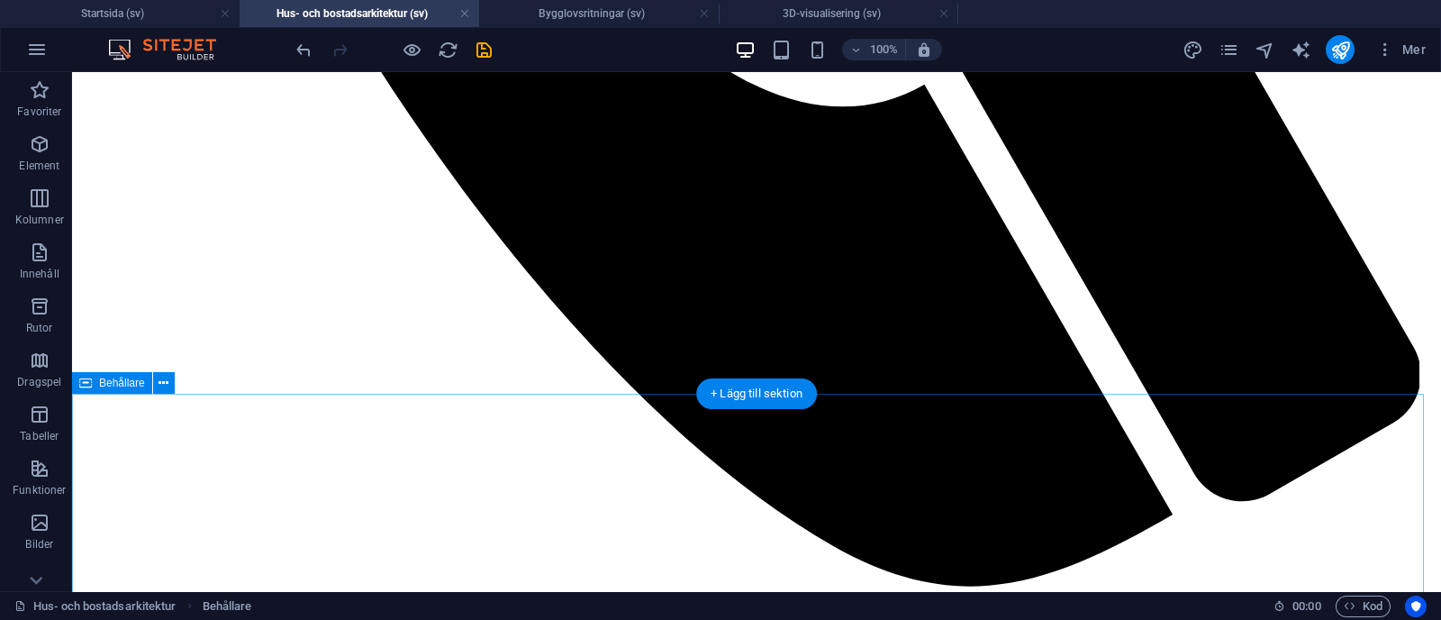
scroll to position [2219, 0]
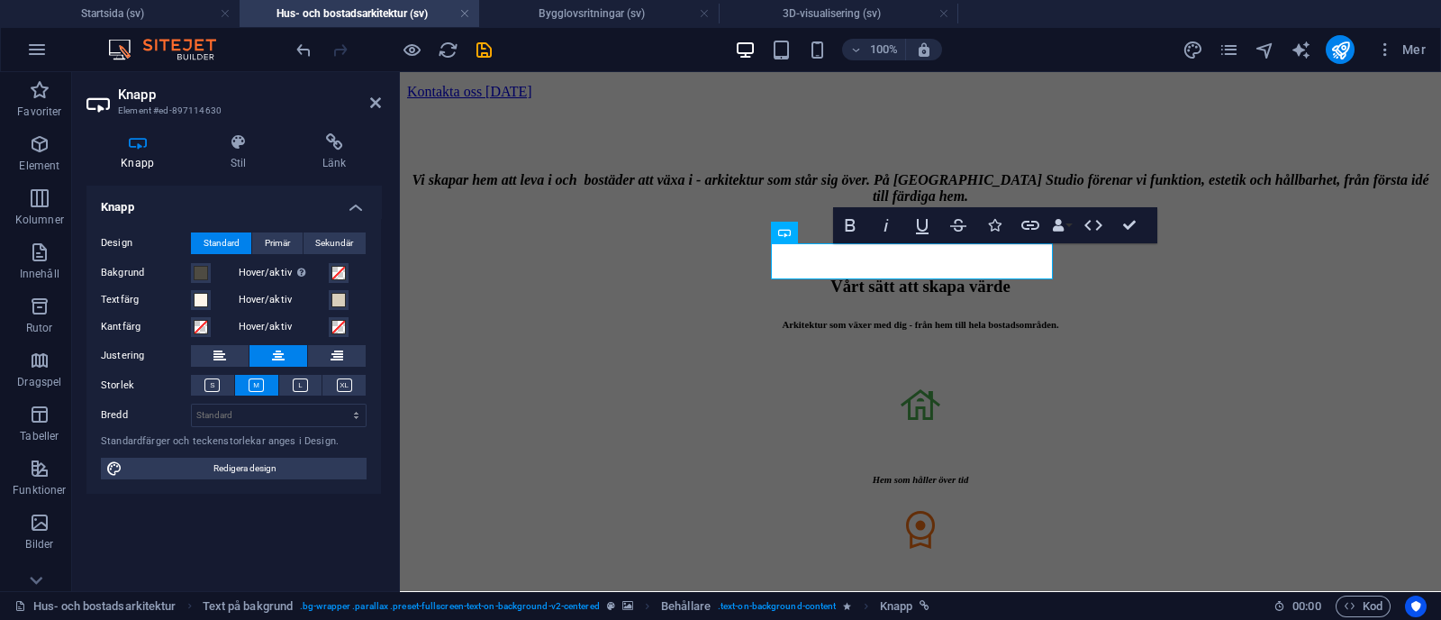
click at [203, 282] on div "Bakgrund" at bounding box center [165, 273] width 129 height 22
click at [203, 274] on span at bounding box center [201, 273] width 14 height 14
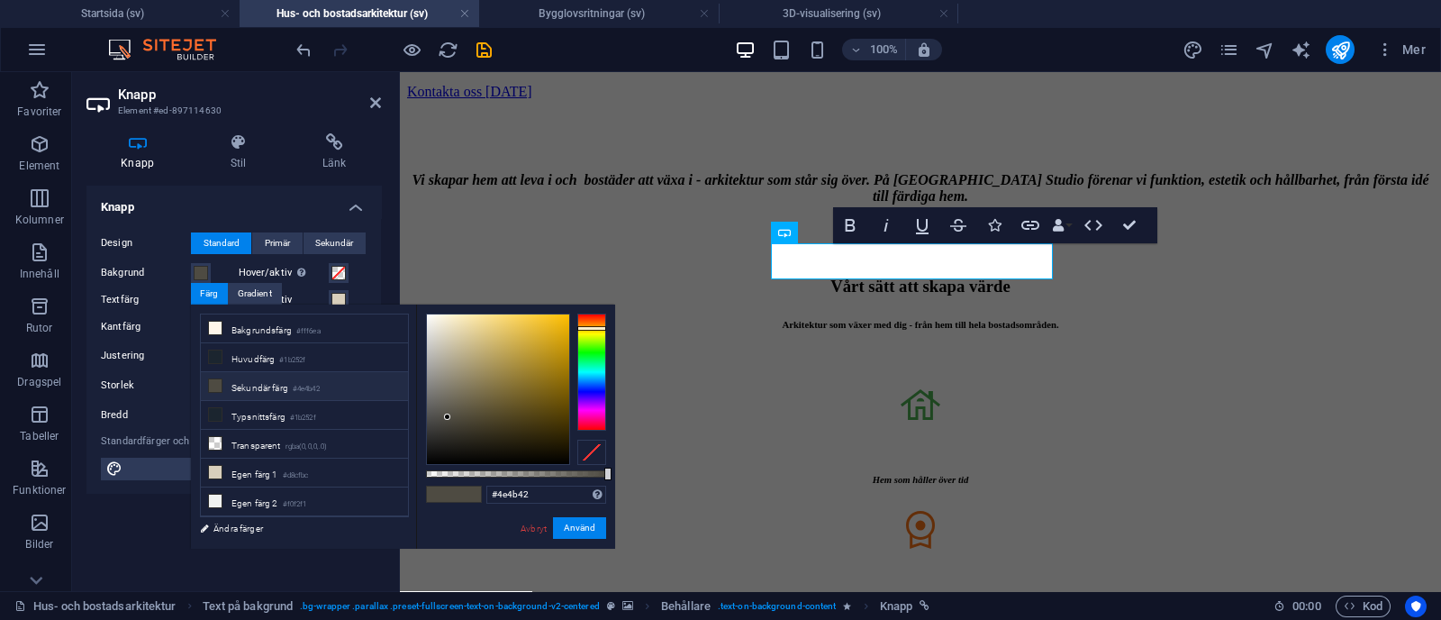
click at [599, 455] on div at bounding box center [591, 452] width 29 height 25
click at [581, 532] on button "Använd" at bounding box center [579, 528] width 53 height 22
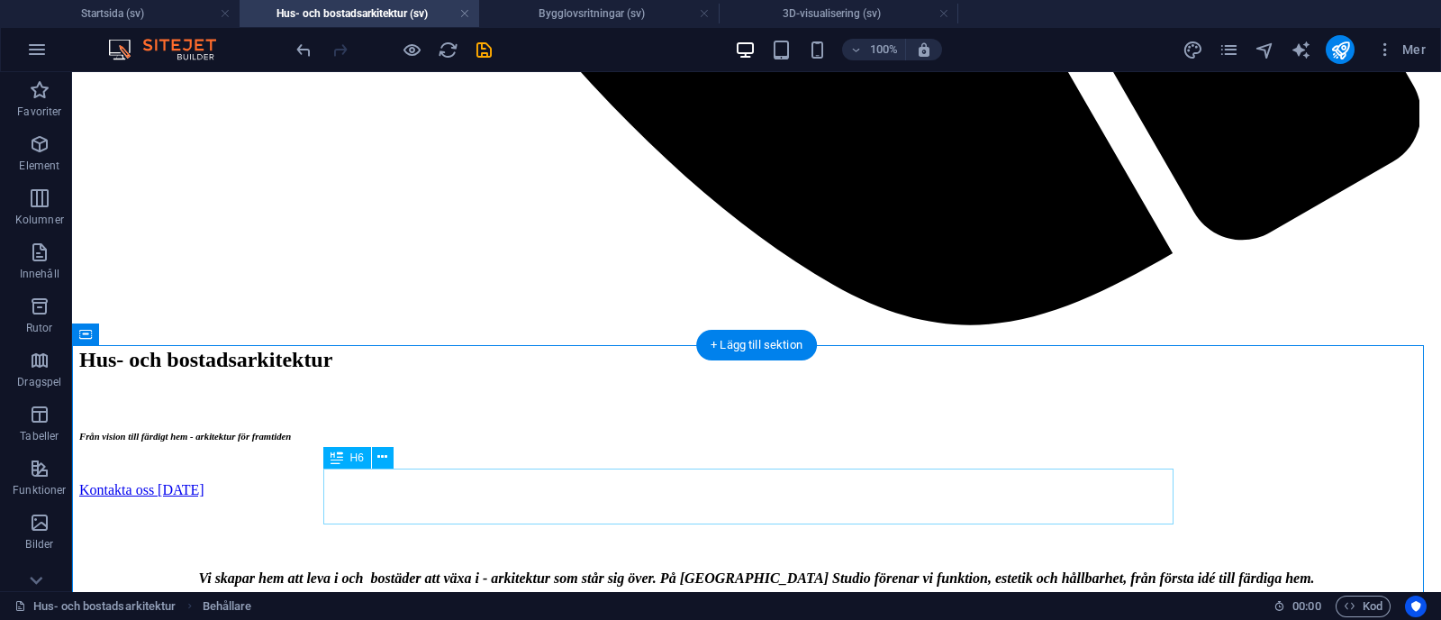
scroll to position [2260, 0]
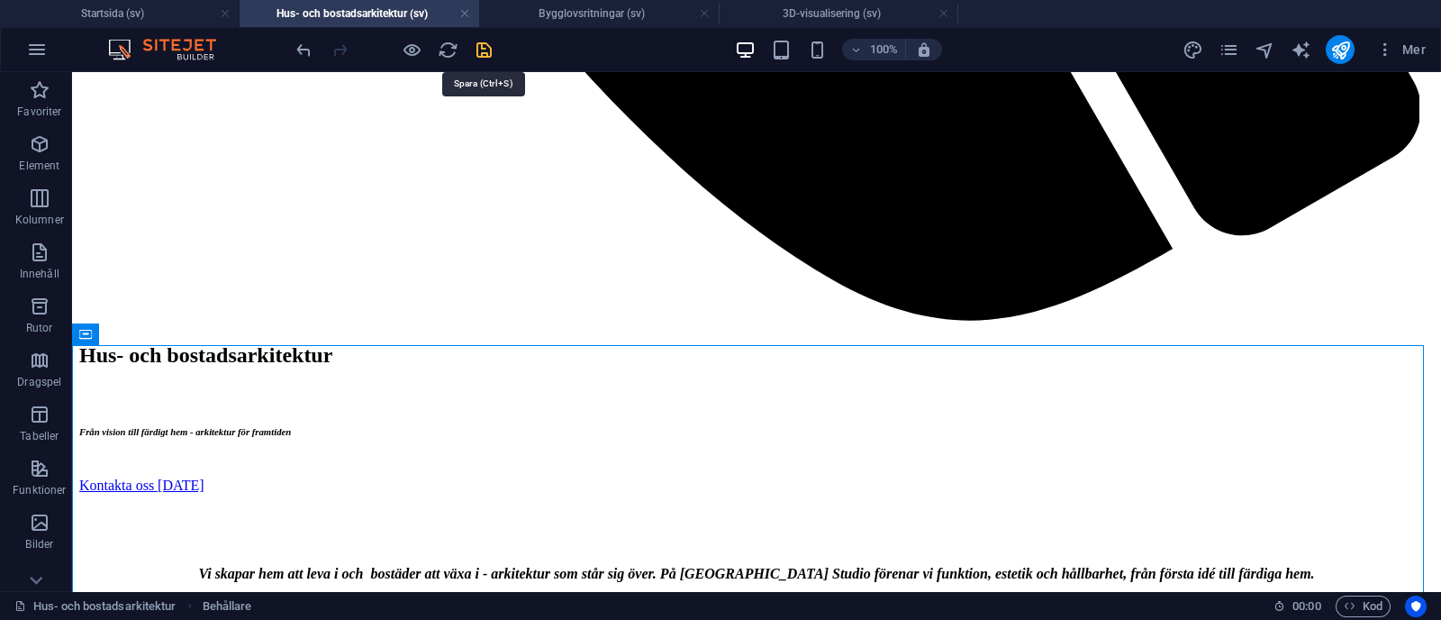
click at [485, 41] on icon "save" at bounding box center [484, 50] width 21 height 21
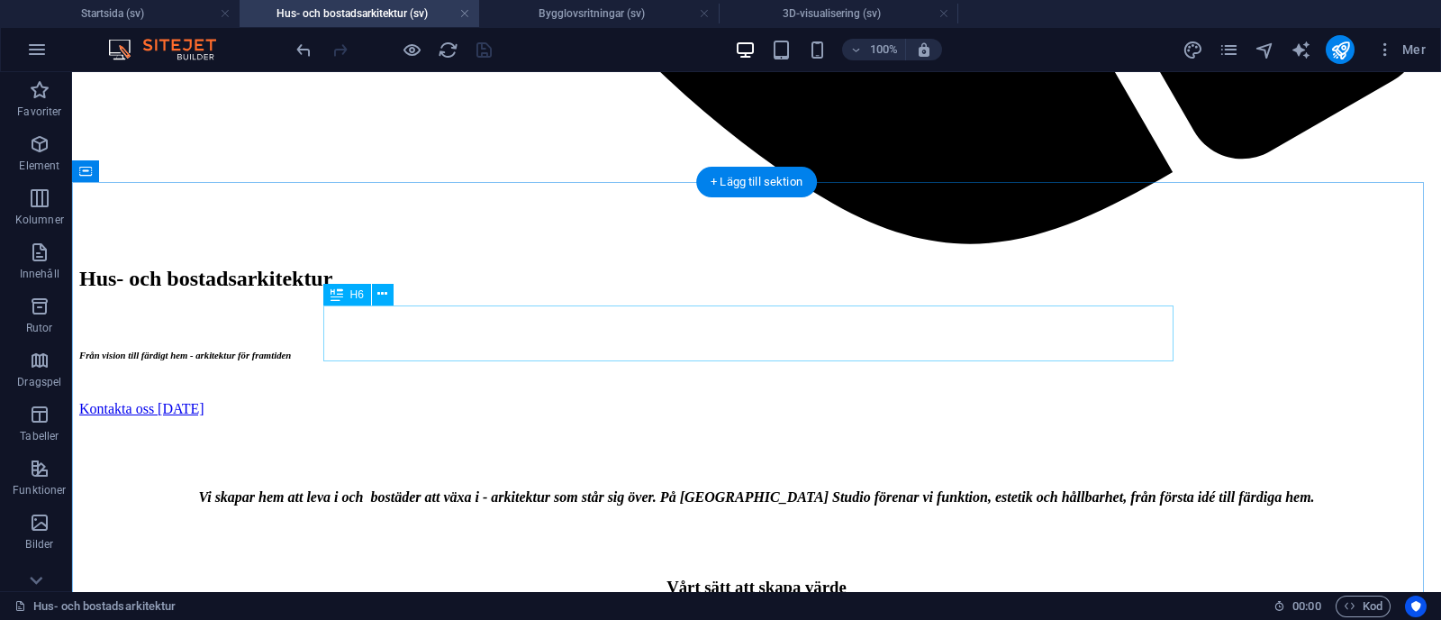
scroll to position [2192, 0]
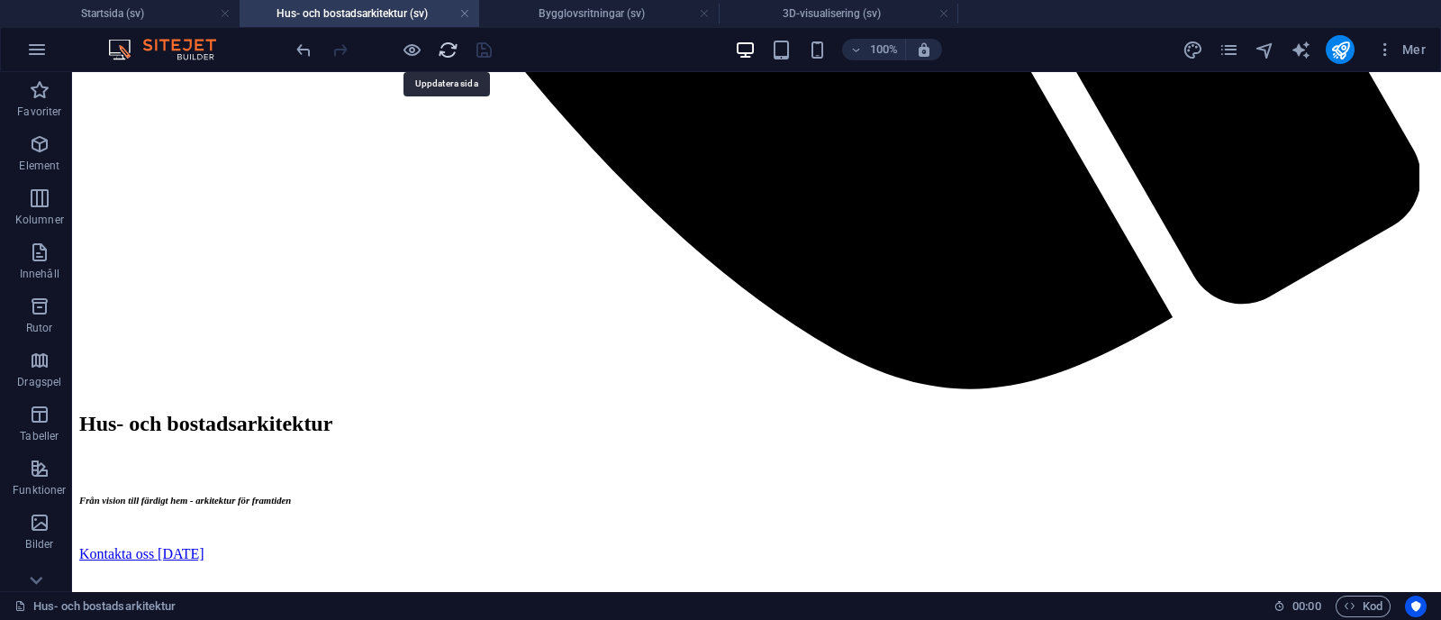
click at [444, 47] on icon "reload" at bounding box center [448, 50] width 21 height 21
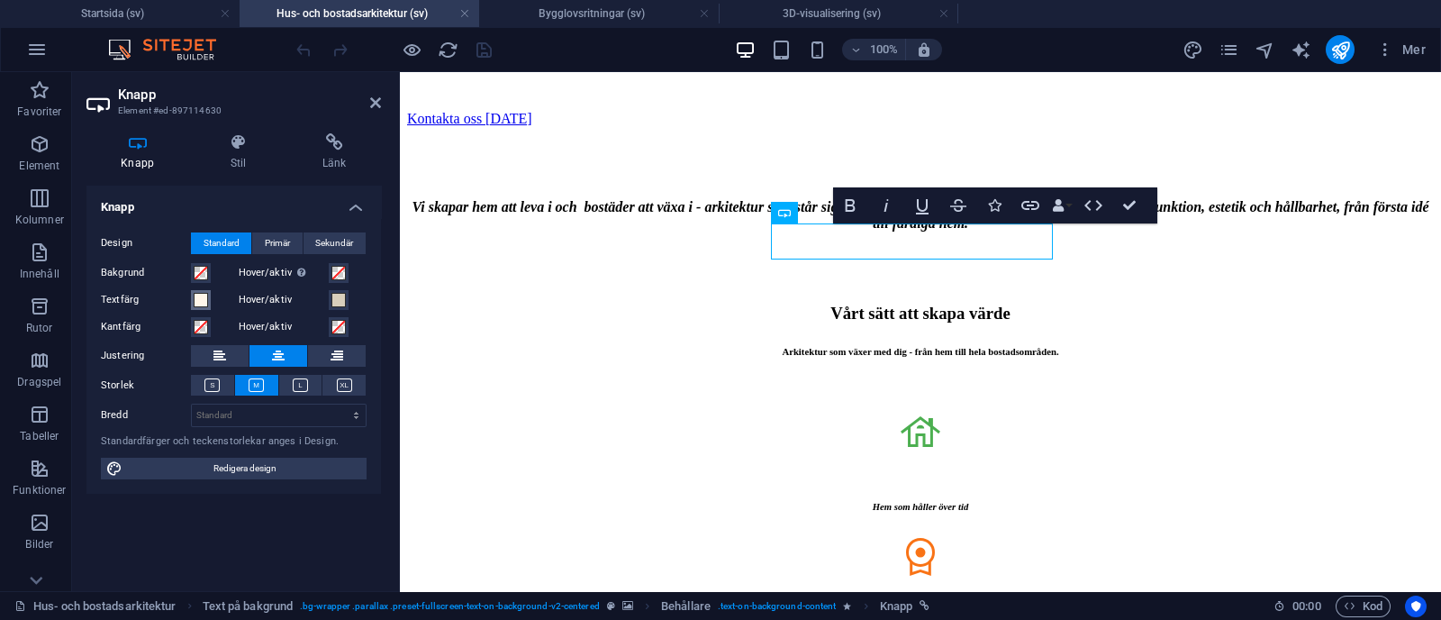
click at [204, 298] on span at bounding box center [201, 300] width 14 height 14
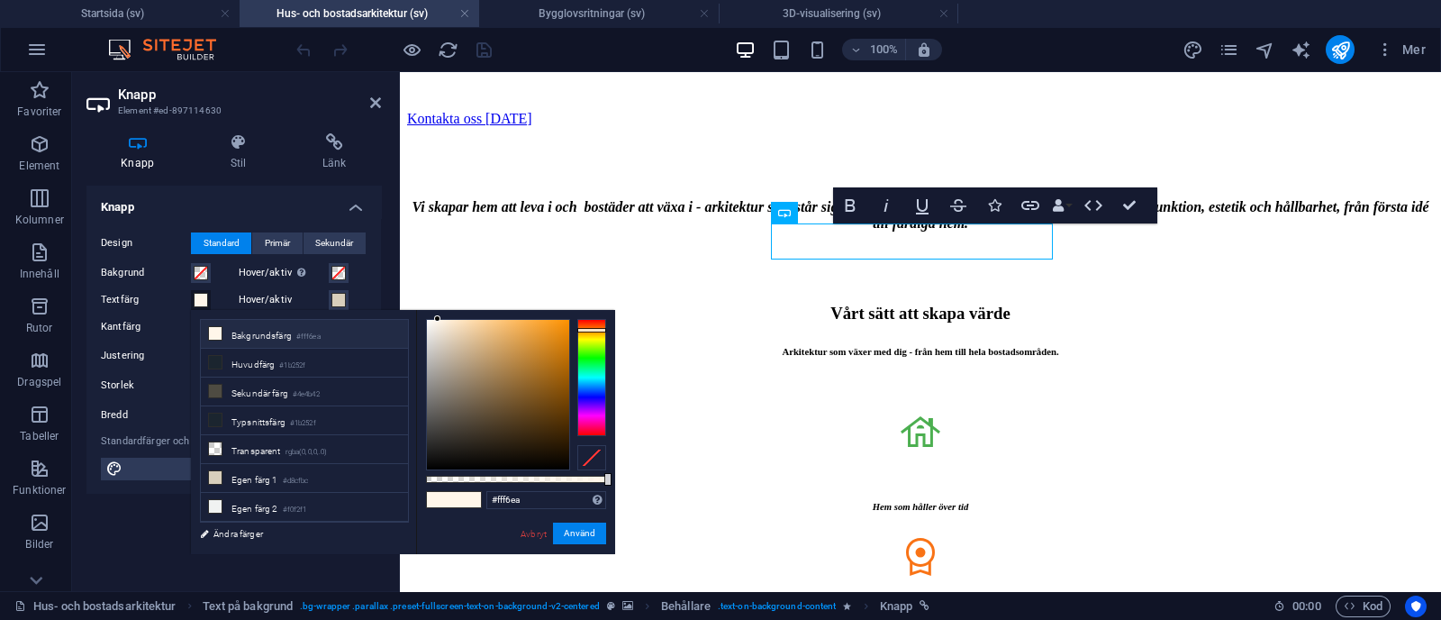
click at [592, 457] on div at bounding box center [591, 457] width 29 height 25
click at [593, 528] on button "Använd" at bounding box center [579, 533] width 53 height 22
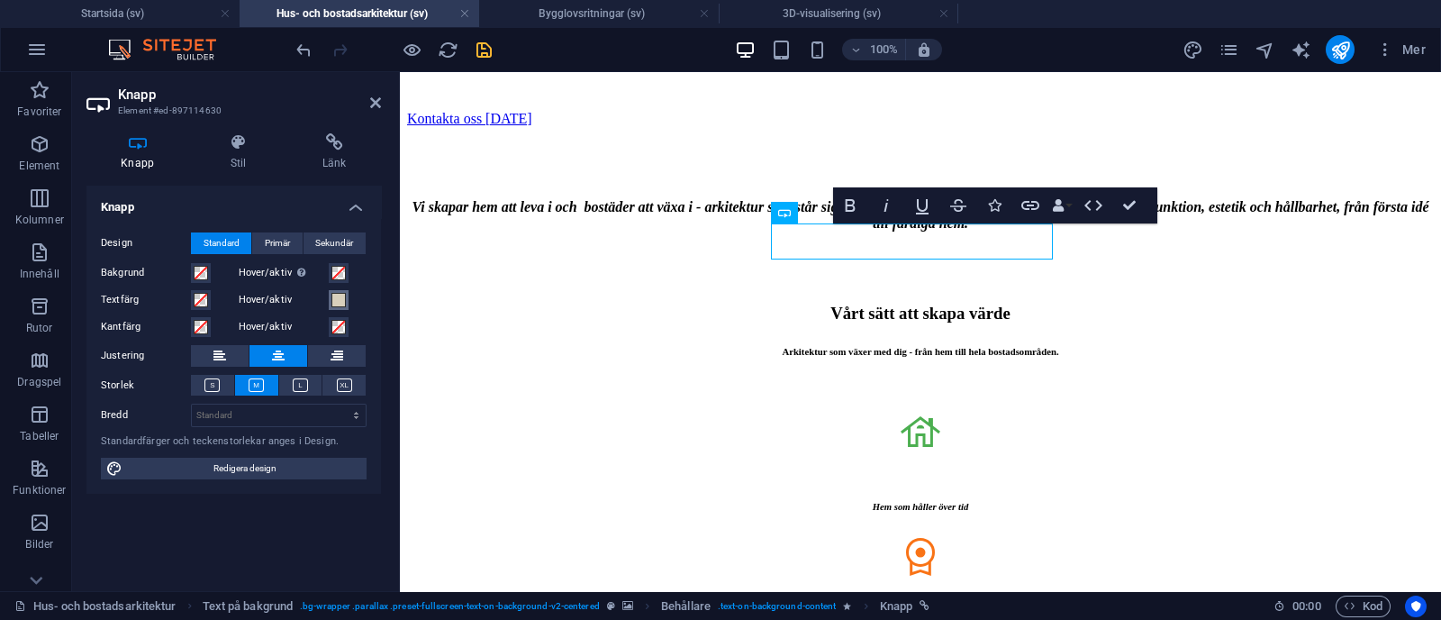
click at [343, 295] on span at bounding box center [338, 300] width 14 height 14
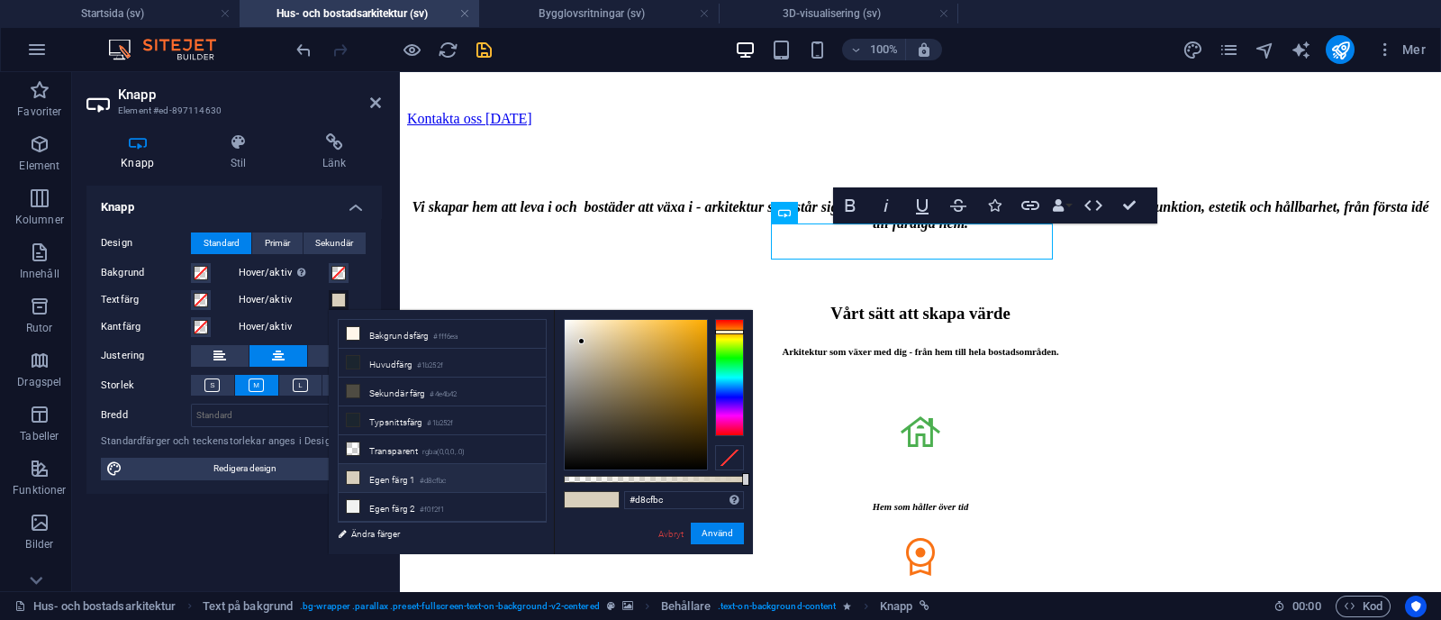
click at [729, 453] on div at bounding box center [729, 457] width 29 height 25
click at [727, 532] on button "Använd" at bounding box center [717, 533] width 53 height 22
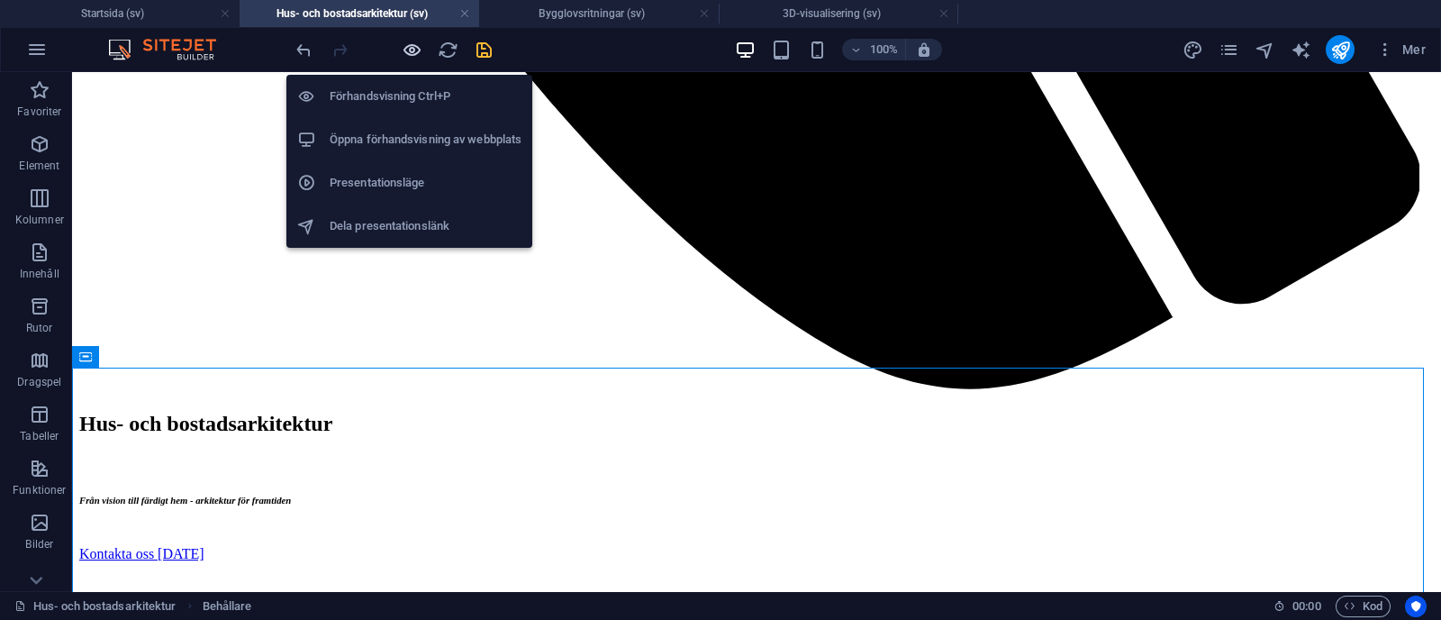
click at [411, 59] on icon "button" at bounding box center [412, 50] width 21 height 21
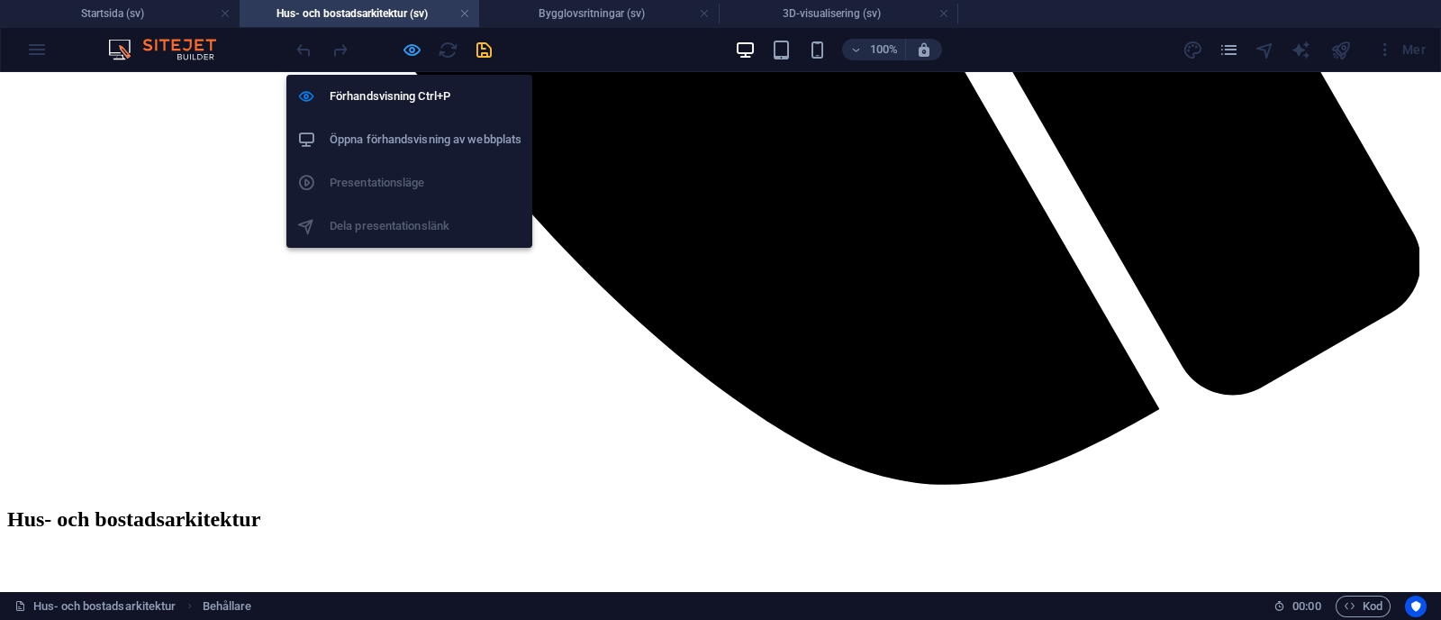
click at [407, 49] on icon "button" at bounding box center [412, 50] width 21 height 21
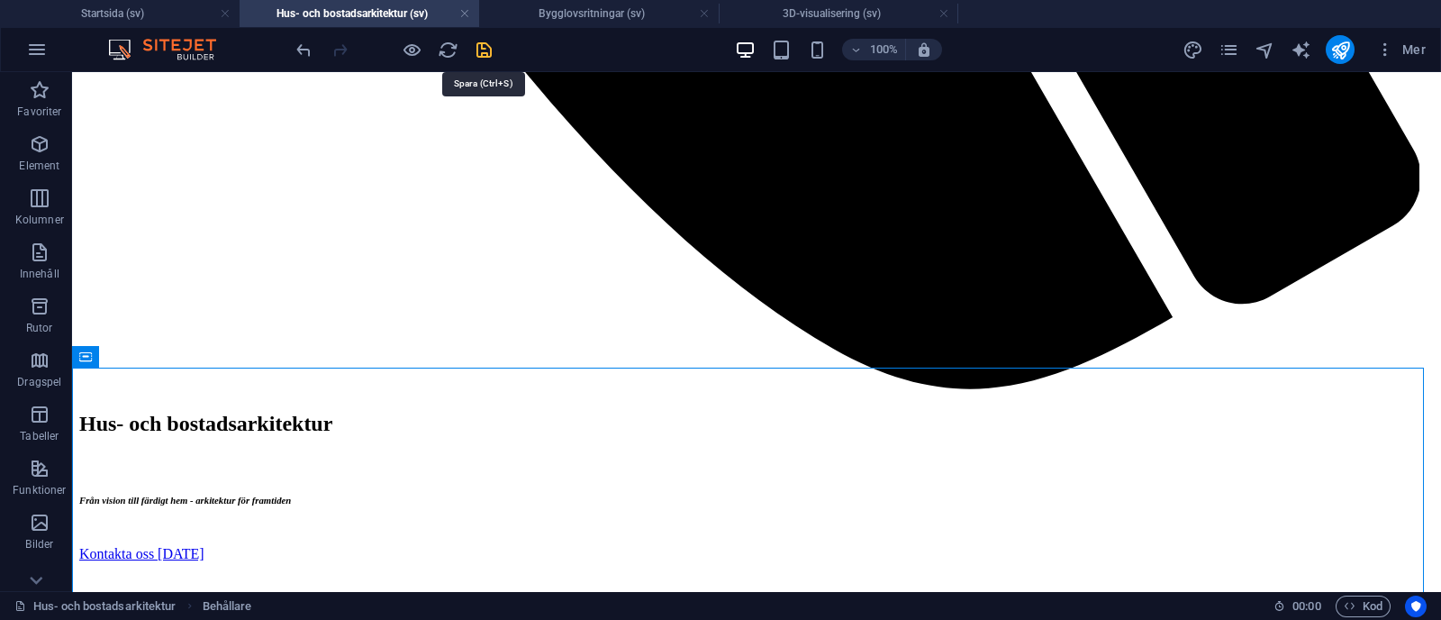
click at [480, 56] on icon "save" at bounding box center [484, 50] width 21 height 21
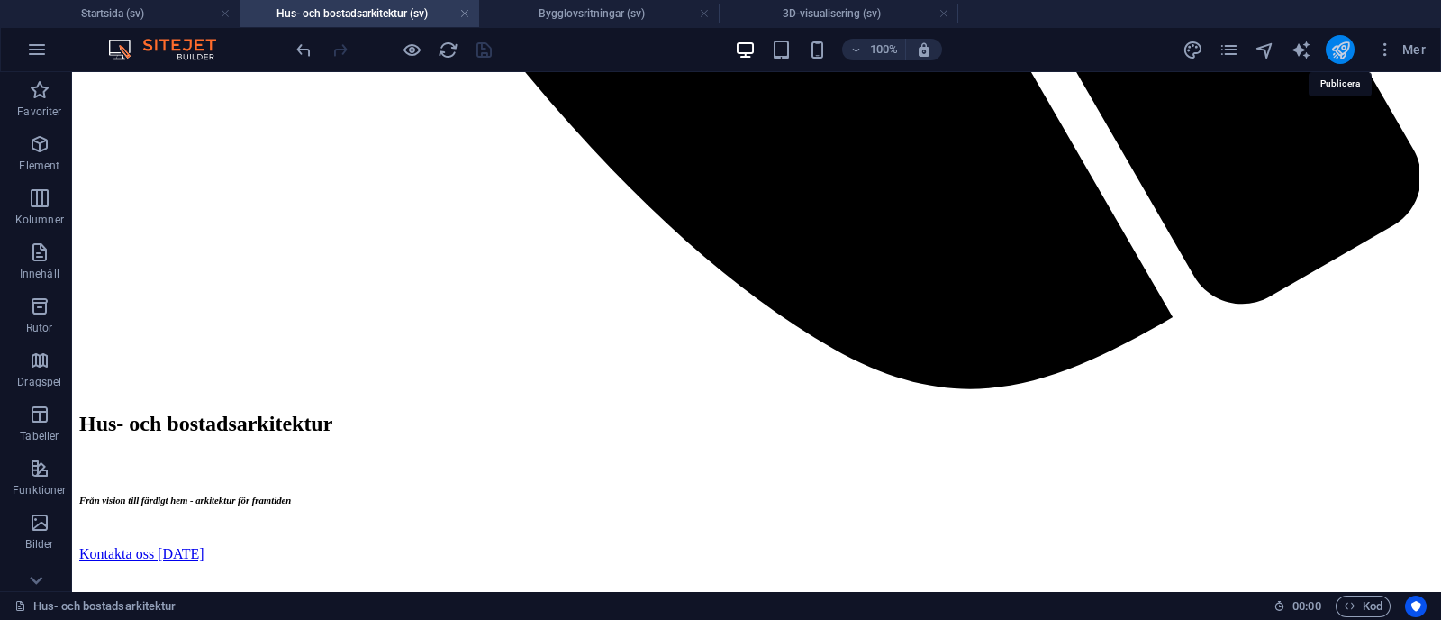
click at [1342, 45] on icon "publish" at bounding box center [1340, 50] width 21 height 21
